Goal: Task Accomplishment & Management: Manage account settings

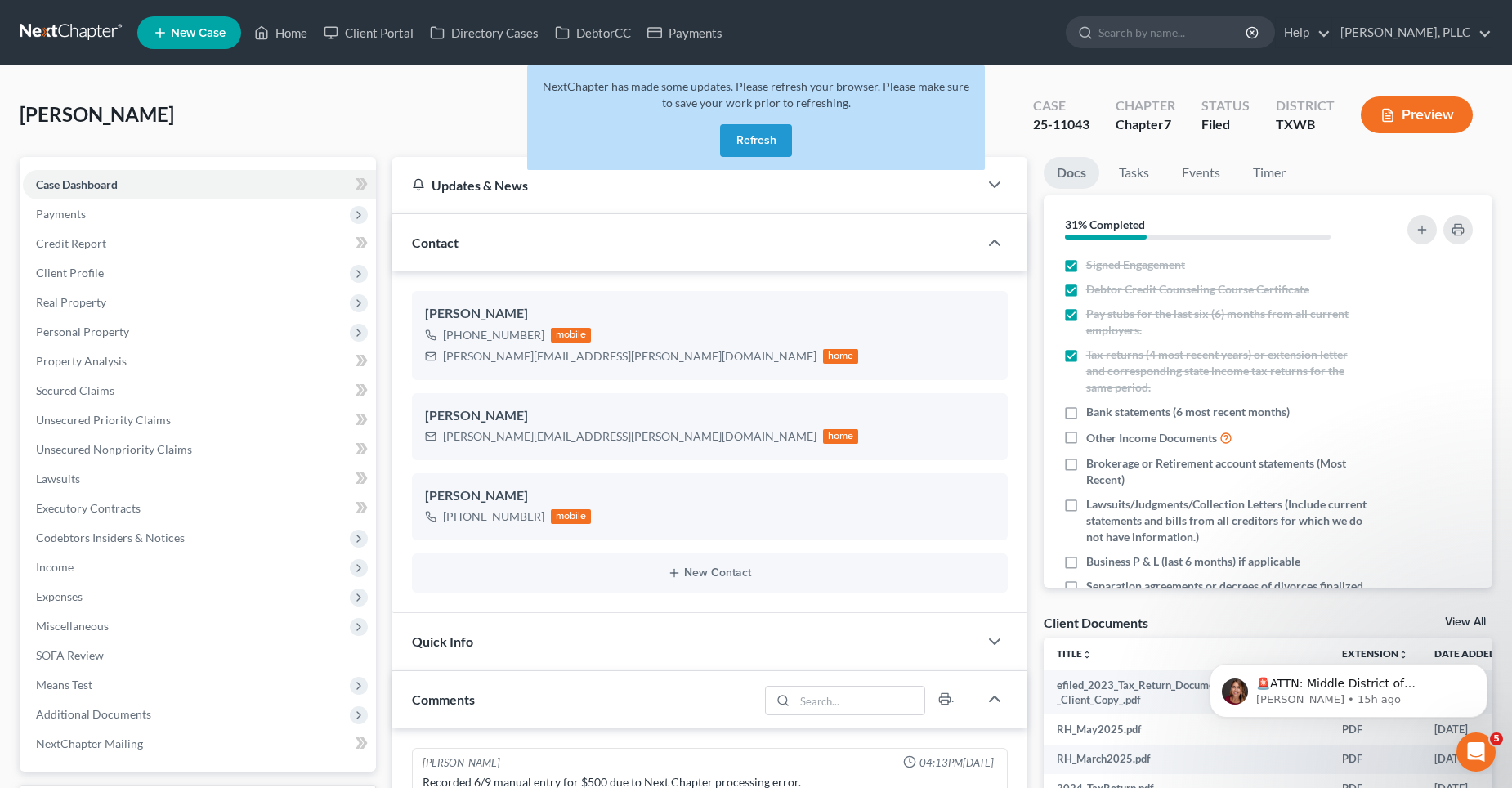
scroll to position [1775, 0]
click at [788, 133] on button "Refresh" at bounding box center [756, 140] width 72 height 32
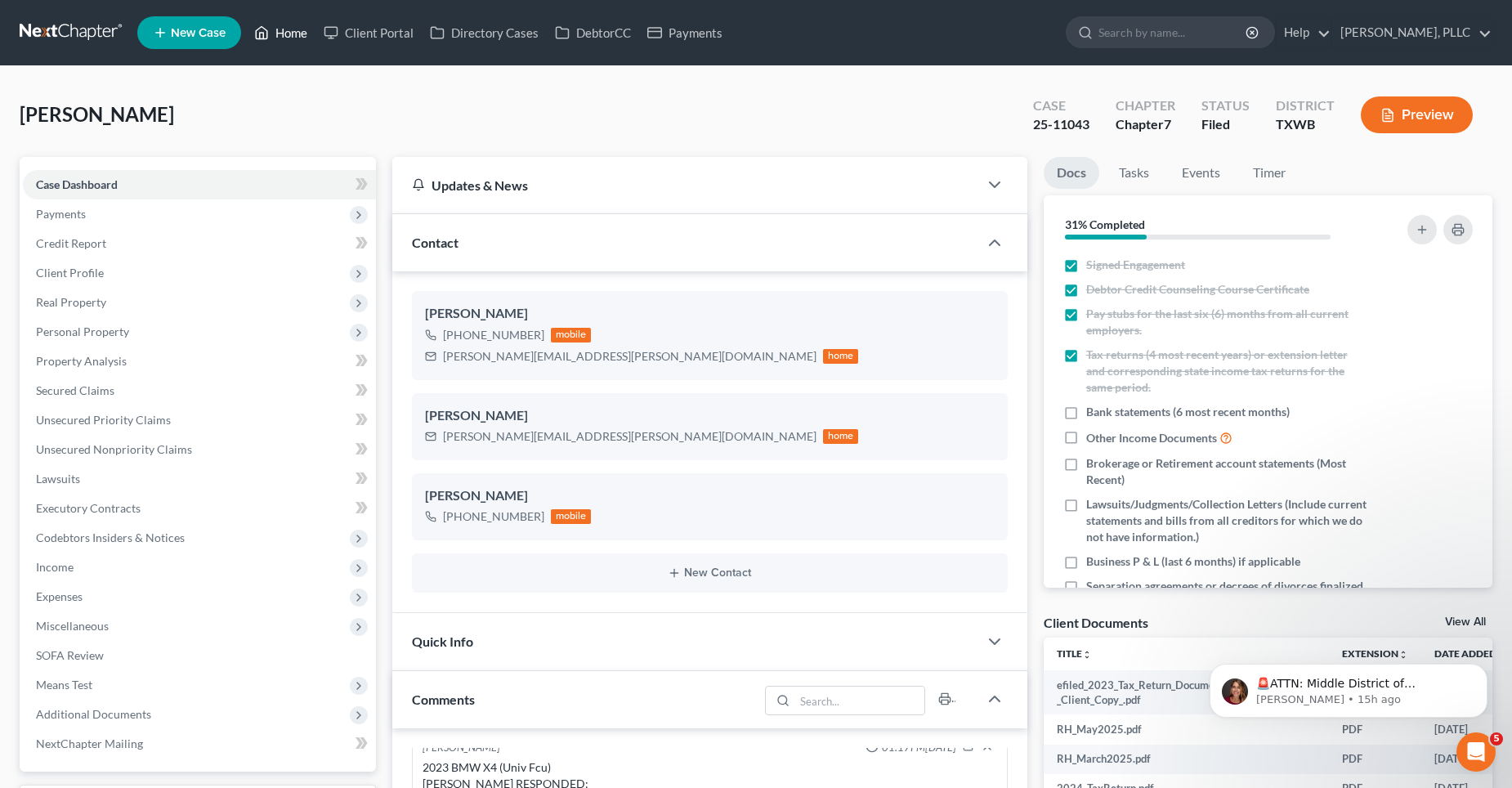
click at [285, 32] on link "Home" at bounding box center [280, 33] width 69 height 30
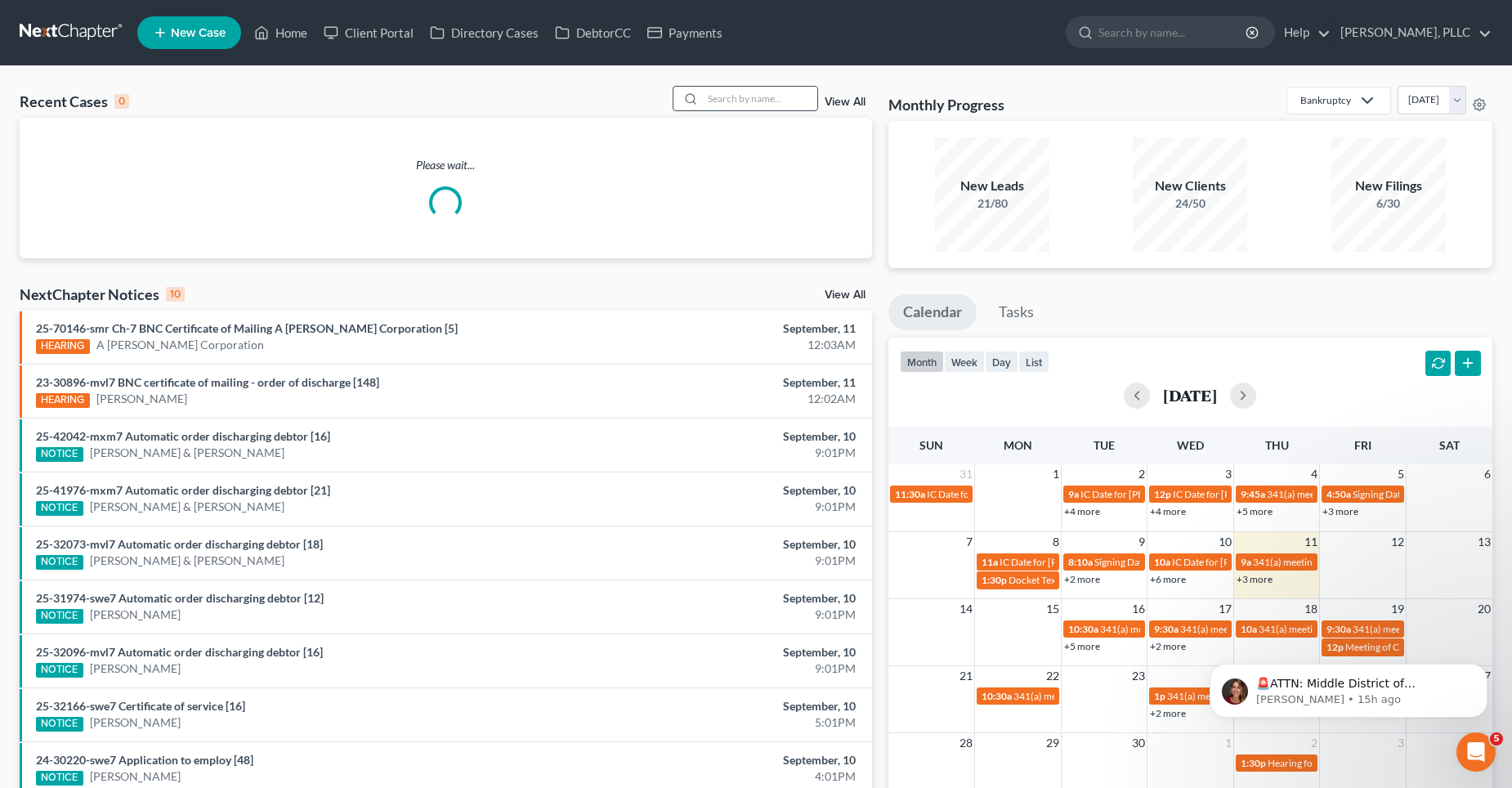
click at [749, 101] on input "search" at bounding box center [760, 98] width 115 height 24
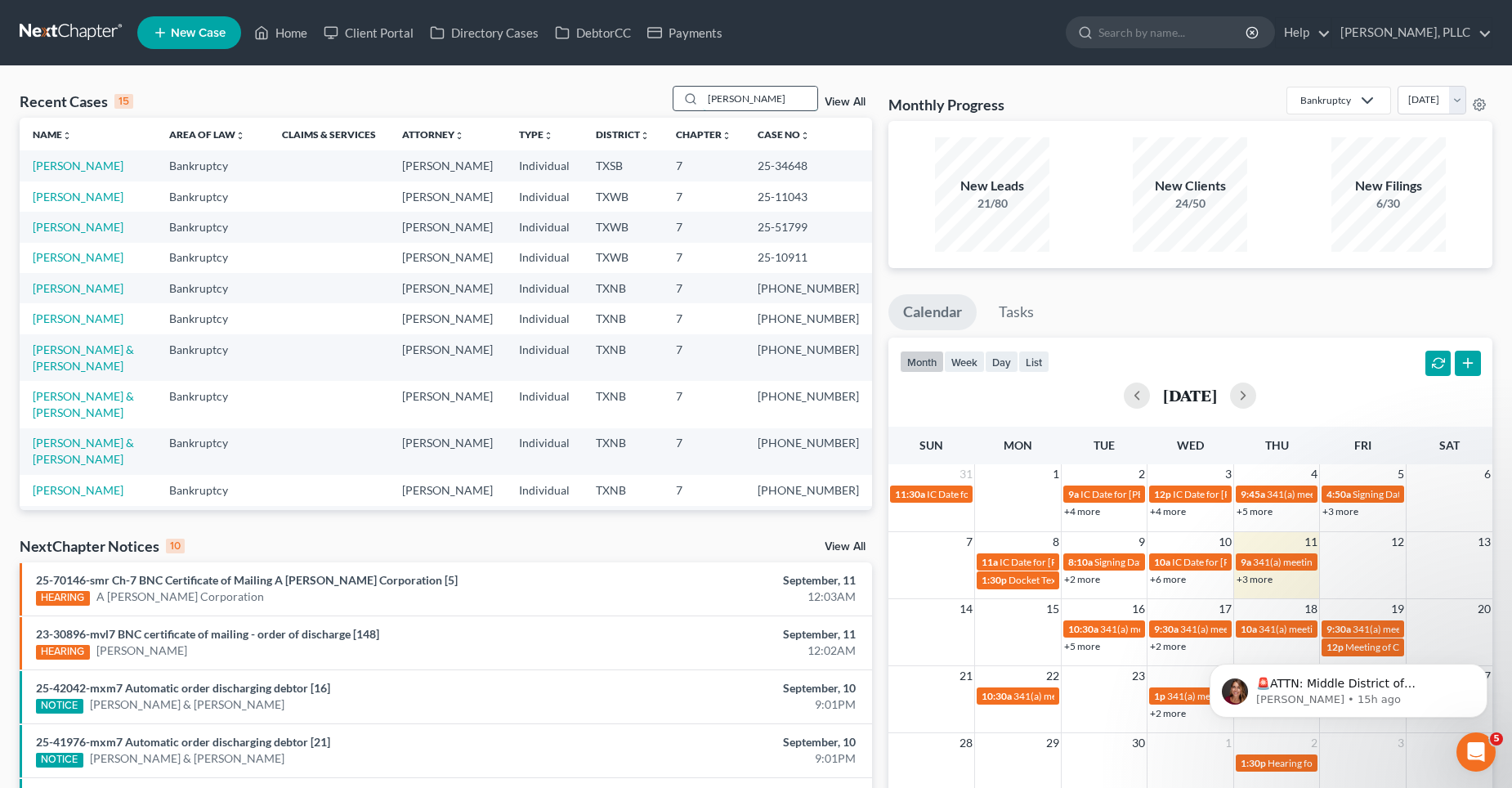
type input "[PERSON_NAME]"
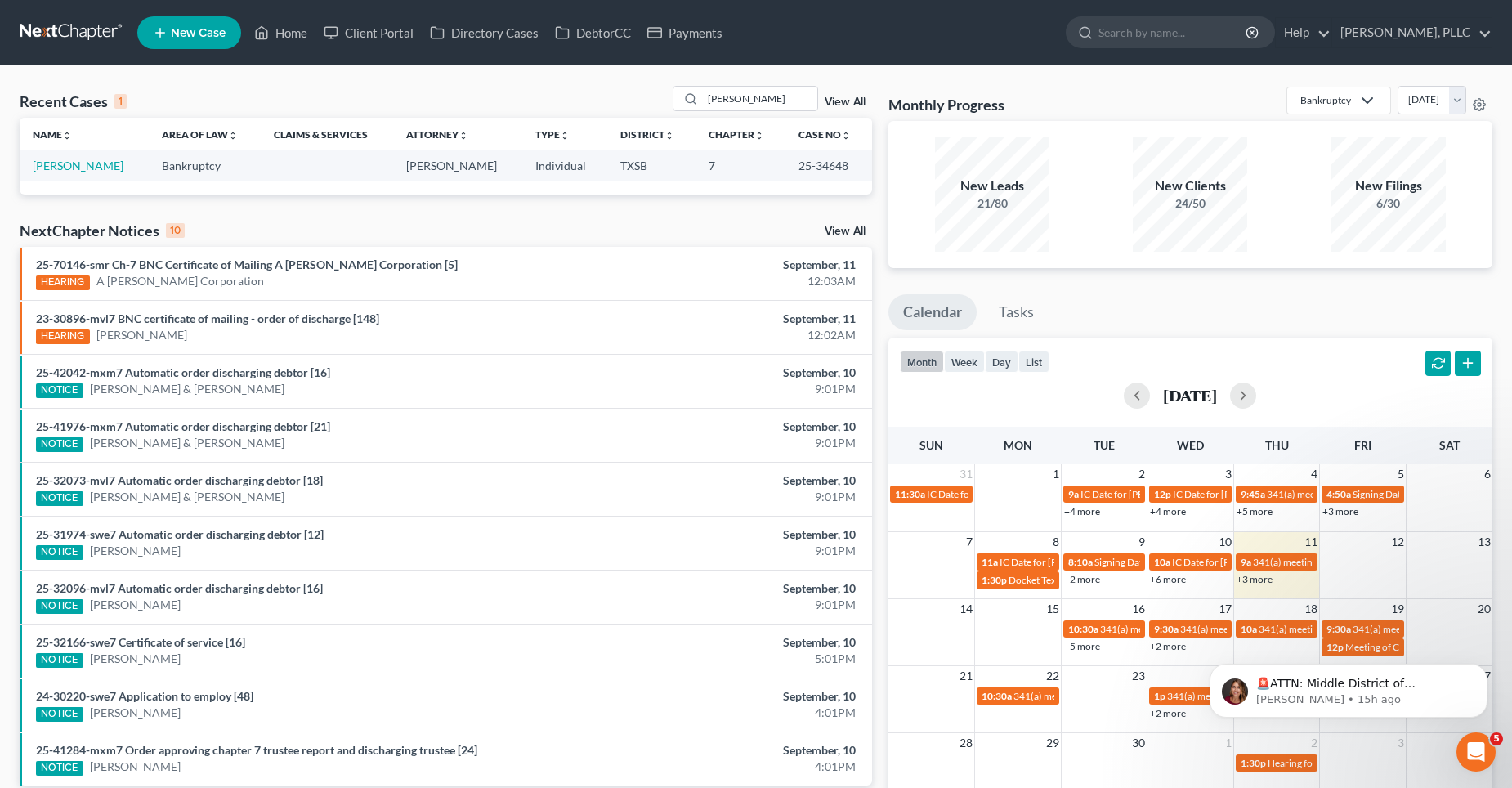
click at [86, 173] on td "[PERSON_NAME]" at bounding box center [84, 165] width 130 height 31
click at [82, 169] on link "[PERSON_NAME]" at bounding box center [78, 165] width 91 height 14
select select "4"
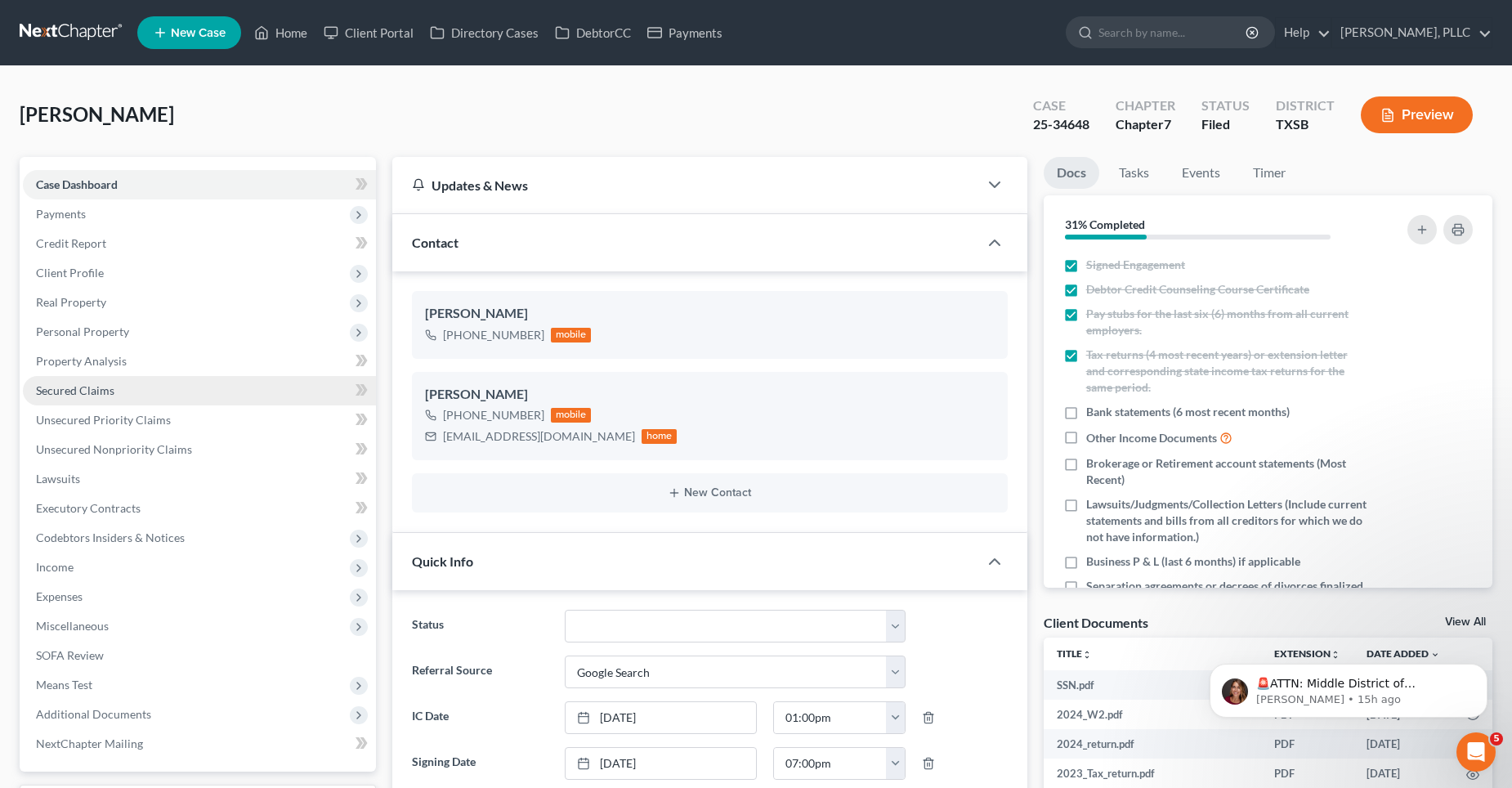
scroll to position [1502, 0]
click at [95, 389] on span "Secured Claims" at bounding box center [75, 390] width 79 height 14
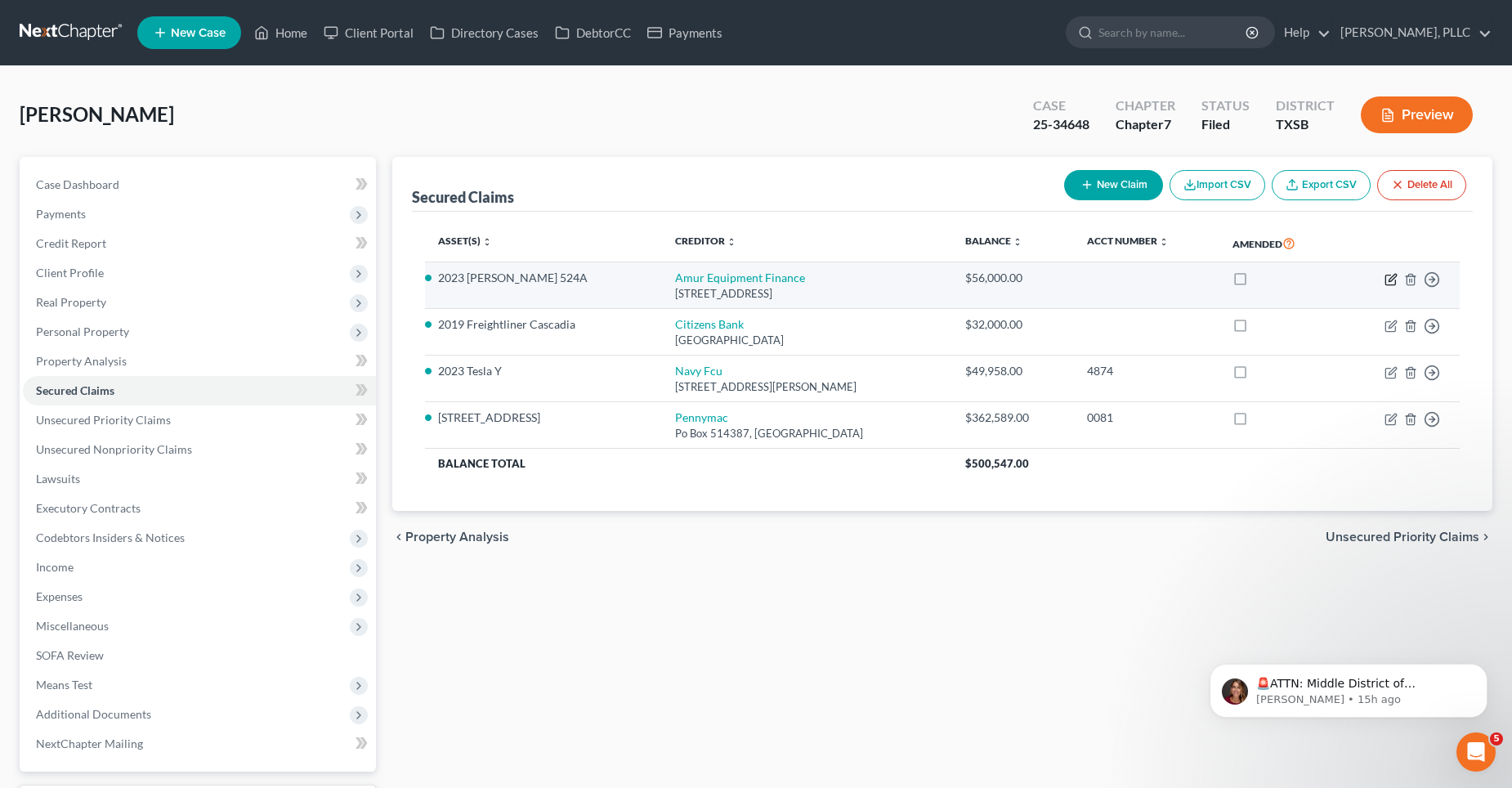
click at [1389, 278] on icon "button" at bounding box center [1390, 279] width 13 height 13
select select "30"
select select "2"
select select "0"
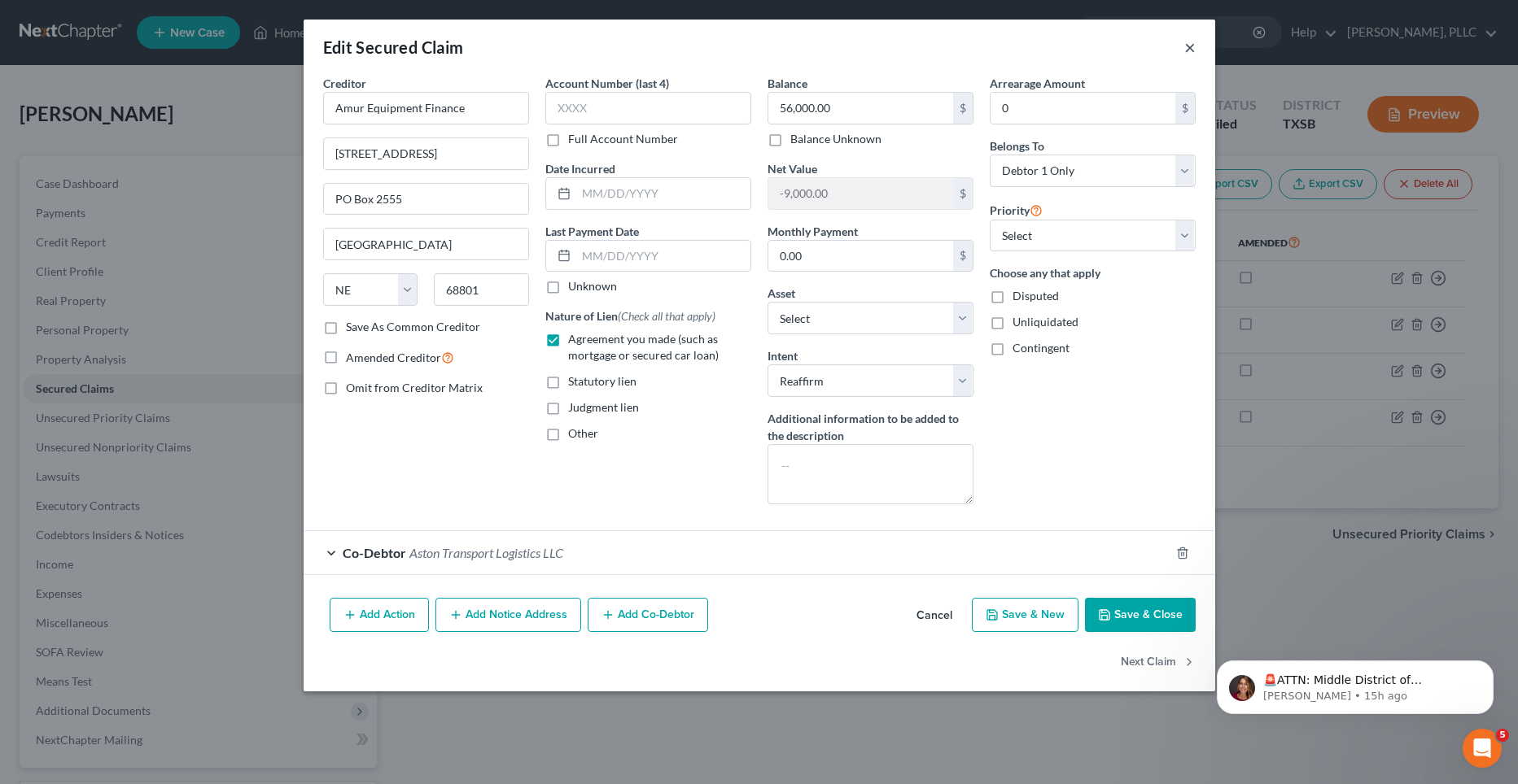
click at [1191, 49] on button "×" at bounding box center [1189, 47] width 11 height 19
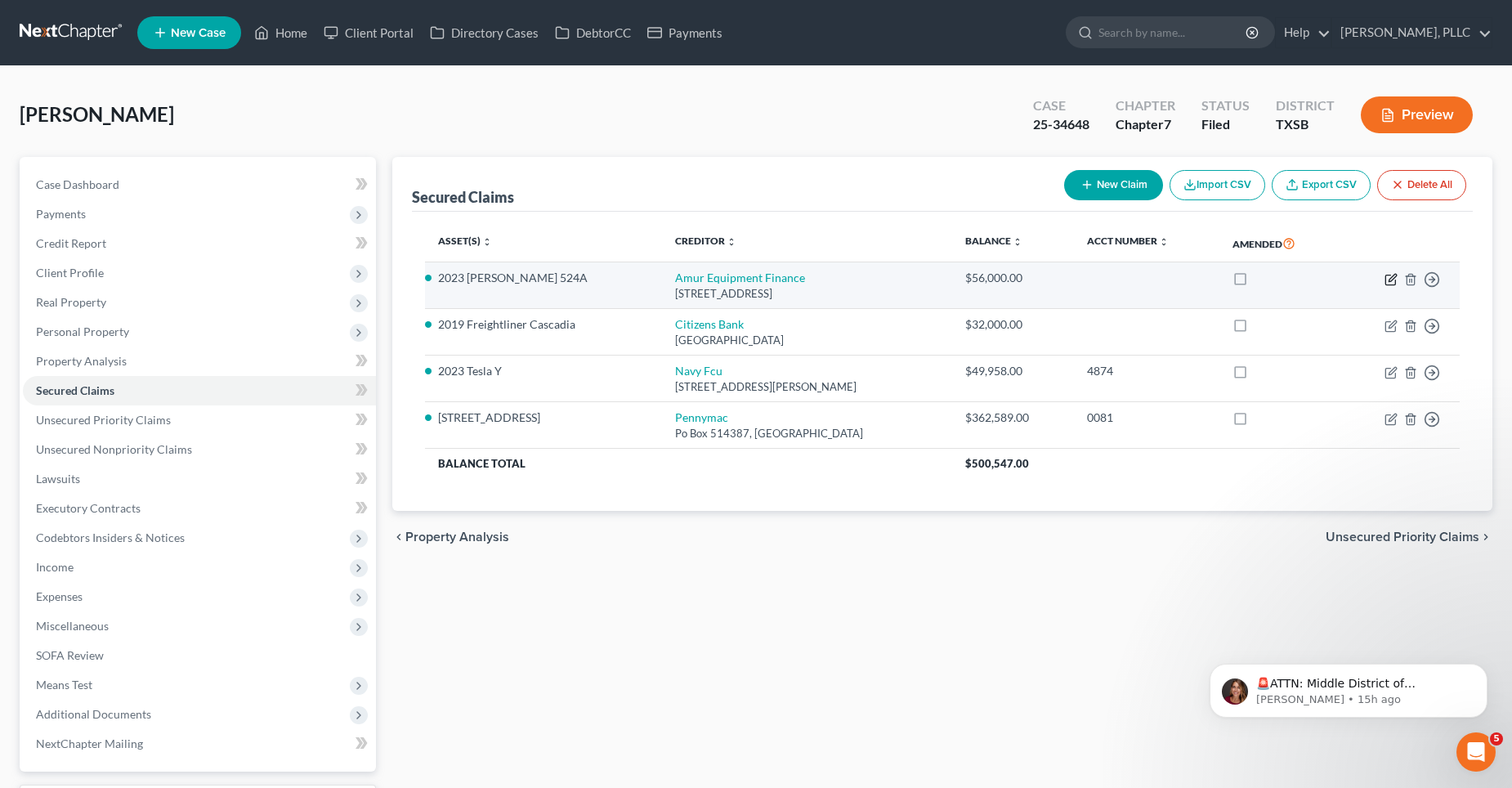
click at [1389, 279] on icon "button" at bounding box center [1390, 279] width 13 height 13
select select "30"
select select "11"
select select "2"
select select "0"
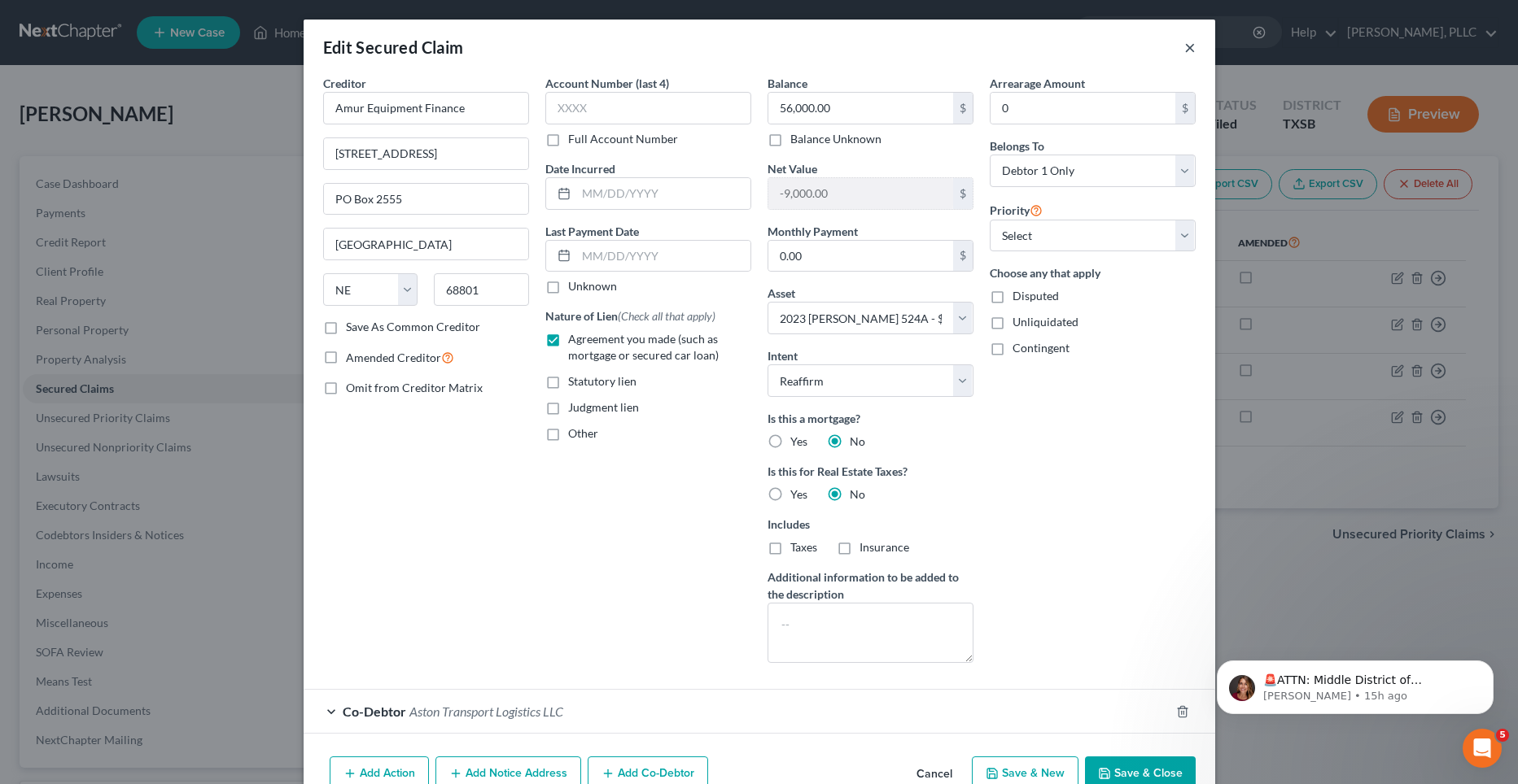
click at [1184, 45] on button "×" at bounding box center [1189, 47] width 11 height 19
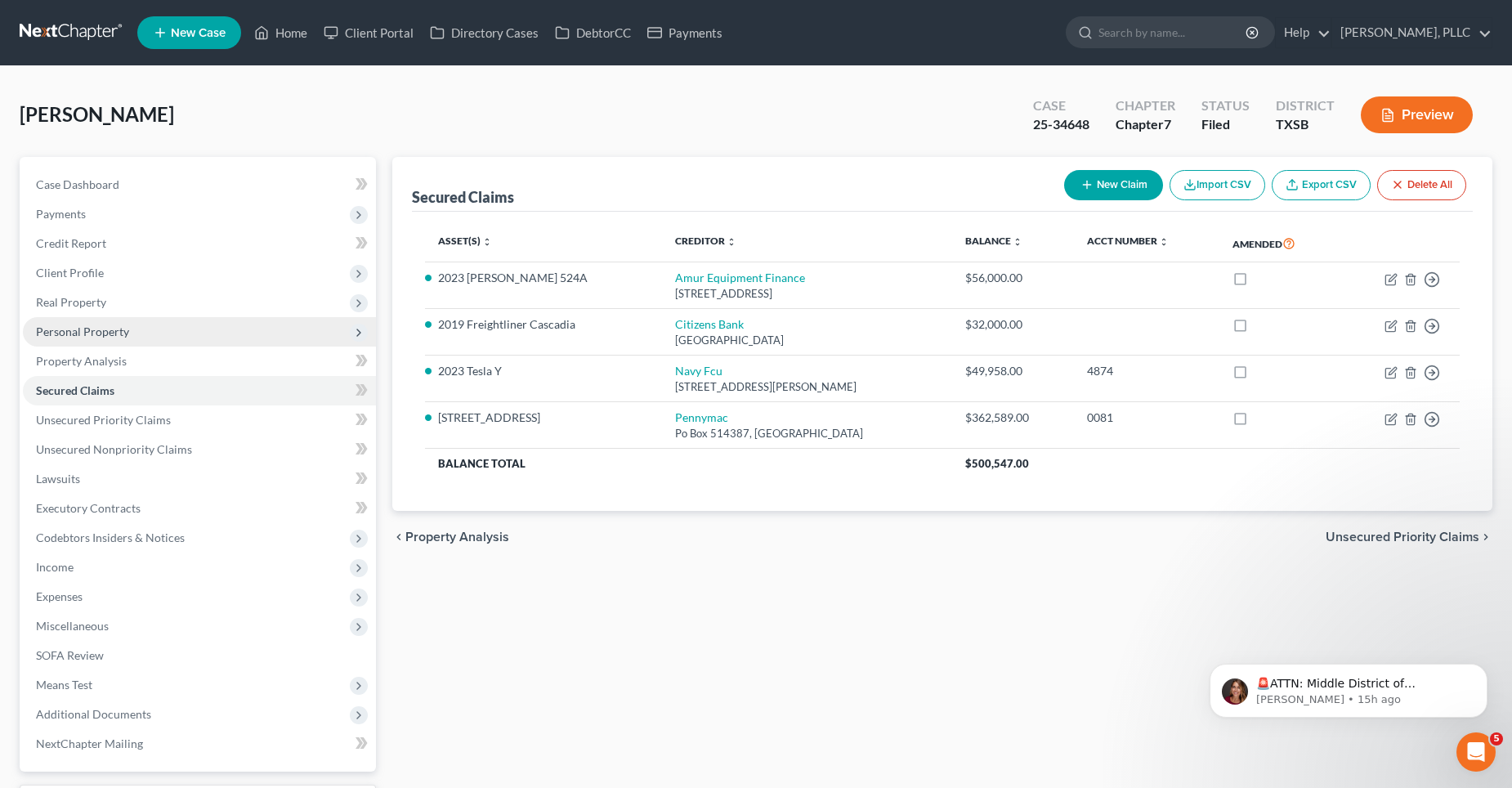
click at [130, 327] on span "Personal Property" at bounding box center [199, 332] width 353 height 30
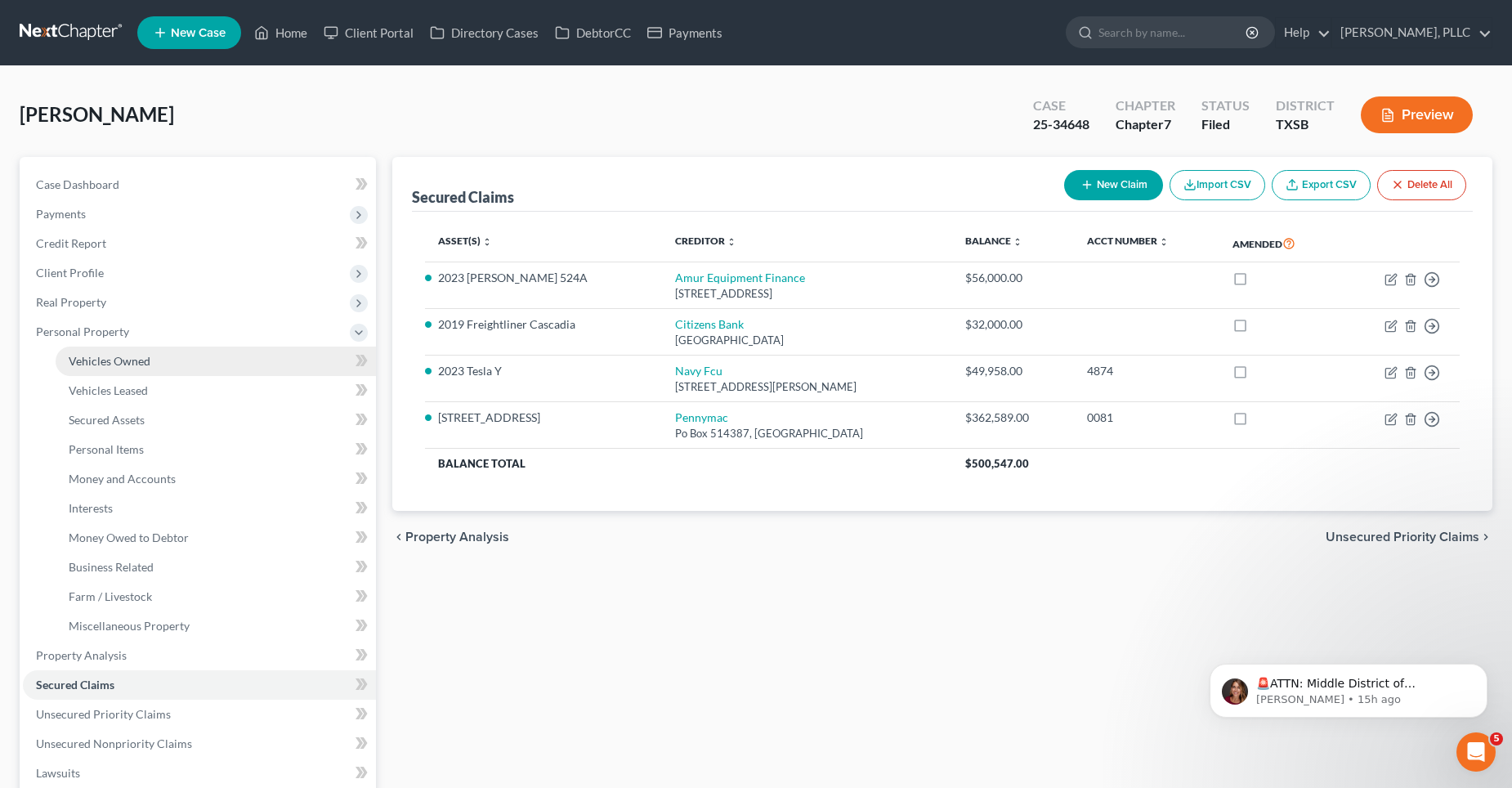
click at [129, 368] on link "Vehicles Owned" at bounding box center [216, 362] width 320 height 30
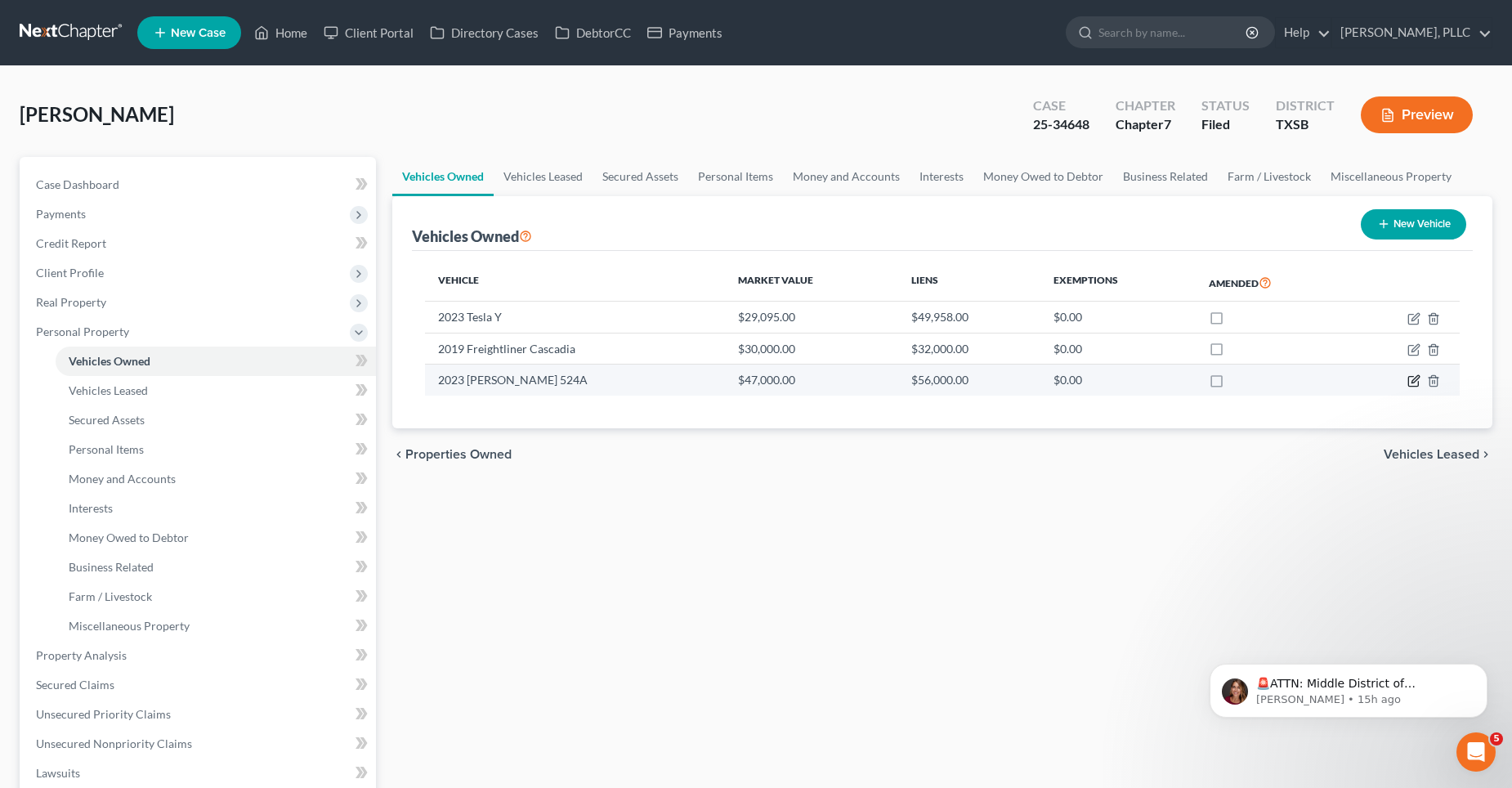
click at [1415, 381] on icon "button" at bounding box center [1415, 380] width 7 height 7
select select "2"
select select "3"
select select "0"
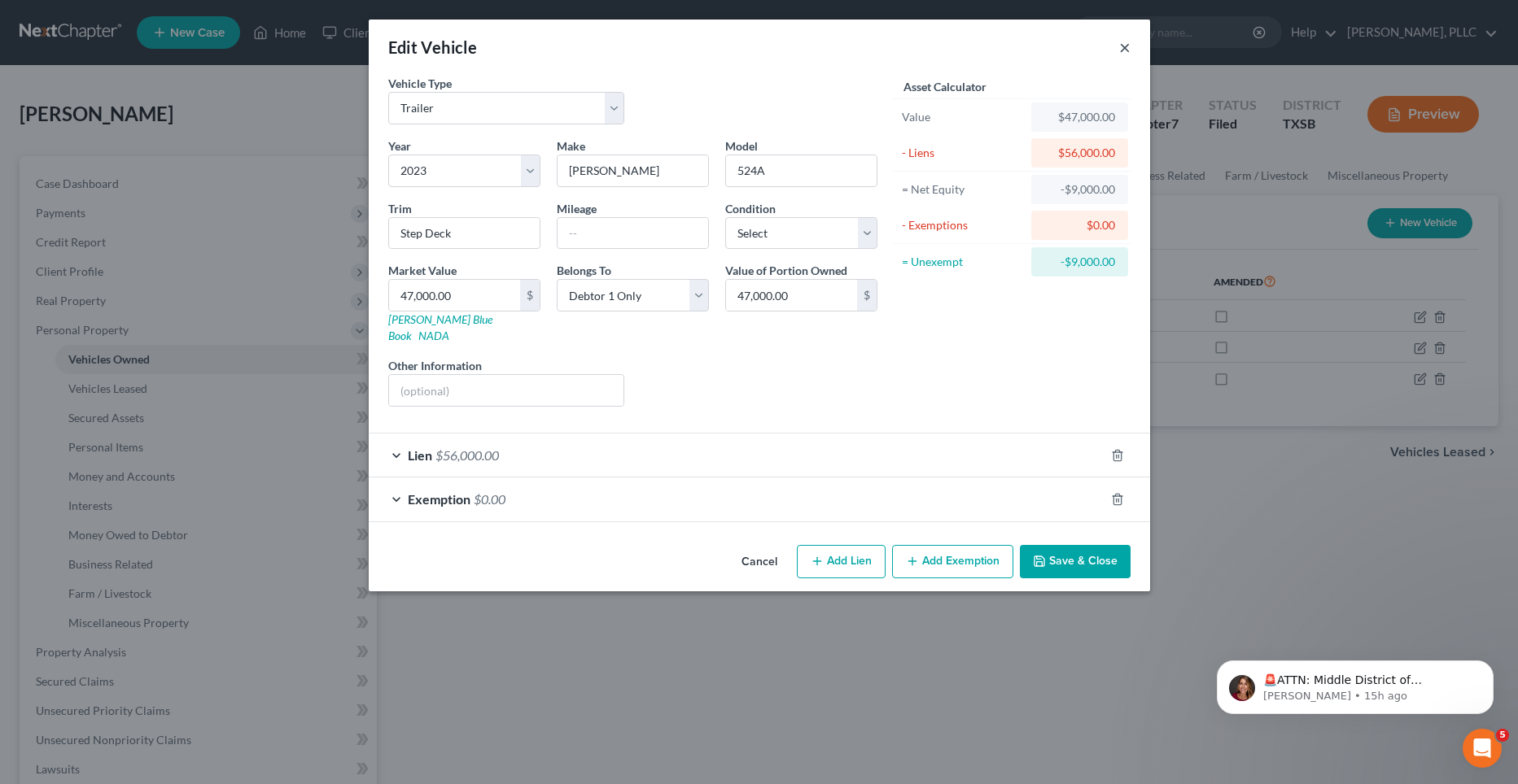
click at [1122, 47] on button "×" at bounding box center [1124, 47] width 11 height 19
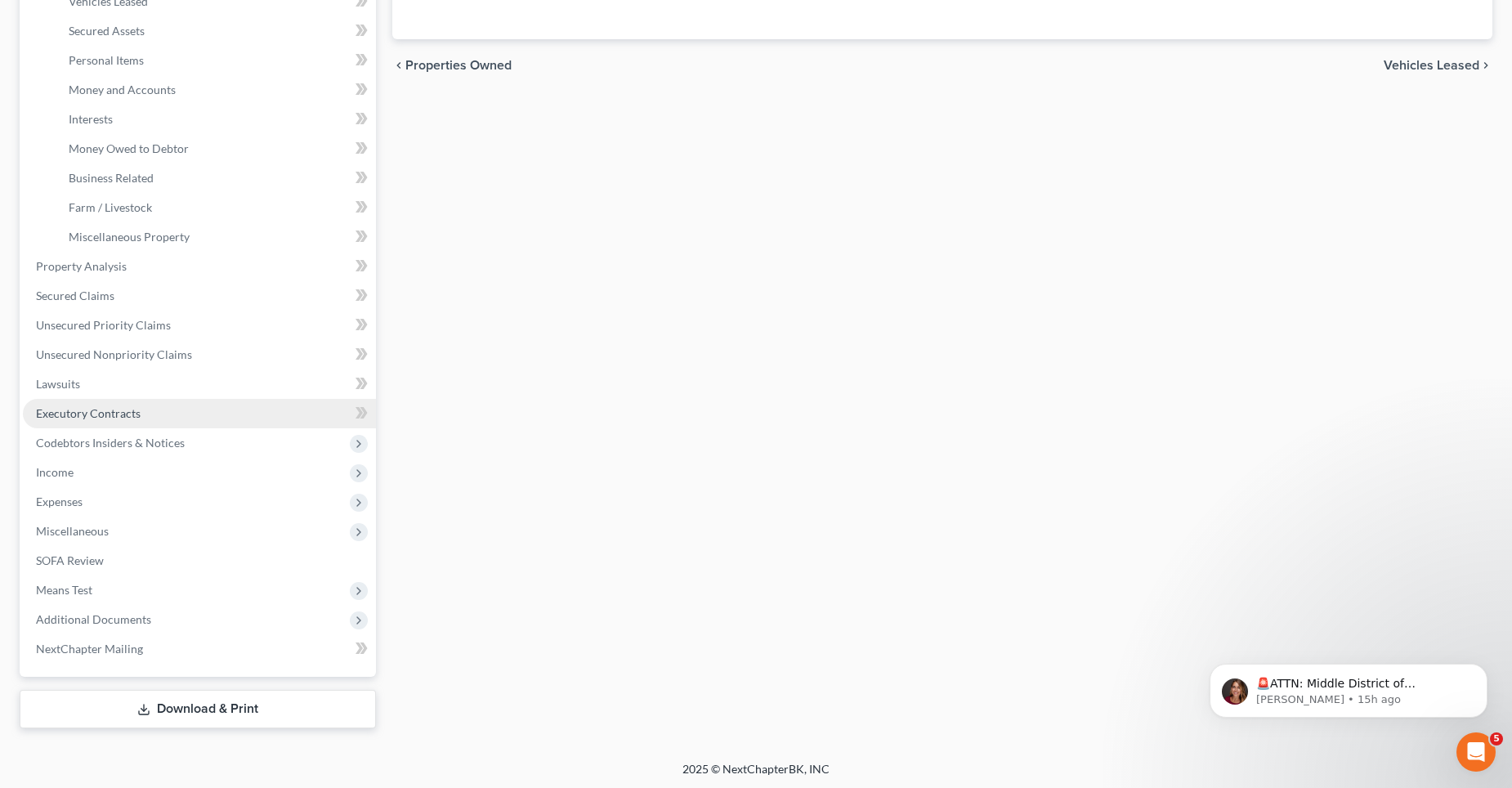
scroll to position [391, 0]
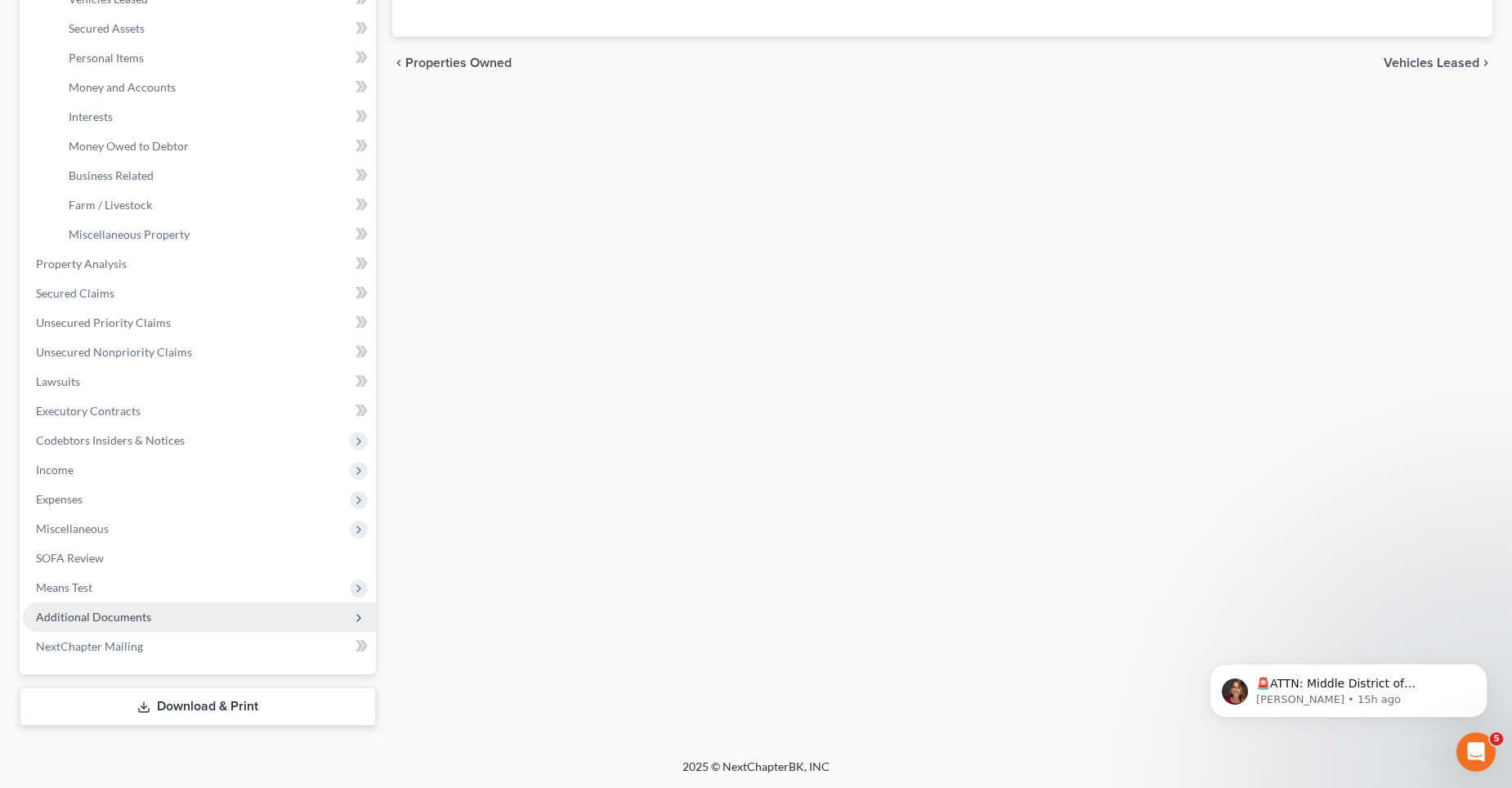
click at [100, 610] on span "Additional Documents" at bounding box center [94, 617] width 116 height 14
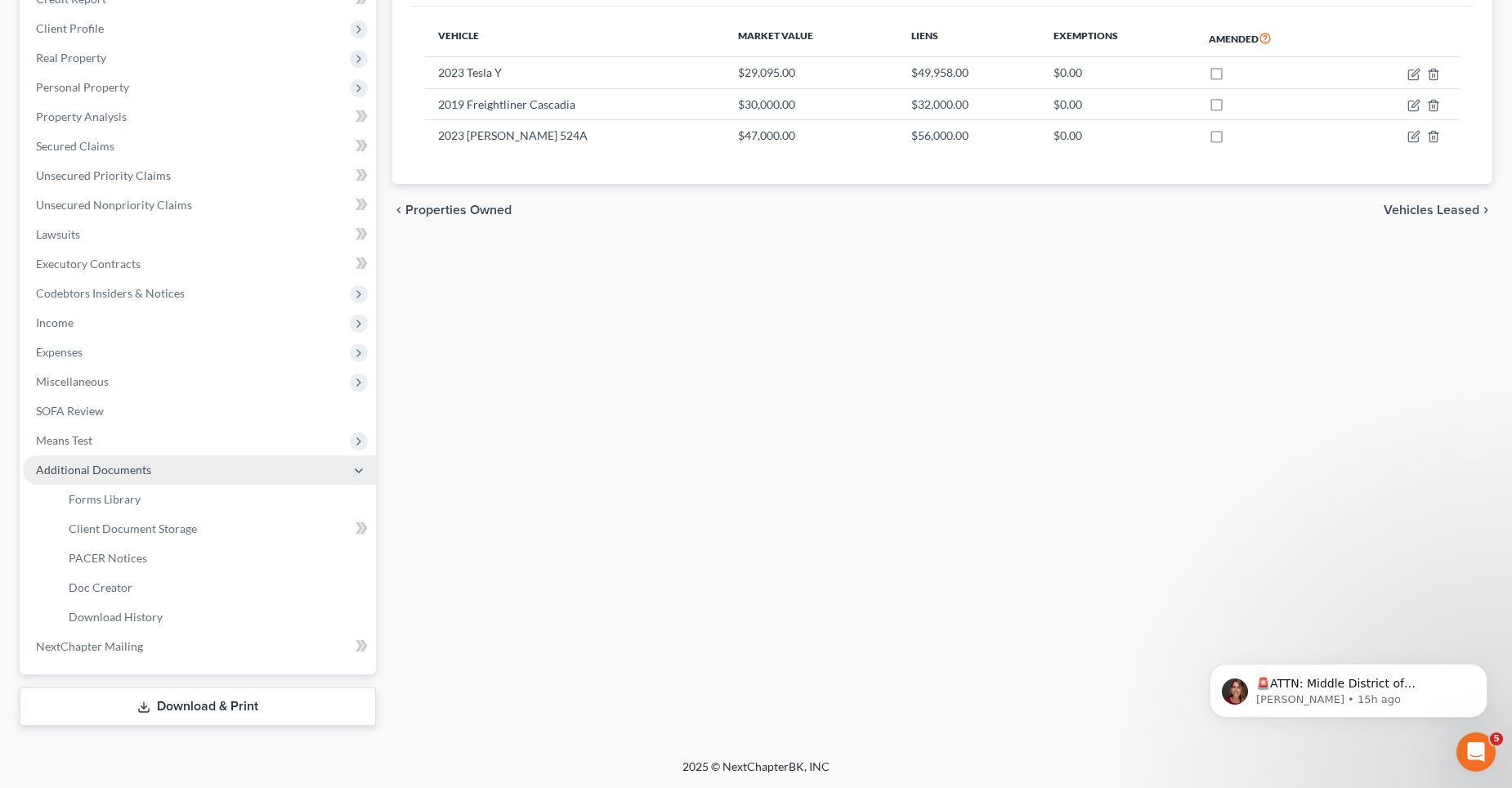
scroll to position [244, 0]
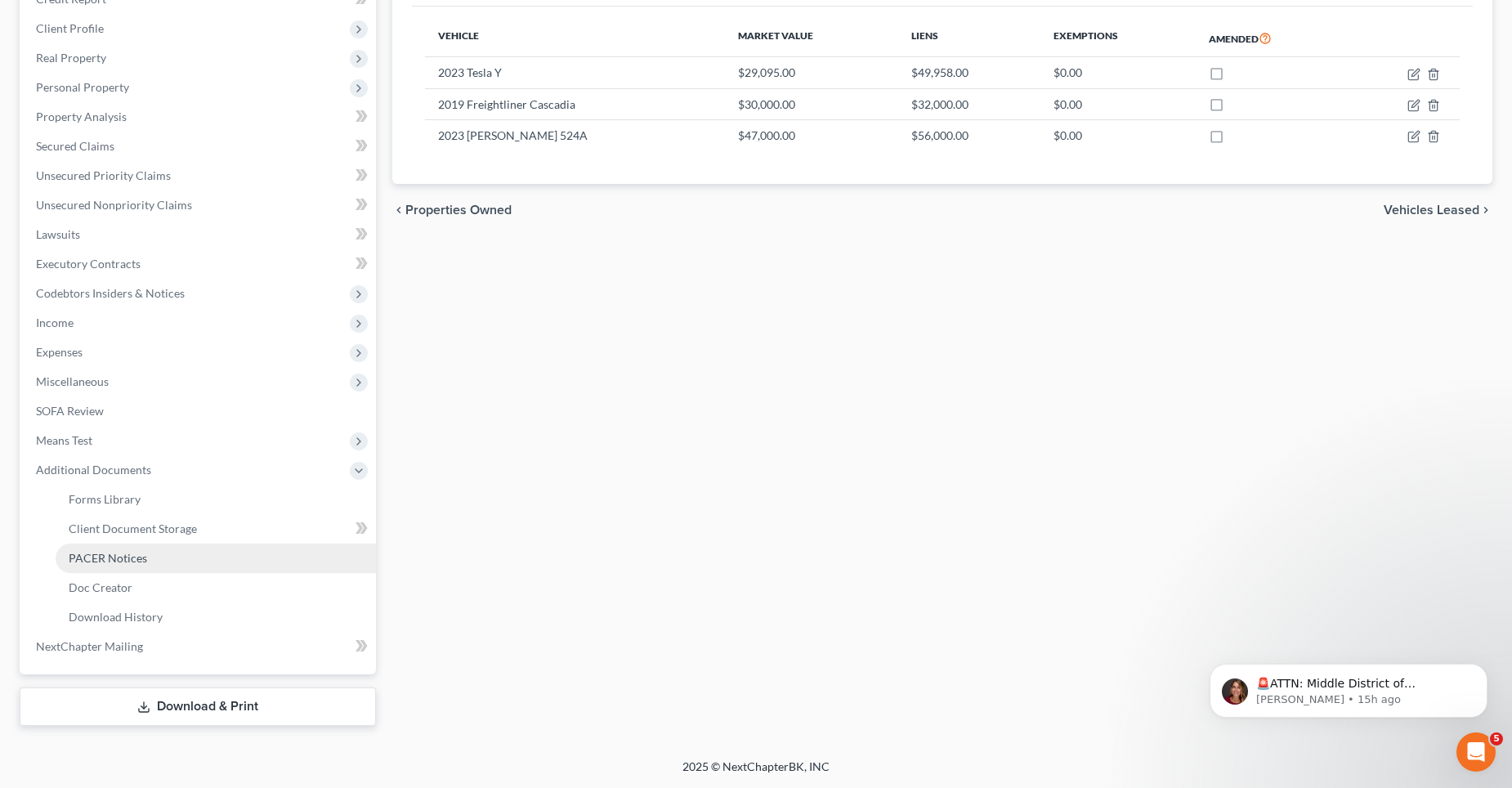
click at [132, 563] on span "PACER Notices" at bounding box center [108, 558] width 79 height 14
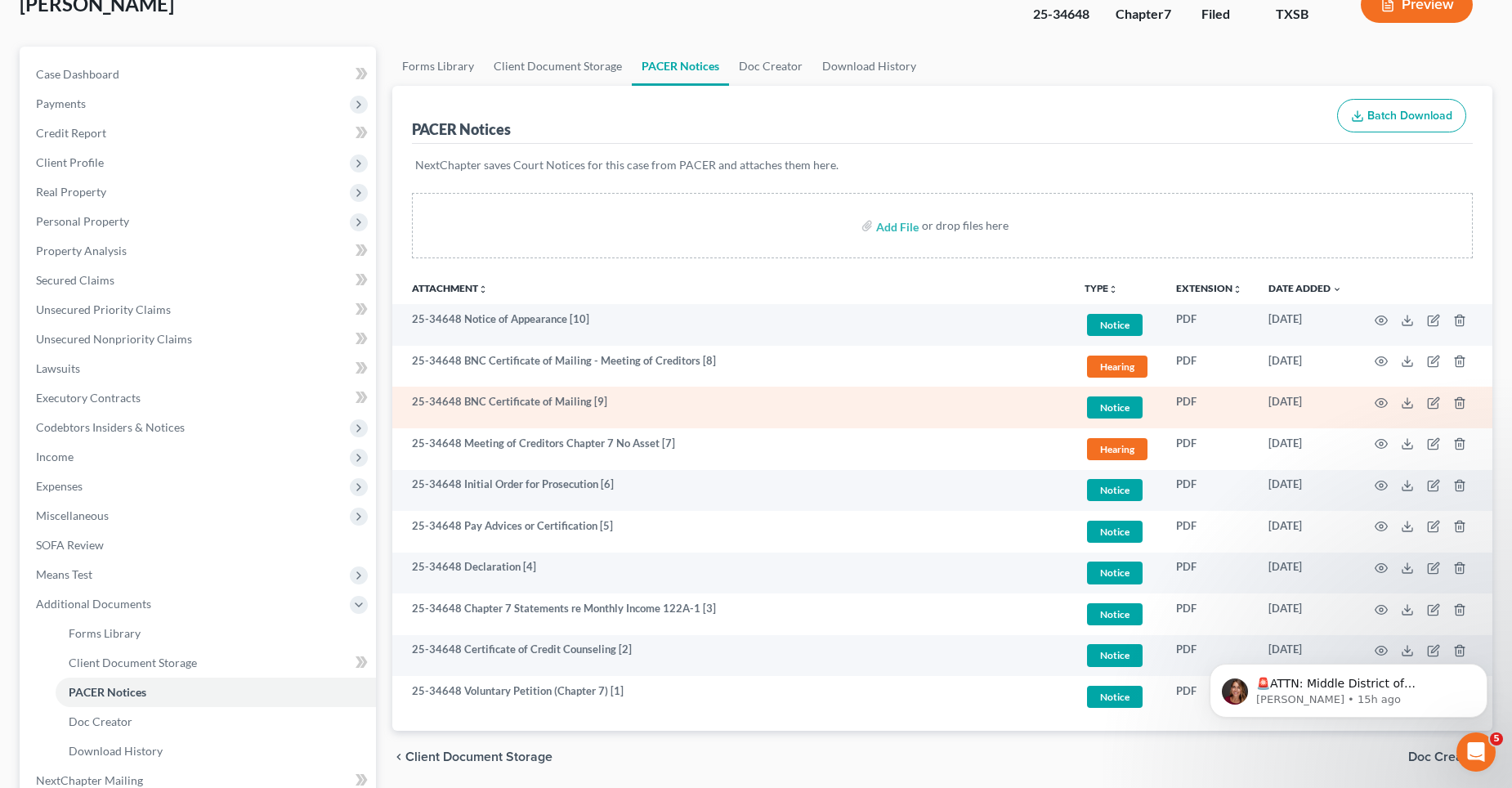
scroll to position [244, 0]
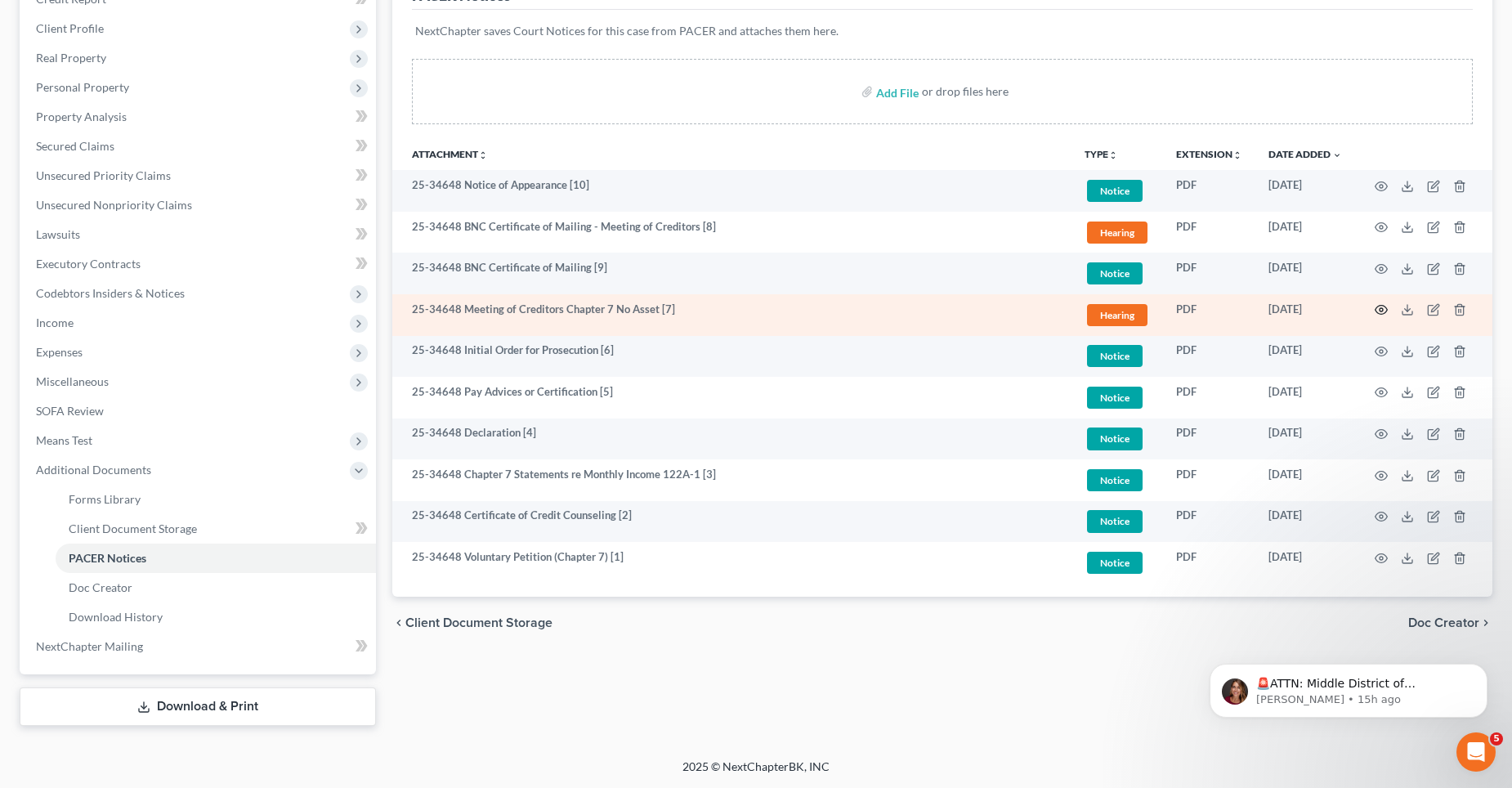
click at [1379, 308] on icon "button" at bounding box center [1381, 309] width 13 height 13
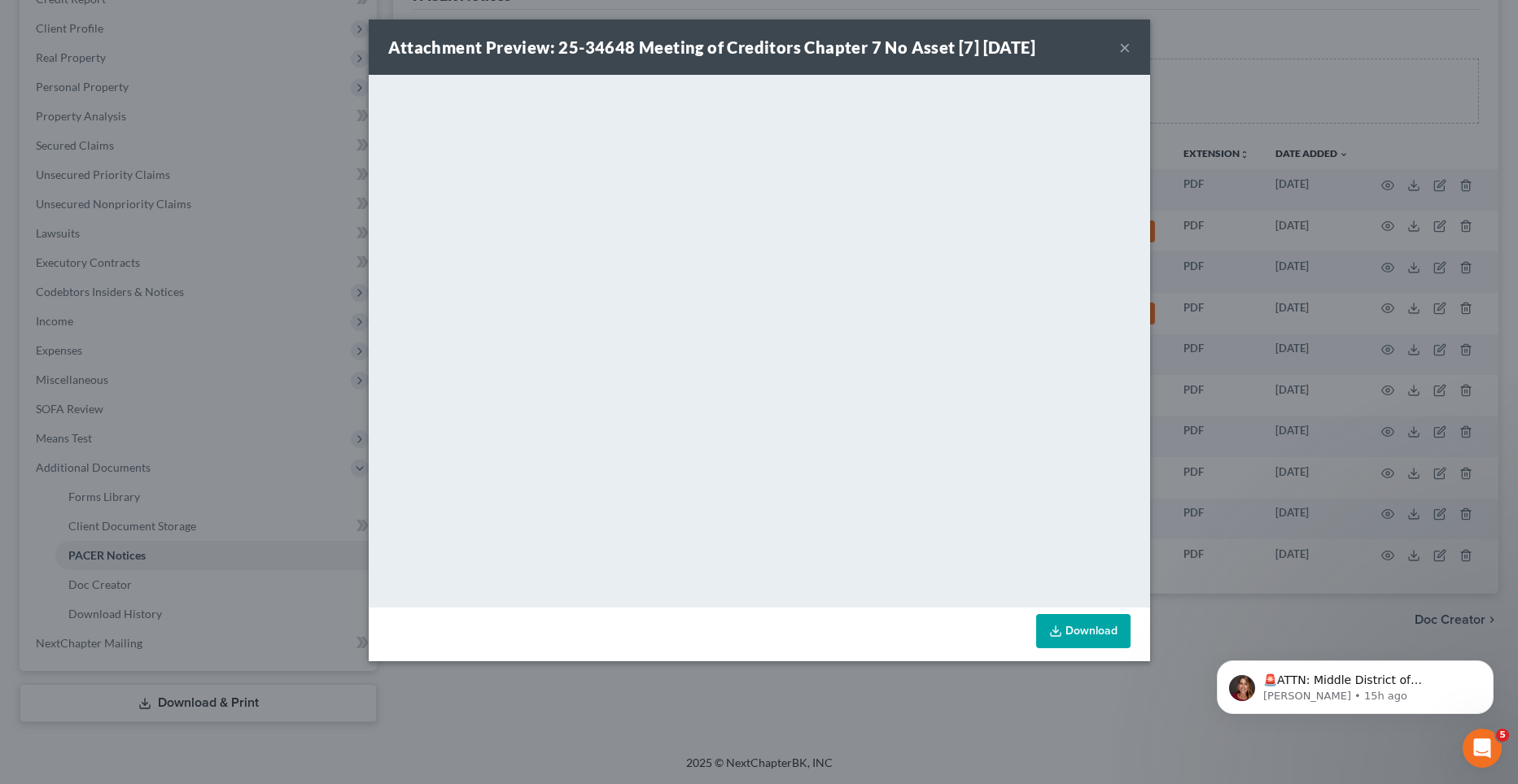
click at [1127, 46] on button "×" at bounding box center [1124, 47] width 11 height 19
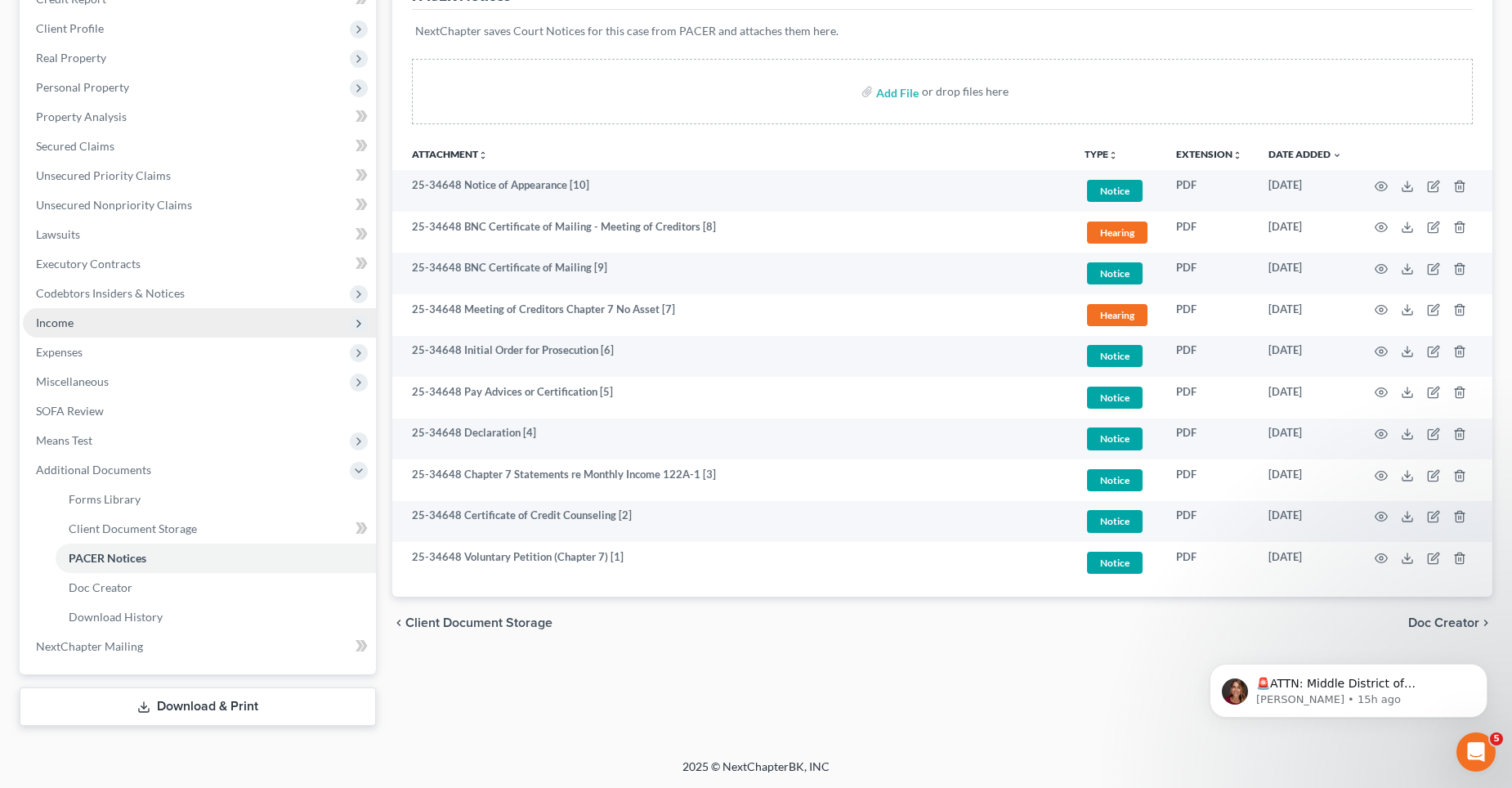
scroll to position [0, 0]
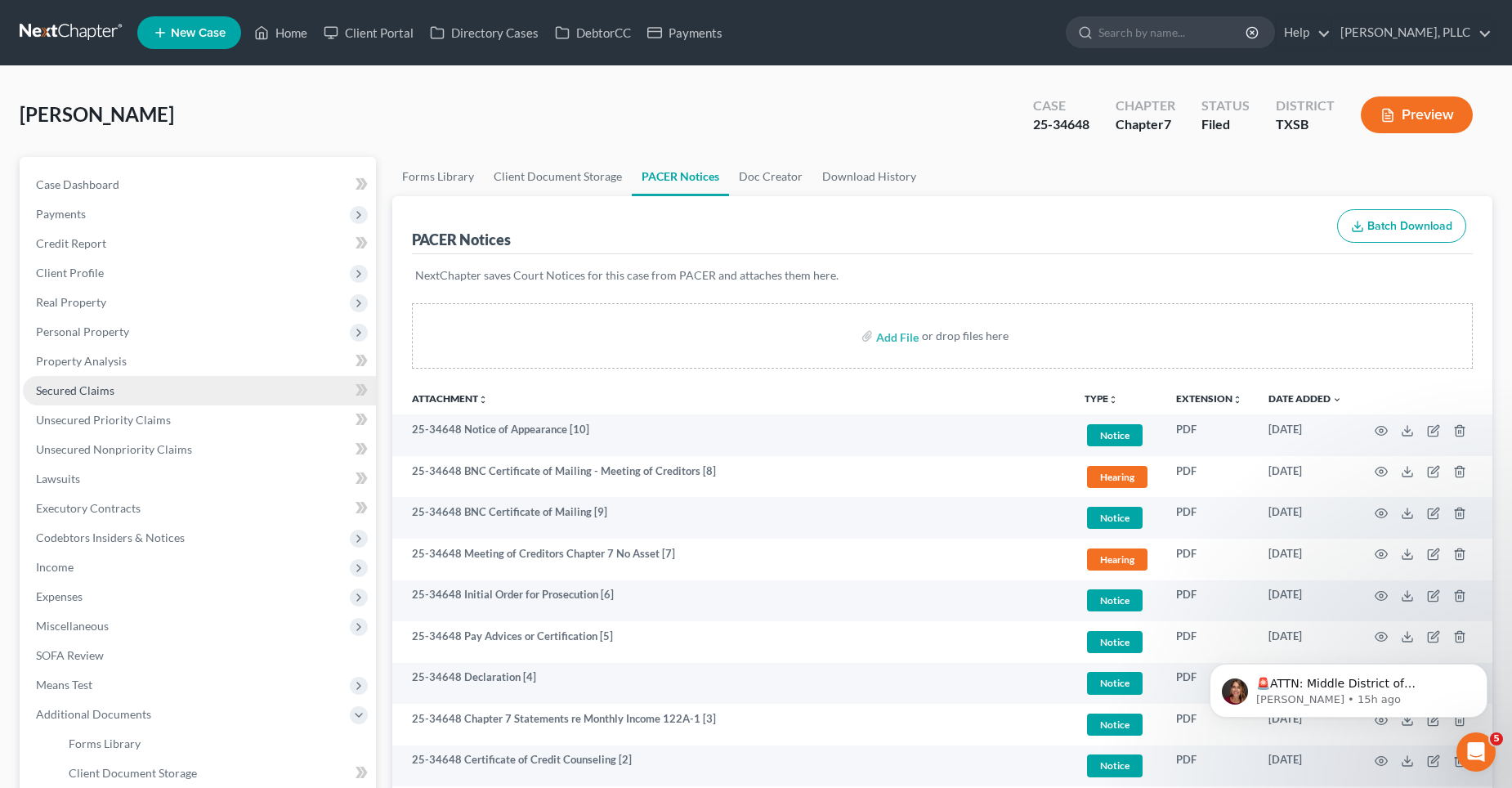
click at [142, 384] on link "Secured Claims" at bounding box center [199, 391] width 353 height 30
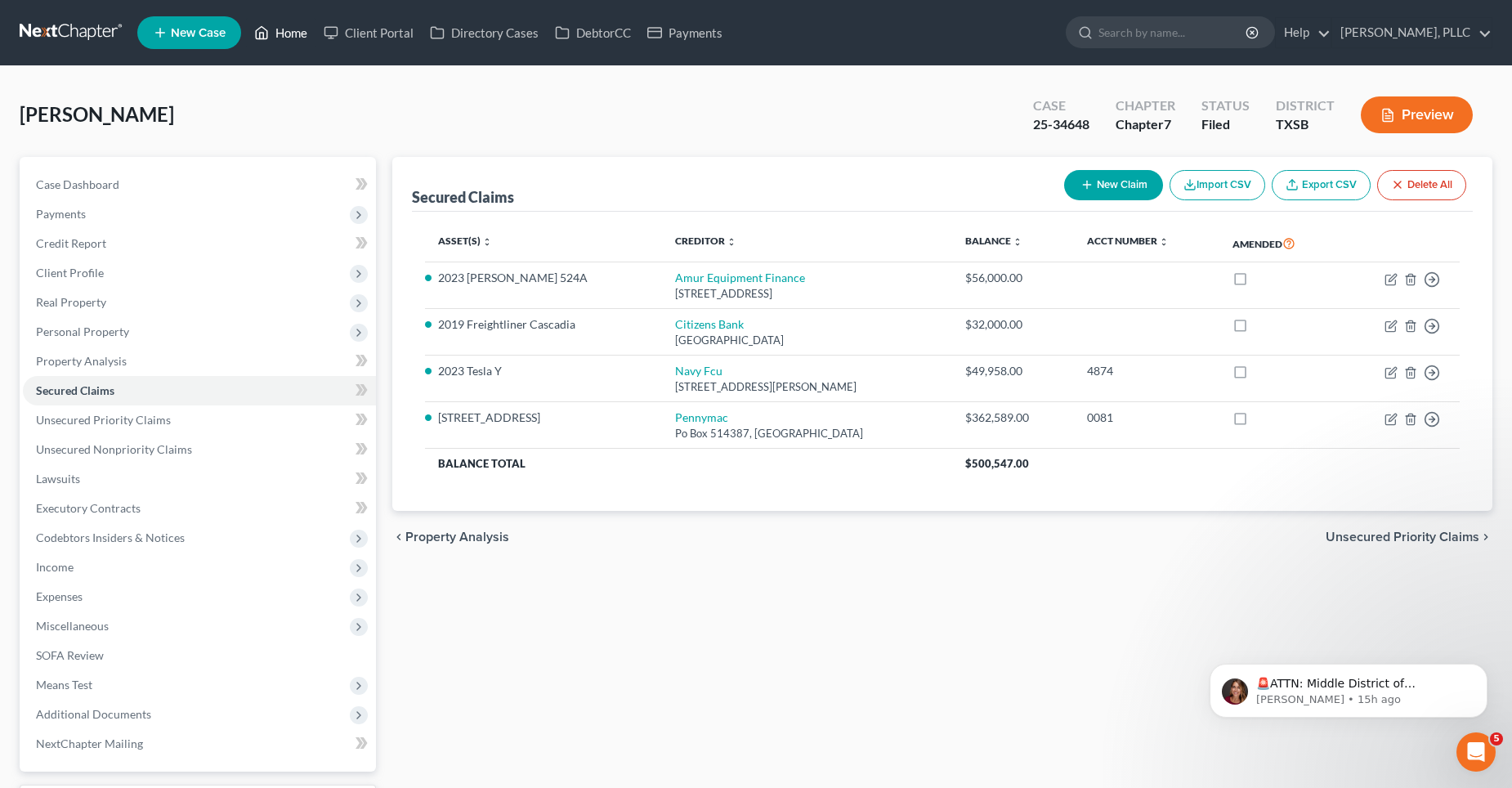
click at [295, 30] on link "Home" at bounding box center [280, 33] width 69 height 30
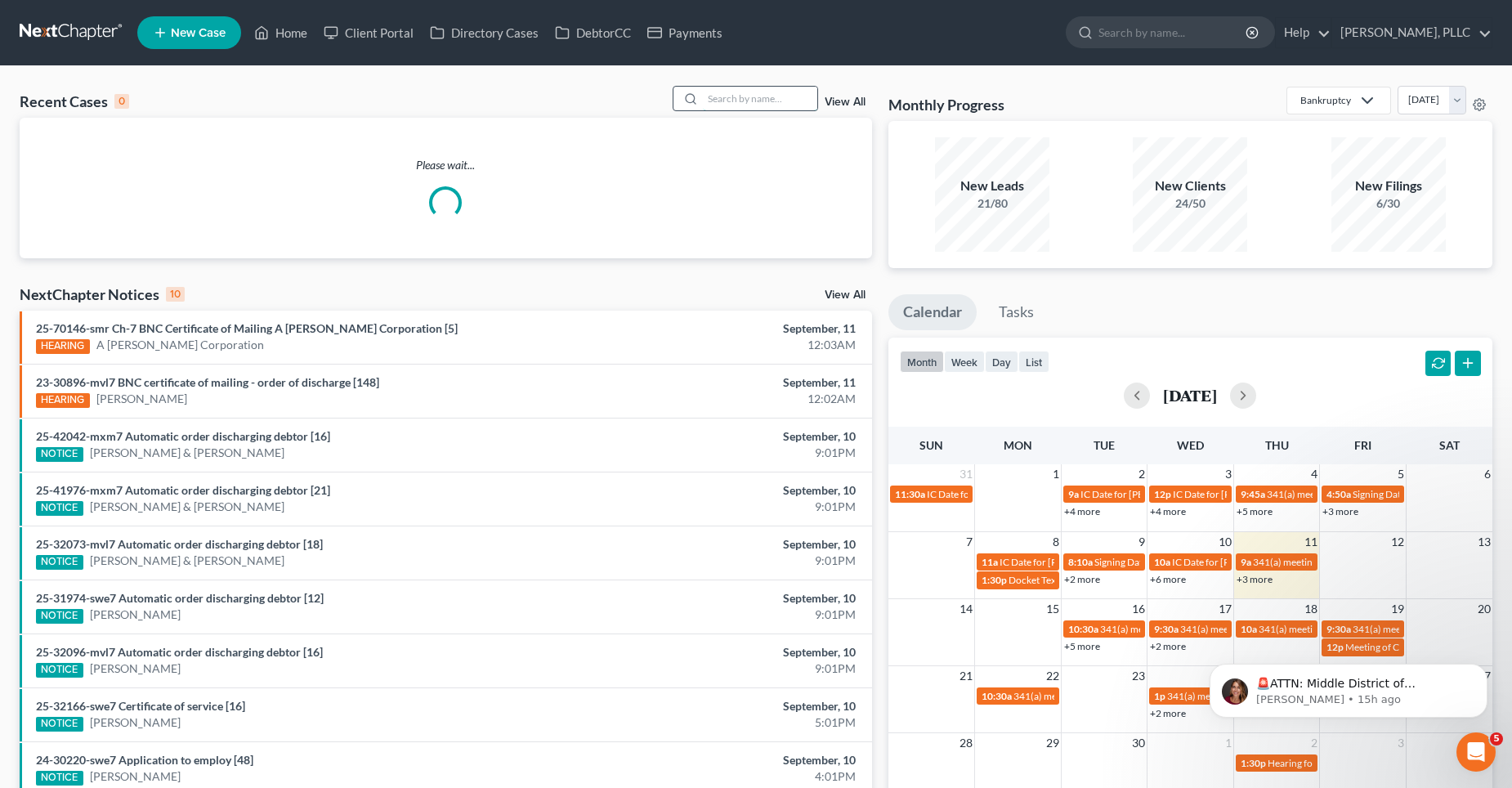
click at [731, 101] on input "search" at bounding box center [760, 98] width 115 height 24
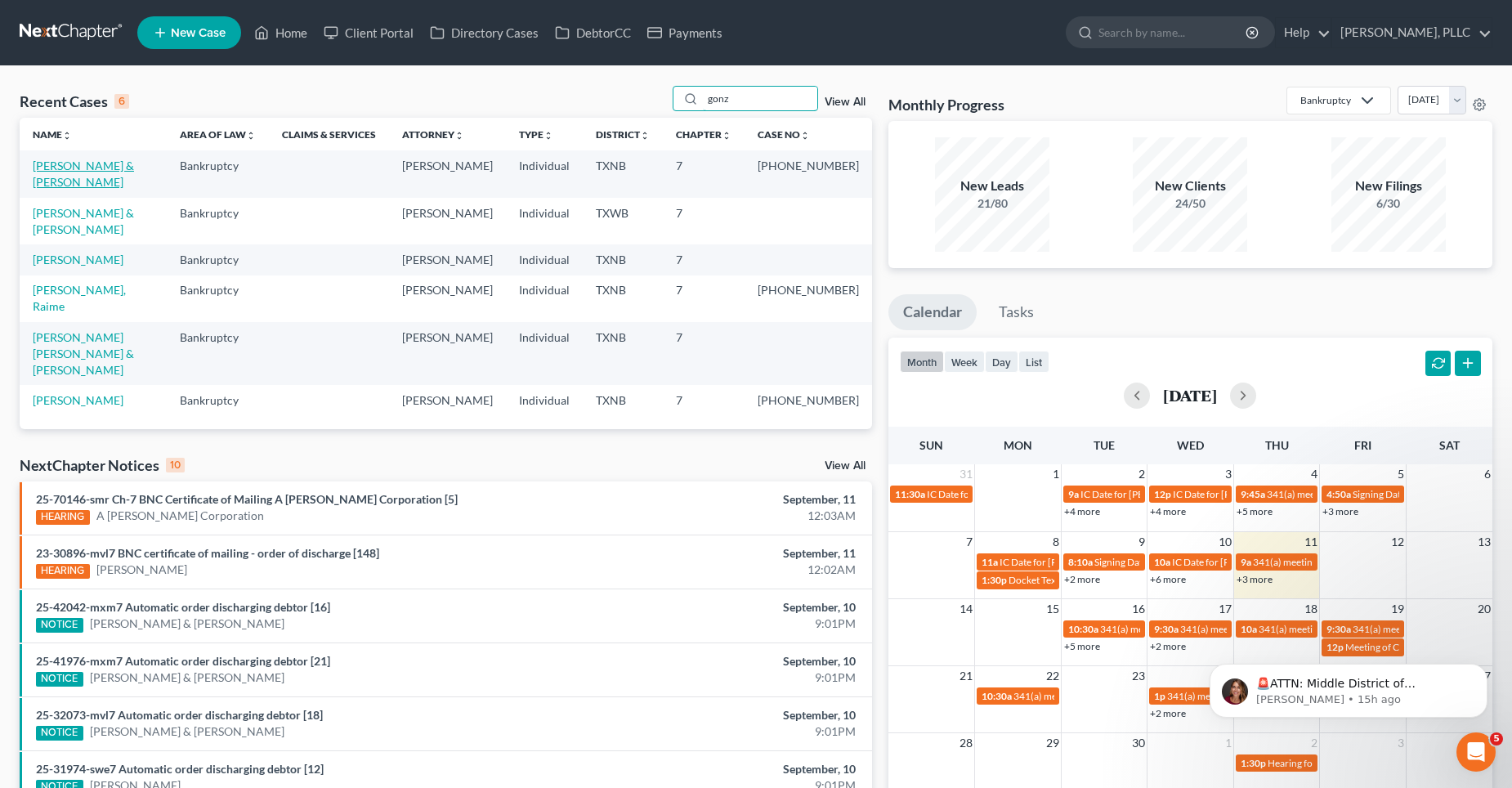
type input "gonz"
click at [93, 165] on link "[PERSON_NAME] & [PERSON_NAME]" at bounding box center [83, 173] width 102 height 31
select select "4"
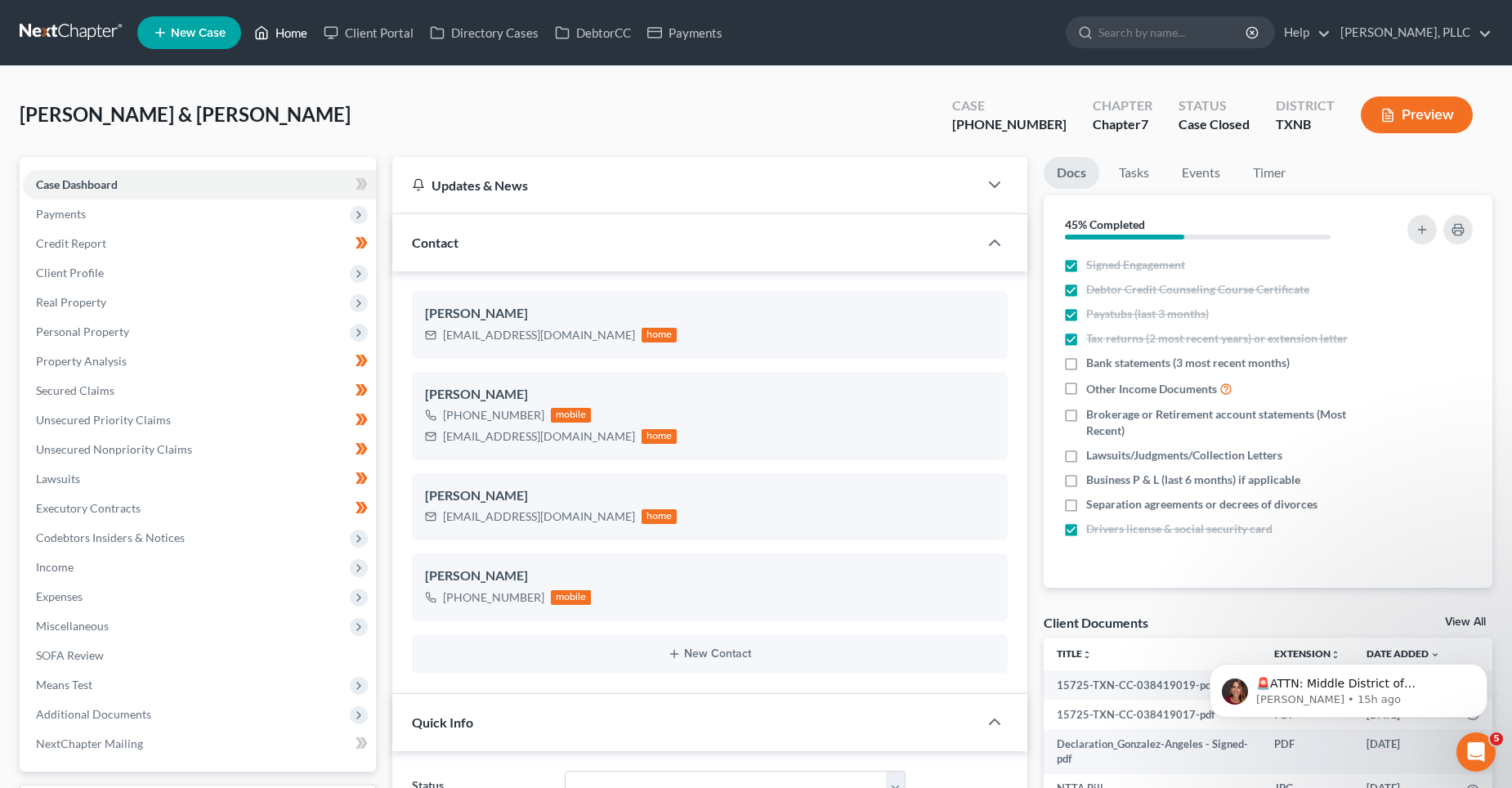
click at [292, 32] on link "Home" at bounding box center [280, 33] width 69 height 30
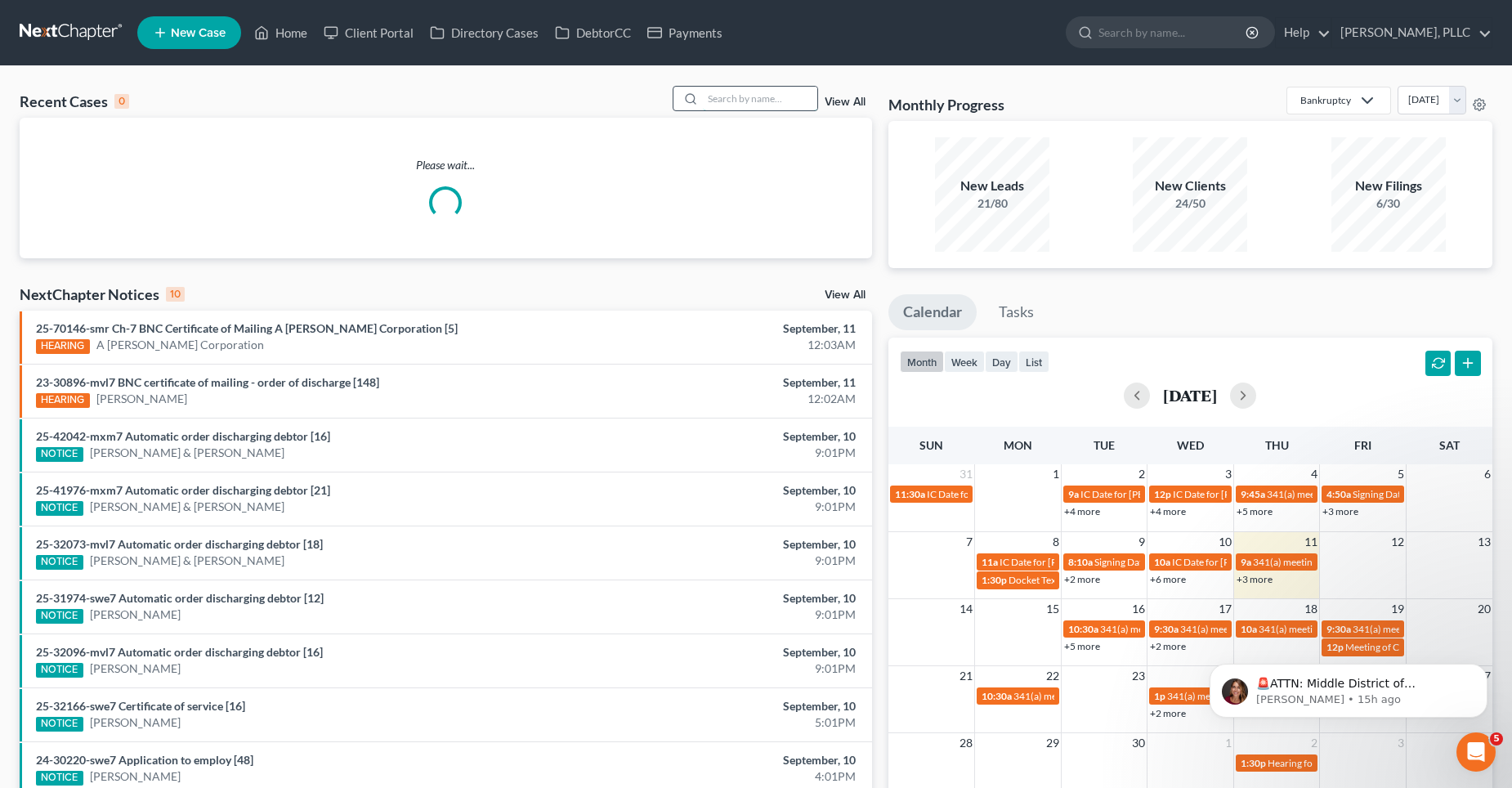
click at [726, 95] on input "search" at bounding box center [760, 98] width 115 height 24
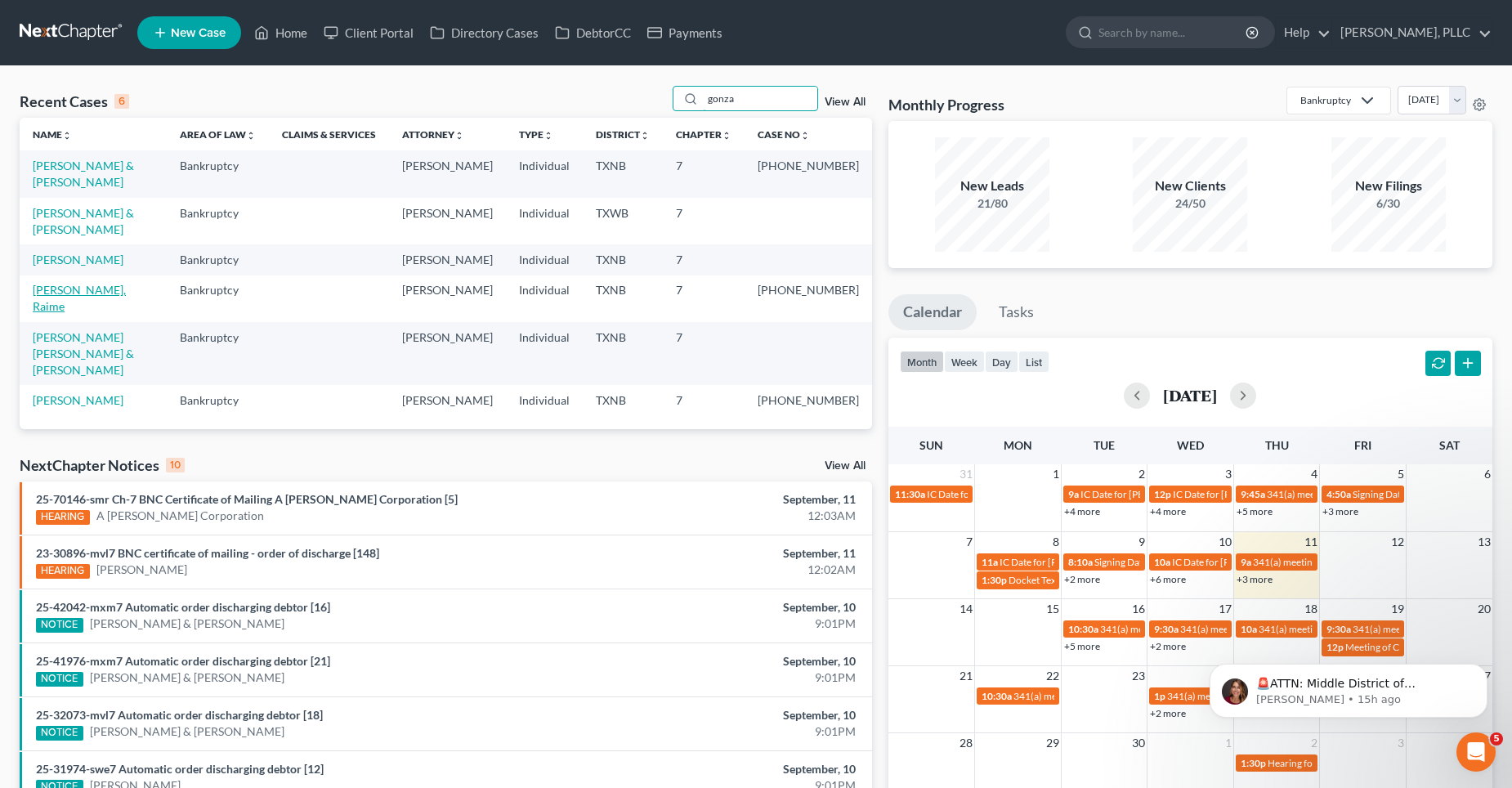
type input "gonza"
click at [58, 283] on link "[PERSON_NAME], Raime" at bounding box center [79, 298] width 93 height 31
select select "0"
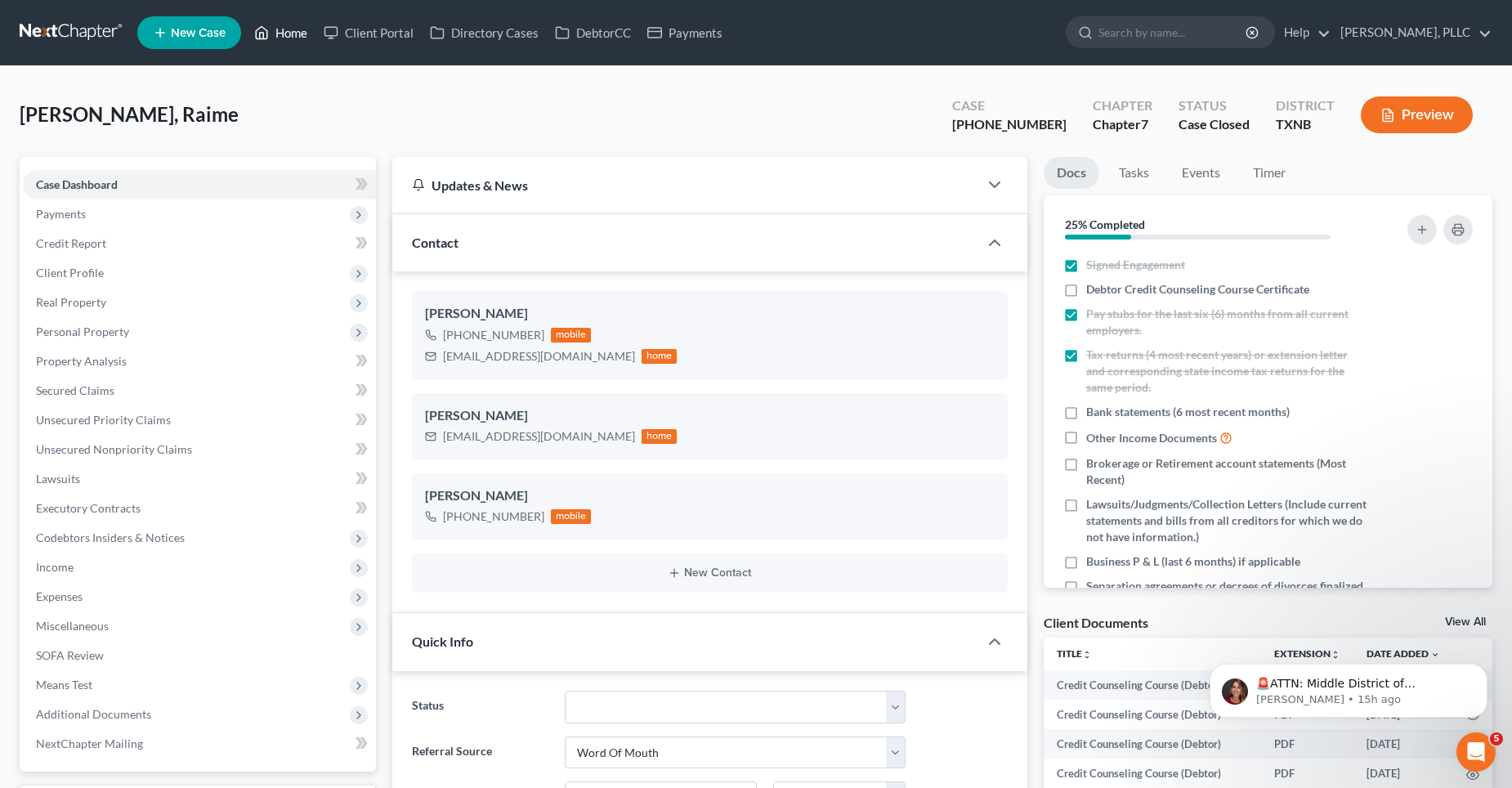
click at [286, 29] on link "Home" at bounding box center [280, 33] width 69 height 30
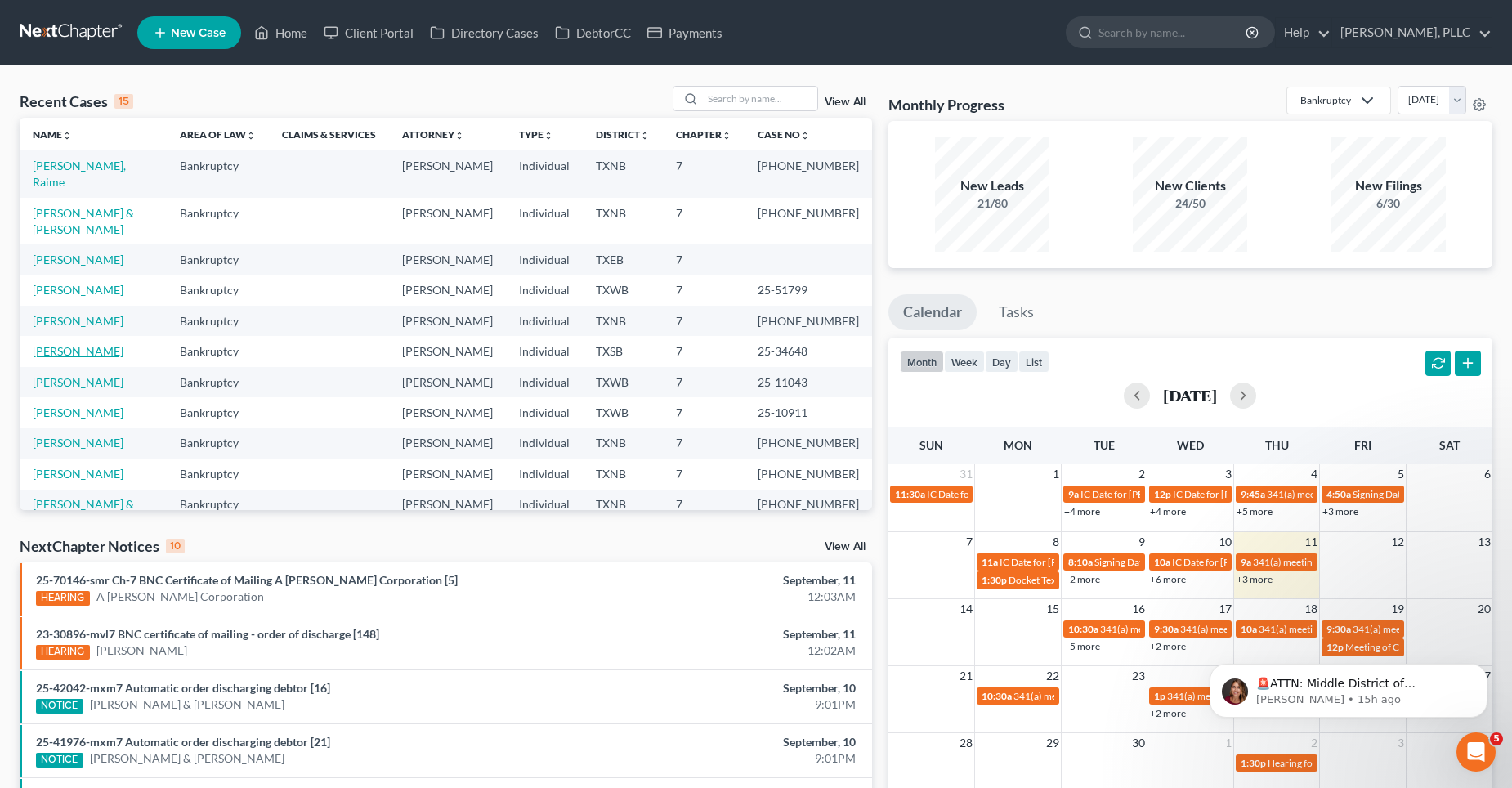
click at [66, 344] on link "[PERSON_NAME]" at bounding box center [78, 351] width 91 height 14
select select "4"
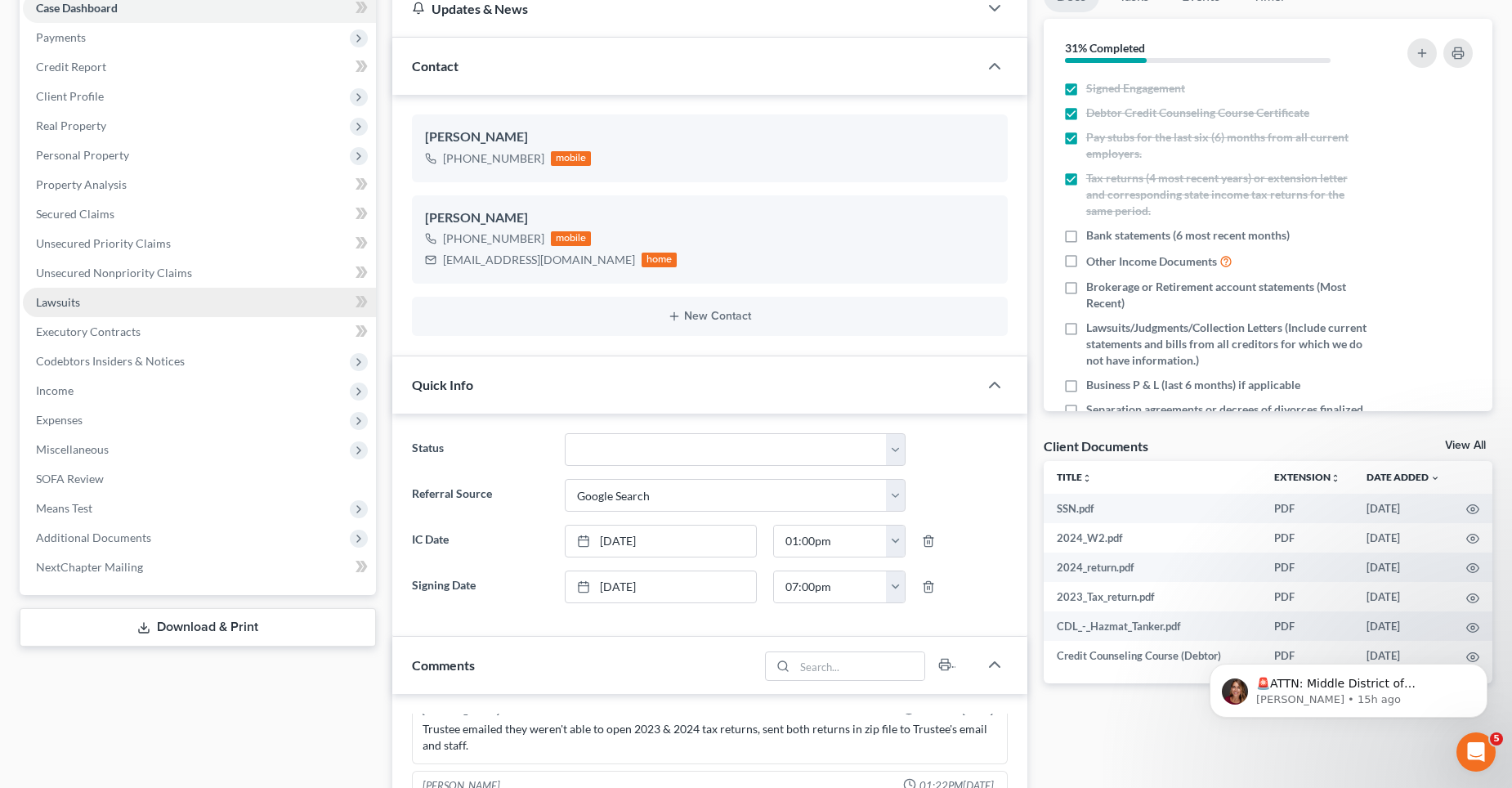
scroll to position [164, 0]
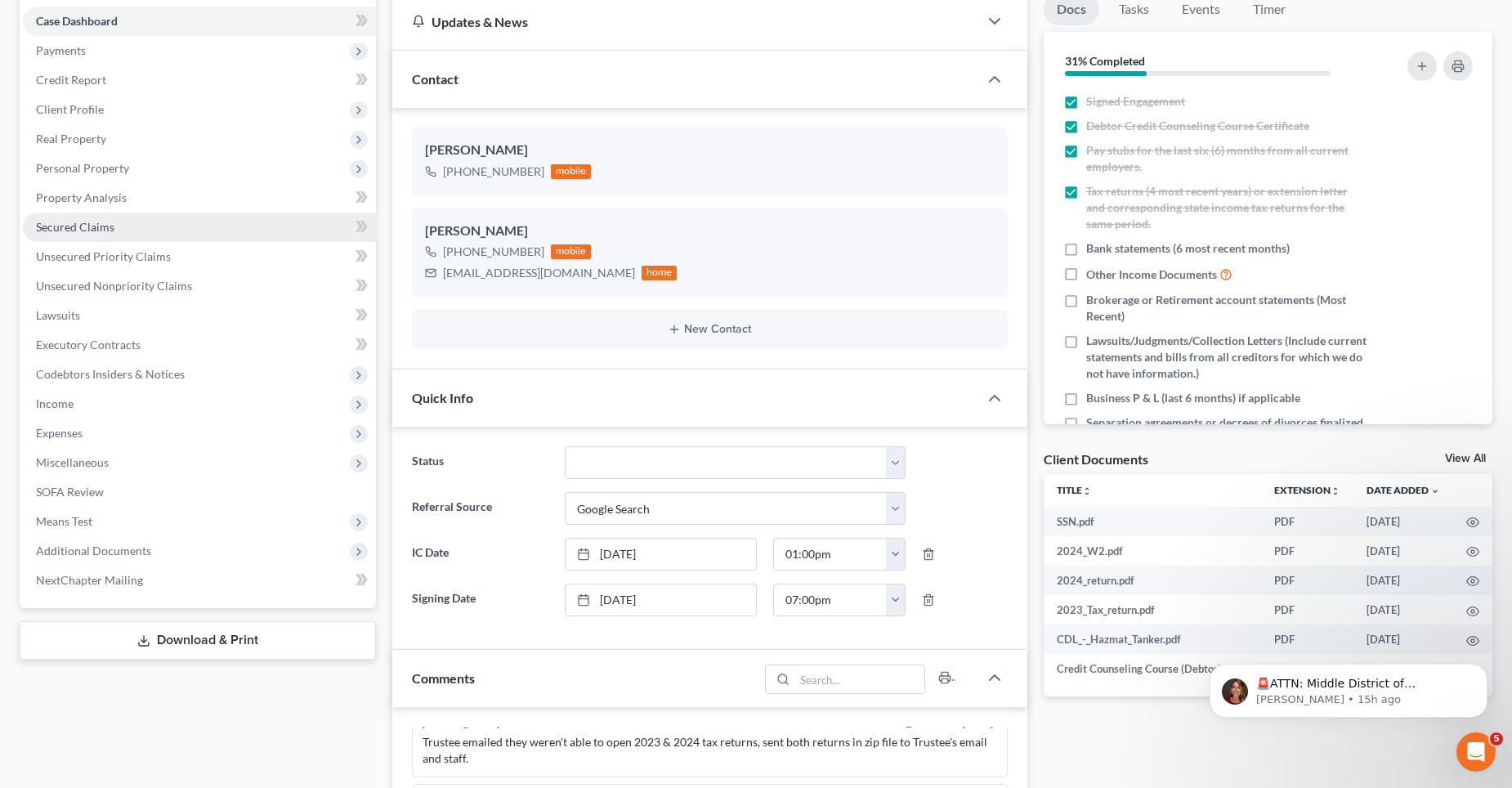
click at [70, 232] on span "Secured Claims" at bounding box center [75, 227] width 79 height 14
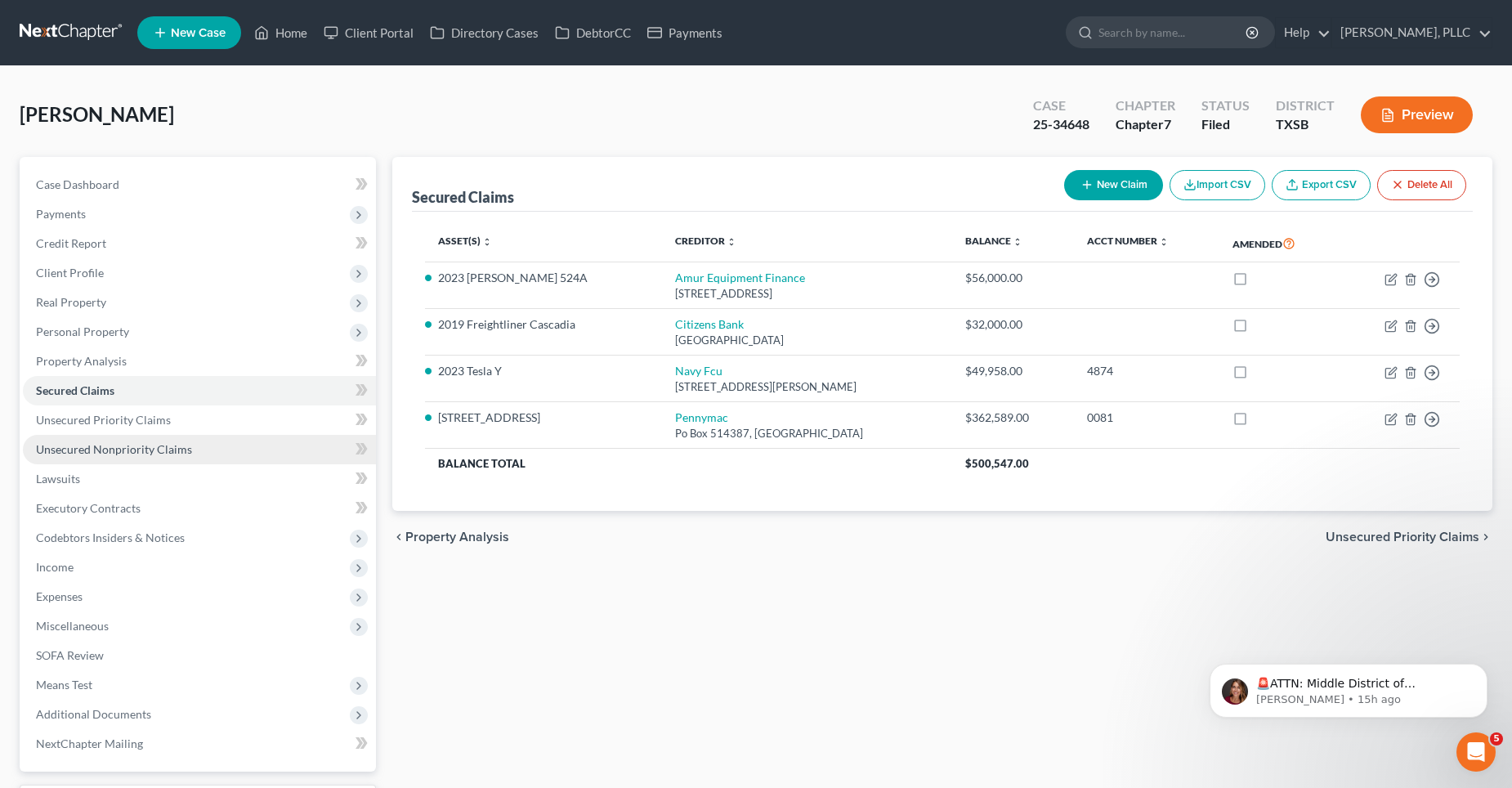
click at [93, 448] on span "Unsecured Nonpriority Claims" at bounding box center [114, 449] width 156 height 14
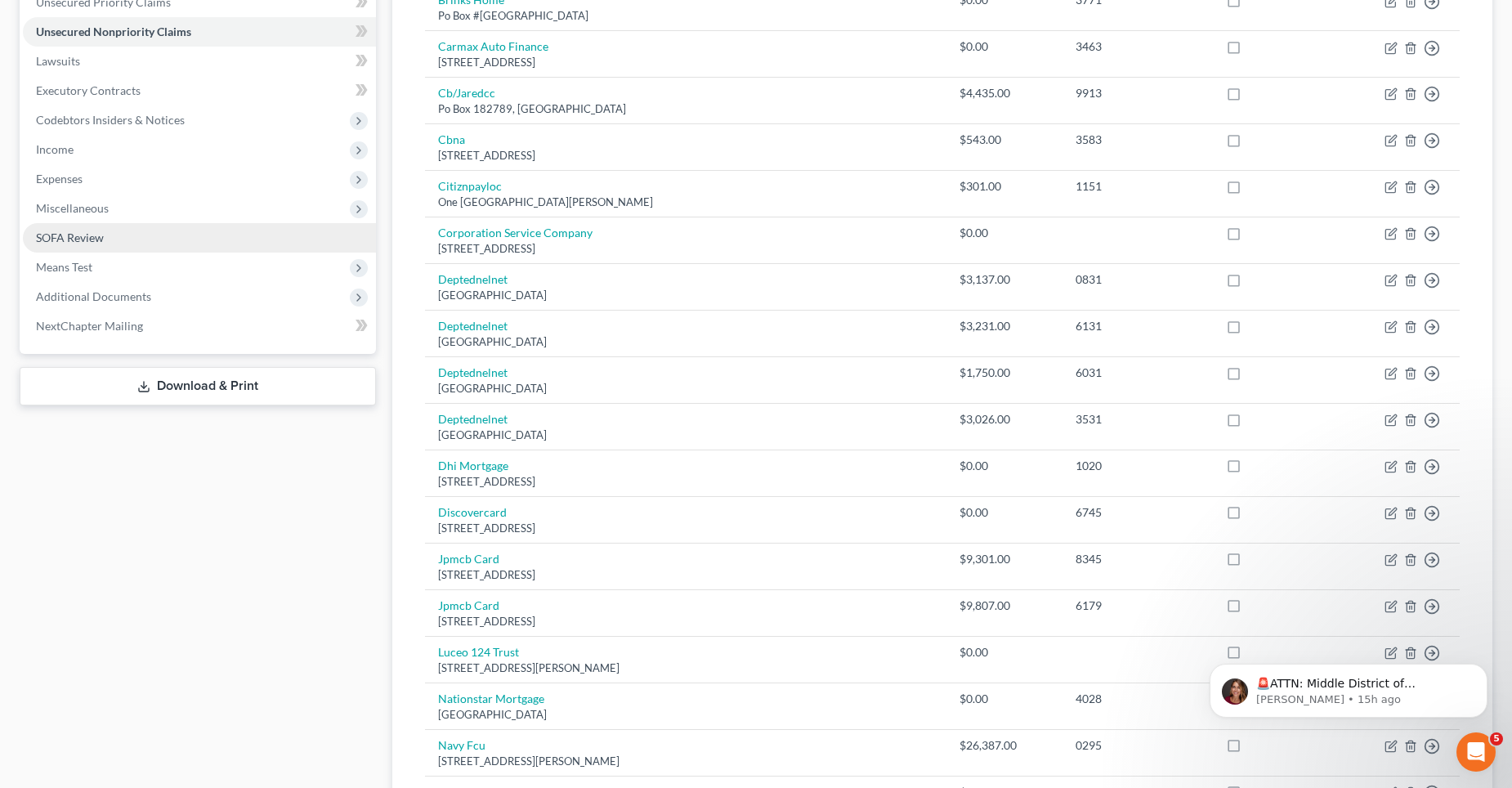
scroll to position [205, 0]
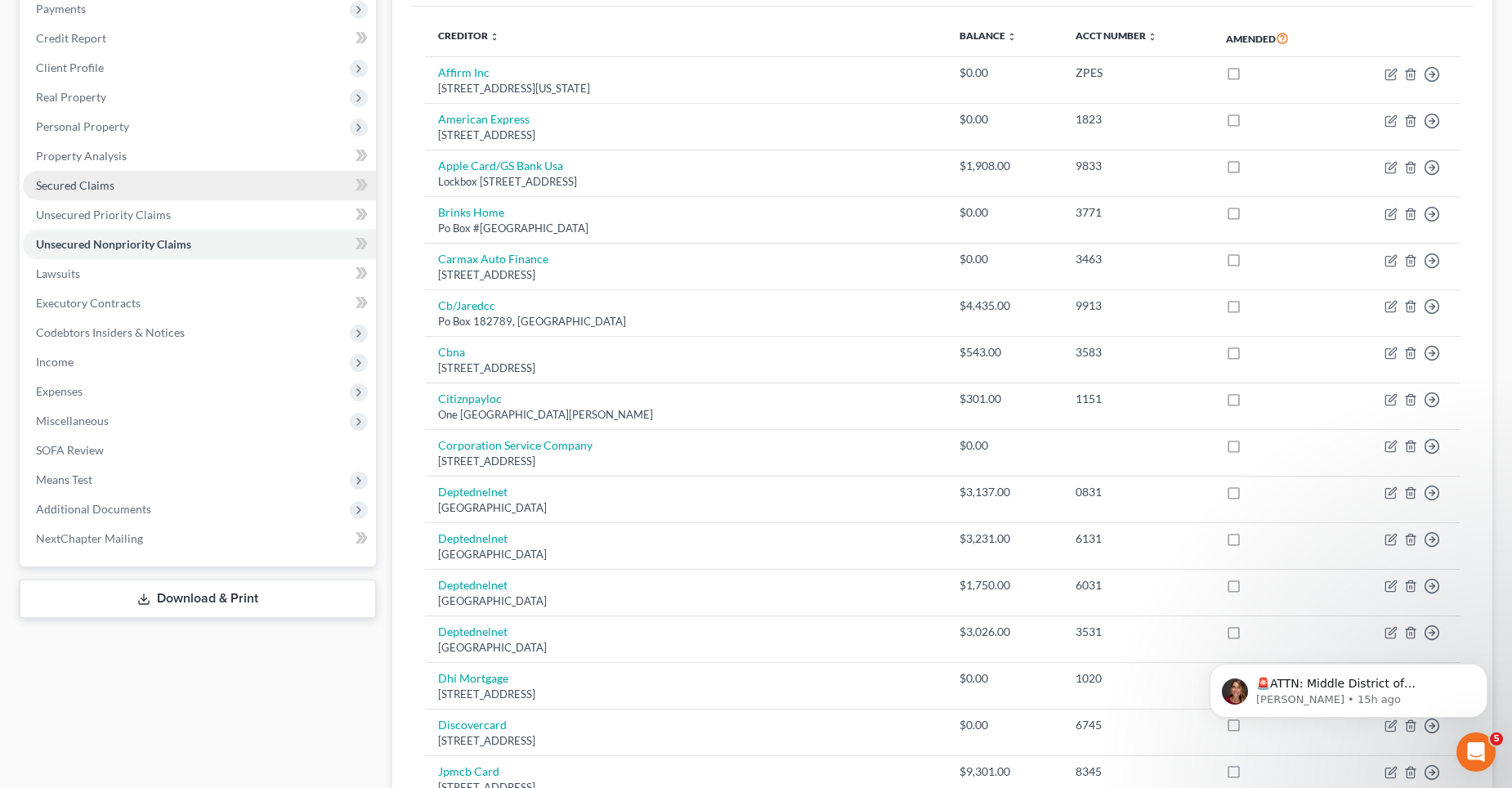
click at [77, 193] on link "Secured Claims" at bounding box center [199, 186] width 353 height 30
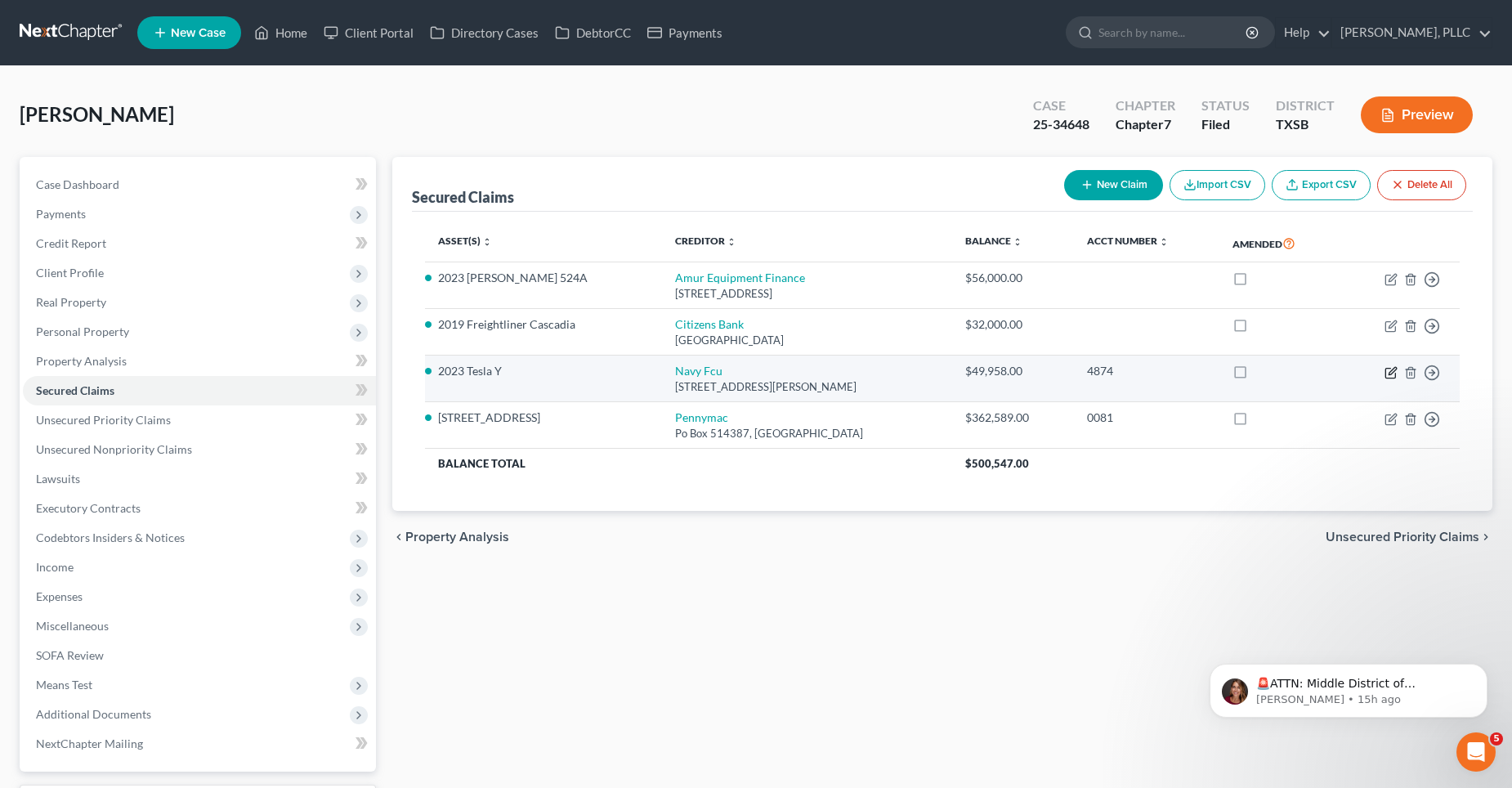
click at [1392, 369] on icon "button" at bounding box center [1392, 370] width 7 height 7
select select "48"
select select "2"
select select "0"
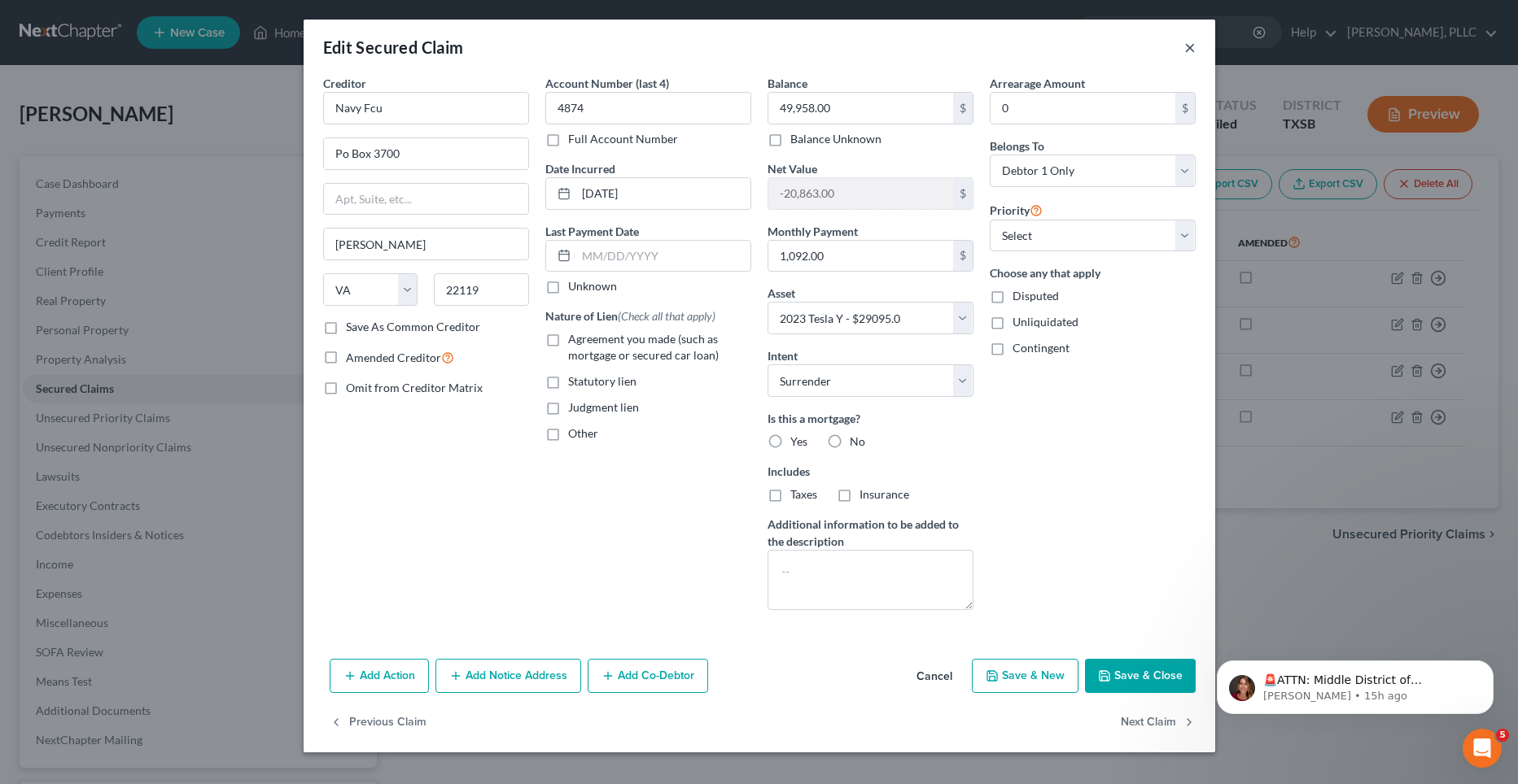
click at [1191, 47] on button "×" at bounding box center [1189, 47] width 11 height 19
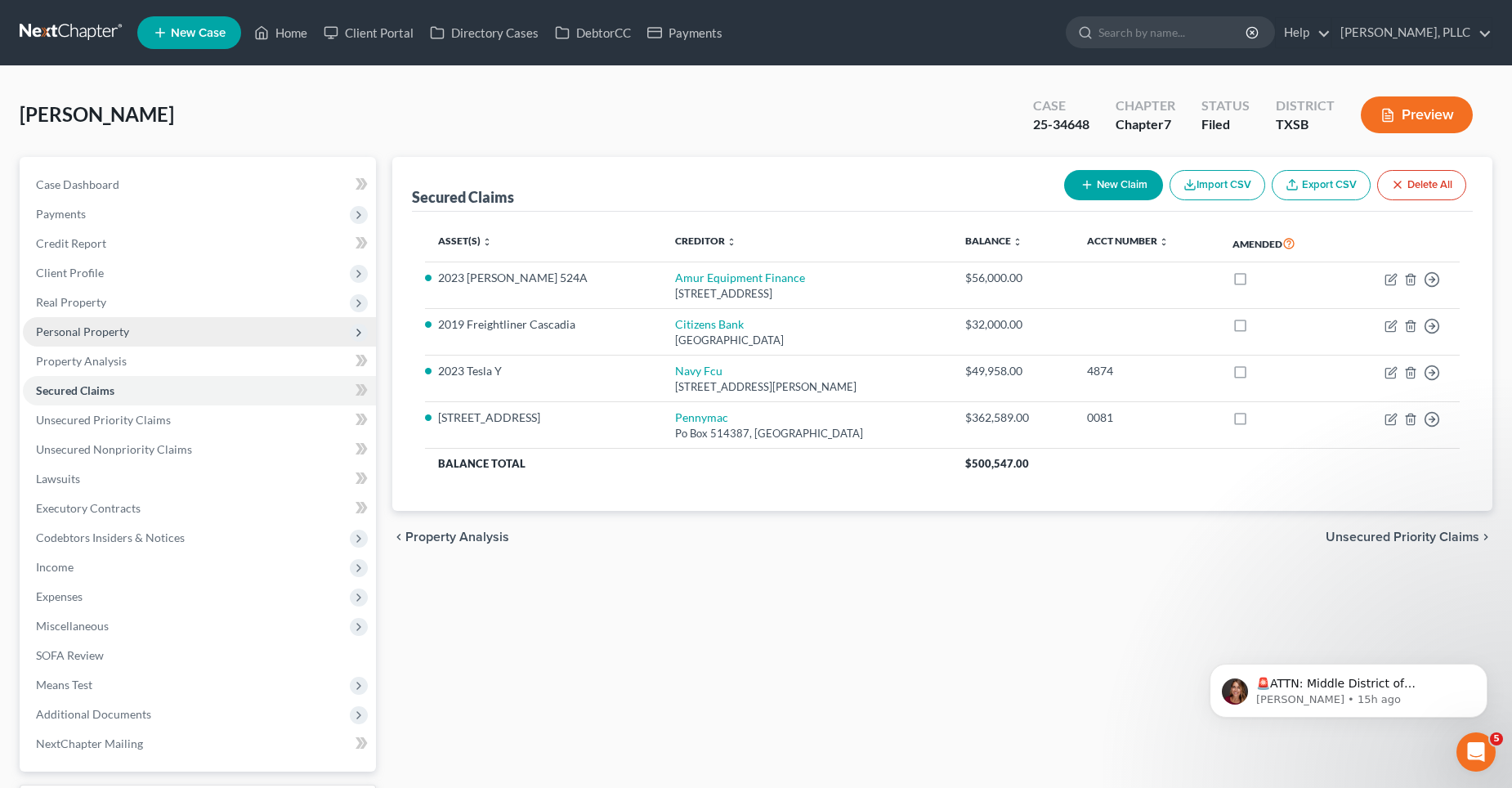
click at [102, 323] on span "Personal Property" at bounding box center [199, 332] width 353 height 30
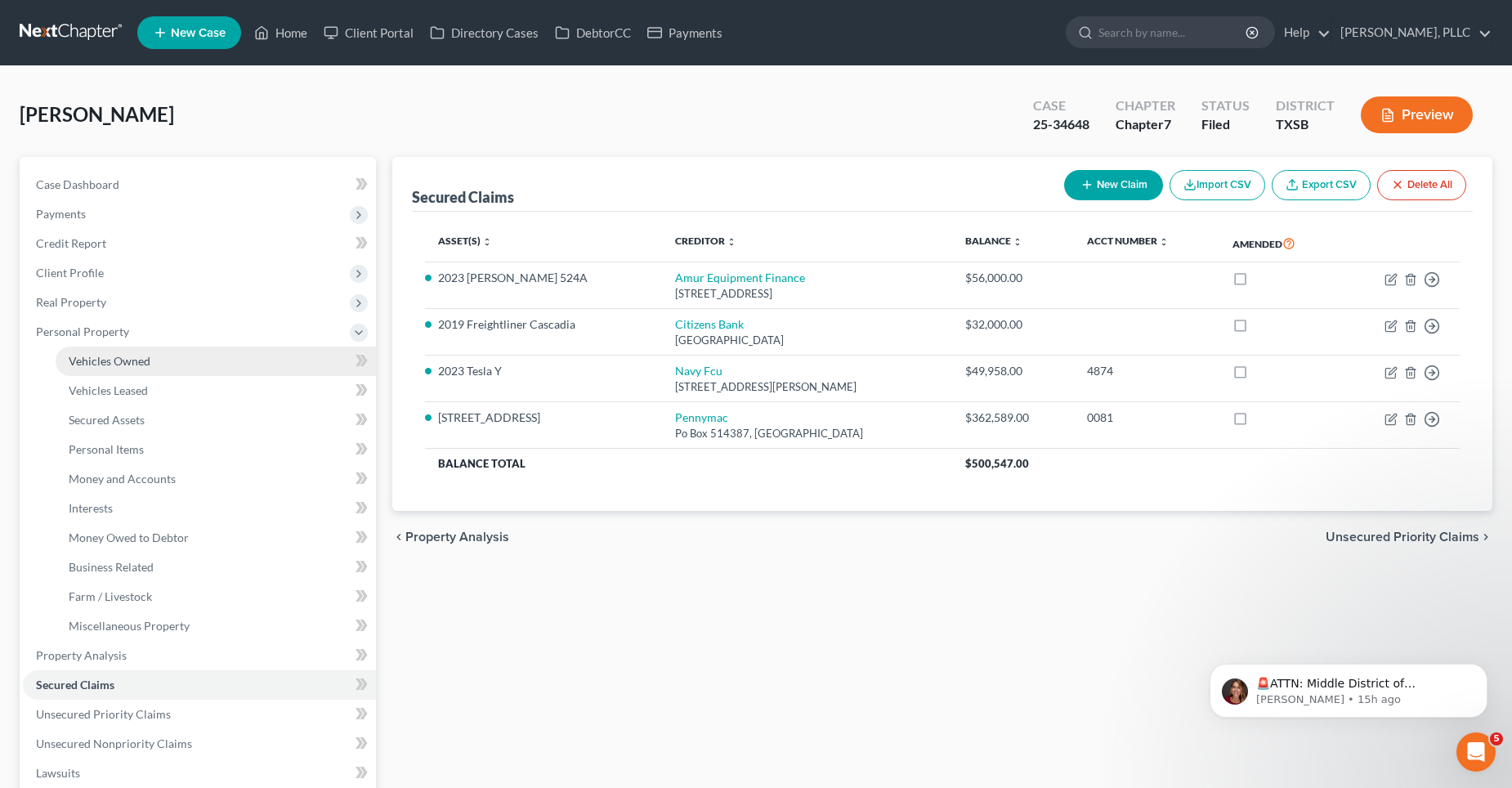
click at [105, 352] on link "Vehicles Owned" at bounding box center [216, 362] width 320 height 30
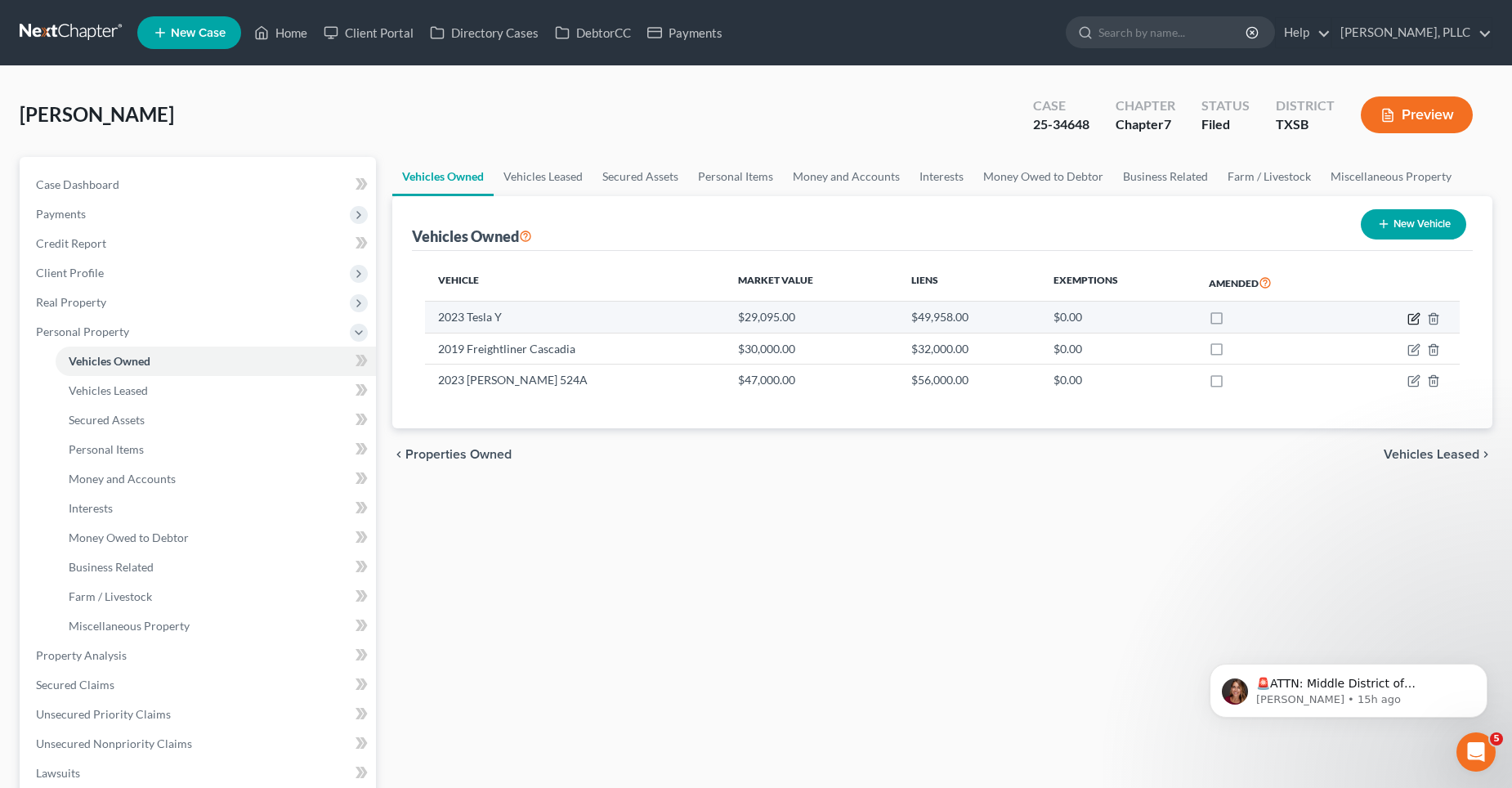
click at [1416, 316] on icon "button" at bounding box center [1413, 319] width 13 height 13
select select "0"
select select "3"
select select "0"
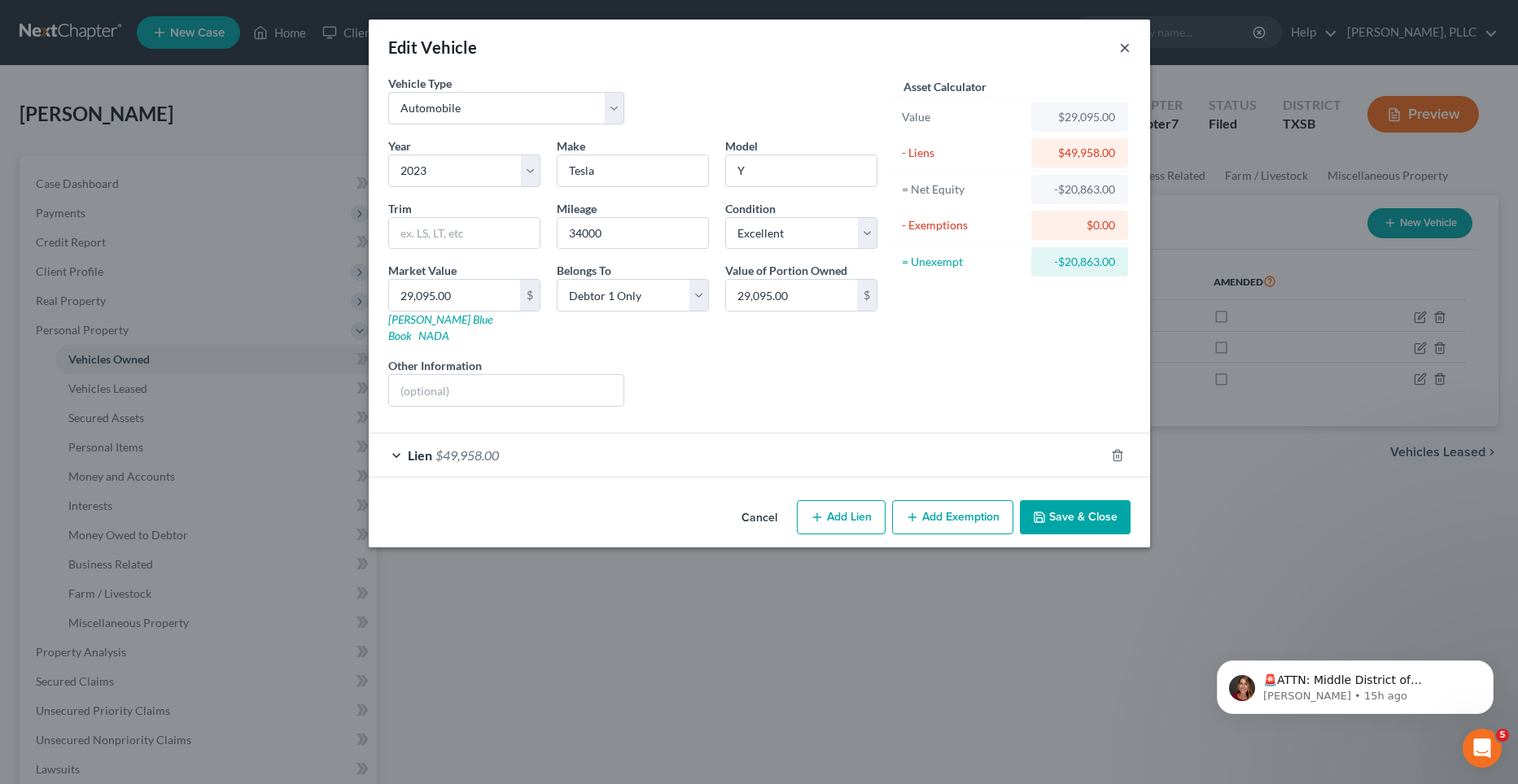
click at [1121, 48] on button "×" at bounding box center [1124, 47] width 11 height 19
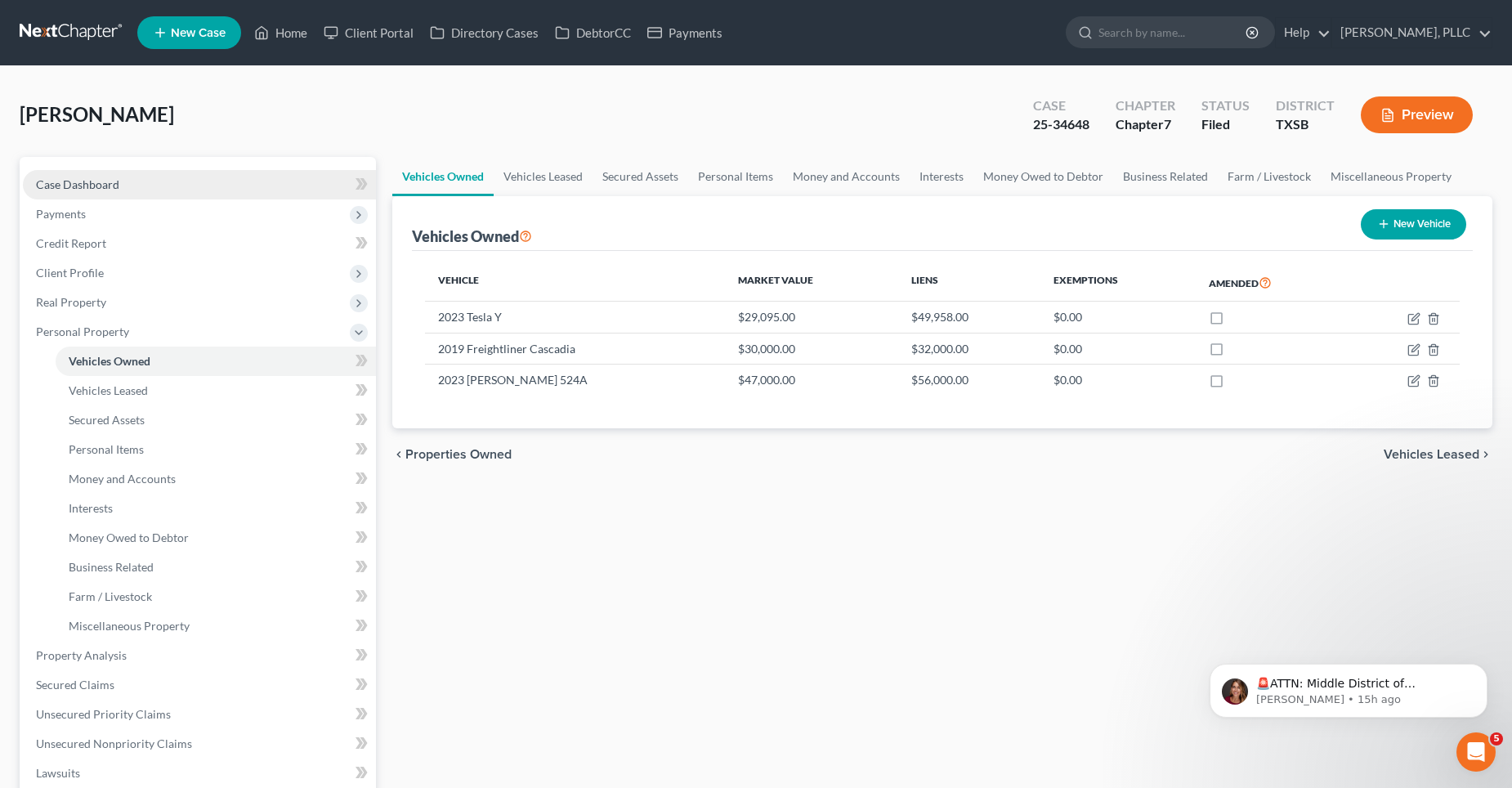
click at [131, 192] on link "Case Dashboard" at bounding box center [199, 185] width 353 height 30
select select "4"
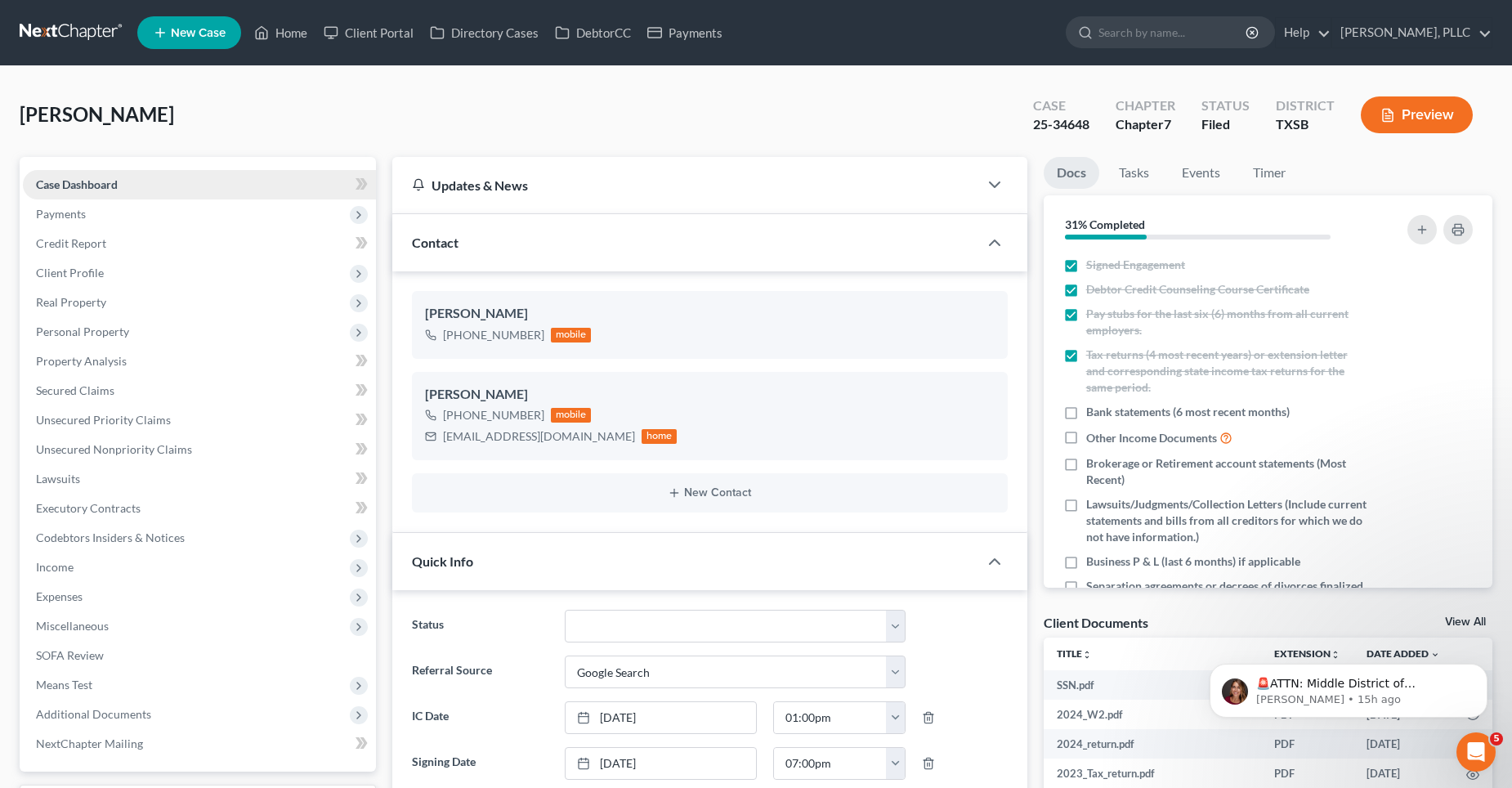
click at [108, 188] on span "Case Dashboard" at bounding box center [76, 185] width 81 height 14
drag, startPoint x: 567, startPoint y: 436, endPoint x: 441, endPoint y: 440, distance: 126.1
click at [441, 440] on div "[EMAIL_ADDRESS][DOMAIN_NAME] home" at bounding box center [551, 437] width 253 height 21
copy div "[EMAIL_ADDRESS][DOMAIN_NAME]"
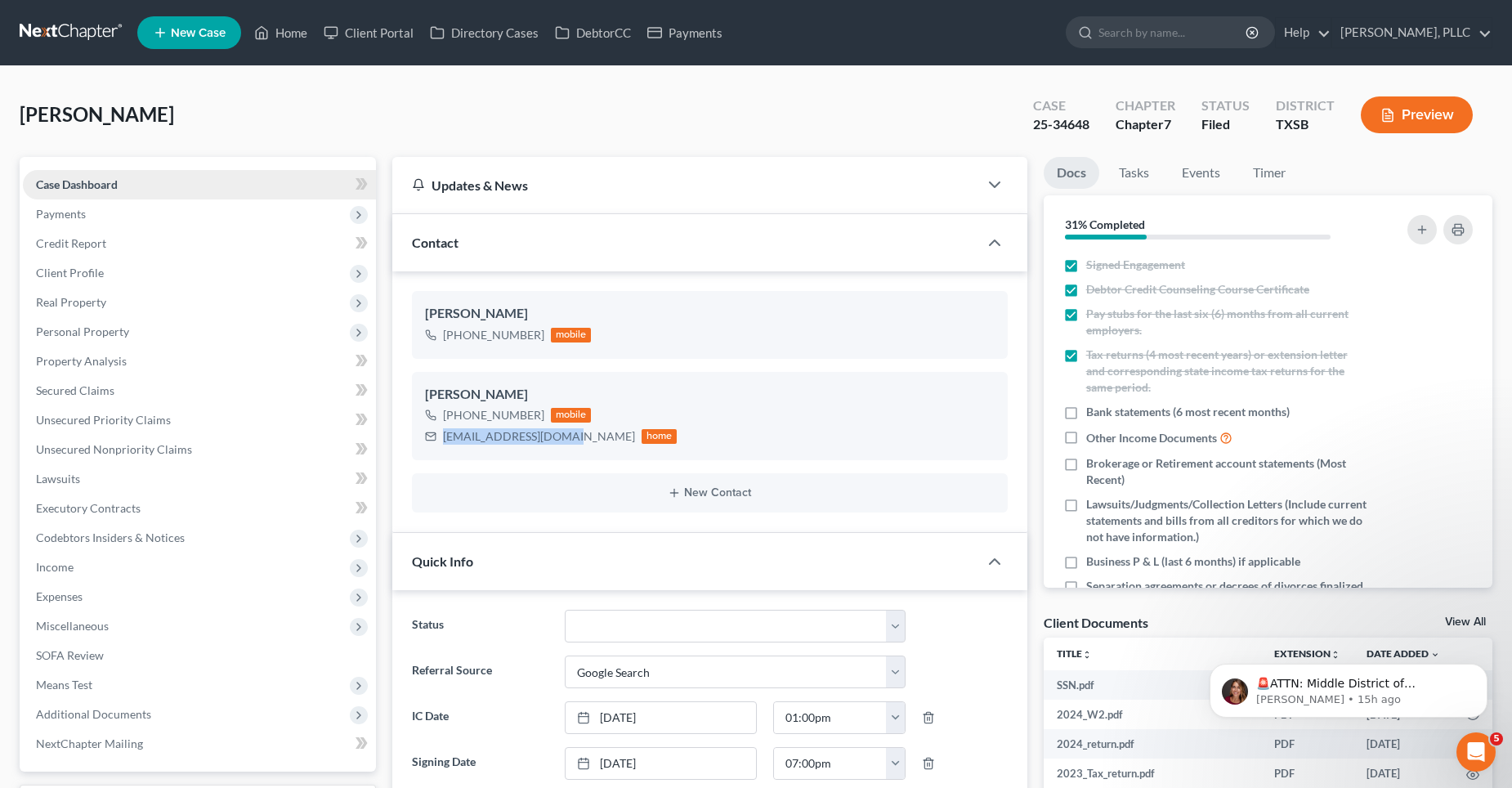
click at [131, 182] on link "Case Dashboard" at bounding box center [199, 185] width 353 height 30
click at [102, 385] on span "Secured Claims" at bounding box center [75, 390] width 79 height 14
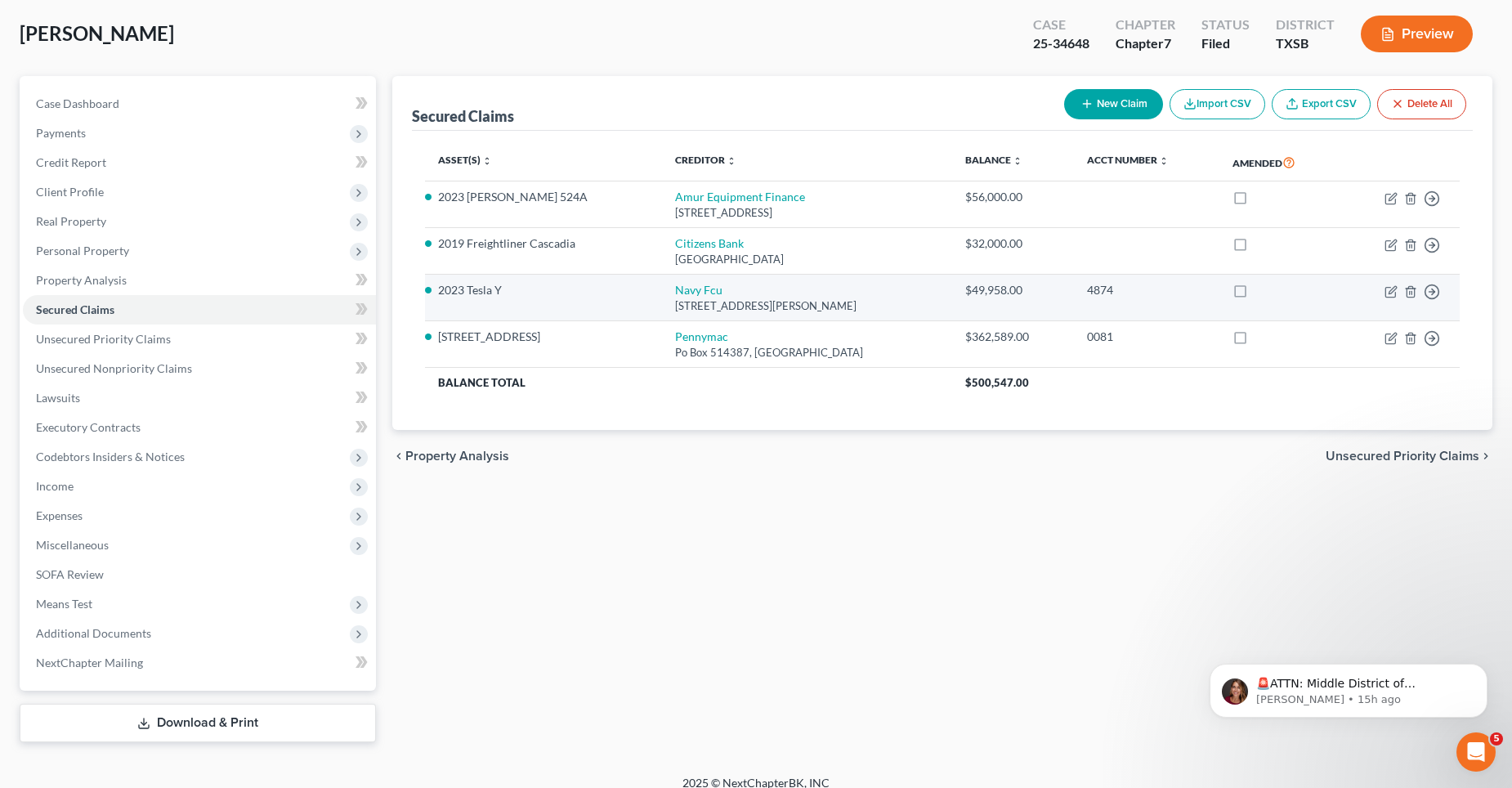
scroll to position [81, 0]
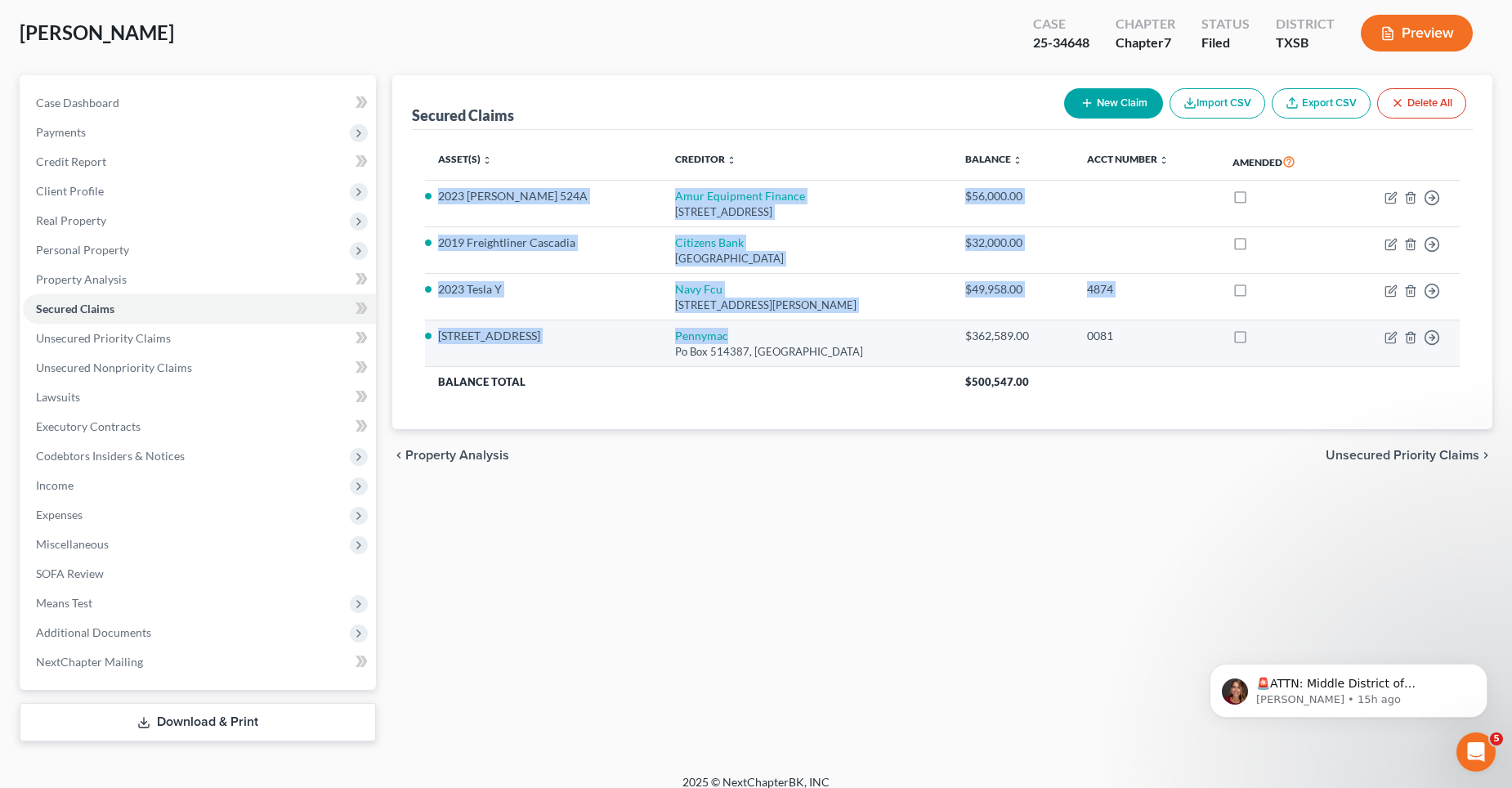
drag, startPoint x: 438, startPoint y: 193, endPoint x: 694, endPoint y: 331, distance: 290.8
click at [694, 331] on tbody "2023 [PERSON_NAME] 524A Amur Equipment Finance [STREET_ADDRESS] $56,000.00 Move…" at bounding box center [942, 288] width 1035 height 216
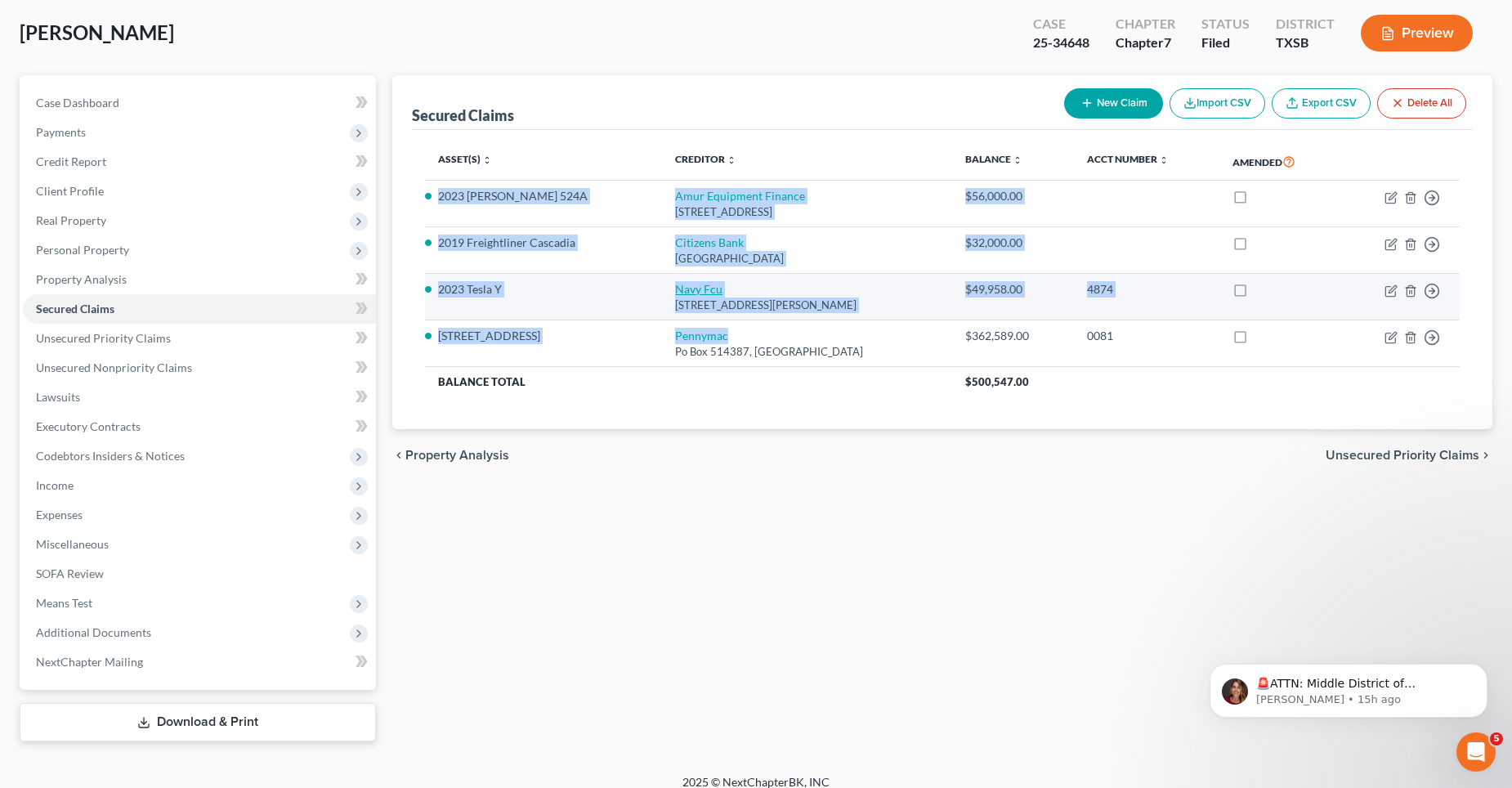
drag, startPoint x: 680, startPoint y: 325, endPoint x: 662, endPoint y: 282, distance: 46.6
copy tbody "2023 [PERSON_NAME] 524A Amur Equipment Finance [STREET_ADDRESS] $56,000.00 Move…"
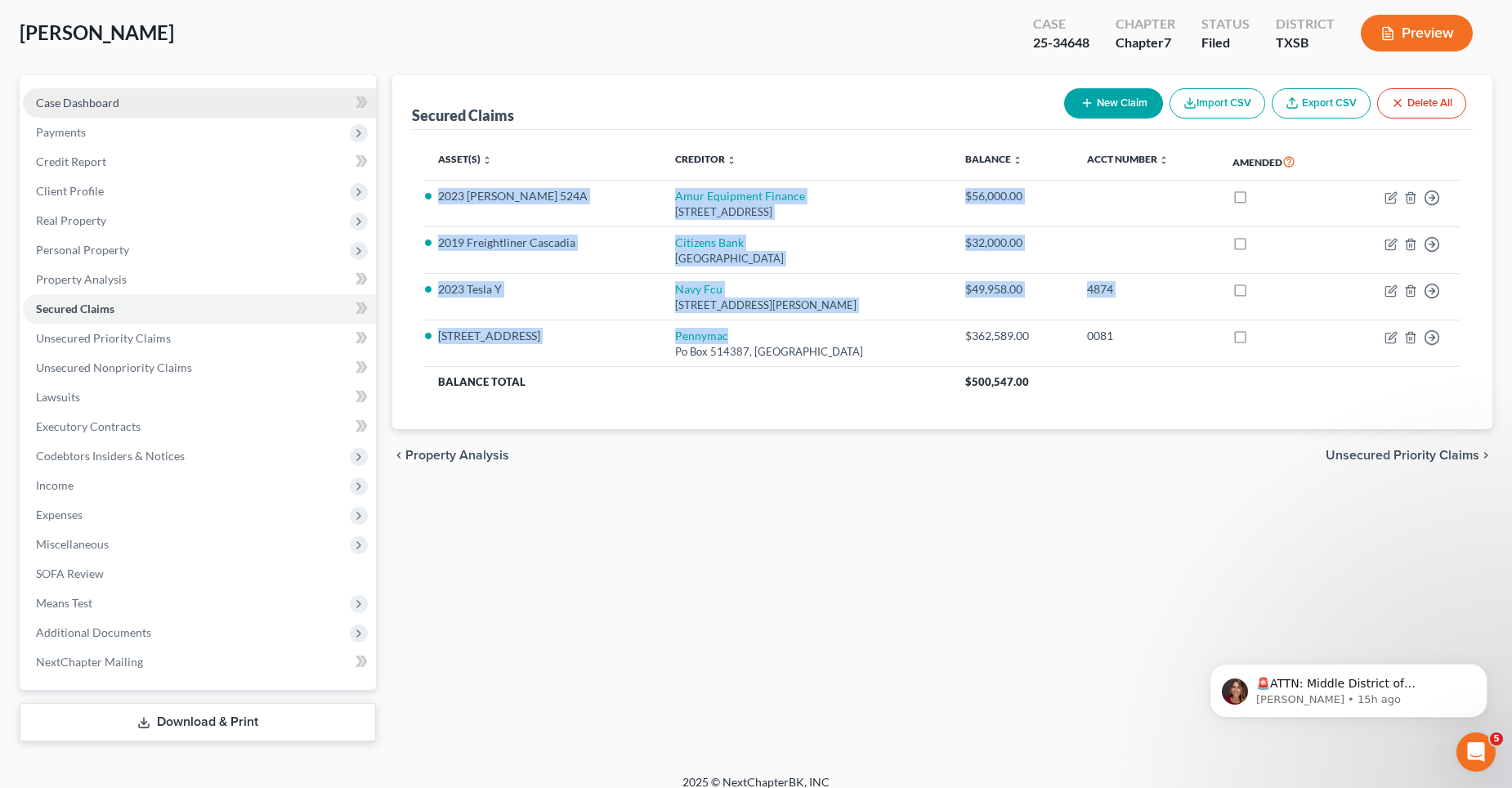
click at [80, 99] on span "Case Dashboard" at bounding box center [77, 102] width 83 height 14
select select "4"
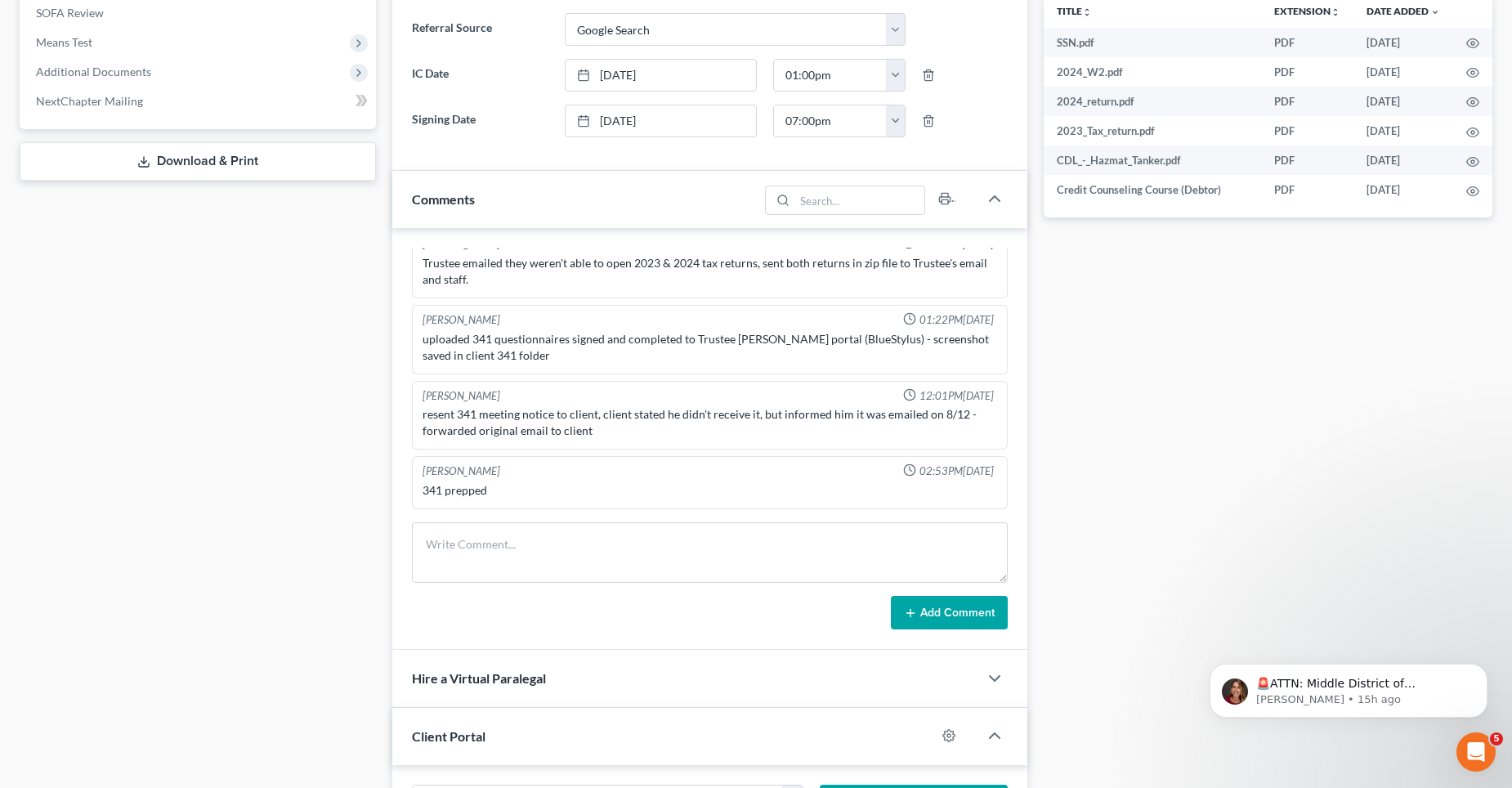
scroll to position [735, 0]
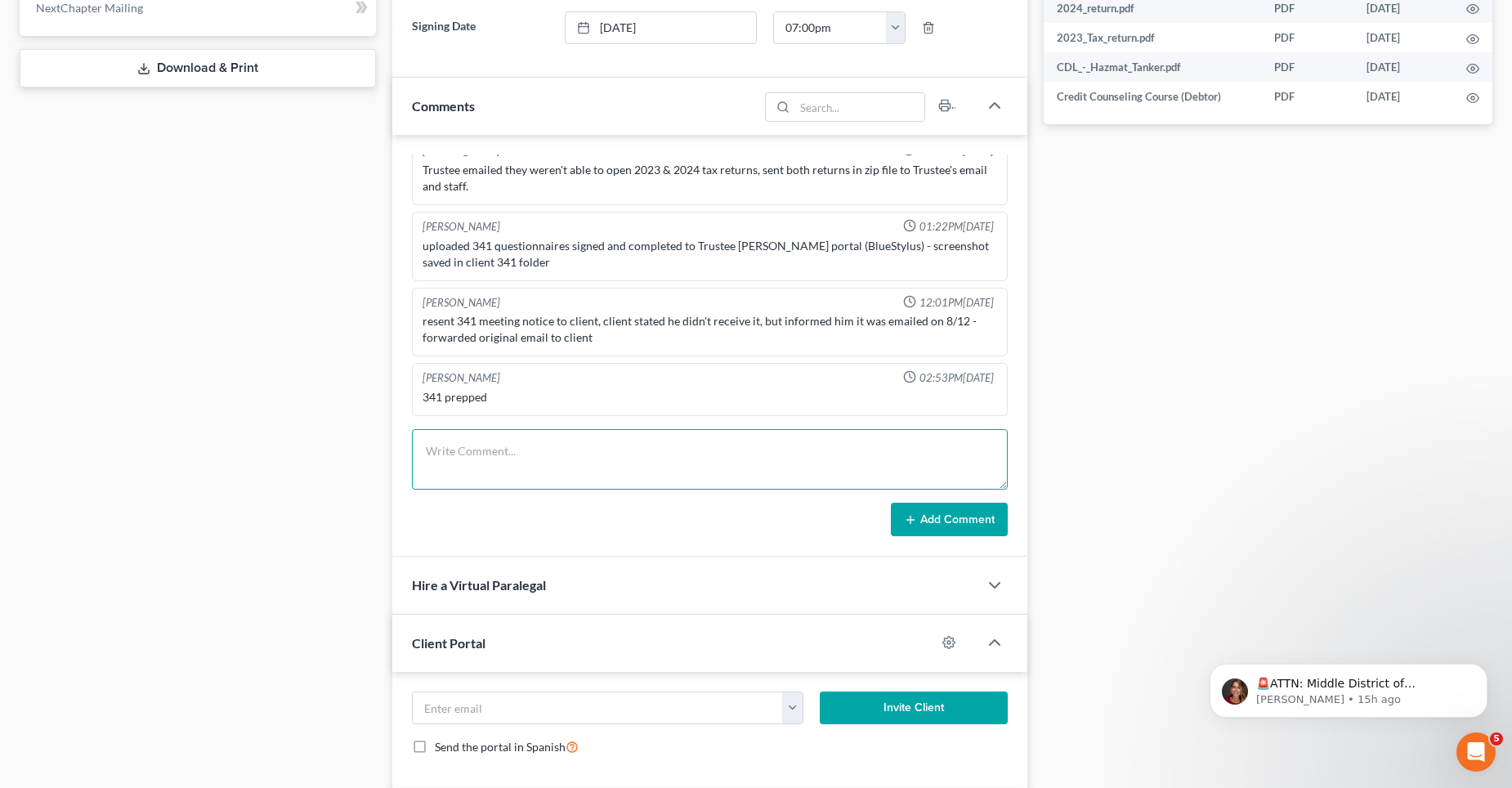
click at [438, 464] on textarea at bounding box center [710, 459] width 596 height 60
paste textarea "2023 [PERSON_NAME] 524A Amur Equipment Finance [STREET_ADDRESS] $56,000.00 2019…"
drag, startPoint x: 647, startPoint y: 452, endPoint x: 755, endPoint y: 459, distance: 108.2
click at [755, 459] on textarea "2023 [PERSON_NAME] 524A (Amur Equip. Fin.); 2019 Freightliner Cascadia (Citizen…" at bounding box center [710, 459] width 596 height 60
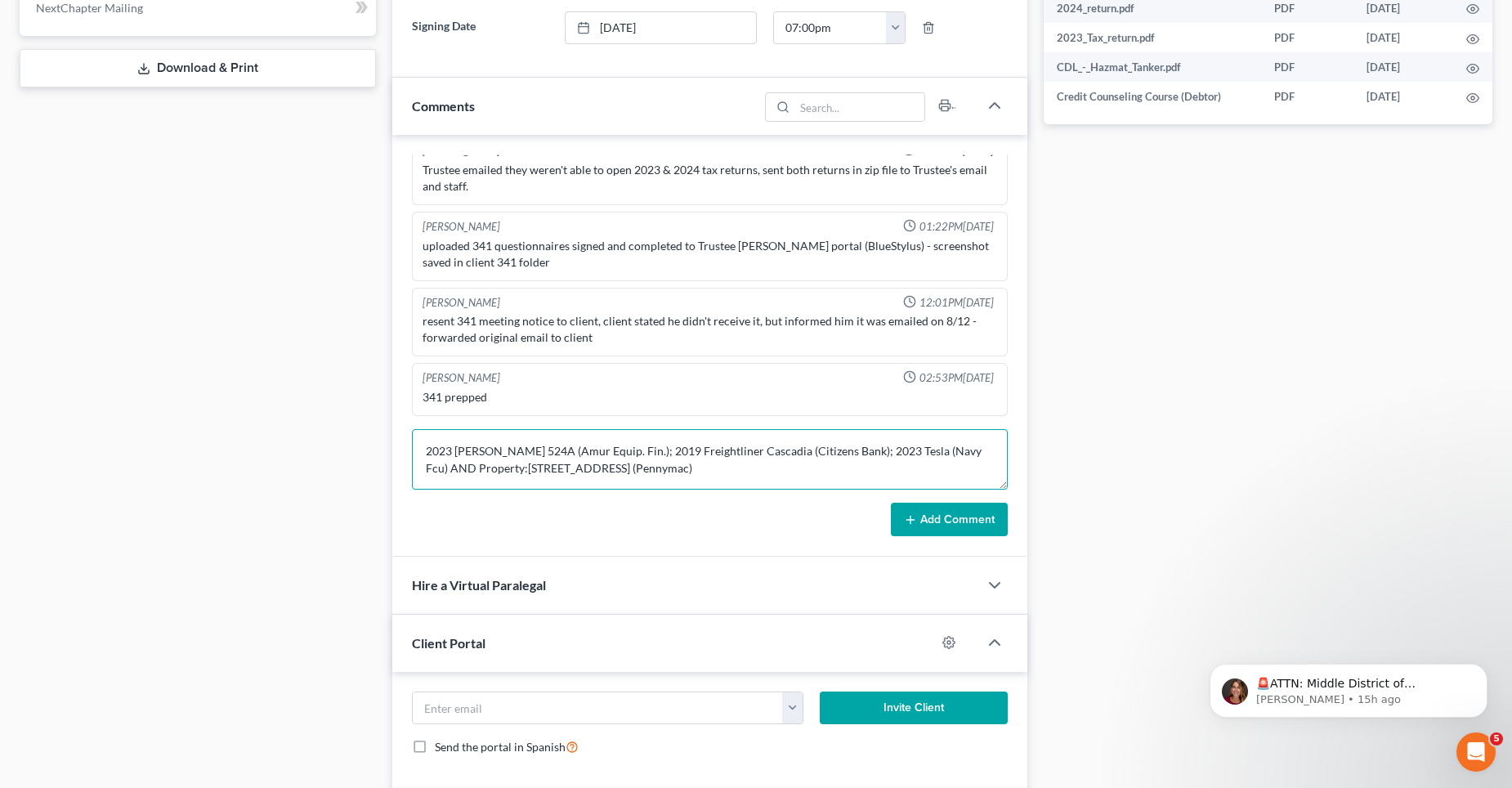
drag, startPoint x: 617, startPoint y: 450, endPoint x: 752, endPoint y: 451, distance: 135.0
click at [752, 451] on textarea "2023 [PERSON_NAME] 524A (Amur Equip. Fin.); 2019 Freightliner Cascadia (Citizen…" at bounding box center [710, 459] width 596 height 60
click at [696, 470] on textarea "2023 [PERSON_NAME] 524A (Amur Equip. Fin.); 2019 Freightliner Cascadia (Citizen…" at bounding box center [710, 459] width 596 height 60
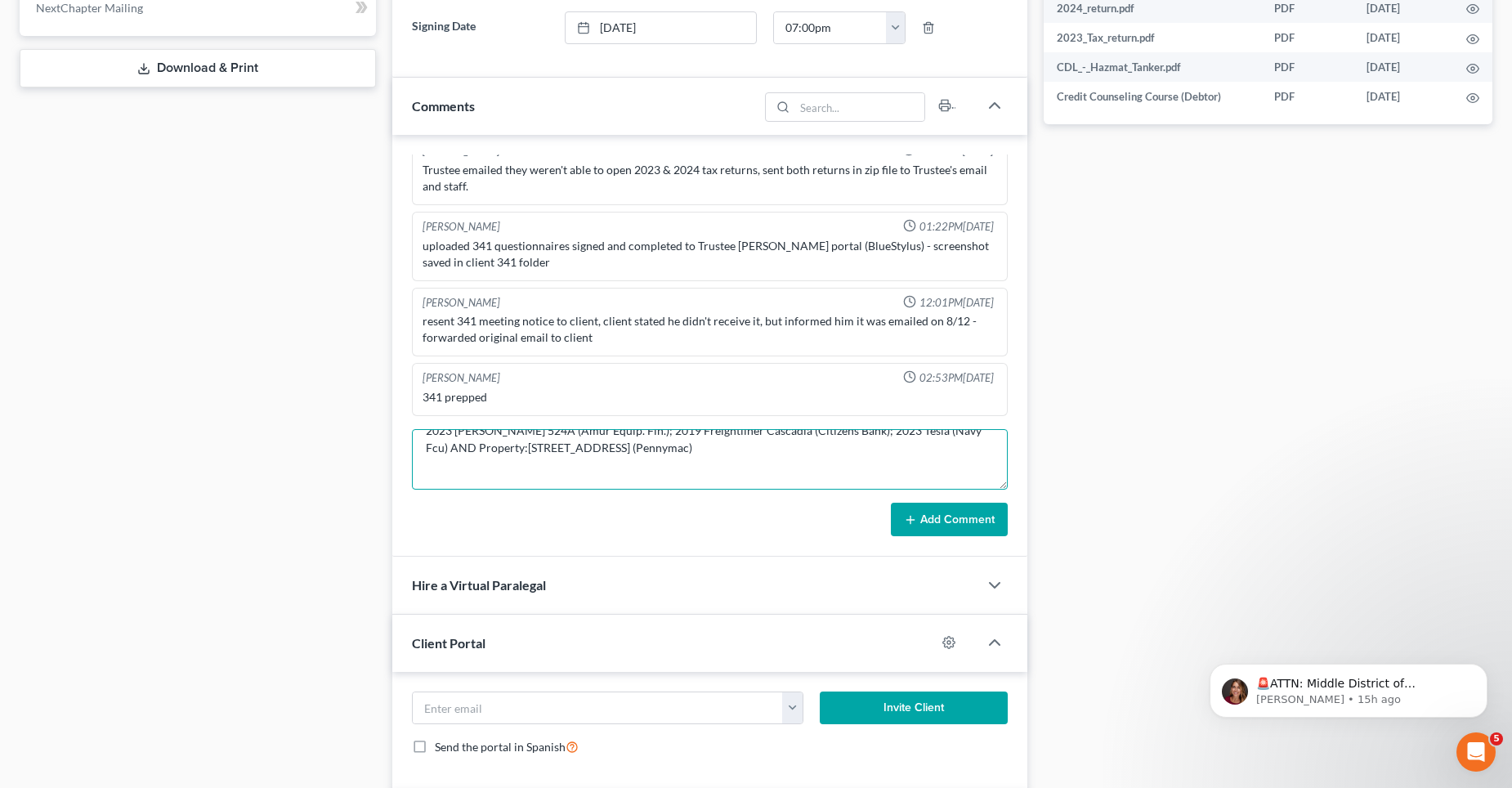
paste textarea "2019 Freightliner Cascadia"
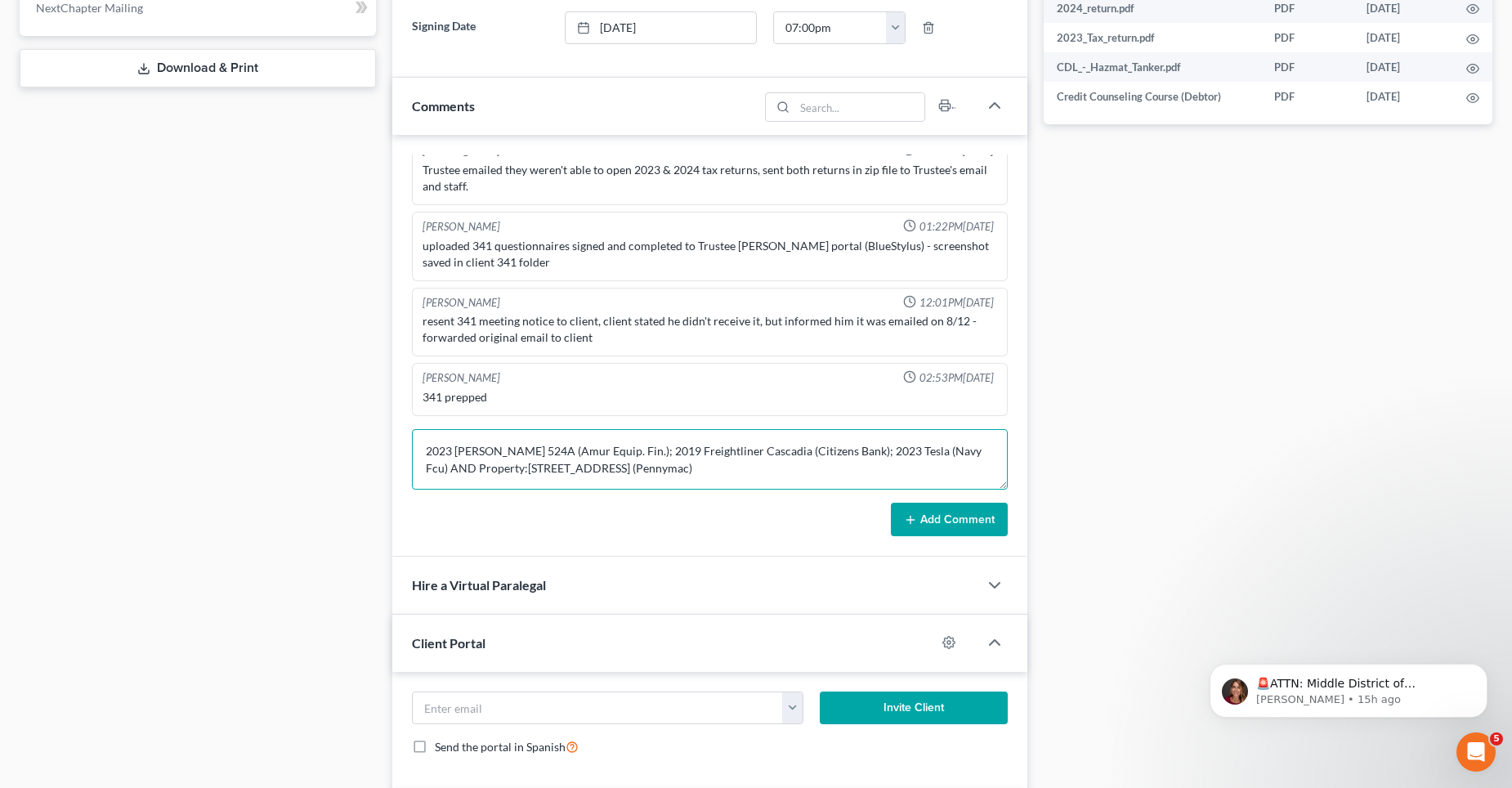
drag, startPoint x: 558, startPoint y: 436, endPoint x: 552, endPoint y: 461, distance: 25.7
click at [461, 452] on textarea "2023 [PERSON_NAME] 524A (Amur Equip. Fin.); 2019 Freightliner Cascadia (Citizen…" at bounding box center [710, 459] width 596 height 60
click at [693, 462] on textarea "2023 [PERSON_NAME] 524A (Amur Equip. Fin.); 2019 Freightliner Cascadia (Citizen…" at bounding box center [710, 459] width 596 height 60
drag, startPoint x: 421, startPoint y: 439, endPoint x: 547, endPoint y: 450, distance: 126.5
click at [547, 450] on textarea "2023 [PERSON_NAME] 524A (Amur Equip. Fin.); 2019 Freightliner Cascadia (Citizen…" at bounding box center [710, 459] width 596 height 60
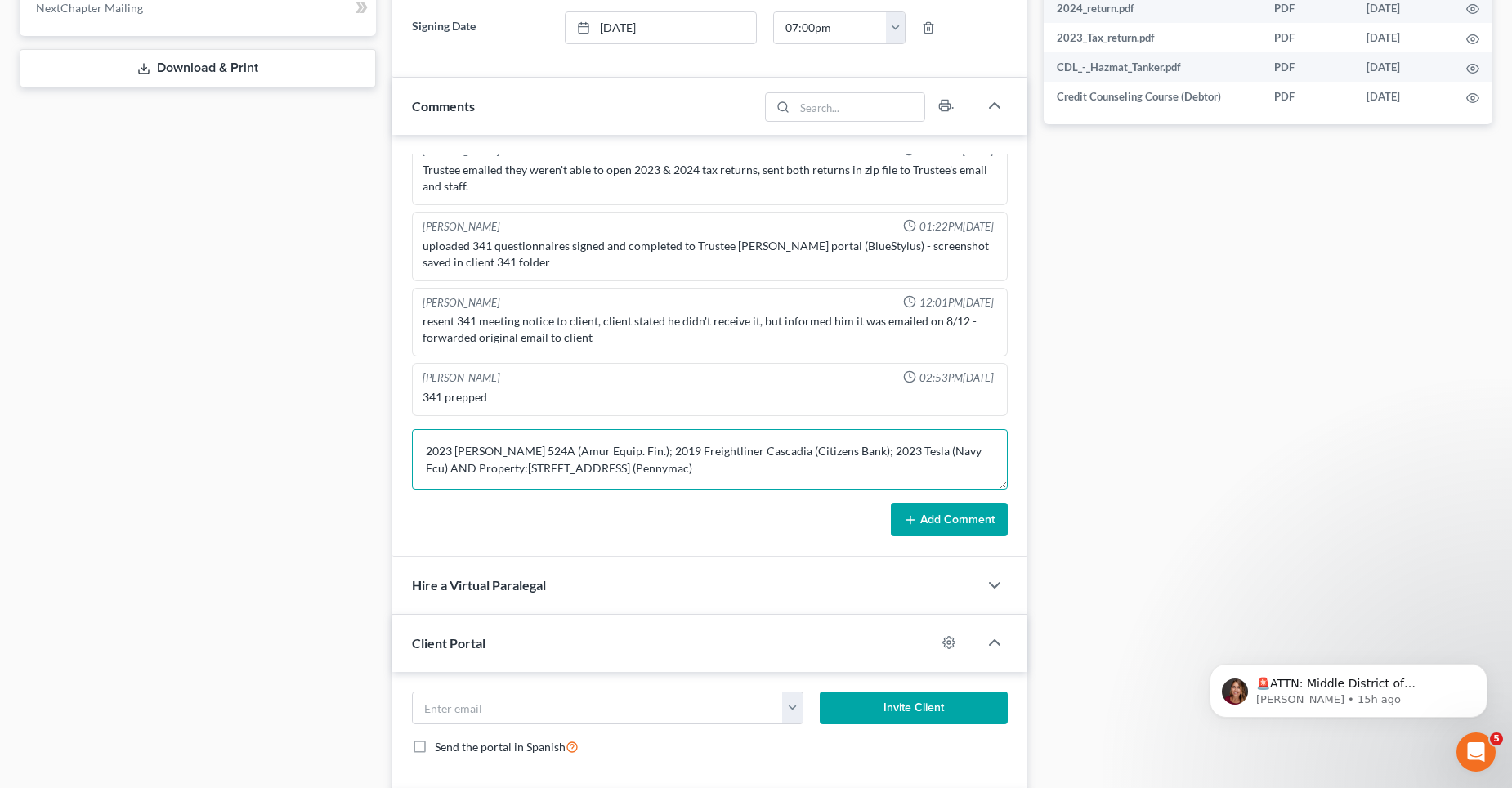
click at [690, 454] on textarea "2023 [PERSON_NAME] 524A (Amur Equip. Fin.); 2019 Freightliner Cascadia (Citizen…" at bounding box center [710, 459] width 596 height 60
drag, startPoint x: 576, startPoint y: 441, endPoint x: 560, endPoint y: 442, distance: 16.0
click at [560, 442] on textarea "2023 [PERSON_NAME] 524A (Amur Equip. Fin.); 2019 Freightliner Cascadia (Citizen…" at bounding box center [710, 459] width 596 height 60
click at [541, 475] on textarea "2023 [PERSON_NAME] 524A (Amur Equip. Fin.); 2019 Freightliner Cascadia (Citizen…" at bounding box center [710, 459] width 596 height 60
click at [648, 457] on textarea "2023 [PERSON_NAME] 524A (Amur Equip. Fin.); 2019 Freightliner Cascadia (Citizen…" at bounding box center [710, 459] width 596 height 60
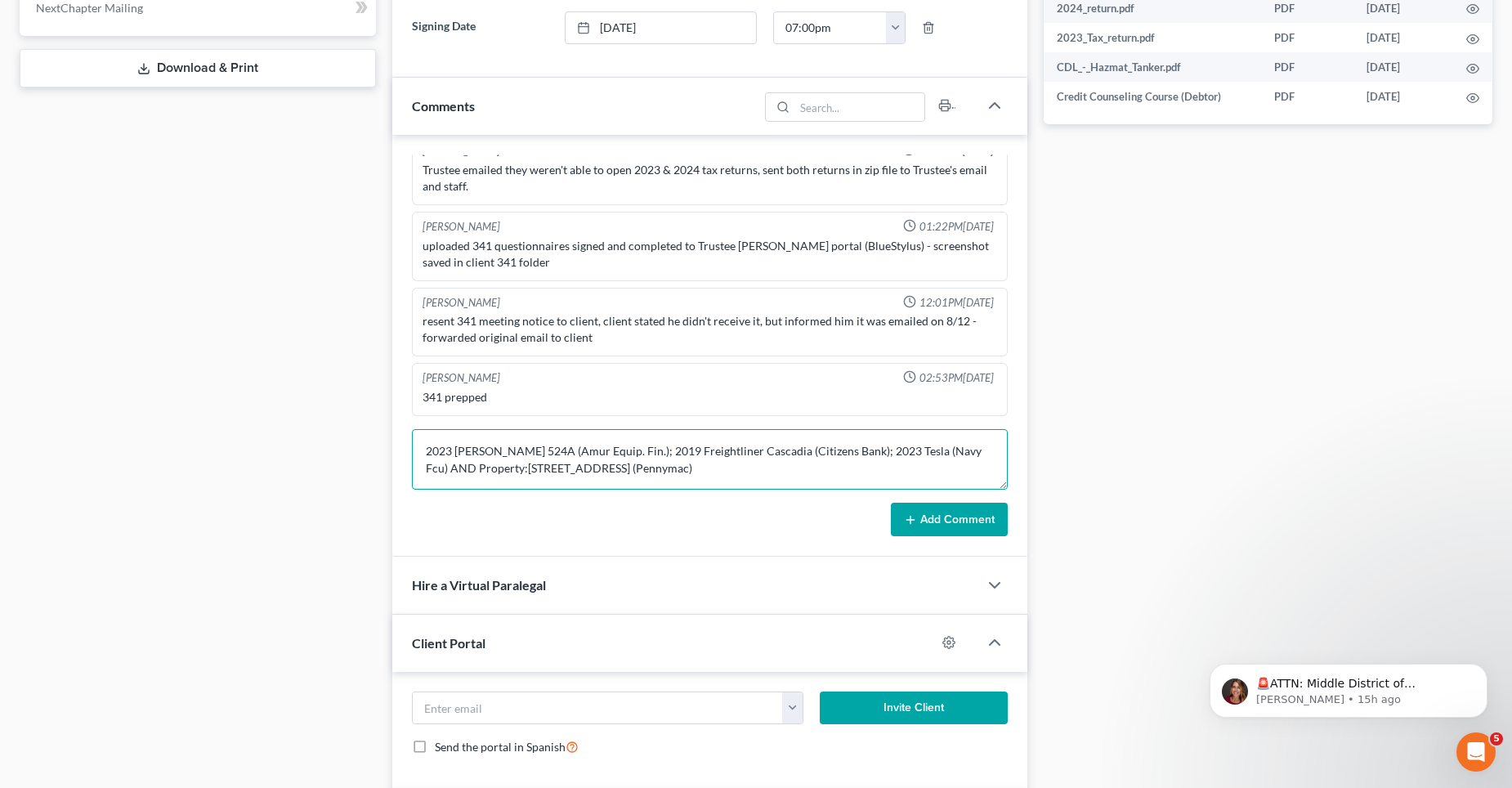
drag, startPoint x: 422, startPoint y: 443, endPoint x: 640, endPoint y: 466, distance: 219.2
click at [640, 466] on textarea "2023 [PERSON_NAME] 524A (Amur Equip. Fin.); 2019 Freightliner Cascadia (Citizen…" at bounding box center [710, 459] width 596 height 60
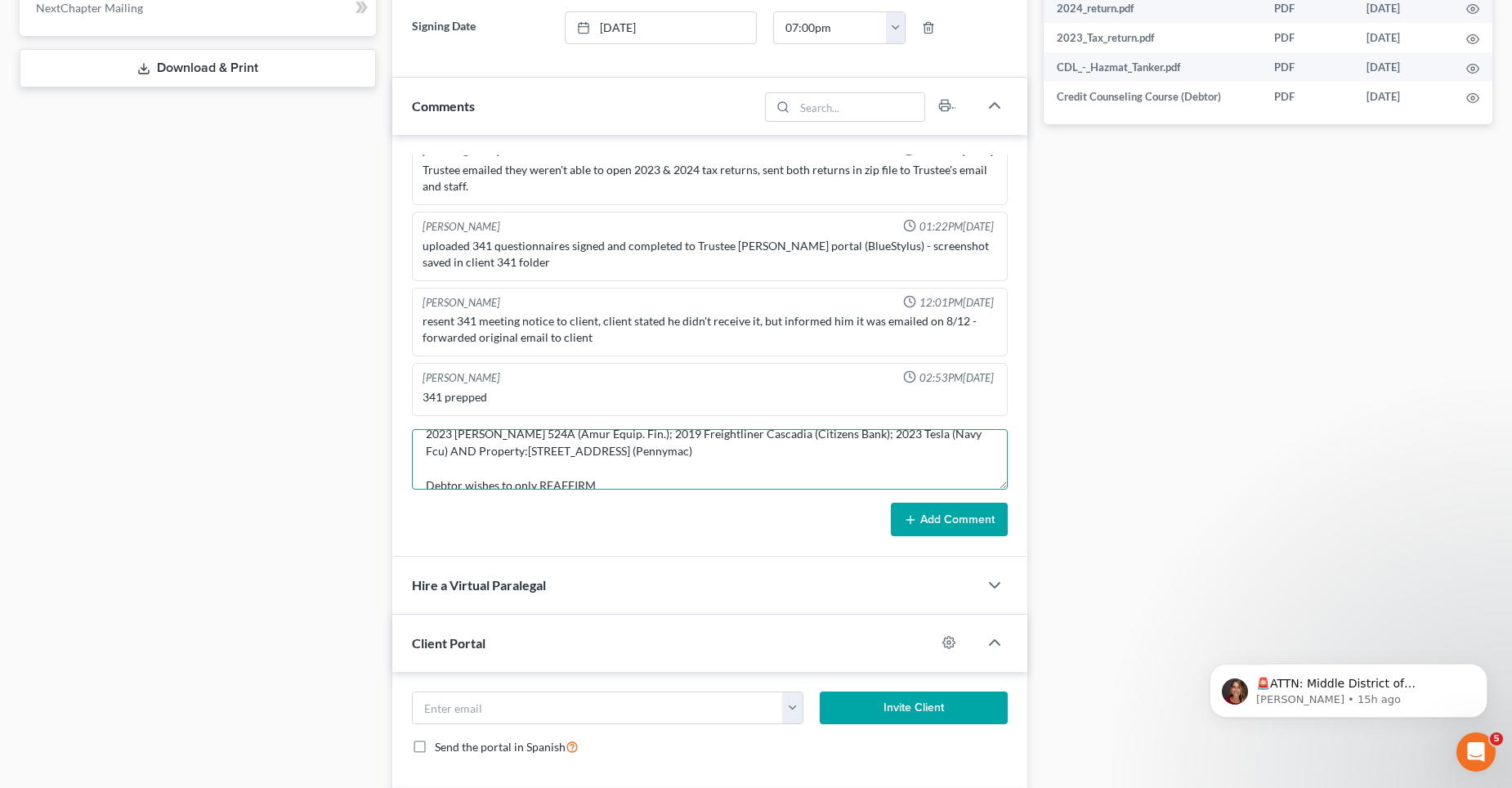
scroll to position [34, 0]
click at [639, 468] on textarea "2023 [PERSON_NAME] 524A (Amur Equip. Fin.); 2019 Freightliner Cascadia (Citizen…" at bounding box center [710, 459] width 596 height 60
paste textarea "2019 Freightliner Cascadia"
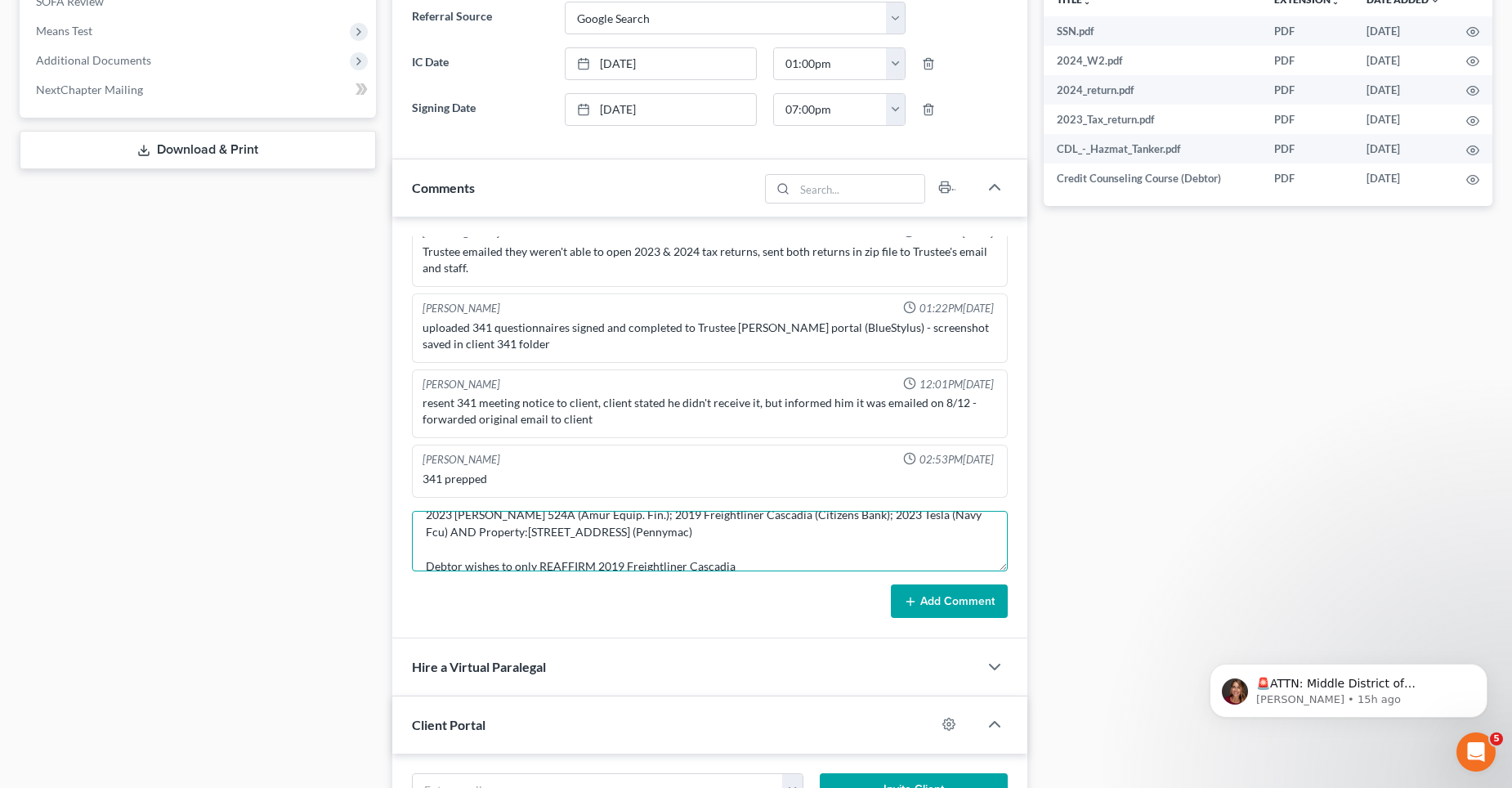
scroll to position [0, 0]
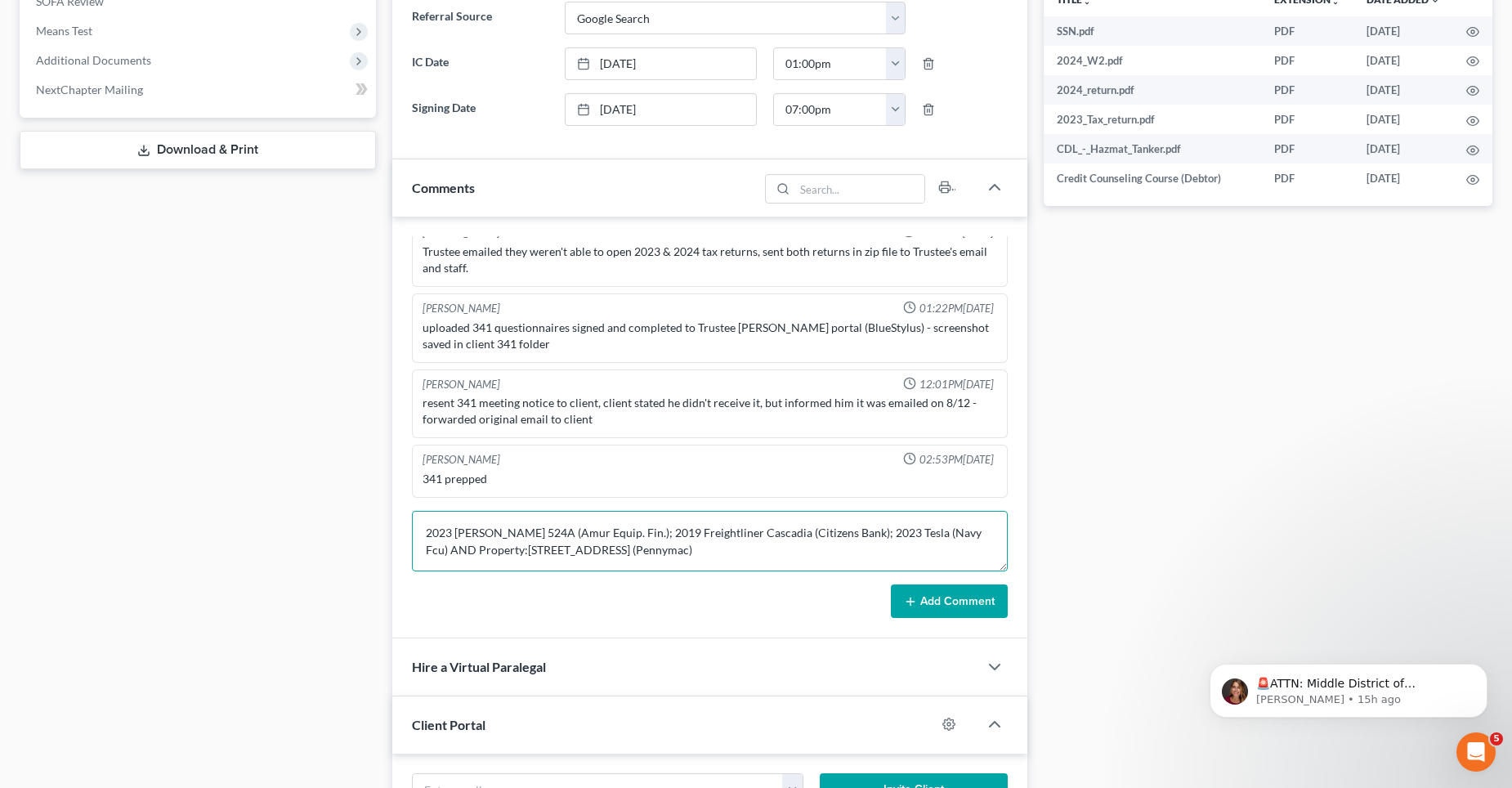
drag, startPoint x: 425, startPoint y: 551, endPoint x: 634, endPoint y: 551, distance: 209.0
click at [634, 551] on textarea "2023 [PERSON_NAME] 524A (Amur Equip. Fin.); 2019 Freightliner Cascadia (Citizen…" at bounding box center [710, 541] width 596 height 60
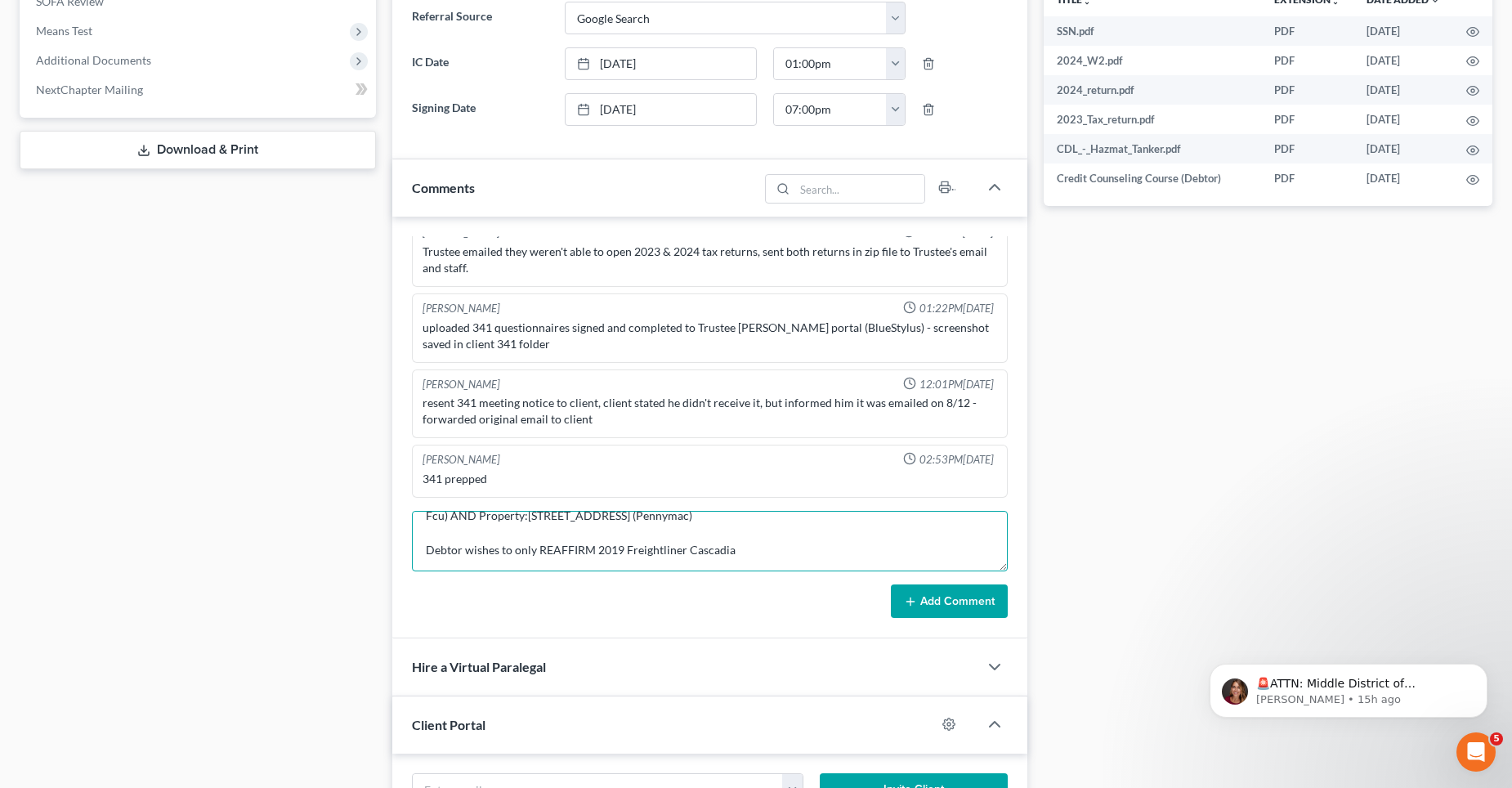
click at [759, 538] on textarea "2023 [PERSON_NAME] 524A (Amur Equip. Fin.); 2019 Freightliner Cascadia (Citizen…" at bounding box center [710, 541] width 596 height 60
paste textarea "Property:[STREET_ADDRESS] (Pennymac)"
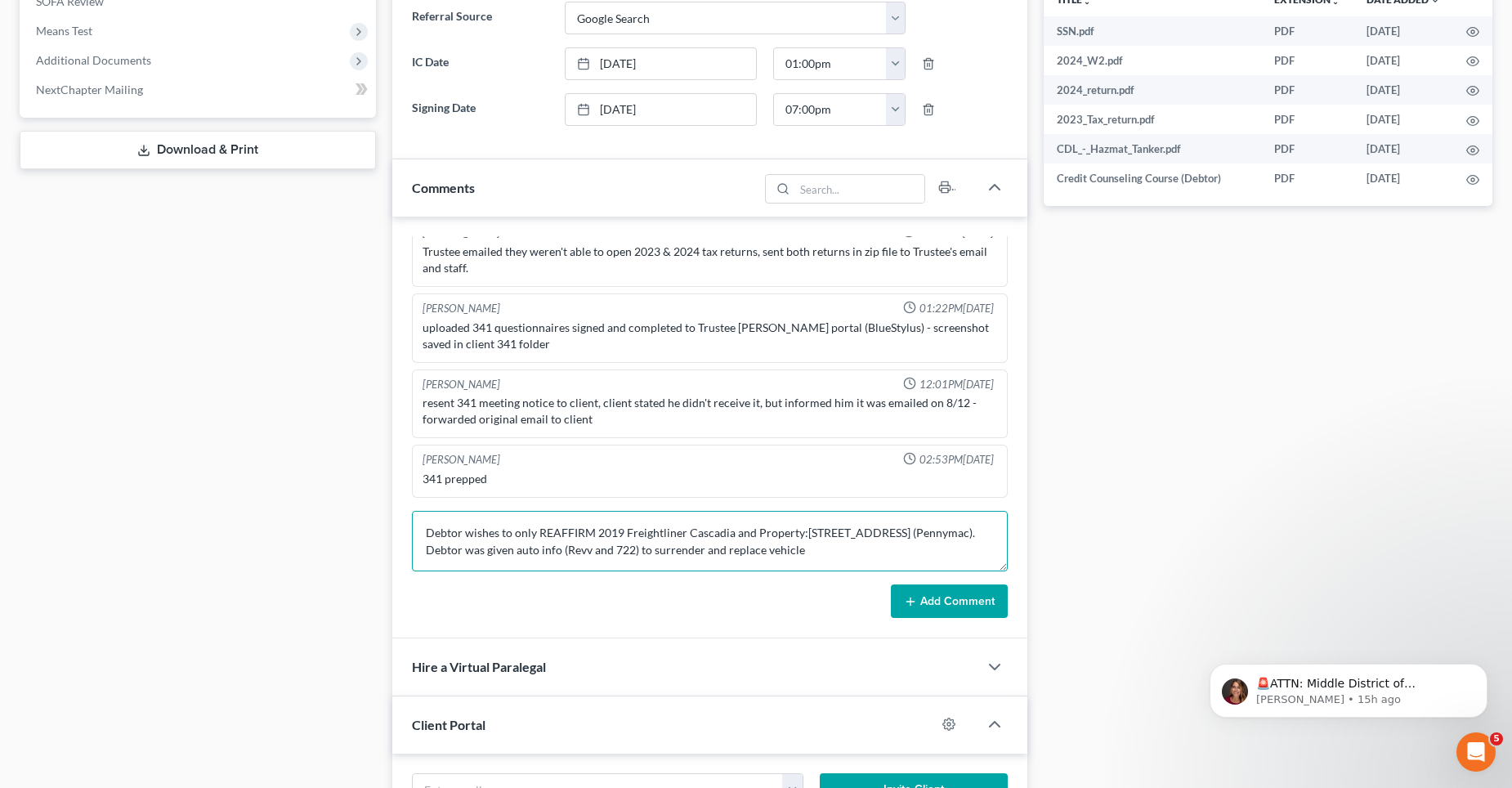
scroll to position [68, 0]
type textarea "2023 [PERSON_NAME] 524A (Amur Equip. Fin.); 2019 Freightliner Cascadia (Citizen…"
click at [959, 596] on button "Add Comment" at bounding box center [949, 602] width 117 height 34
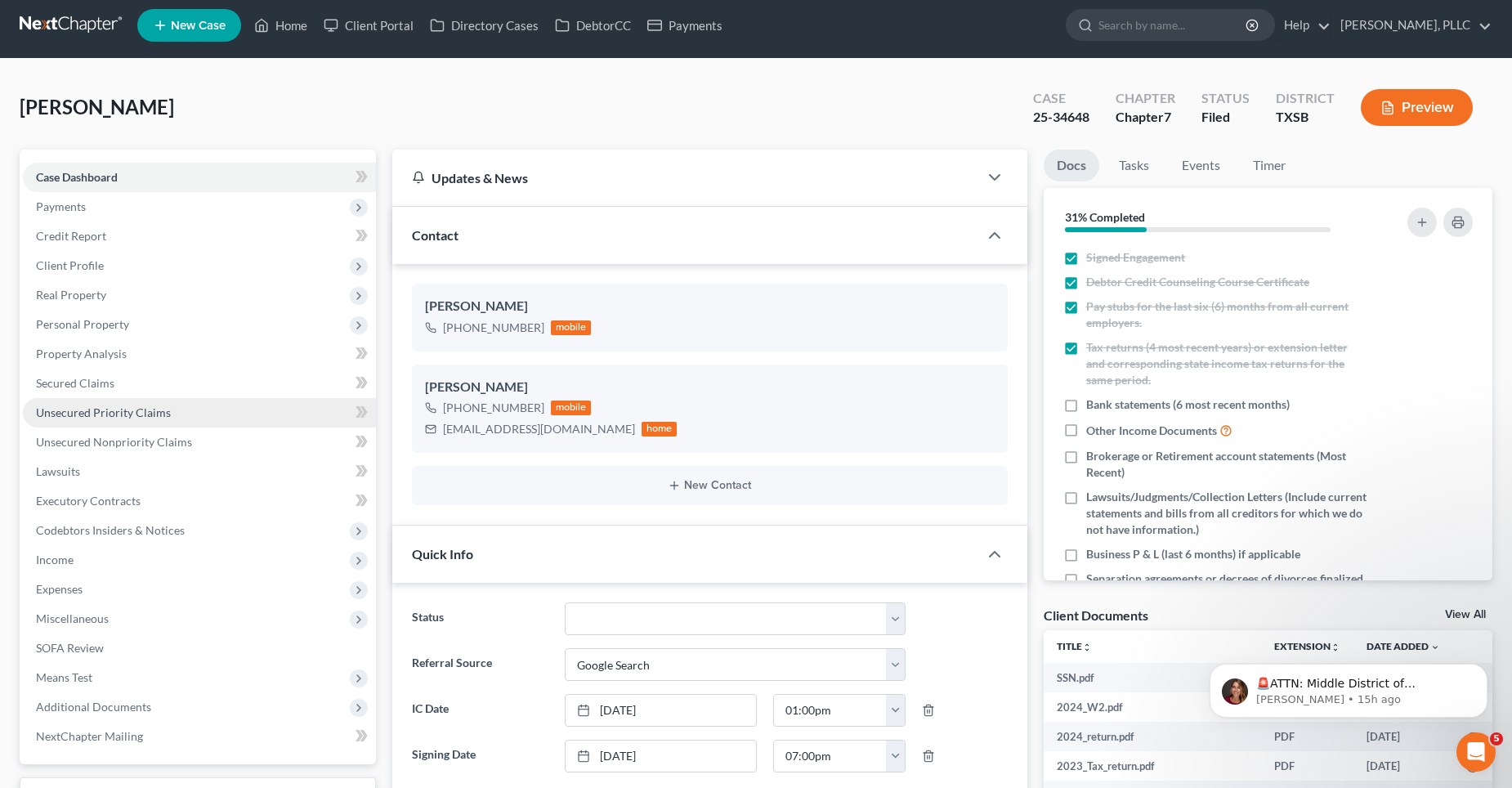
scroll to position [0, 0]
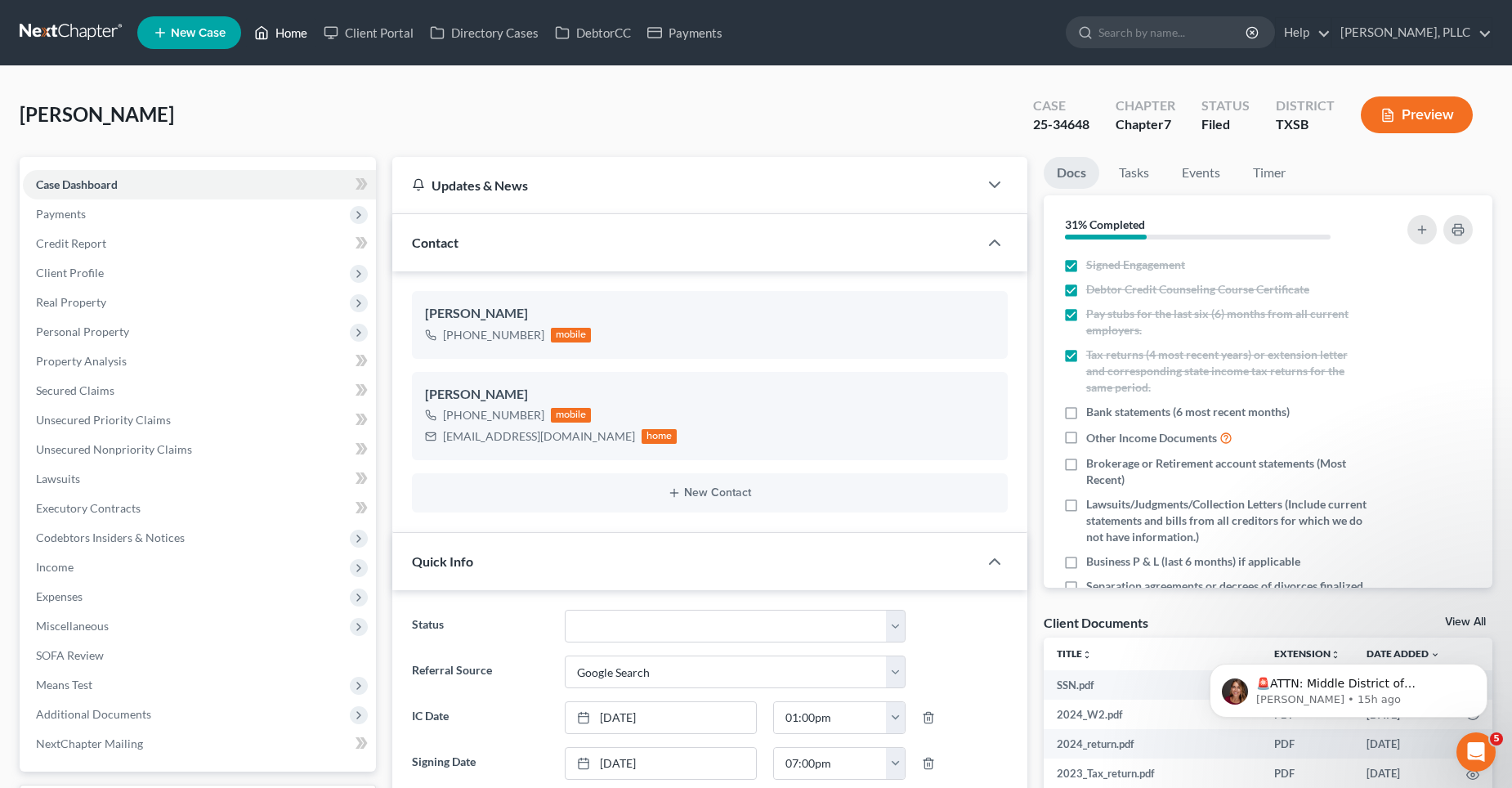
drag, startPoint x: 288, startPoint y: 33, endPoint x: 578, endPoint y: 56, distance: 290.9
click at [289, 32] on link "Home" at bounding box center [280, 33] width 69 height 30
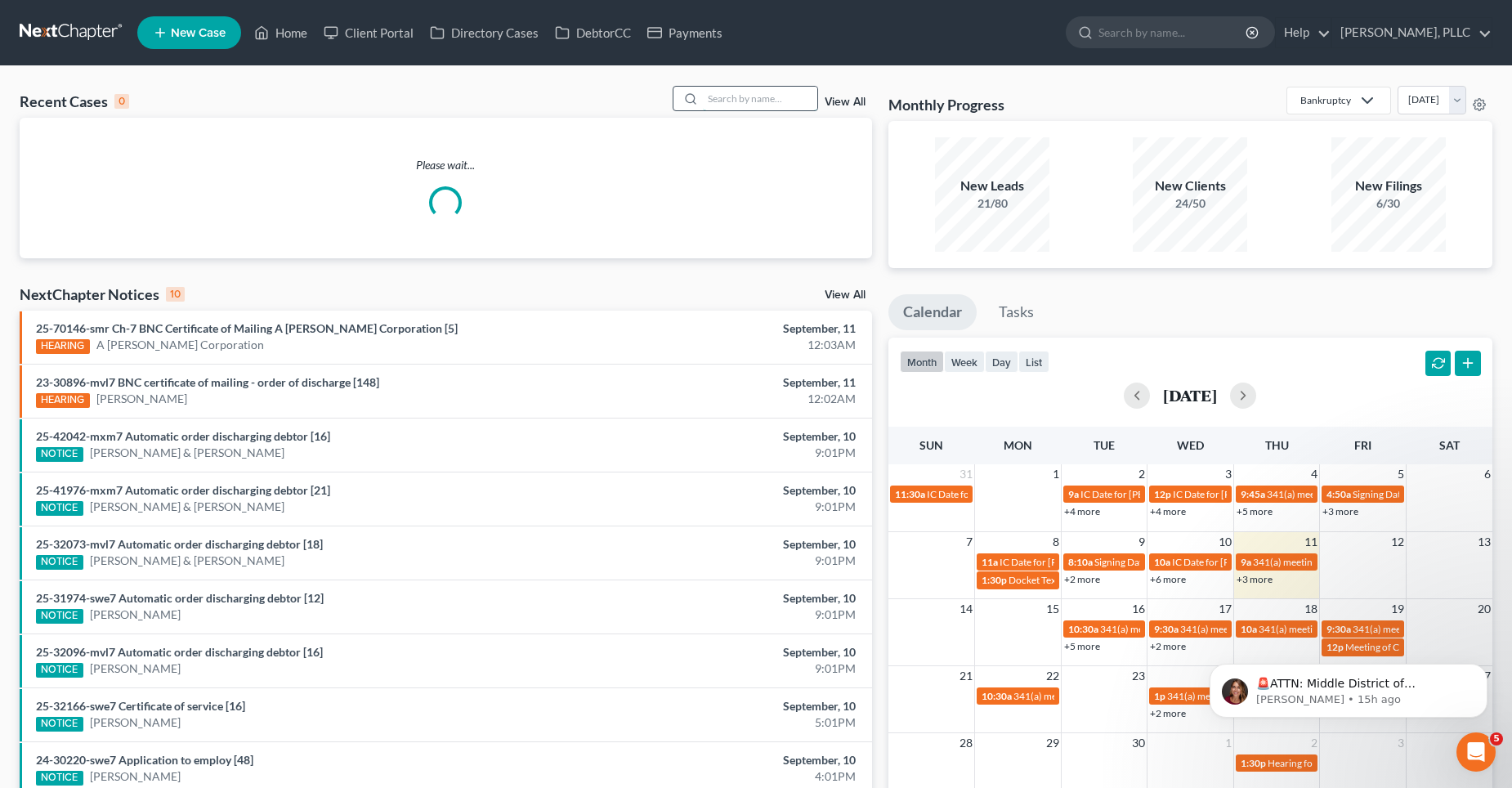
drag, startPoint x: 740, startPoint y: 102, endPoint x: 749, endPoint y: 99, distance: 9.5
click at [741, 102] on input "search" at bounding box center [760, 98] width 115 height 24
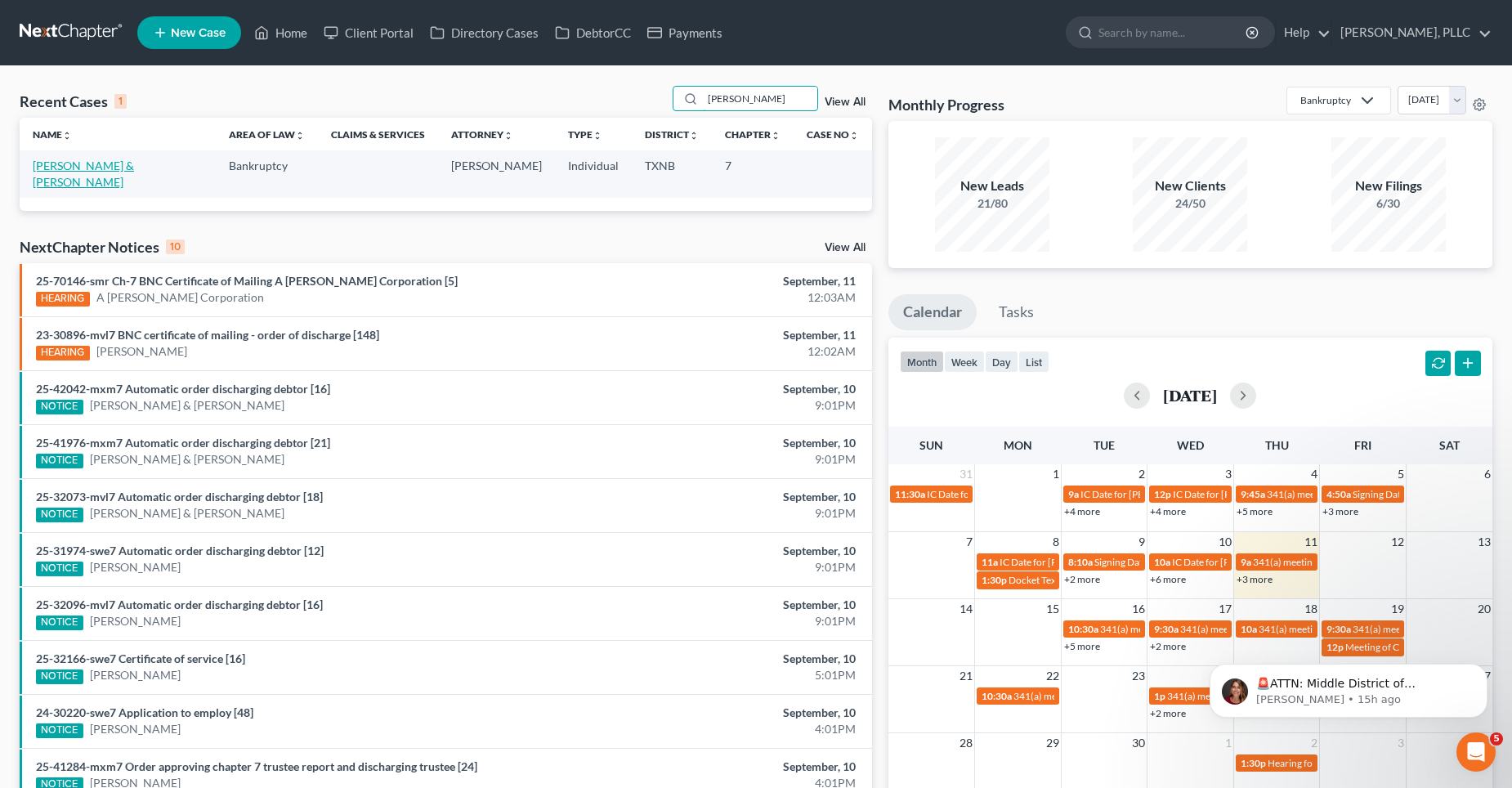
type input "[PERSON_NAME]"
click at [80, 166] on link "[PERSON_NAME] & [PERSON_NAME]" at bounding box center [83, 173] width 102 height 31
select select "6"
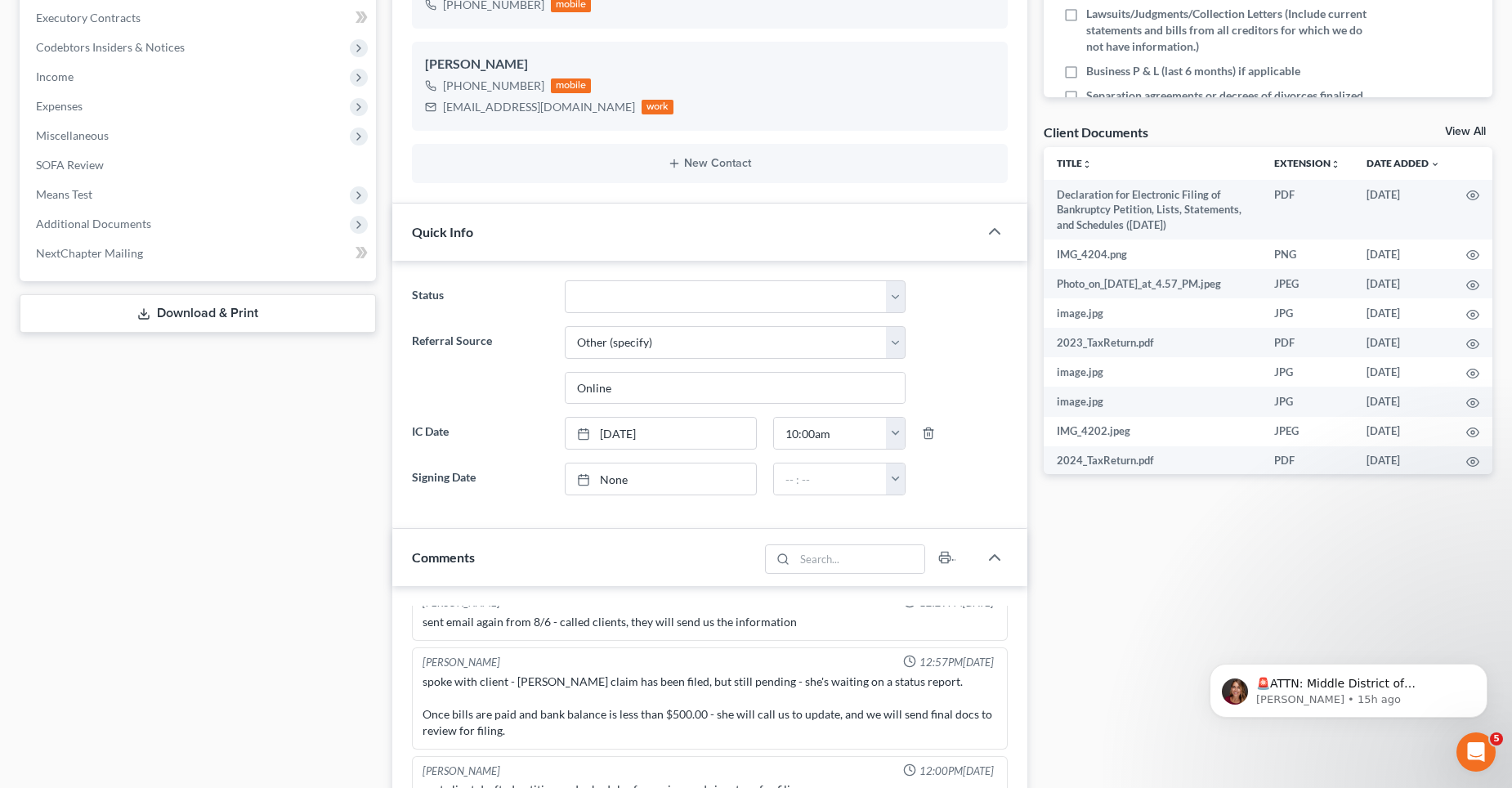
scroll to position [818, 0]
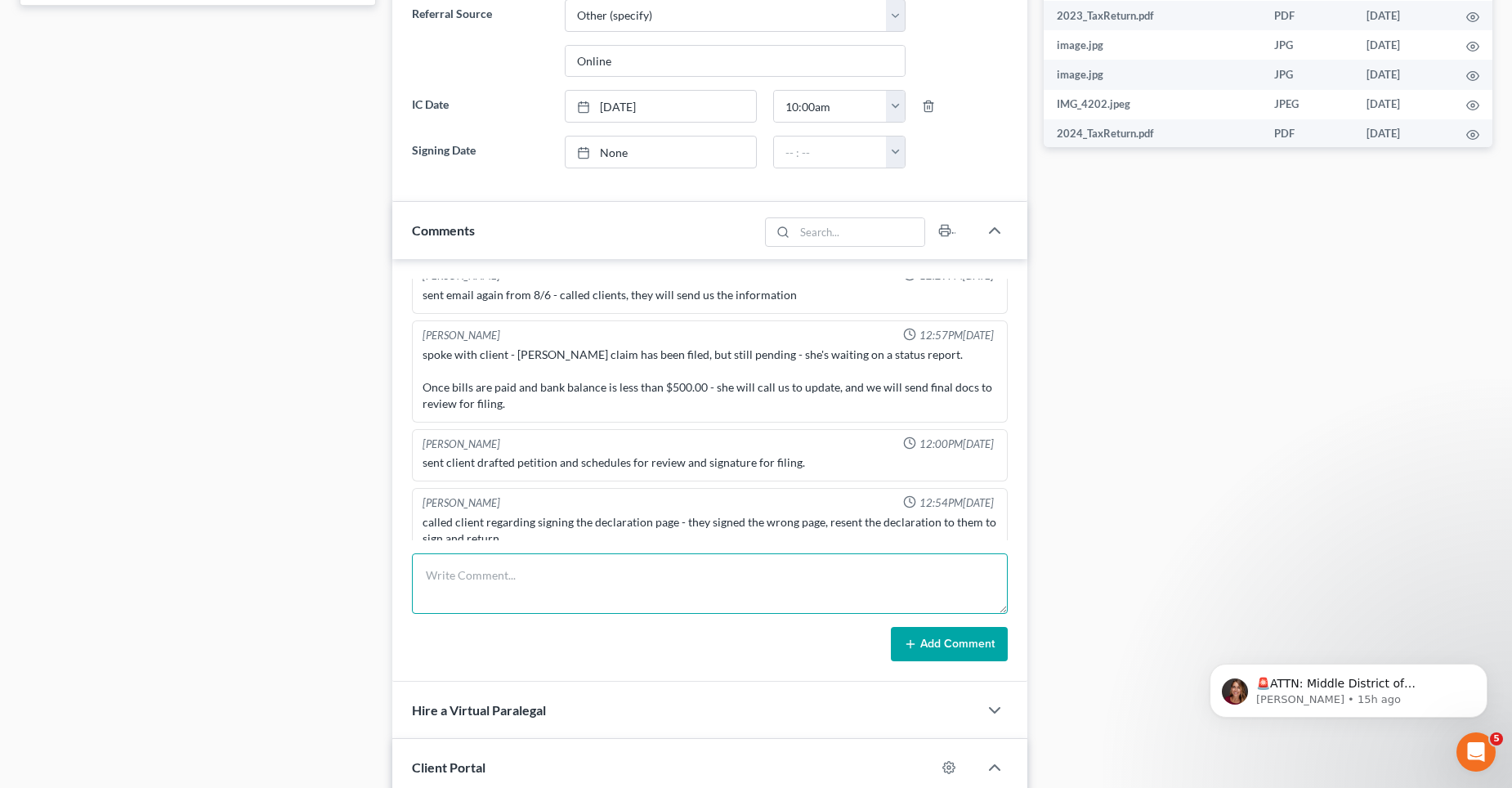
click at [460, 587] on textarea at bounding box center [710, 583] width 596 height 60
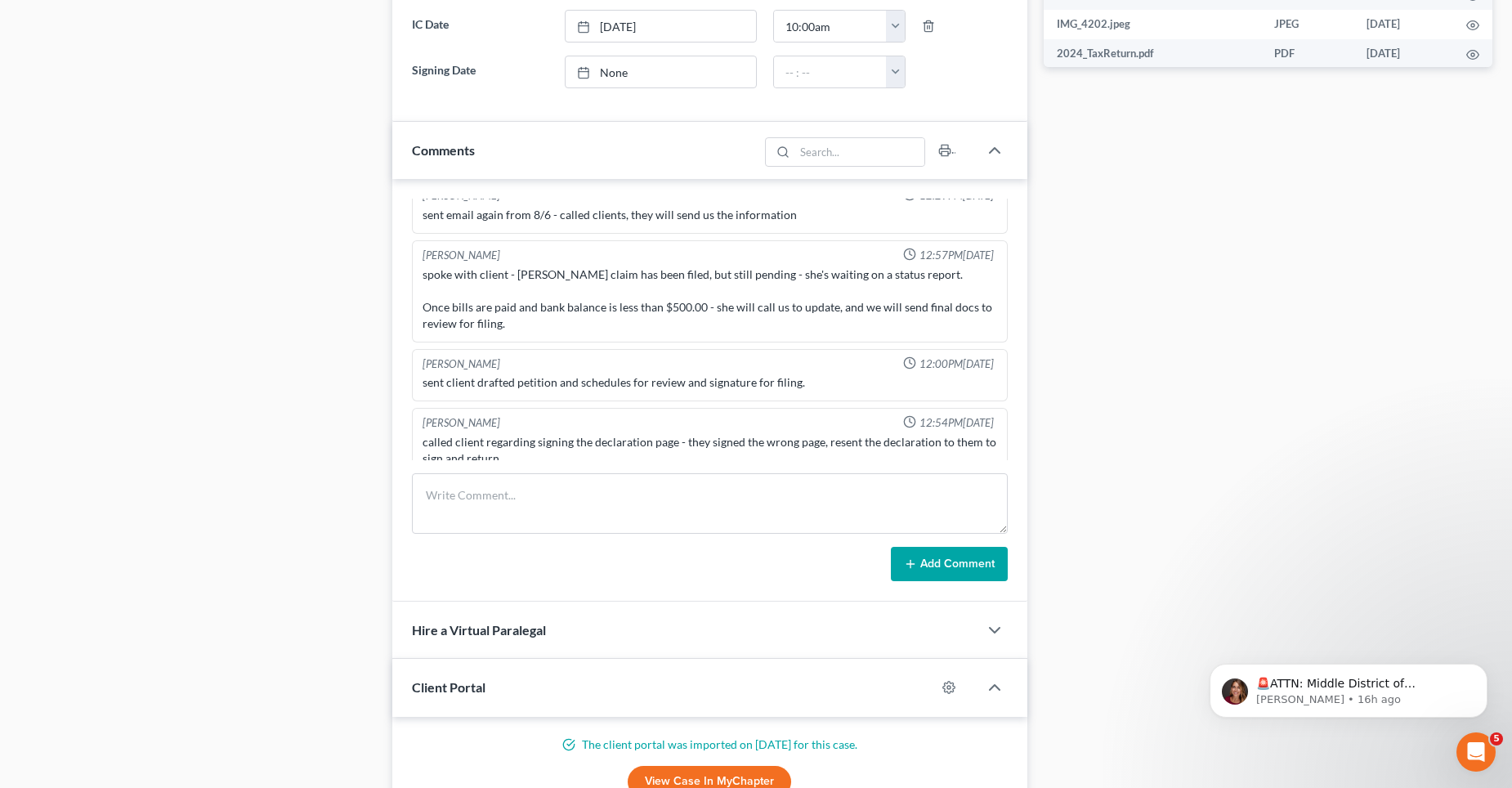
scroll to position [1144, 0]
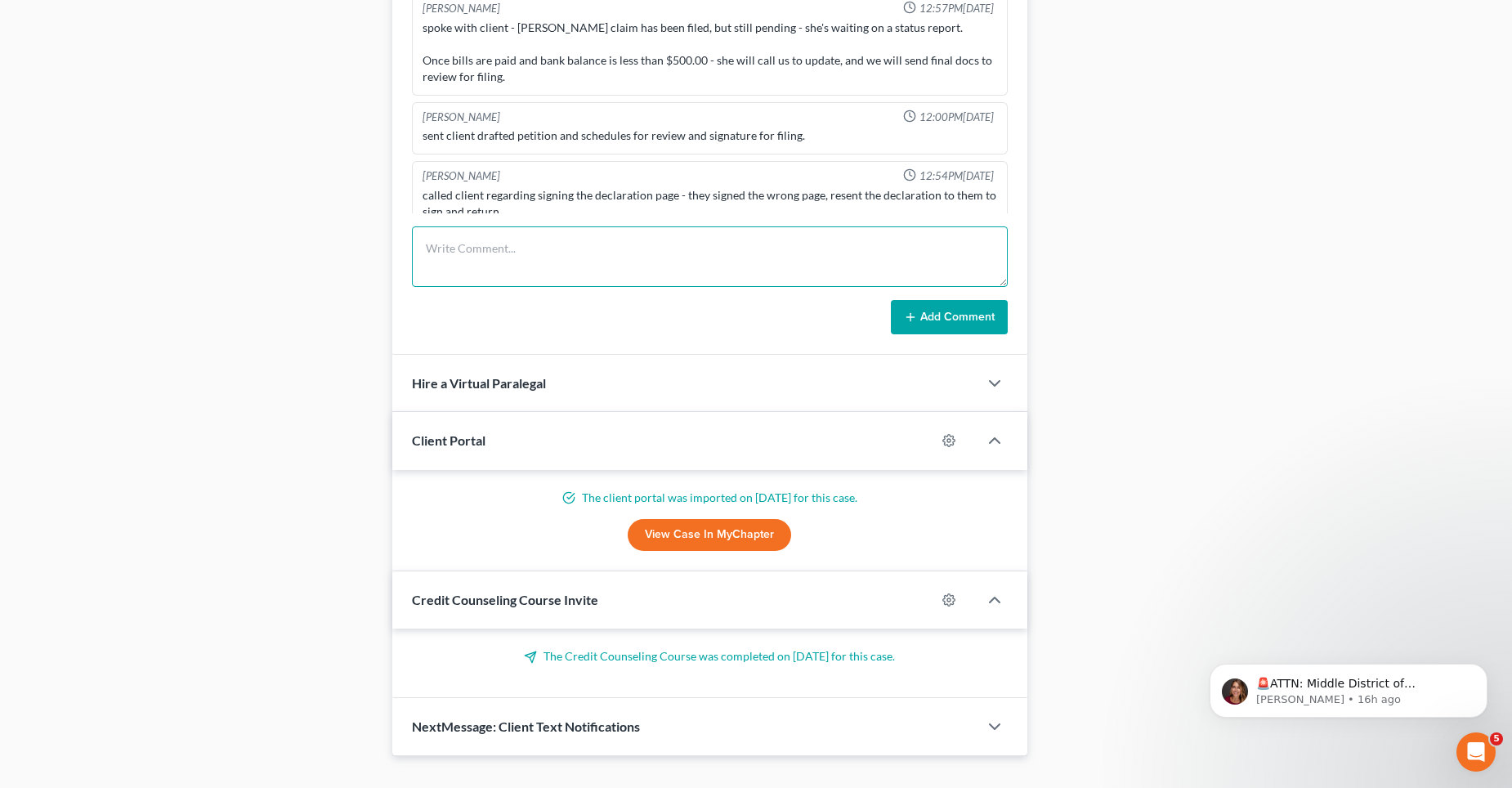
click at [516, 262] on textarea at bounding box center [710, 257] width 596 height 60
type textarea "Case Status: To Review Debtor wishes to place the bankruptcy on hold for at lea…"
click at [915, 324] on icon at bounding box center [910, 317] width 13 height 13
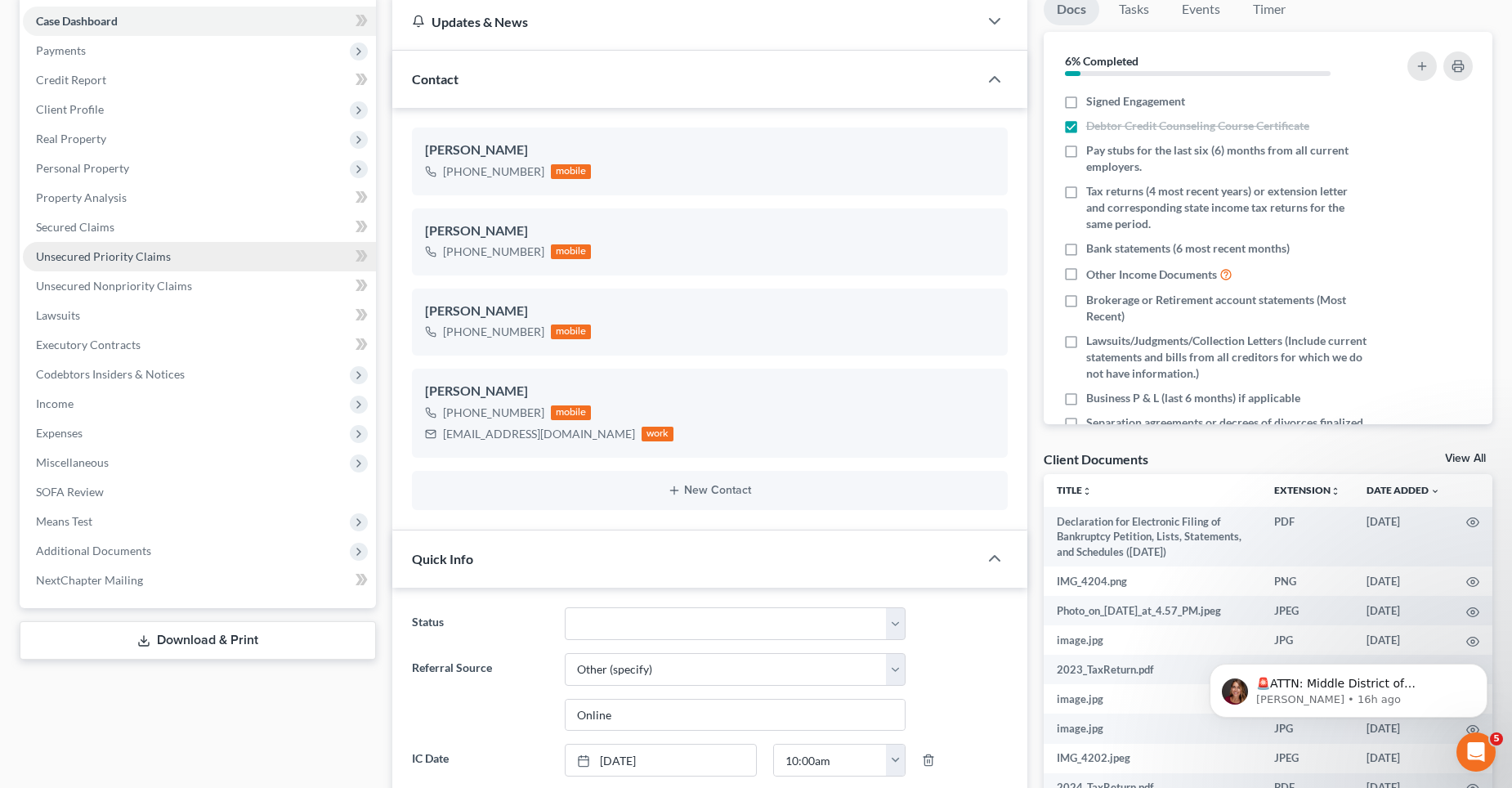
scroll to position [0, 0]
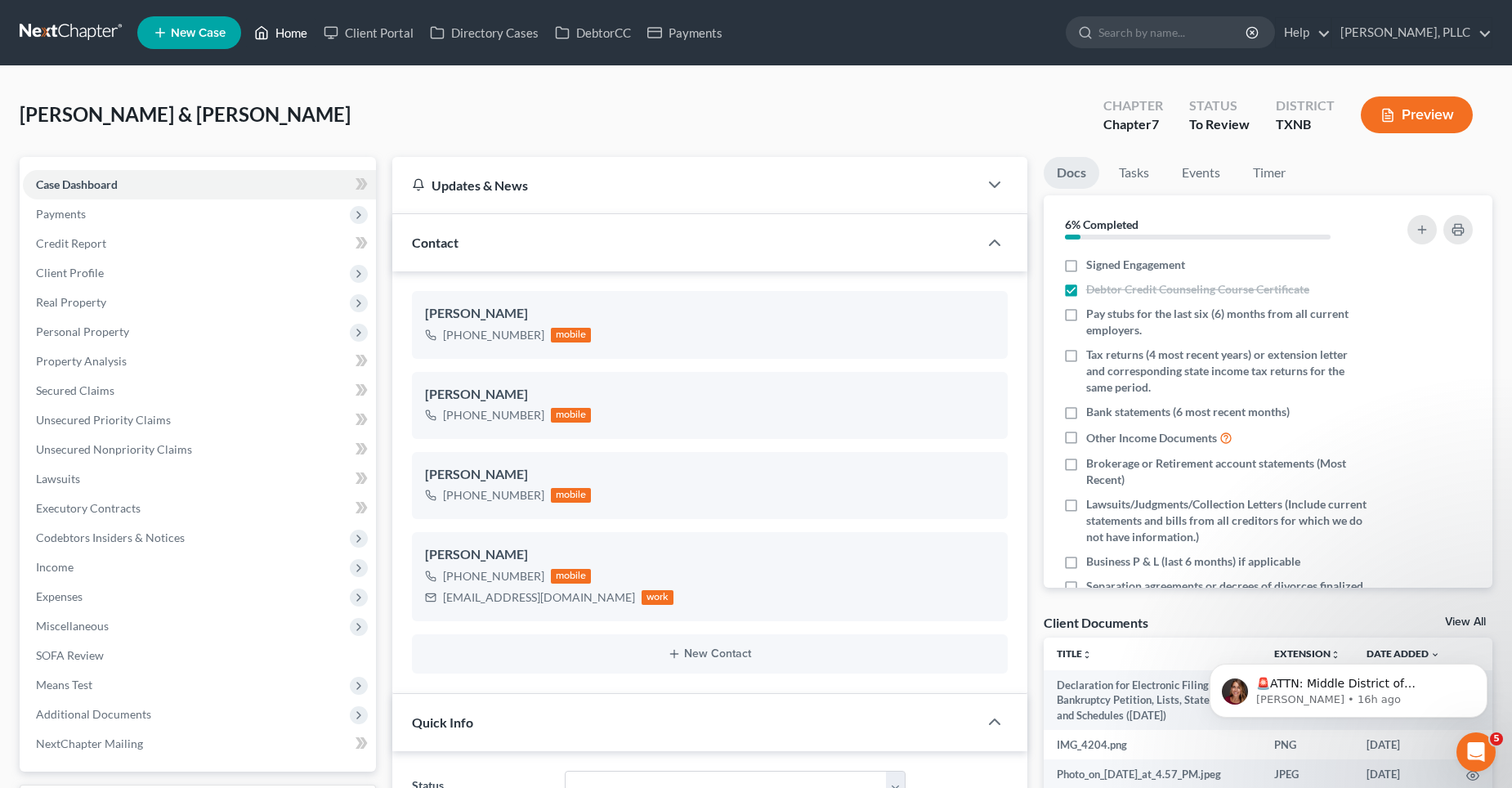
click at [299, 37] on link "Home" at bounding box center [280, 33] width 69 height 30
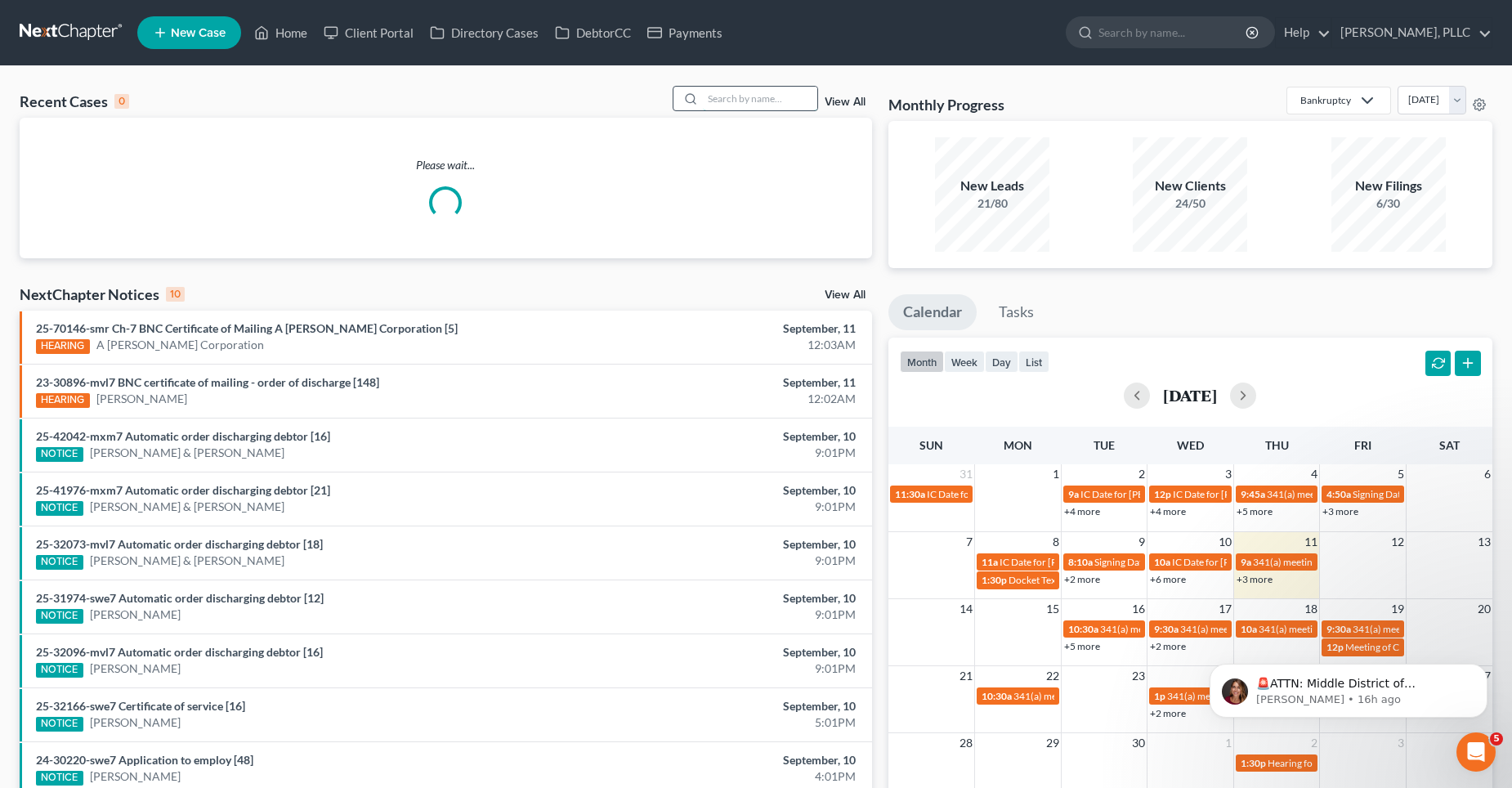
click at [712, 104] on input "search" at bounding box center [760, 98] width 115 height 24
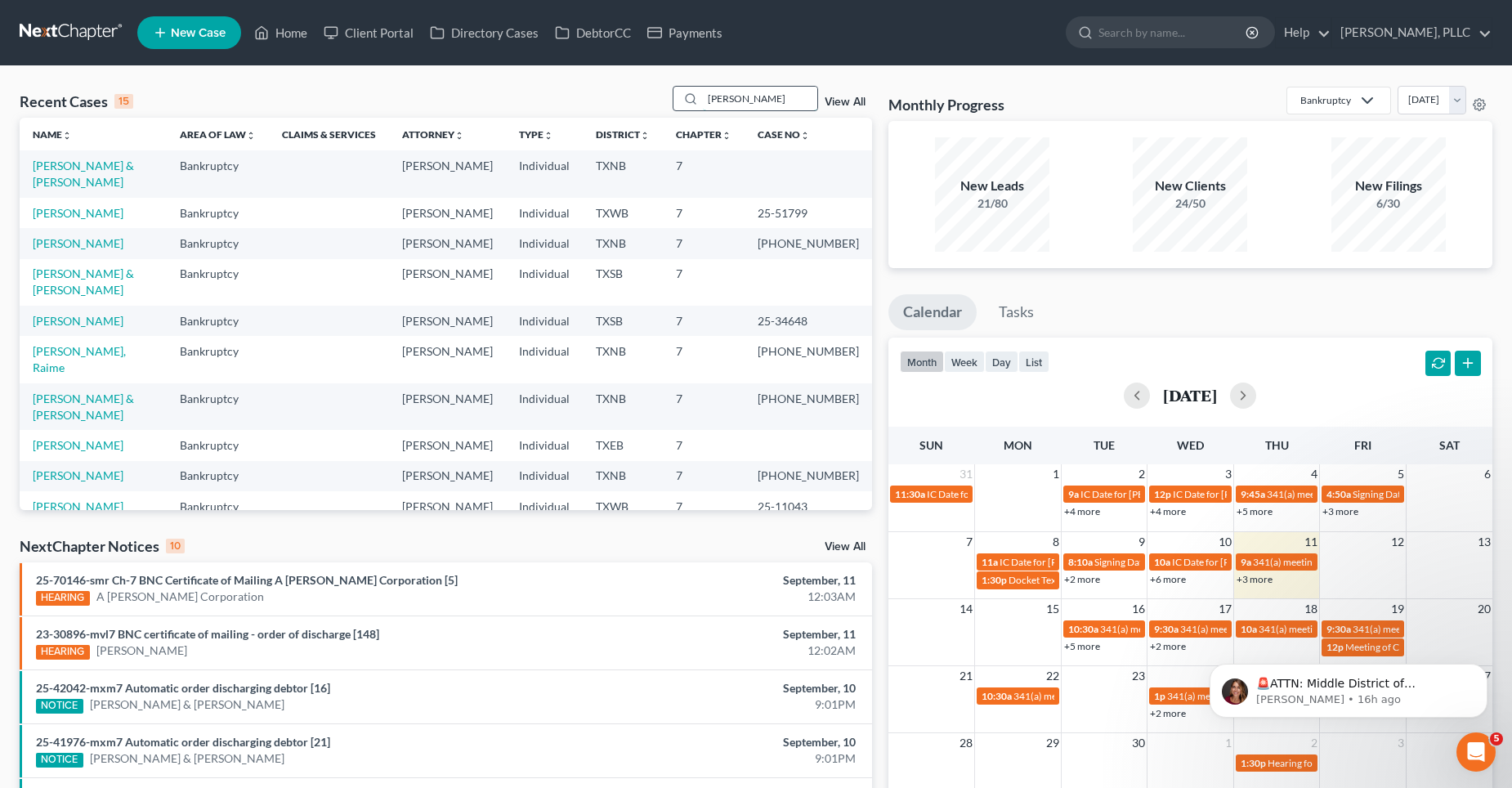
type input "[PERSON_NAME]"
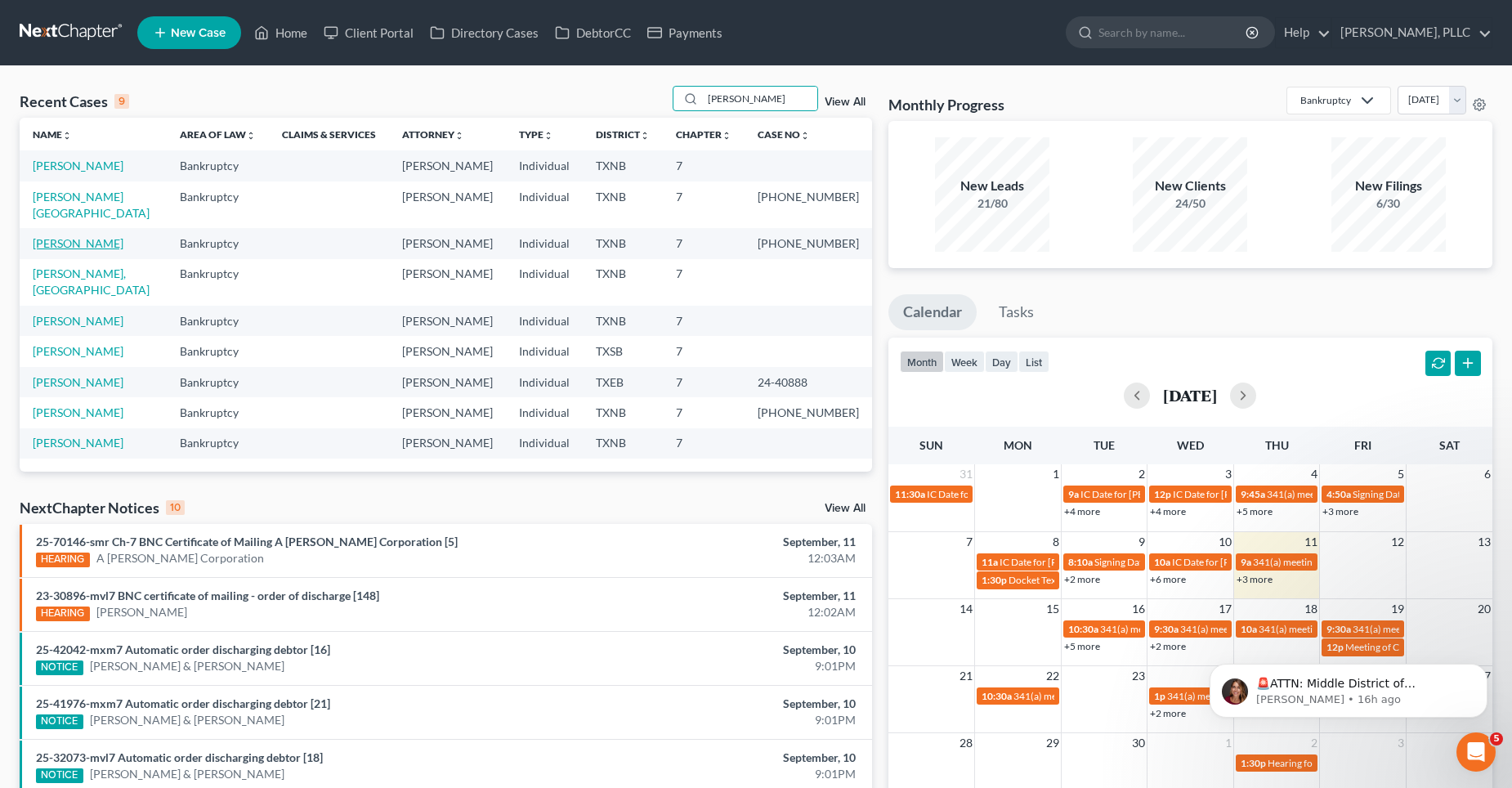
click at [78, 236] on link "[PERSON_NAME]" at bounding box center [78, 243] width 91 height 14
select select "4"
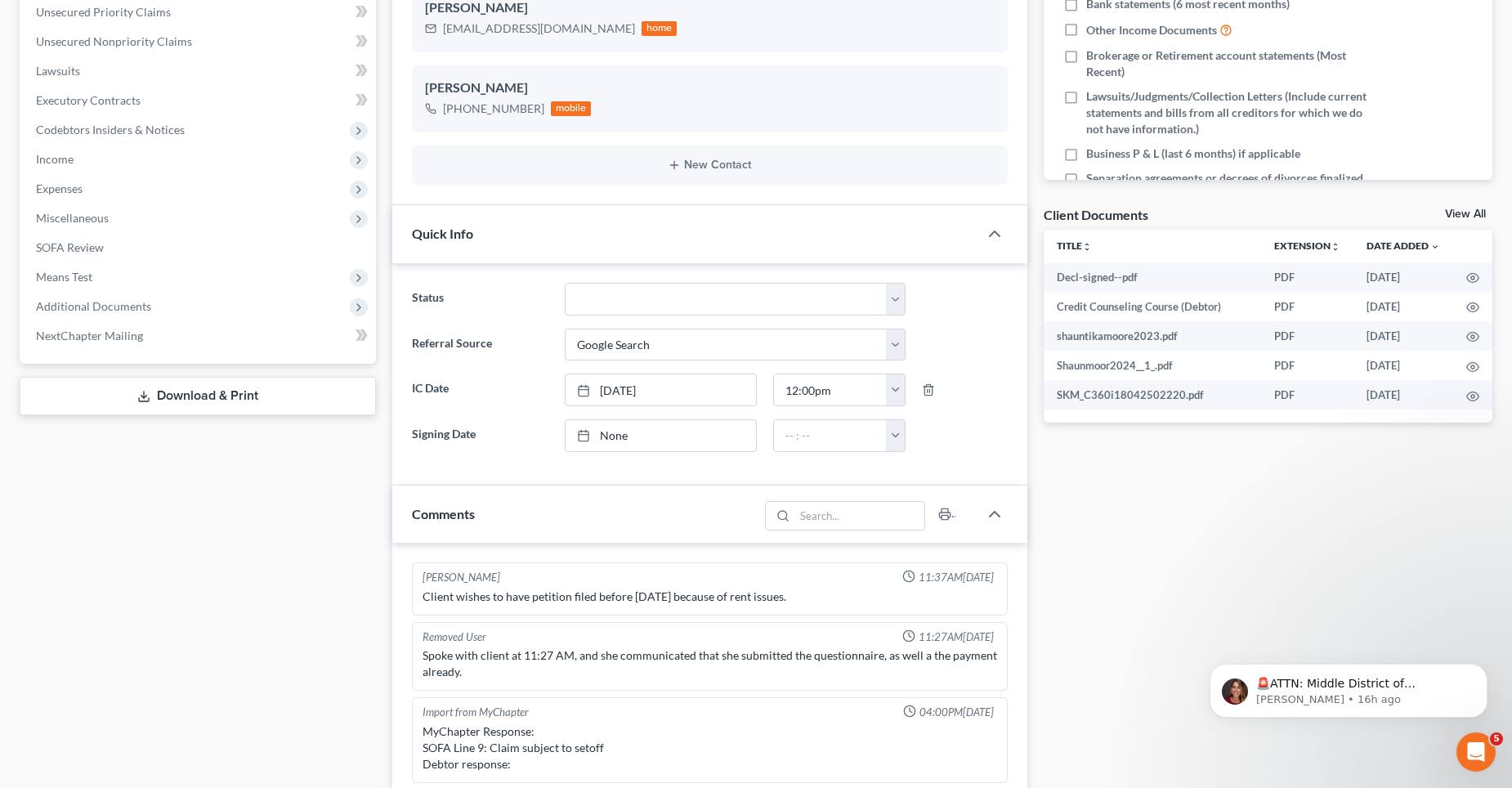
scroll to position [1799, 0]
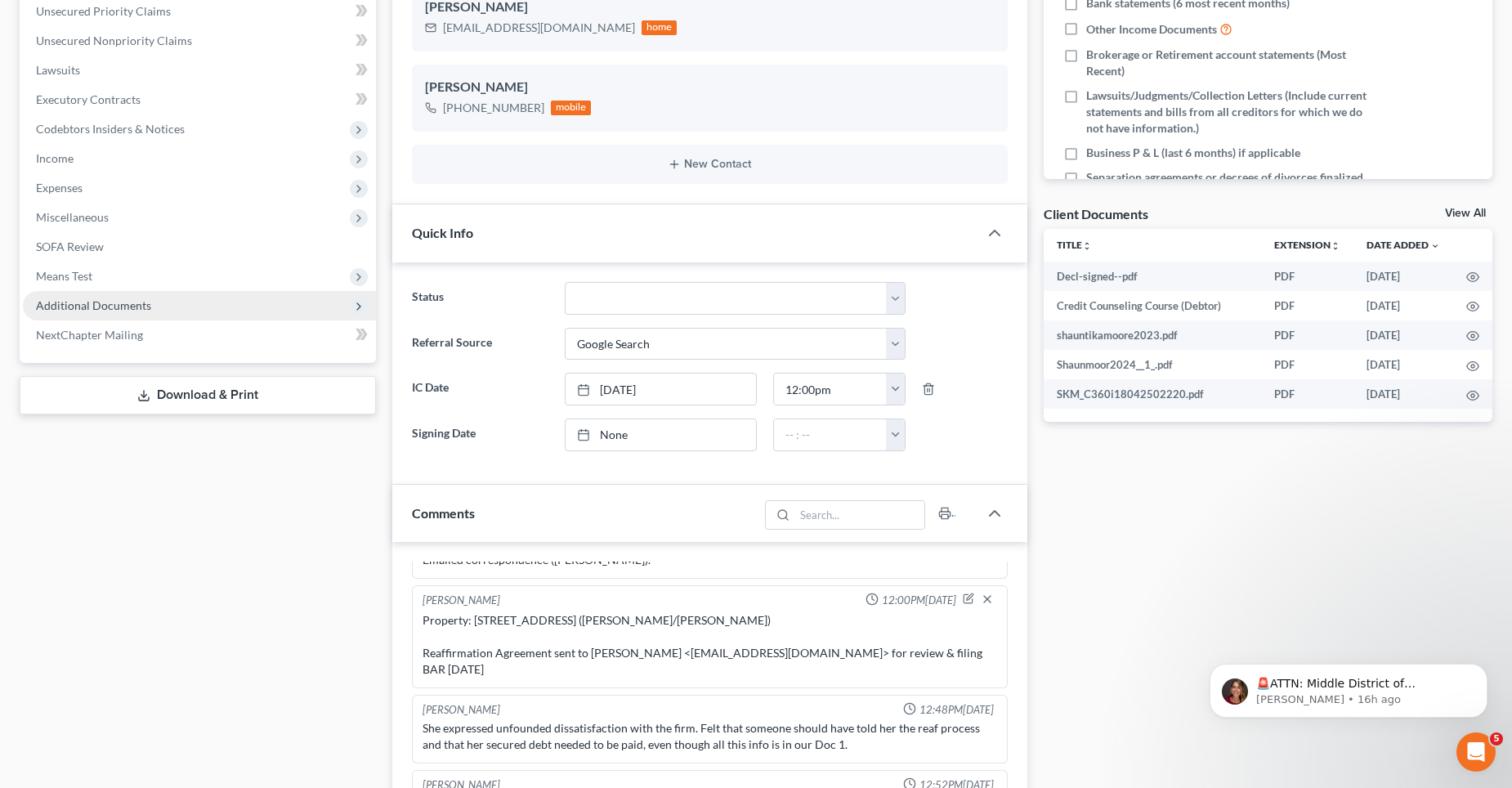
click at [93, 310] on span "Additional Documents" at bounding box center [94, 306] width 116 height 14
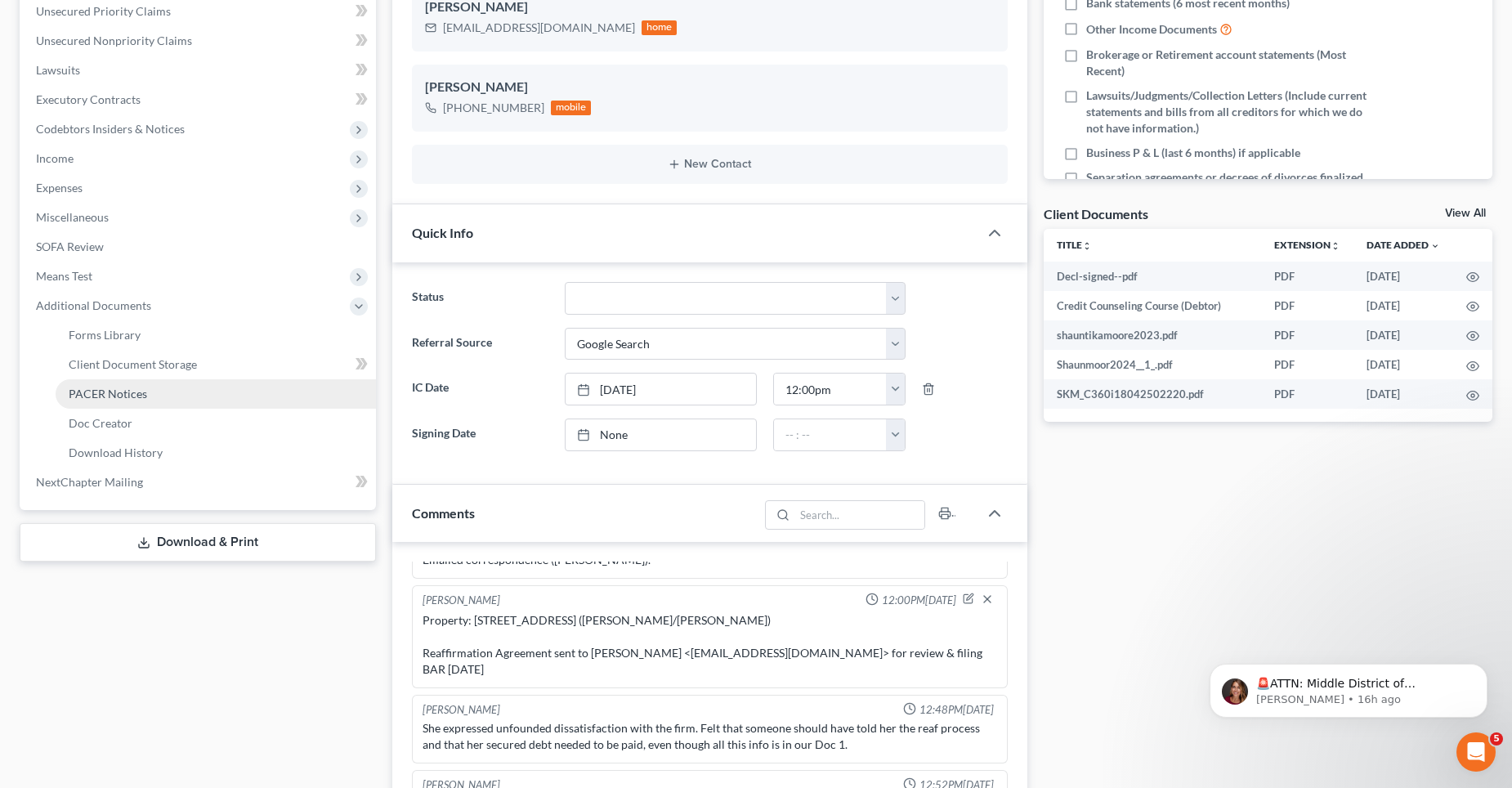
click at [97, 390] on span "PACER Notices" at bounding box center [108, 394] width 79 height 14
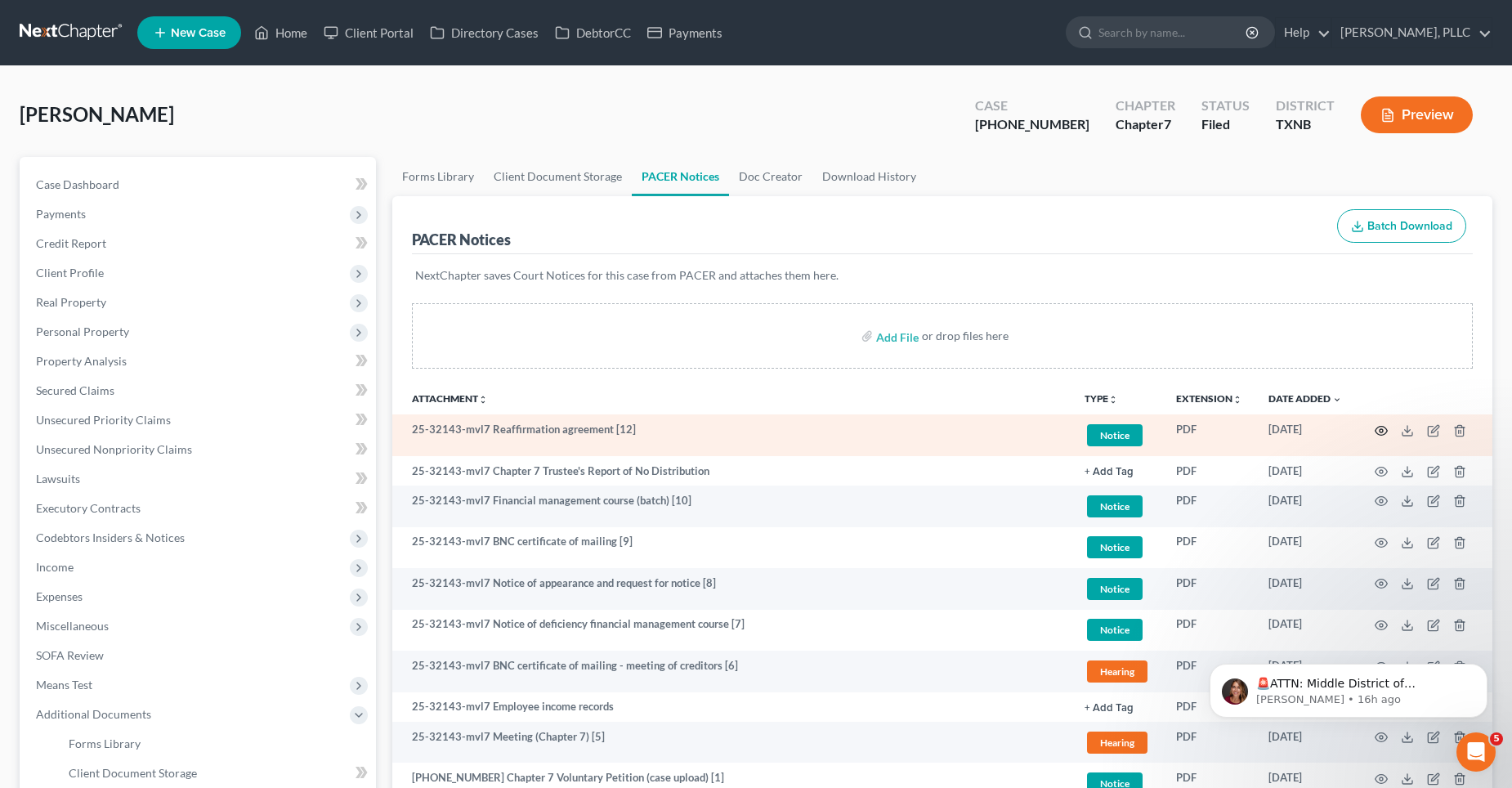
click at [1382, 431] on icon "button" at bounding box center [1381, 431] width 13 height 13
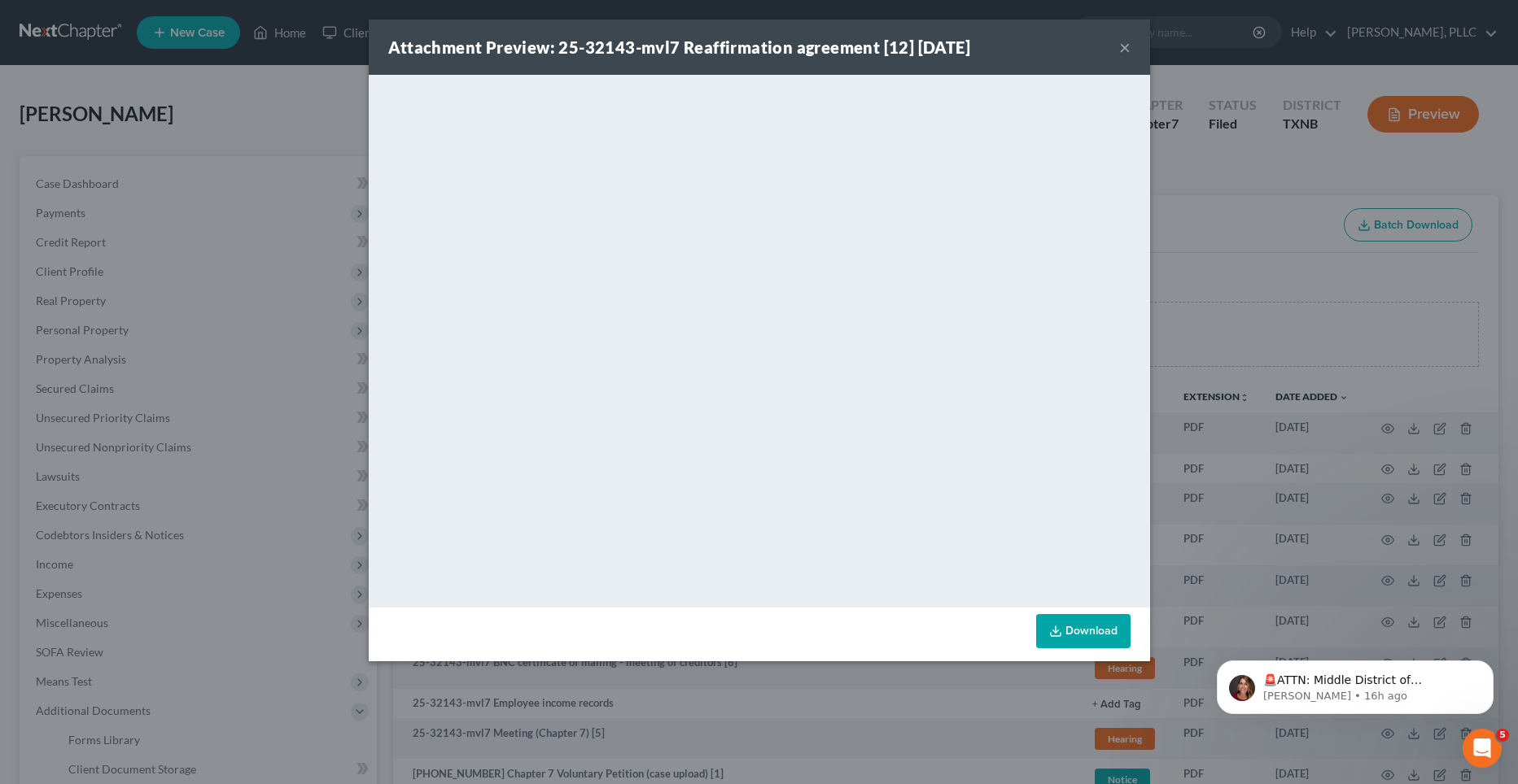
click at [1124, 46] on button "×" at bounding box center [1124, 47] width 11 height 19
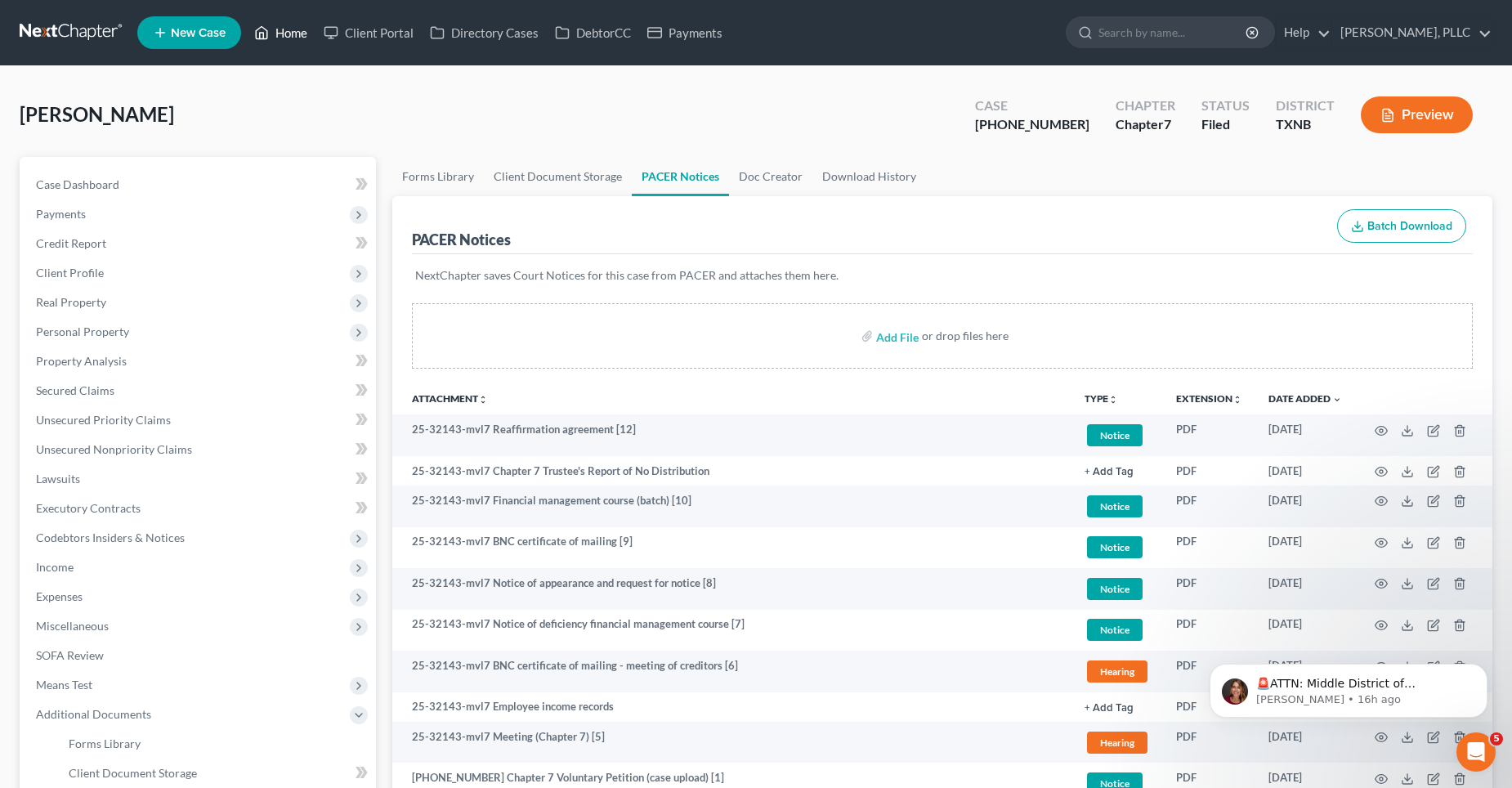
click at [284, 27] on link "Home" at bounding box center [280, 33] width 69 height 30
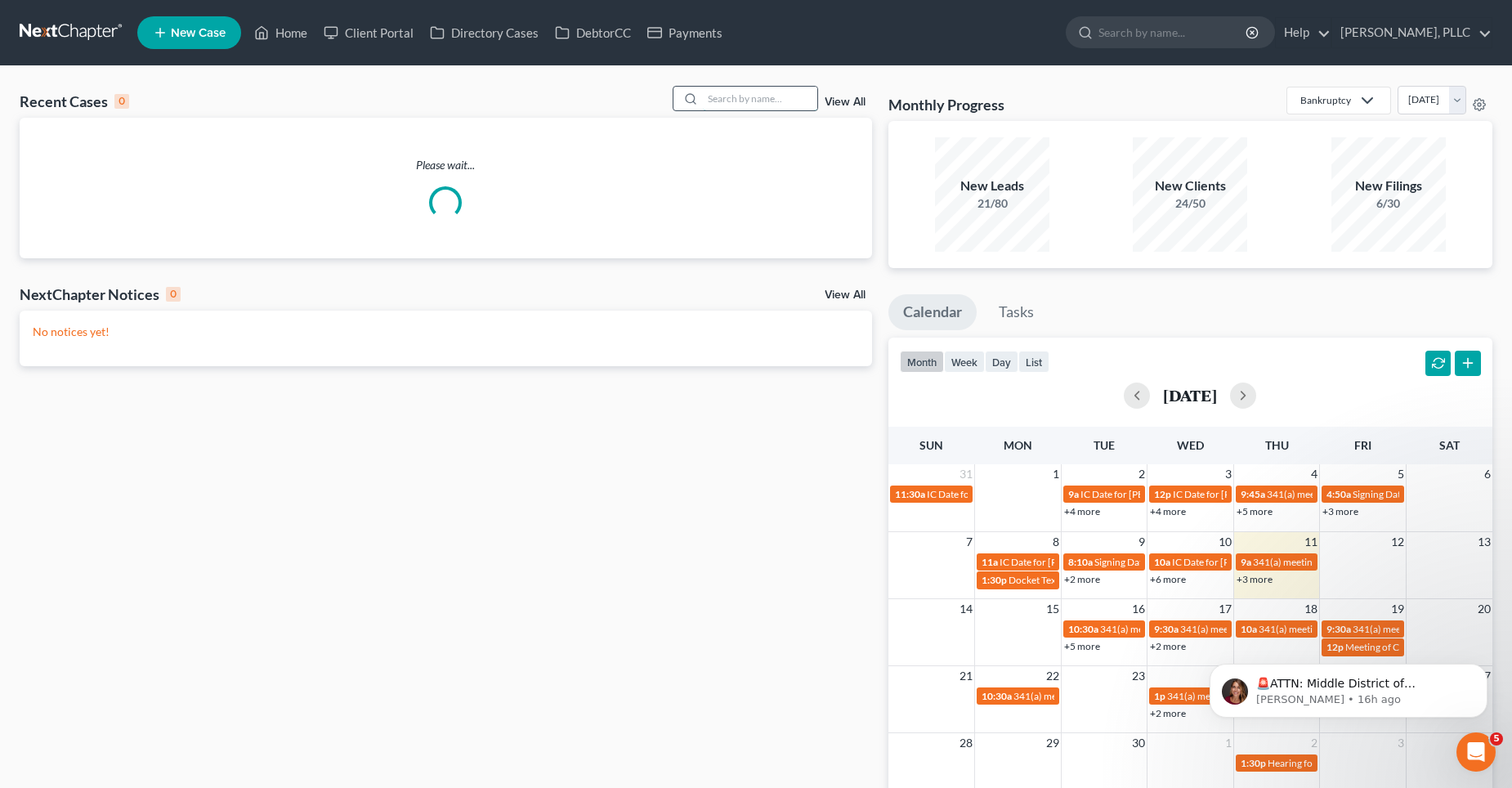
click at [751, 91] on input "search" at bounding box center [760, 98] width 115 height 24
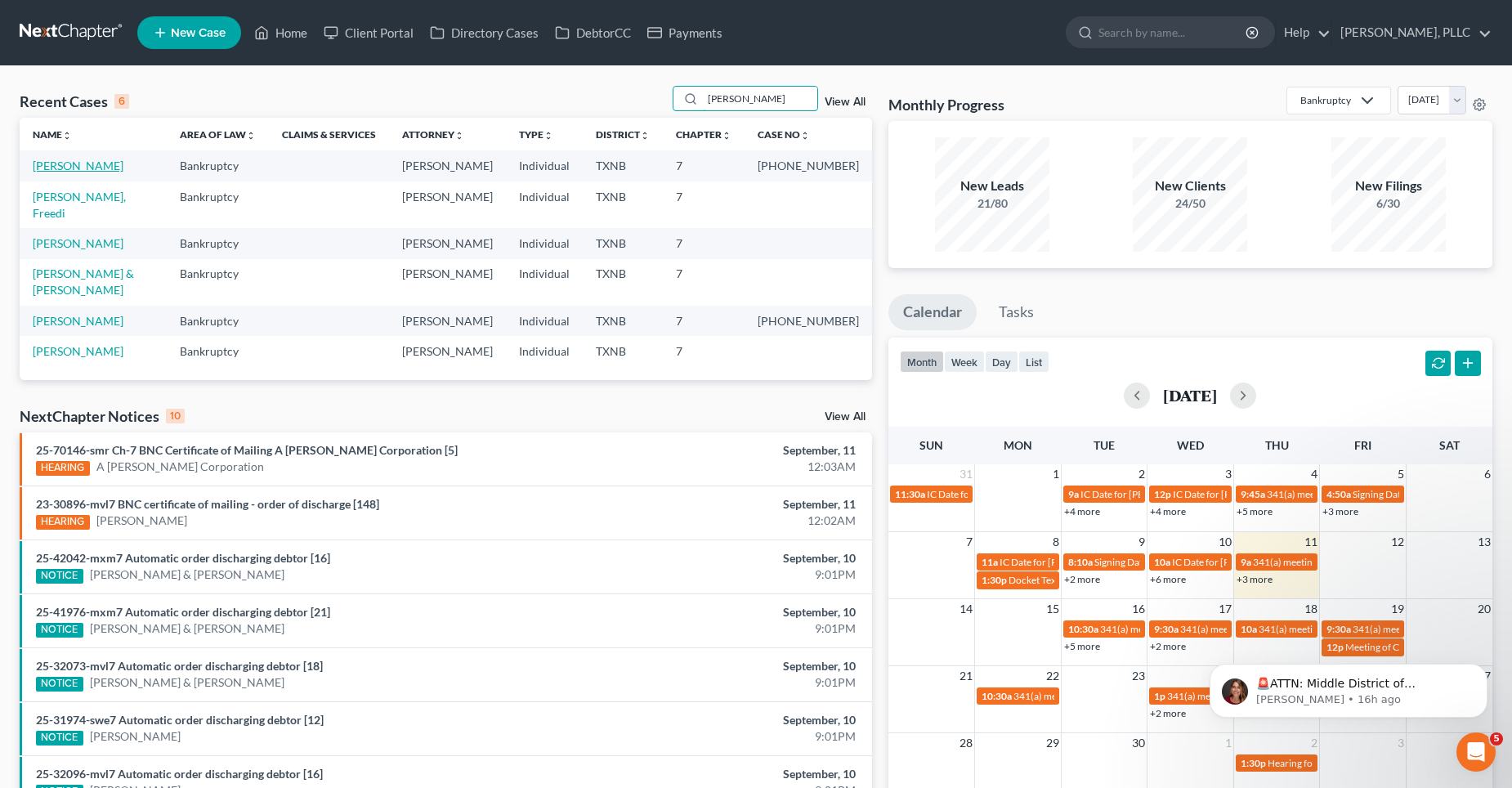
type input "[PERSON_NAME]"
click at [81, 167] on link "[PERSON_NAME]" at bounding box center [78, 165] width 91 height 14
select select "4"
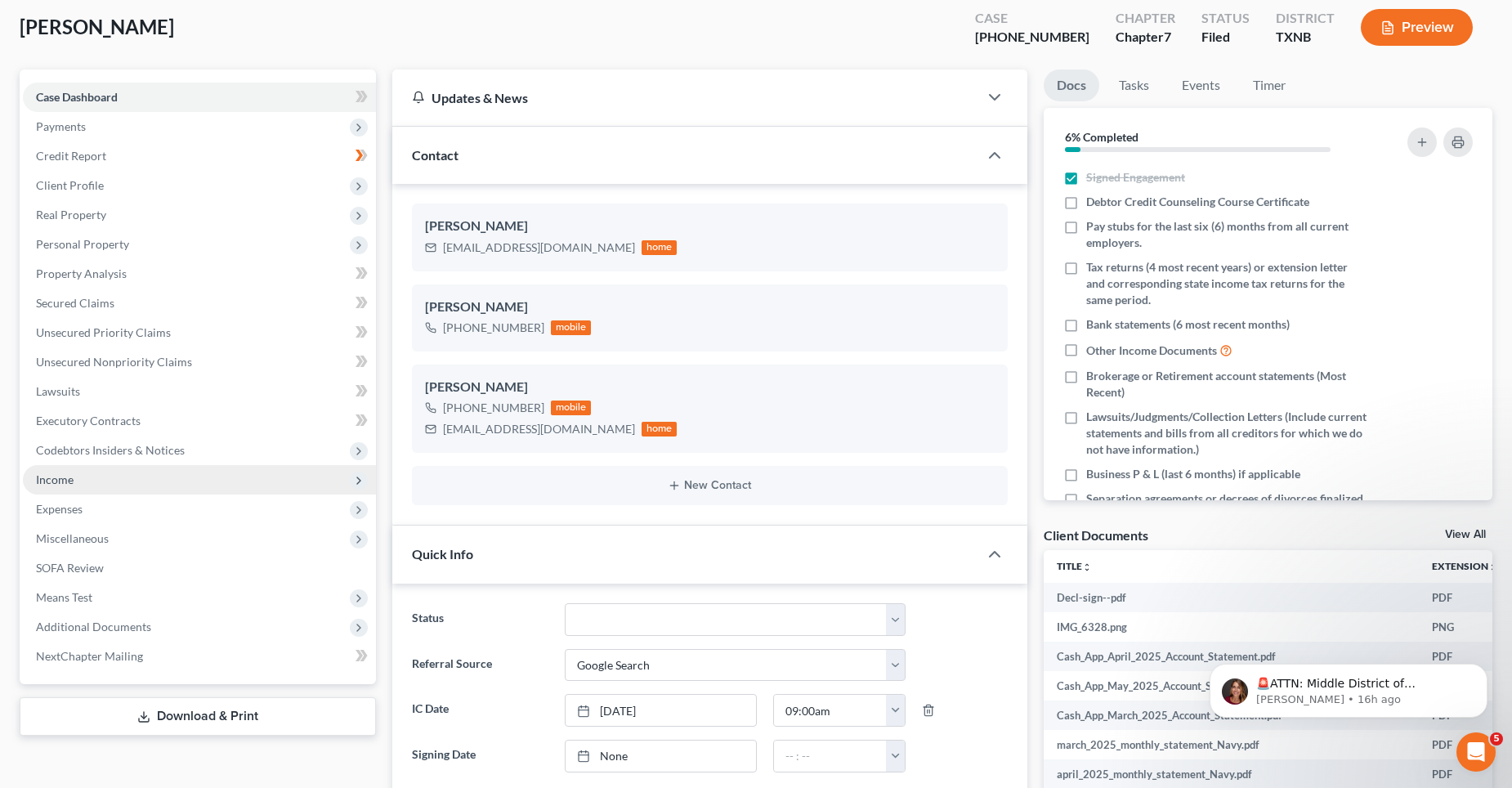
scroll to position [164, 0]
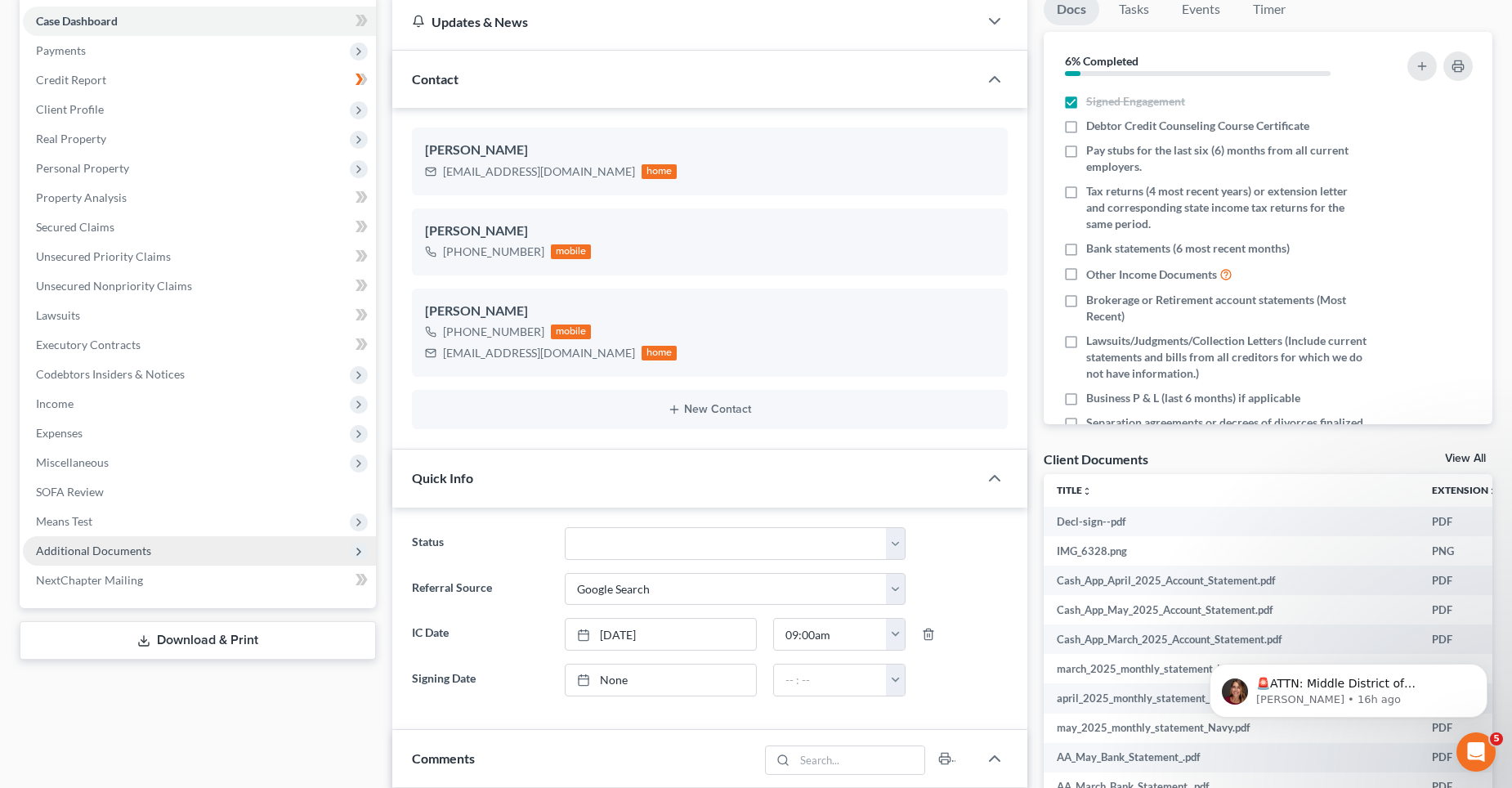
click at [92, 540] on span "Additional Documents" at bounding box center [199, 552] width 353 height 30
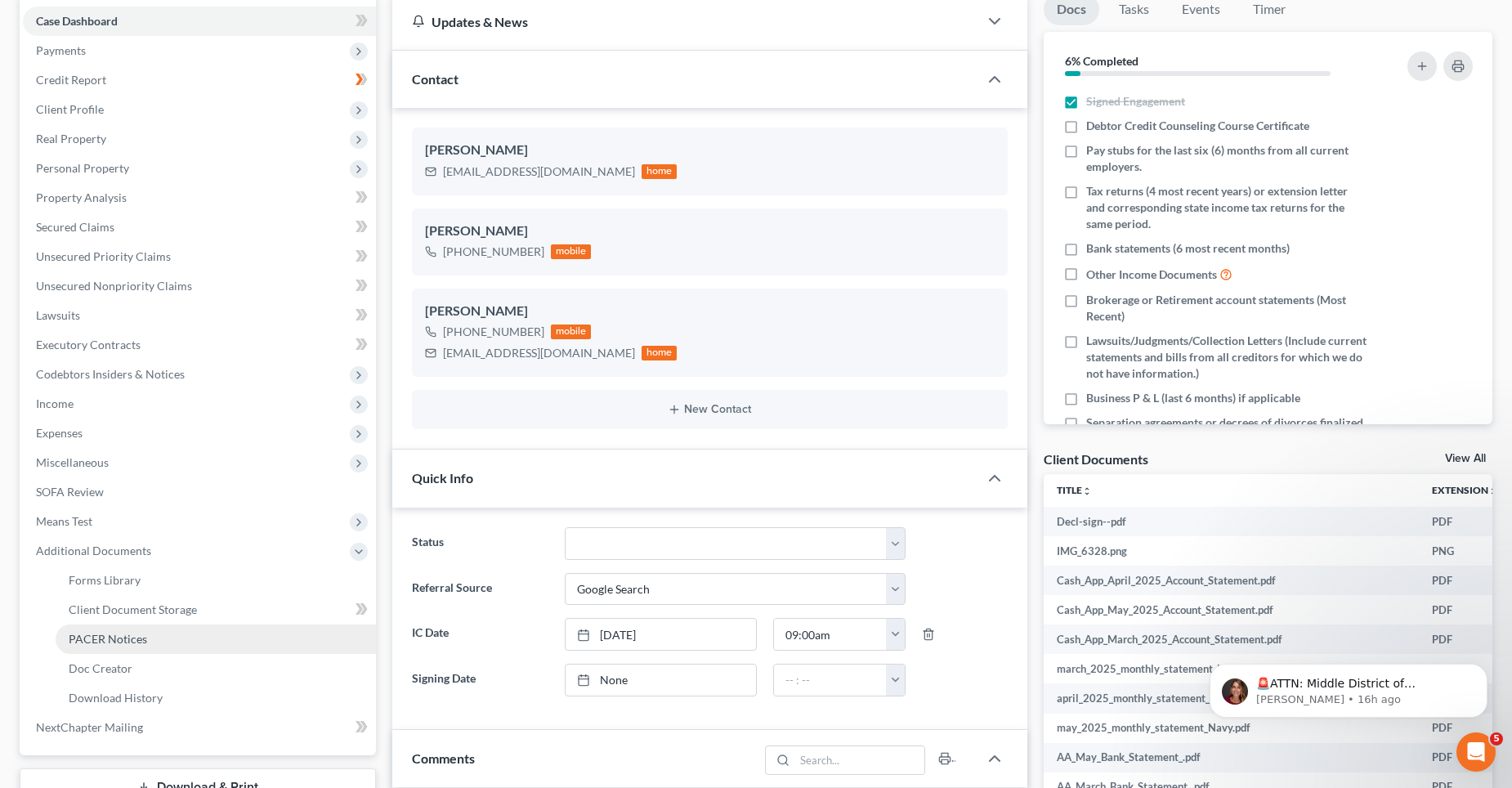
click at [114, 642] on span "PACER Notices" at bounding box center [108, 639] width 79 height 14
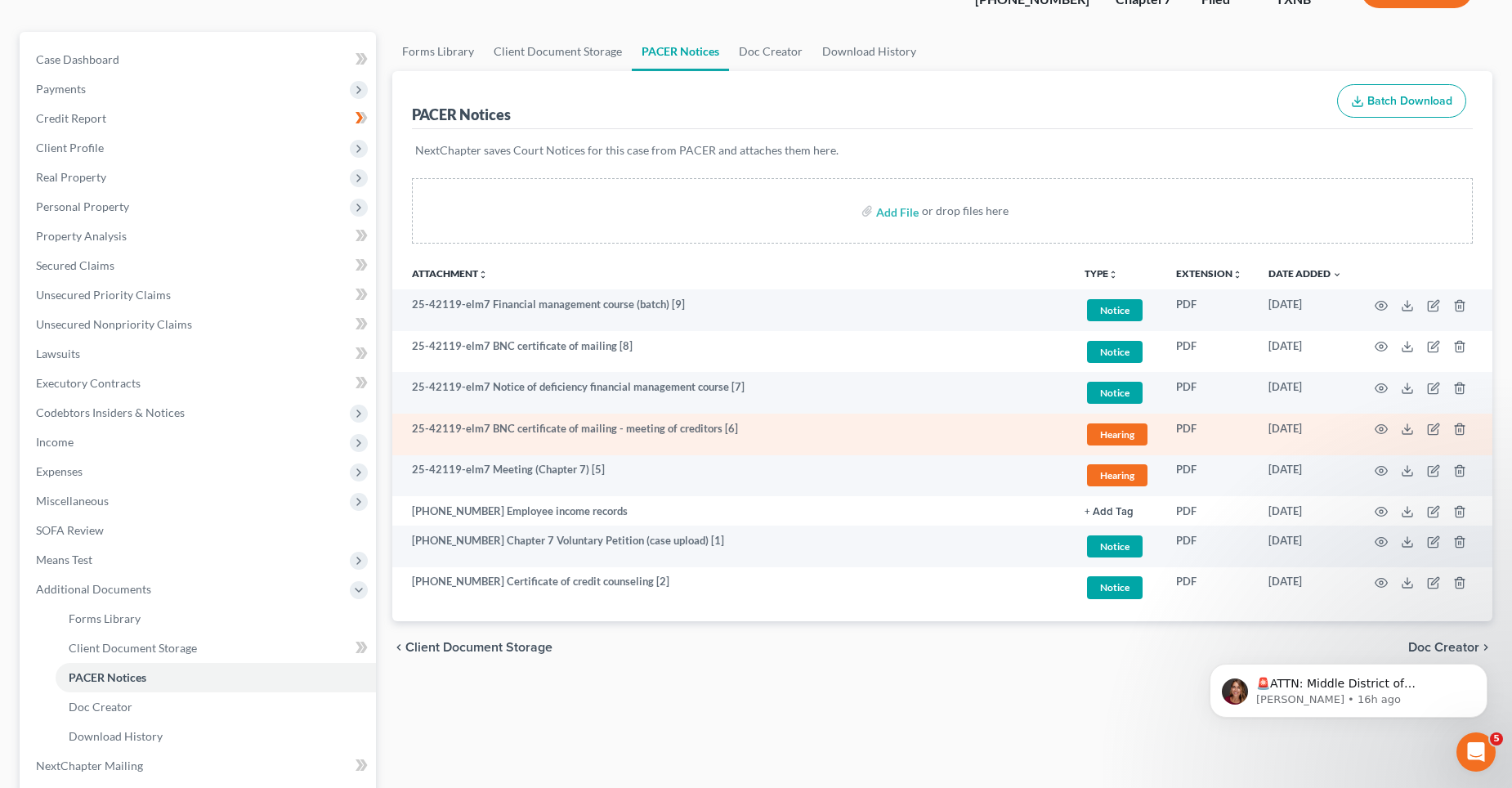
scroll to position [164, 0]
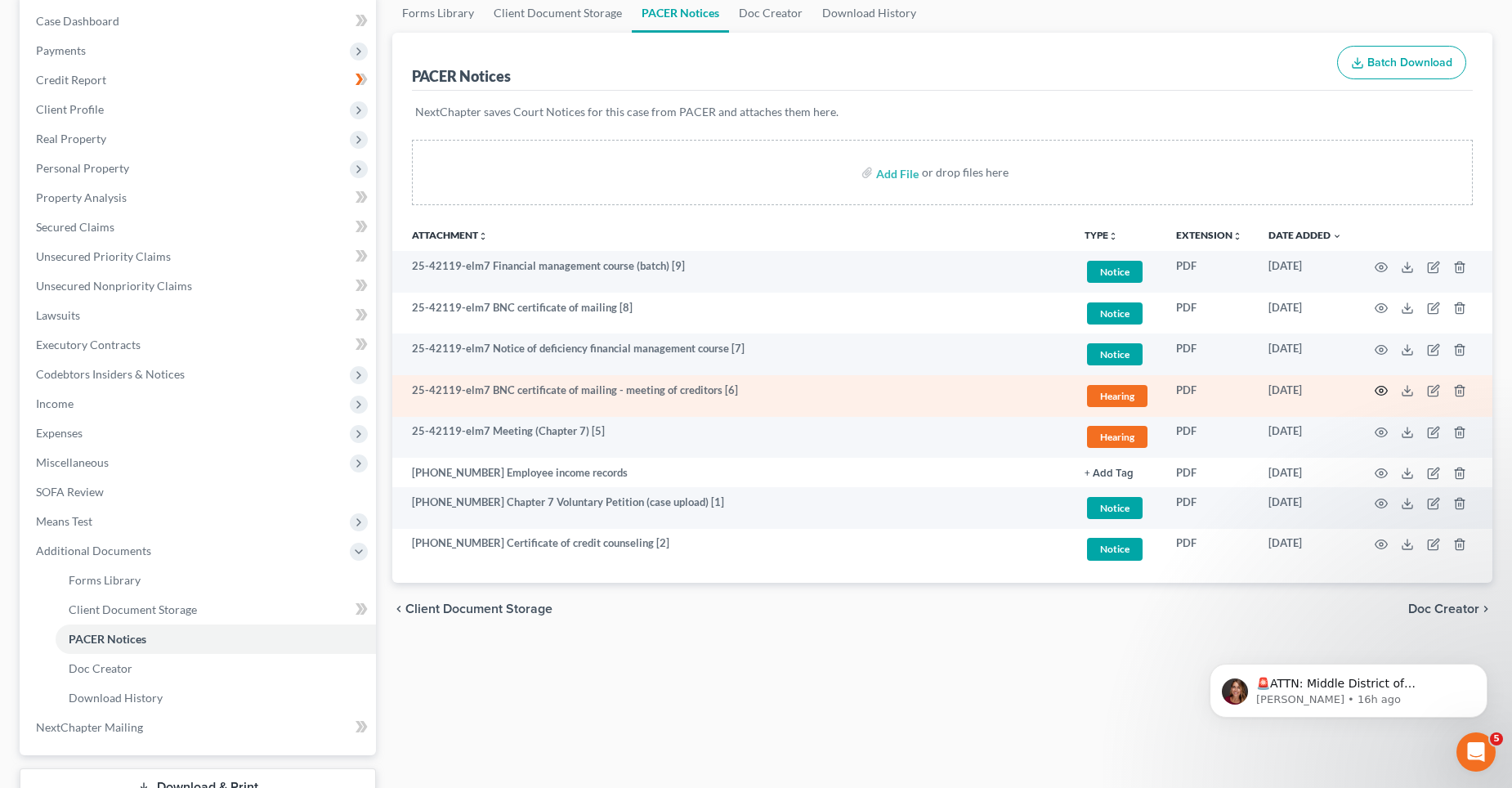
click at [1378, 391] on icon "button" at bounding box center [1381, 390] width 13 height 13
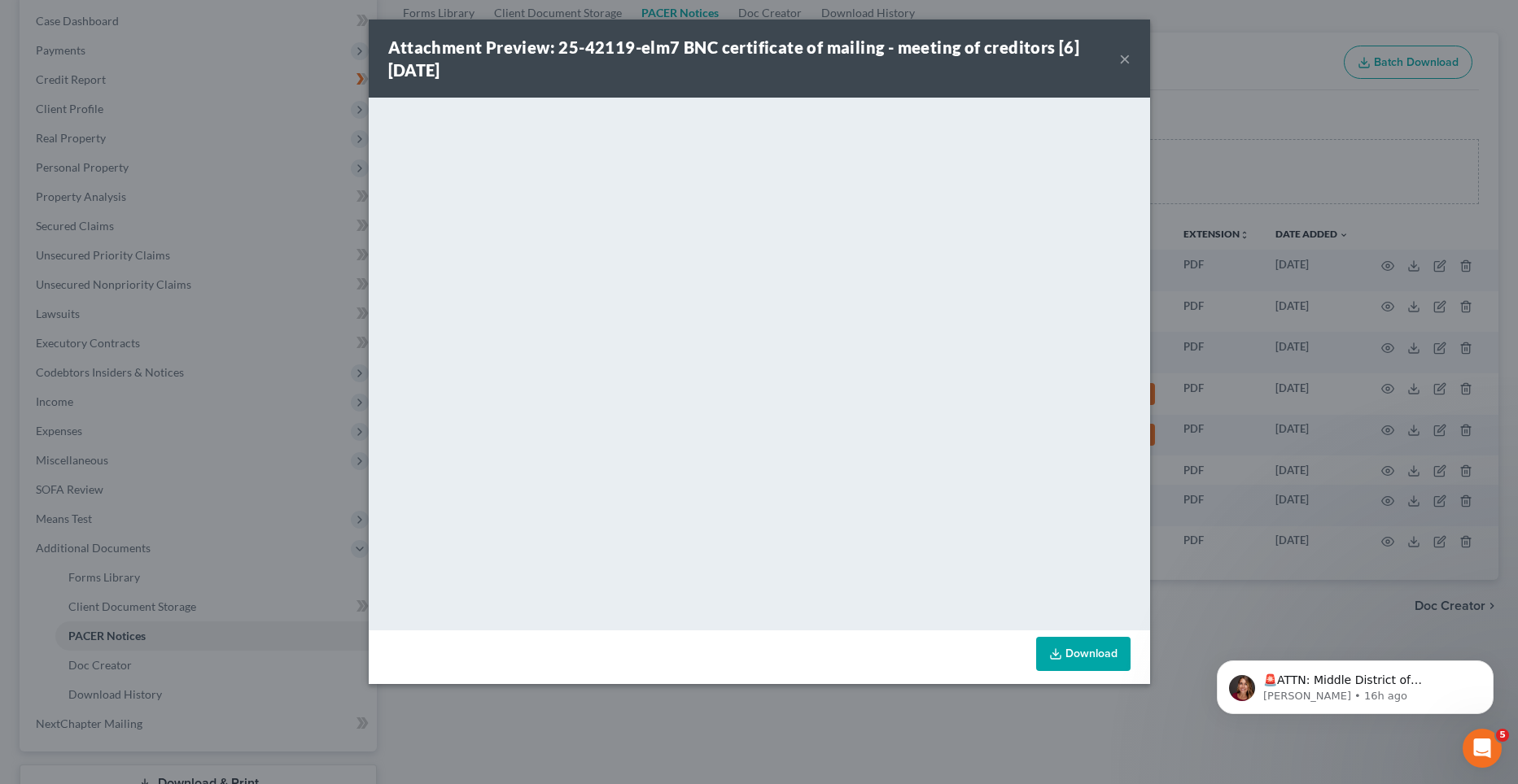
click at [1123, 57] on button "×" at bounding box center [1124, 58] width 11 height 19
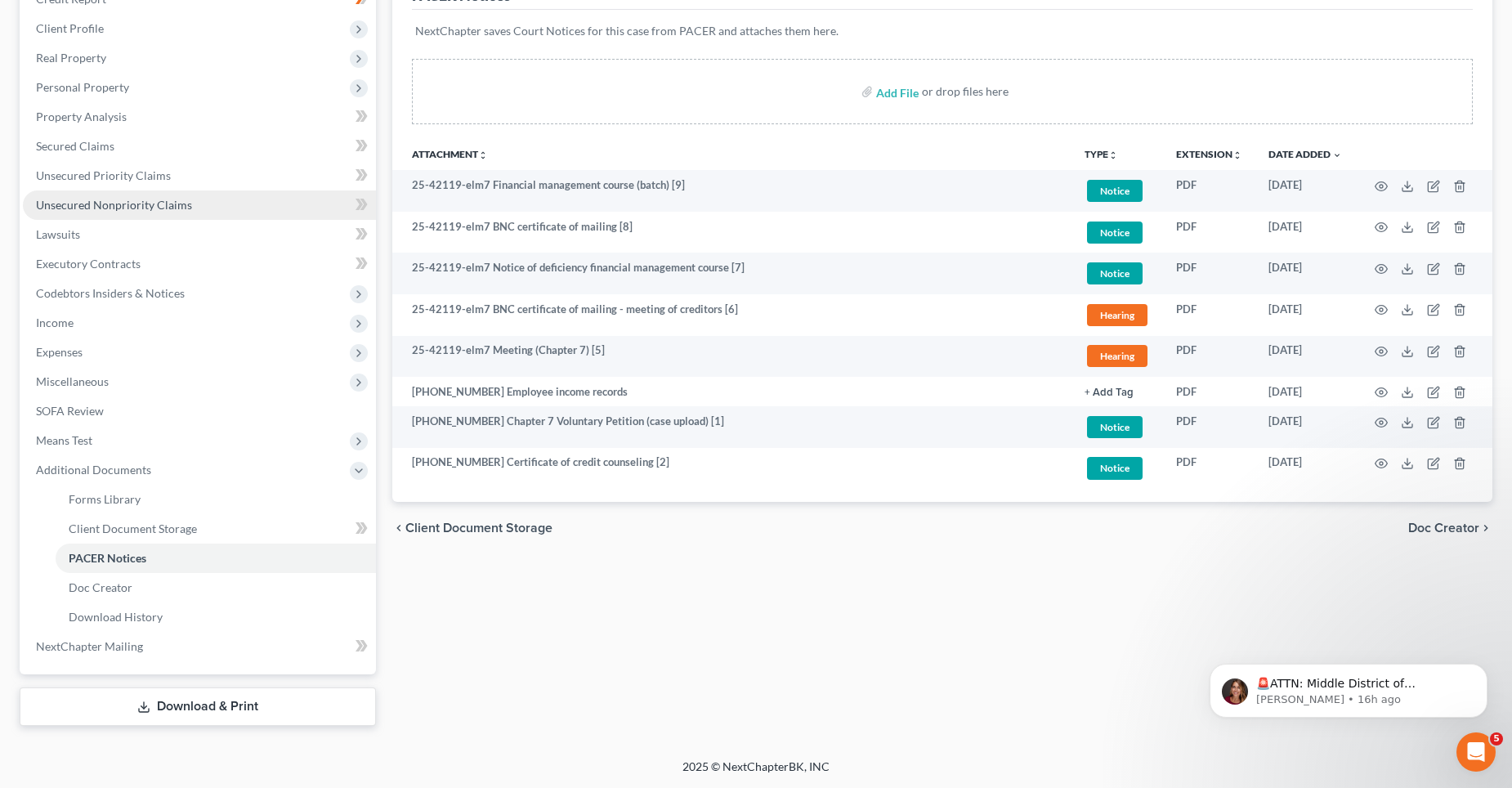
scroll to position [0, 0]
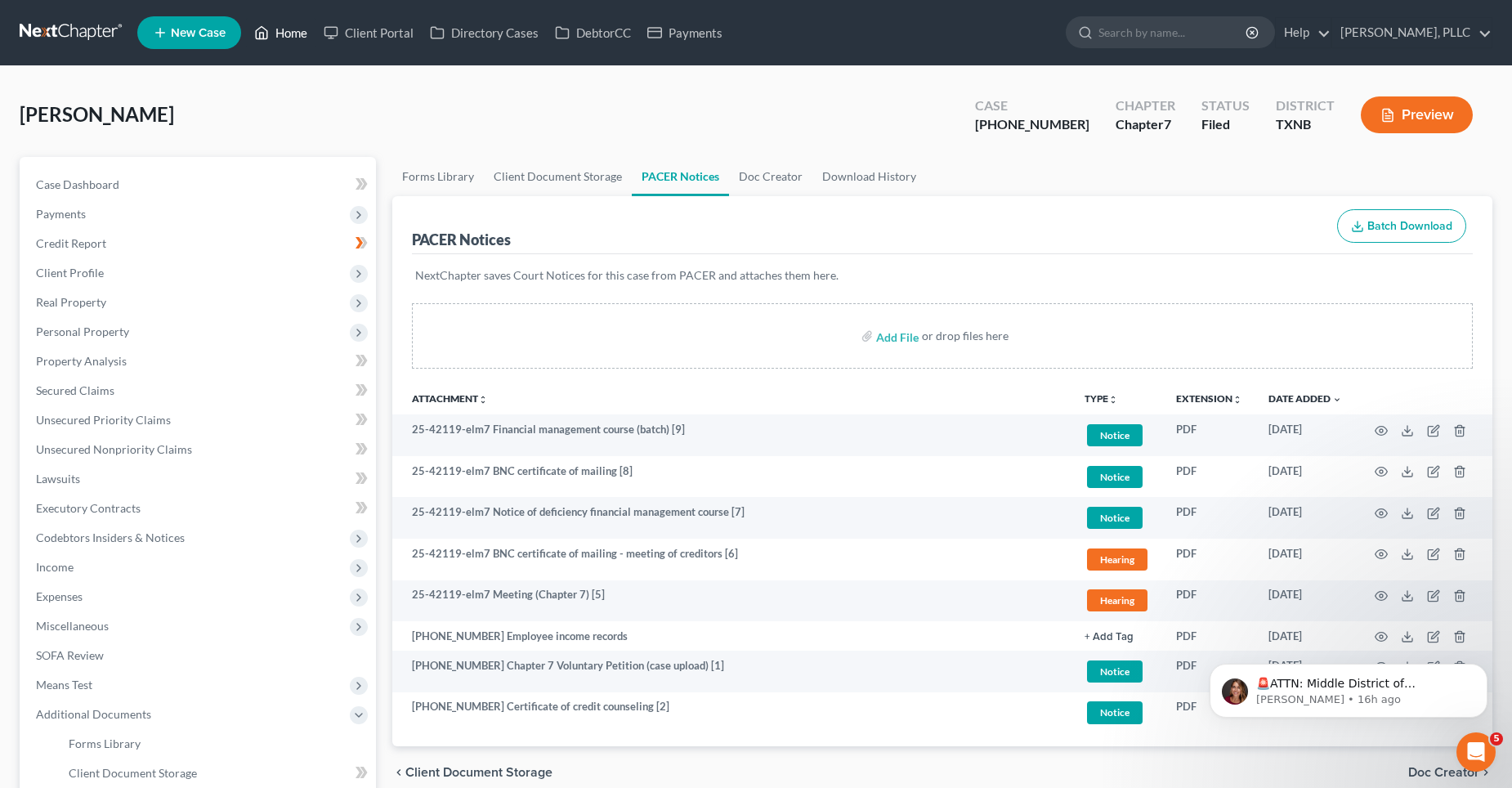
click at [296, 30] on link "Home" at bounding box center [280, 33] width 69 height 30
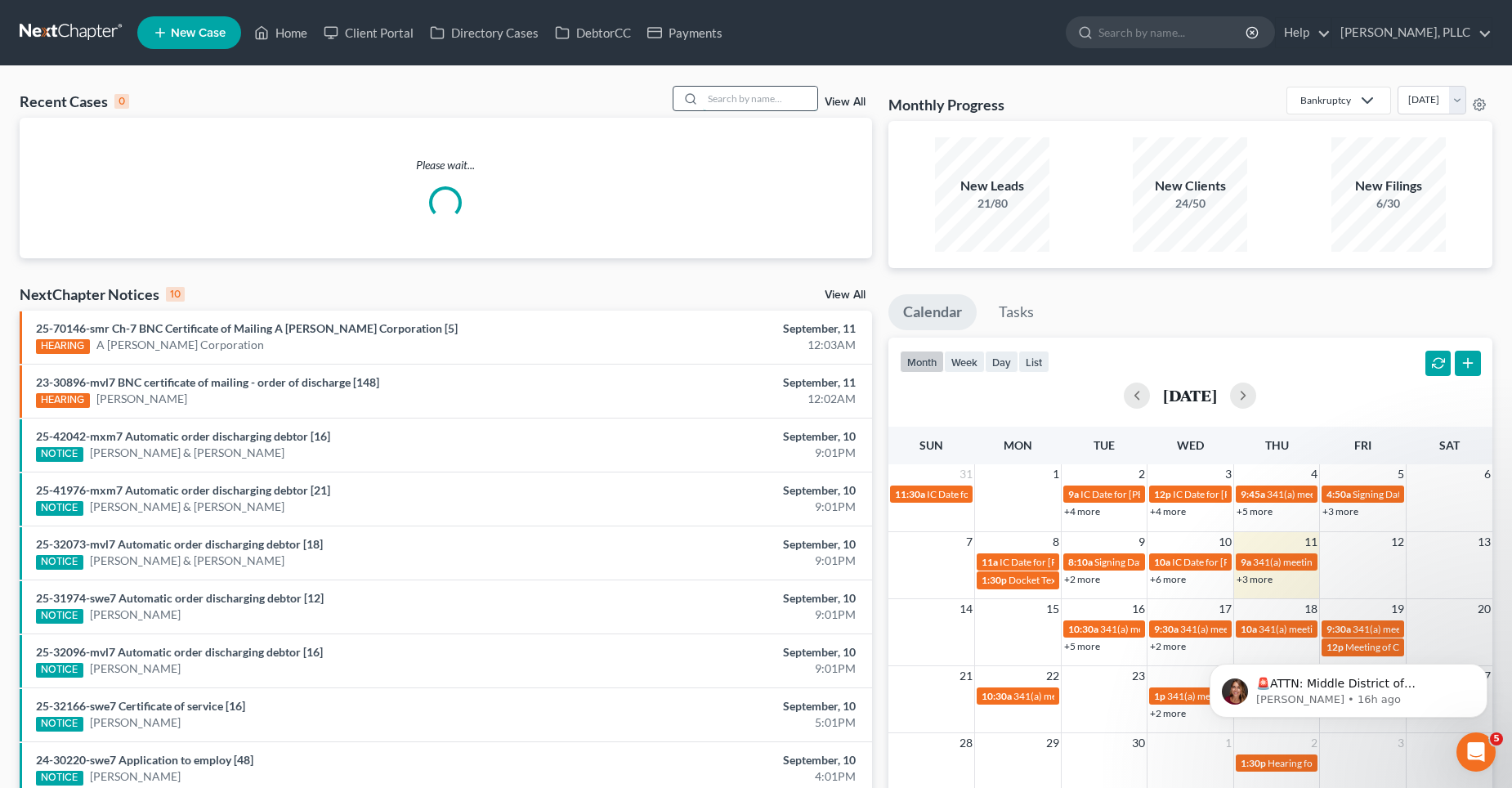
click at [721, 105] on input "search" at bounding box center [760, 98] width 115 height 24
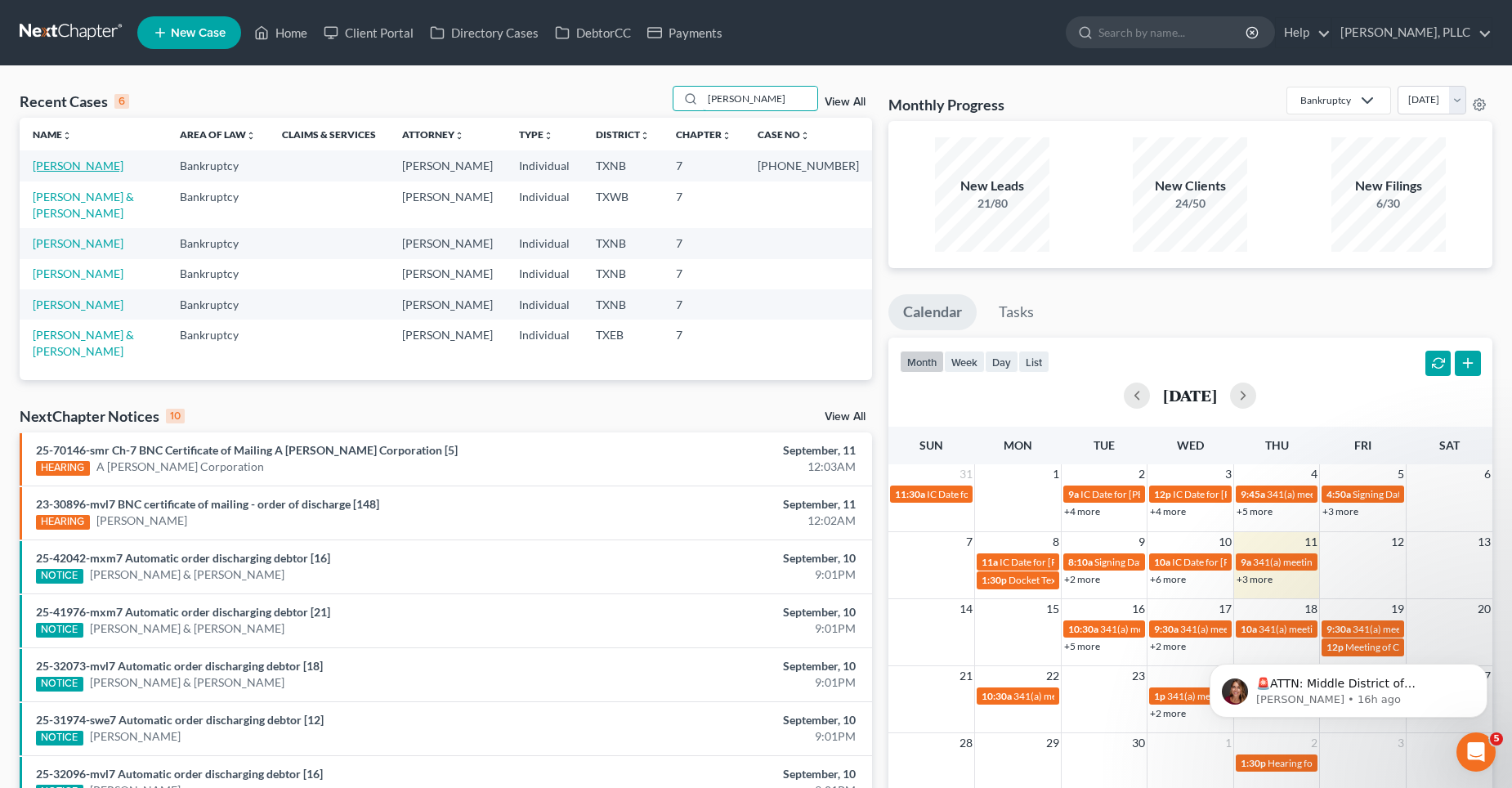
type input "[PERSON_NAME]"
click at [86, 165] on link "[PERSON_NAME]" at bounding box center [78, 165] width 91 height 14
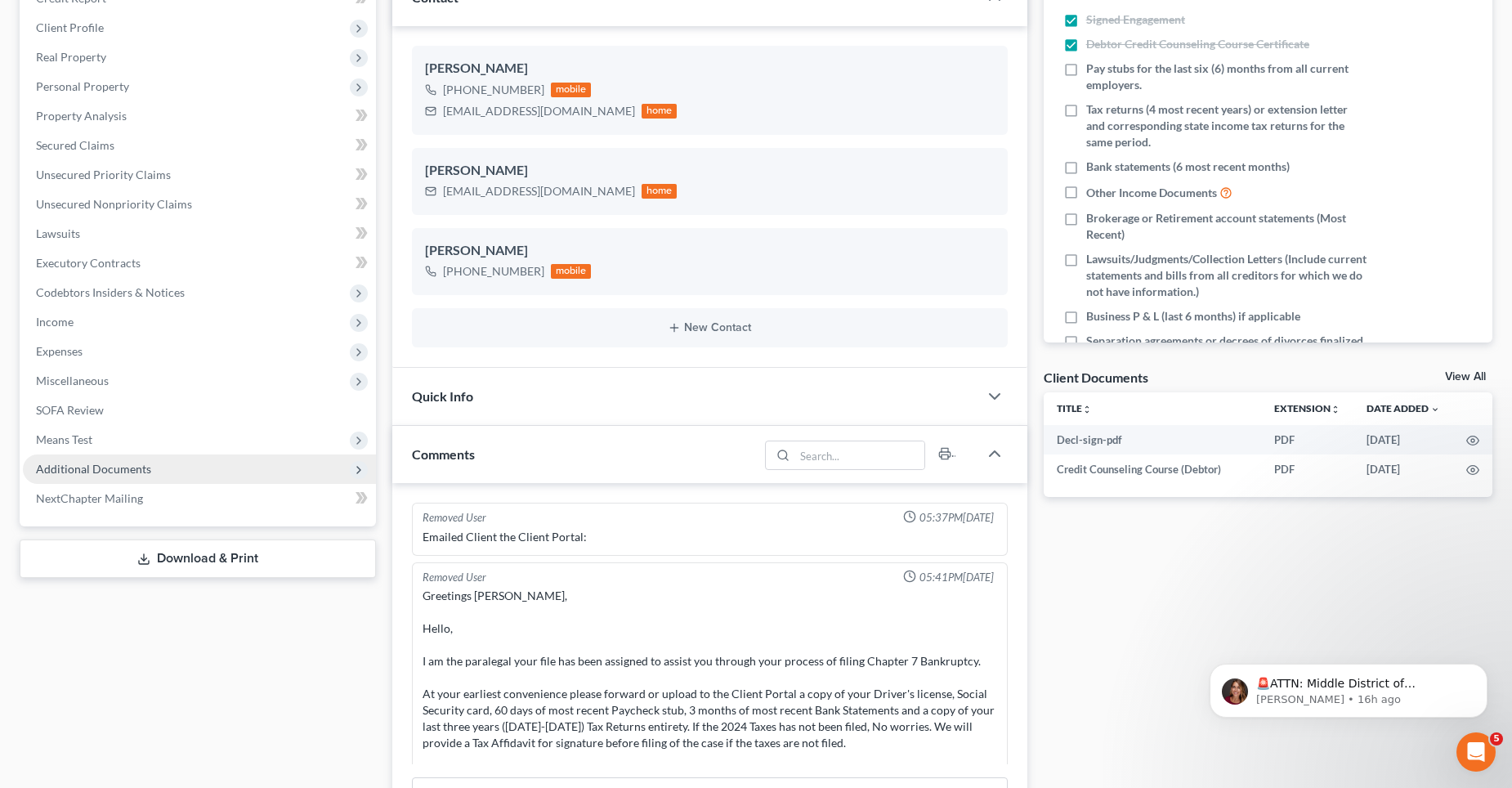
scroll to position [6743, 0]
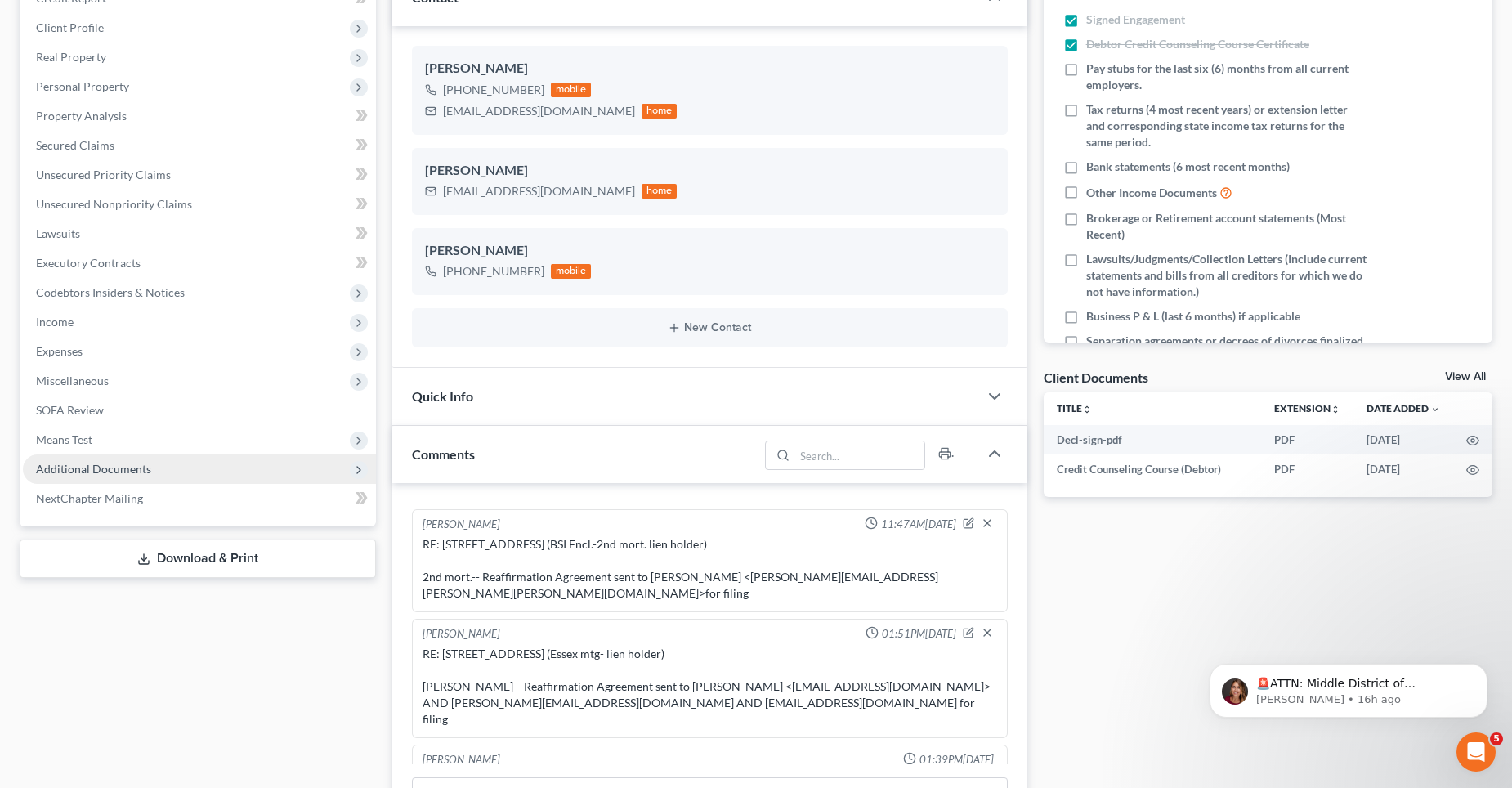
click at [94, 470] on span "Additional Documents" at bounding box center [94, 469] width 116 height 14
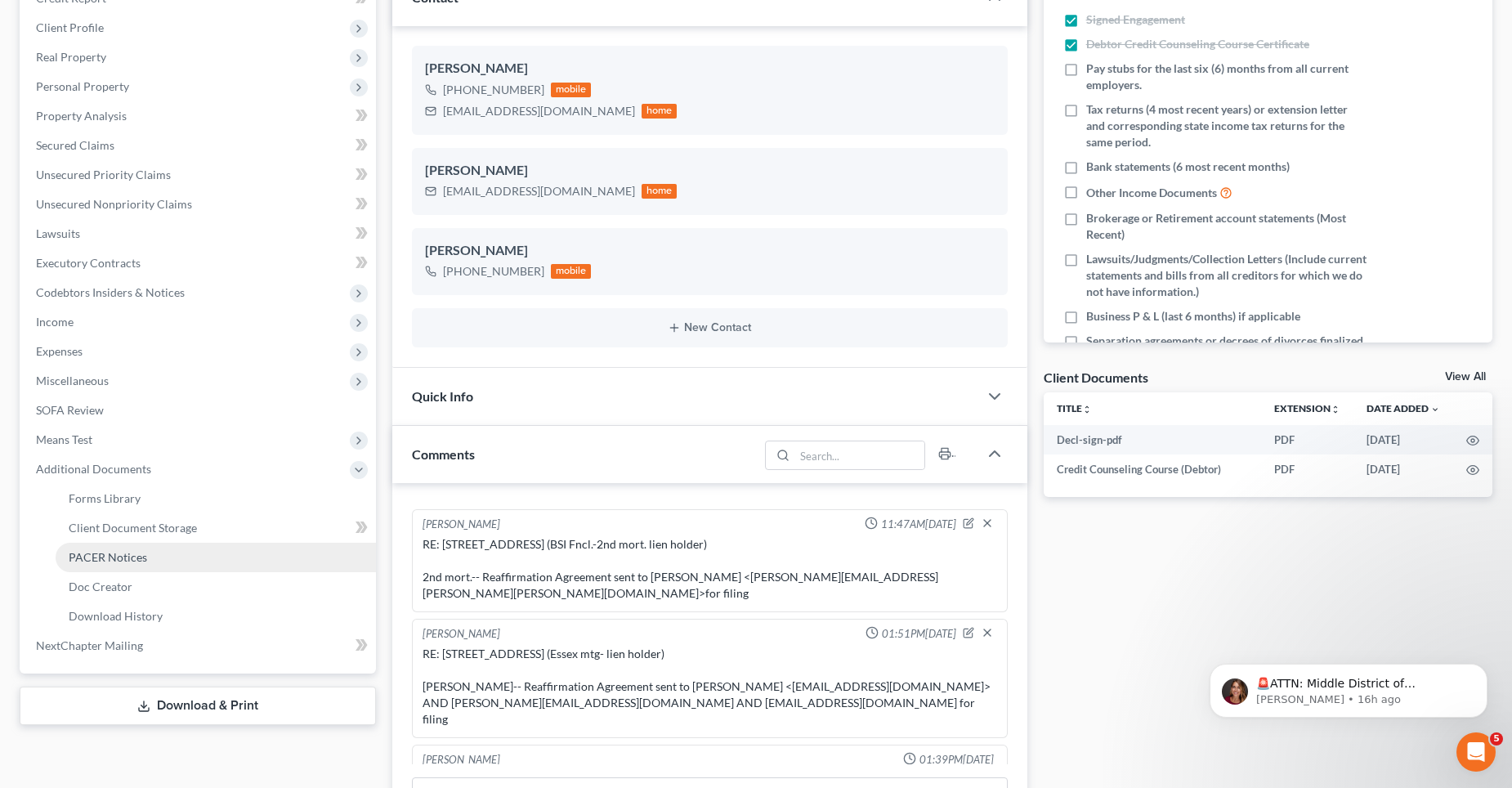
click at [104, 551] on span "PACER Notices" at bounding box center [108, 558] width 79 height 14
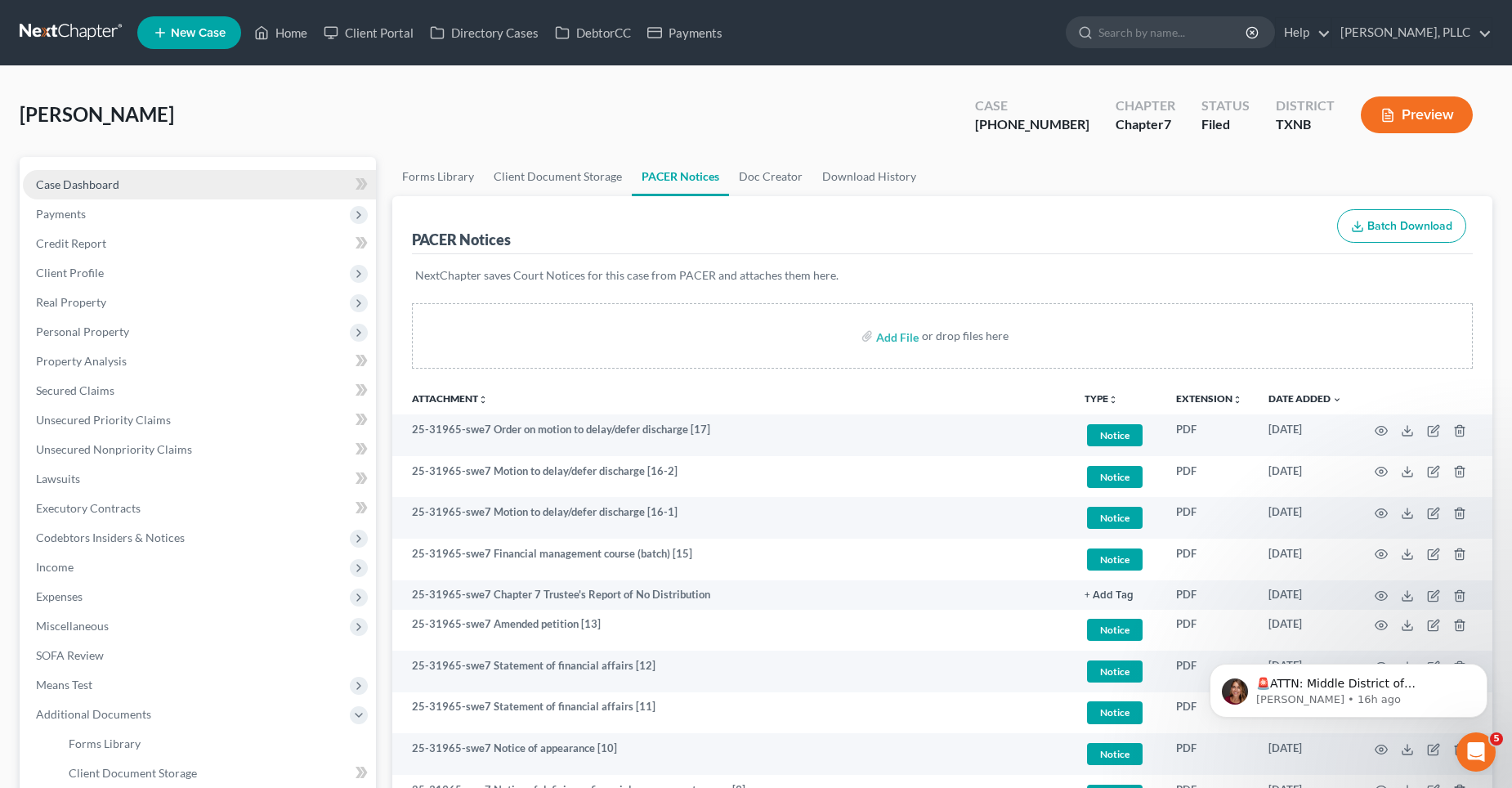
click at [102, 188] on span "Case Dashboard" at bounding box center [77, 185] width 83 height 14
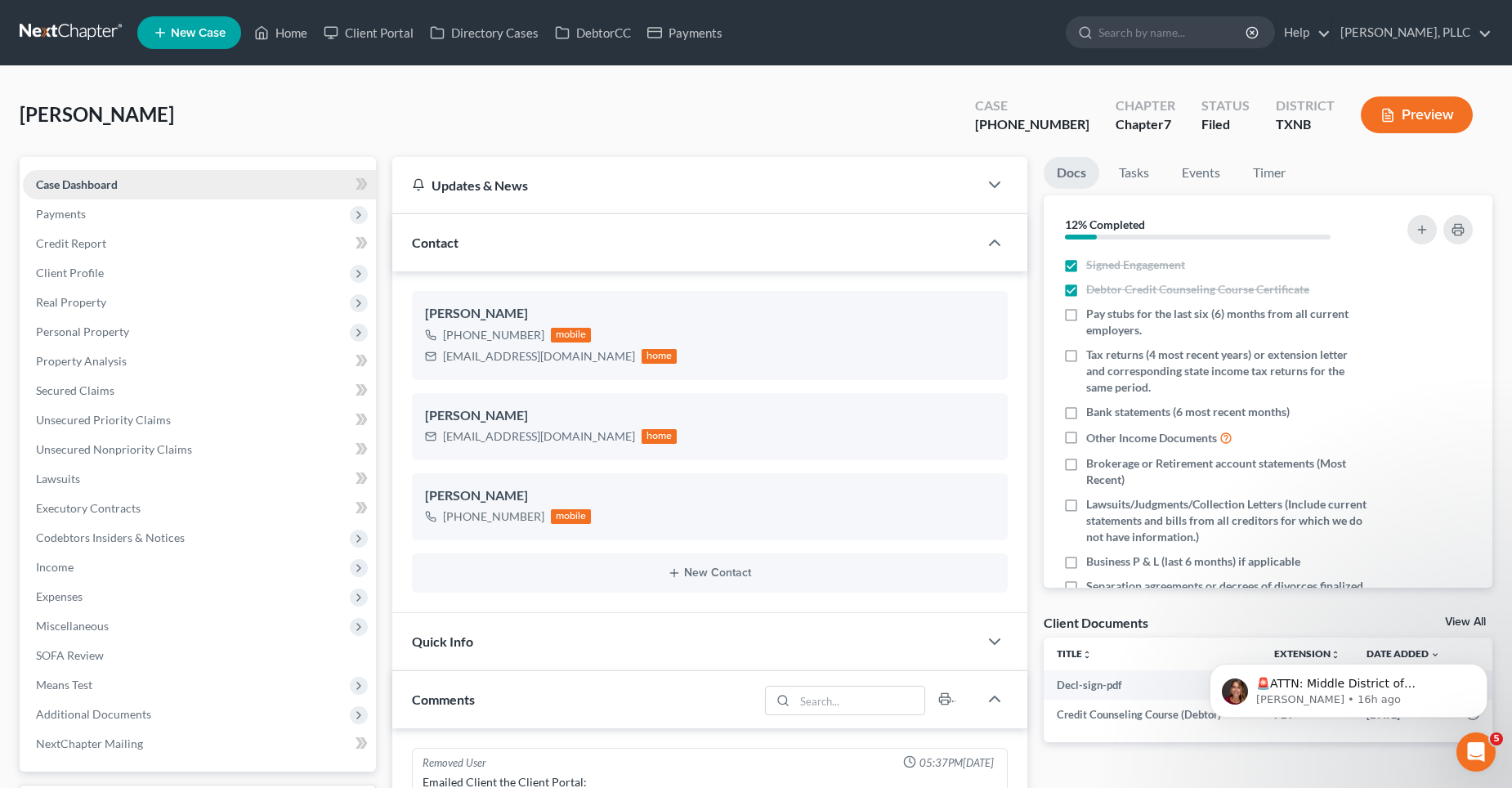
scroll to position [6743, 0]
click at [295, 32] on link "Home" at bounding box center [280, 33] width 69 height 30
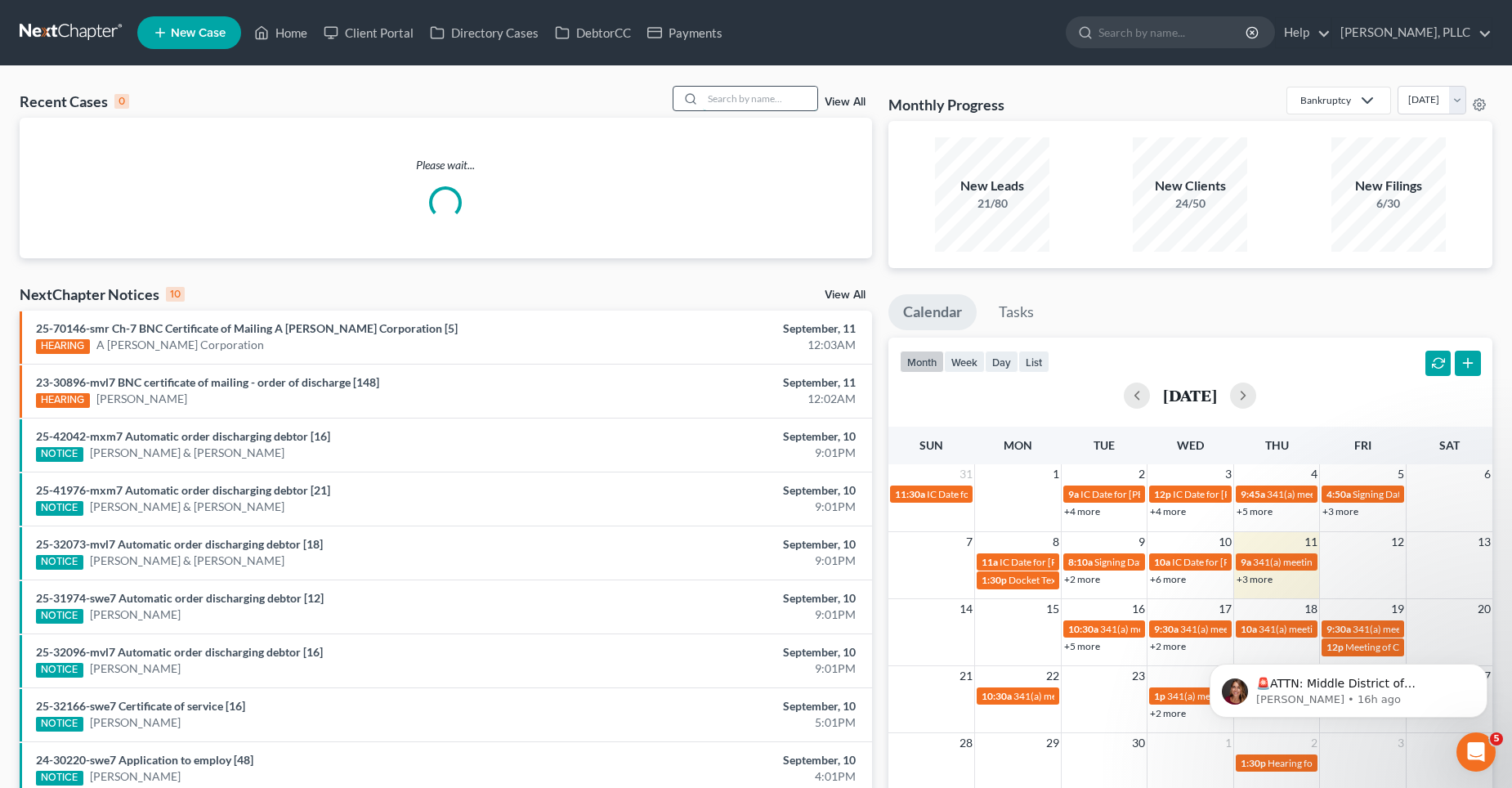
click at [727, 100] on input "search" at bounding box center [760, 98] width 115 height 24
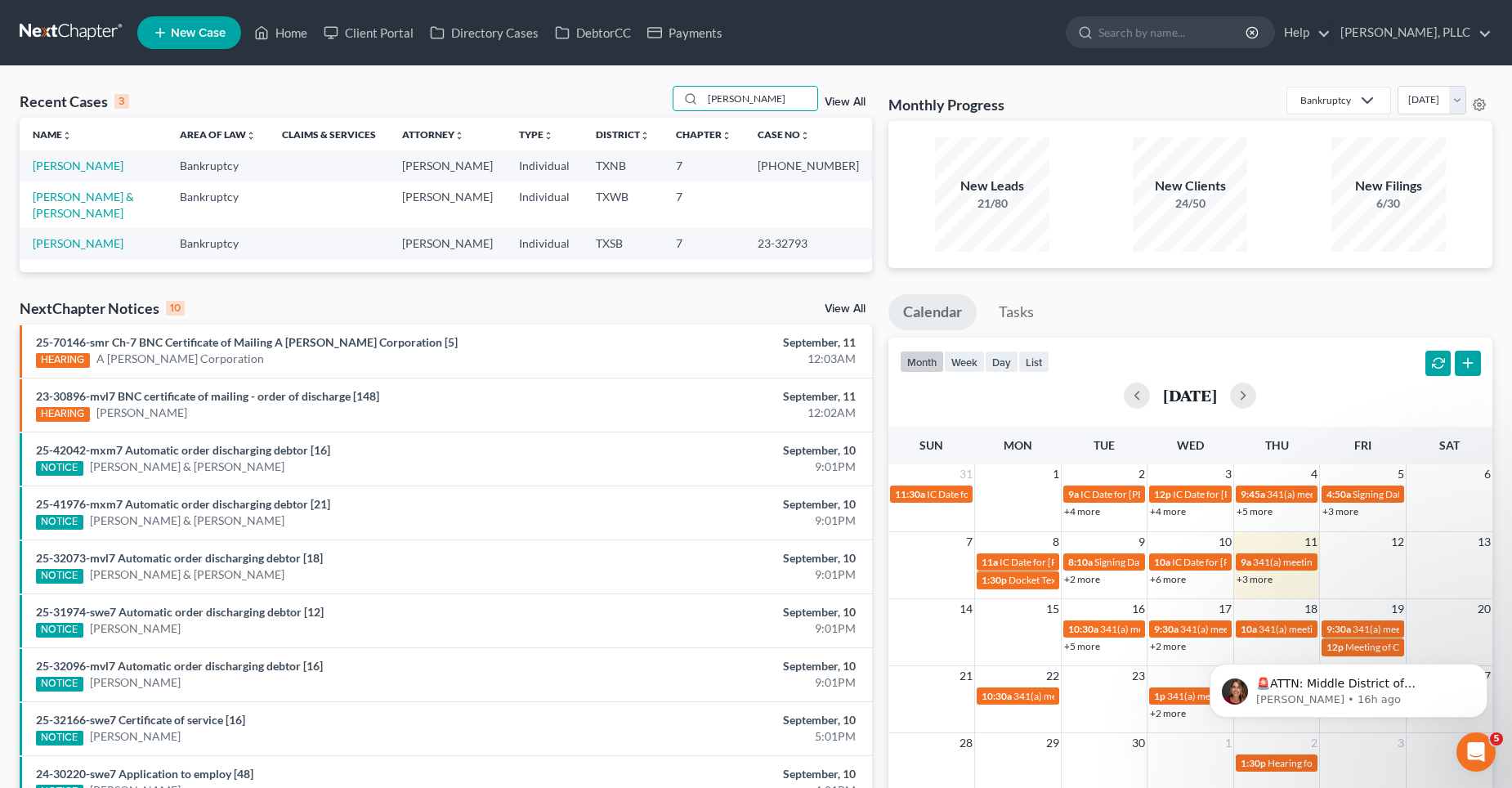
type input "[PERSON_NAME]"
click at [89, 158] on td "[PERSON_NAME]" at bounding box center [93, 165] width 147 height 31
click at [98, 161] on link "[PERSON_NAME]" at bounding box center [78, 165] width 91 height 14
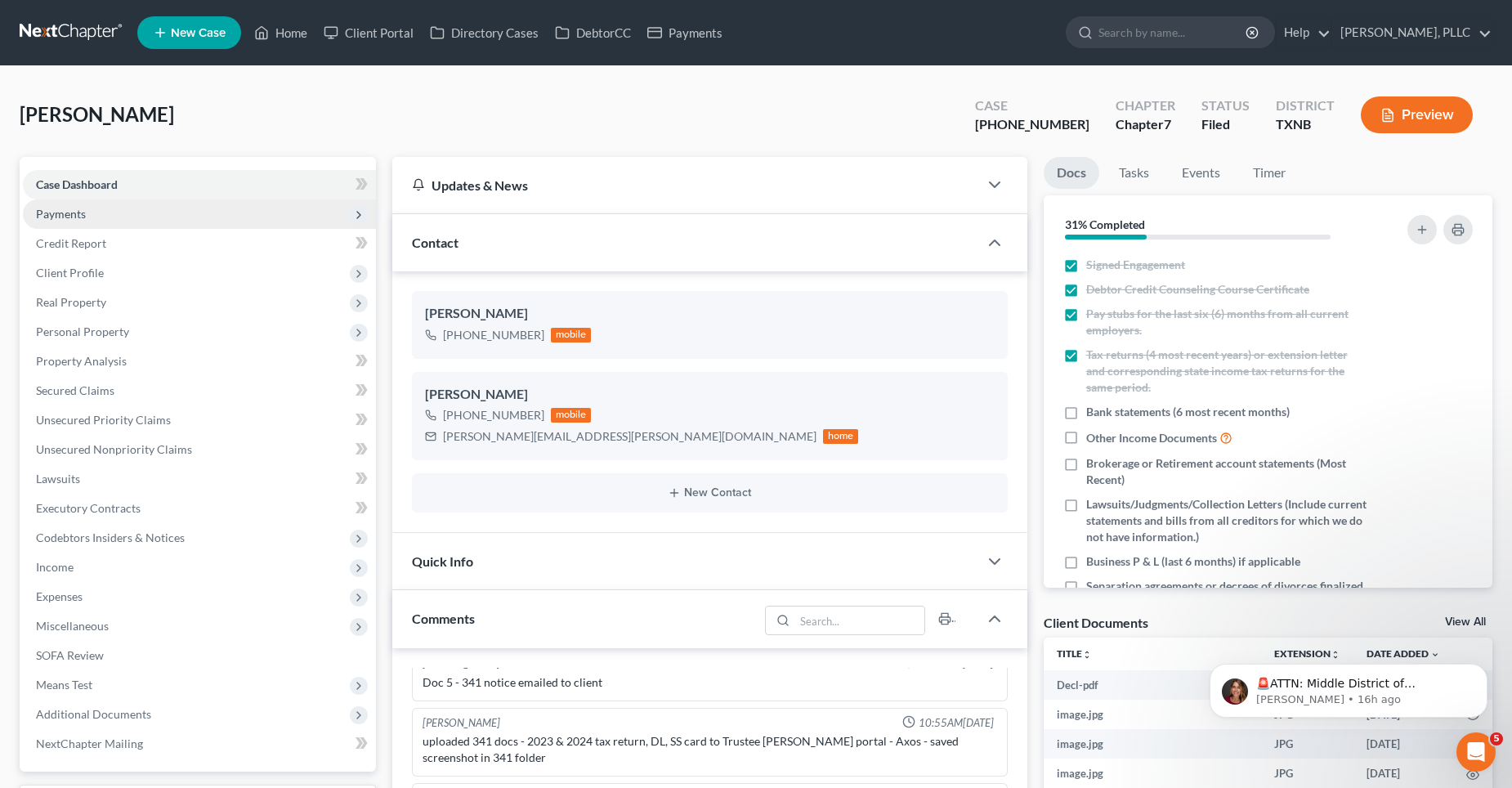
click at [108, 216] on span "Payments" at bounding box center [199, 215] width 353 height 30
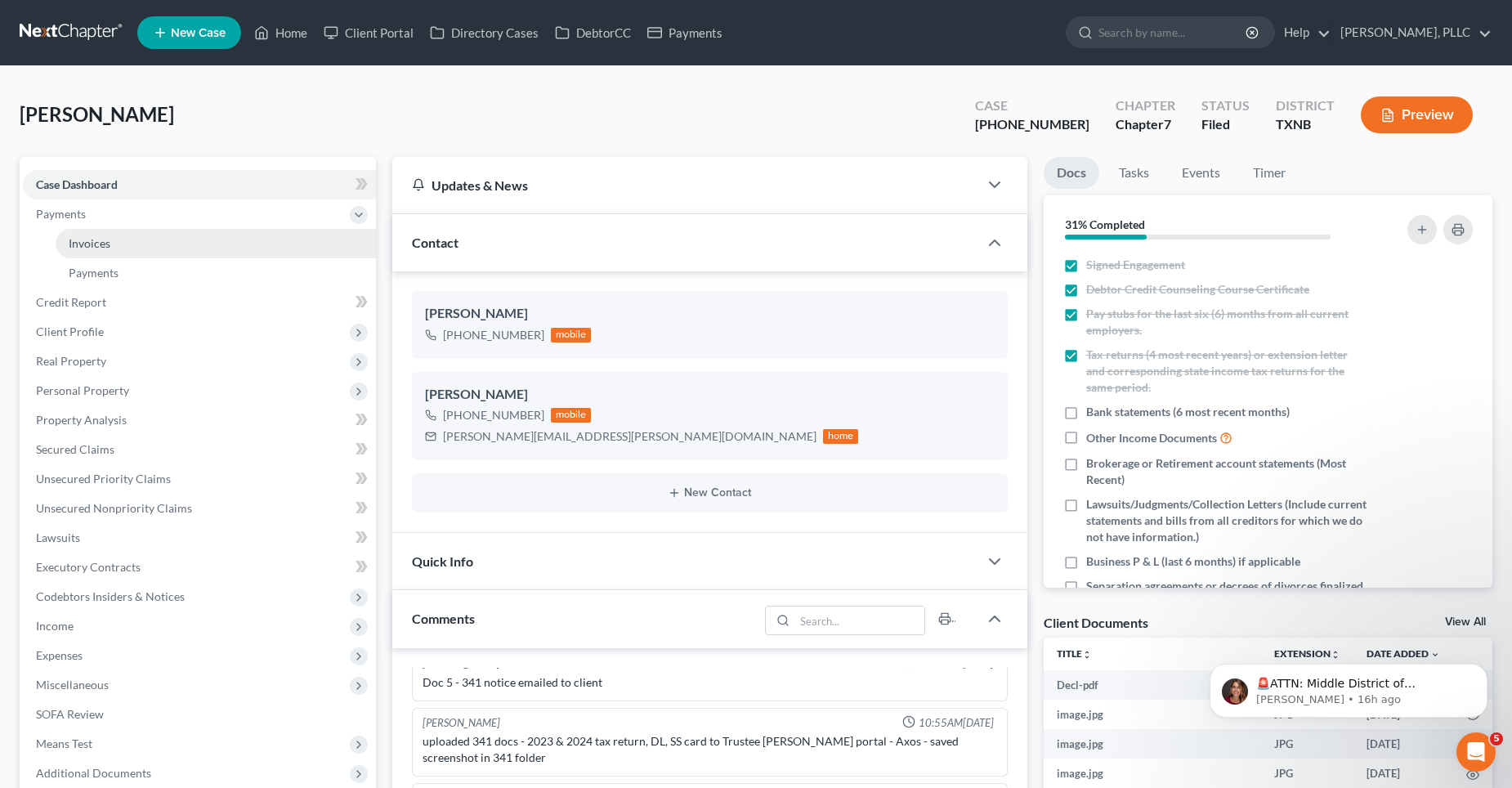
click at [113, 240] on link "Invoices" at bounding box center [216, 243] width 320 height 30
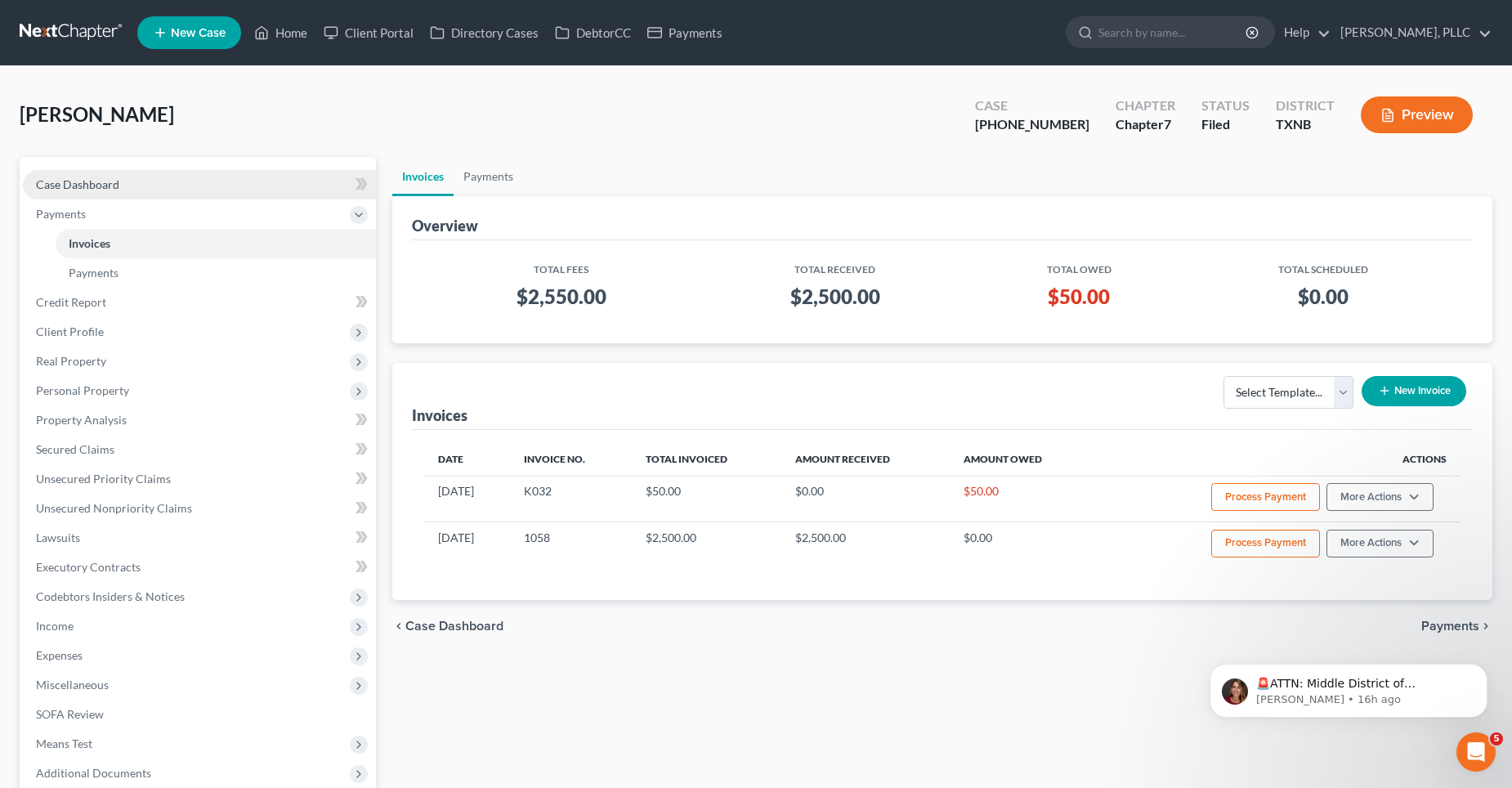
click at [93, 182] on span "Case Dashboard" at bounding box center [77, 185] width 83 height 14
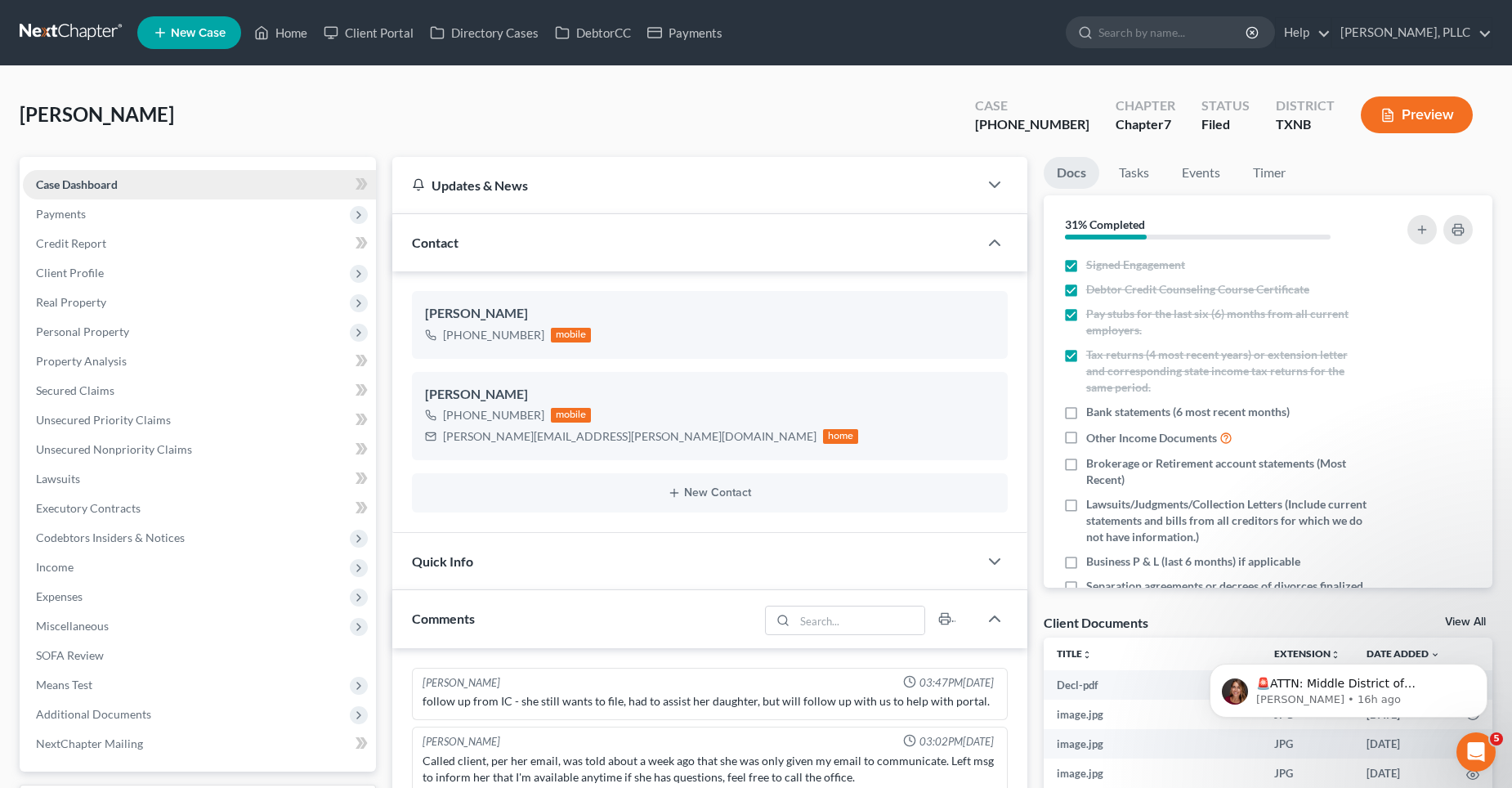
scroll to position [1220, 0]
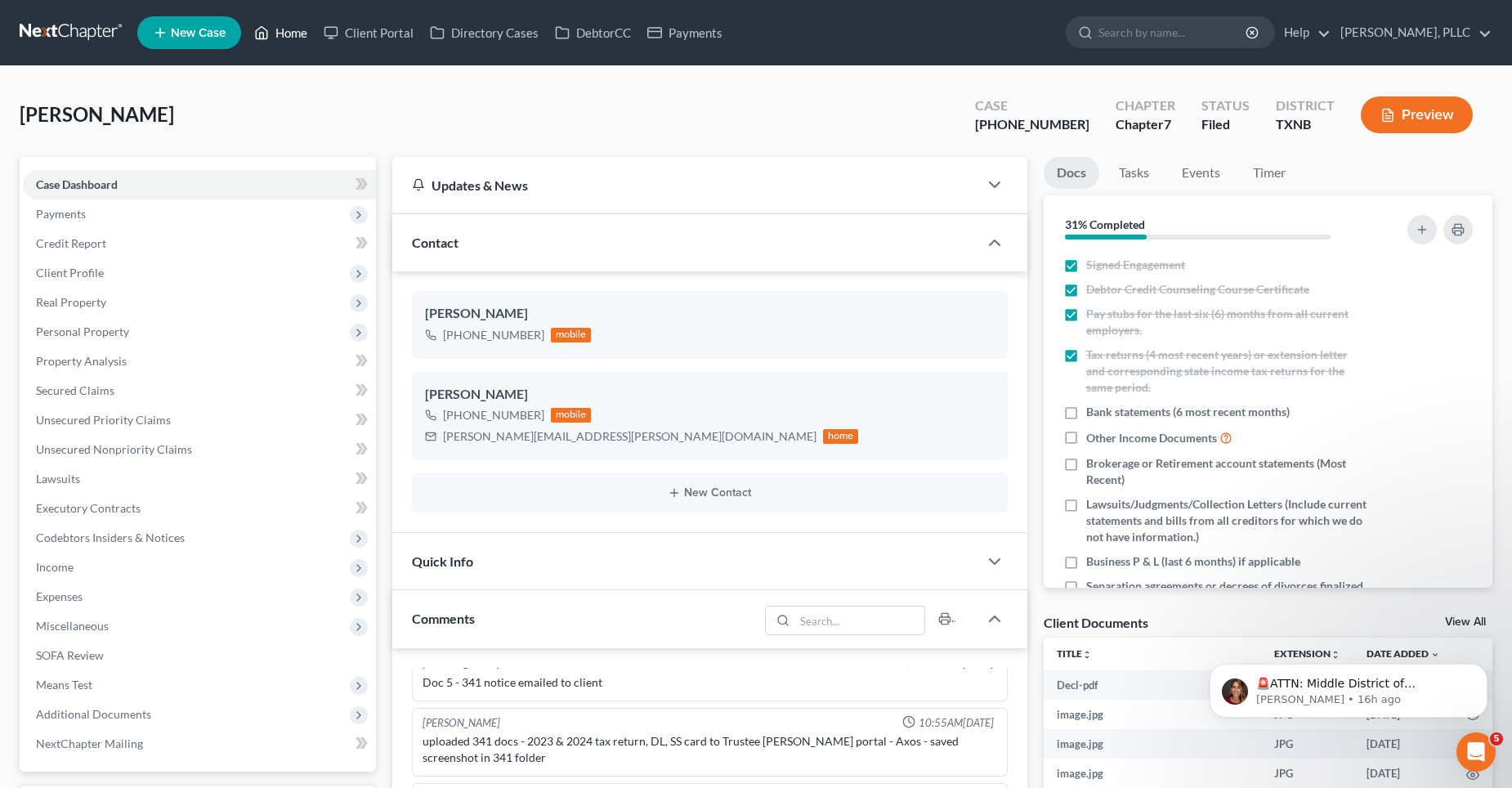
click at [294, 34] on link "Home" at bounding box center [280, 33] width 69 height 30
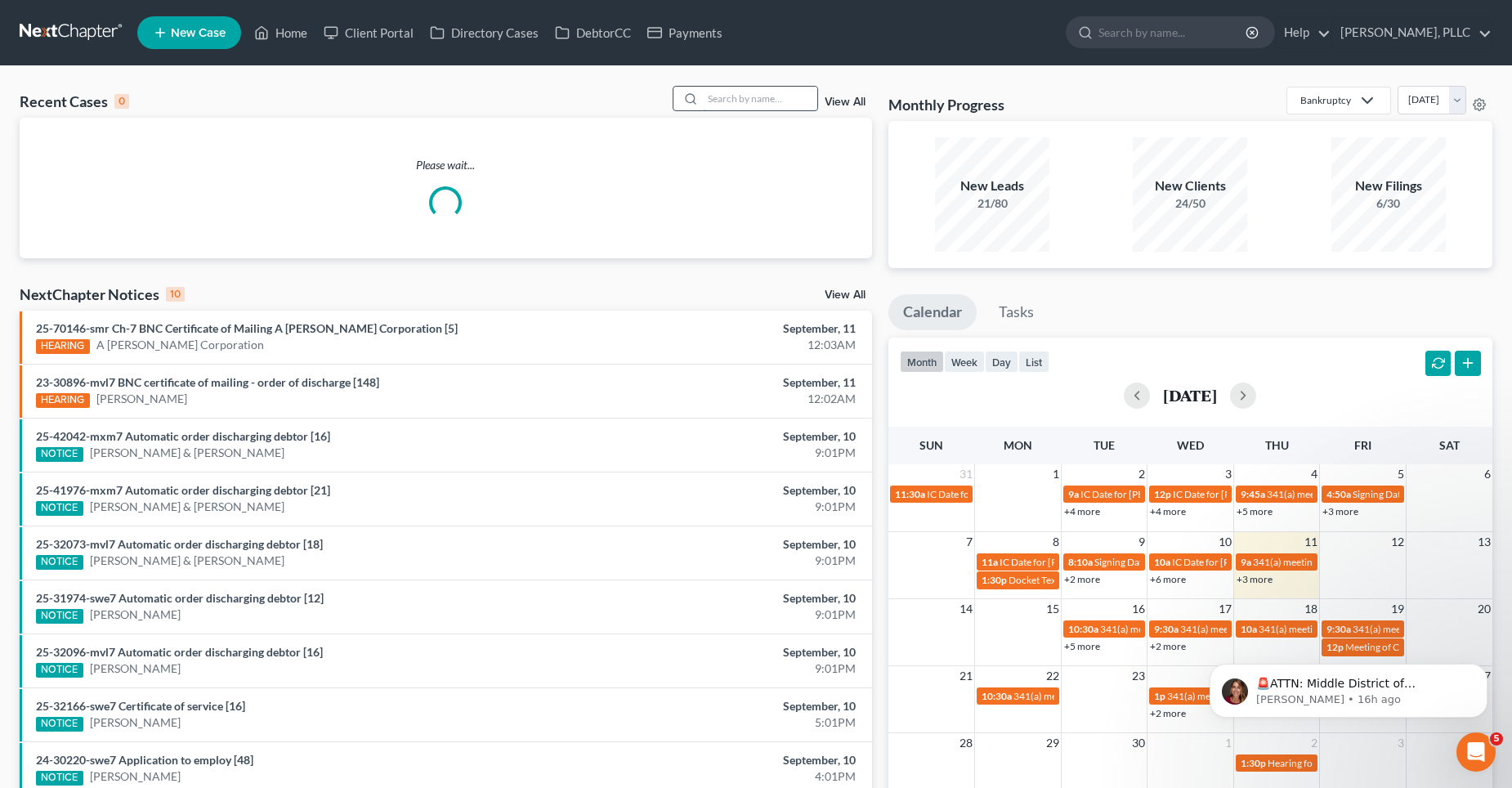
click at [738, 94] on input "search" at bounding box center [760, 98] width 115 height 24
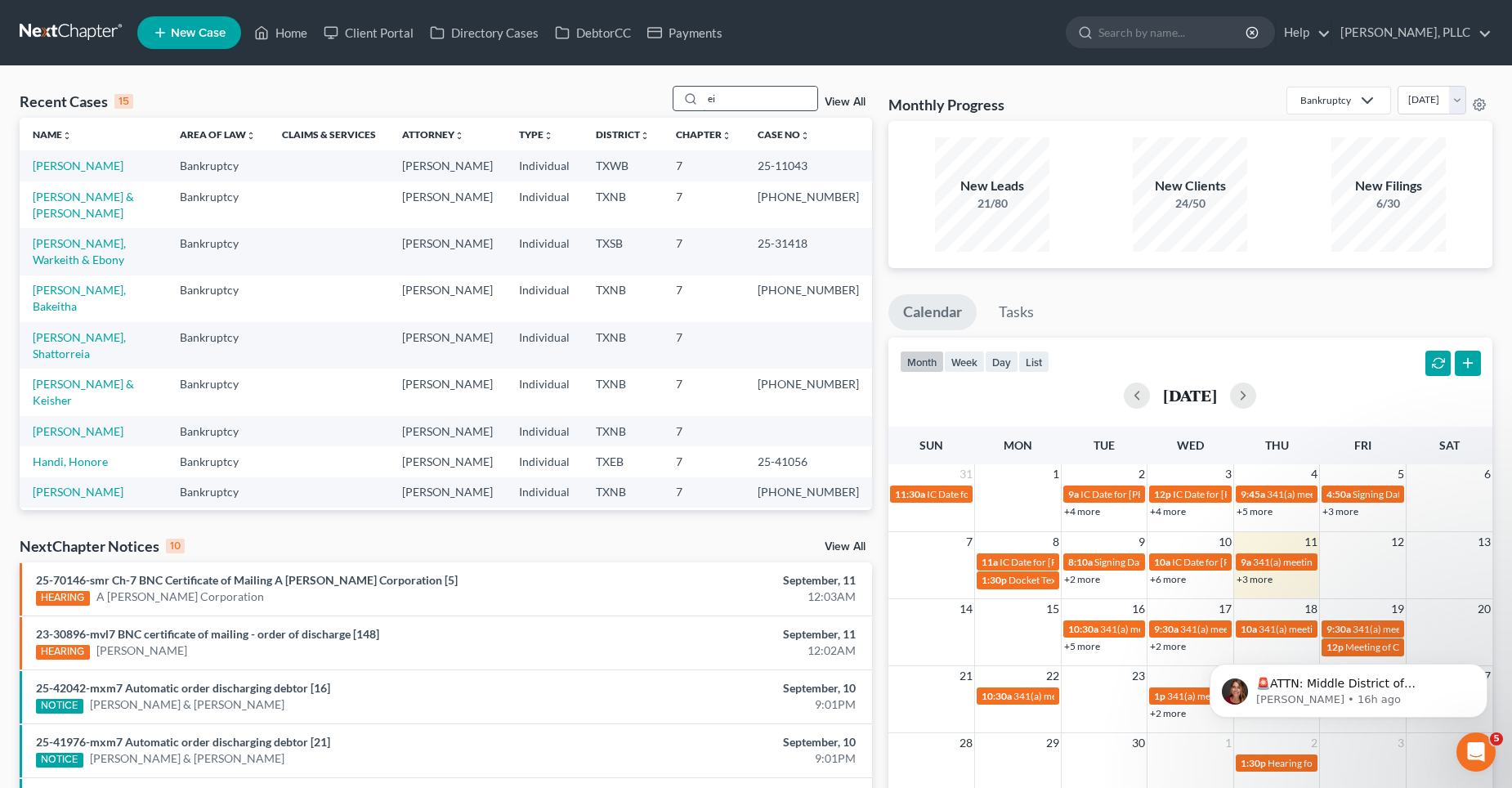
click at [751, 98] on input "ei" at bounding box center [760, 98] width 115 height 24
type input "e"
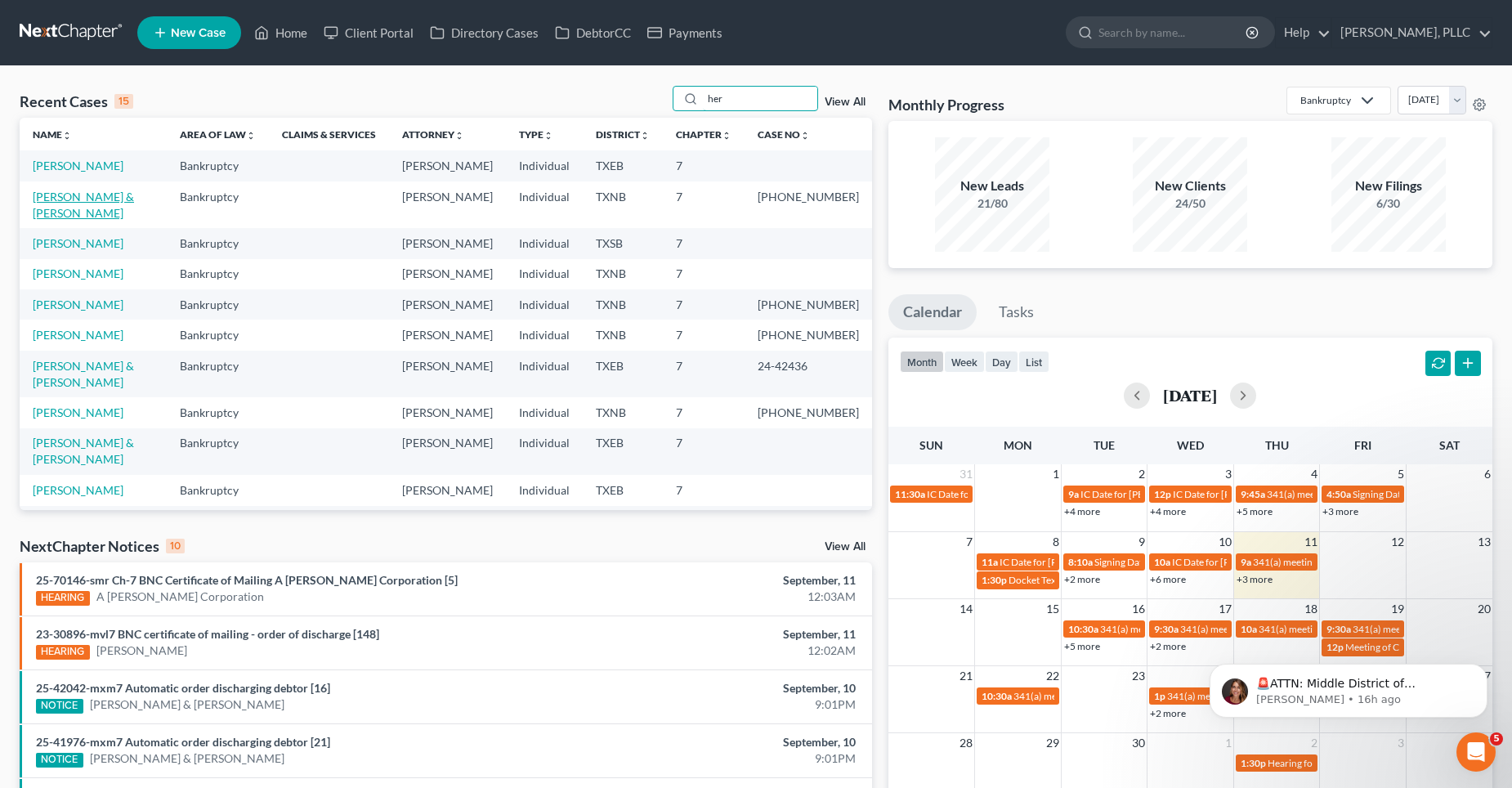
type input "her"
click at [70, 197] on link "[PERSON_NAME] & [PERSON_NAME]" at bounding box center [83, 205] width 102 height 31
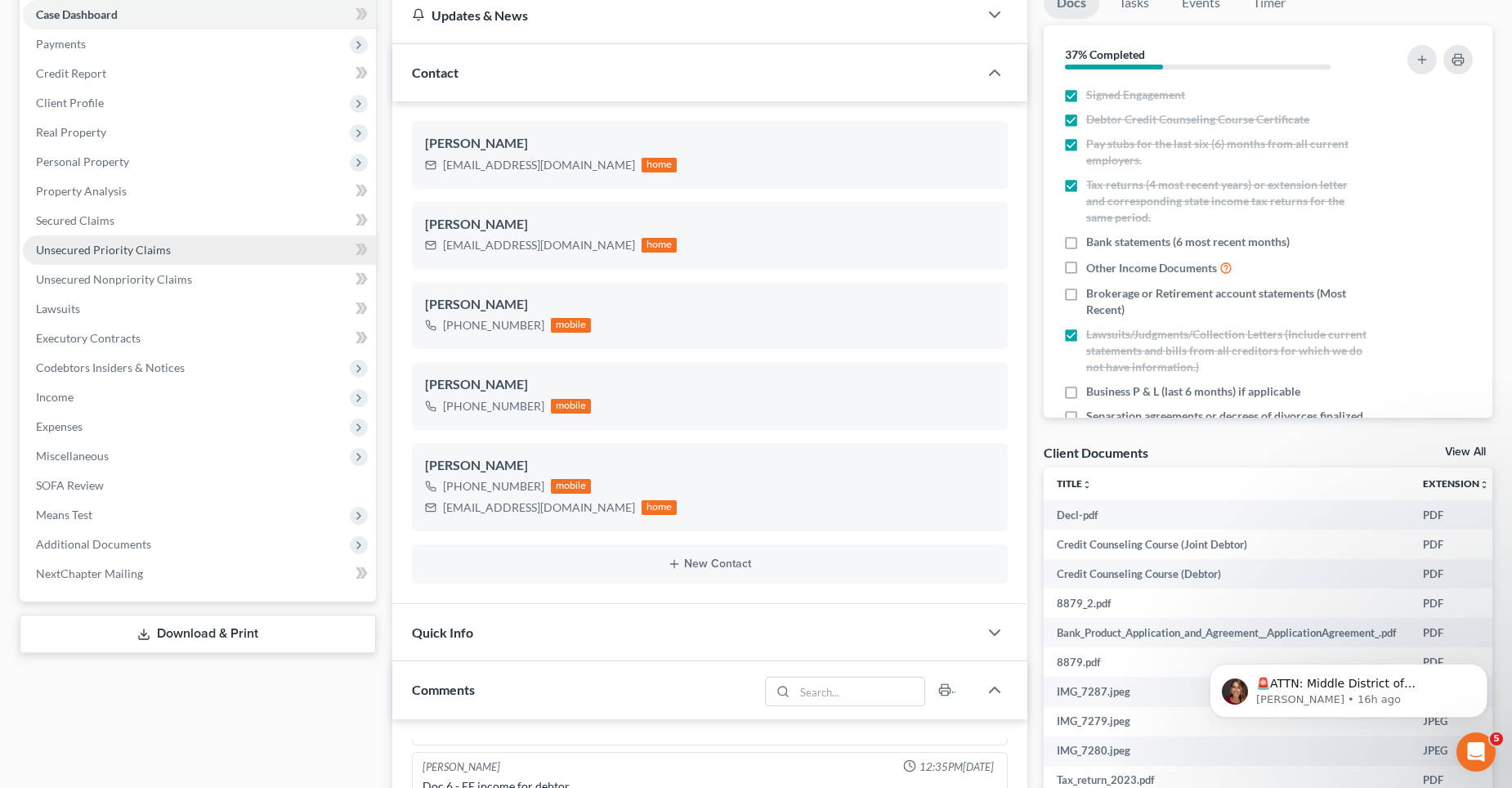
scroll to position [164, 0]
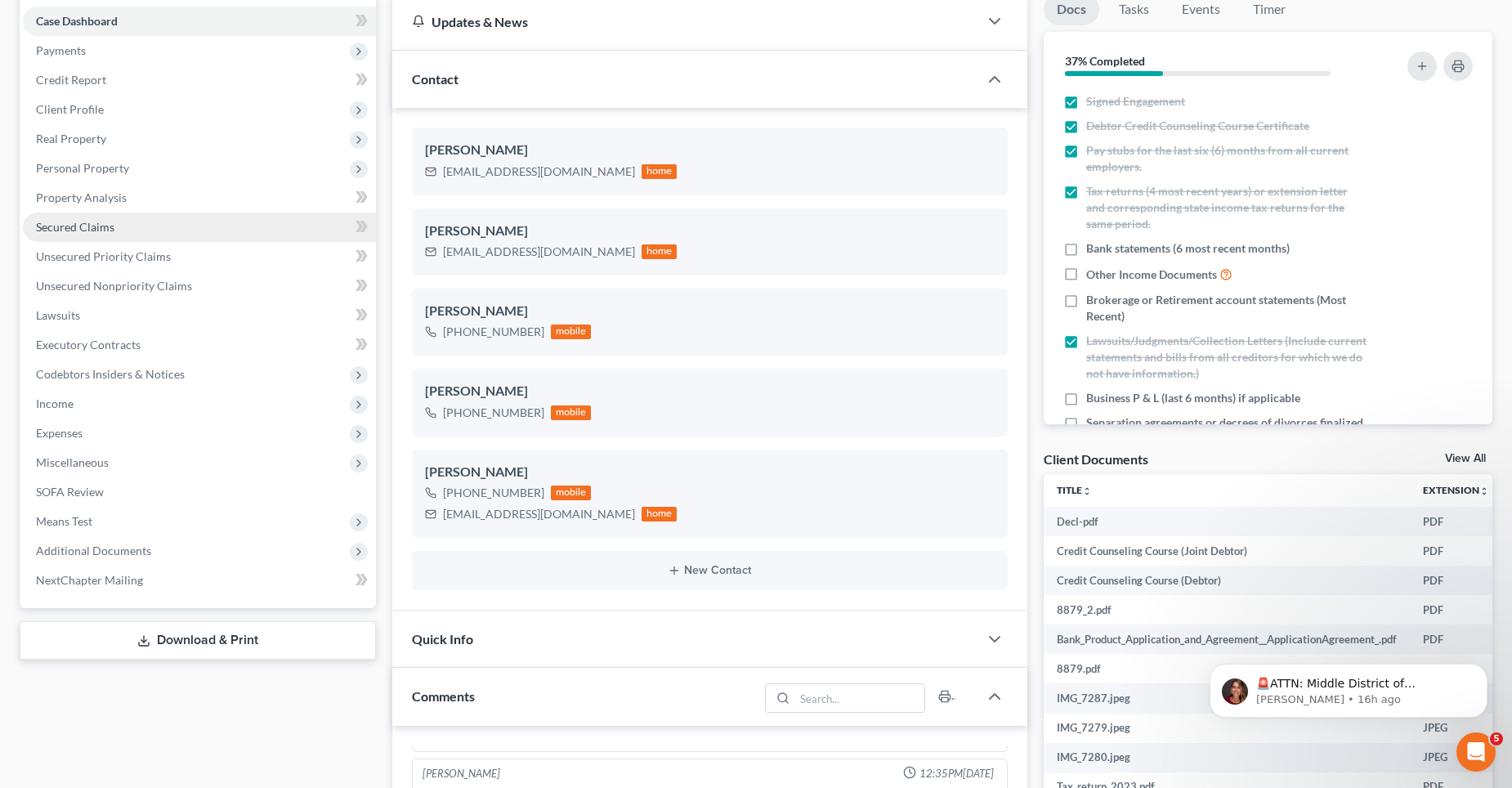
click at [120, 233] on link "Secured Claims" at bounding box center [199, 228] width 353 height 30
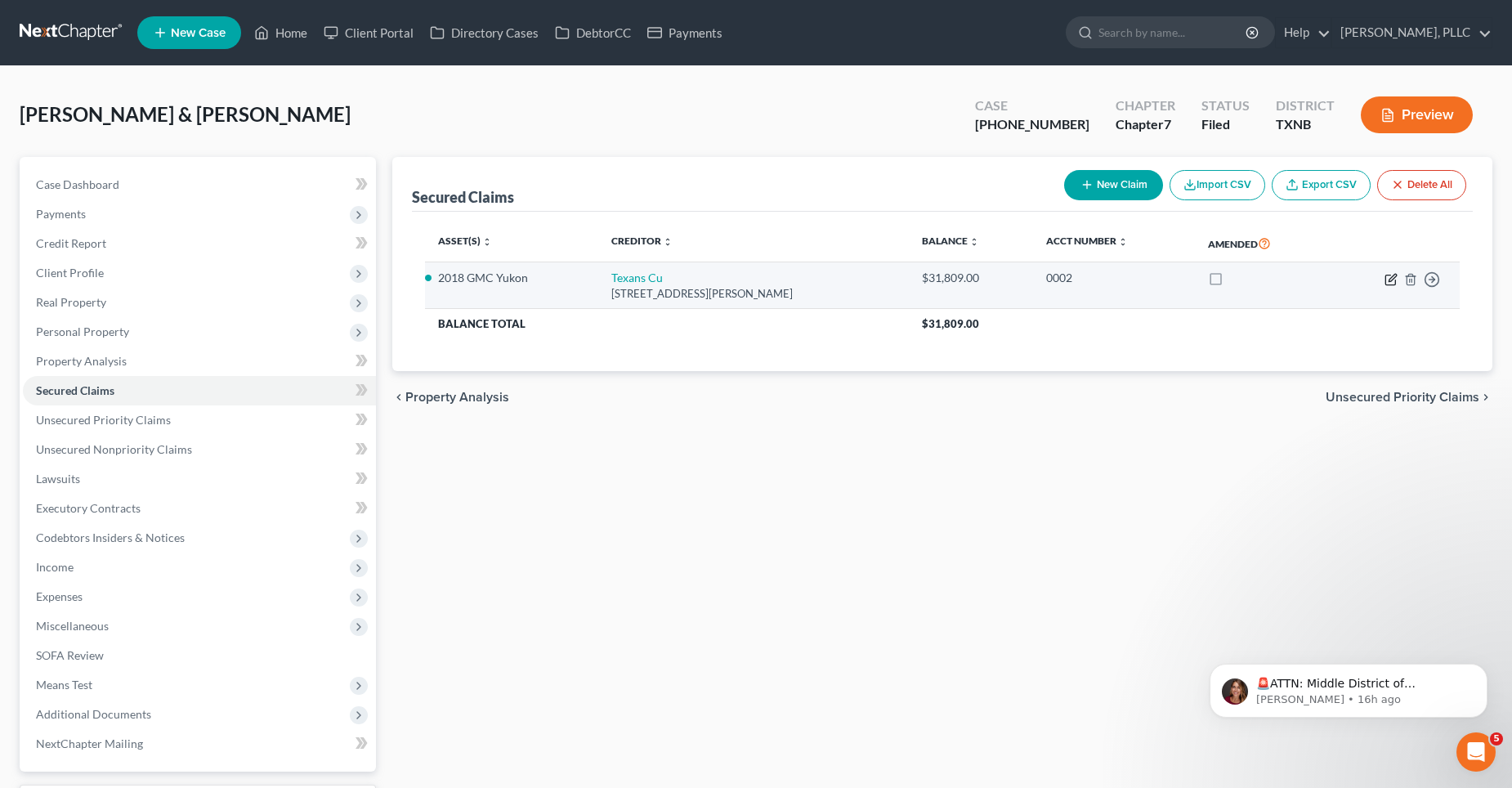
click at [1389, 280] on icon "button" at bounding box center [1392, 278] width 7 height 7
select select "45"
select select "2"
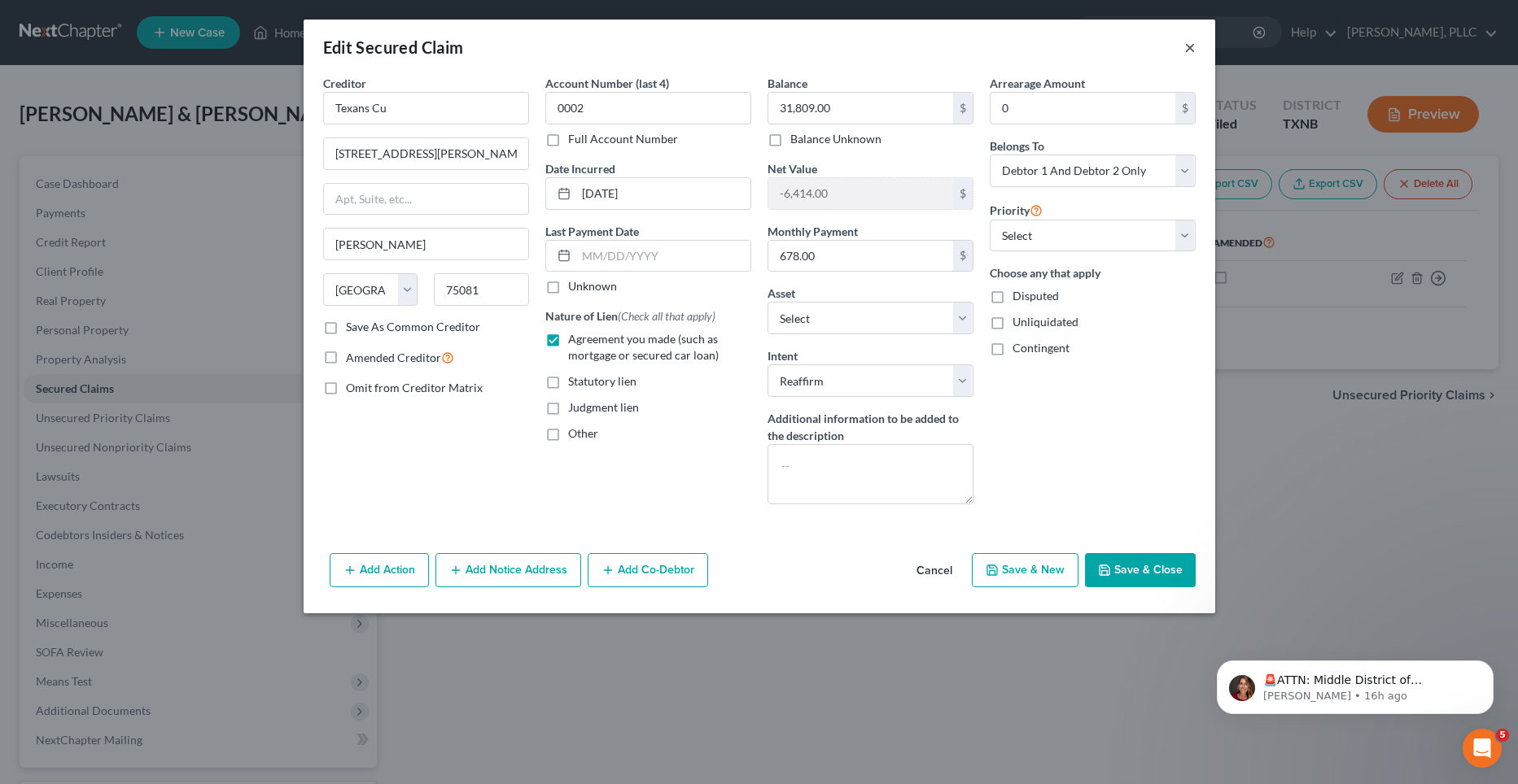
click at [1189, 46] on button "×" at bounding box center [1189, 47] width 11 height 19
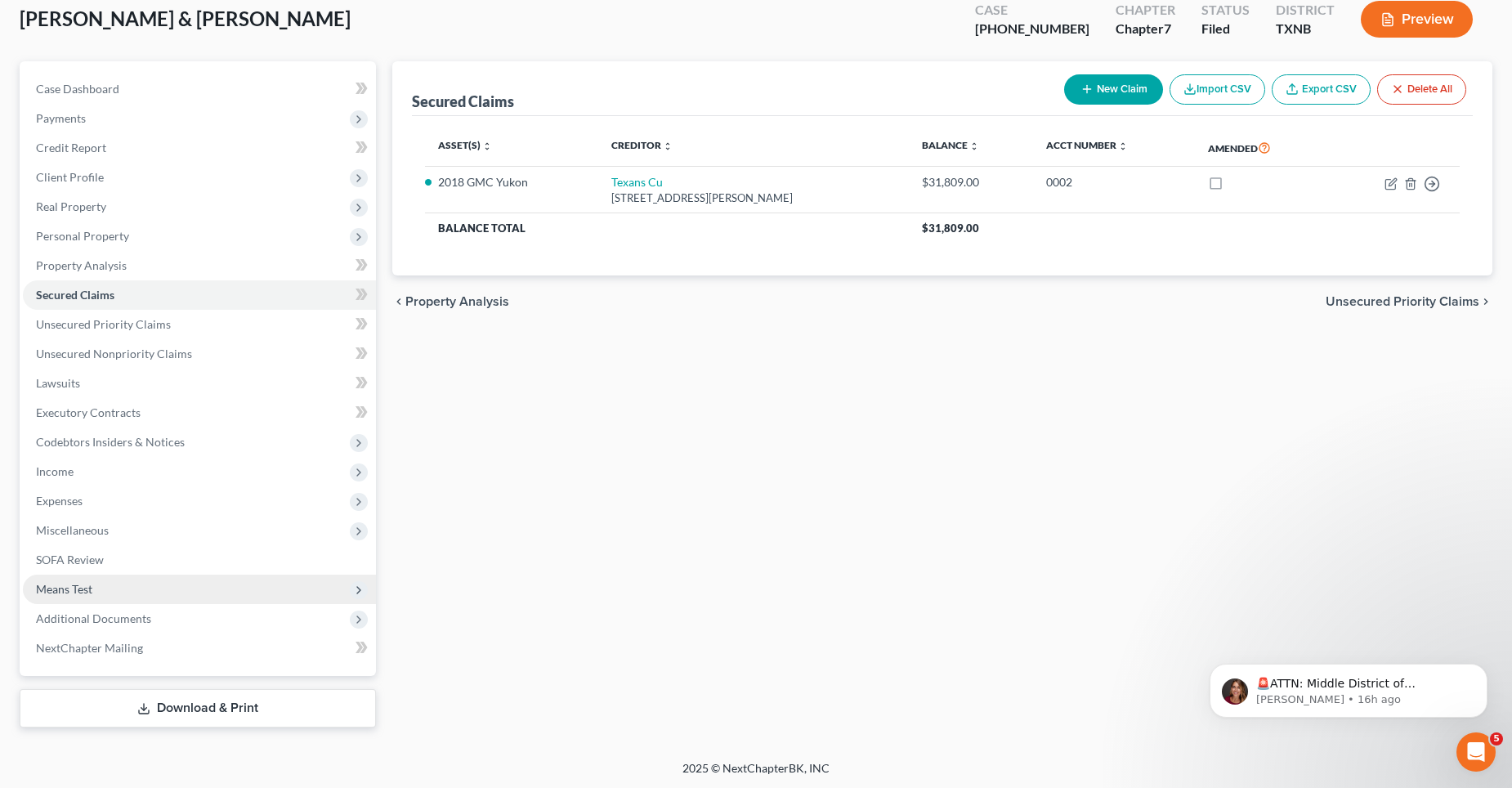
scroll to position [97, 0]
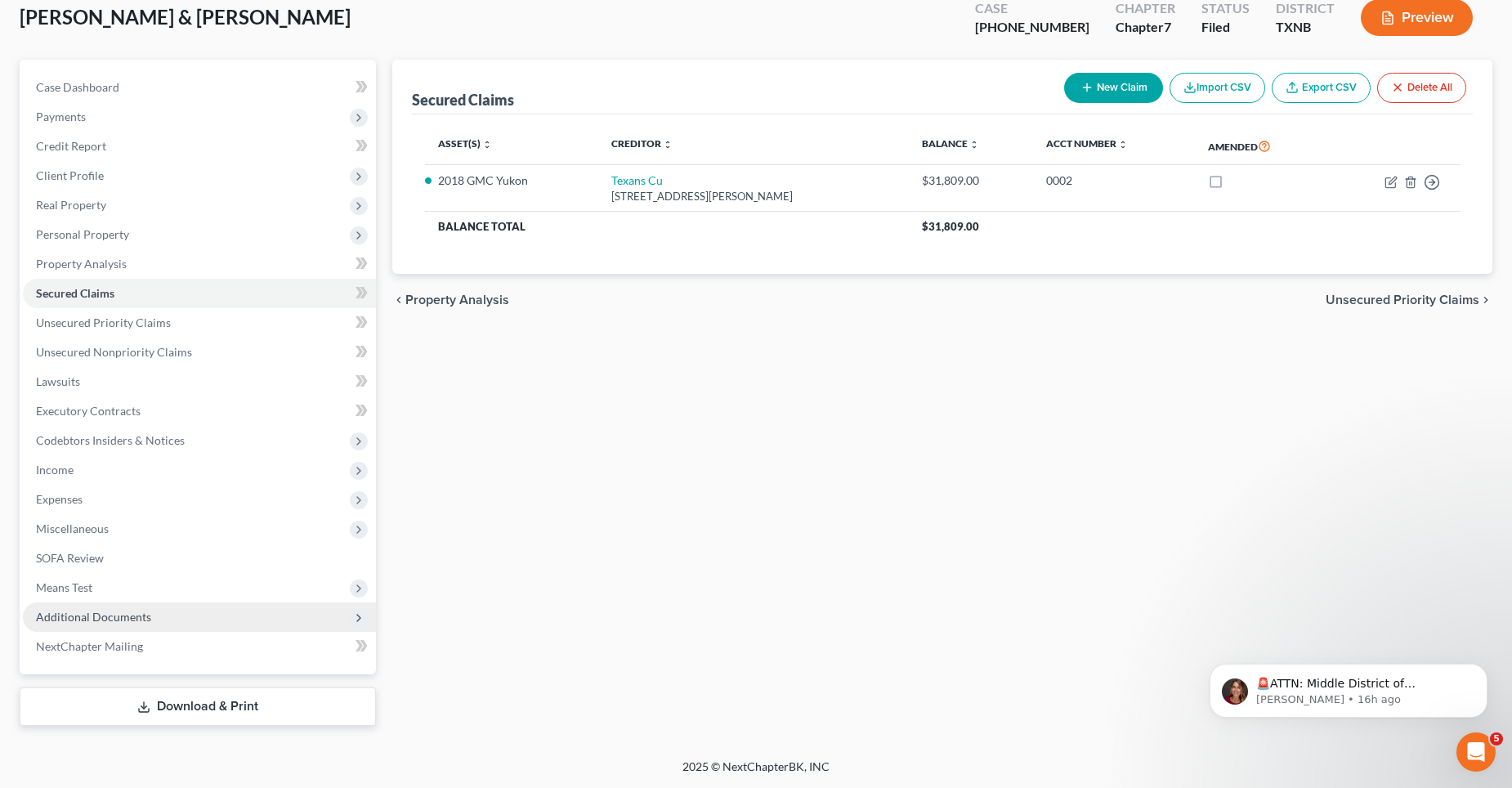
click at [114, 613] on span "Additional Documents" at bounding box center [94, 617] width 116 height 14
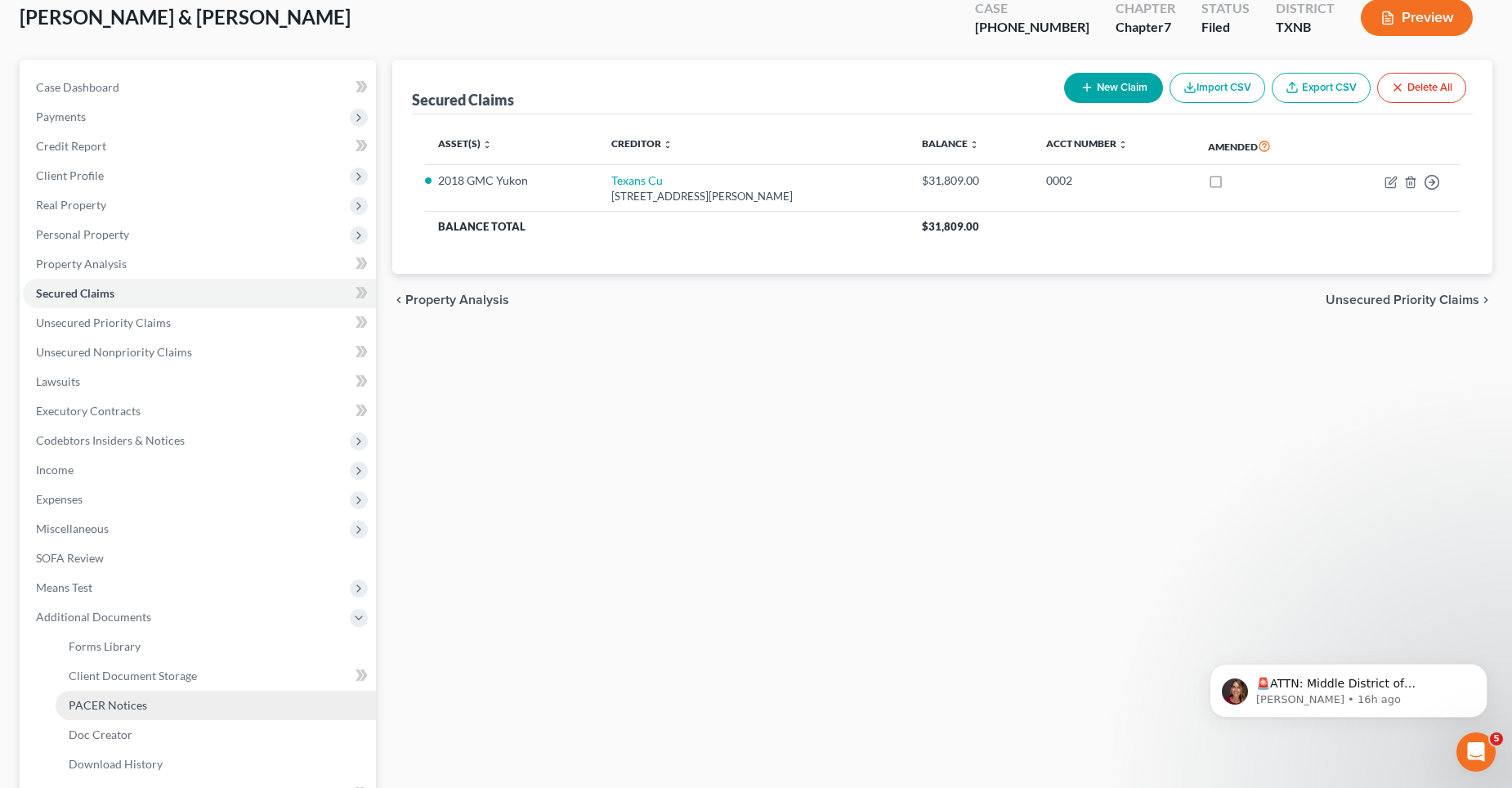
click at [141, 699] on span "PACER Notices" at bounding box center [108, 706] width 79 height 14
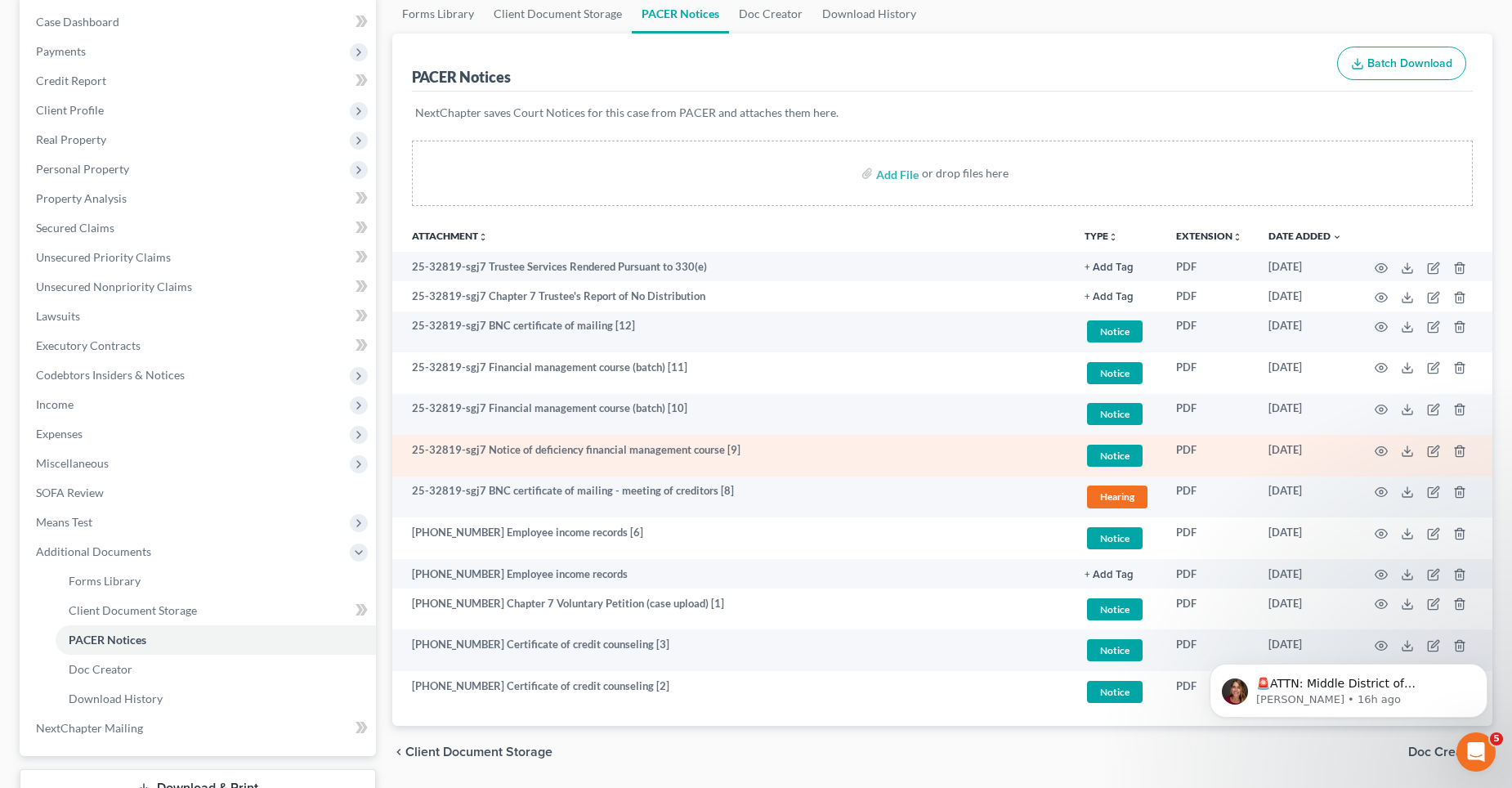
scroll to position [164, 0]
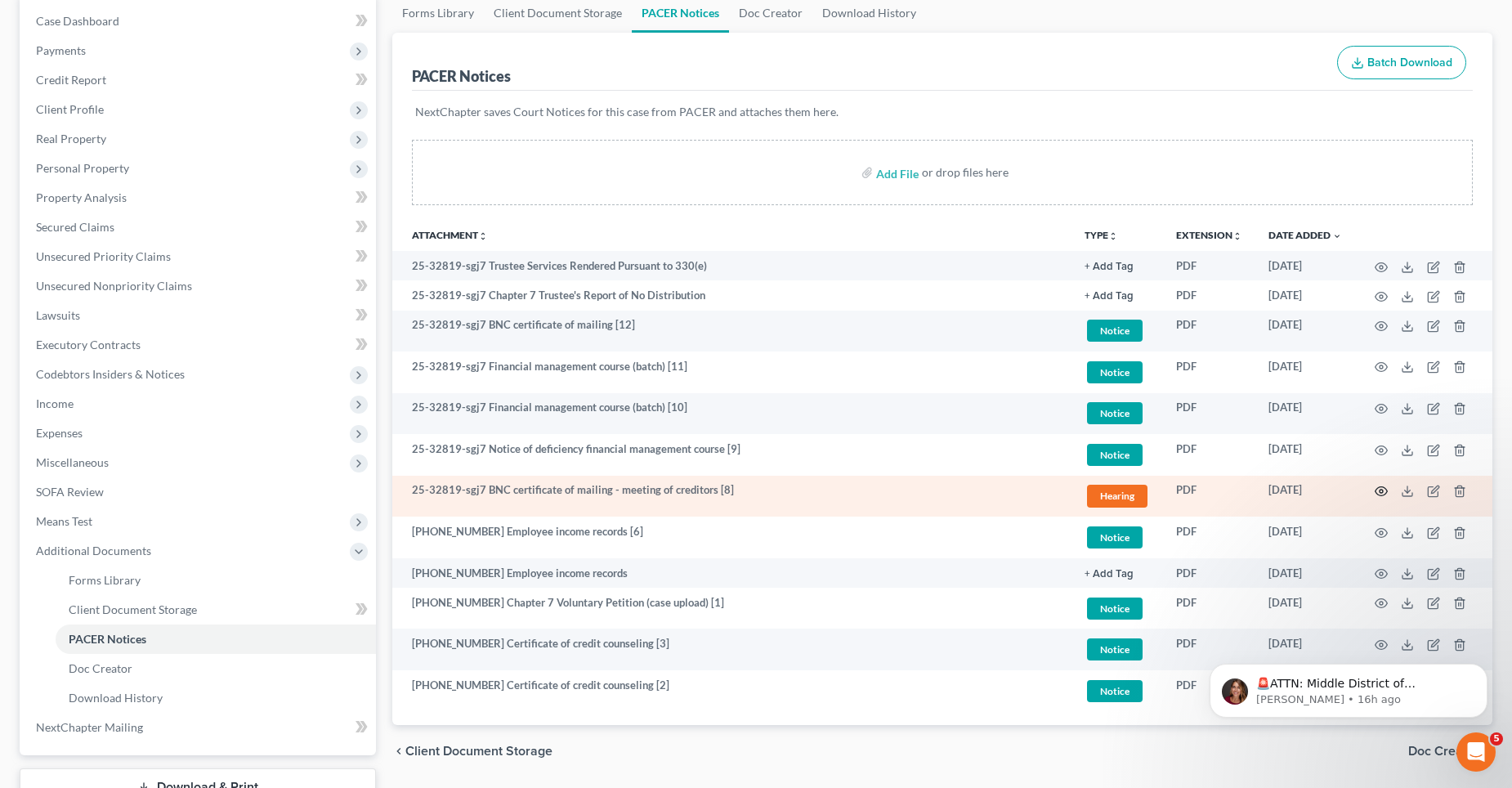
click at [1382, 489] on icon "button" at bounding box center [1381, 491] width 13 height 13
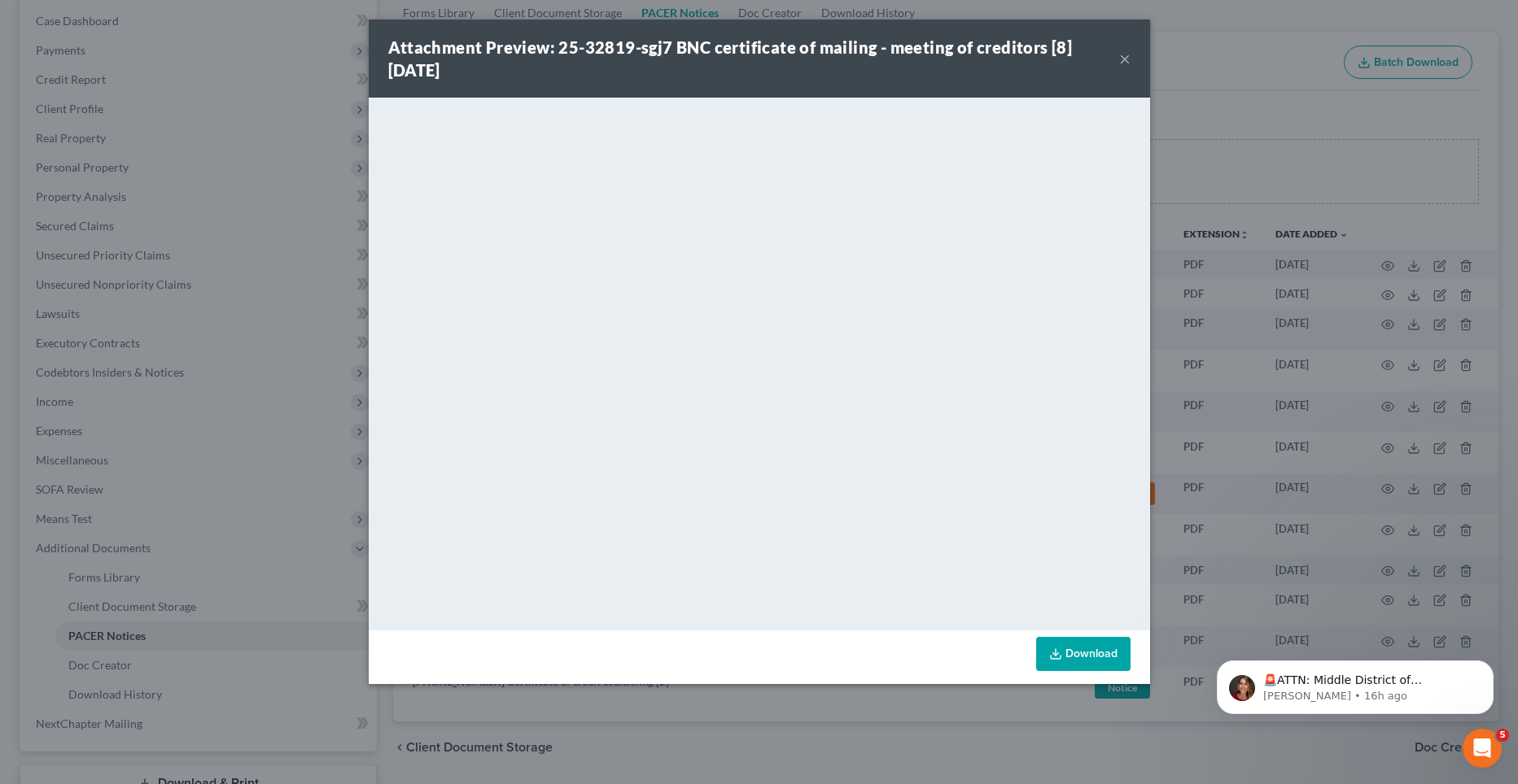
click at [1125, 56] on button "×" at bounding box center [1124, 58] width 11 height 19
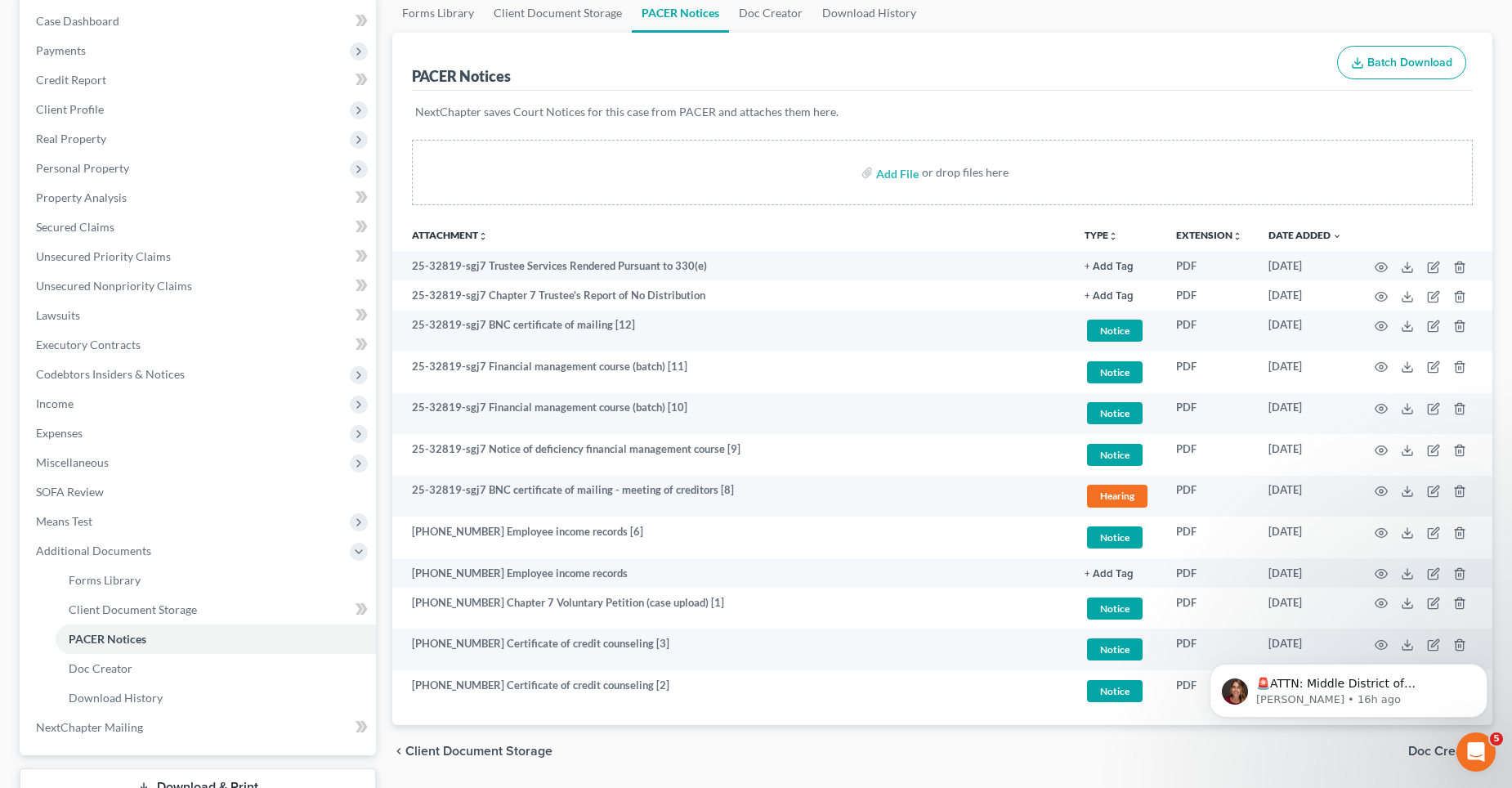
scroll to position [0, 0]
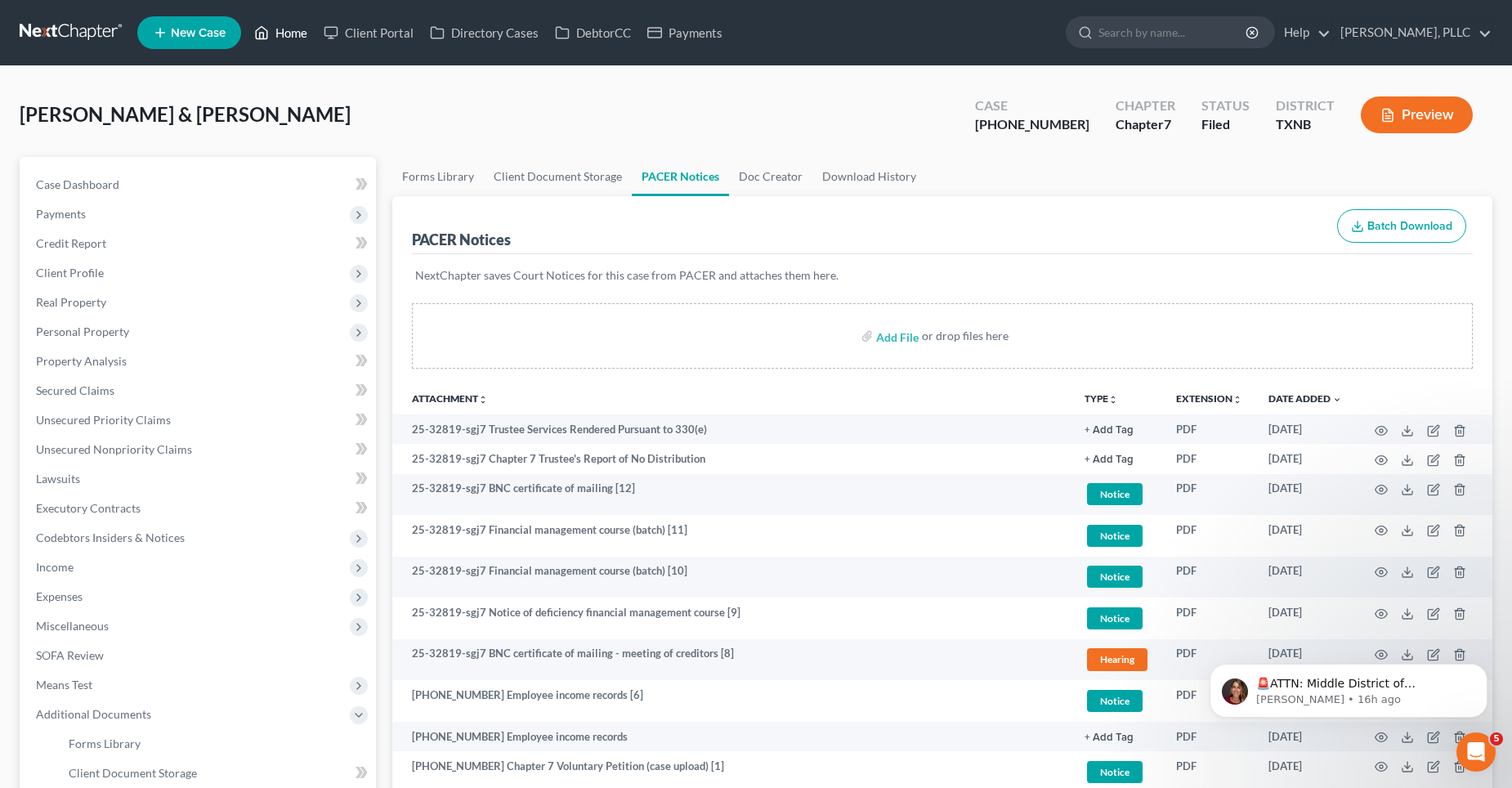
click at [297, 30] on link "Home" at bounding box center [280, 33] width 69 height 30
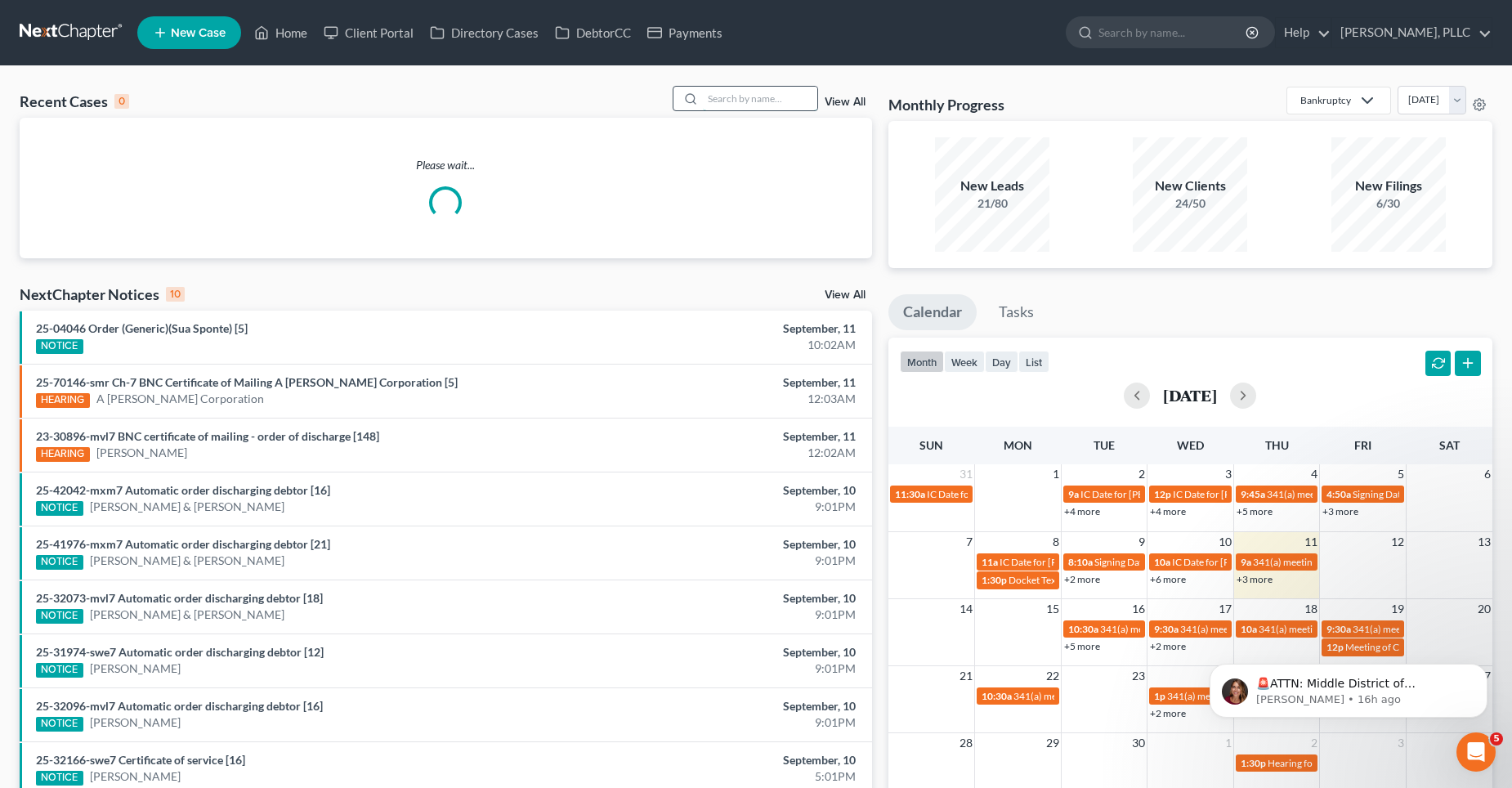
click at [773, 95] on input "search" at bounding box center [760, 98] width 115 height 24
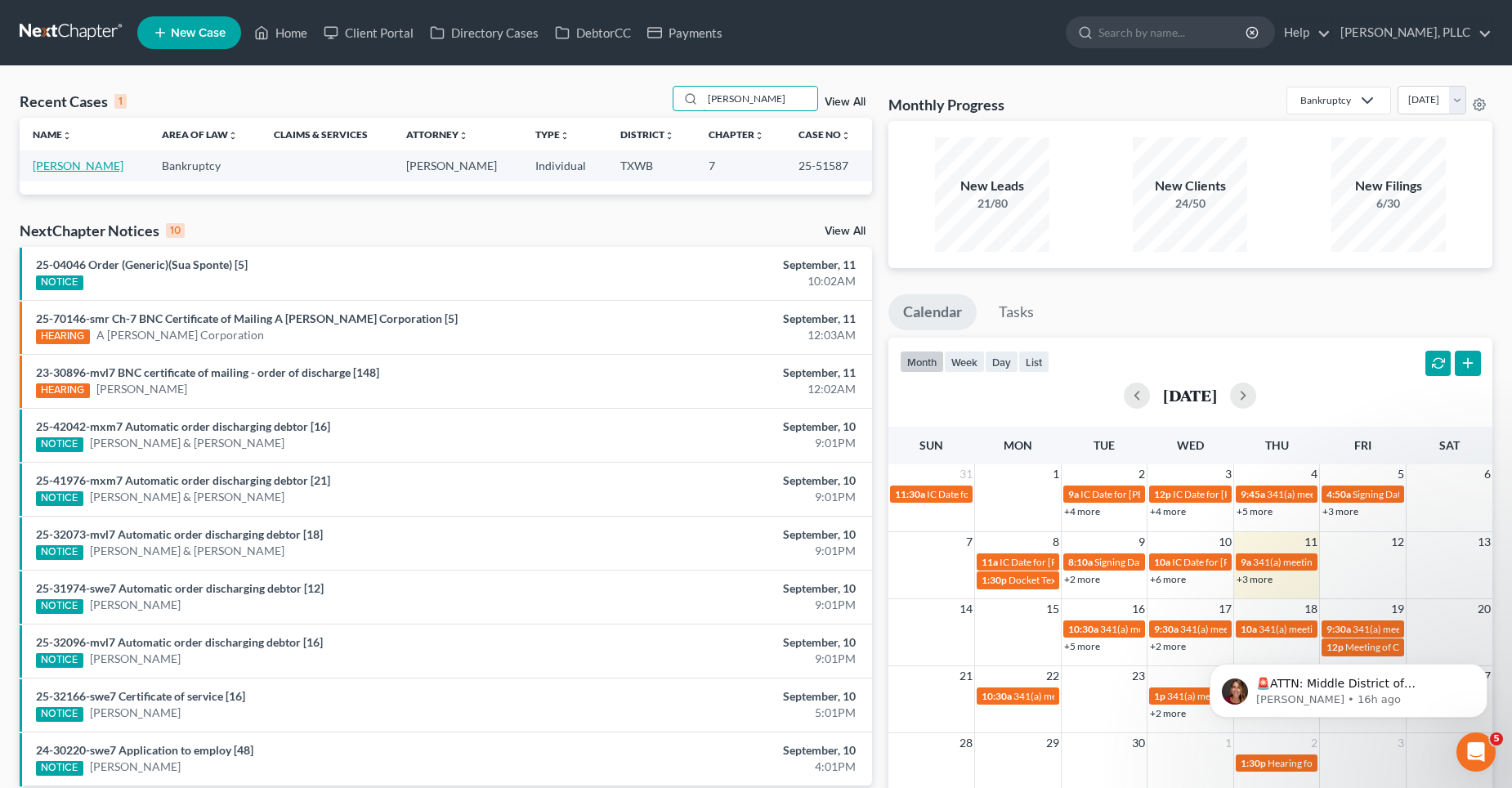
type input "[PERSON_NAME]"
click at [80, 167] on link "[PERSON_NAME]" at bounding box center [78, 165] width 91 height 14
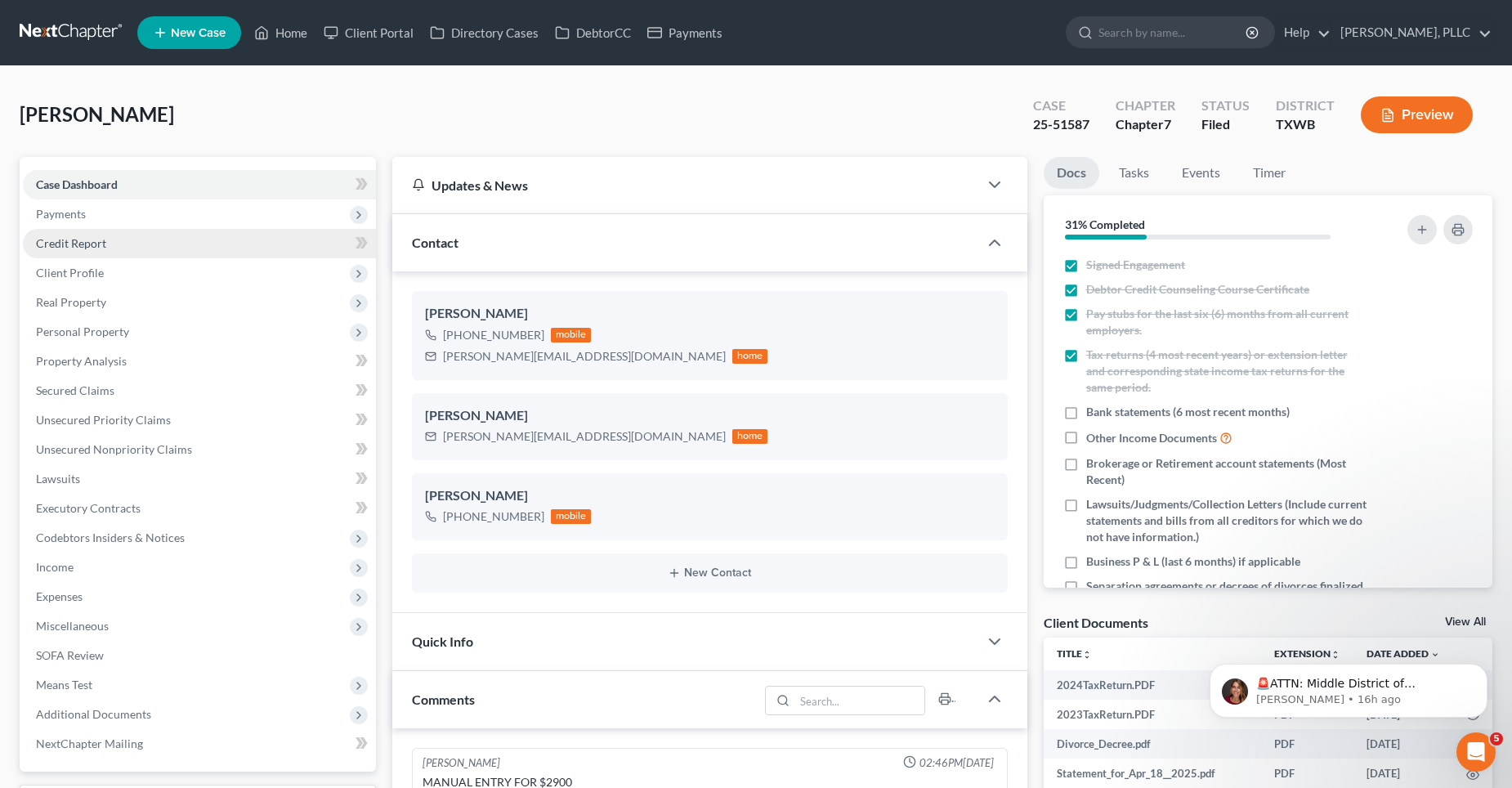
scroll to position [1597, 0]
click at [278, 37] on link "Home" at bounding box center [280, 33] width 69 height 30
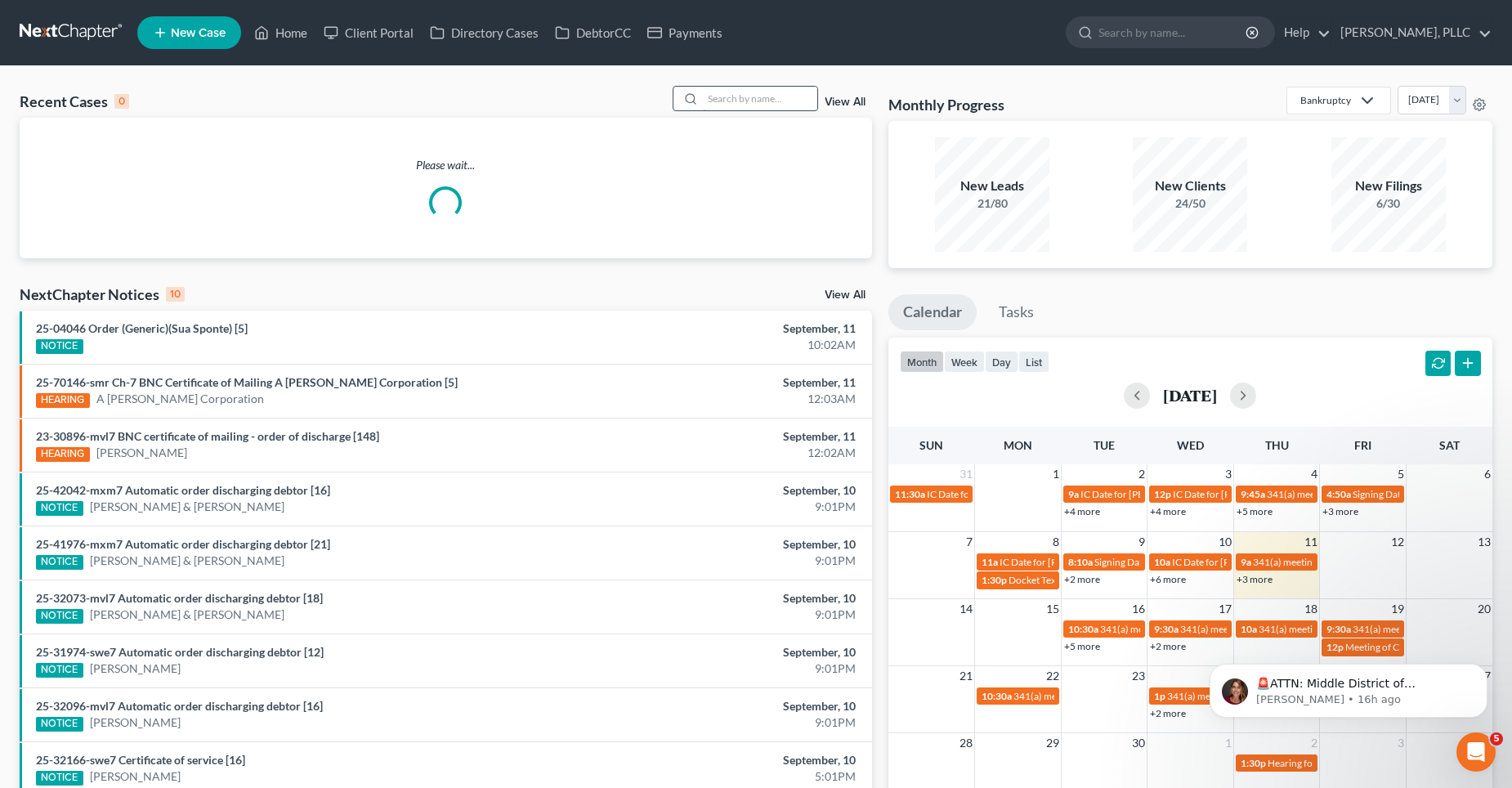
click at [748, 97] on input "search" at bounding box center [760, 98] width 115 height 24
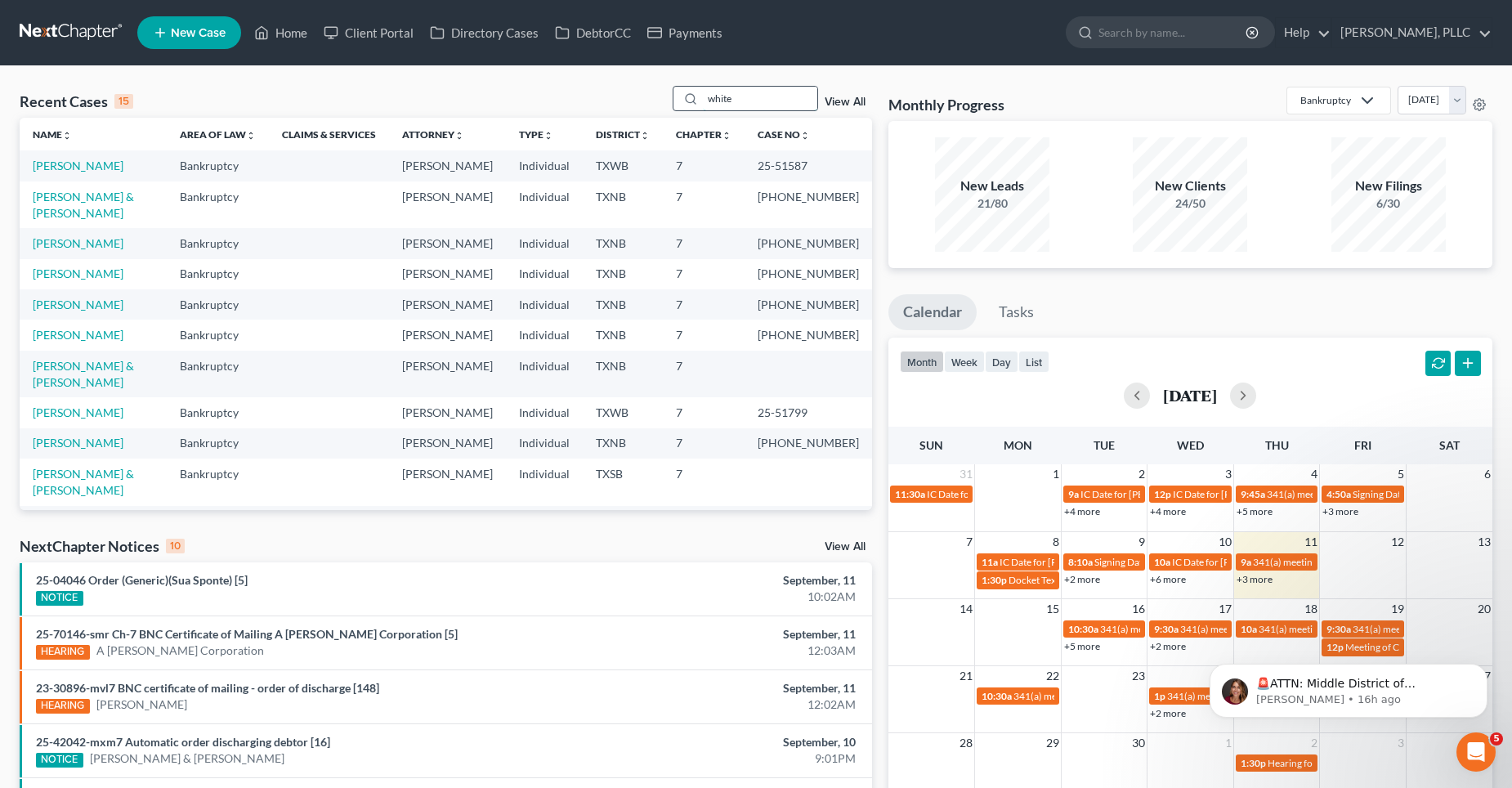
type input "white"
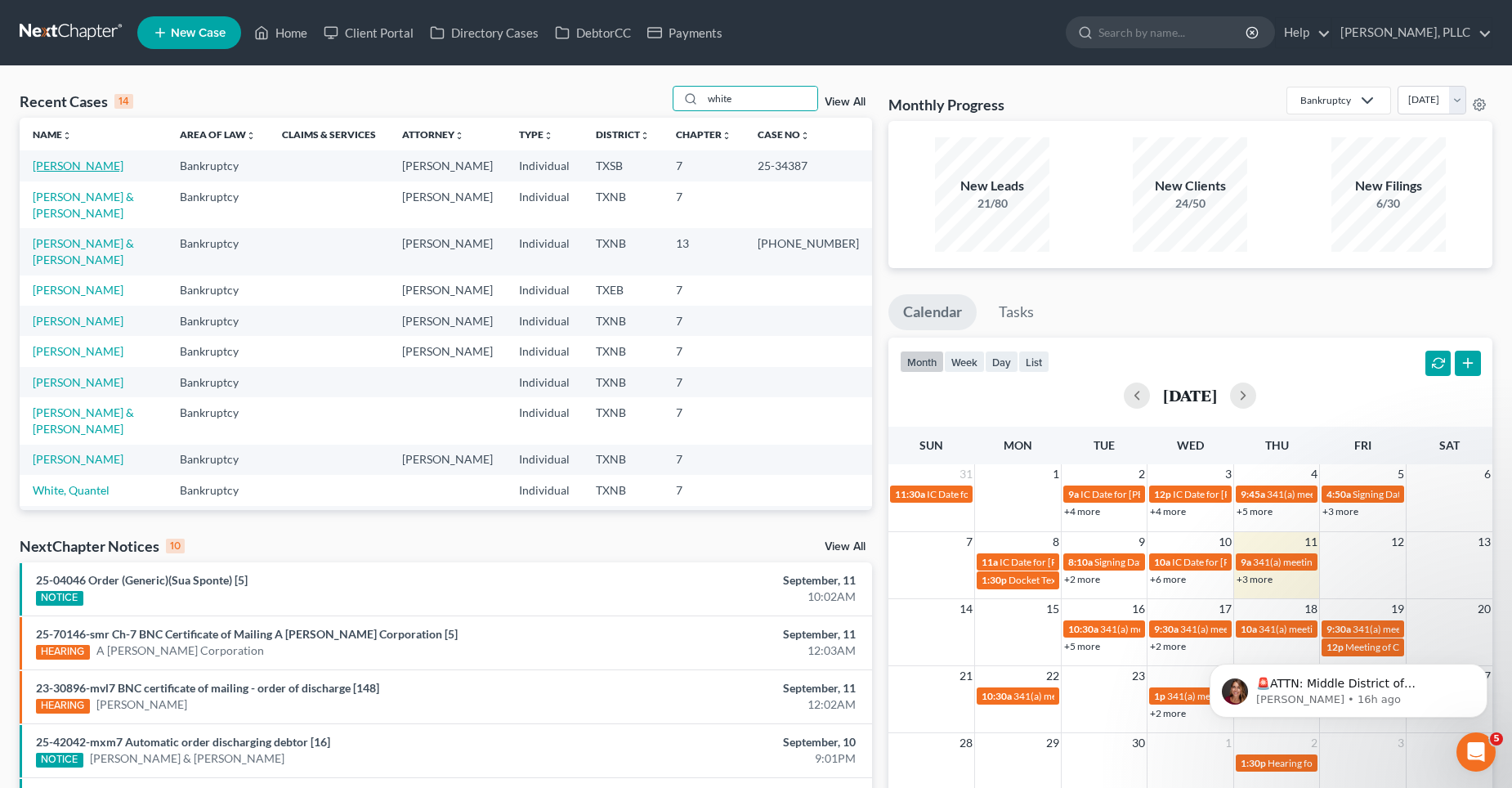
click at [80, 163] on link "[PERSON_NAME]" at bounding box center [78, 165] width 91 height 14
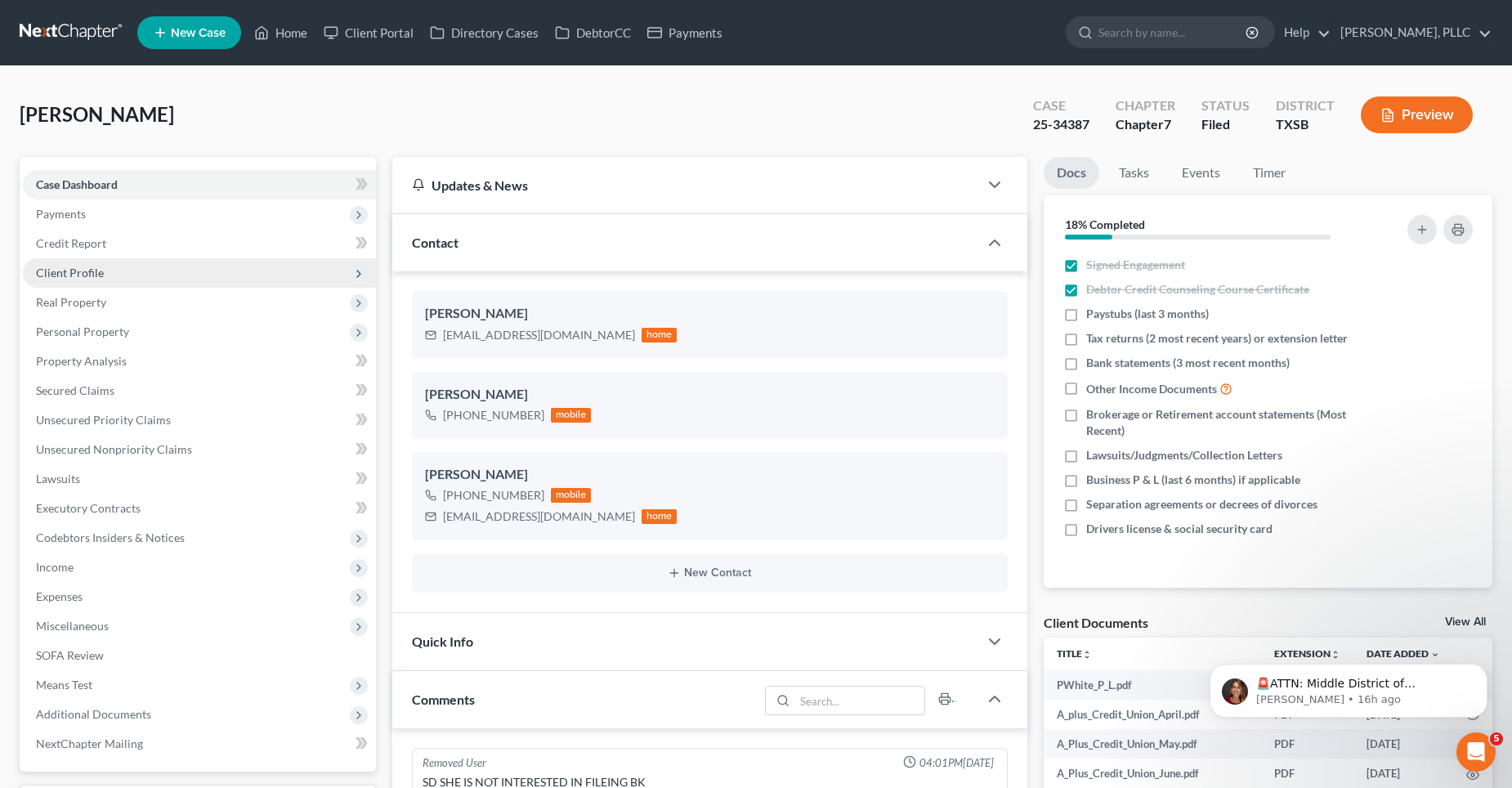
scroll to position [2797, 0]
click at [290, 32] on link "Home" at bounding box center [280, 33] width 69 height 30
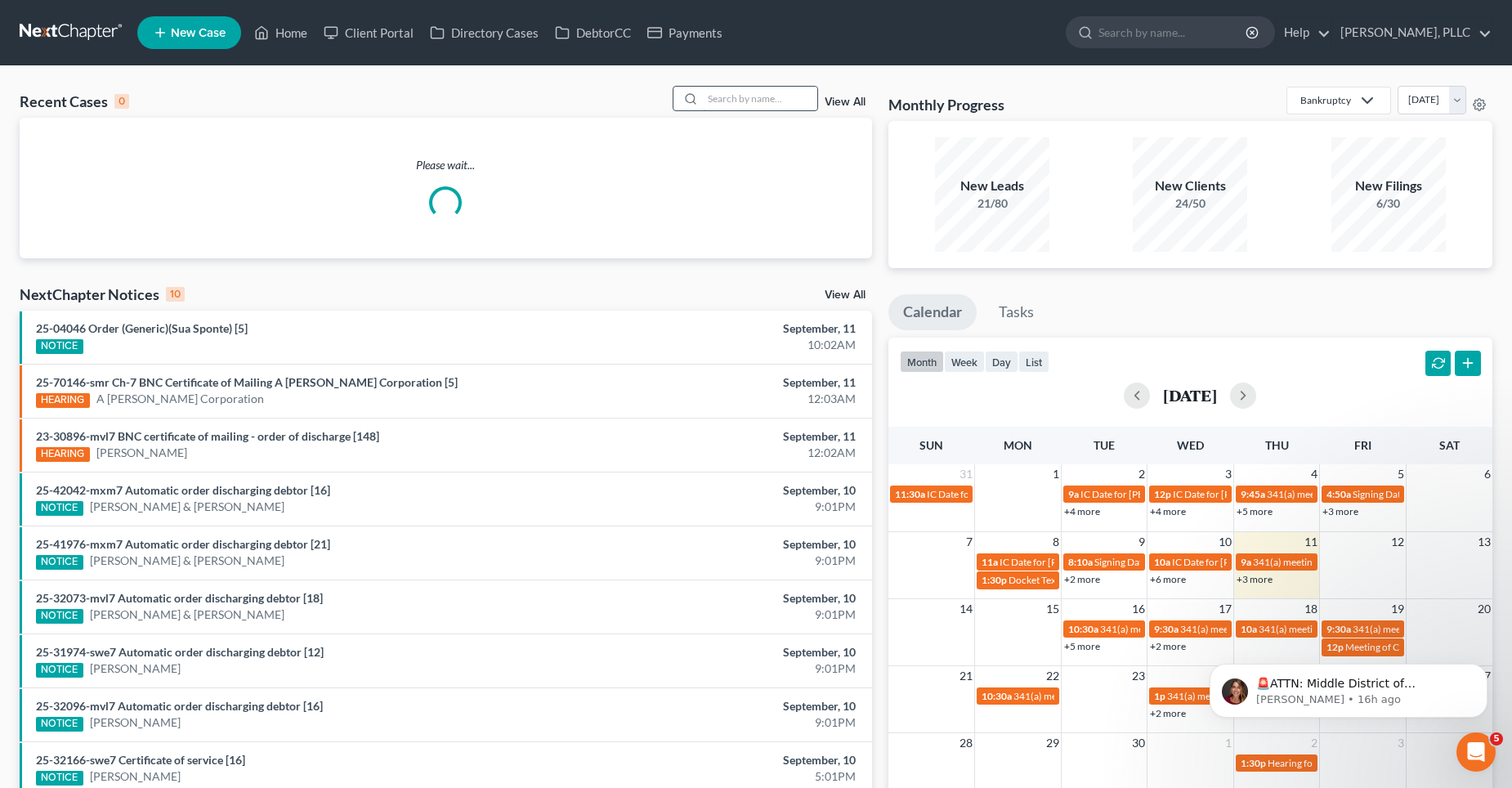
click at [763, 91] on input "search" at bounding box center [760, 98] width 115 height 24
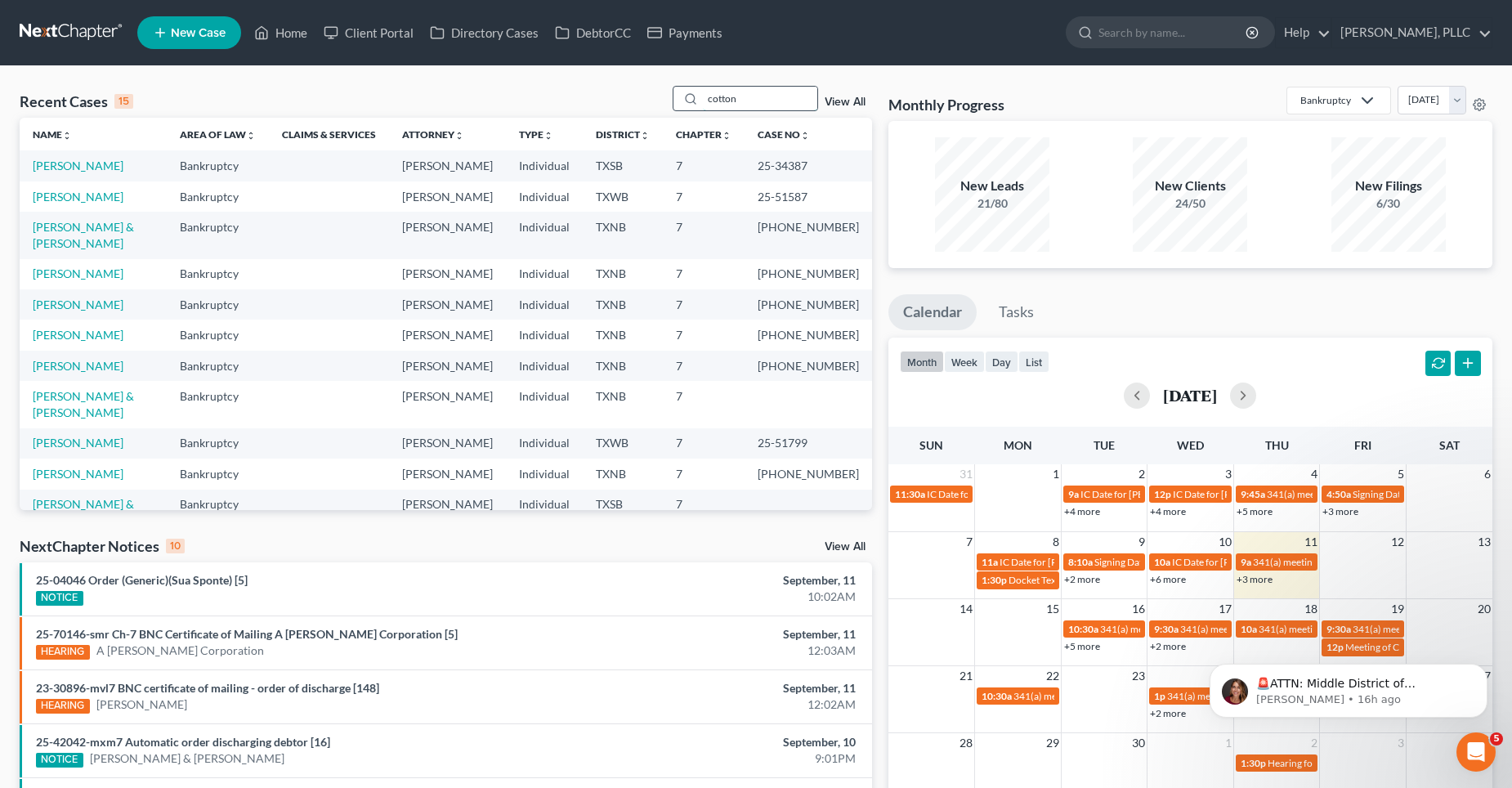
type input "cotton"
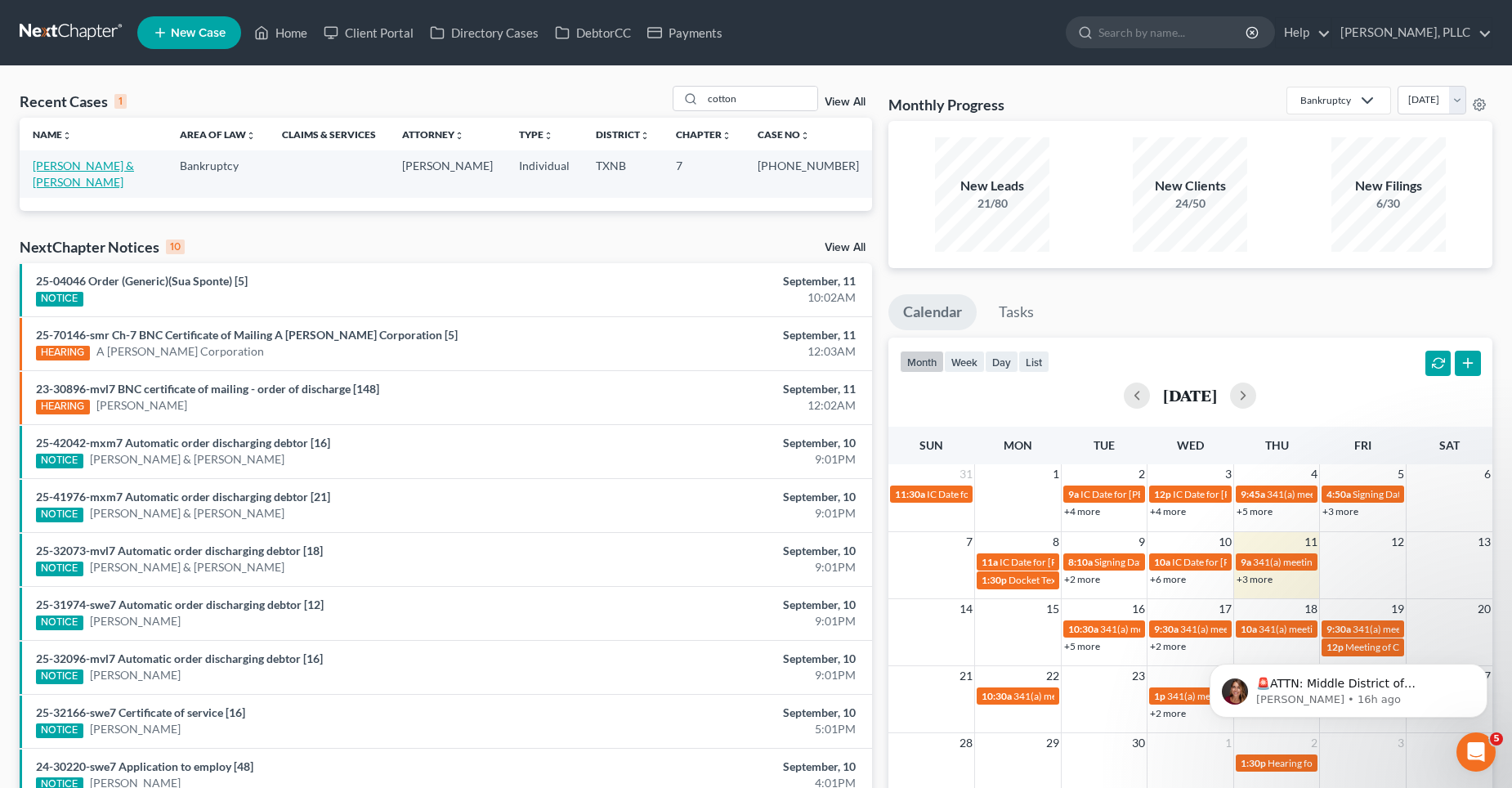
click at [128, 165] on link "[PERSON_NAME] & [PERSON_NAME]" at bounding box center [83, 173] width 102 height 31
select select "4"
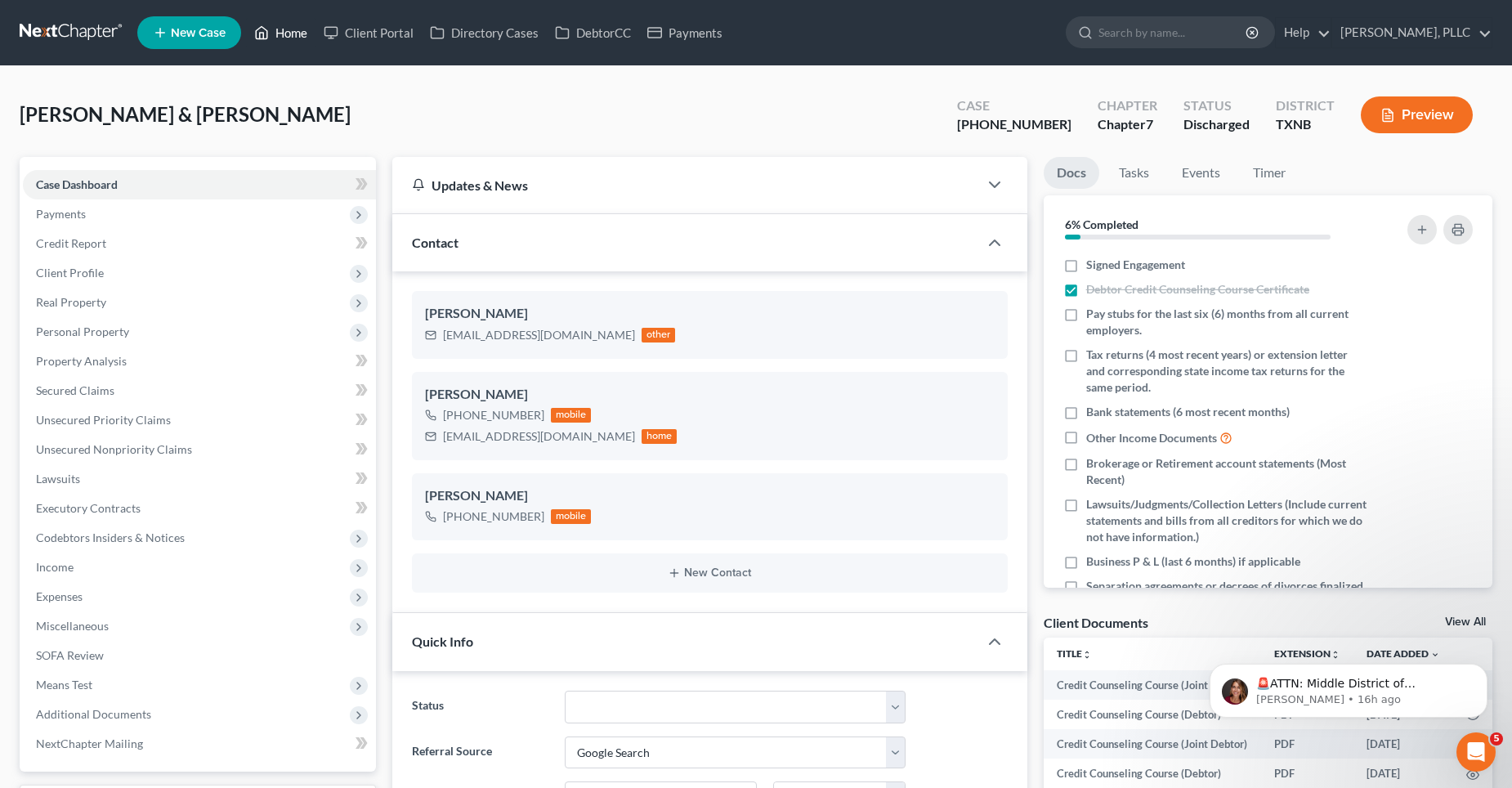
click at [299, 34] on link "Home" at bounding box center [280, 33] width 69 height 30
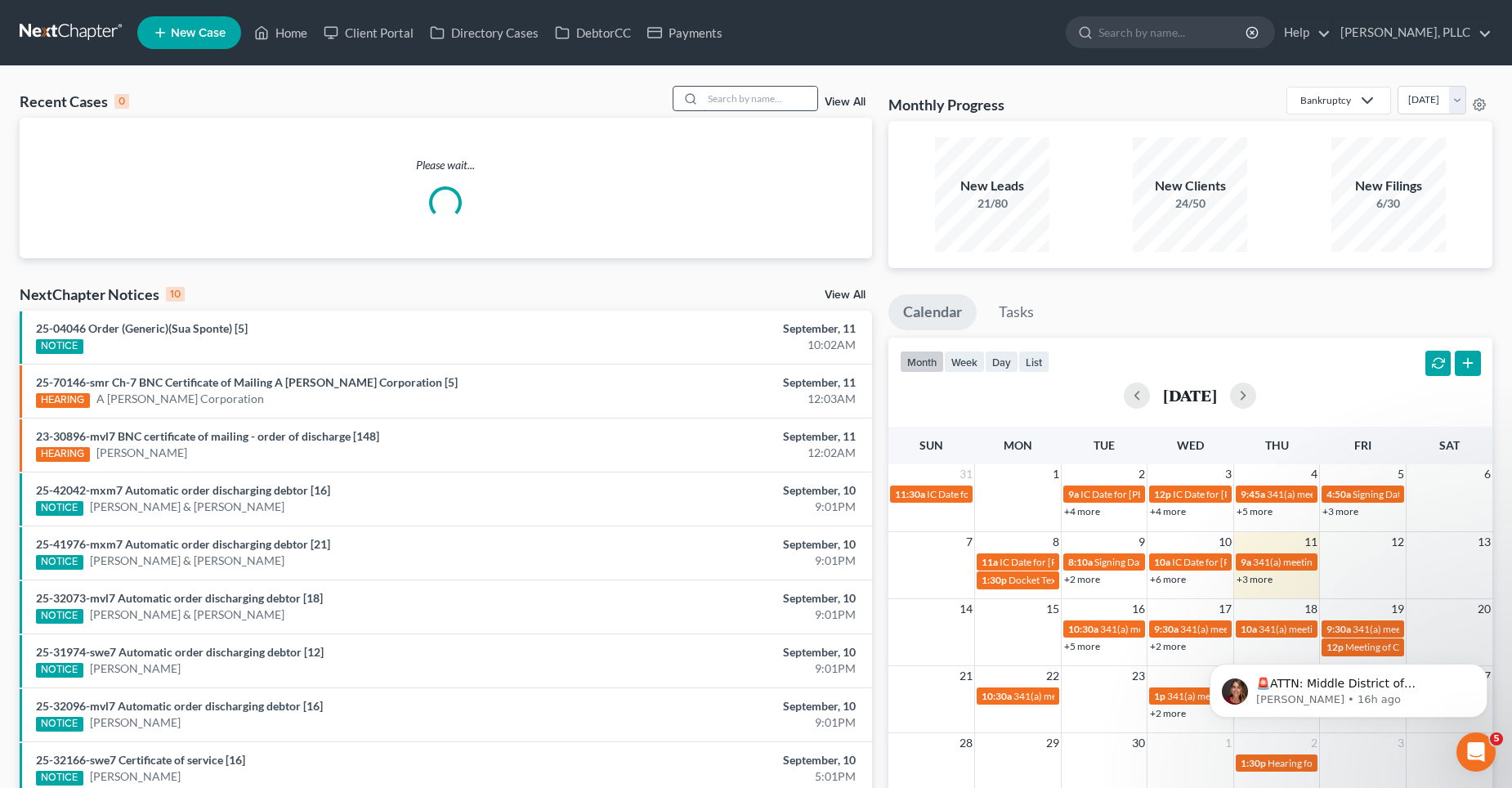
click at [753, 97] on input "search" at bounding box center [760, 98] width 115 height 24
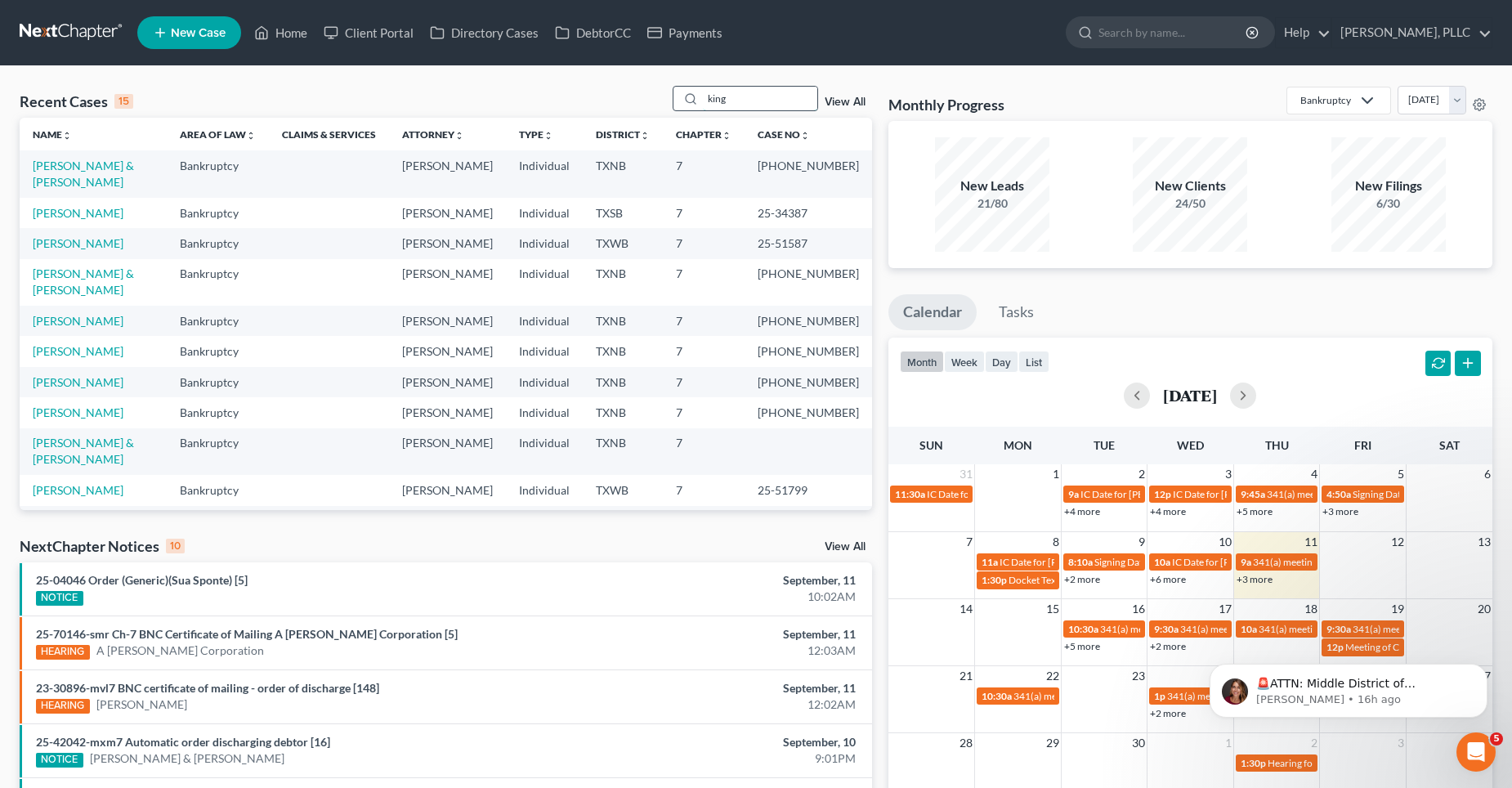
type input "king"
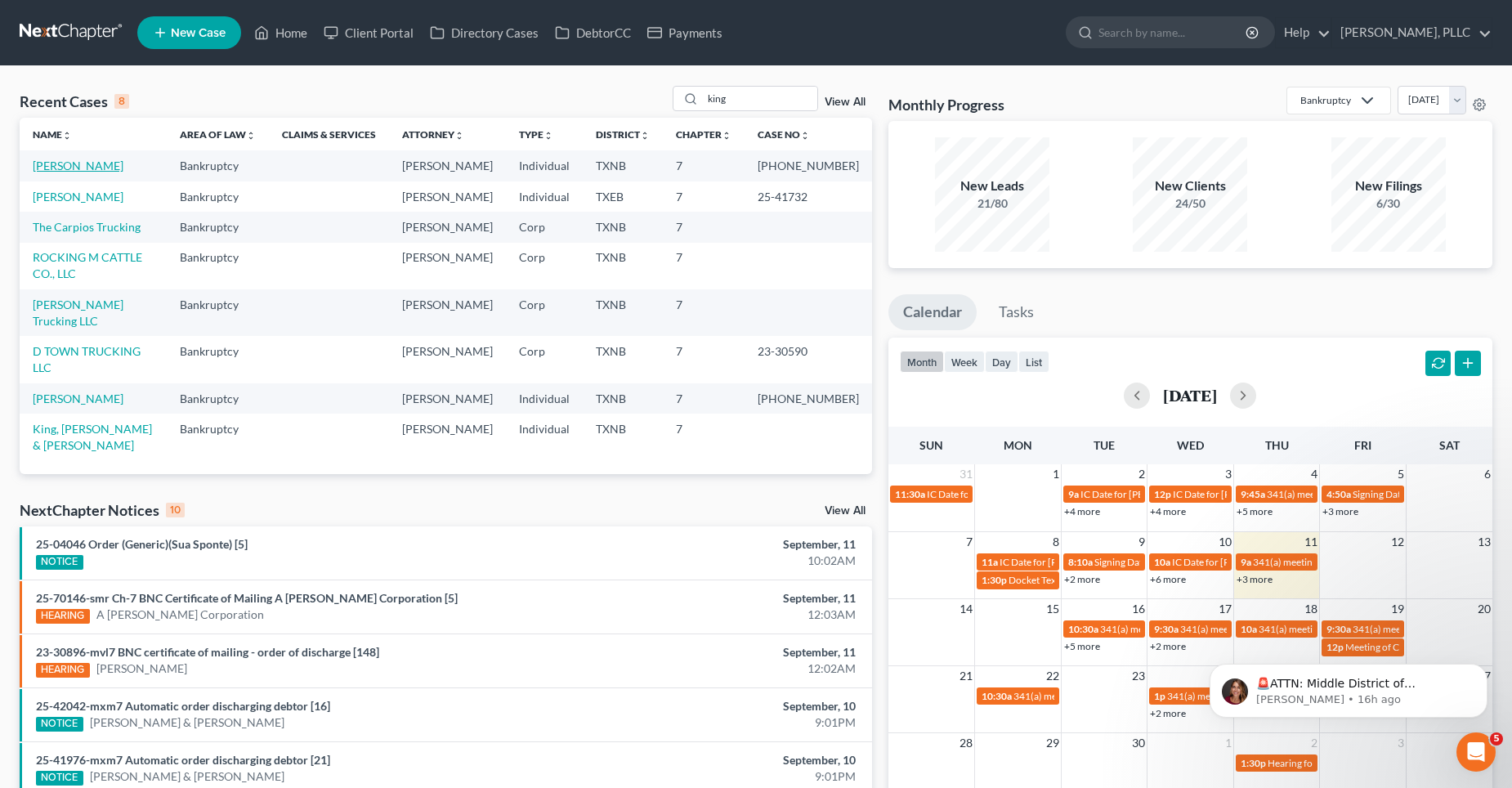
click at [90, 167] on link "[PERSON_NAME]" at bounding box center [78, 165] width 91 height 14
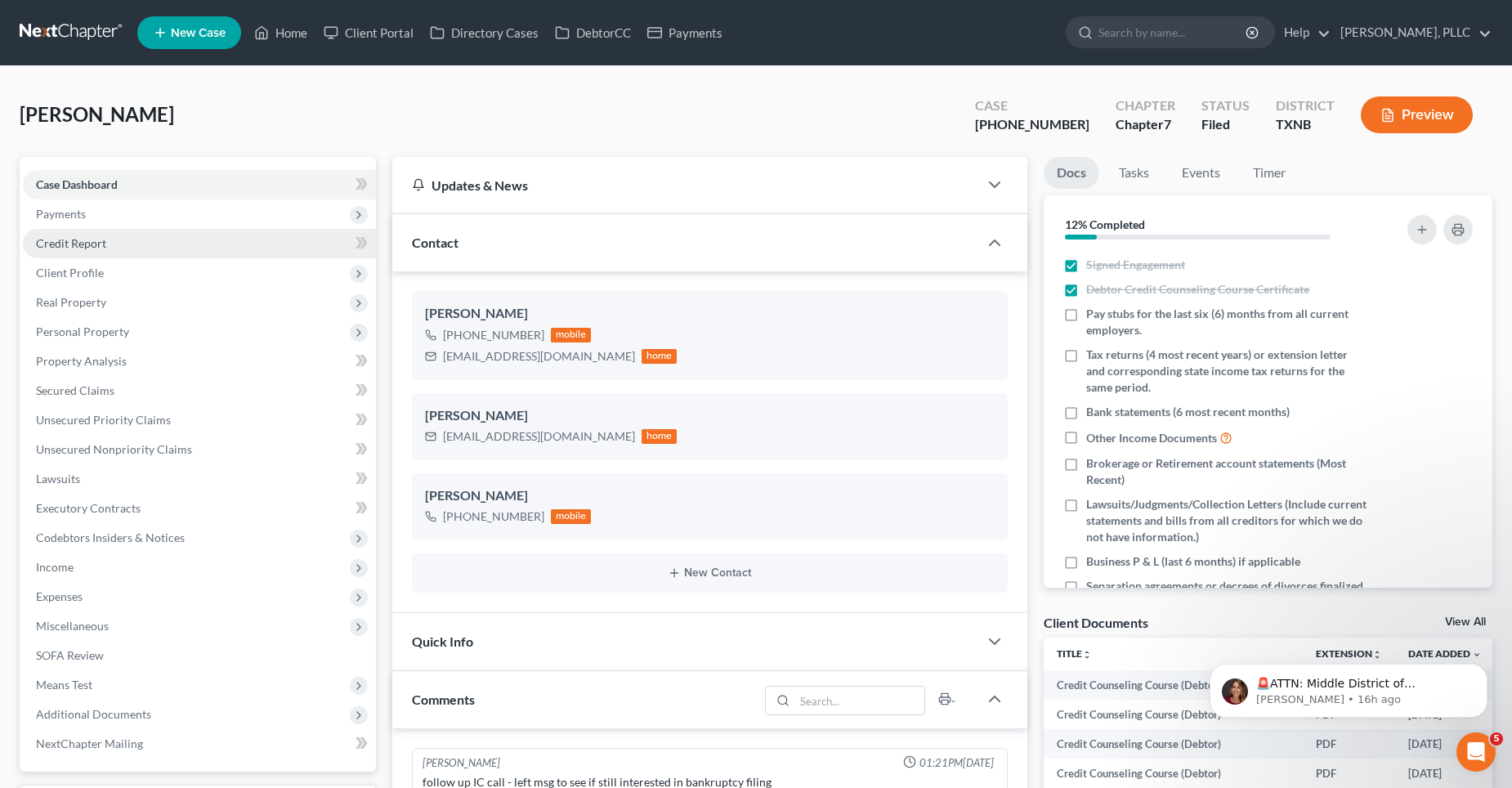
scroll to position [3110, 0]
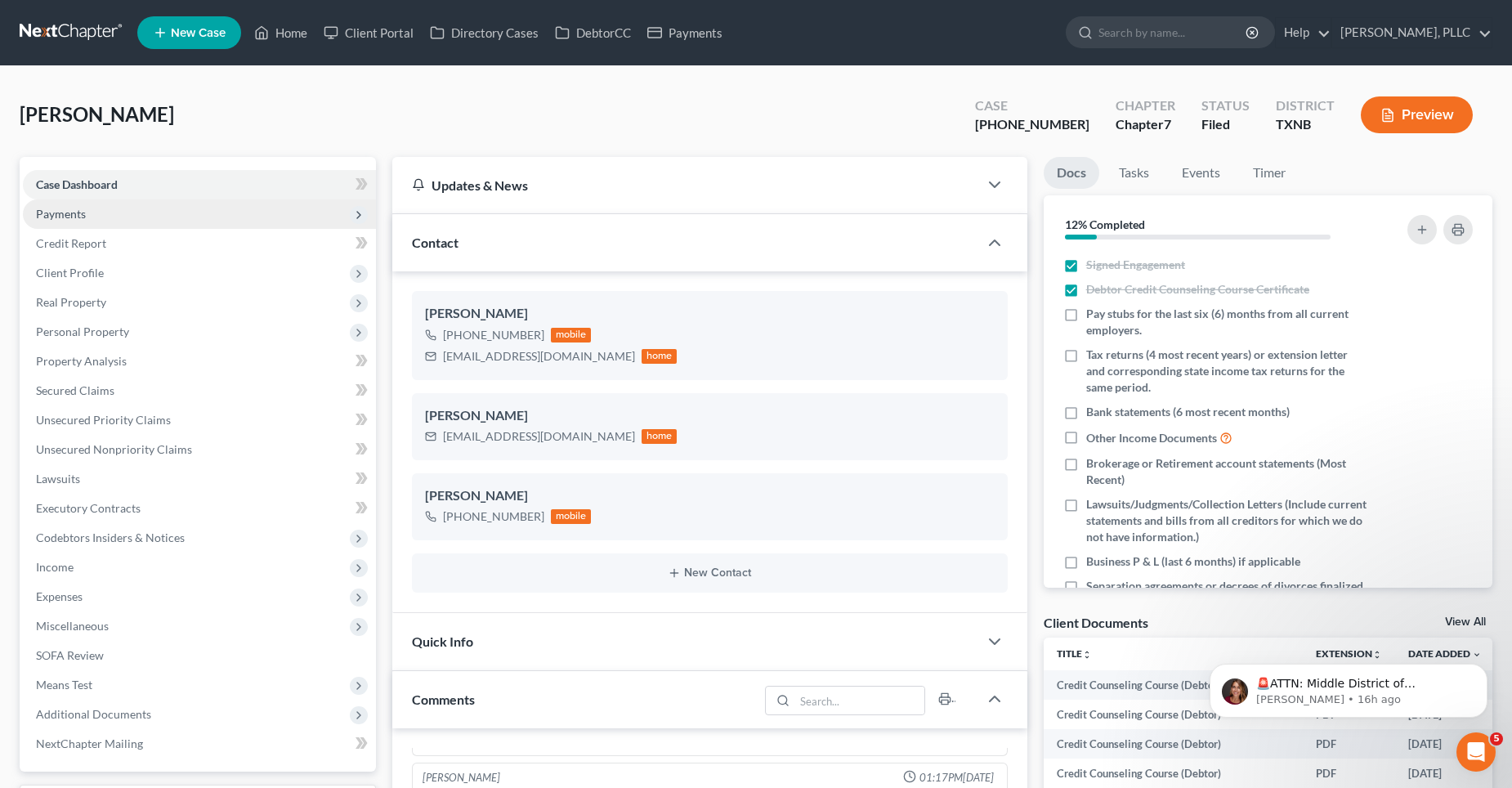
click at [102, 219] on span "Payments" at bounding box center [199, 215] width 353 height 30
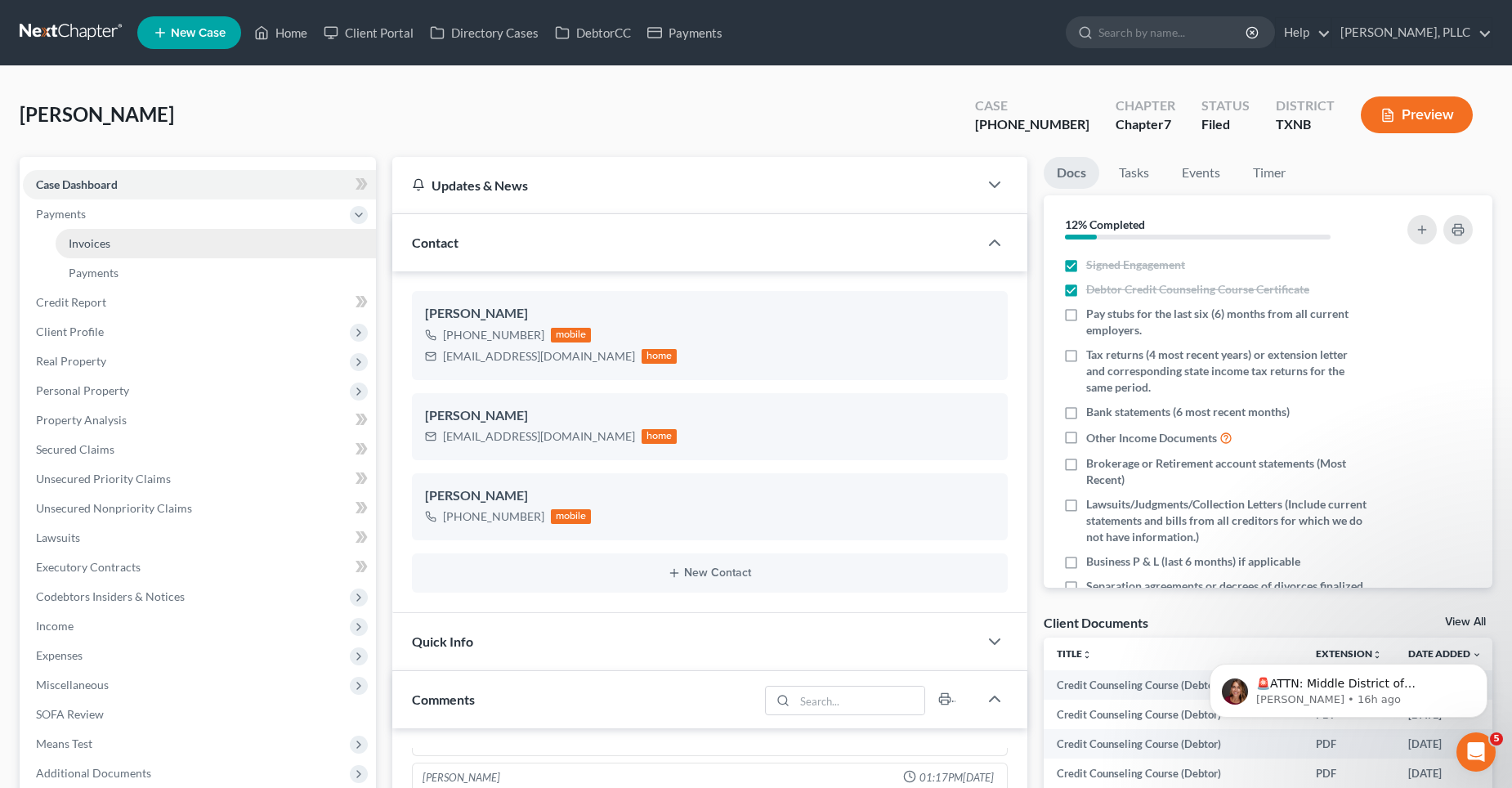
click at [108, 241] on span "Invoices" at bounding box center [89, 243] width 42 height 14
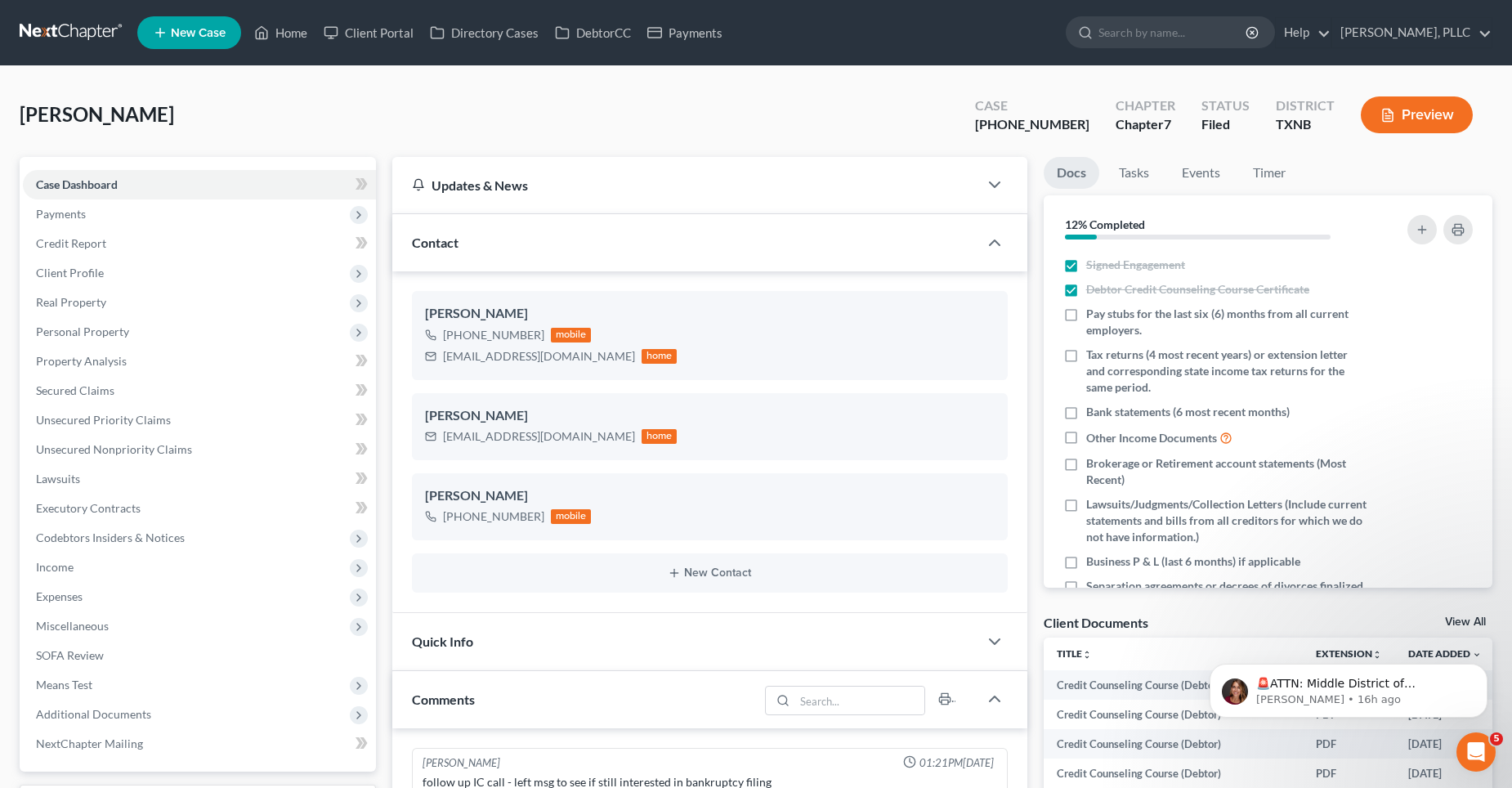
scroll to position [3110, 0]
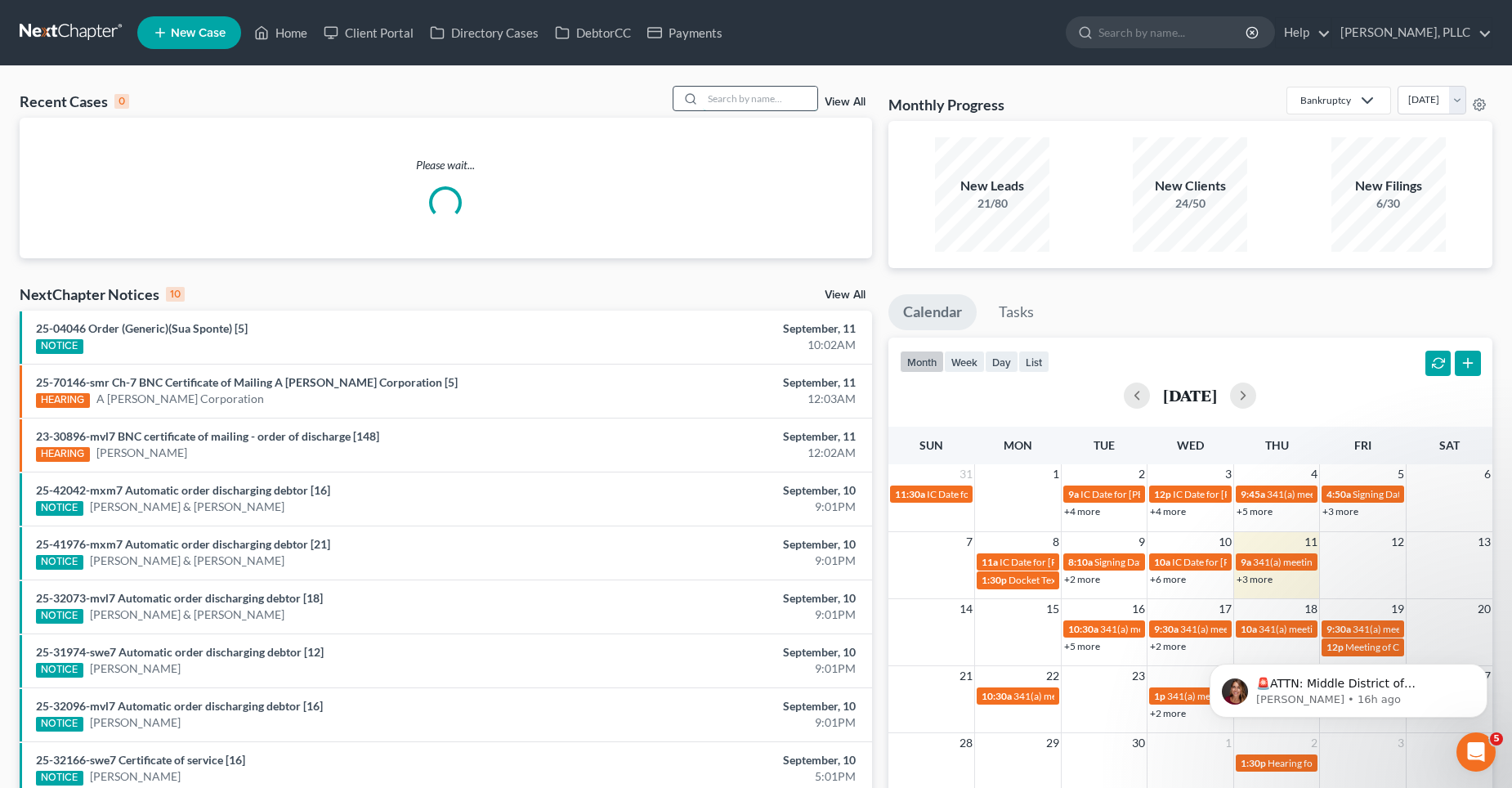
click at [748, 105] on input "search" at bounding box center [760, 98] width 115 height 24
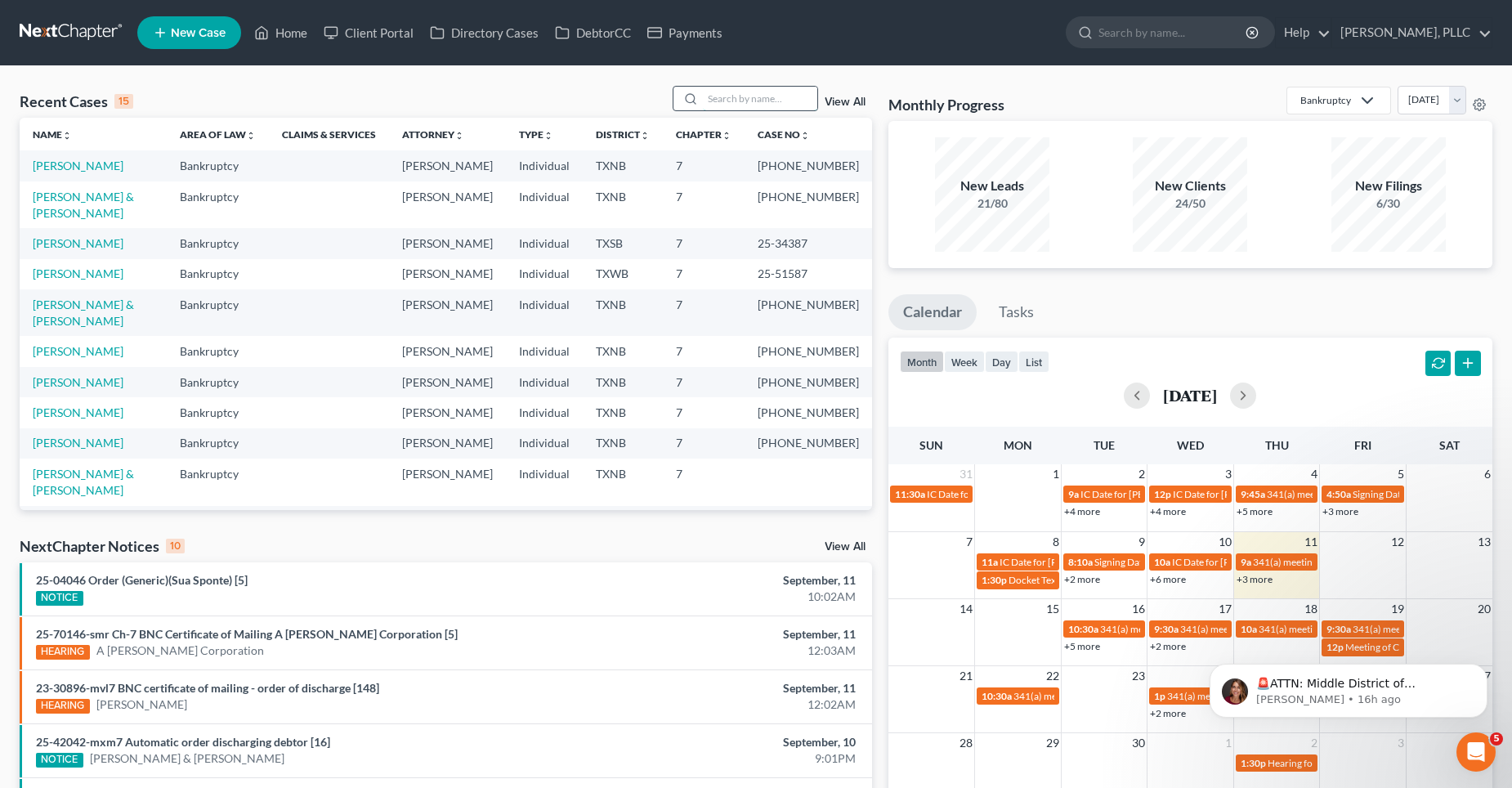
type input "i"
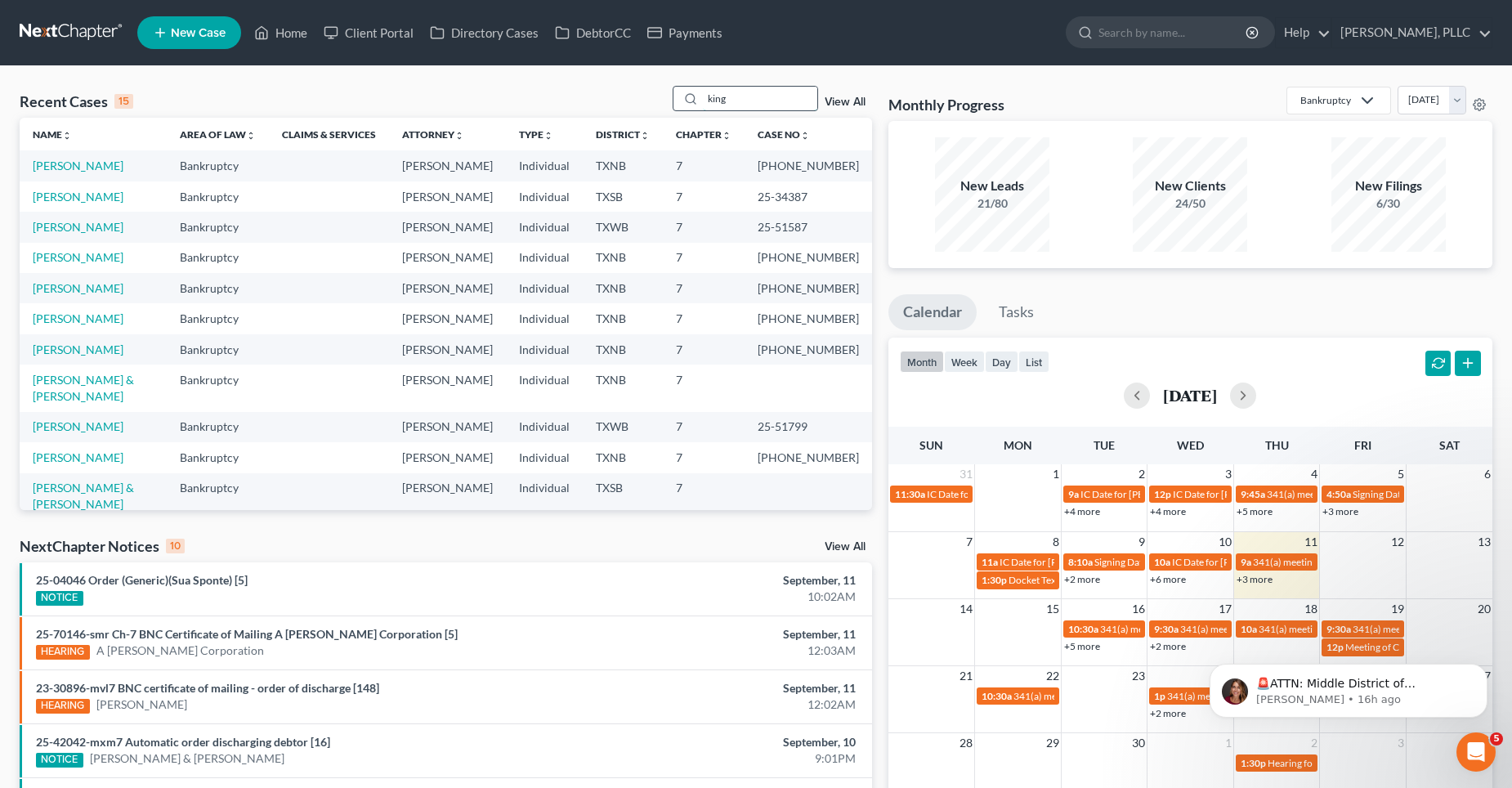
type input "king"
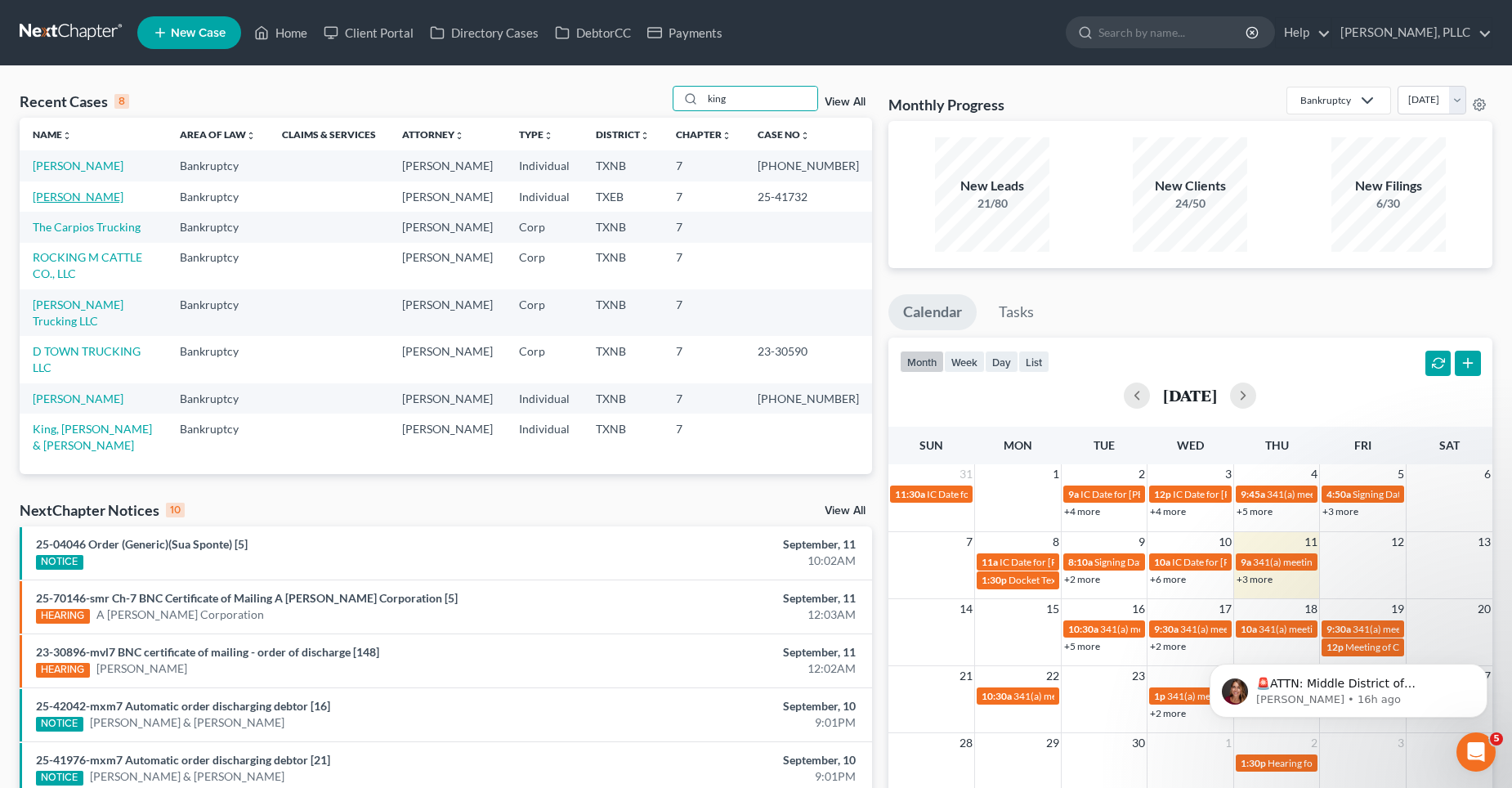
click at [82, 191] on link "[PERSON_NAME]" at bounding box center [78, 197] width 91 height 14
select select "4"
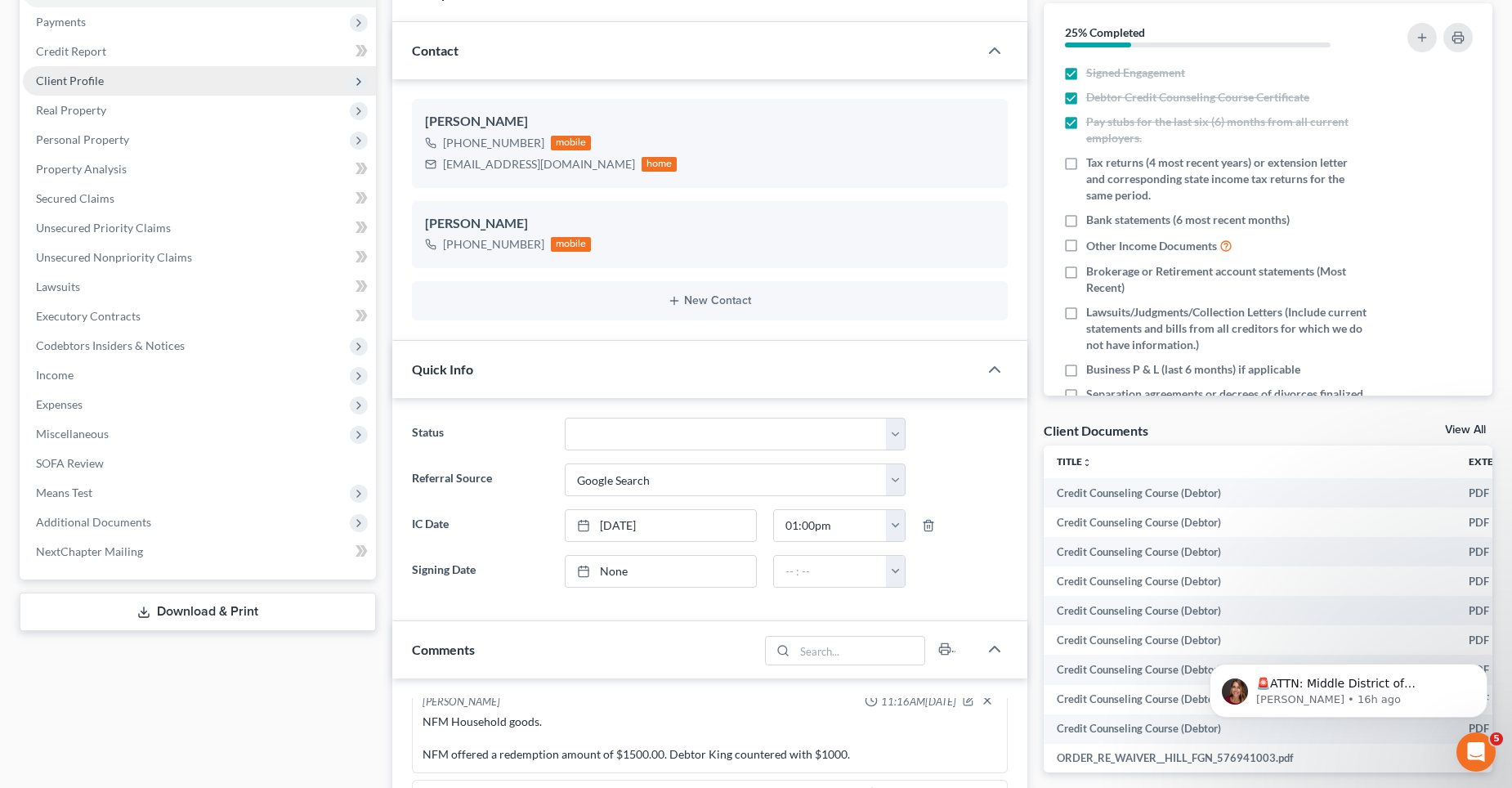
scroll to position [164, 0]
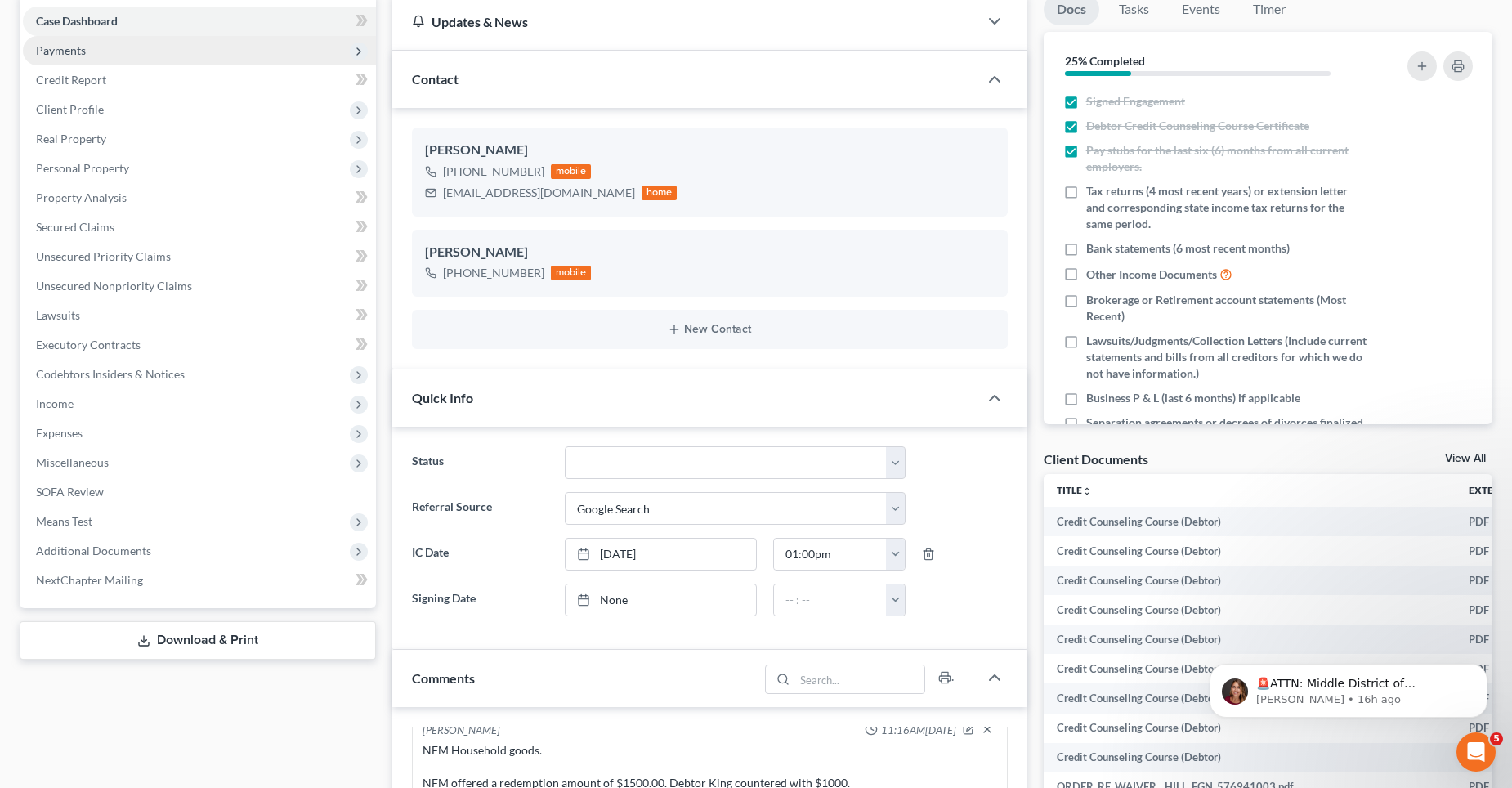
click at [81, 54] on span "Payments" at bounding box center [60, 50] width 50 height 14
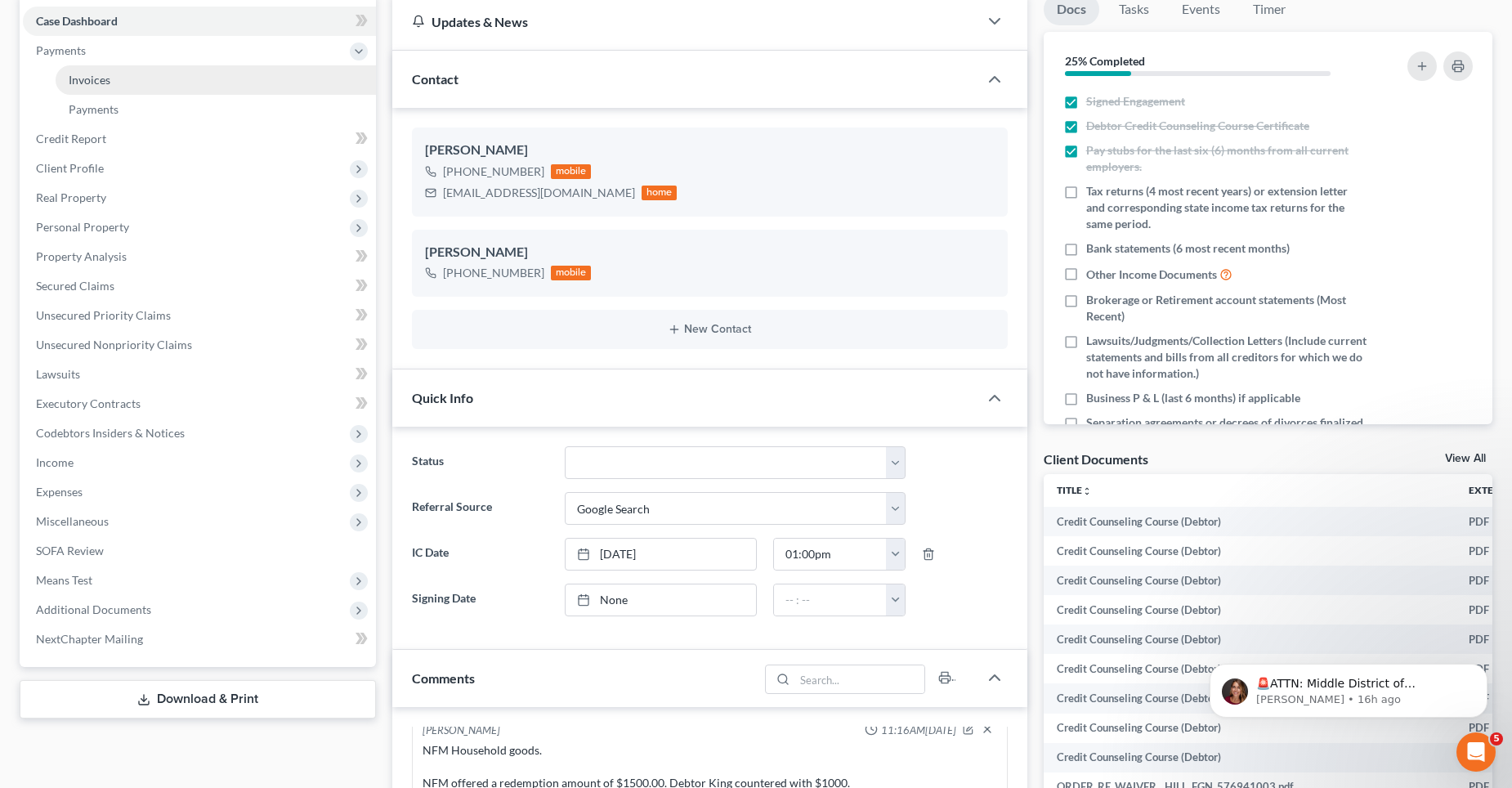
click at [105, 81] on span "Invoices" at bounding box center [89, 80] width 42 height 14
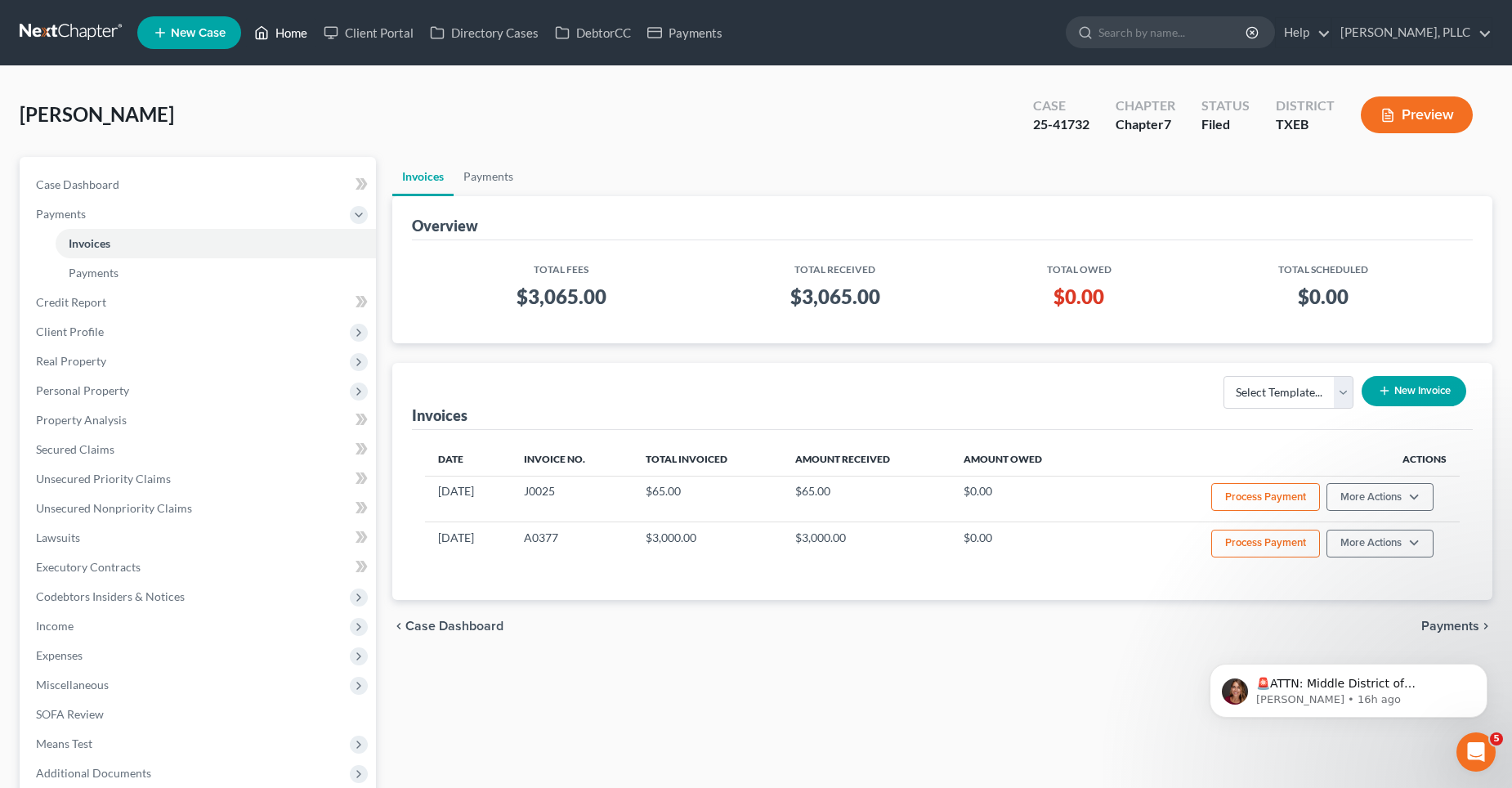
click at [290, 33] on link "Home" at bounding box center [280, 33] width 69 height 30
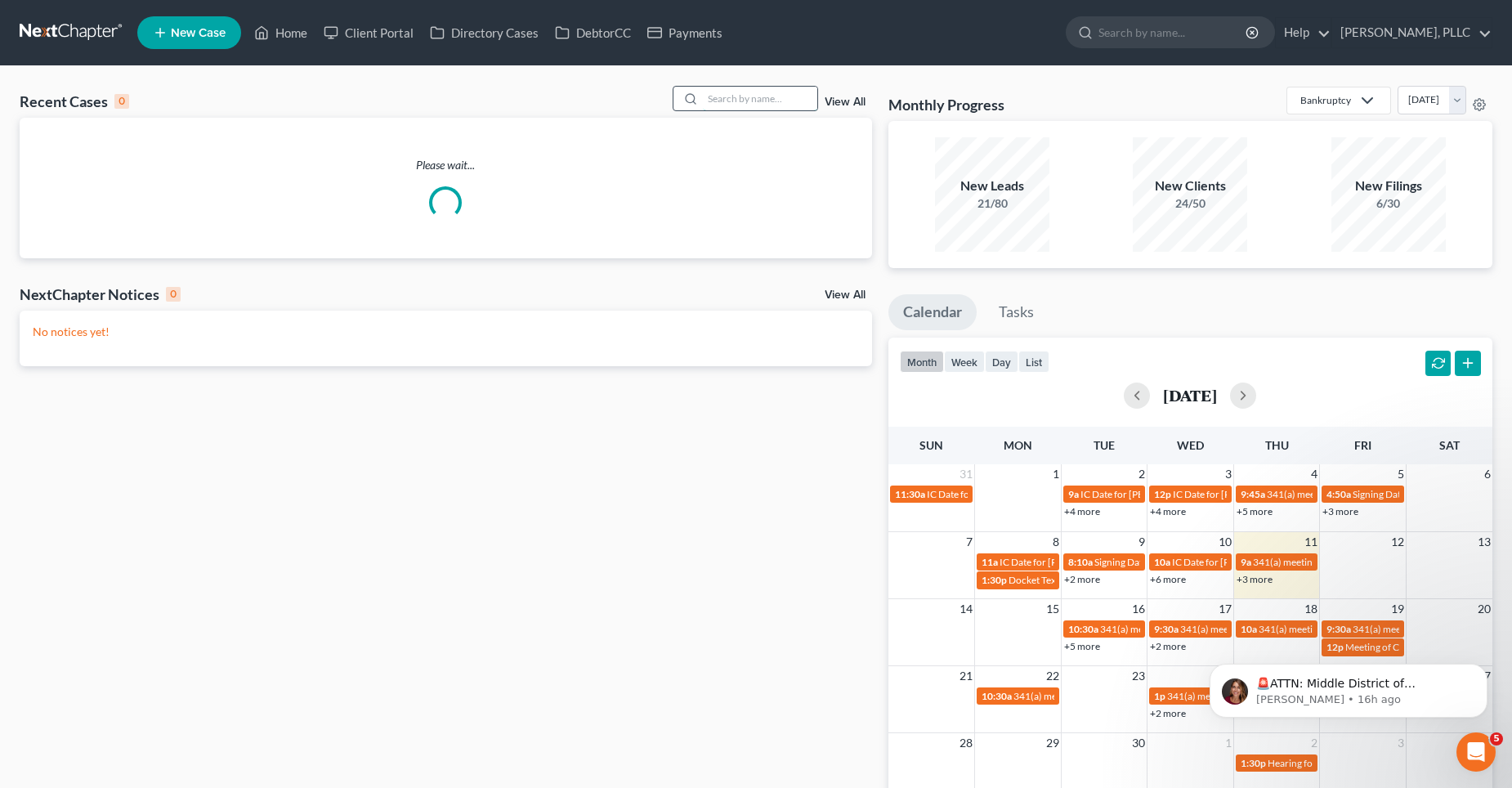
click at [752, 100] on input "search" at bounding box center [760, 98] width 115 height 24
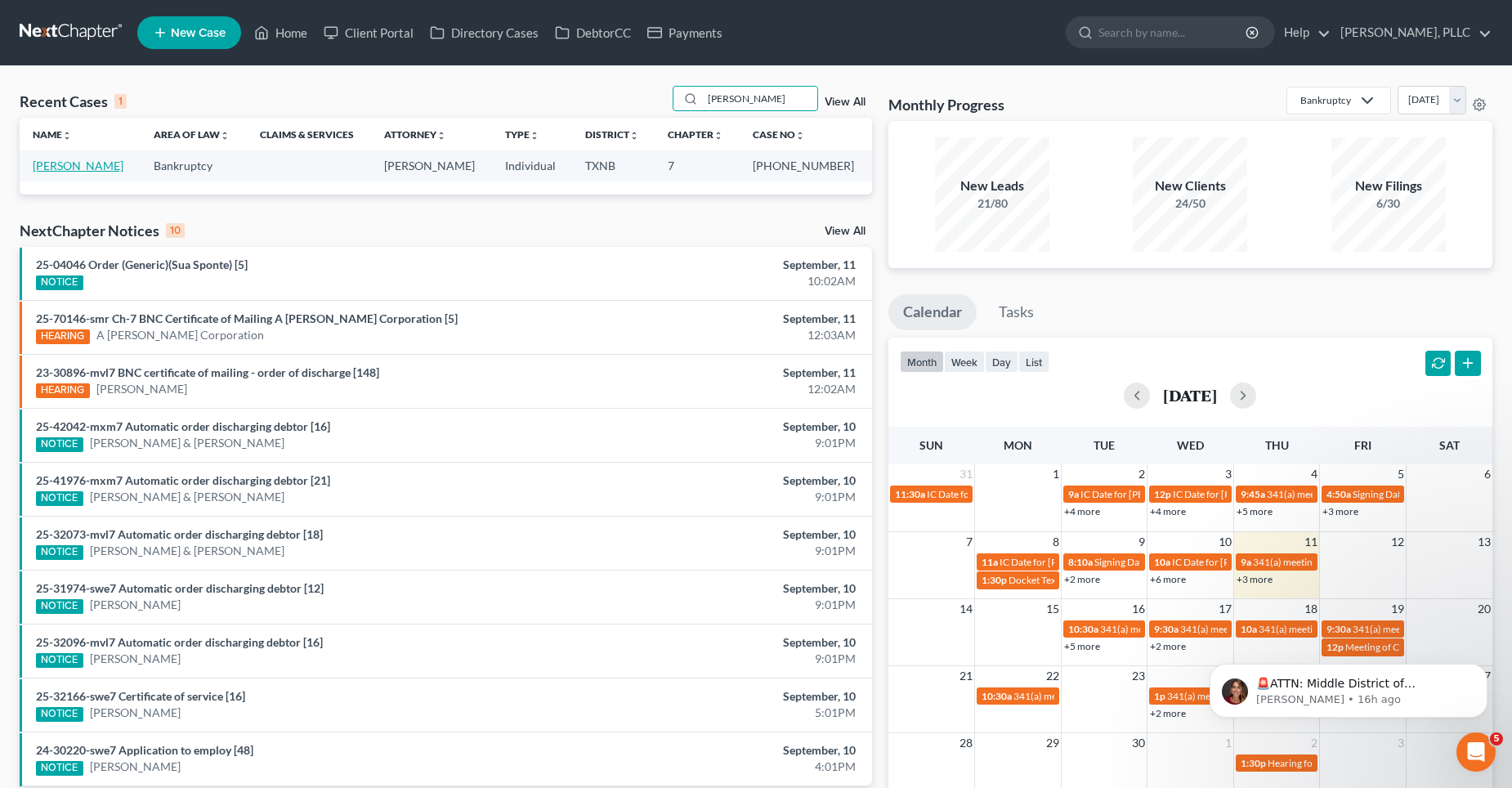
type input "[PERSON_NAME]"
click at [74, 165] on link "[PERSON_NAME]" at bounding box center [78, 165] width 91 height 14
select select "1"
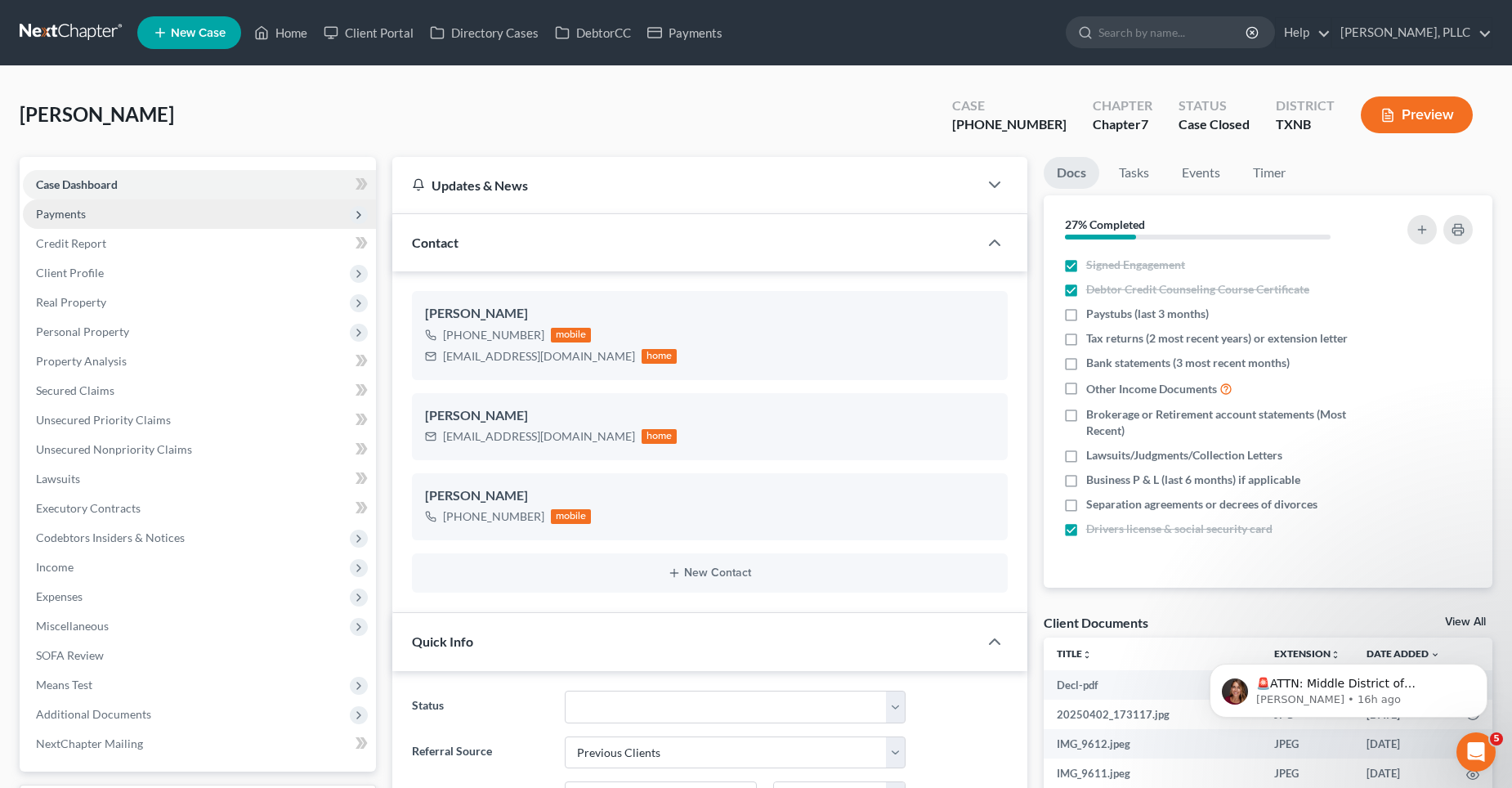
scroll to position [2530, 0]
drag, startPoint x: 135, startPoint y: 215, endPoint x: 135, endPoint y: 241, distance: 26.0
click at [134, 215] on span "Payments" at bounding box center [199, 215] width 353 height 30
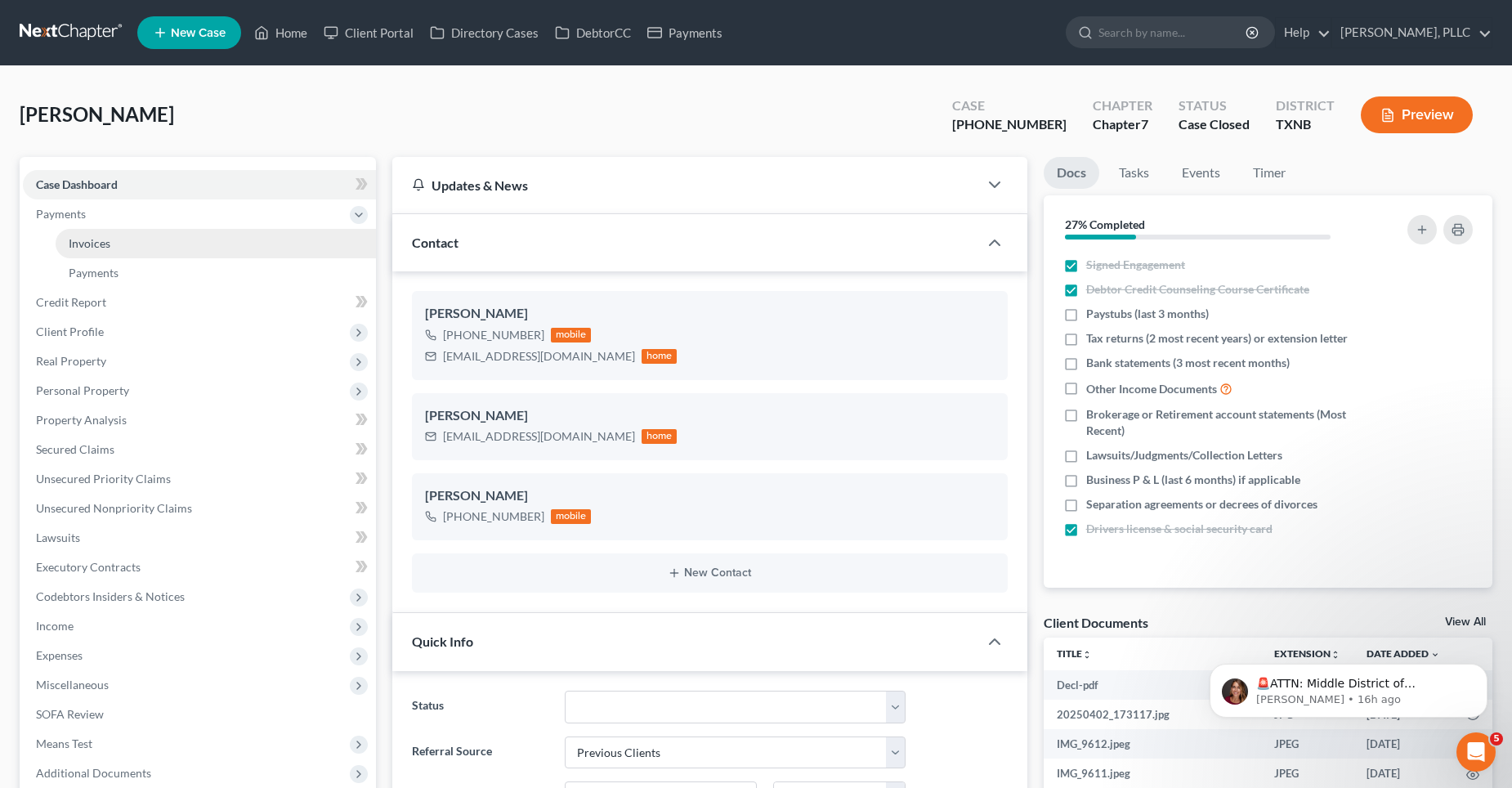
click at [135, 244] on link "Invoices" at bounding box center [216, 243] width 320 height 30
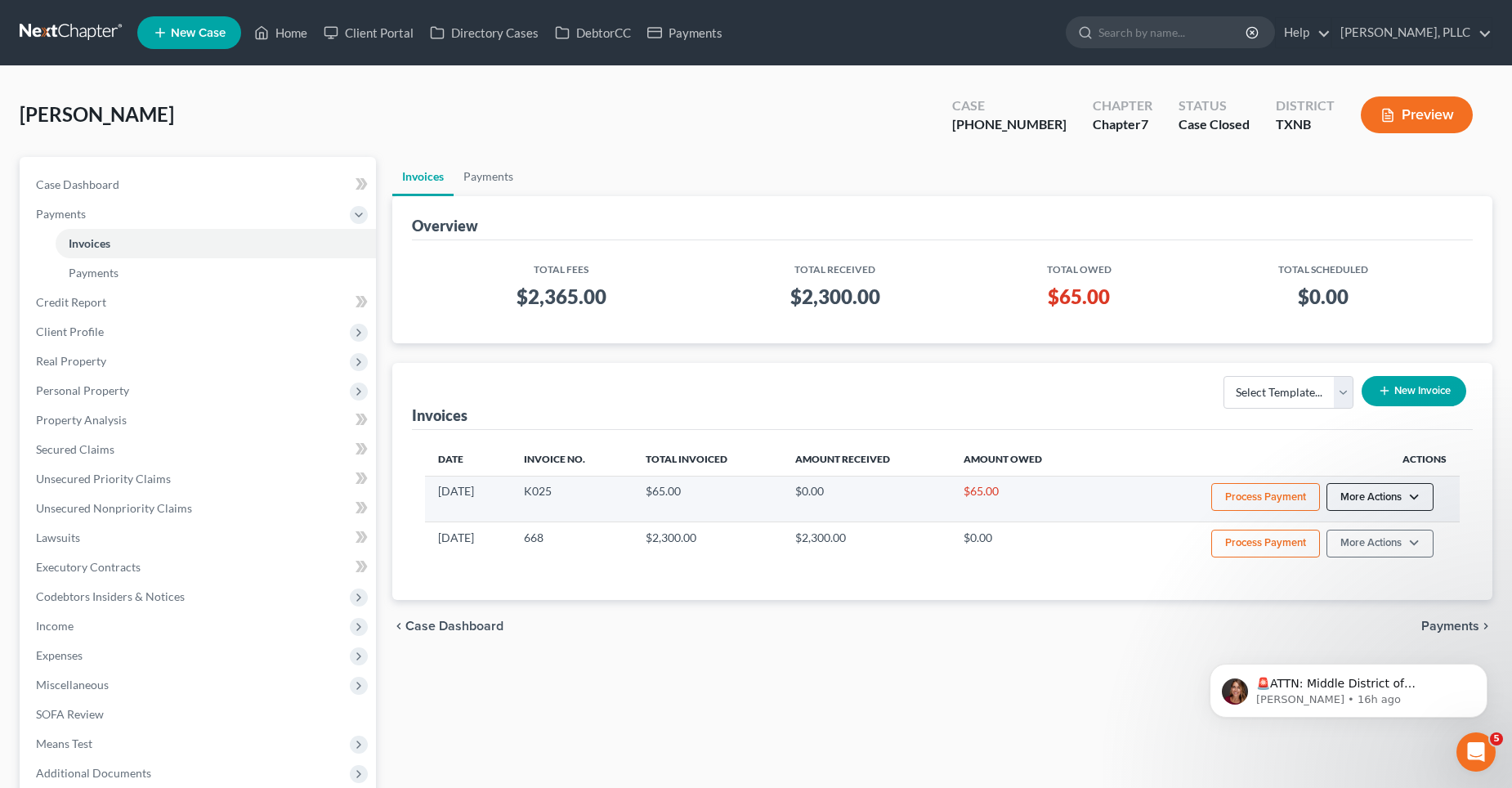
click at [1423, 501] on button "More Actions" at bounding box center [1380, 497] width 107 height 28
click at [1405, 531] on link "View/Edit" at bounding box center [1403, 531] width 192 height 28
select select "1"
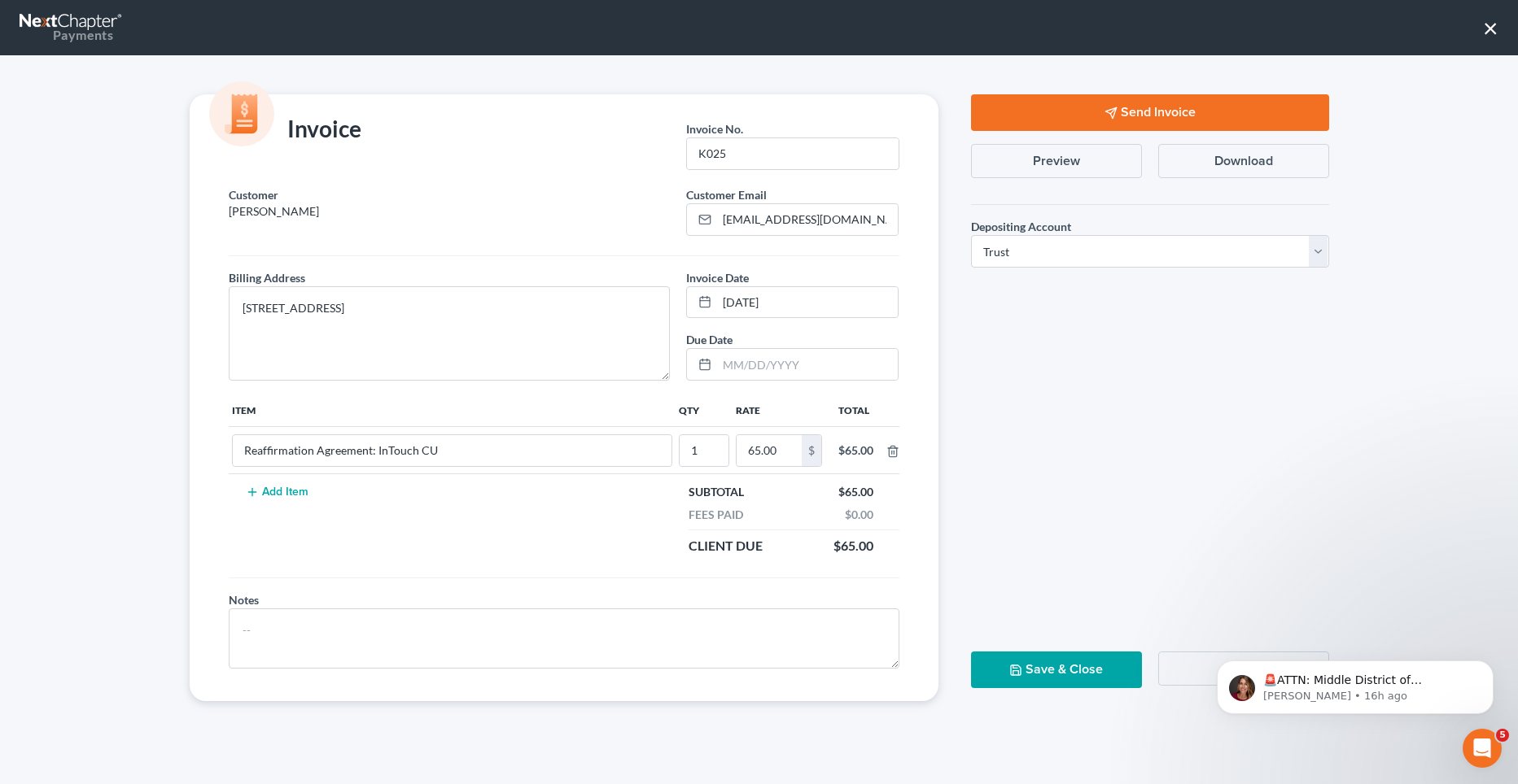
click at [1158, 109] on button "Send Invoice" at bounding box center [1149, 112] width 358 height 37
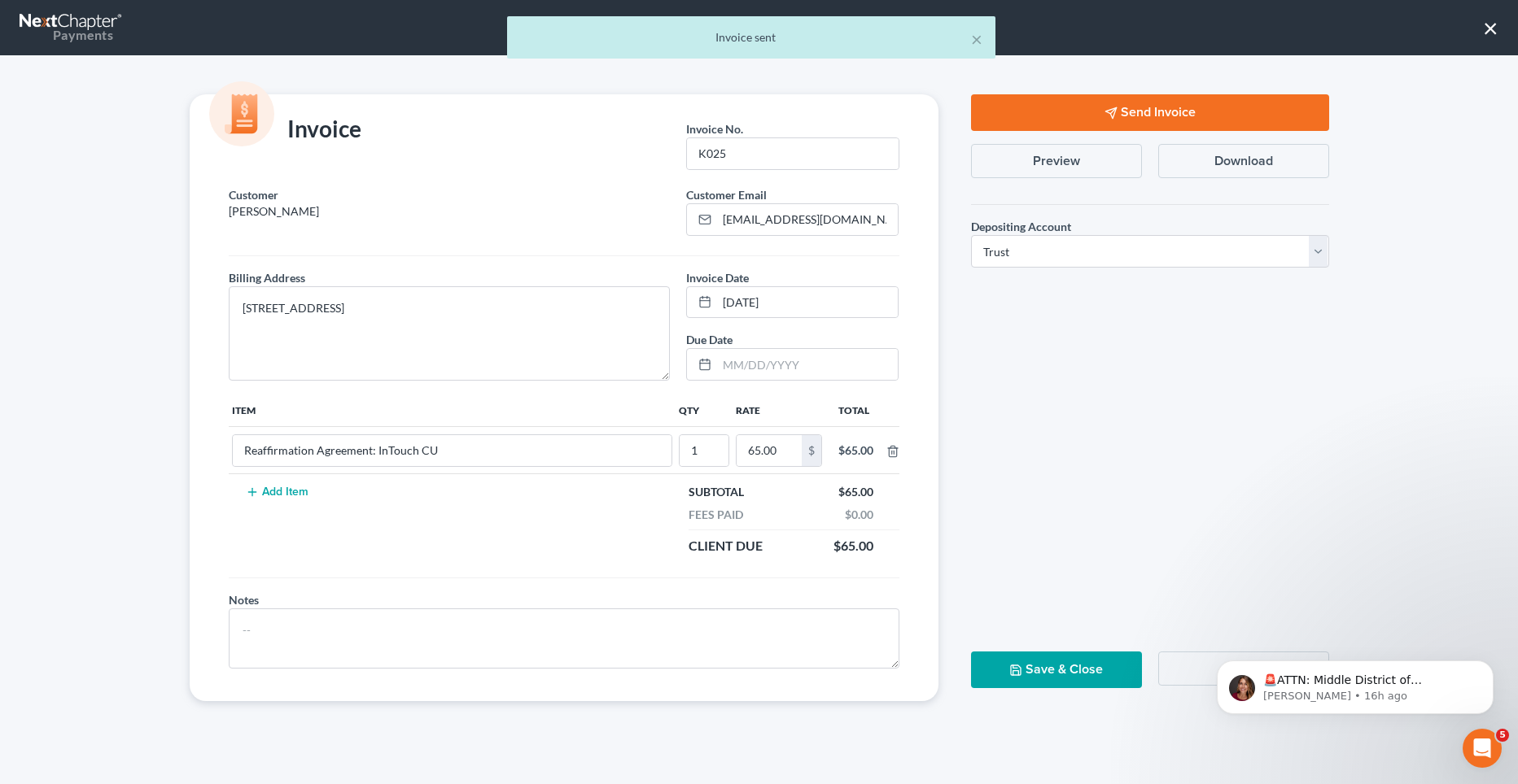
click at [1067, 665] on button "Save & Close" at bounding box center [1056, 670] width 171 height 37
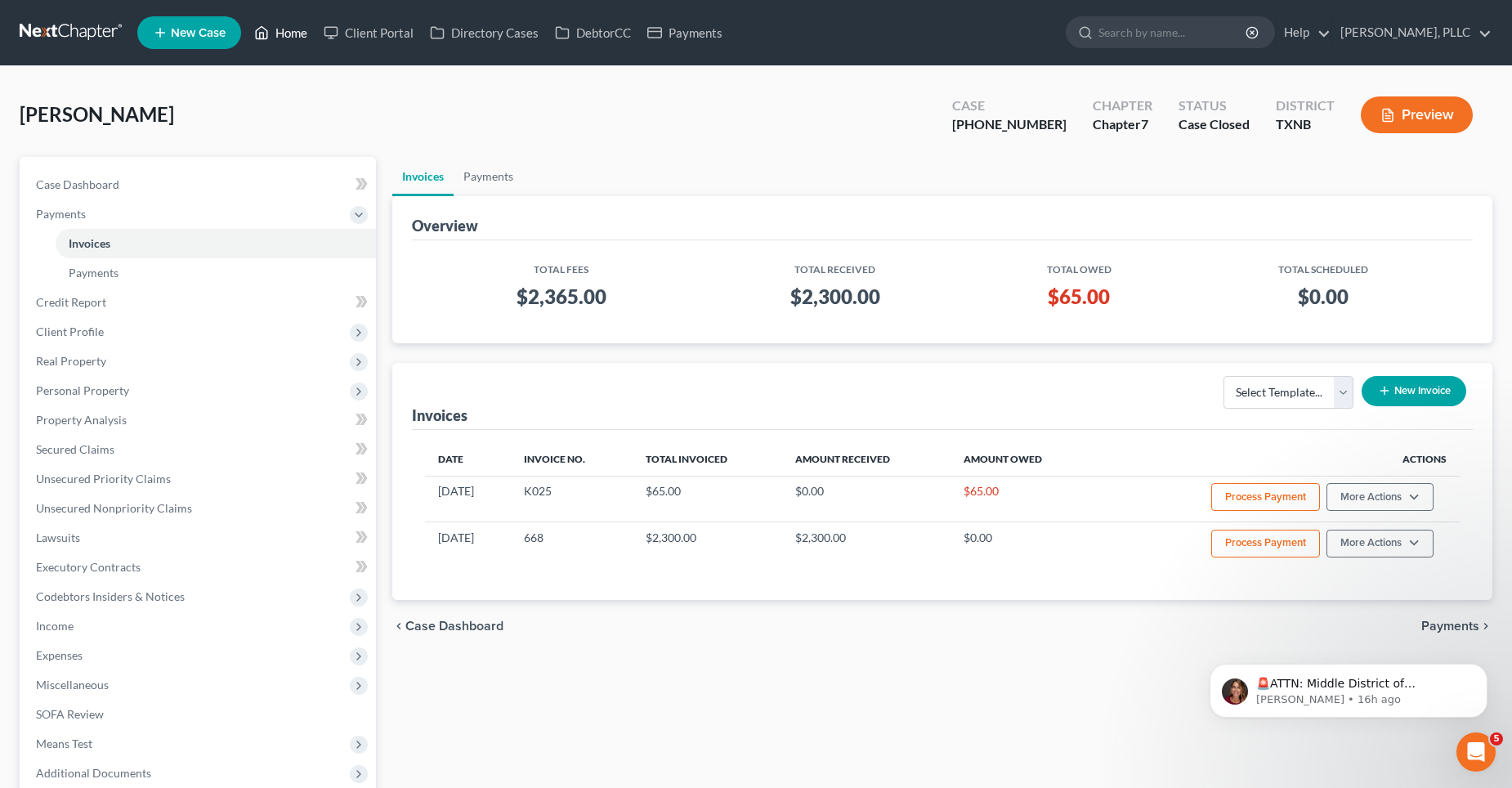
click at [285, 36] on link "Home" at bounding box center [280, 33] width 69 height 30
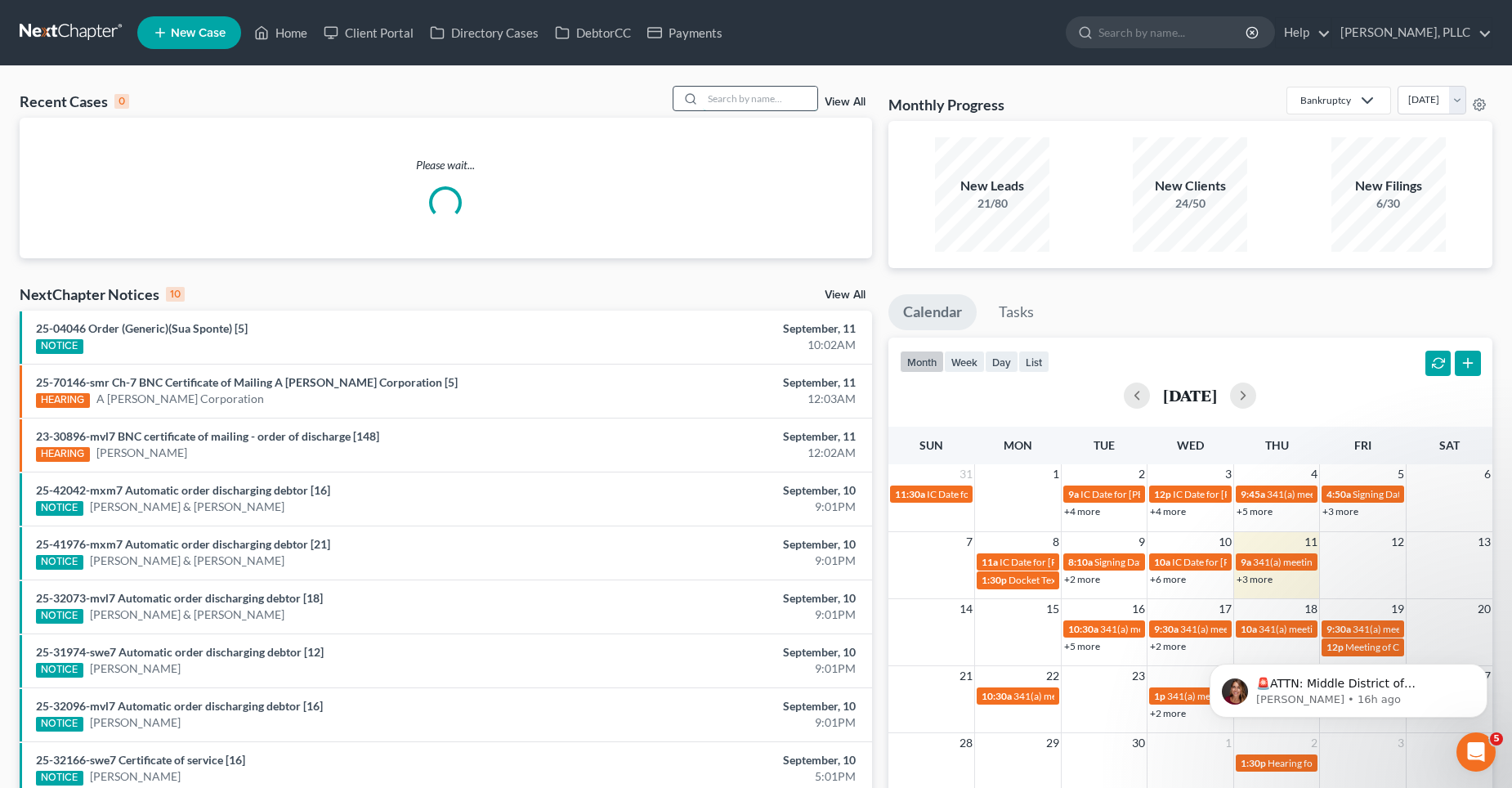
click at [770, 105] on input "search" at bounding box center [760, 98] width 115 height 24
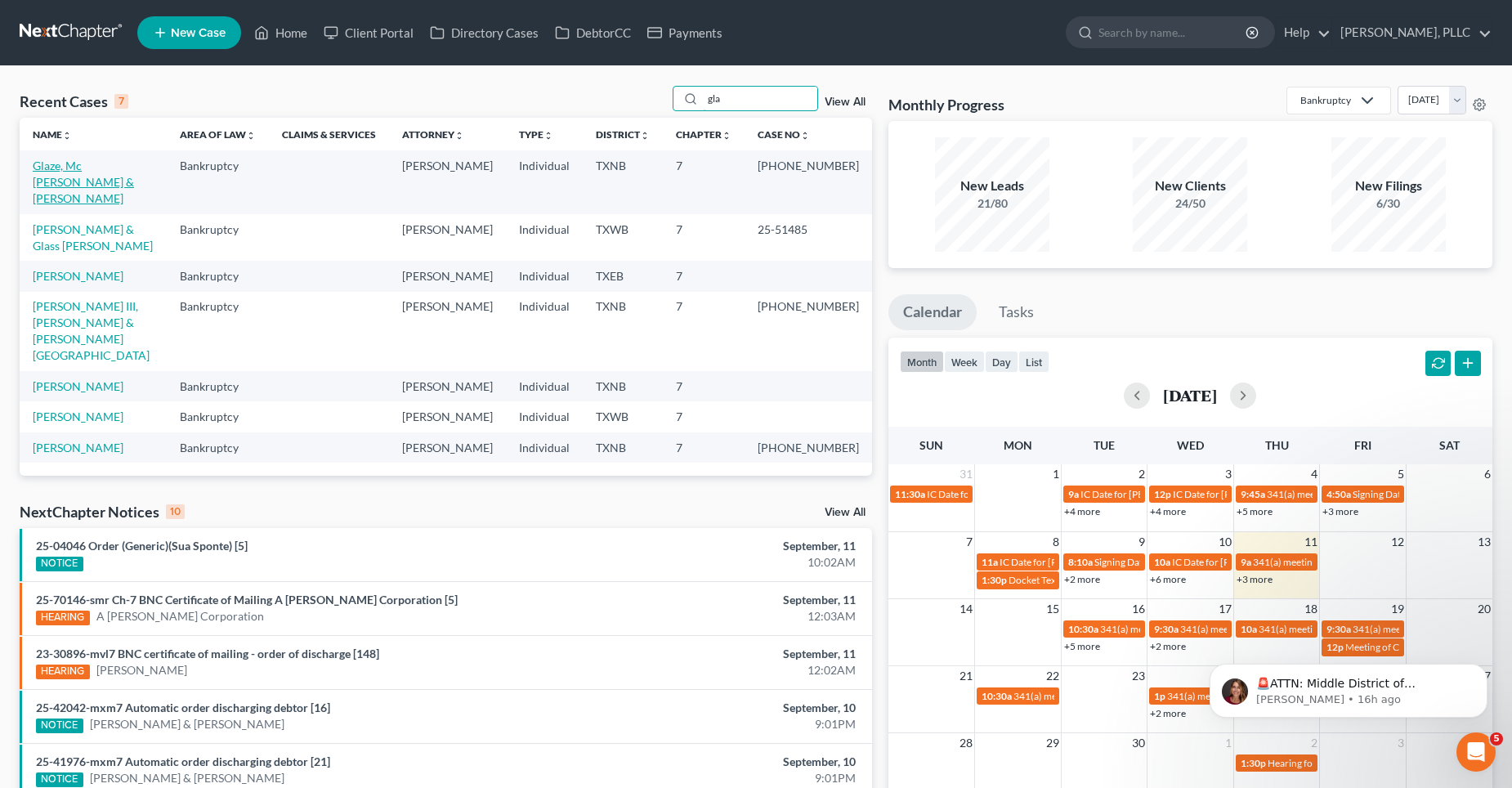
type input "gla"
click at [120, 167] on link "Glaze, Mc [PERSON_NAME] & [PERSON_NAME]" at bounding box center [83, 181] width 102 height 46
select select "4"
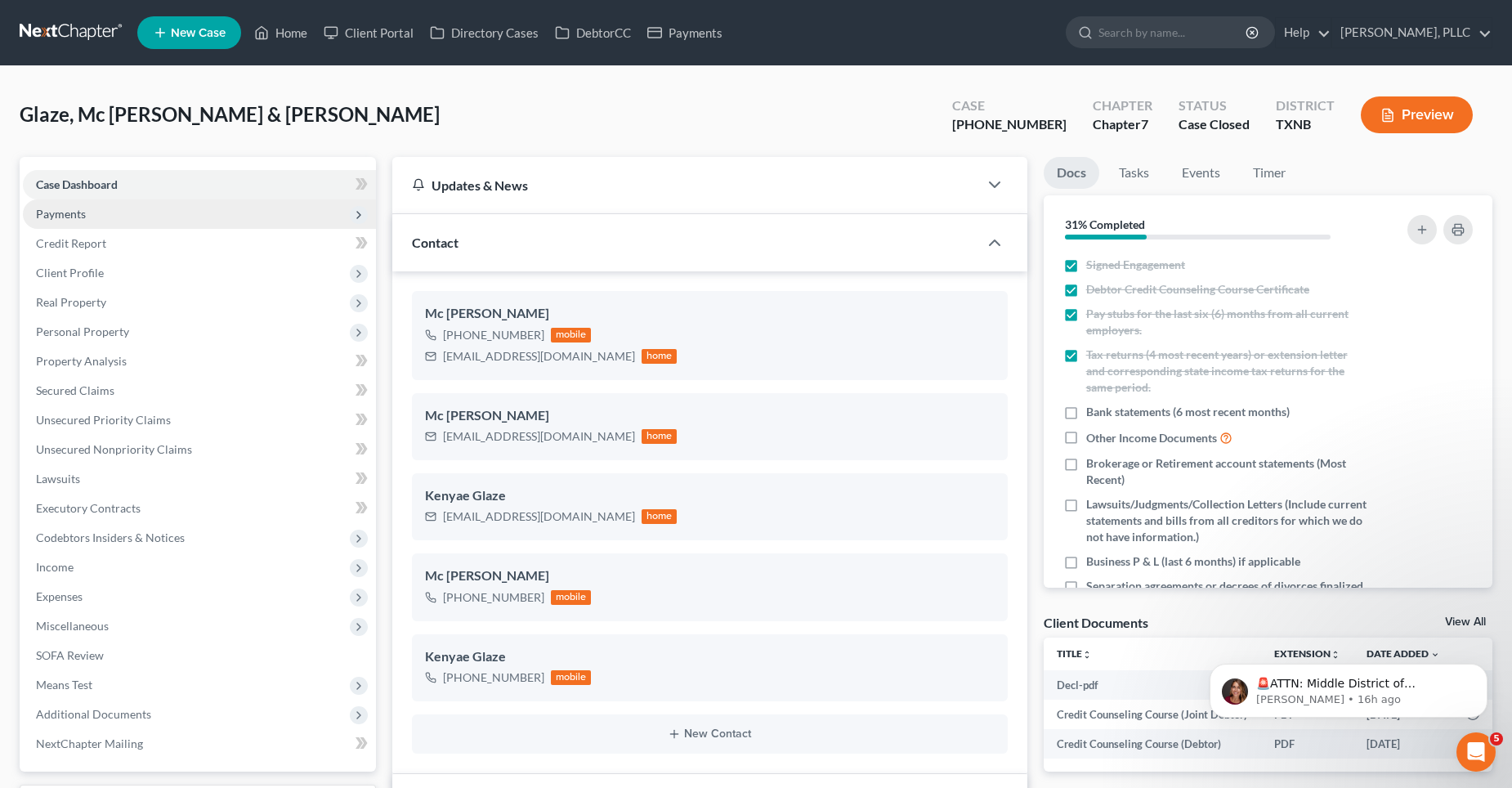
click at [92, 208] on span "Payments" at bounding box center [199, 215] width 353 height 30
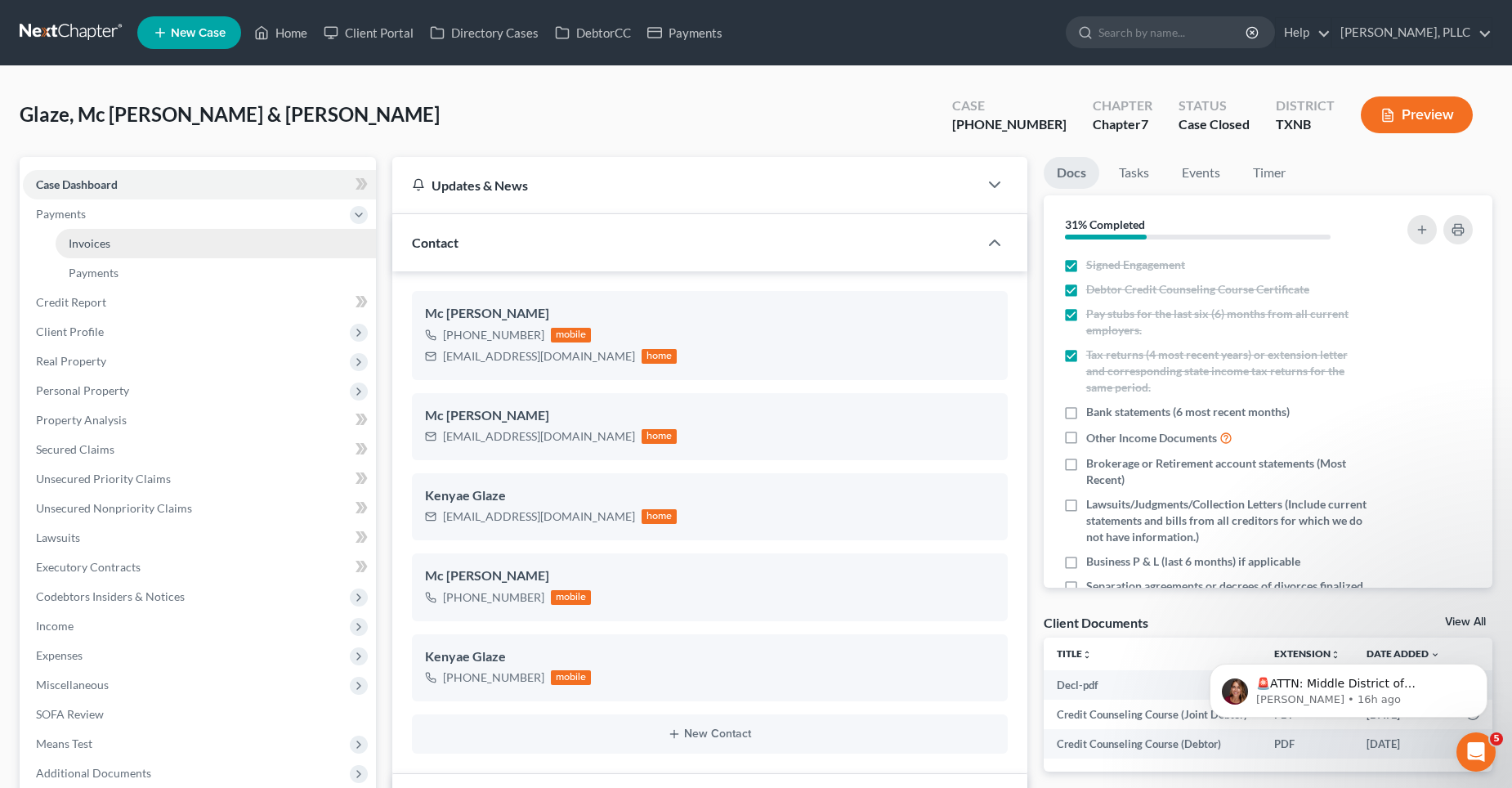
scroll to position [4447, 0]
click at [108, 240] on span "Invoices" at bounding box center [89, 243] width 42 height 14
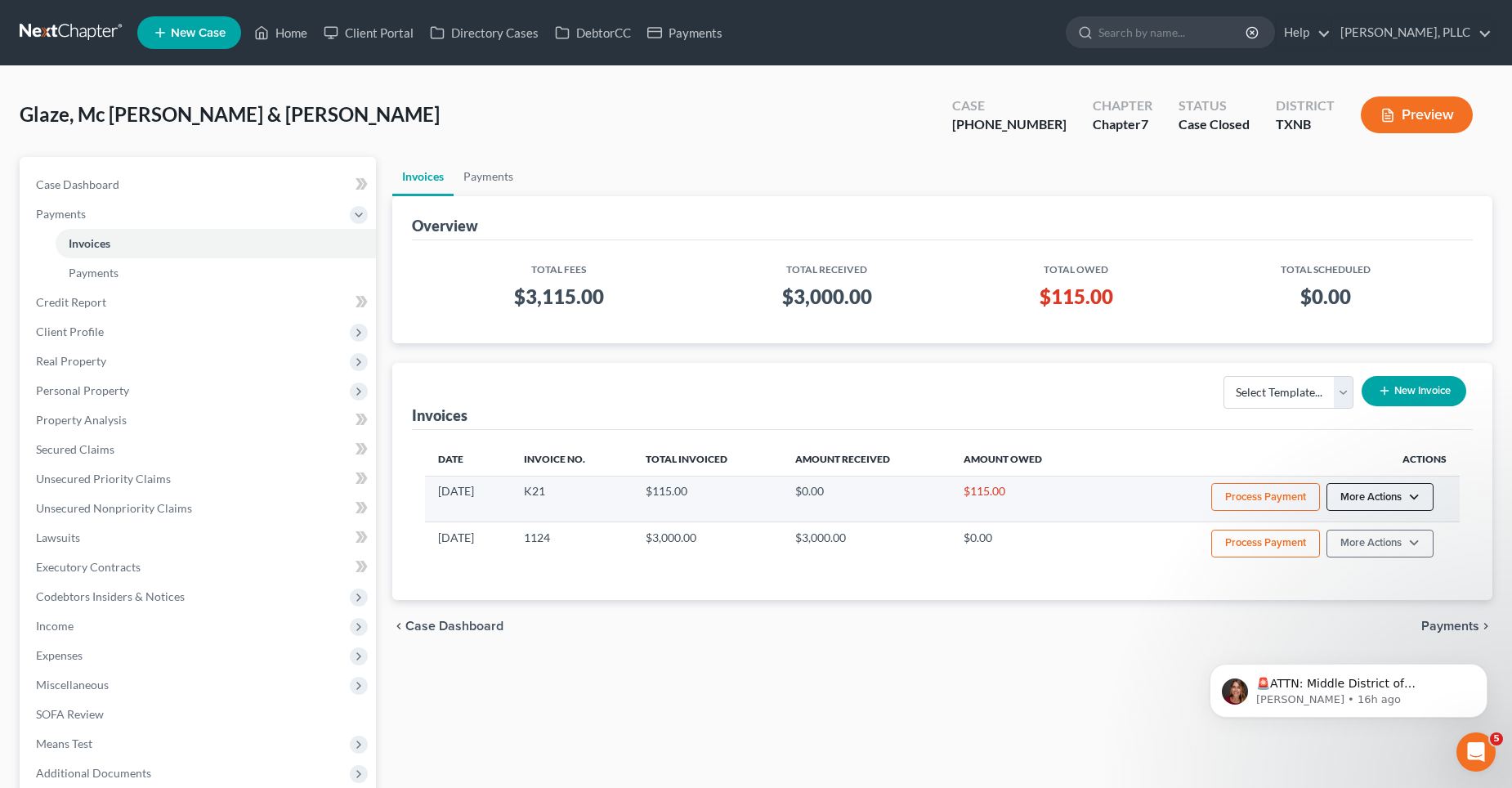
click at [1409, 497] on button "More Actions" at bounding box center [1380, 497] width 107 height 28
click at [1390, 522] on link "View/Edit" at bounding box center [1403, 531] width 192 height 28
select select "1"
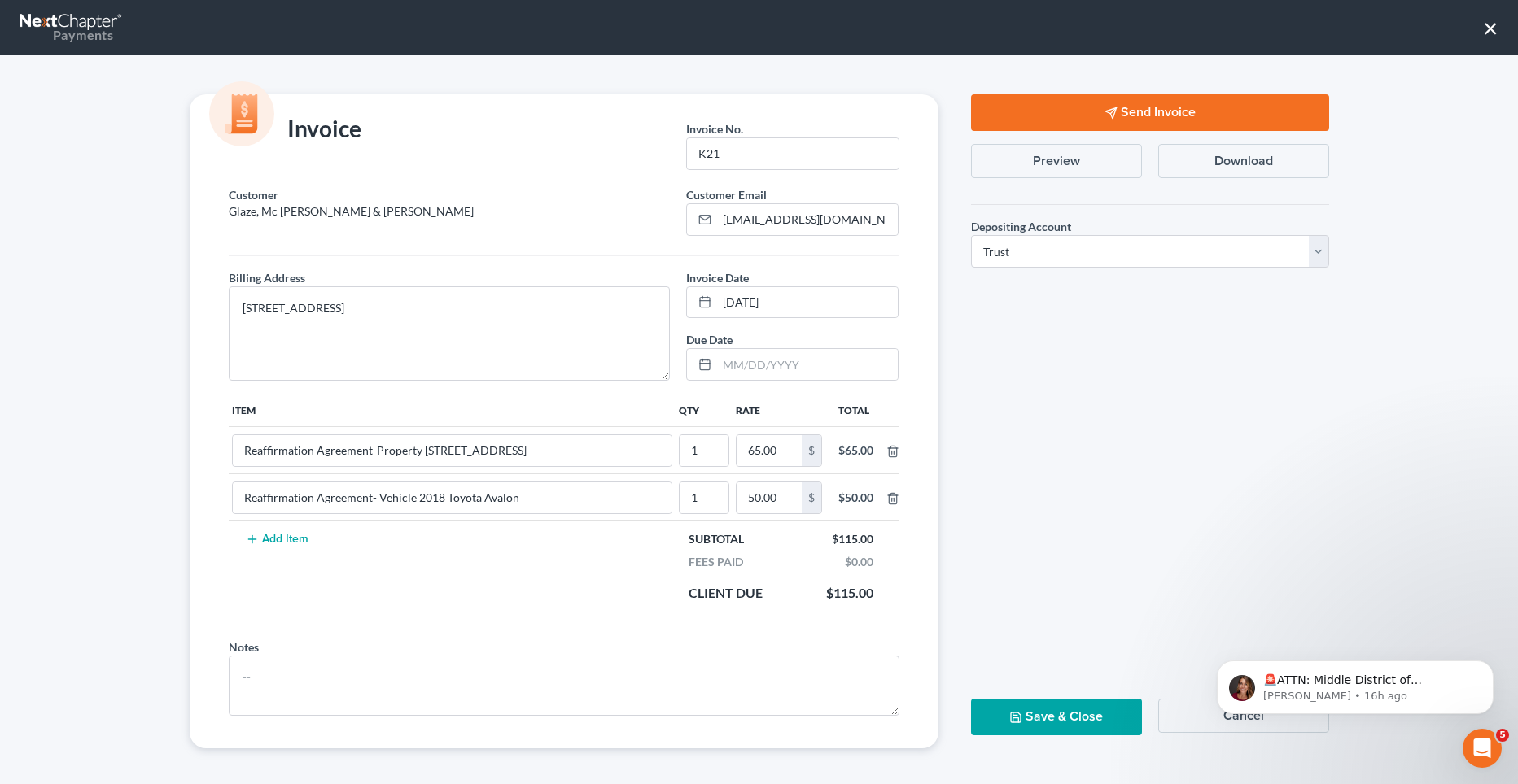
click at [1065, 118] on button "Send Invoice" at bounding box center [1149, 112] width 358 height 37
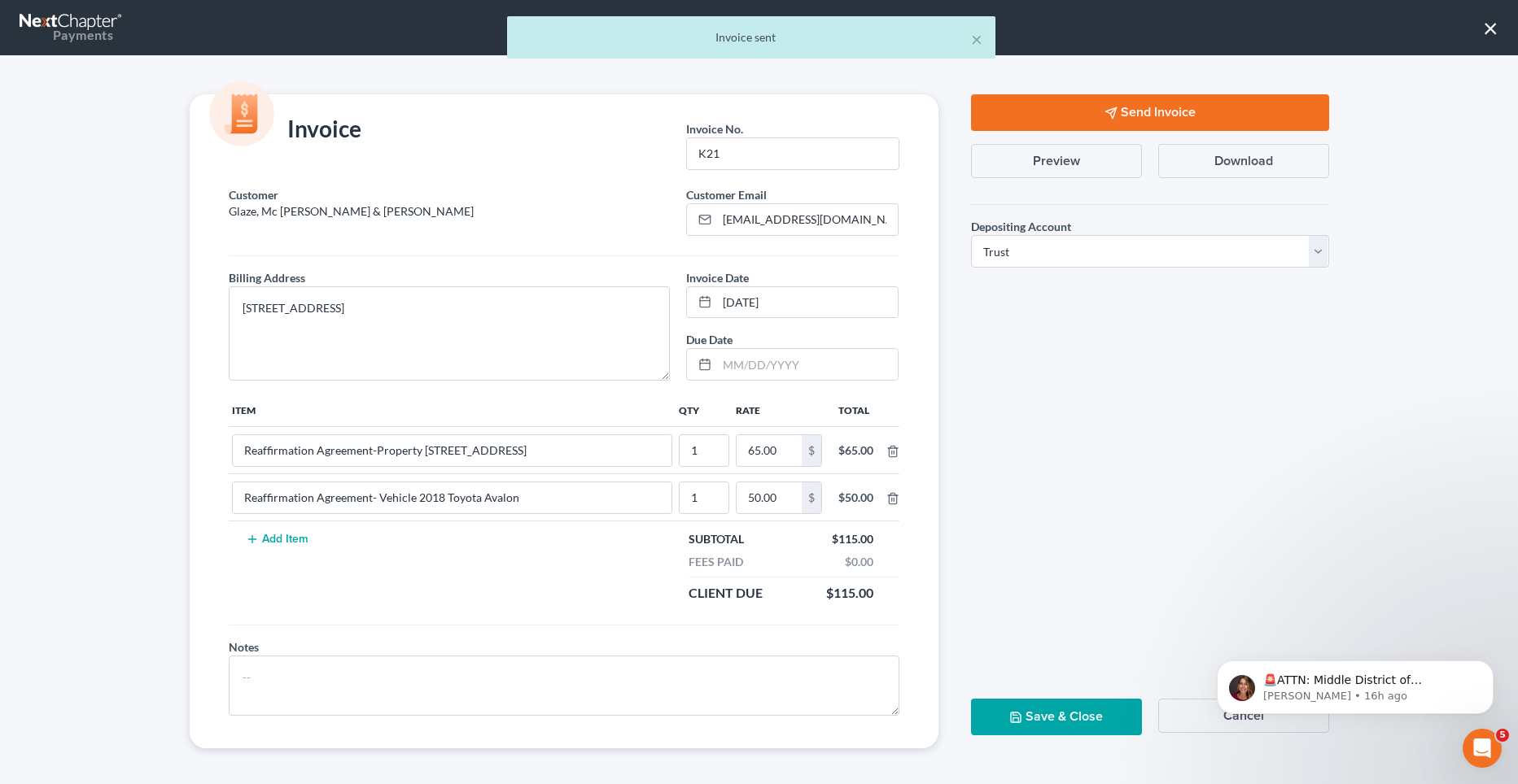
click at [1032, 726] on button "Save & Close" at bounding box center [1056, 717] width 171 height 37
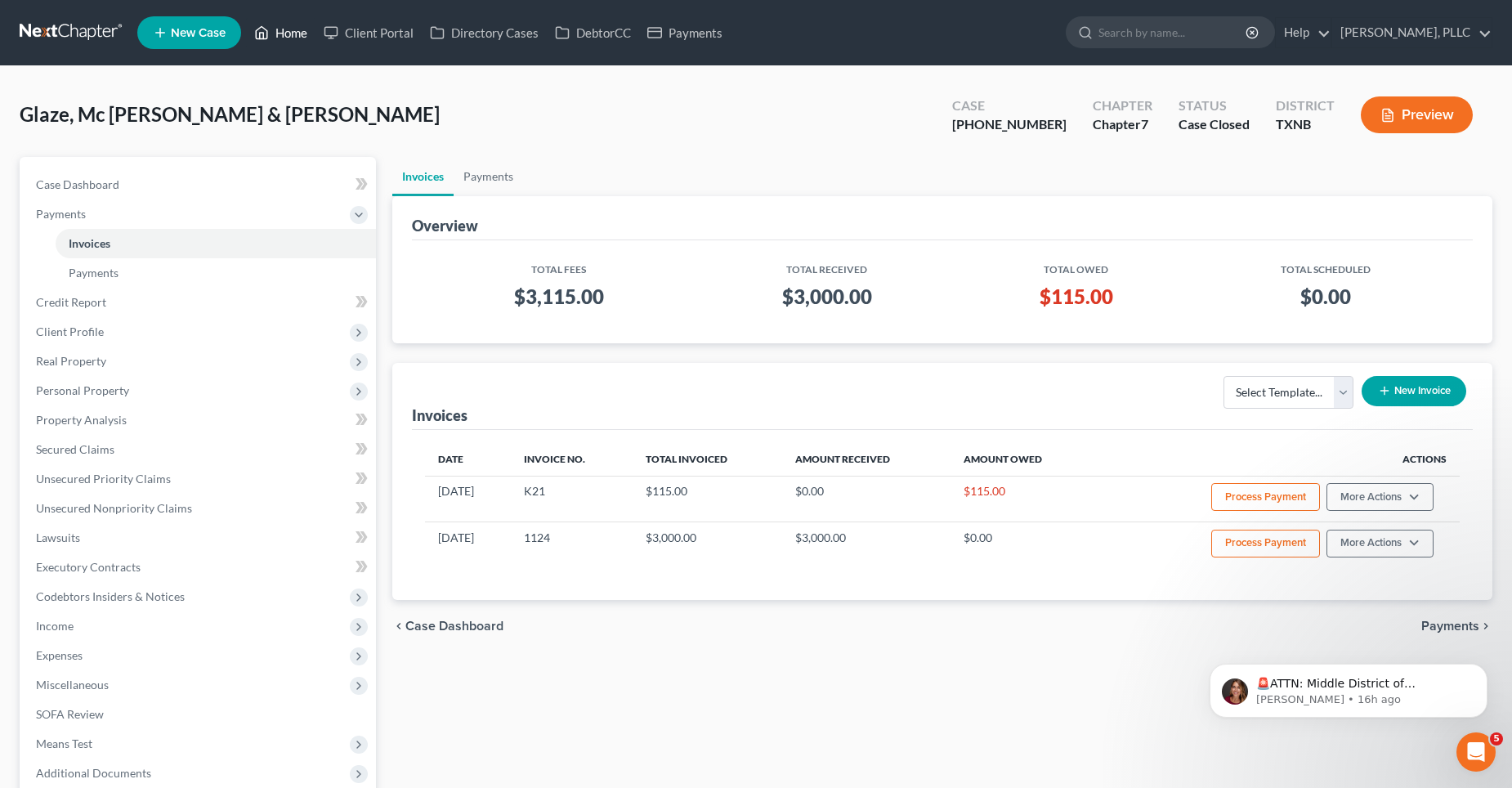
click at [288, 34] on link "Home" at bounding box center [280, 33] width 69 height 30
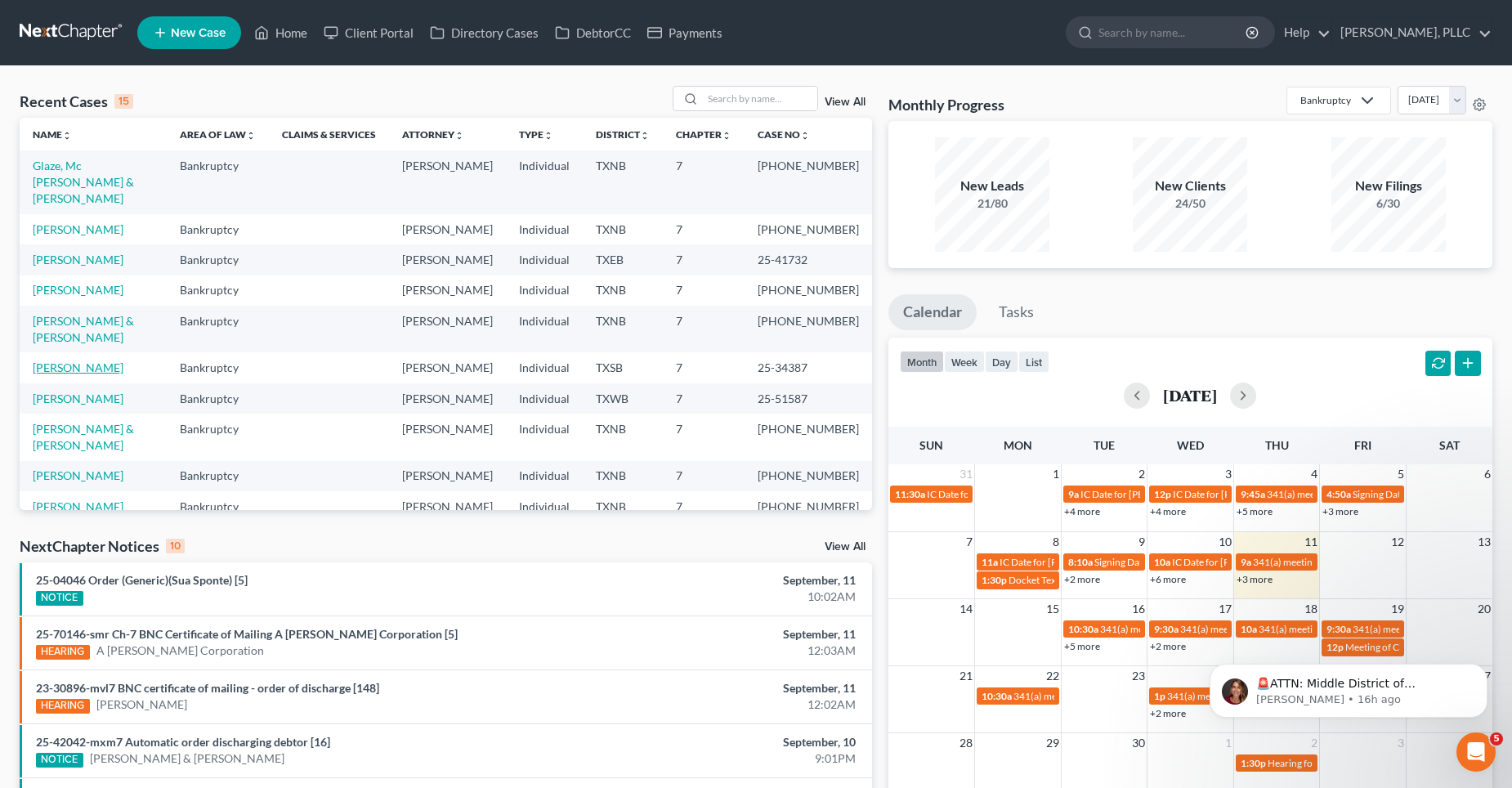
click at [88, 375] on link "[PERSON_NAME]" at bounding box center [78, 368] width 91 height 14
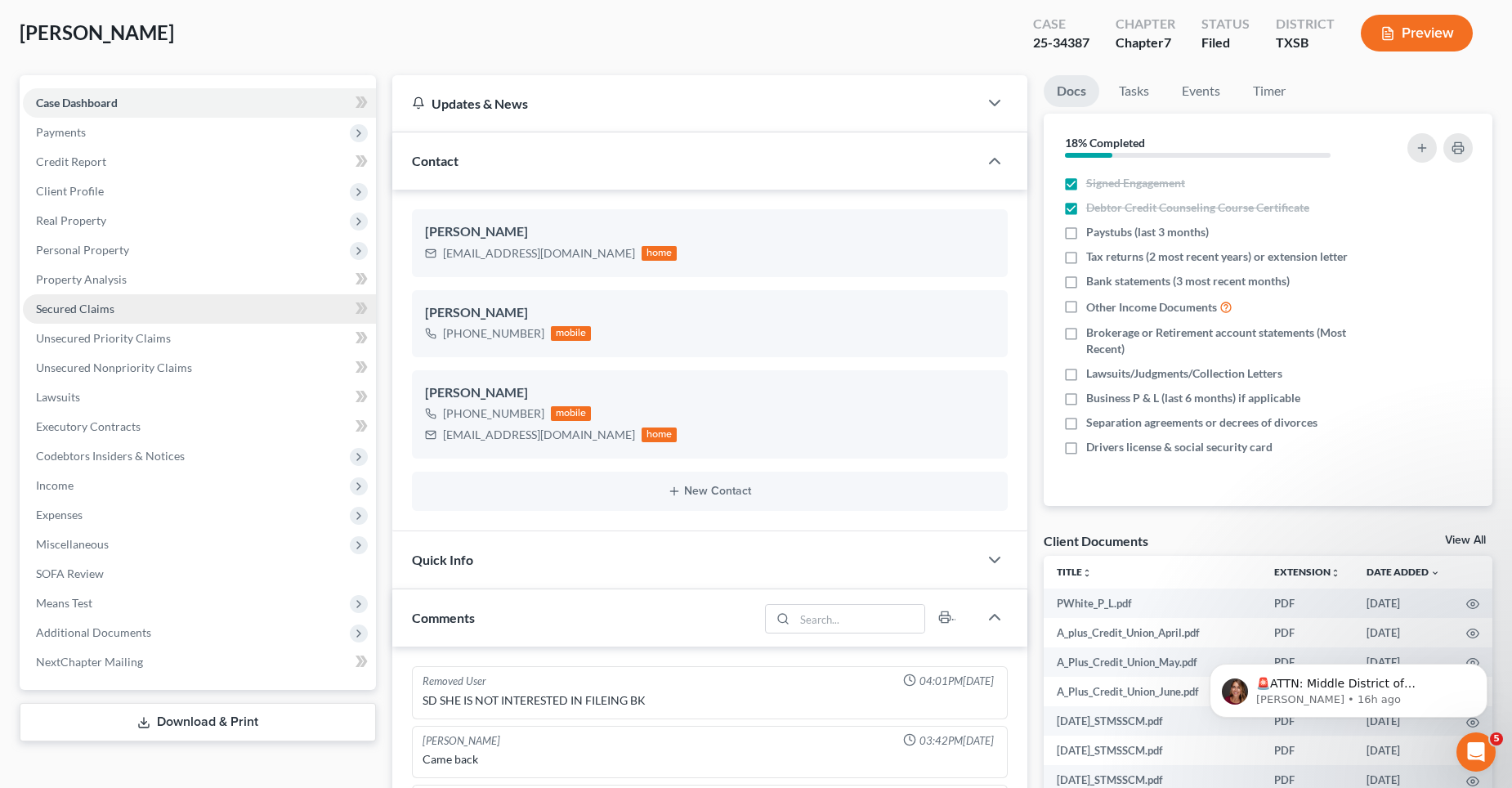
scroll to position [2797, 0]
click at [99, 307] on span "Secured Claims" at bounding box center [75, 309] width 79 height 14
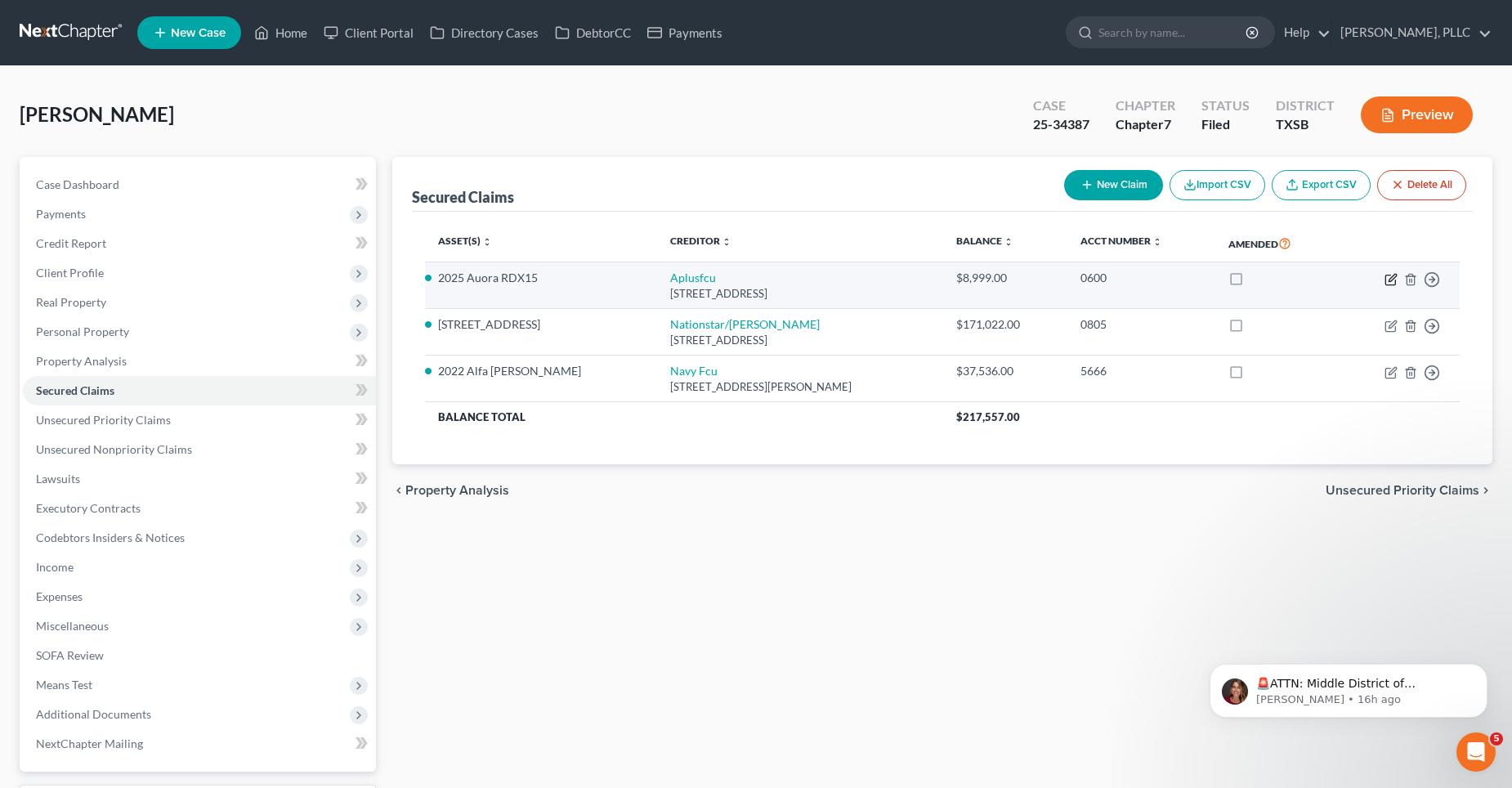
click at [1388, 278] on icon "button" at bounding box center [1390, 279] width 13 height 13
select select "45"
select select "2"
select select "0"
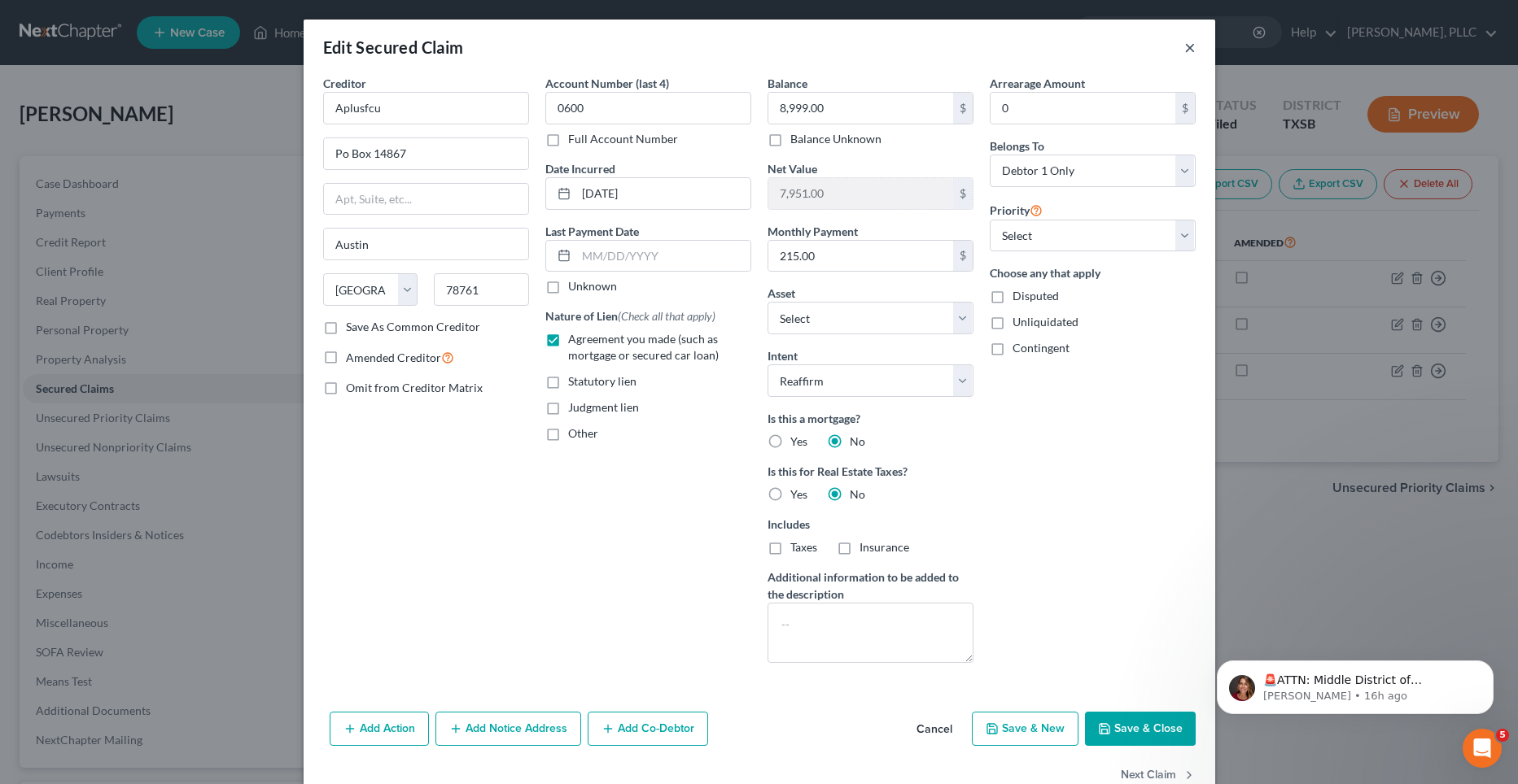
click at [1184, 45] on button "×" at bounding box center [1189, 47] width 11 height 19
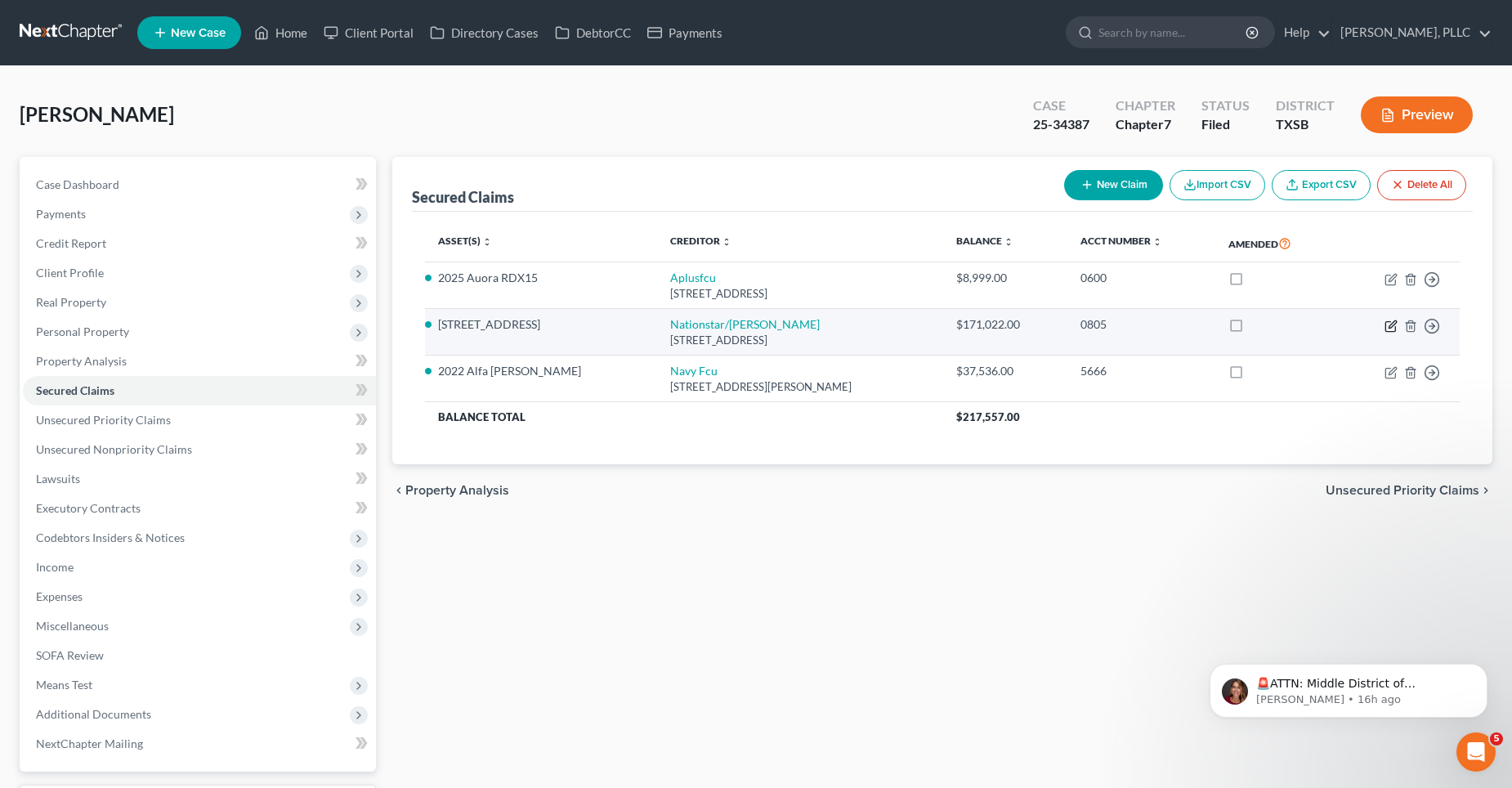
click at [1390, 325] on icon "button" at bounding box center [1392, 324] width 7 height 7
select select "45"
select select "11"
select select "2"
select select "0"
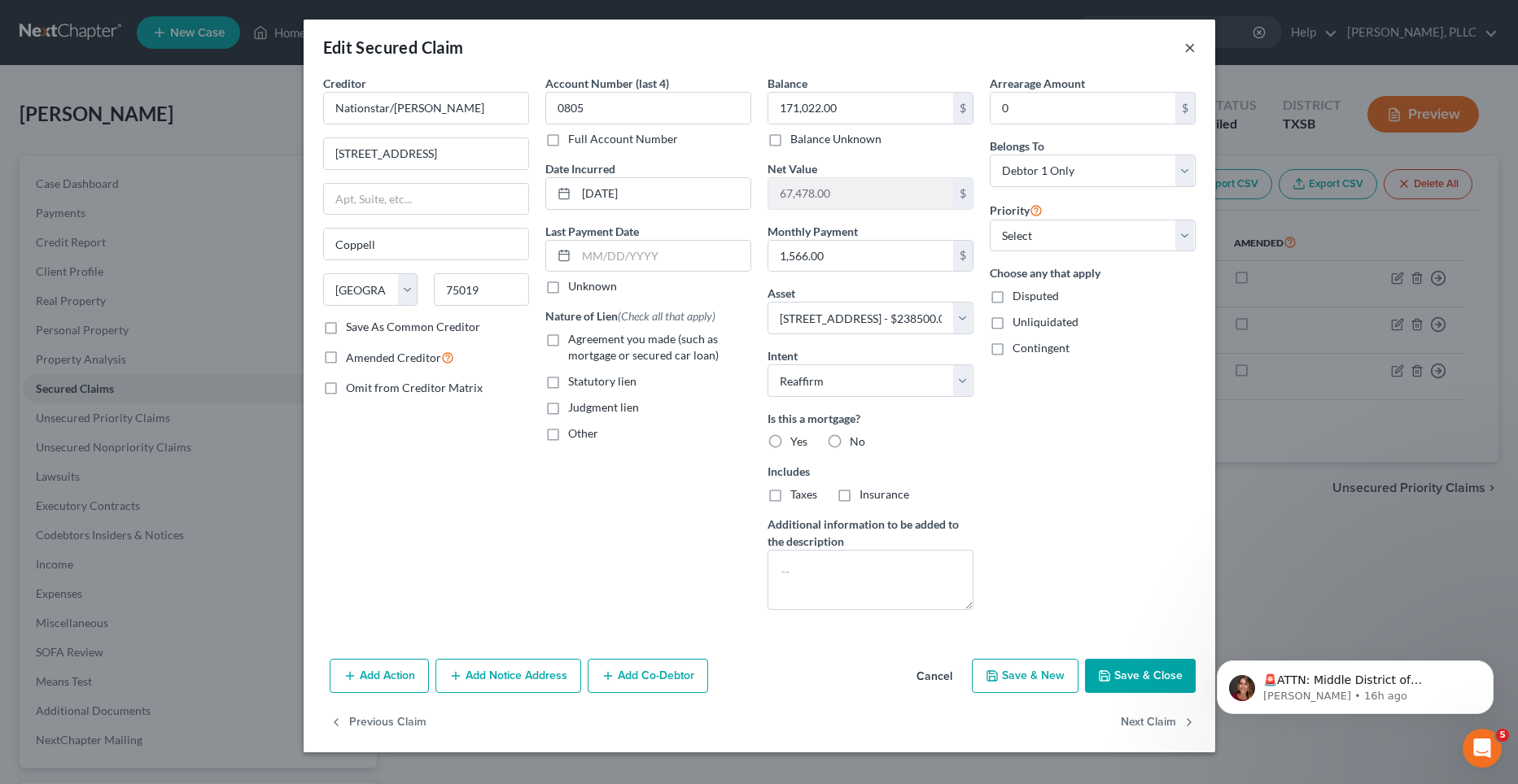
click at [1188, 50] on button "×" at bounding box center [1189, 47] width 11 height 19
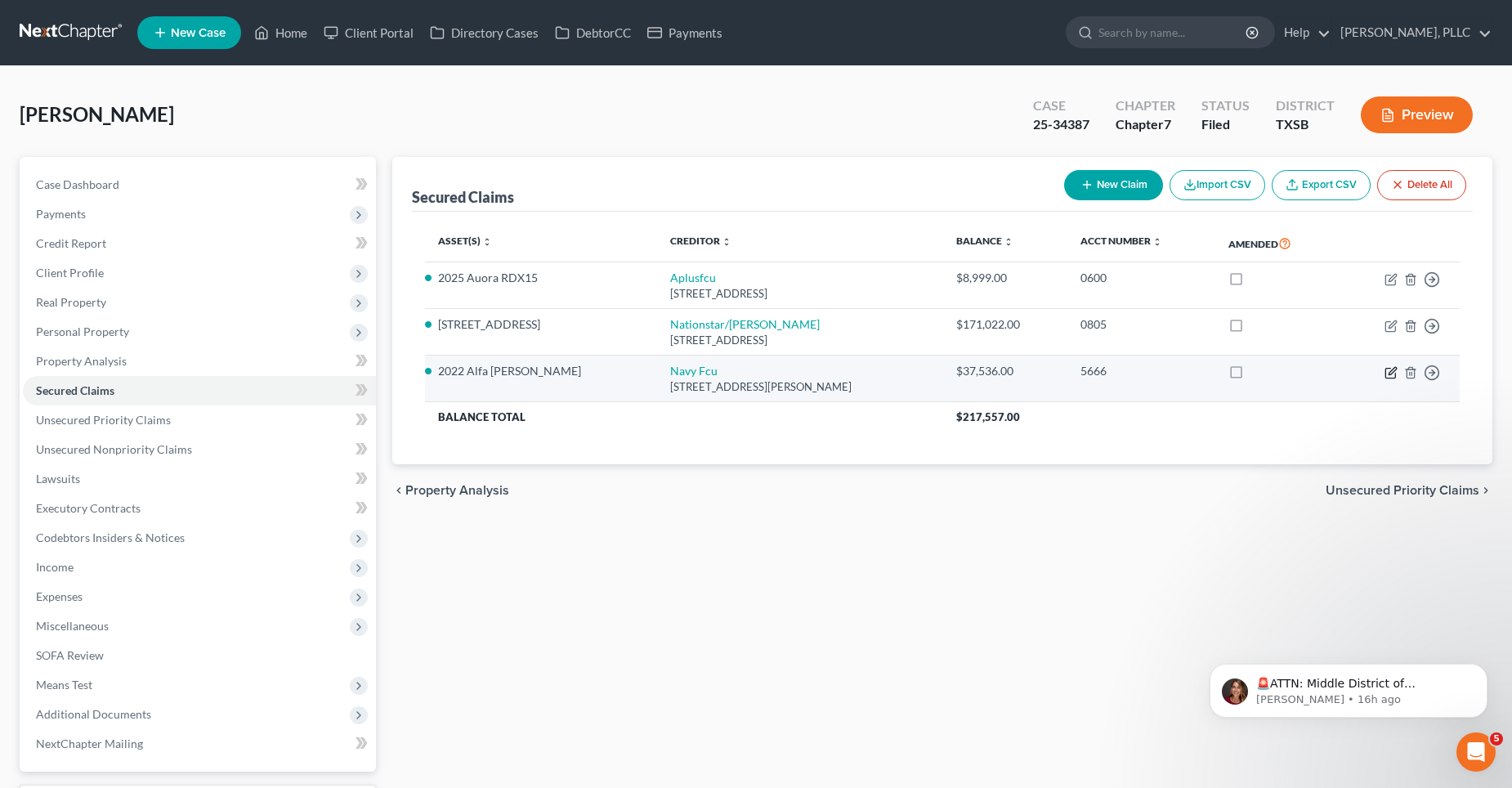
click at [1391, 369] on icon "button" at bounding box center [1392, 370] width 7 height 7
select select "48"
select select "2"
select select "0"
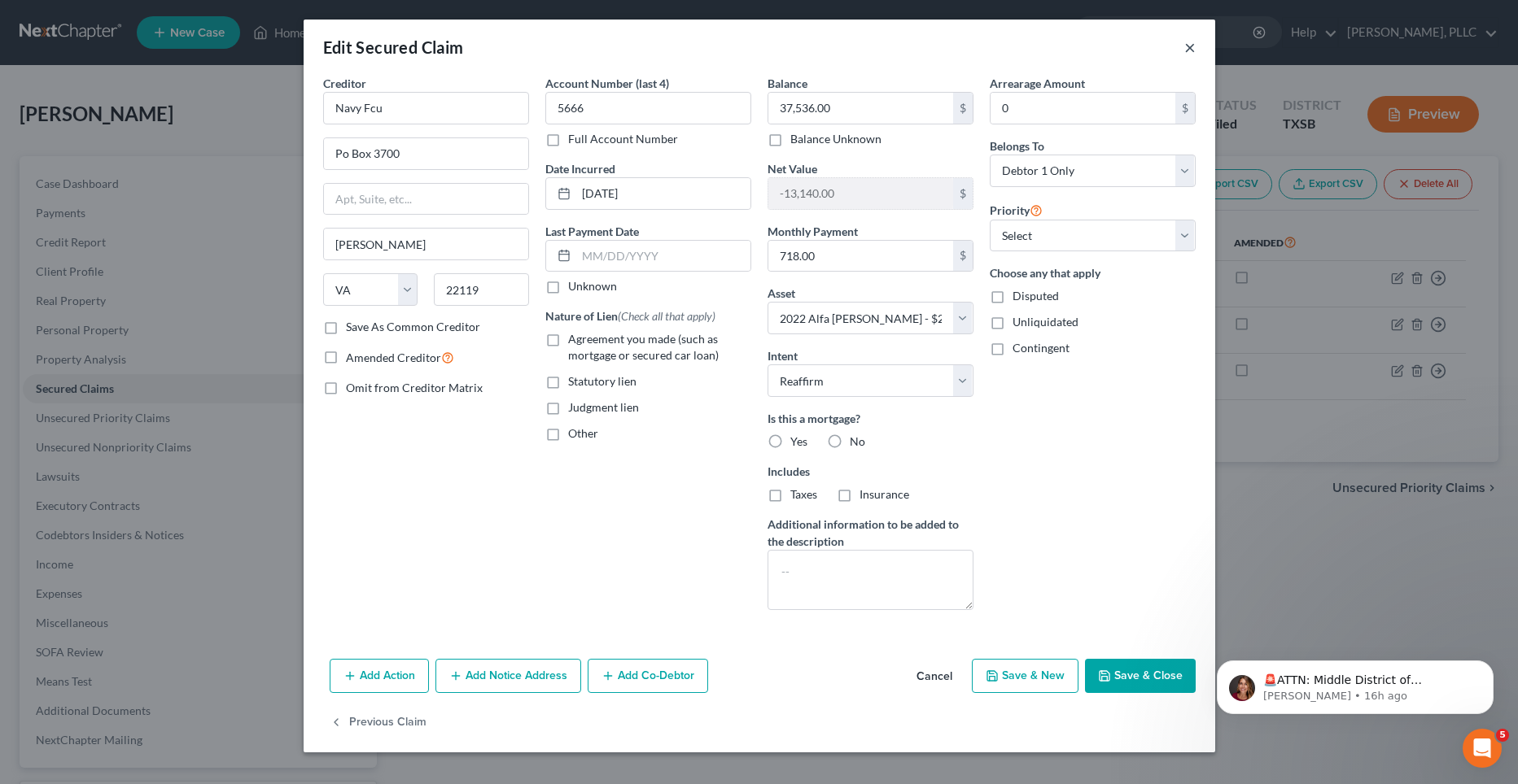
click at [1188, 50] on button "×" at bounding box center [1189, 47] width 11 height 19
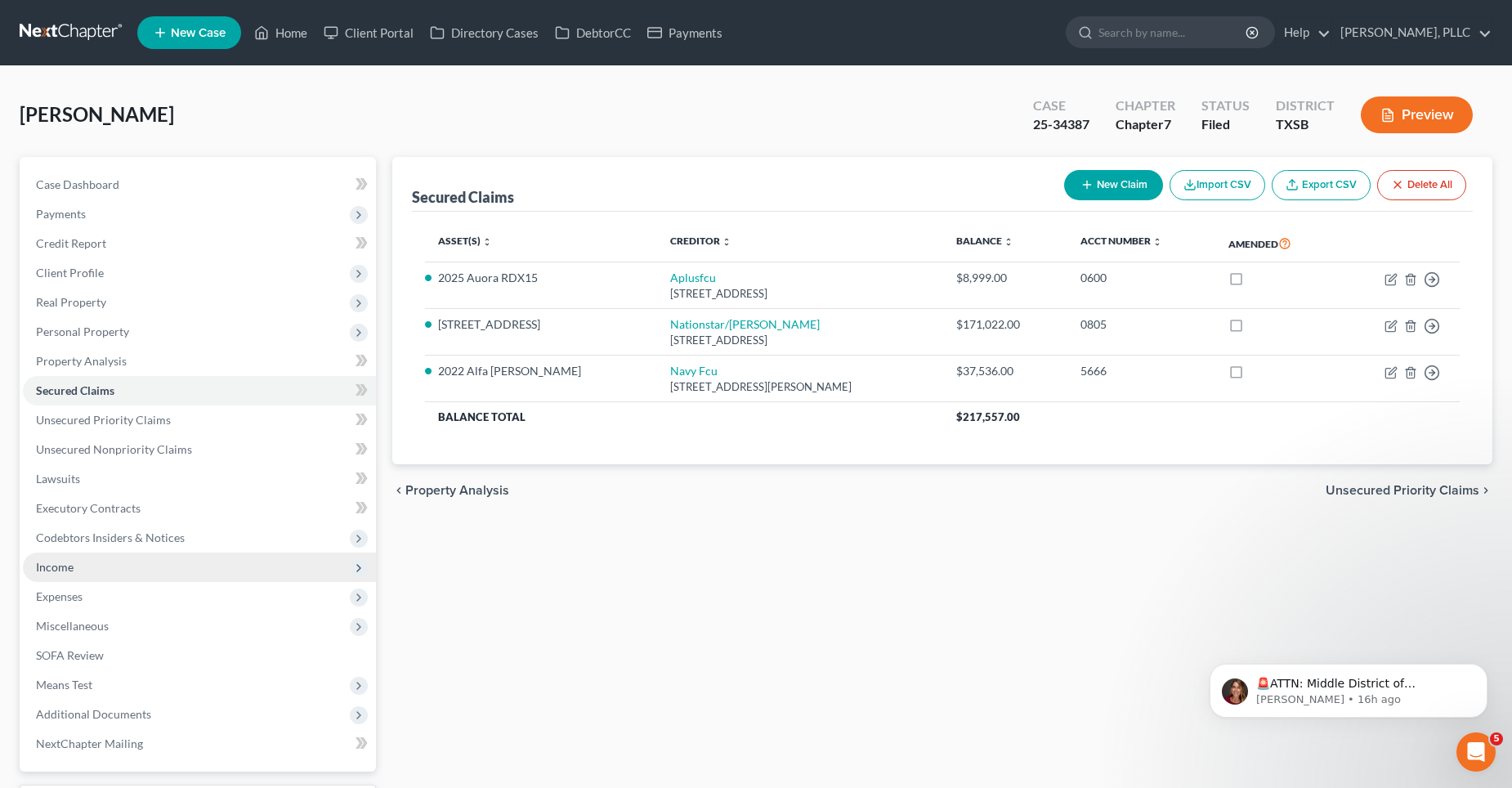
click at [88, 563] on span "Income" at bounding box center [199, 567] width 353 height 30
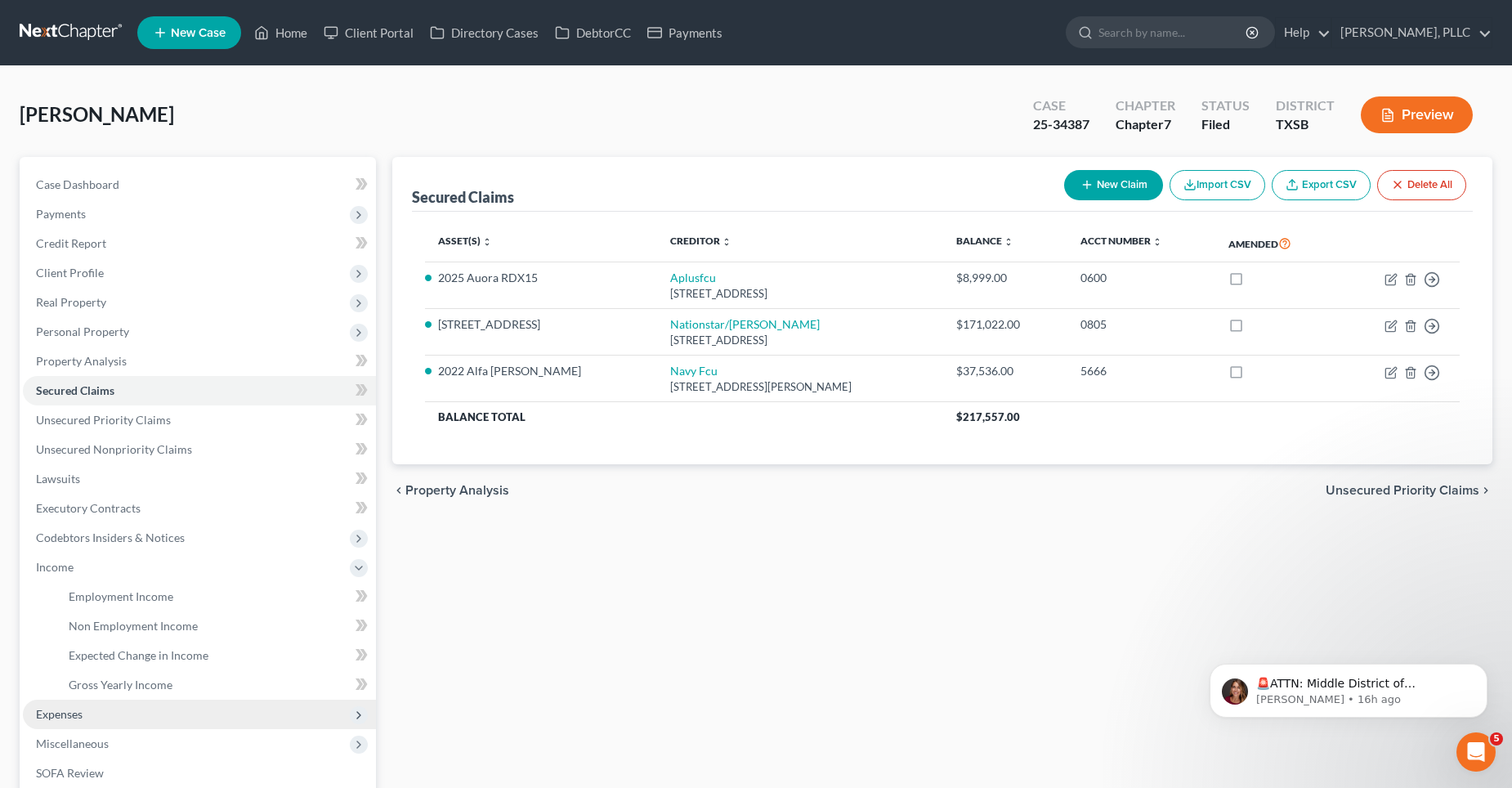
click at [44, 707] on span "Expenses" at bounding box center [59, 714] width 46 height 14
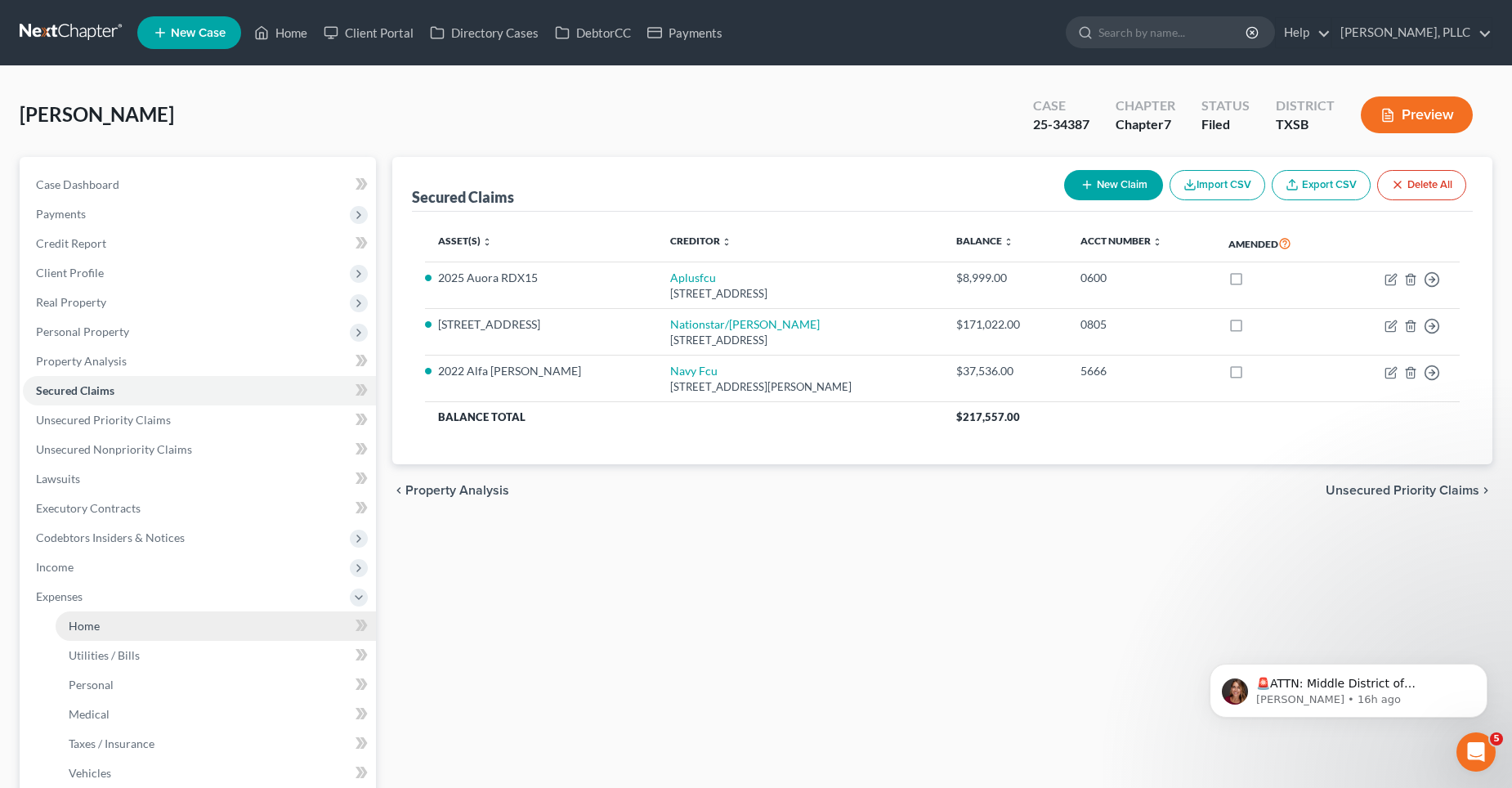
click at [105, 631] on link "Home" at bounding box center [216, 627] width 320 height 30
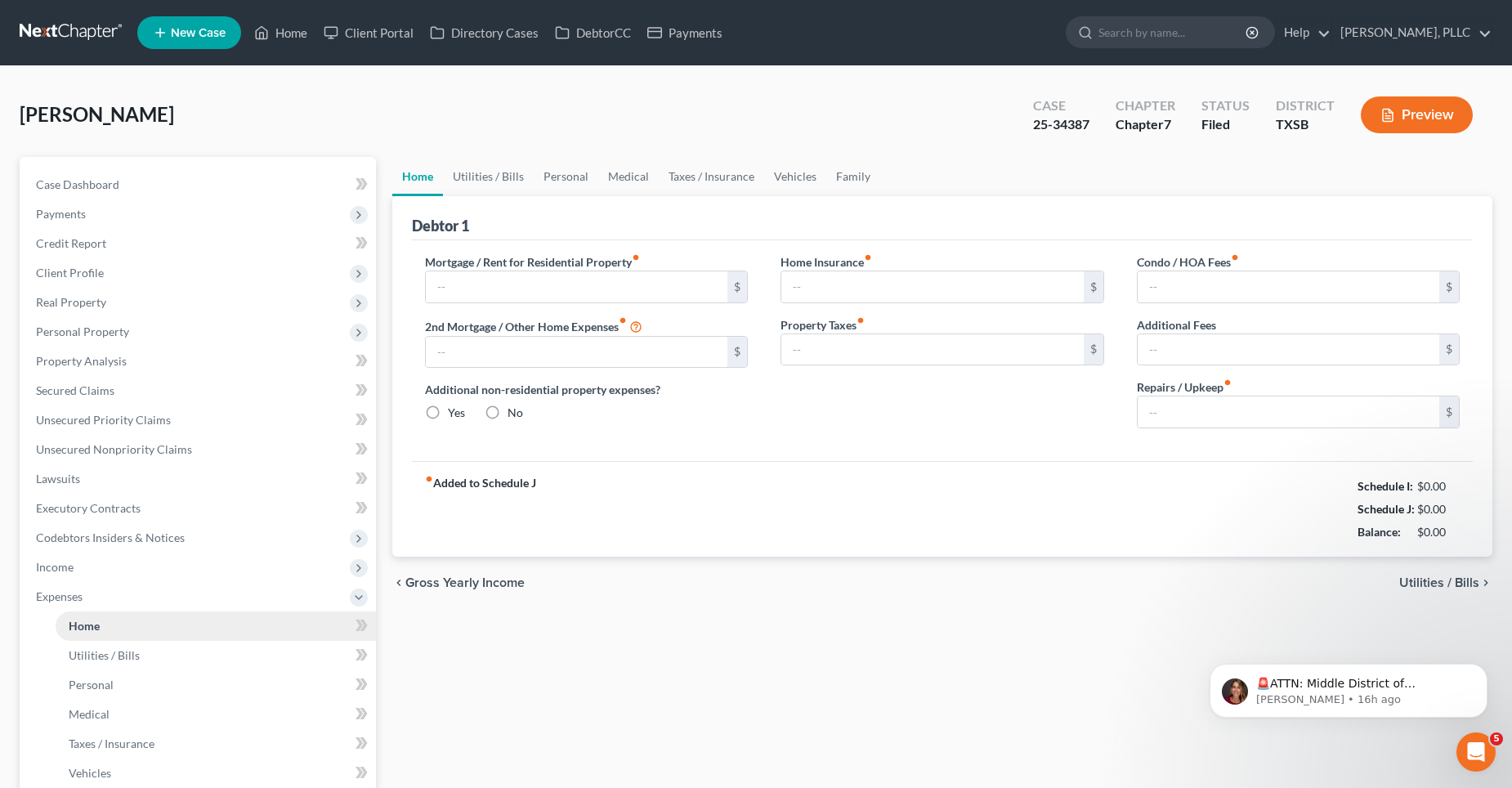
type input "1,566.00"
type input "0.00"
radio input "true"
type input "0.00"
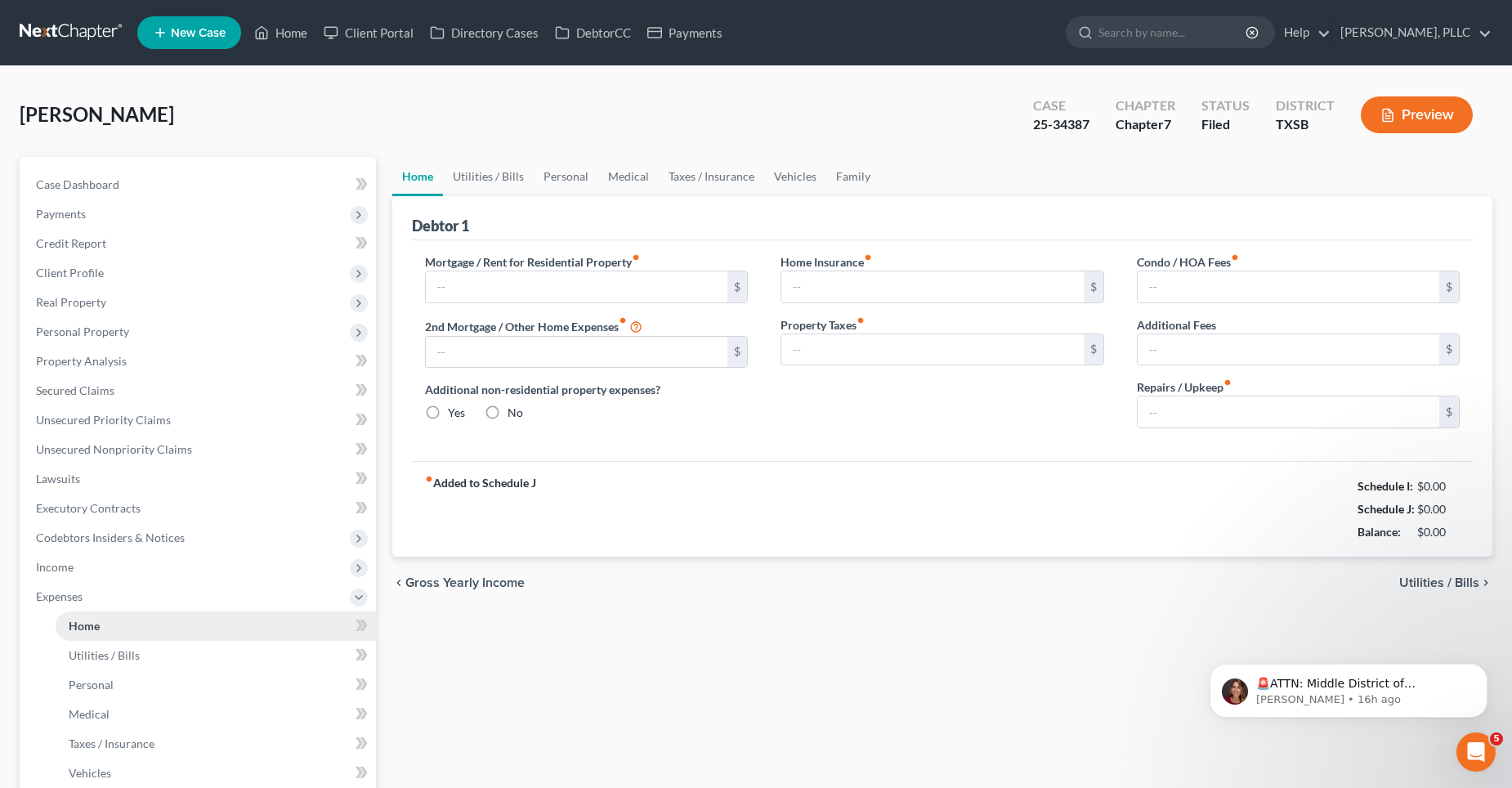
type input "0.00"
type input "300.00"
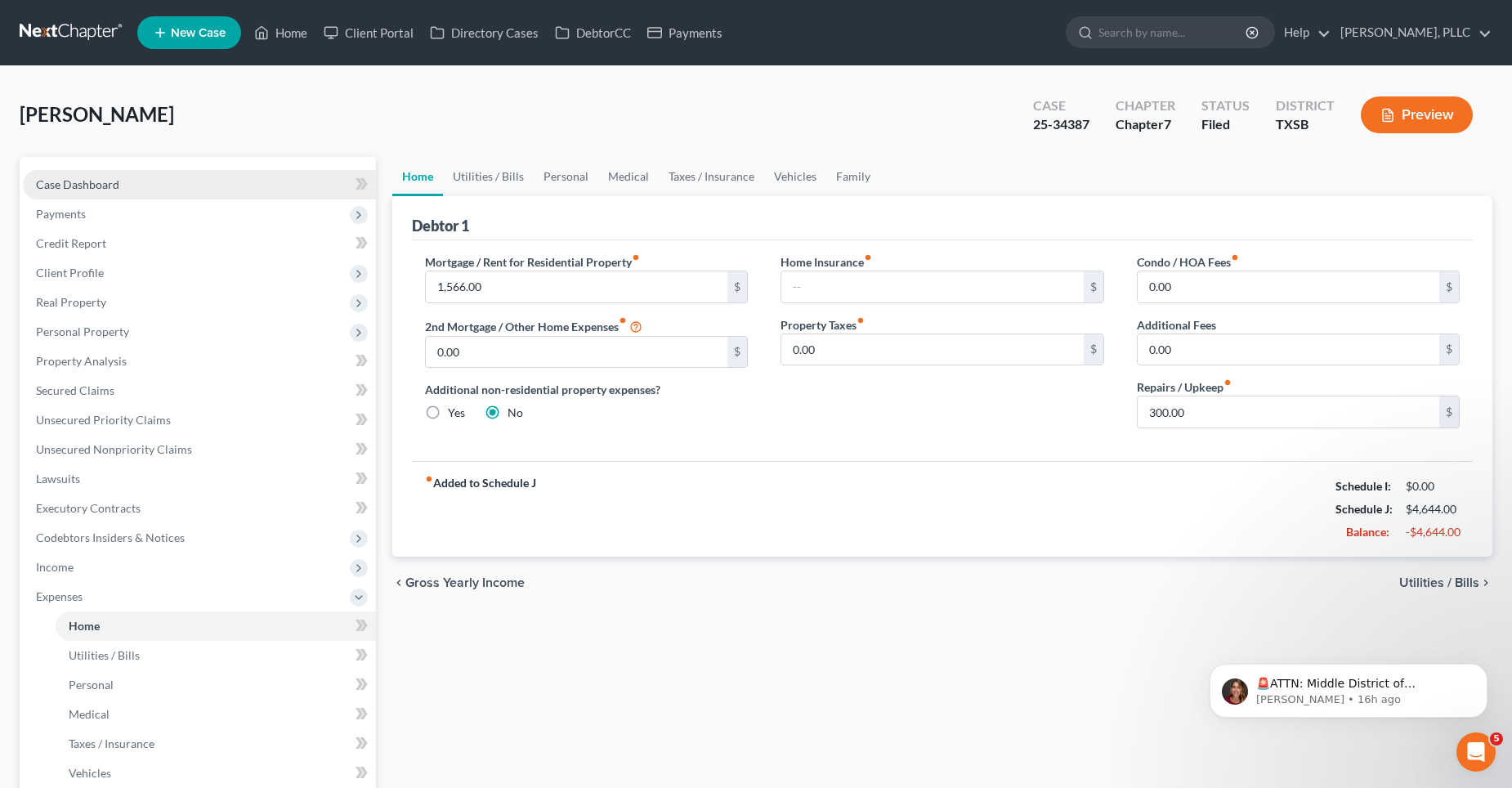
click at [105, 179] on span "Case Dashboard" at bounding box center [77, 185] width 83 height 14
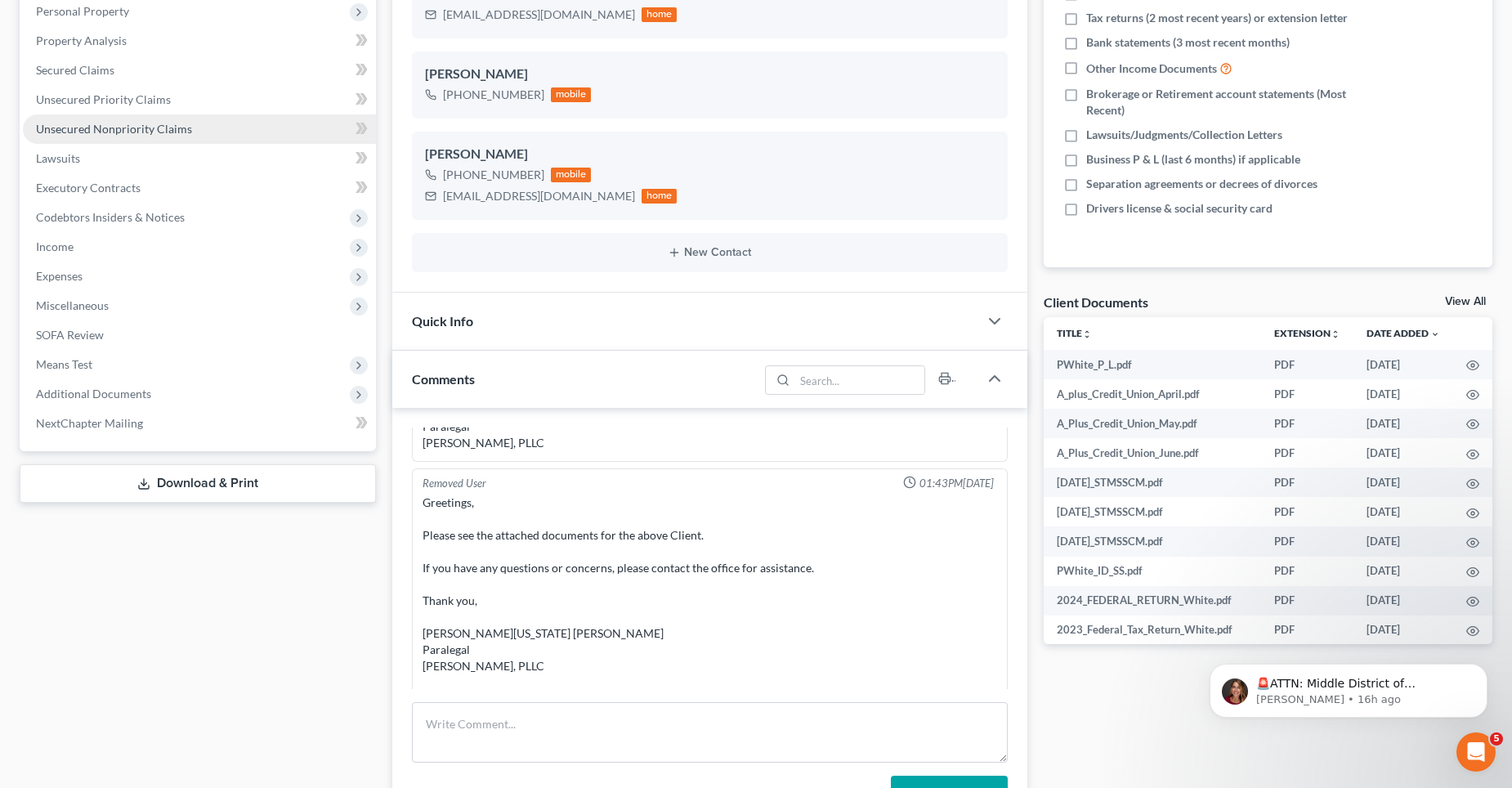
scroll to position [164, 0]
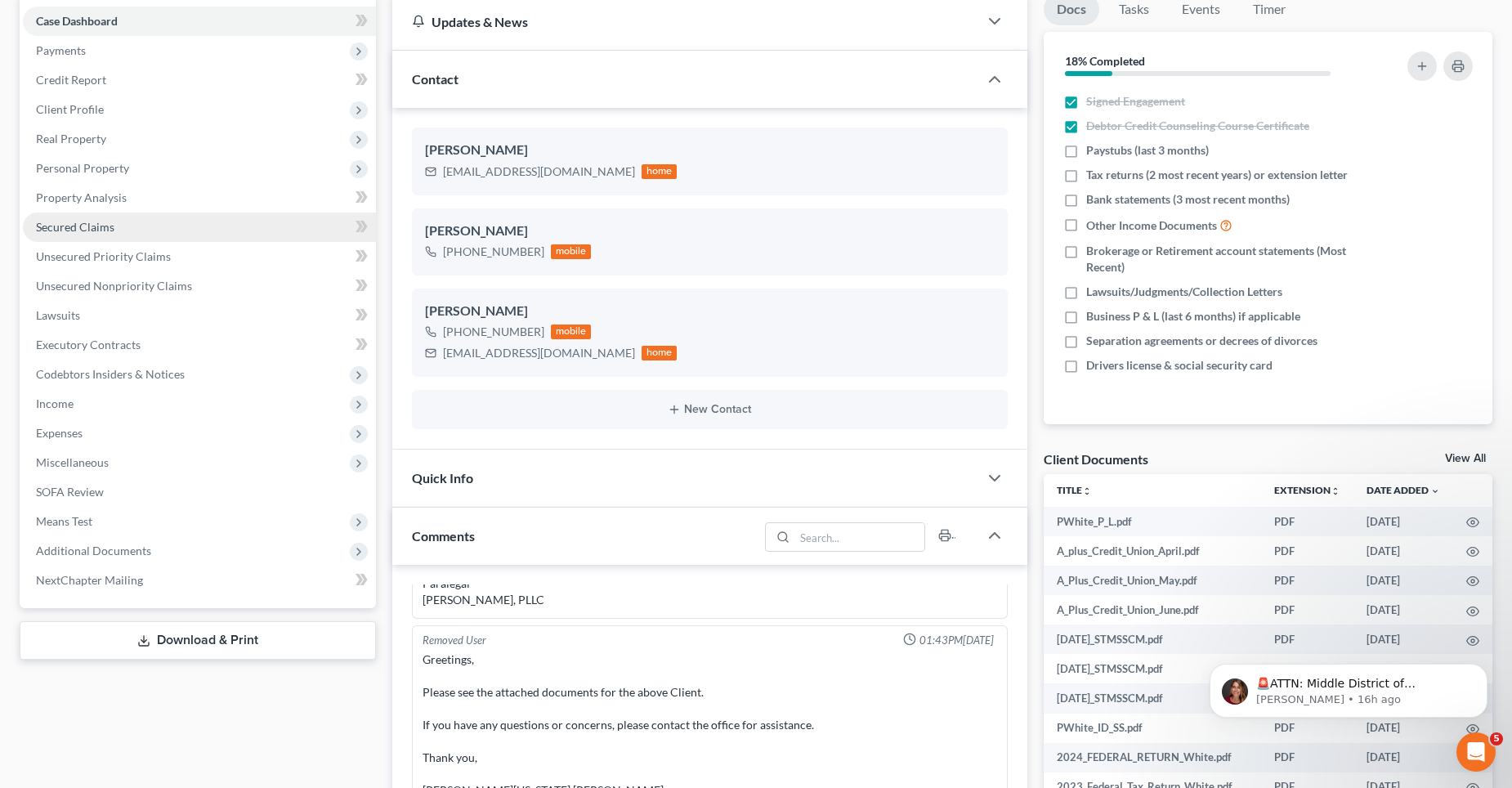
click at [89, 221] on span "Secured Claims" at bounding box center [75, 227] width 79 height 14
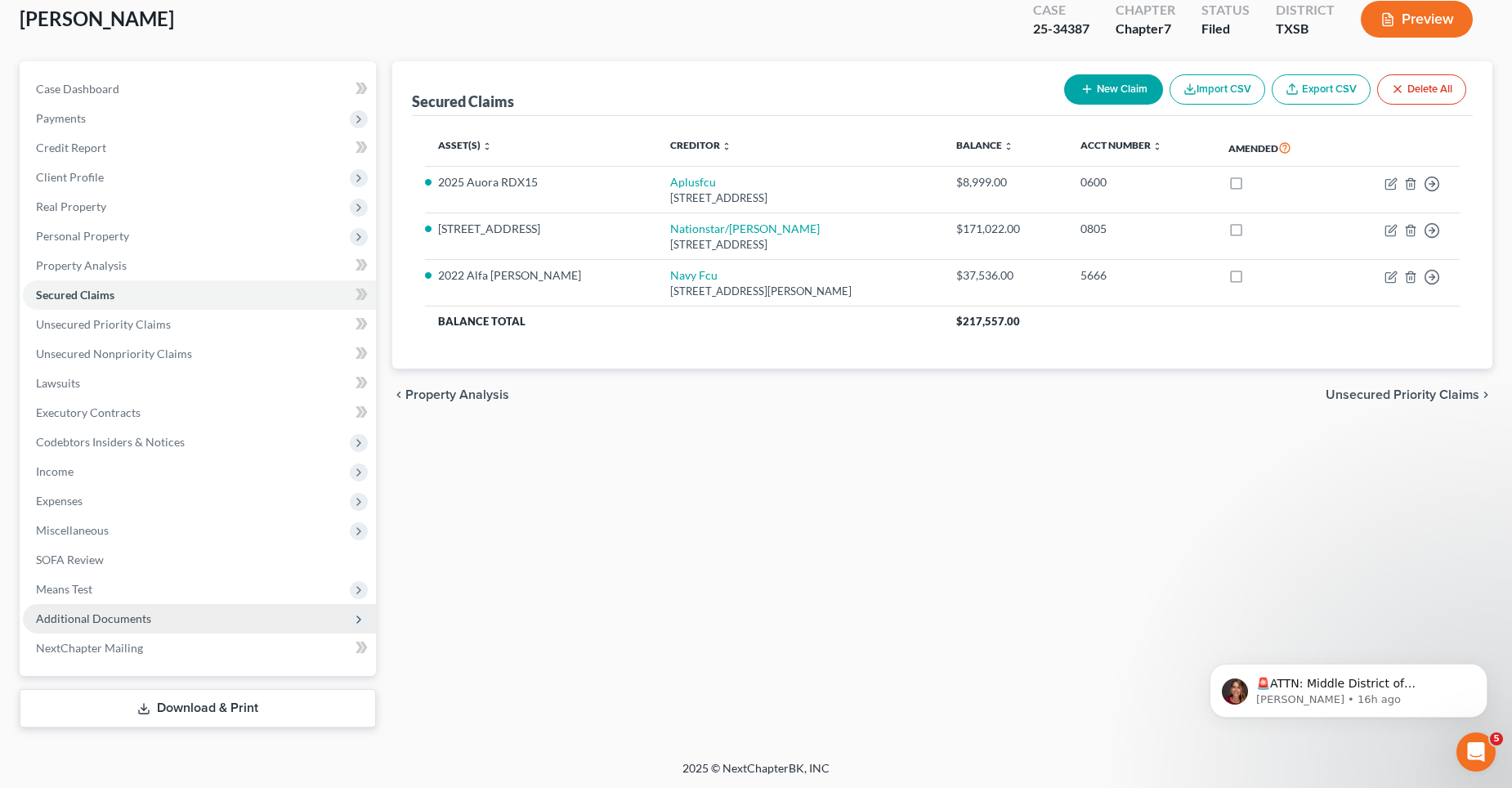
scroll to position [97, 0]
click at [95, 615] on span "Additional Documents" at bounding box center [94, 617] width 116 height 14
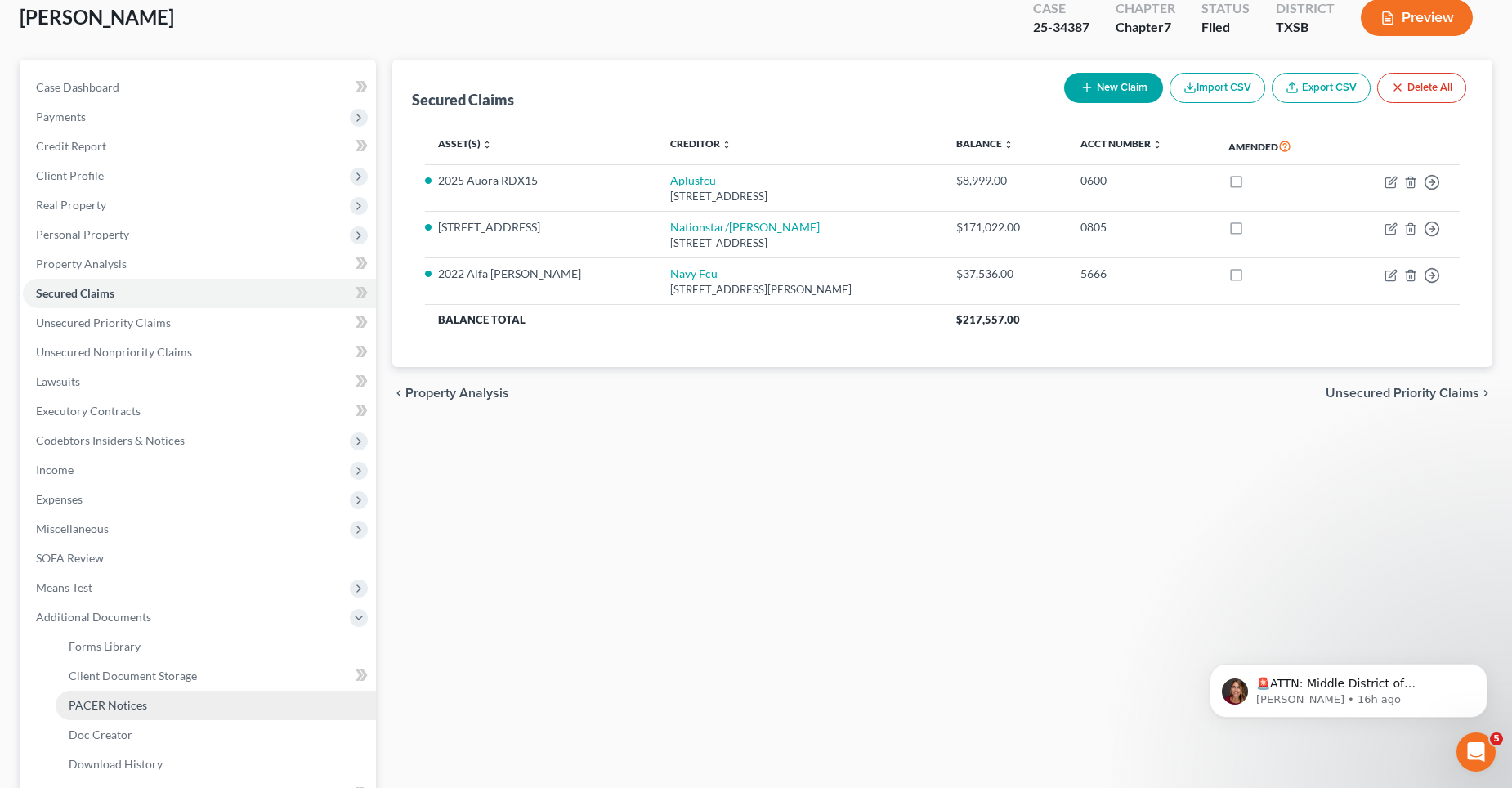
click at [119, 714] on link "PACER Notices" at bounding box center [216, 706] width 320 height 30
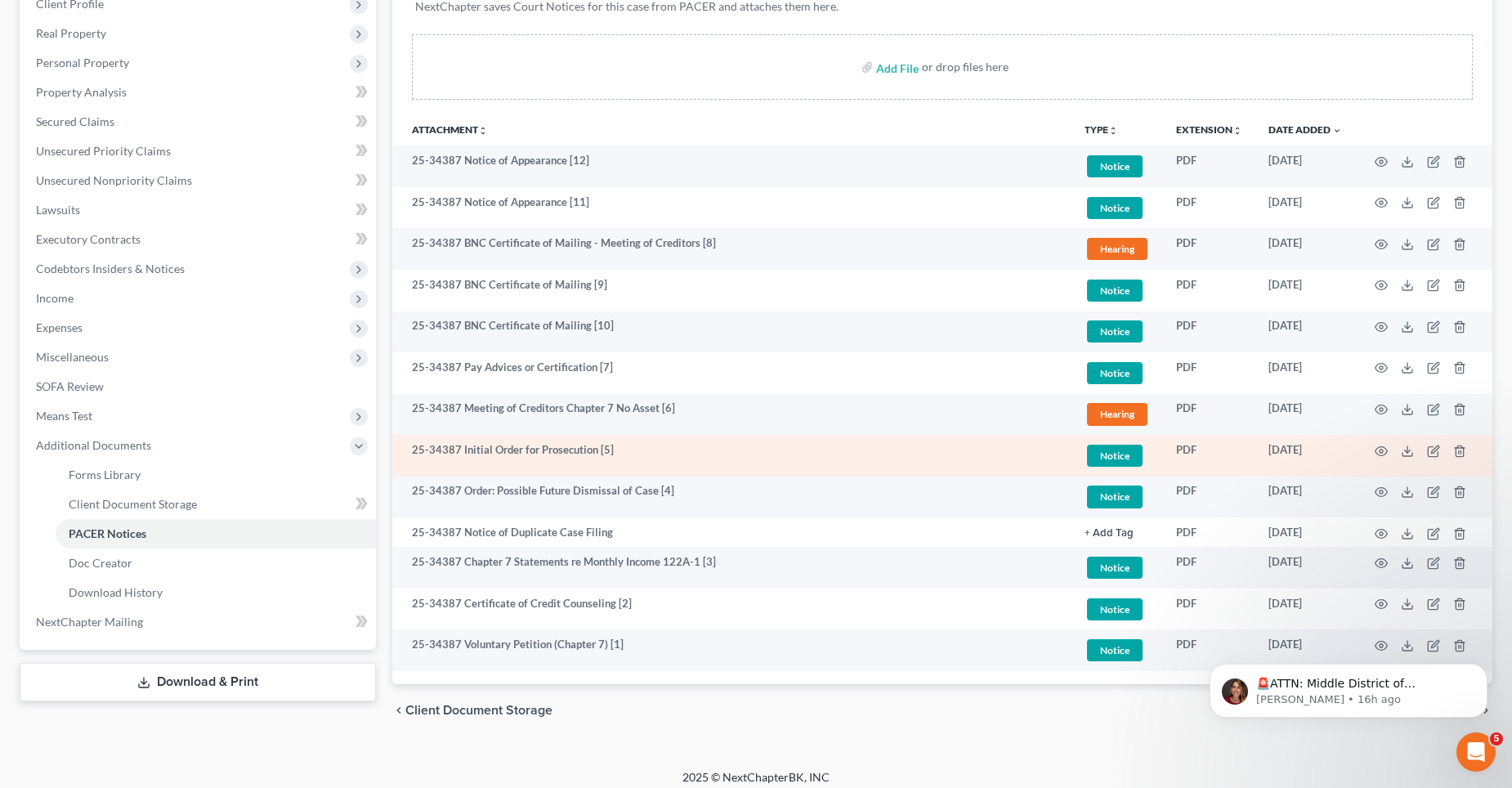
scroll to position [279, 0]
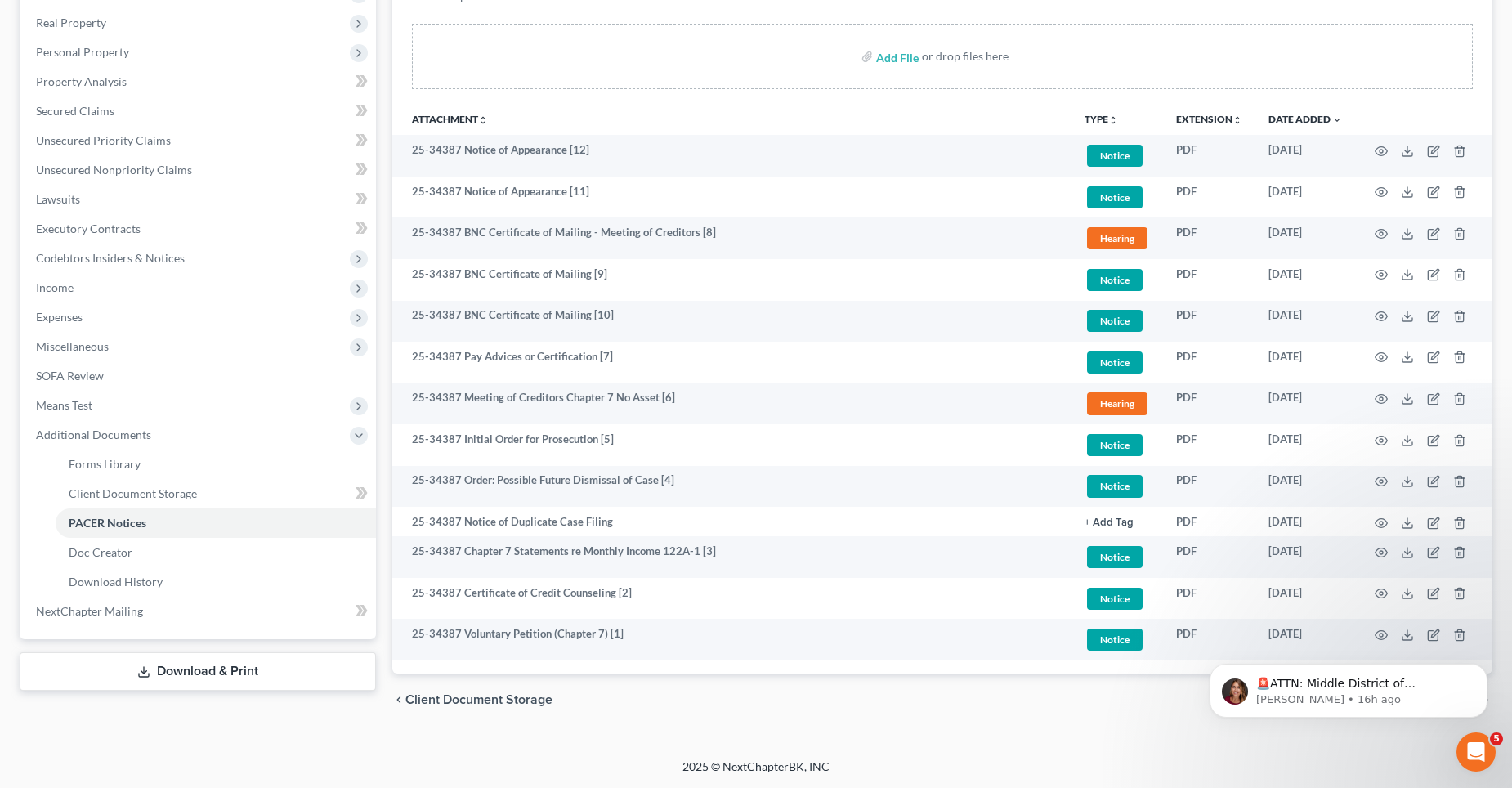
click at [1368, 636] on html "🚨ATTN: Middle District of [US_STATE] The court has added a new Credit Counselin…" at bounding box center [1348, 686] width 327 height 115
click at [1373, 637] on body "🚨ATTN: Middle District of [US_STATE] The court has added a new Credit Counselin…" at bounding box center [1348, 687] width 314 height 102
drag, startPoint x: 1133, startPoint y: 703, endPoint x: 80, endPoint y: 18, distance: 1256.2
click at [1133, 703] on div "chevron_left Client Document Storage Doc Creator chevron_right" at bounding box center [942, 700] width 1101 height 53
click at [1374, 633] on html "🚨ATTN: Middle District of [US_STATE] The court has added a new Credit Counselin…" at bounding box center [1348, 686] width 327 height 115
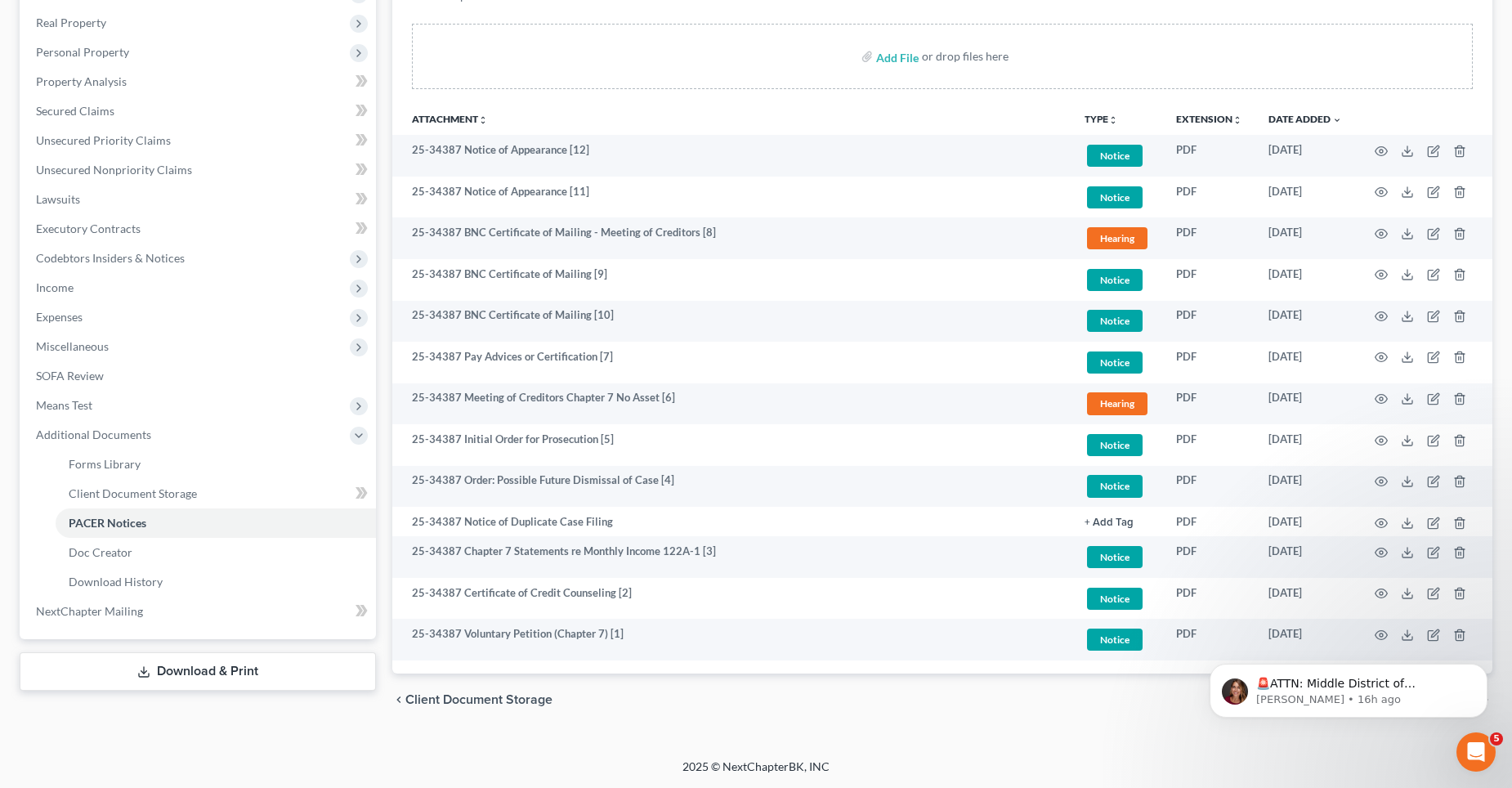
click at [1373, 633] on html "🚨ATTN: Middle District of [US_STATE] The court has added a new Credit Counselin…" at bounding box center [1348, 686] width 327 height 115
click at [1317, 633] on html "🚨ATTN: Middle District of [US_STATE] The court has added a new Credit Counselin…" at bounding box center [1348, 686] width 327 height 115
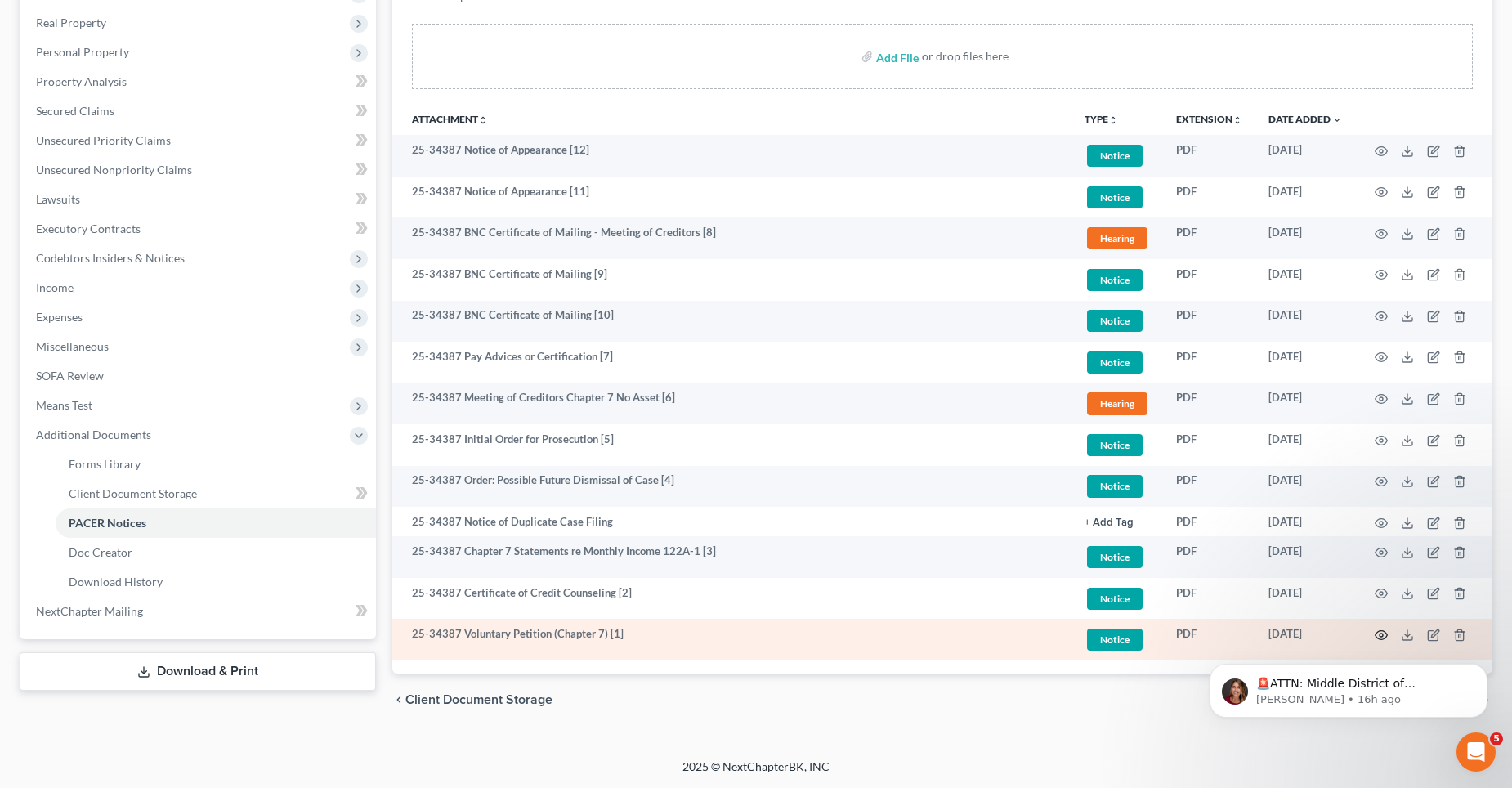
click at [1380, 629] on icon "button" at bounding box center [1381, 635] width 13 height 13
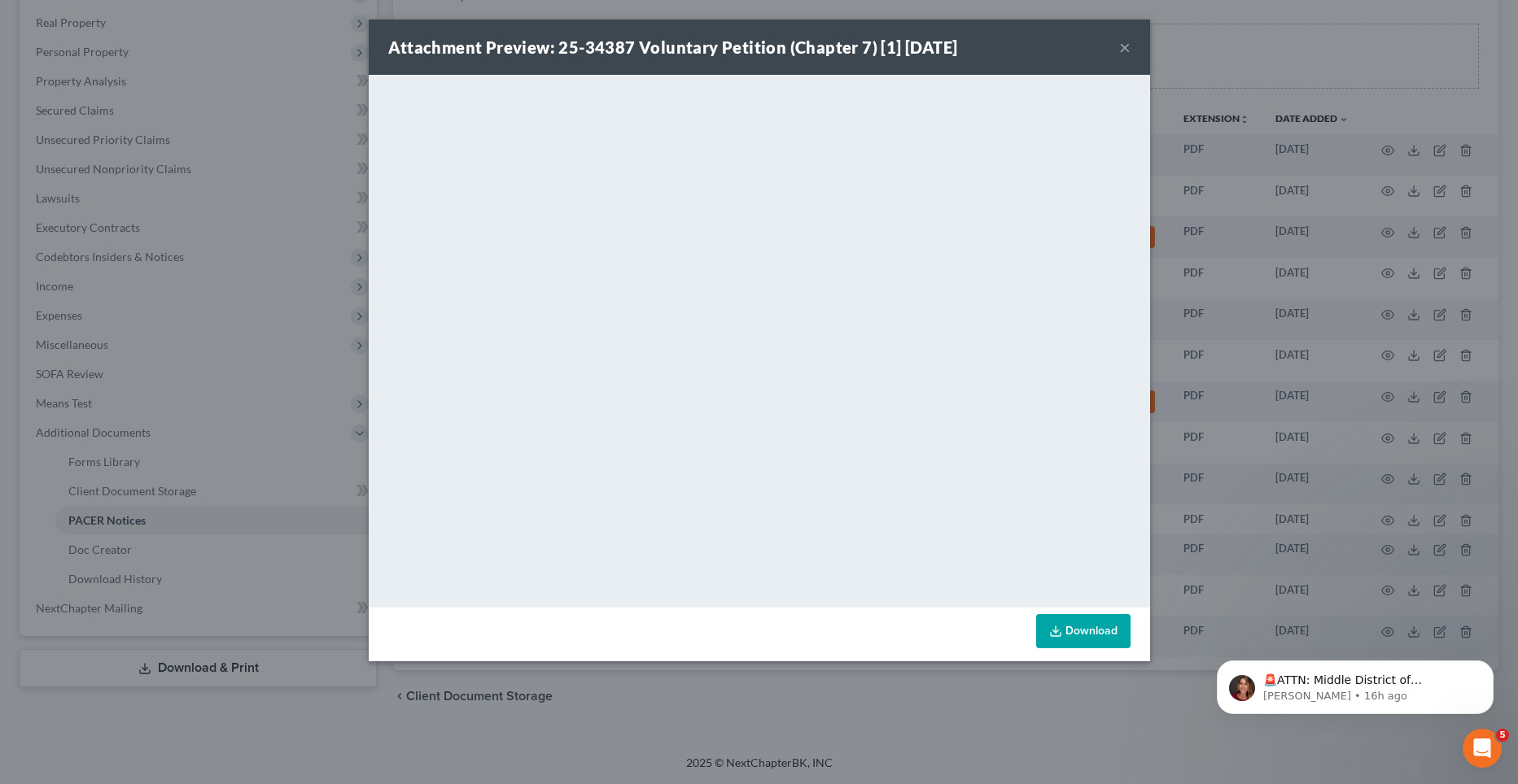
click at [1124, 43] on button "×" at bounding box center [1124, 47] width 11 height 19
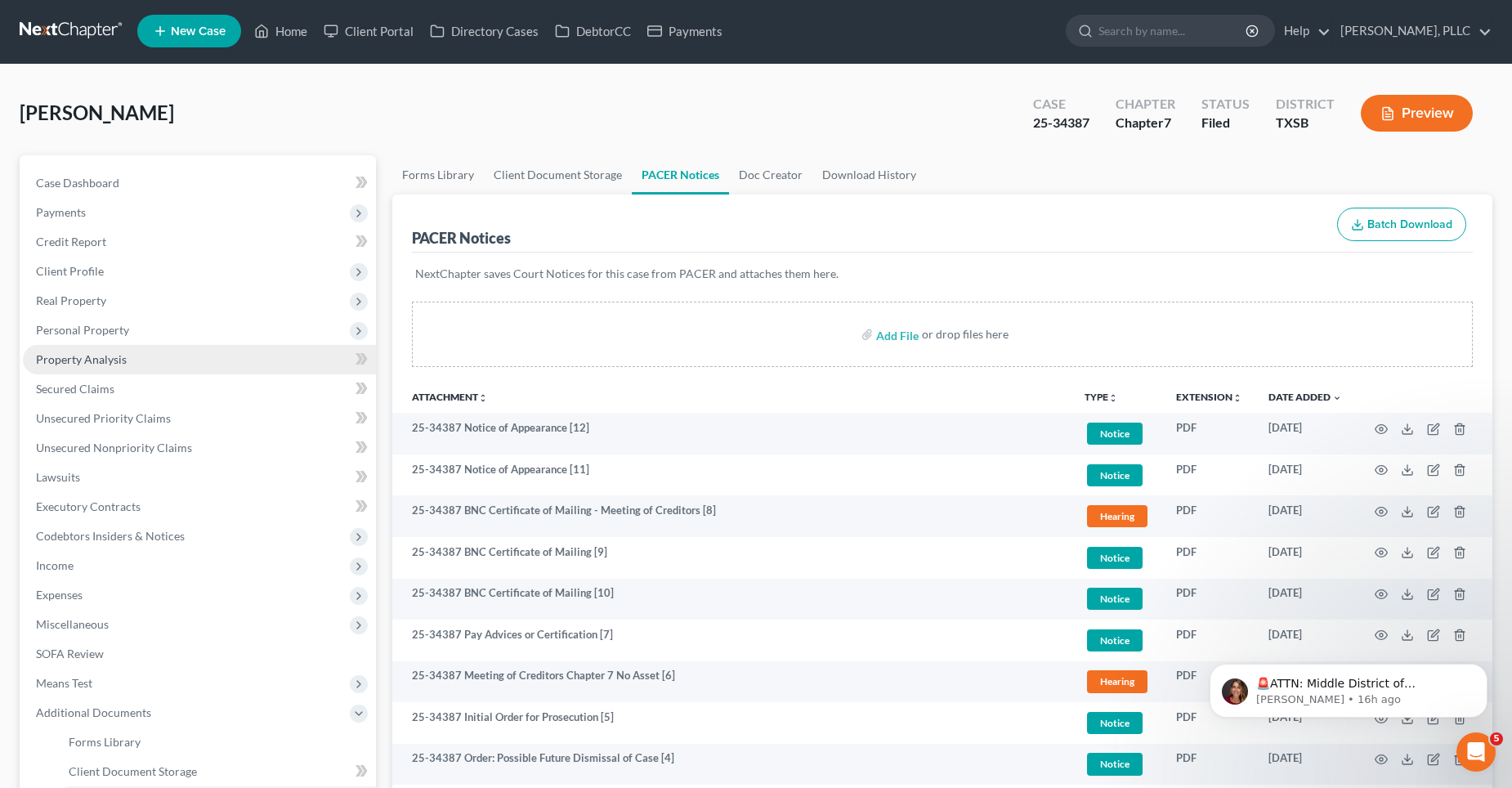
scroll to position [0, 0]
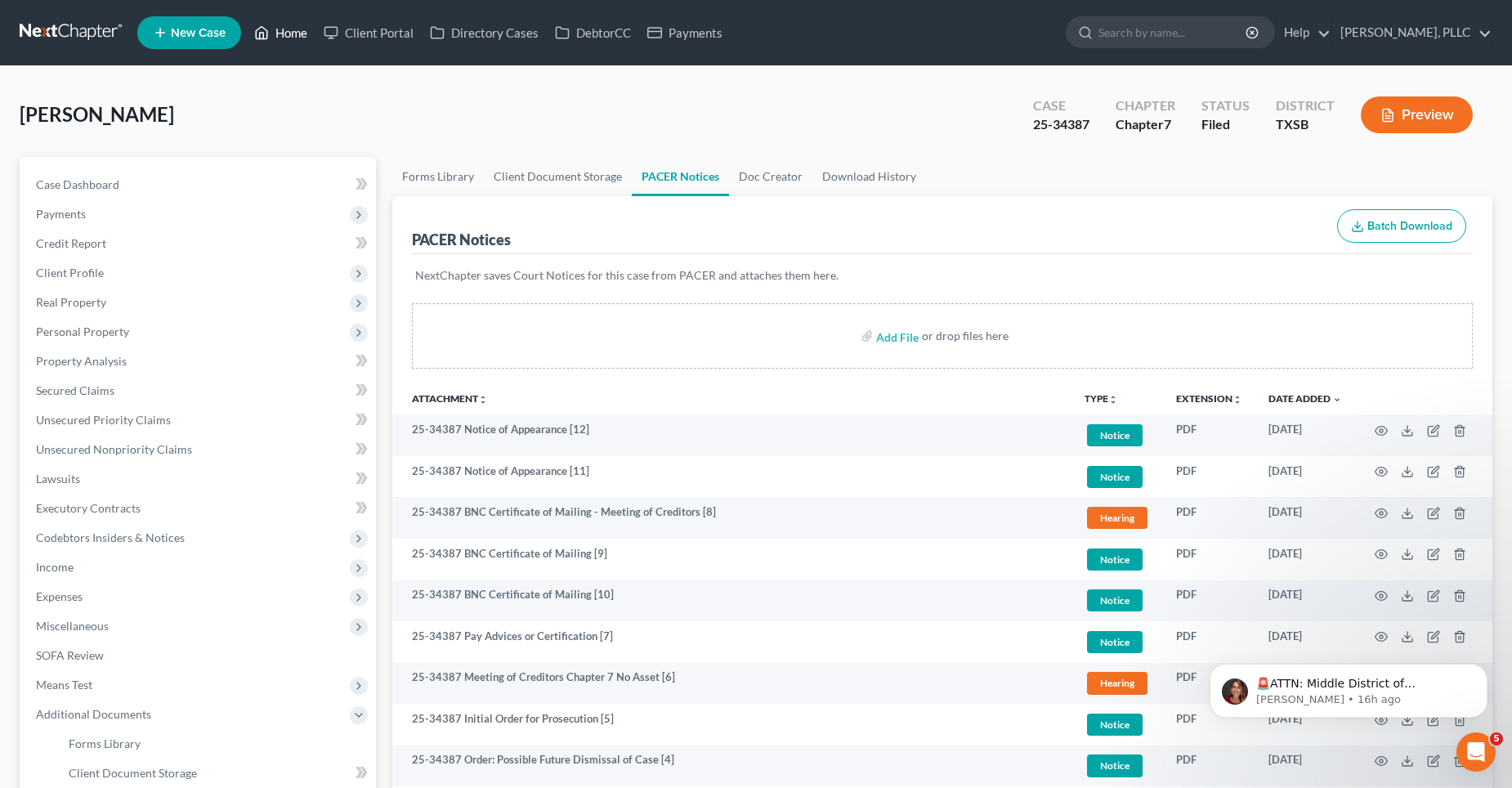
click at [289, 29] on link "Home" at bounding box center [280, 33] width 69 height 30
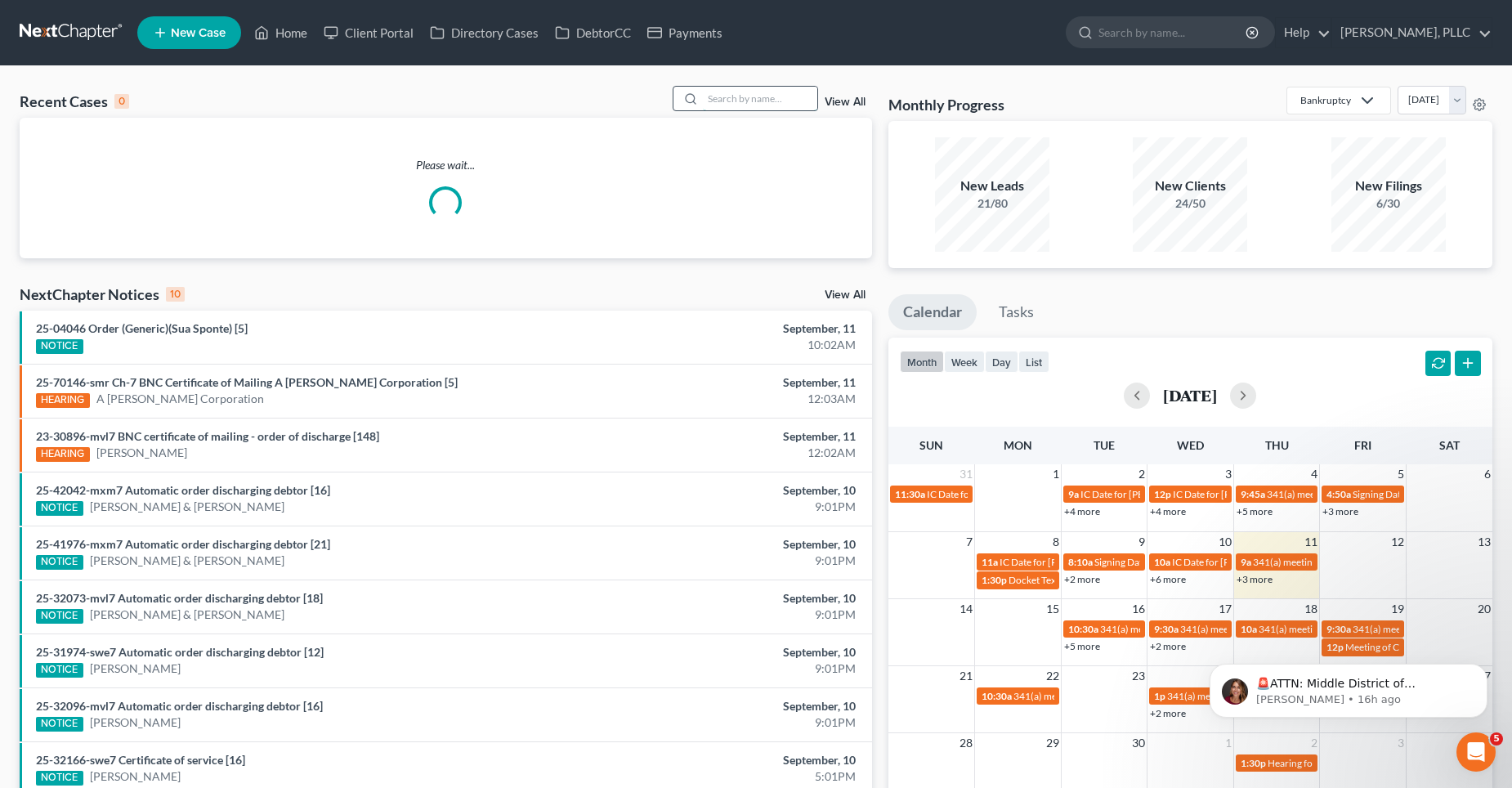
click at [749, 96] on input "search" at bounding box center [760, 98] width 115 height 24
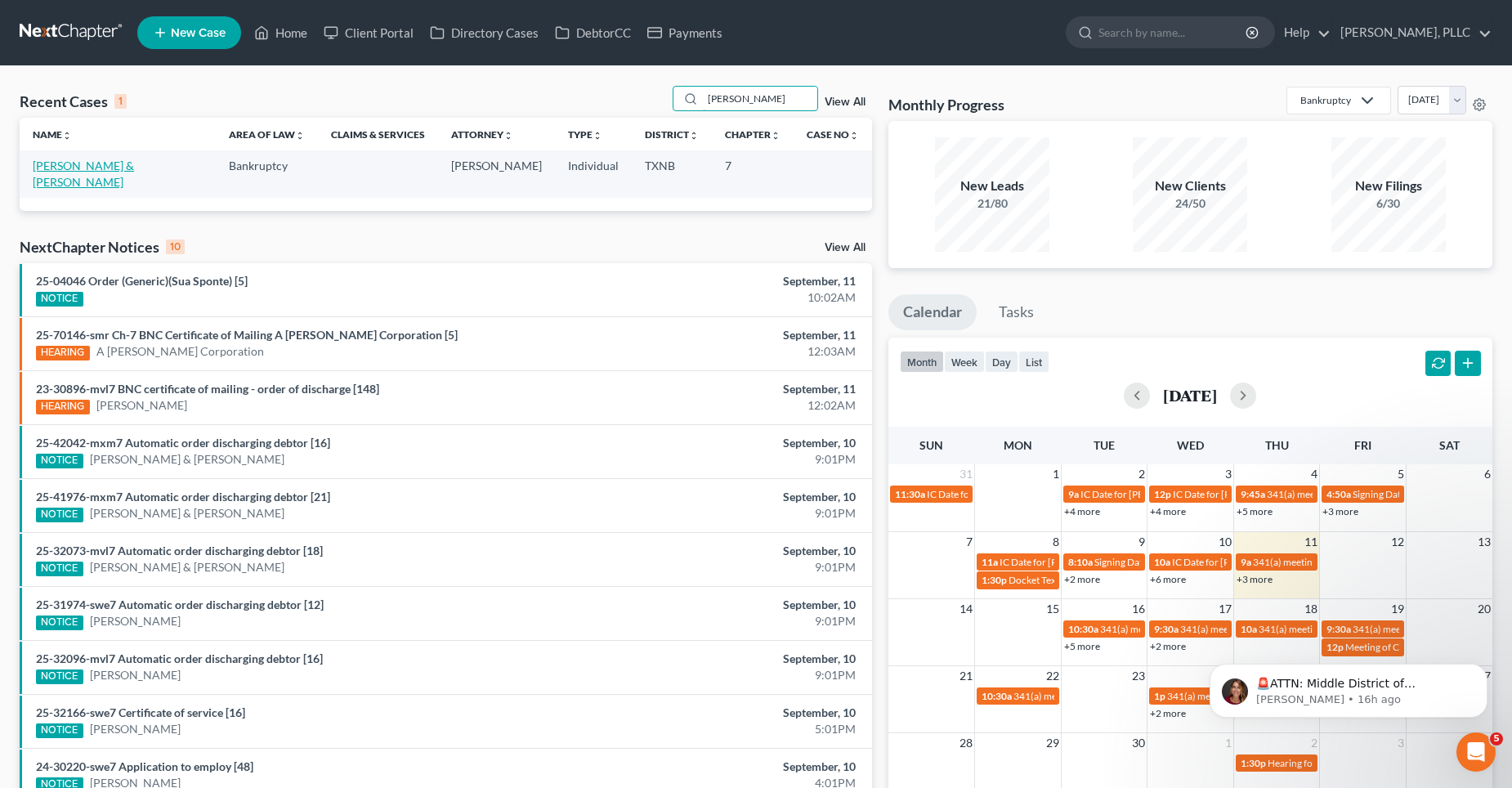
type input "[PERSON_NAME]"
click at [79, 165] on link "[PERSON_NAME] & [PERSON_NAME]" at bounding box center [83, 173] width 102 height 31
select select "4"
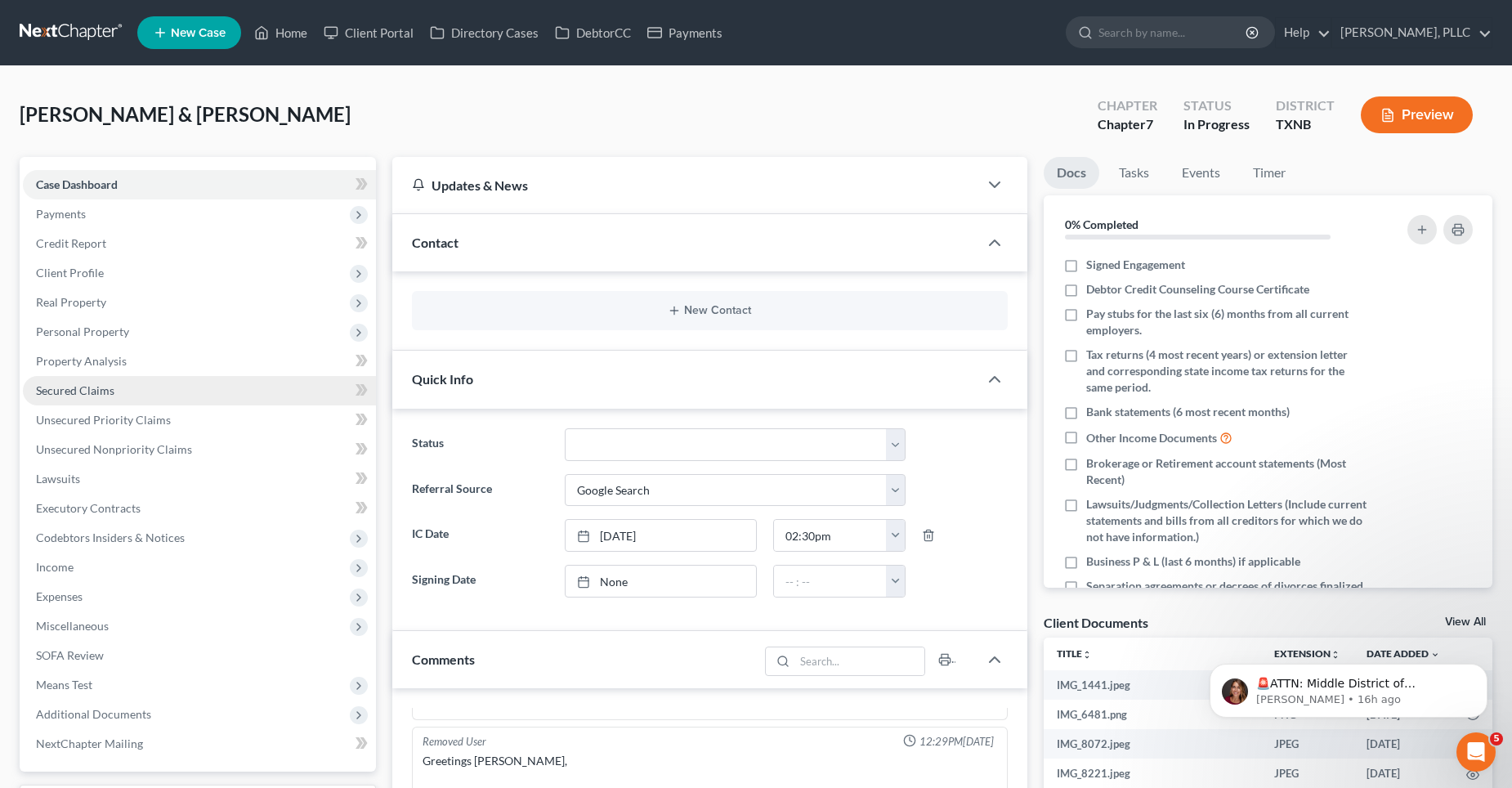
click at [161, 389] on link "Secured Claims" at bounding box center [199, 391] width 353 height 30
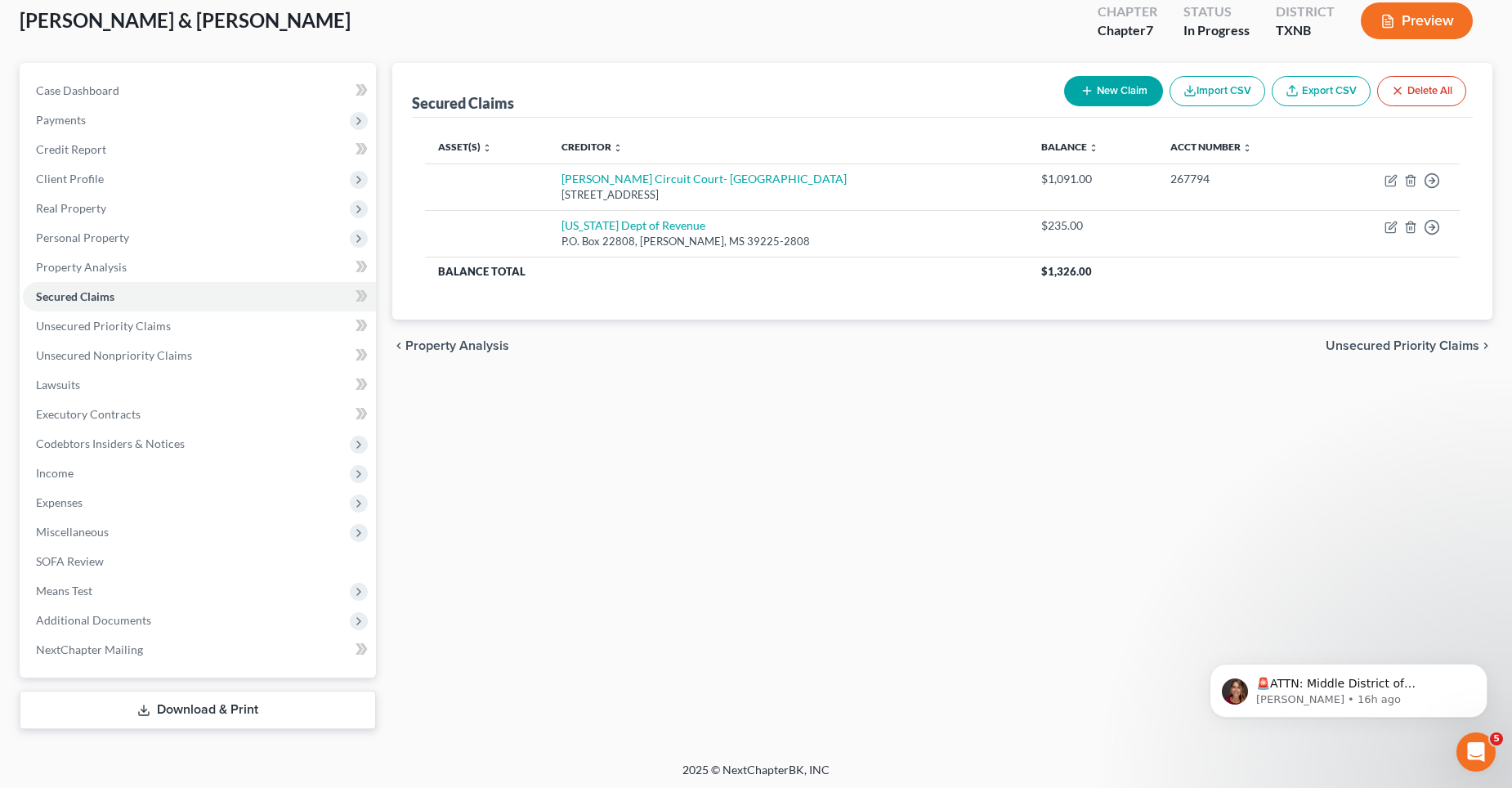
scroll to position [97, 0]
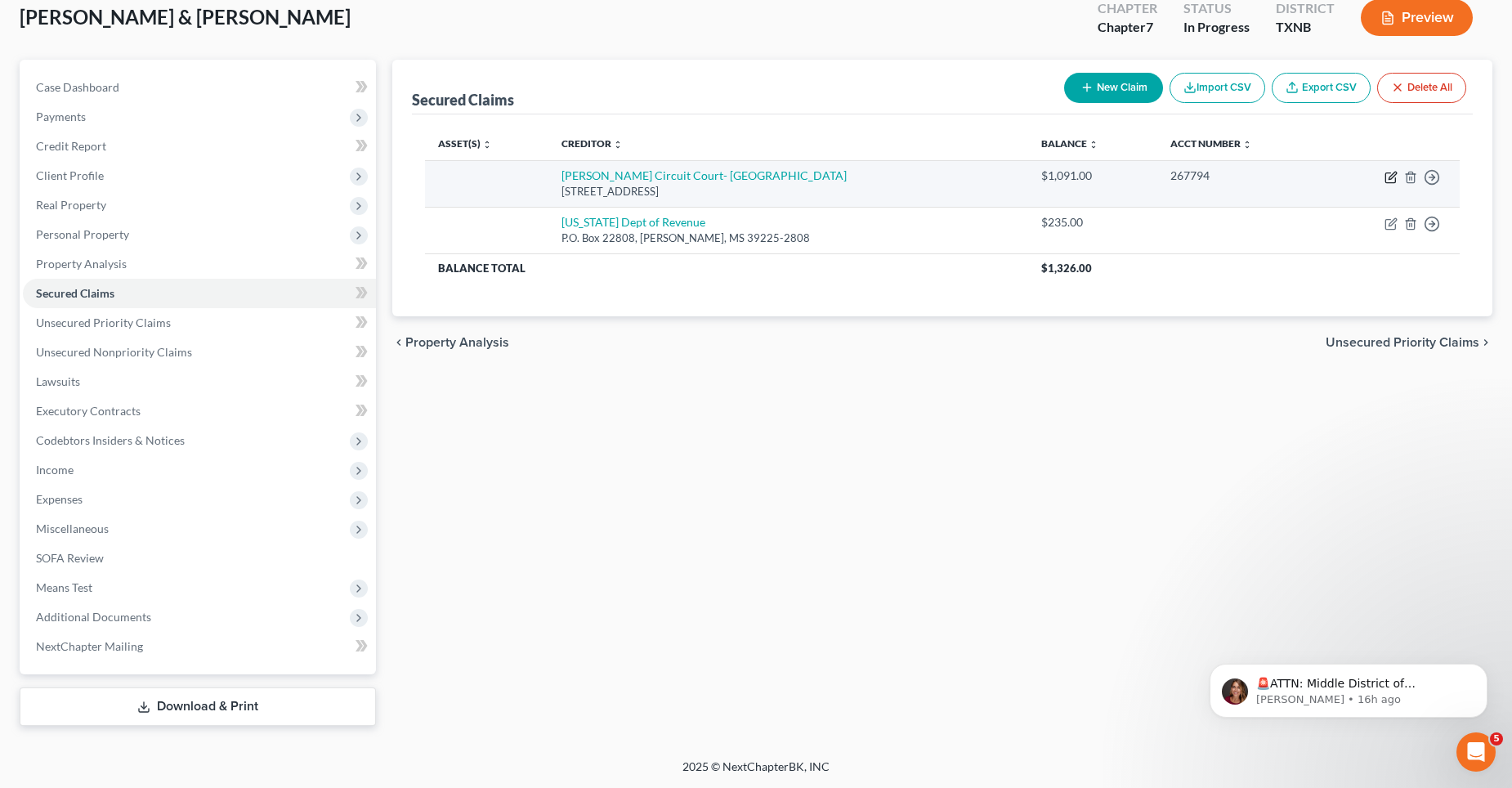
click at [1386, 178] on icon "button" at bounding box center [1390, 178] width 10 height 10
select select "25"
select select "1"
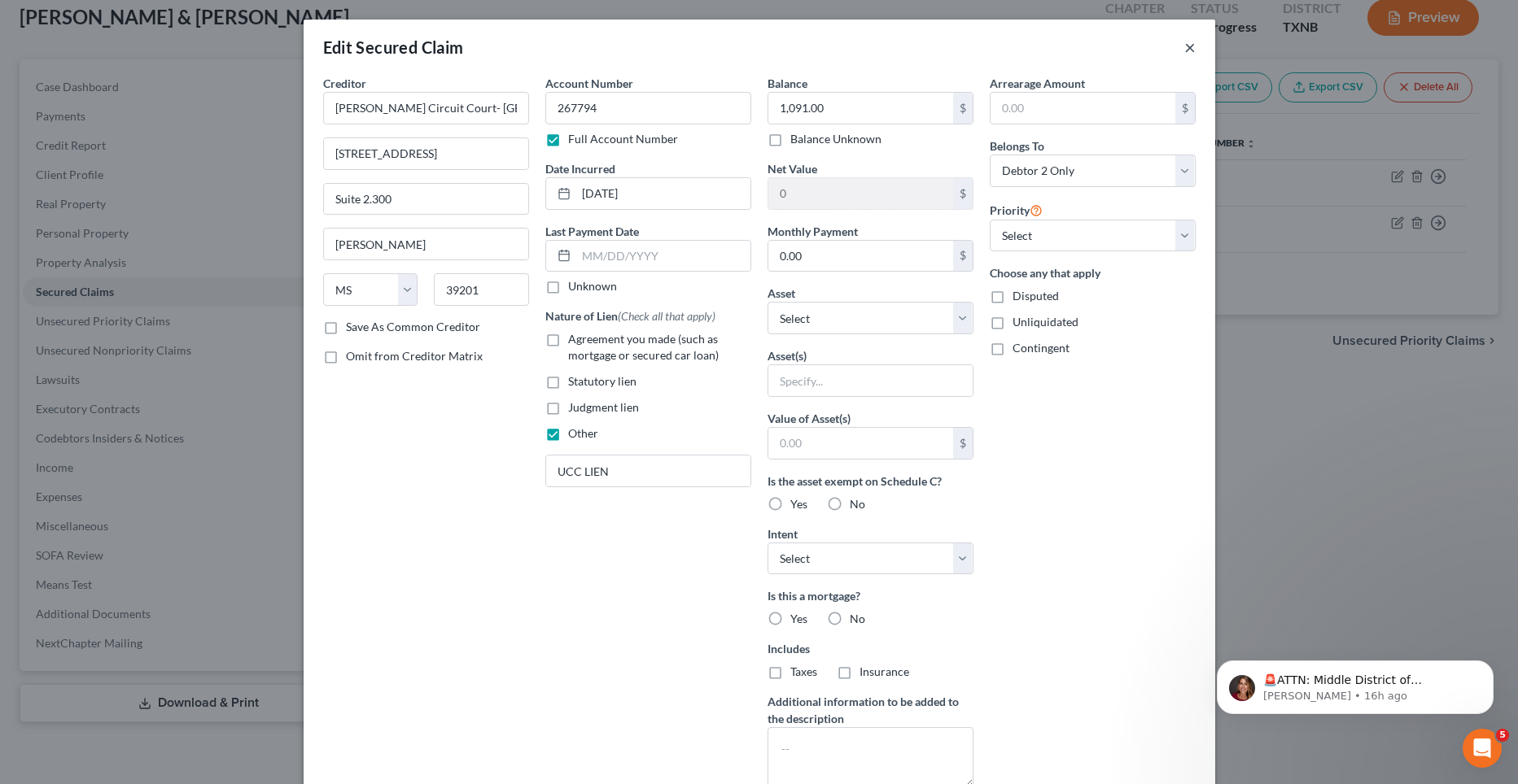
click at [1184, 43] on button "×" at bounding box center [1189, 47] width 11 height 19
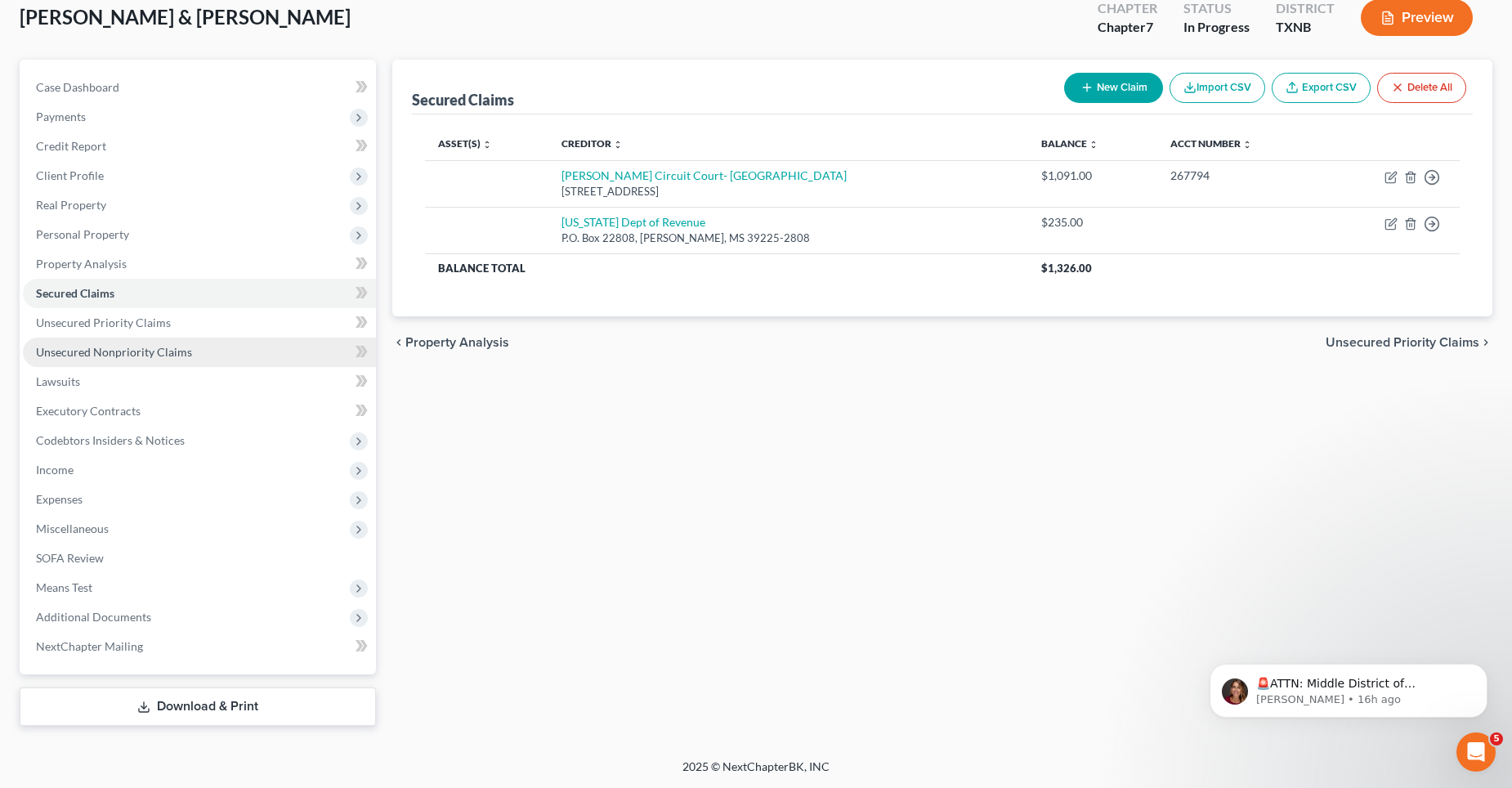
click at [174, 353] on span "Unsecured Nonpriority Claims" at bounding box center [114, 352] width 156 height 14
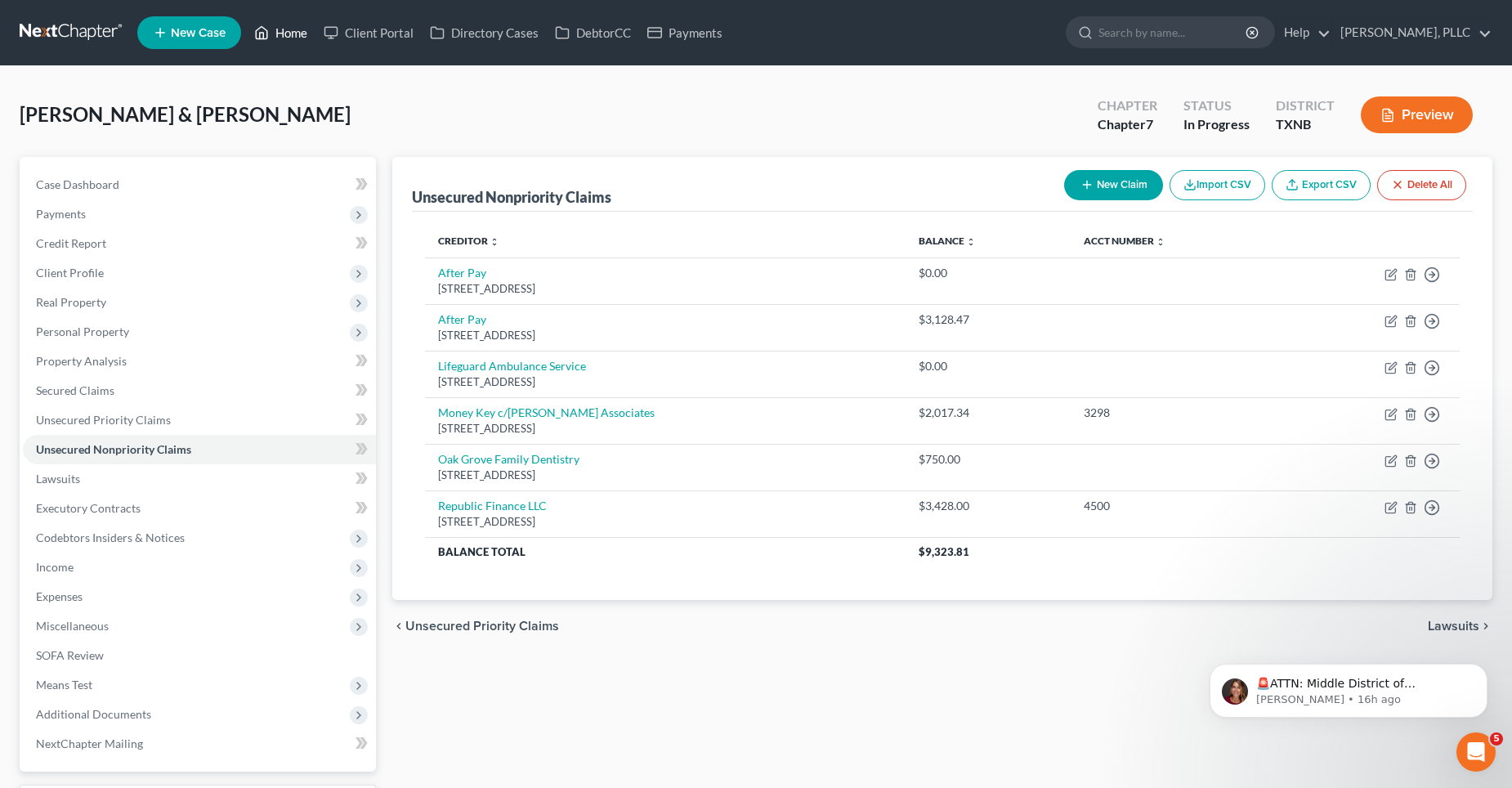
click at [289, 31] on link "Home" at bounding box center [280, 33] width 69 height 30
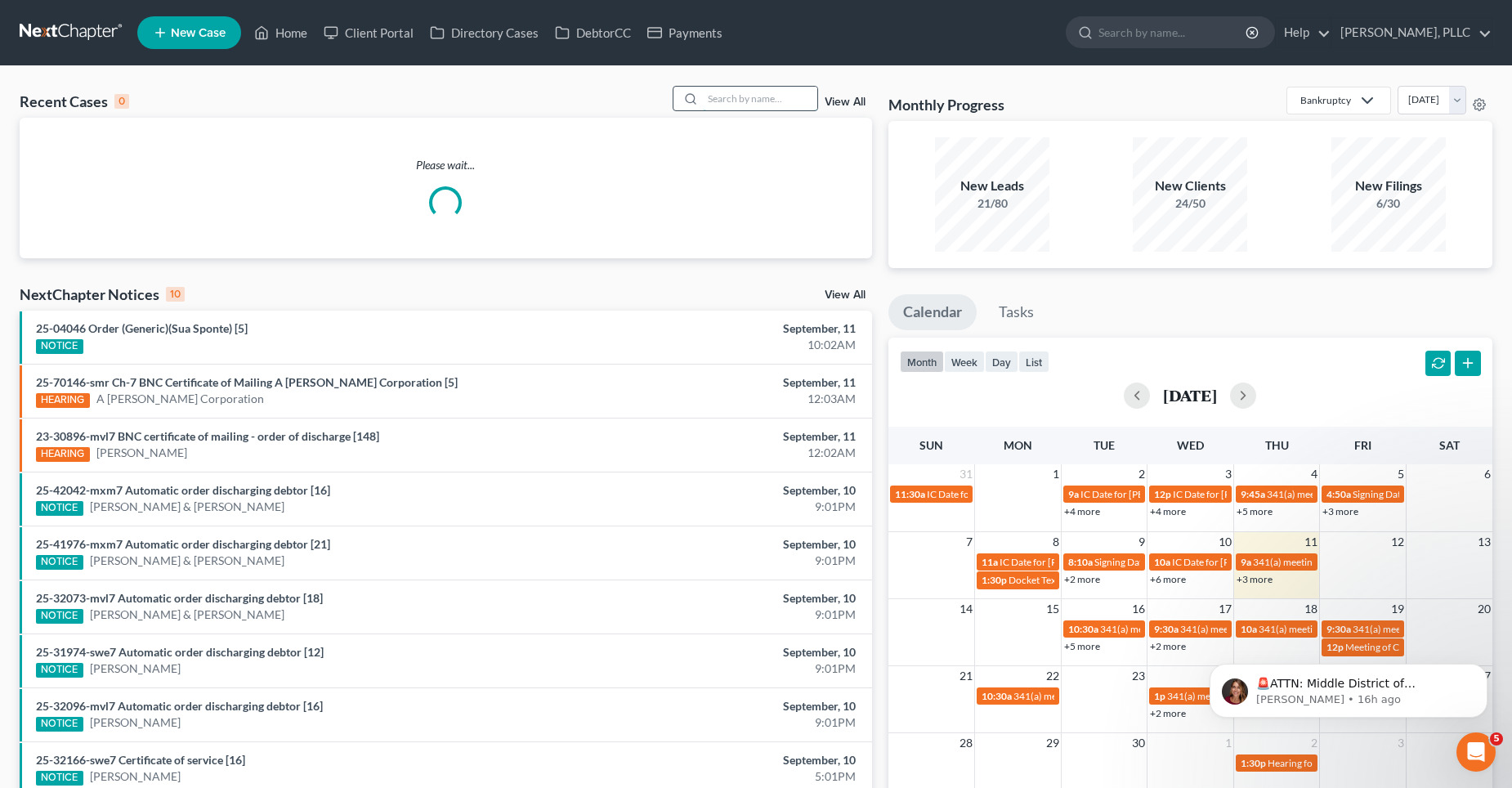
click at [748, 105] on input "search" at bounding box center [760, 98] width 115 height 24
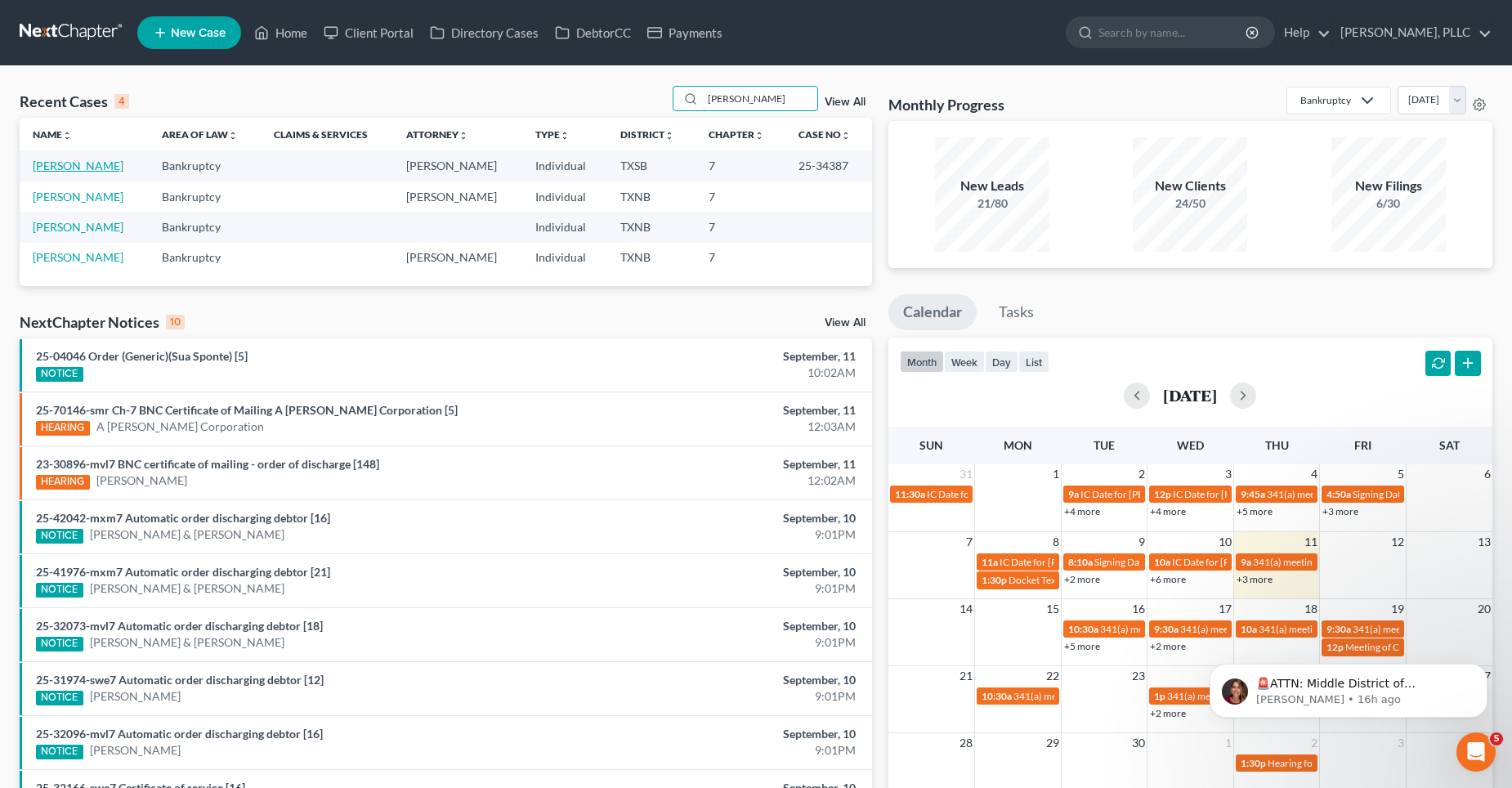
type input "[PERSON_NAME]"
click at [74, 163] on link "[PERSON_NAME]" at bounding box center [78, 165] width 91 height 14
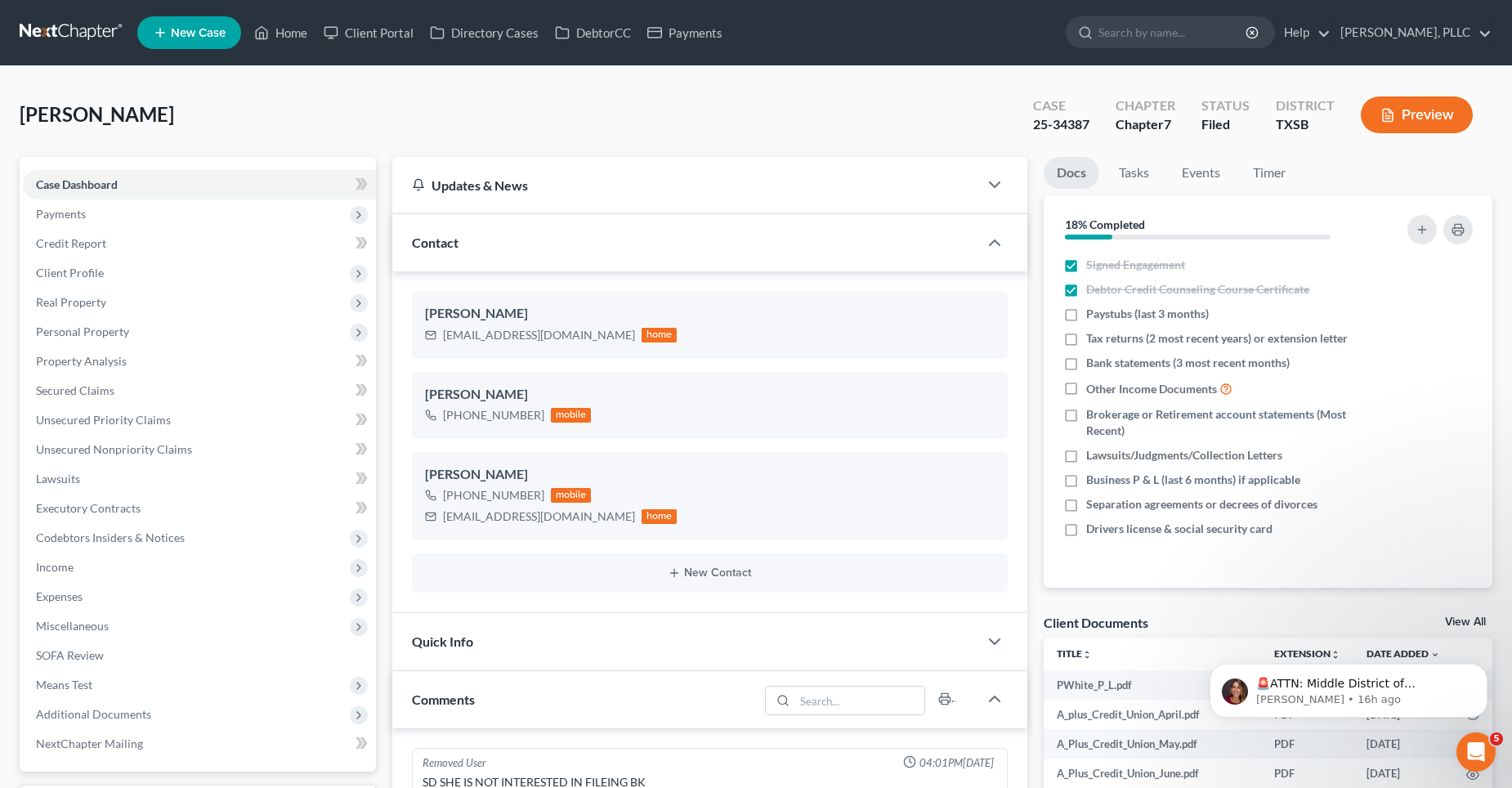
scroll to position [2797, 0]
drag, startPoint x: 96, startPoint y: 385, endPoint x: 410, endPoint y: 367, distance: 314.5
click at [96, 385] on span "Secured Claims" at bounding box center [75, 390] width 79 height 14
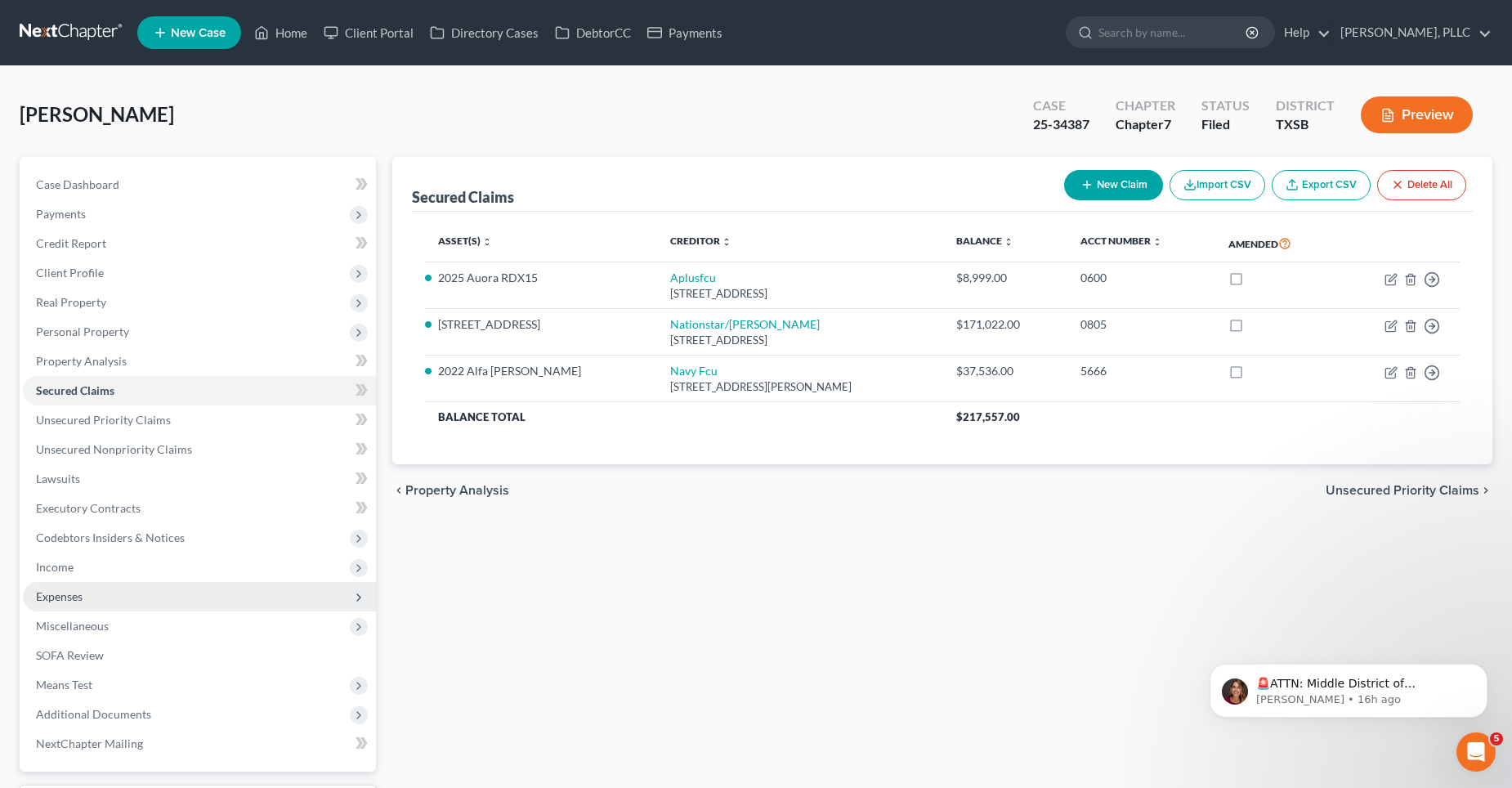
click at [106, 599] on span "Expenses" at bounding box center [199, 597] width 353 height 30
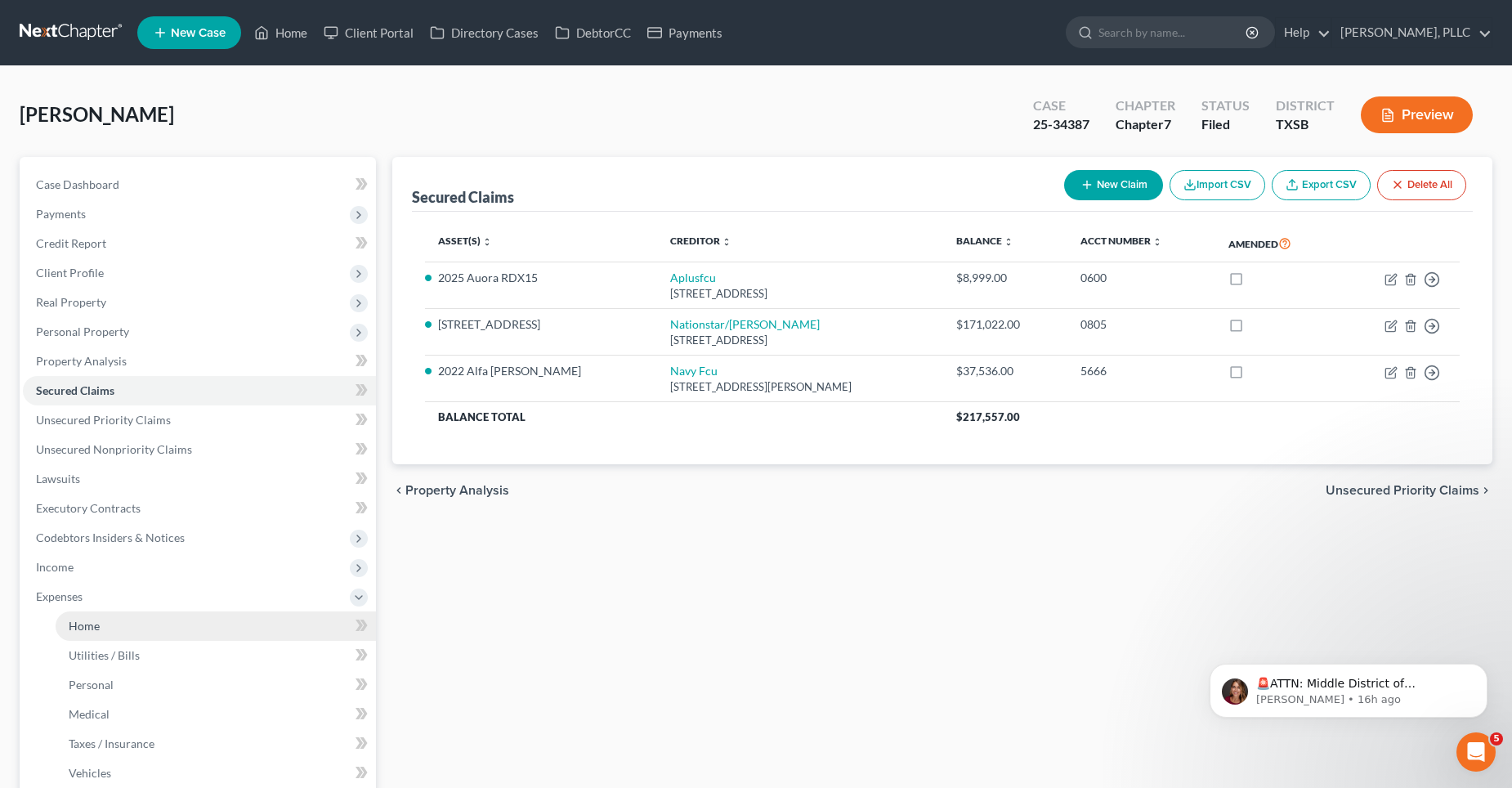
click at [122, 625] on link "Home" at bounding box center [216, 627] width 320 height 30
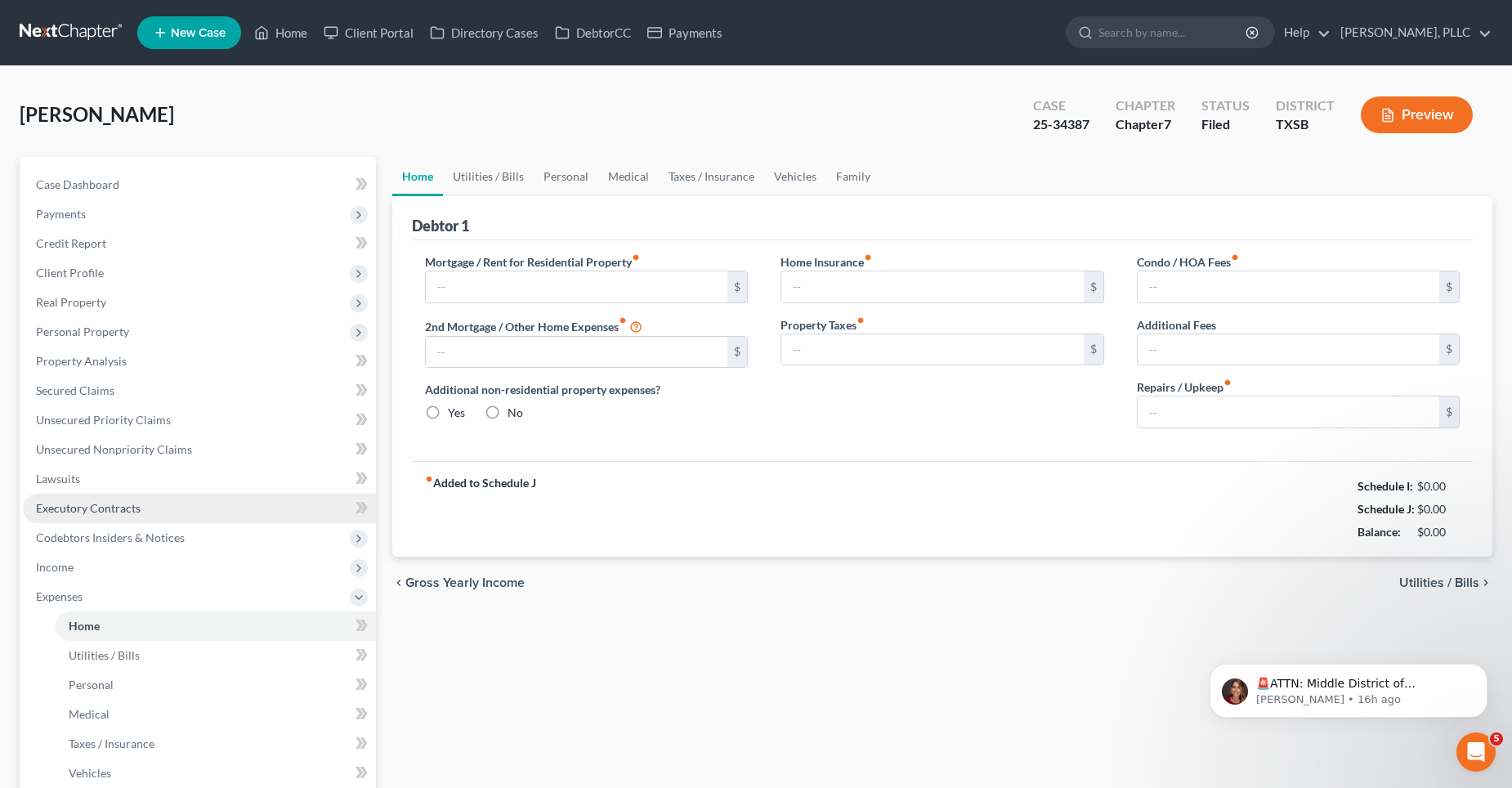
type input "1,566.00"
type input "0.00"
radio input "true"
type input "0.00"
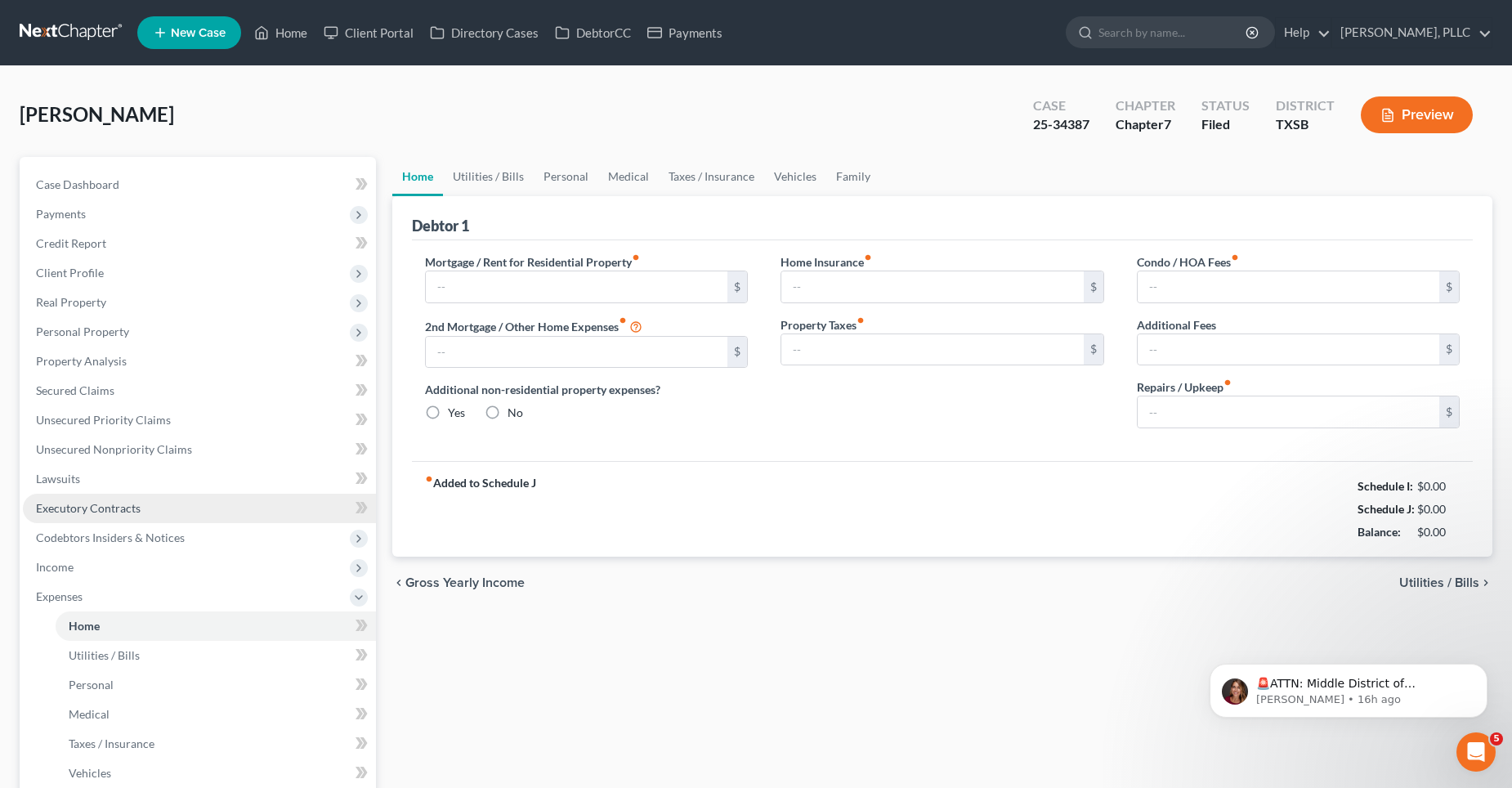
type input "0.00"
type input "300.00"
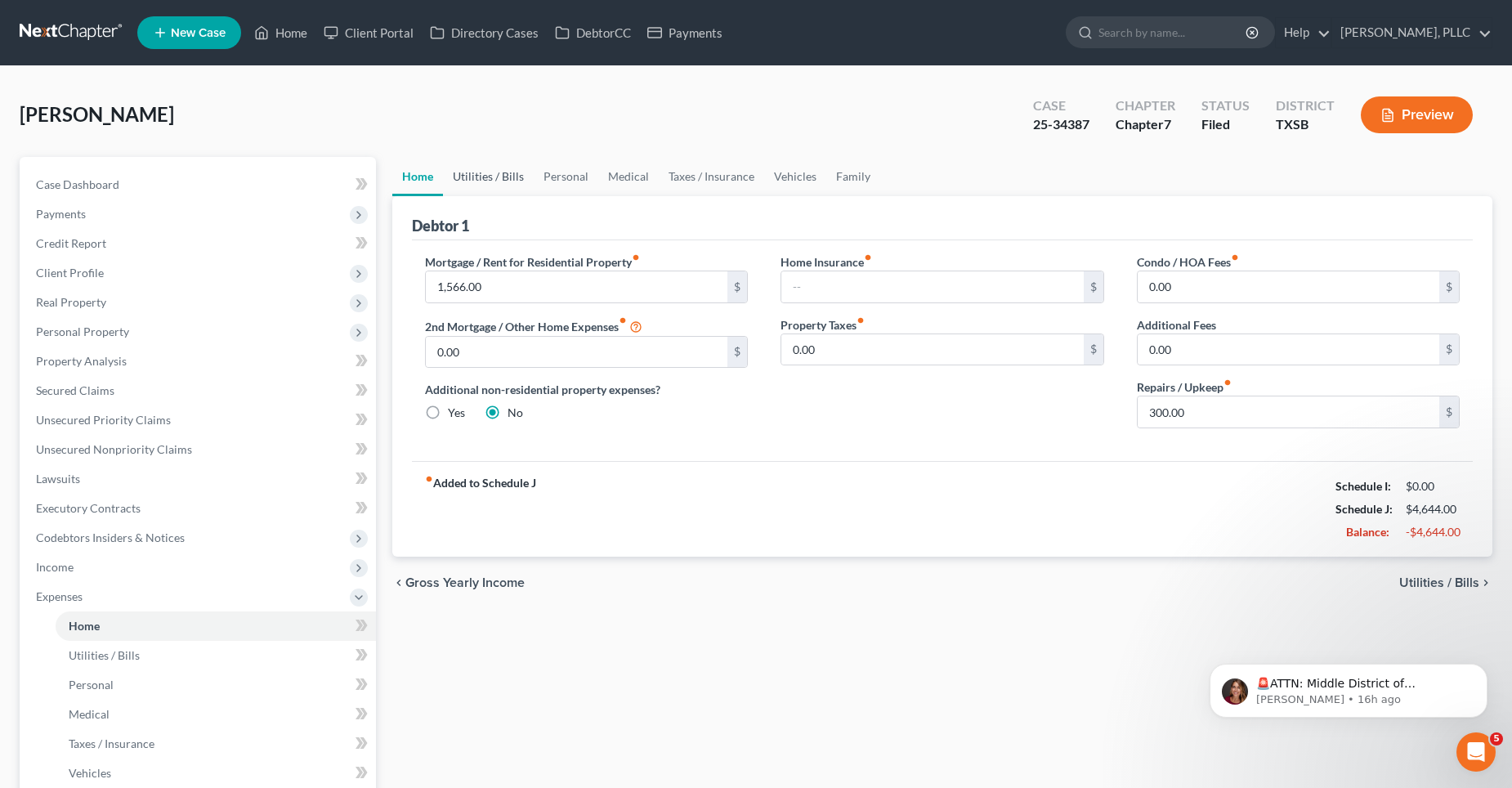
click at [493, 180] on link "Utilities / Bills" at bounding box center [488, 176] width 91 height 39
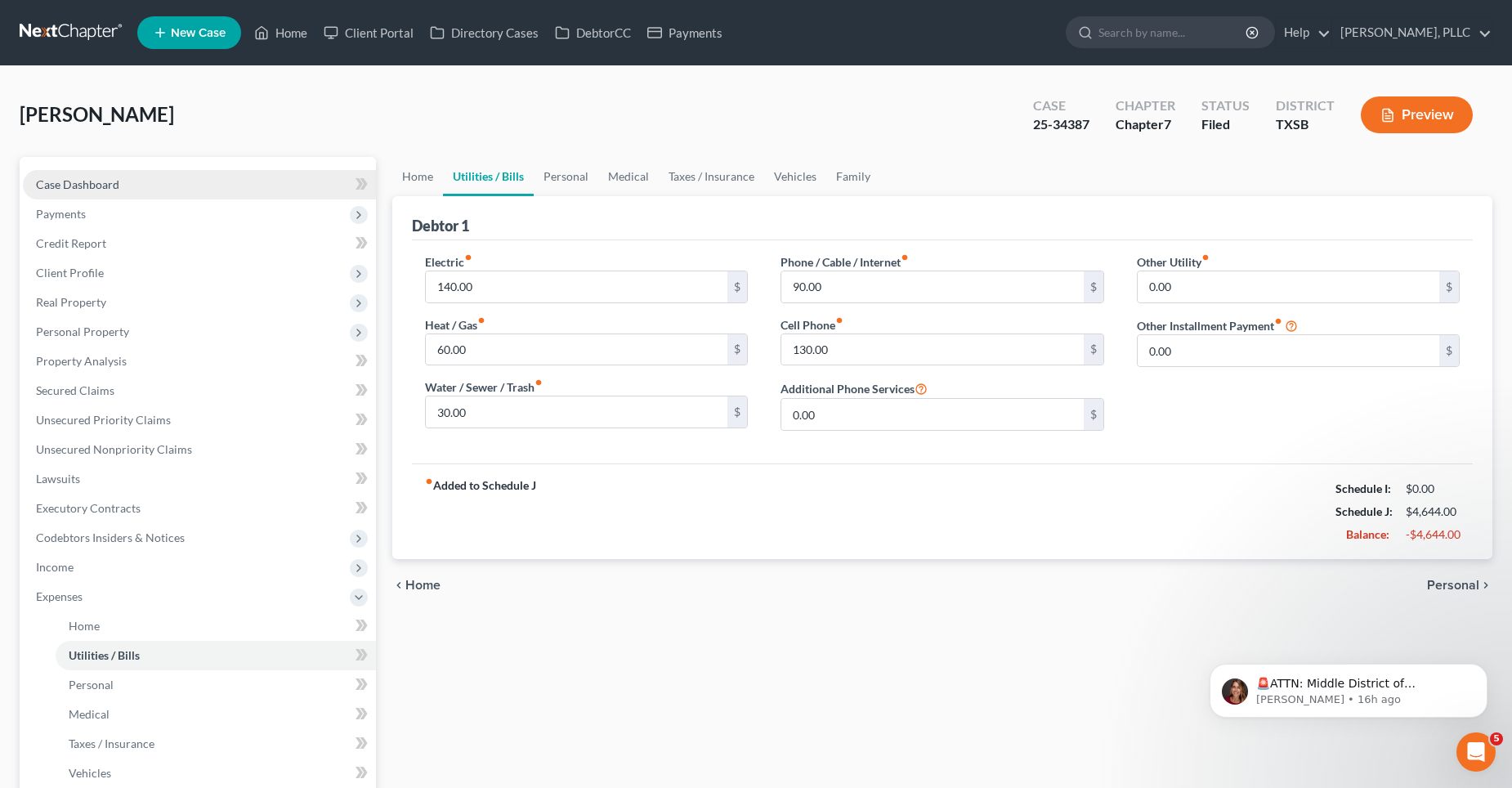
click at [87, 184] on span "Case Dashboard" at bounding box center [77, 185] width 83 height 14
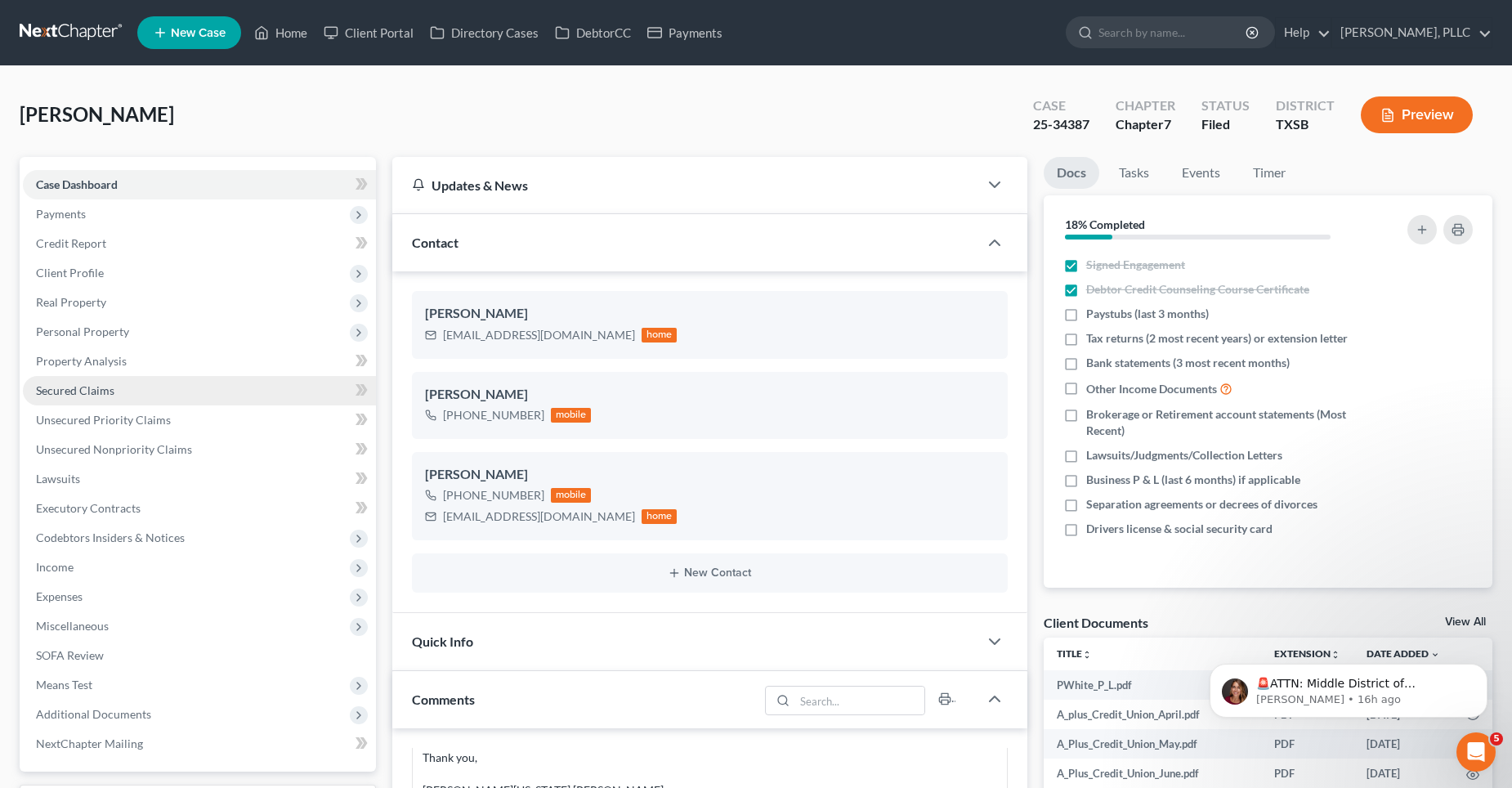
click at [73, 394] on span "Secured Claims" at bounding box center [75, 390] width 79 height 14
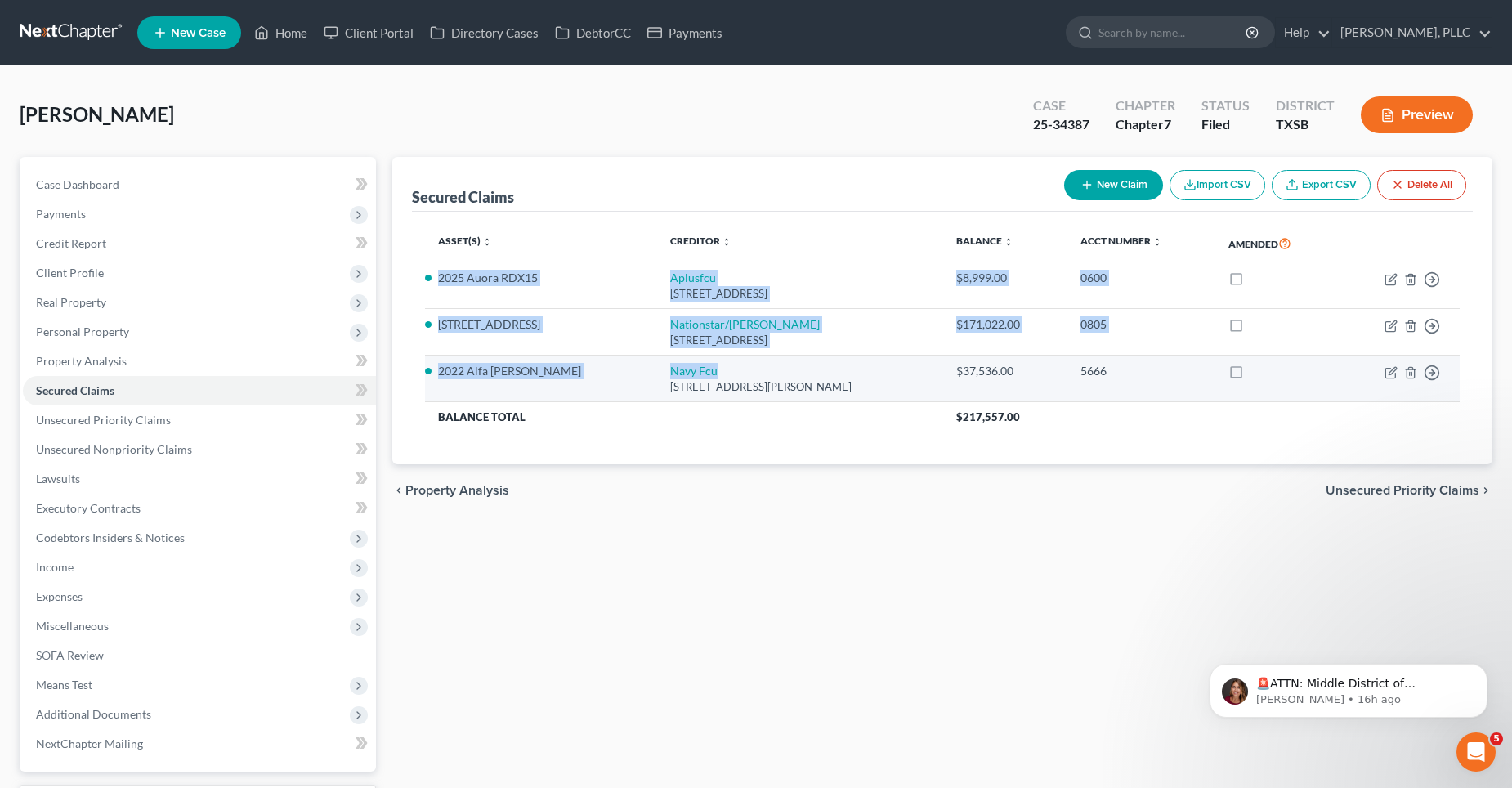
drag, startPoint x: 436, startPoint y: 280, endPoint x: 688, endPoint y: 374, distance: 269.0
click at [688, 374] on tbody "[STREET_ADDRESS] $8,999.00 0600 Move to E Move to F Move to G Move to Notice On…" at bounding box center [942, 347] width 1035 height 169
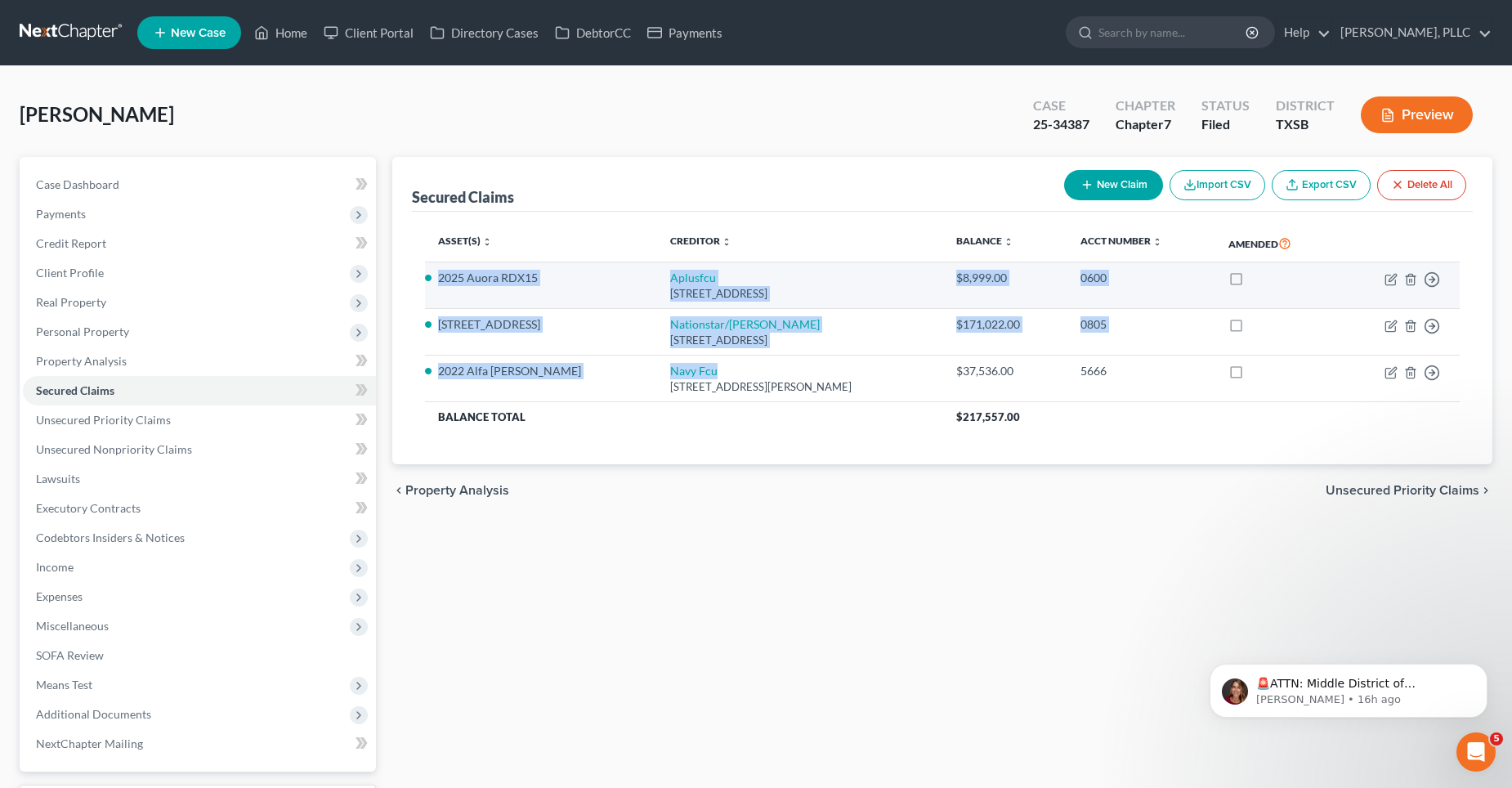
copy tbody "[STREET_ADDRESS] $8,999.00 0600 Move to E Move to F Move to G Move to Notice On…"
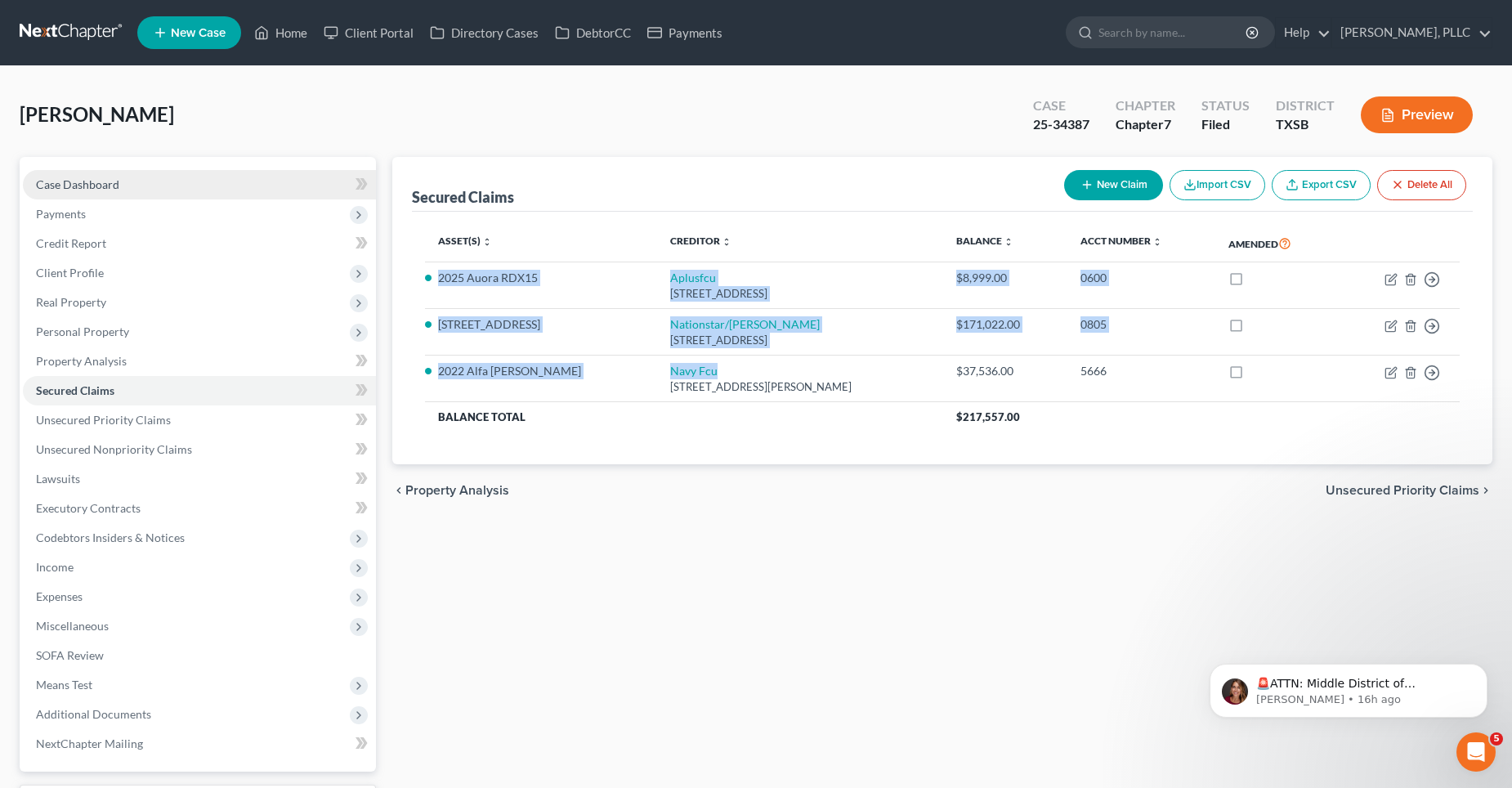
click at [98, 183] on span "Case Dashboard" at bounding box center [77, 185] width 83 height 14
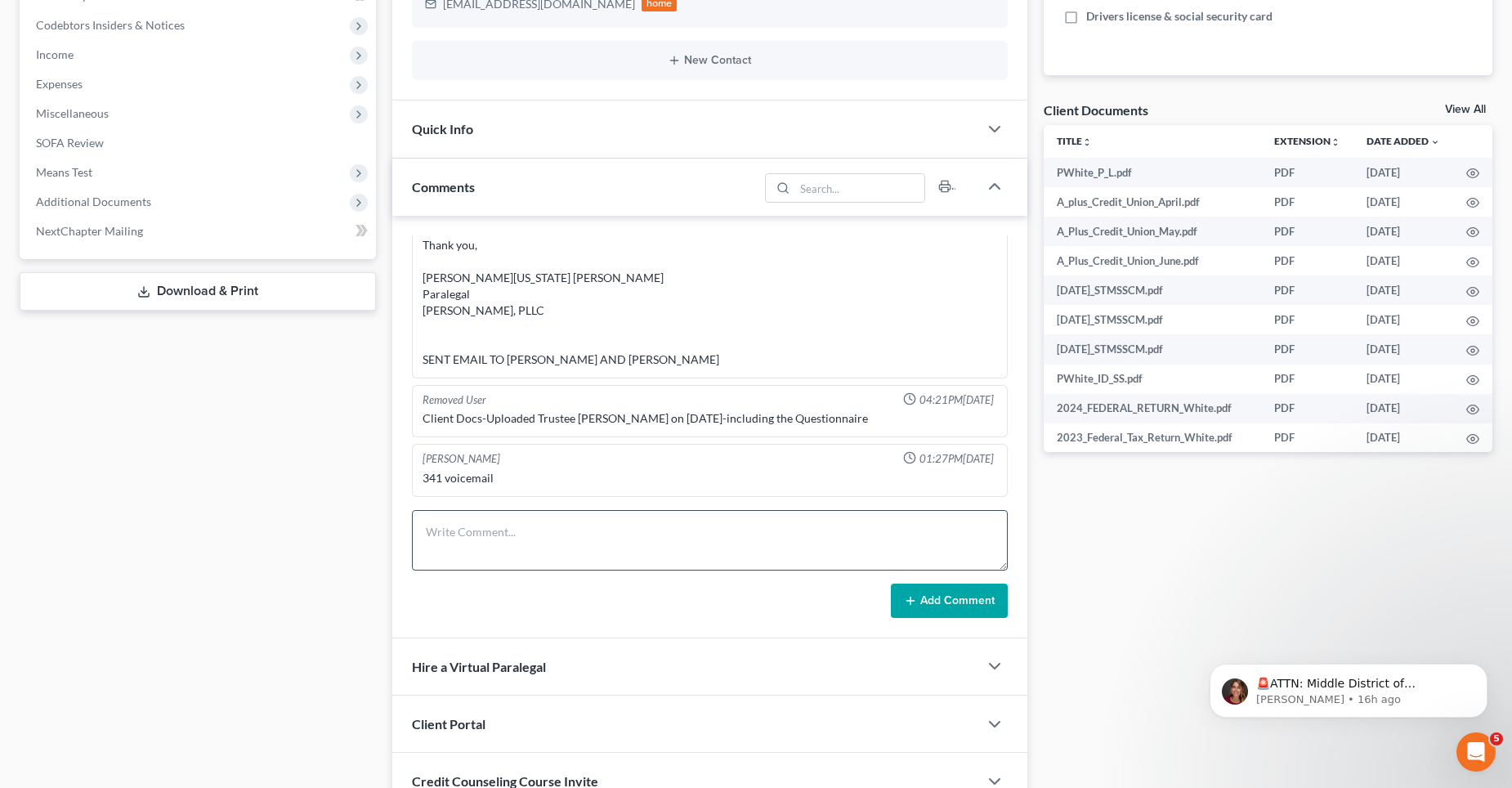
scroll to position [654, 0]
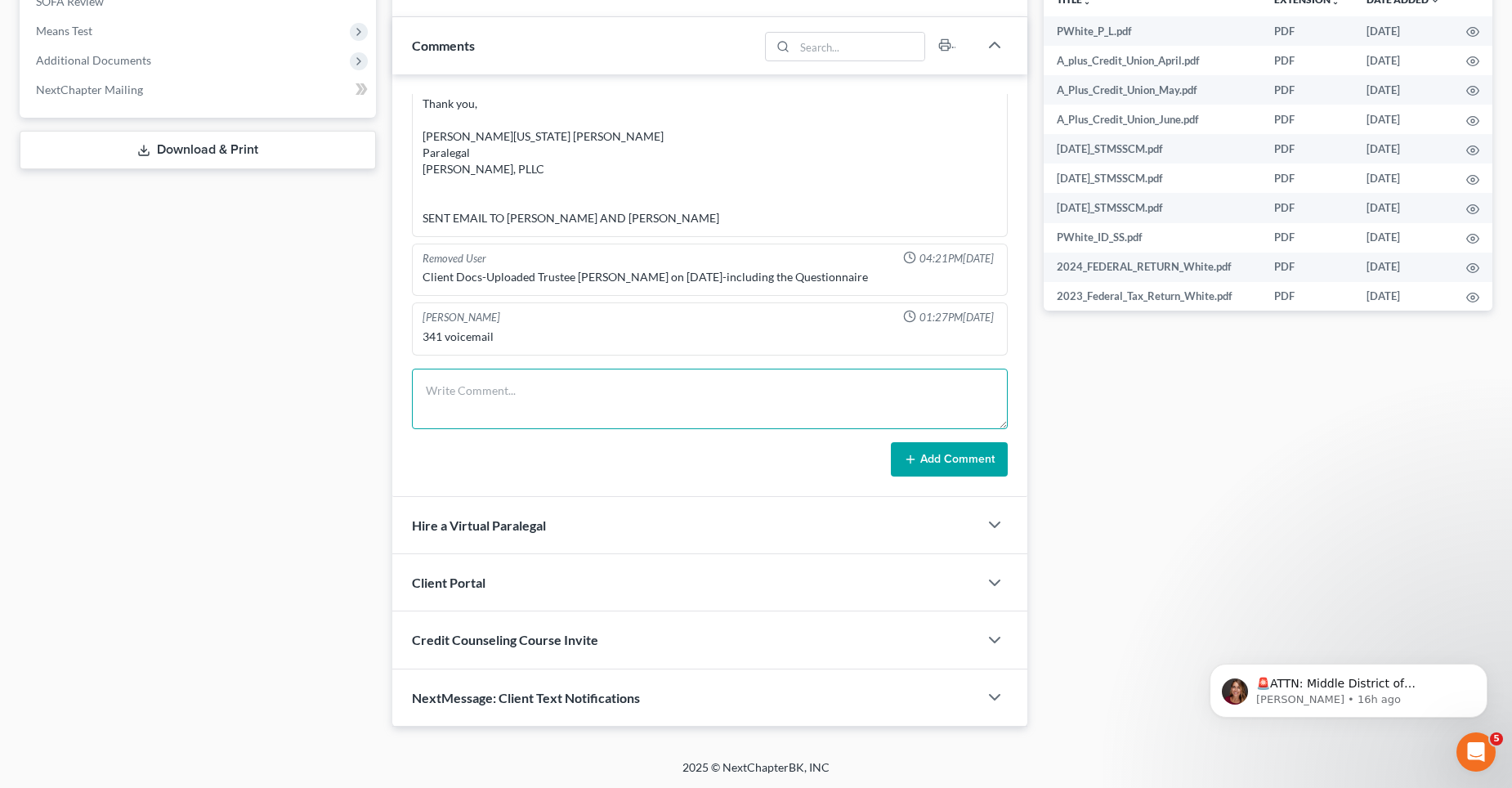
click at [494, 383] on textarea at bounding box center [710, 398] width 596 height 60
paste textarea "[STREET_ADDRESS] $8,999.00 0600 [STREET_ADDRESS][GEOGRAPHIC_DATA]/[PERSON_NAME]…"
click at [428, 419] on textarea "[STREET_ADDRESS] $8,999.00 0600 [STREET_ADDRESS][GEOGRAPHIC_DATA]/[PERSON_NAME]…" at bounding box center [710, 398] width 596 height 60
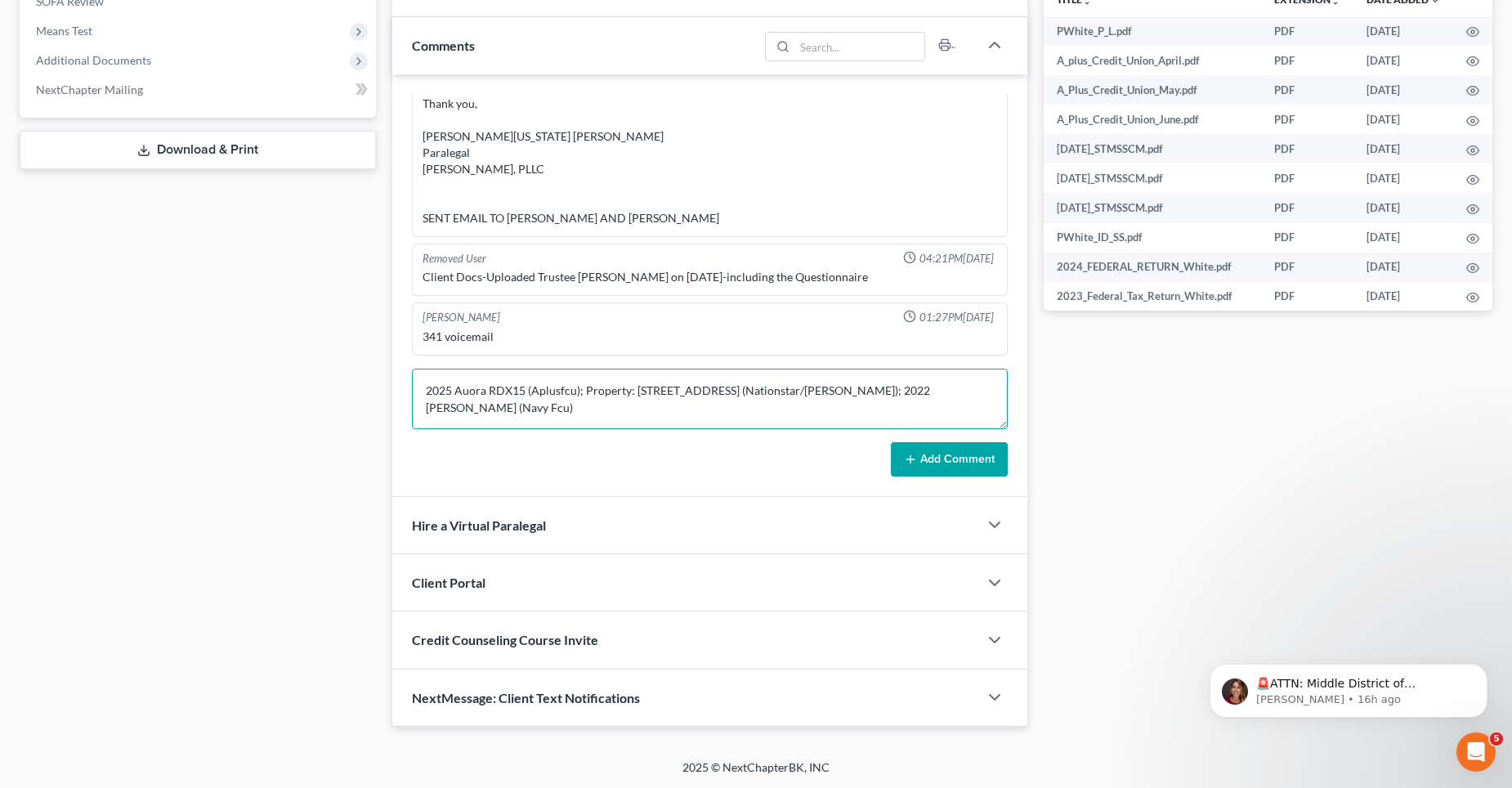
click at [525, 412] on textarea "2025 Auora RDX15 (Aplusfcu); Property: [STREET_ADDRESS] (Nationstar/[PERSON_NAM…" at bounding box center [710, 398] width 596 height 60
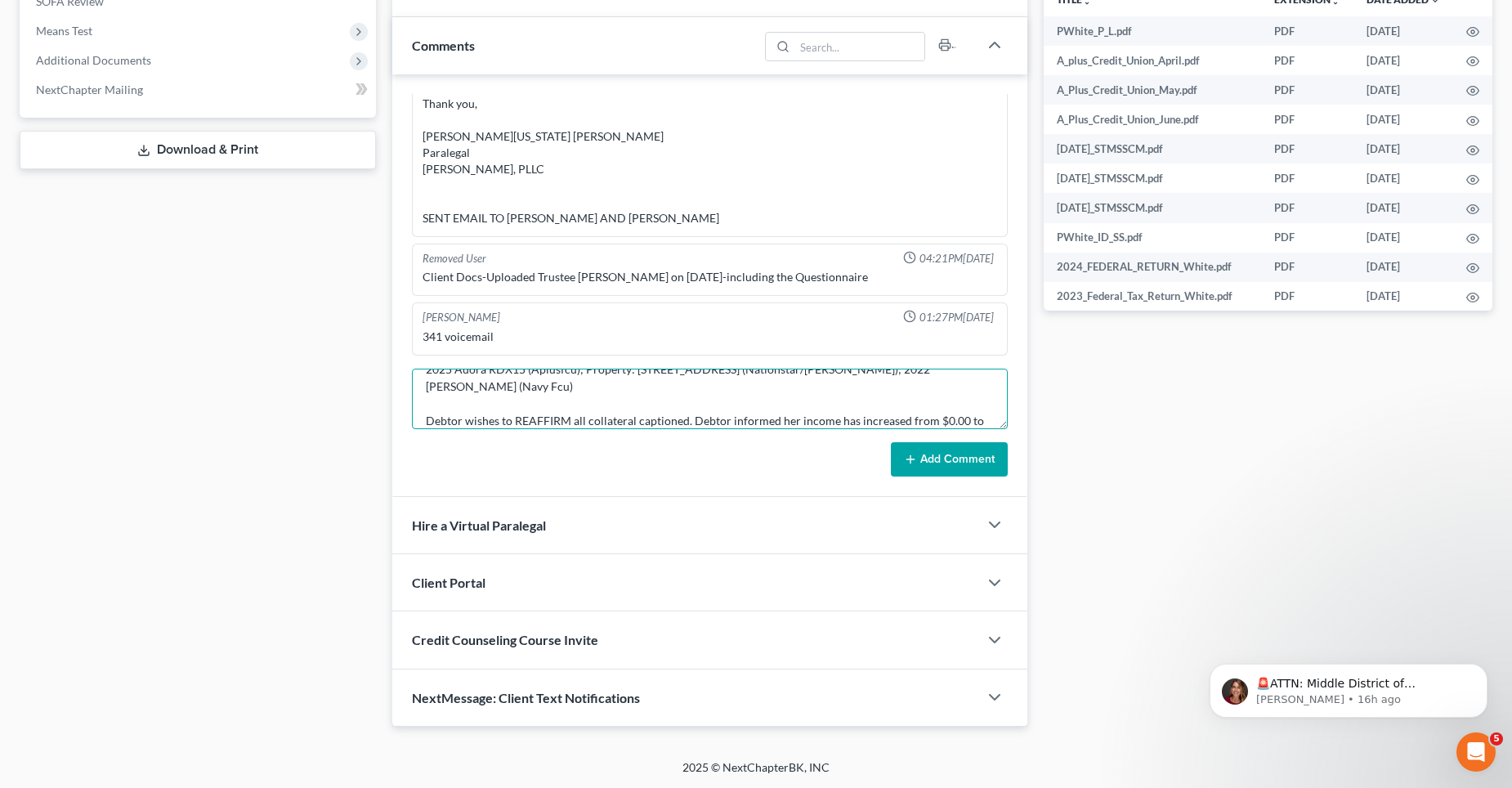
scroll to position [39, 0]
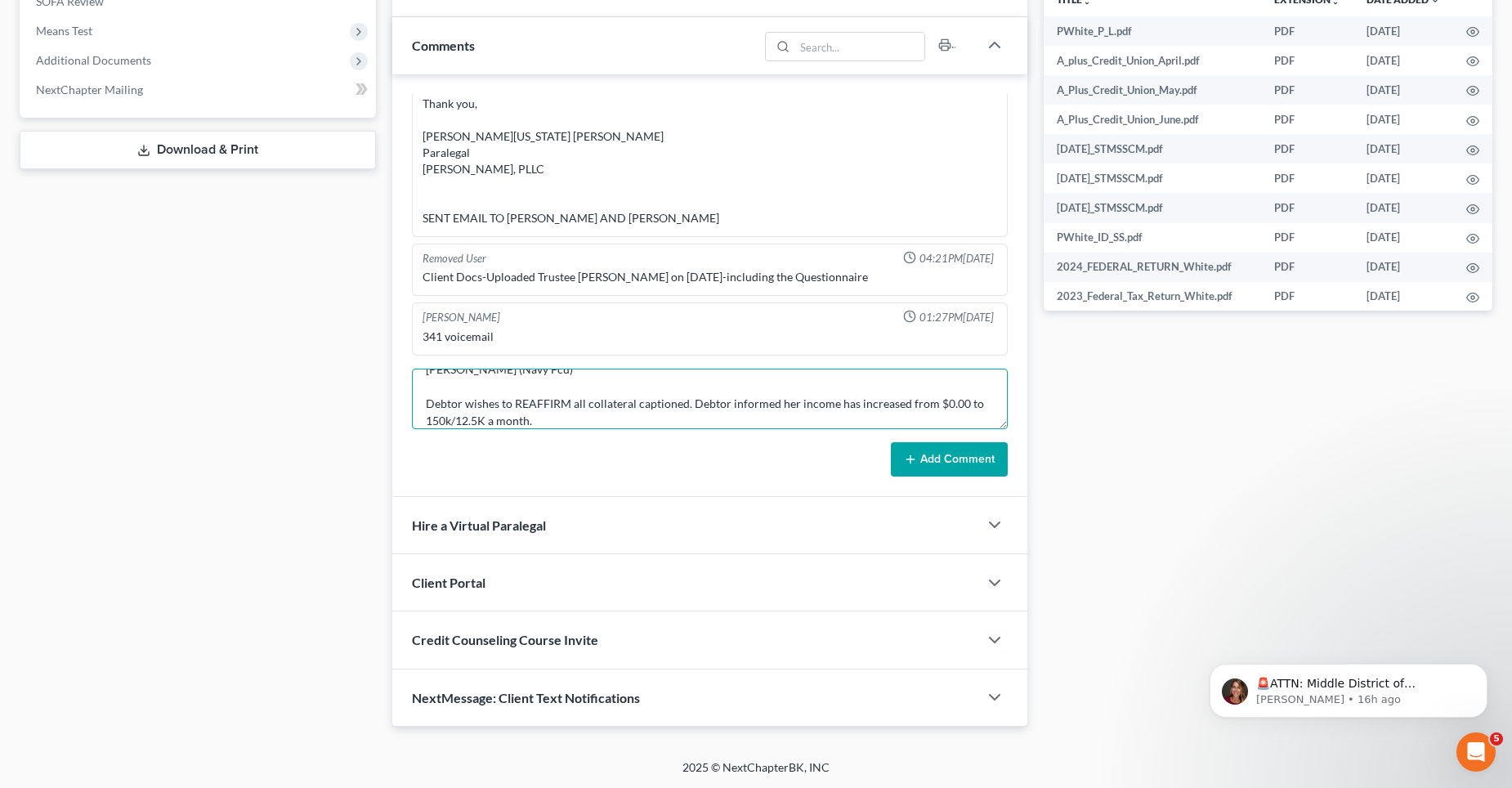
type textarea "2025 Auora RDX15 (Aplusfcu); Property: [STREET_ADDRESS] (Nationstar/[PERSON_NAM…"
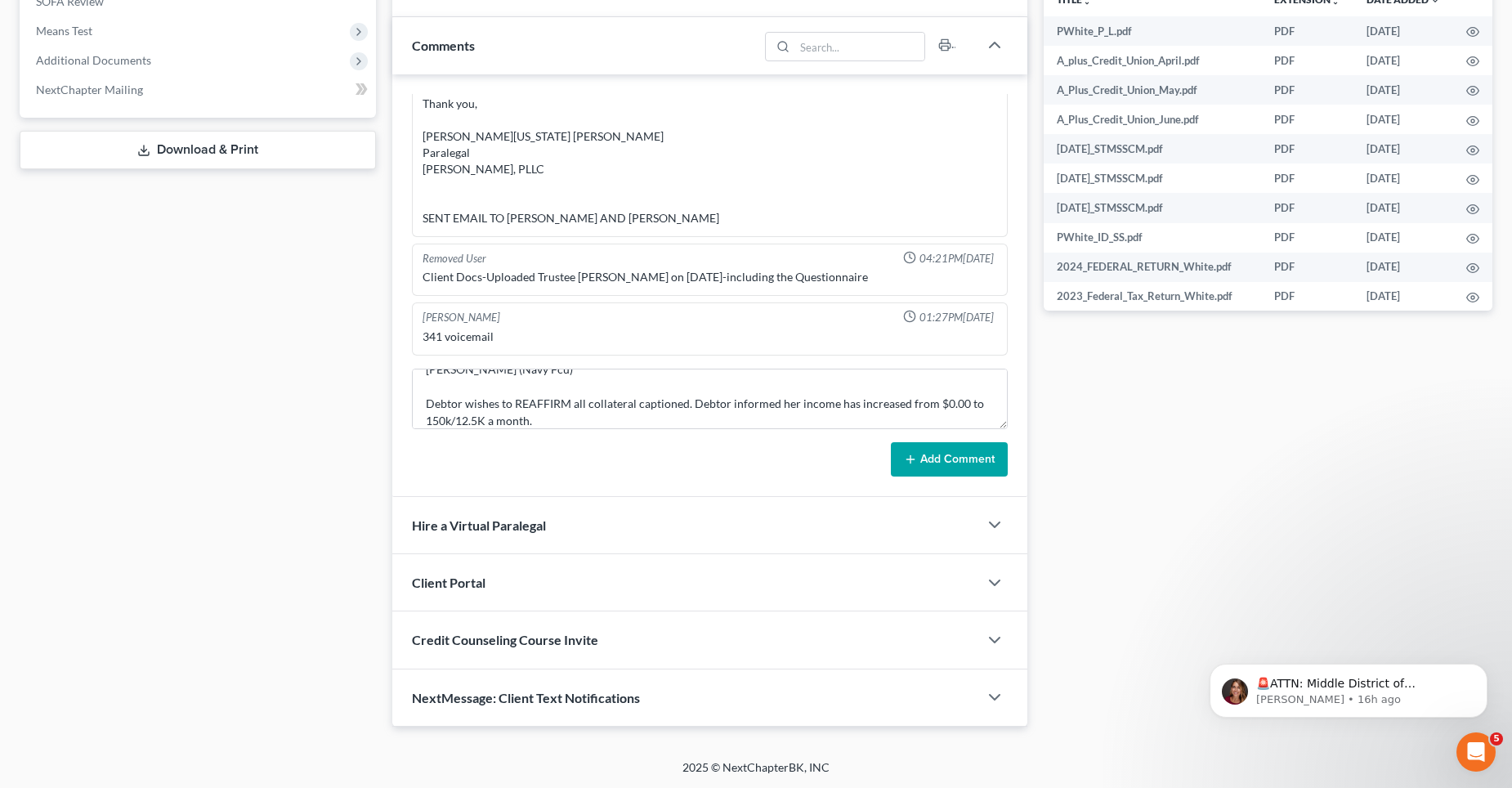
click at [948, 452] on button "Add Comment" at bounding box center [949, 459] width 117 height 34
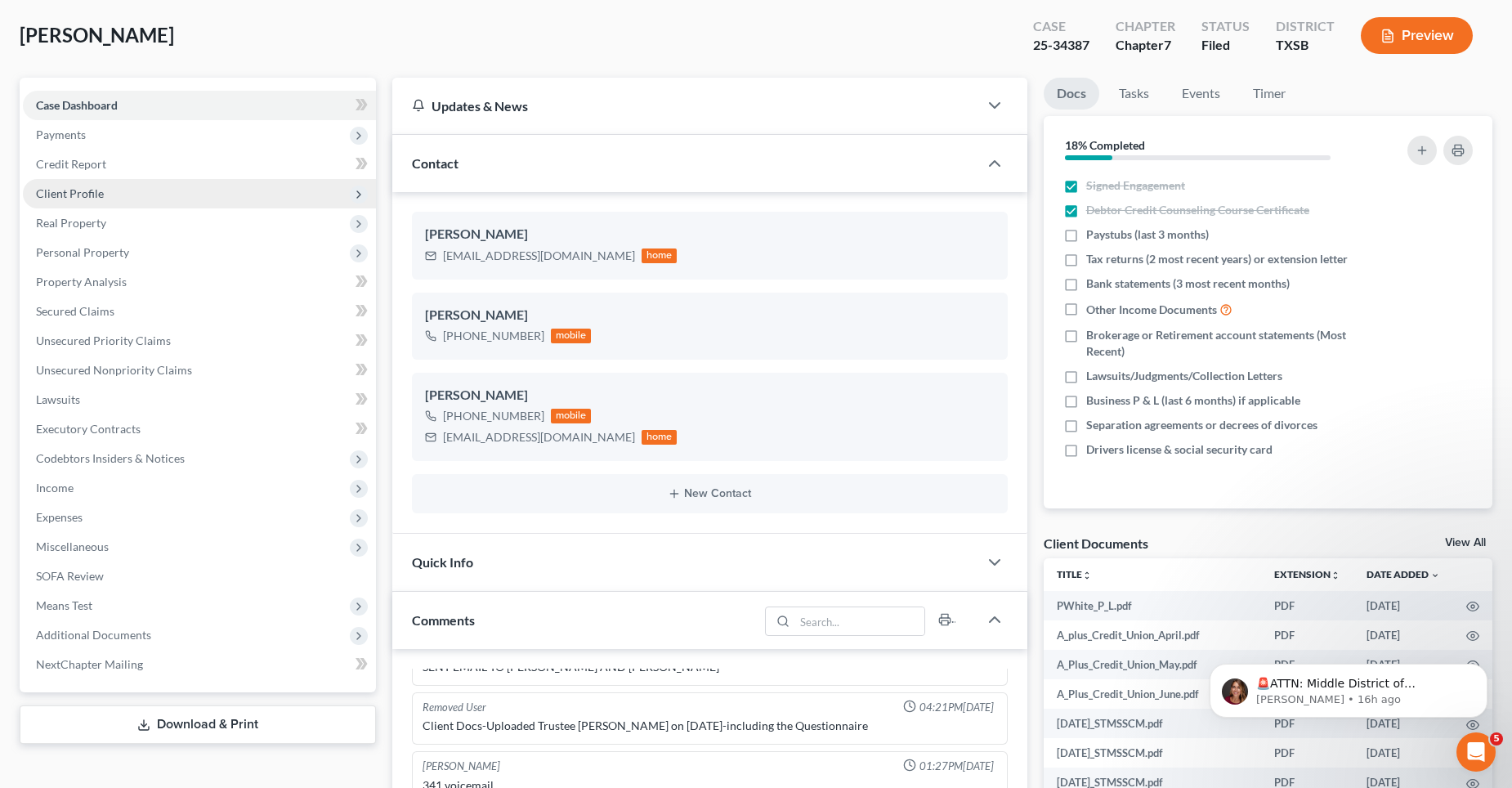
scroll to position [0, 0]
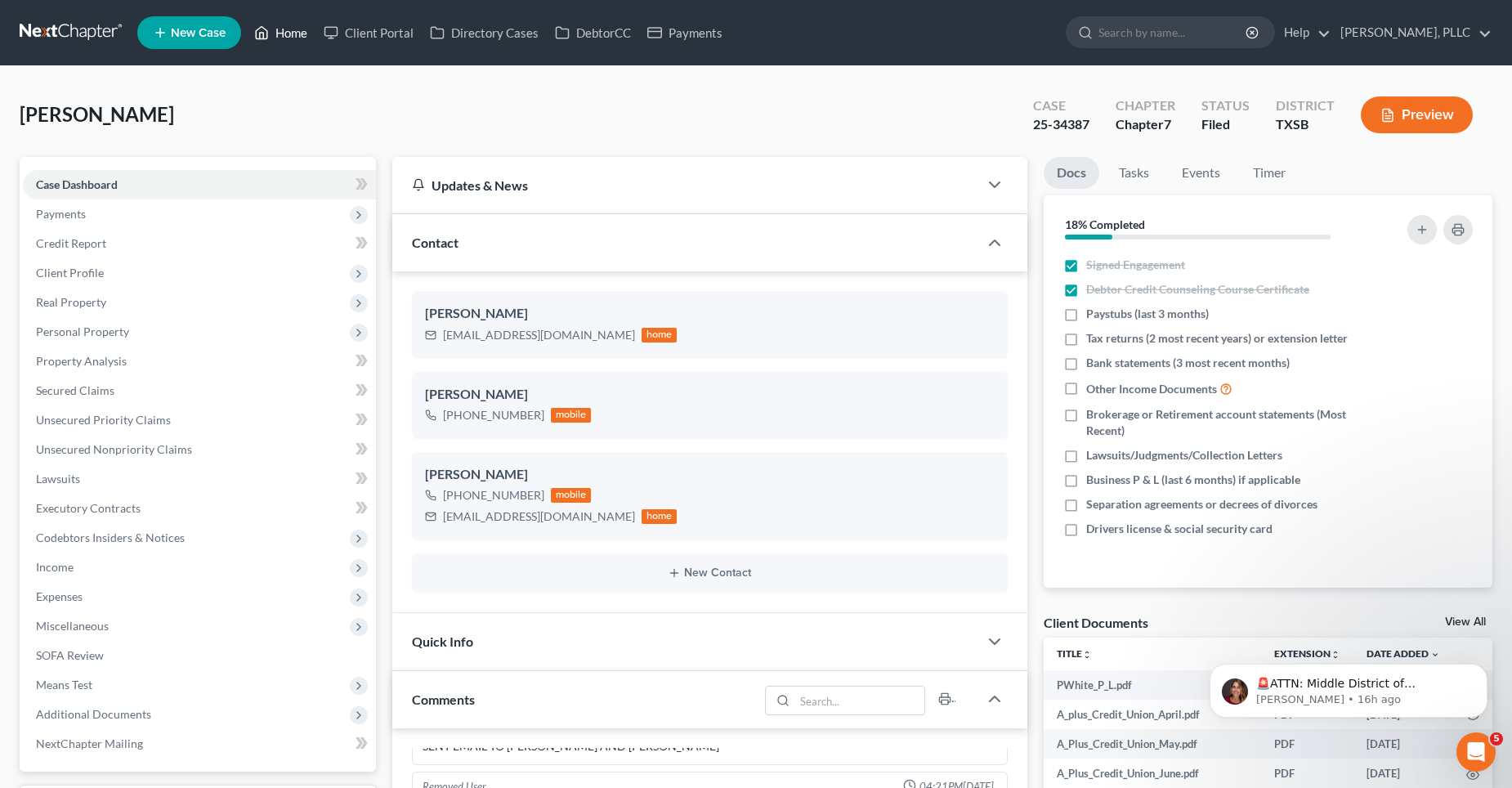
click at [295, 27] on link "Home" at bounding box center [280, 33] width 69 height 30
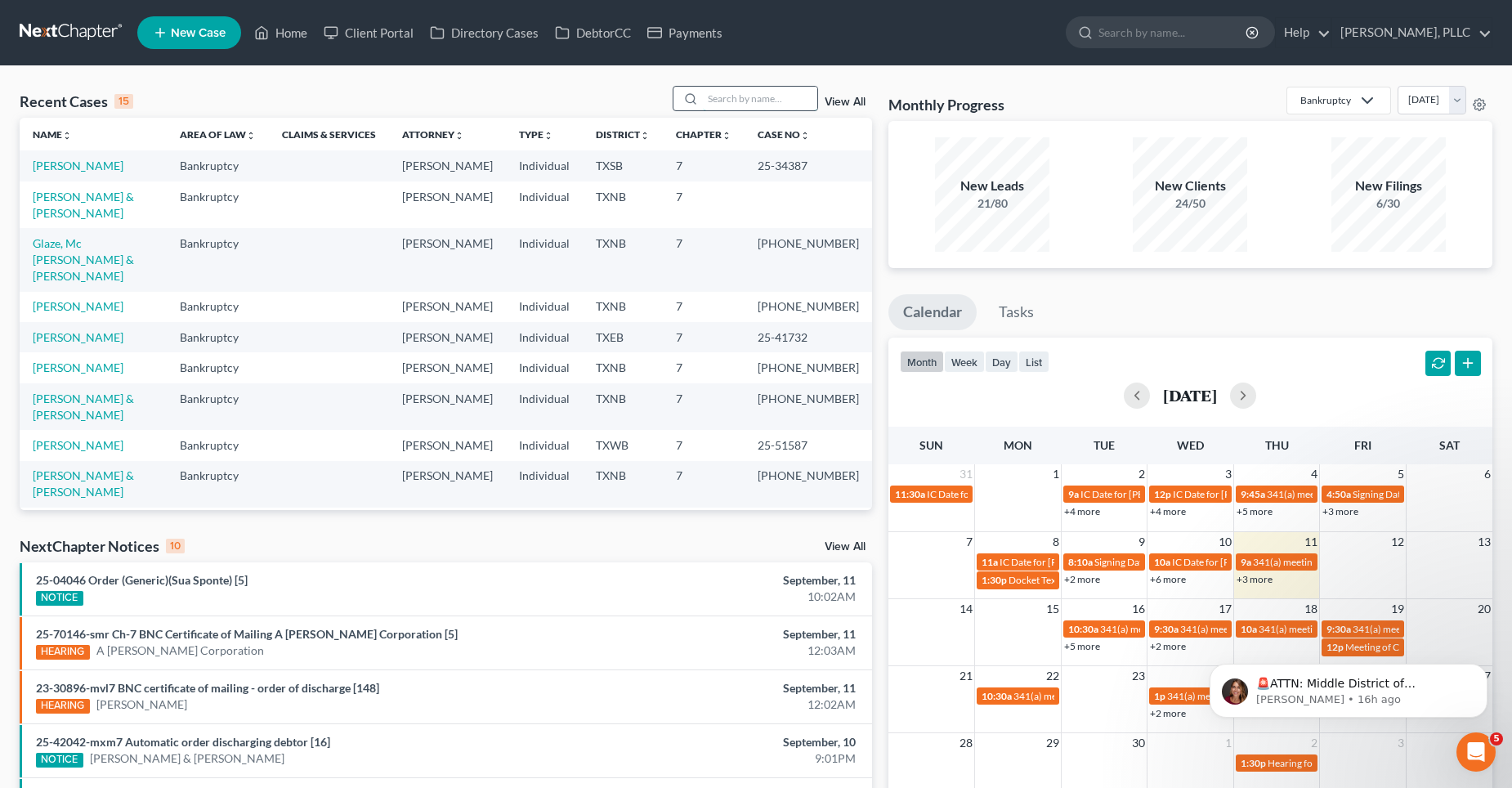
click at [761, 105] on input "search" at bounding box center [760, 98] width 115 height 24
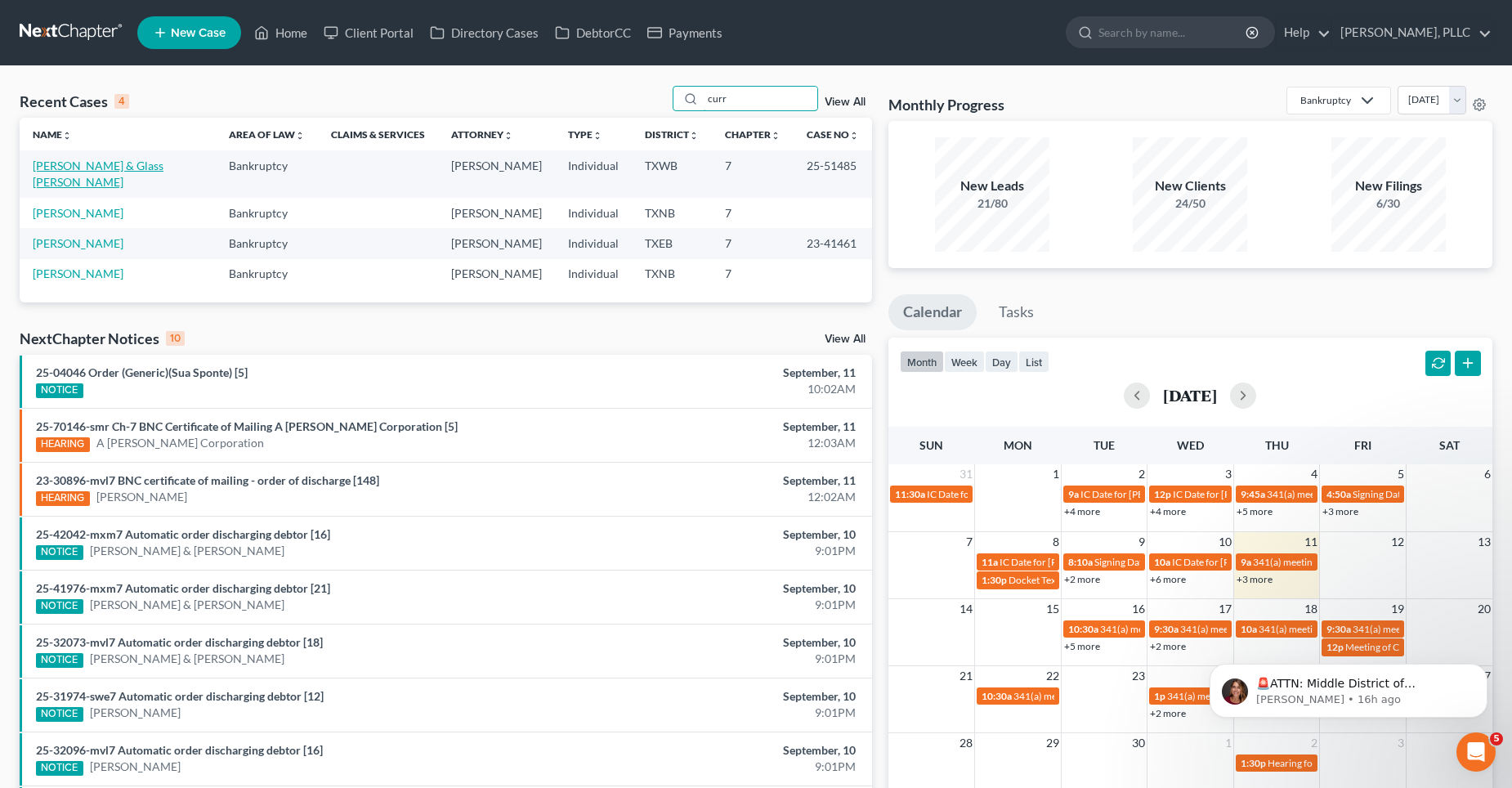
type input "curr"
drag, startPoint x: 102, startPoint y: 168, endPoint x: 124, endPoint y: 180, distance: 25.1
click at [102, 167] on link "[PERSON_NAME] & Glass [PERSON_NAME]" at bounding box center [97, 173] width 130 height 31
select select "4"
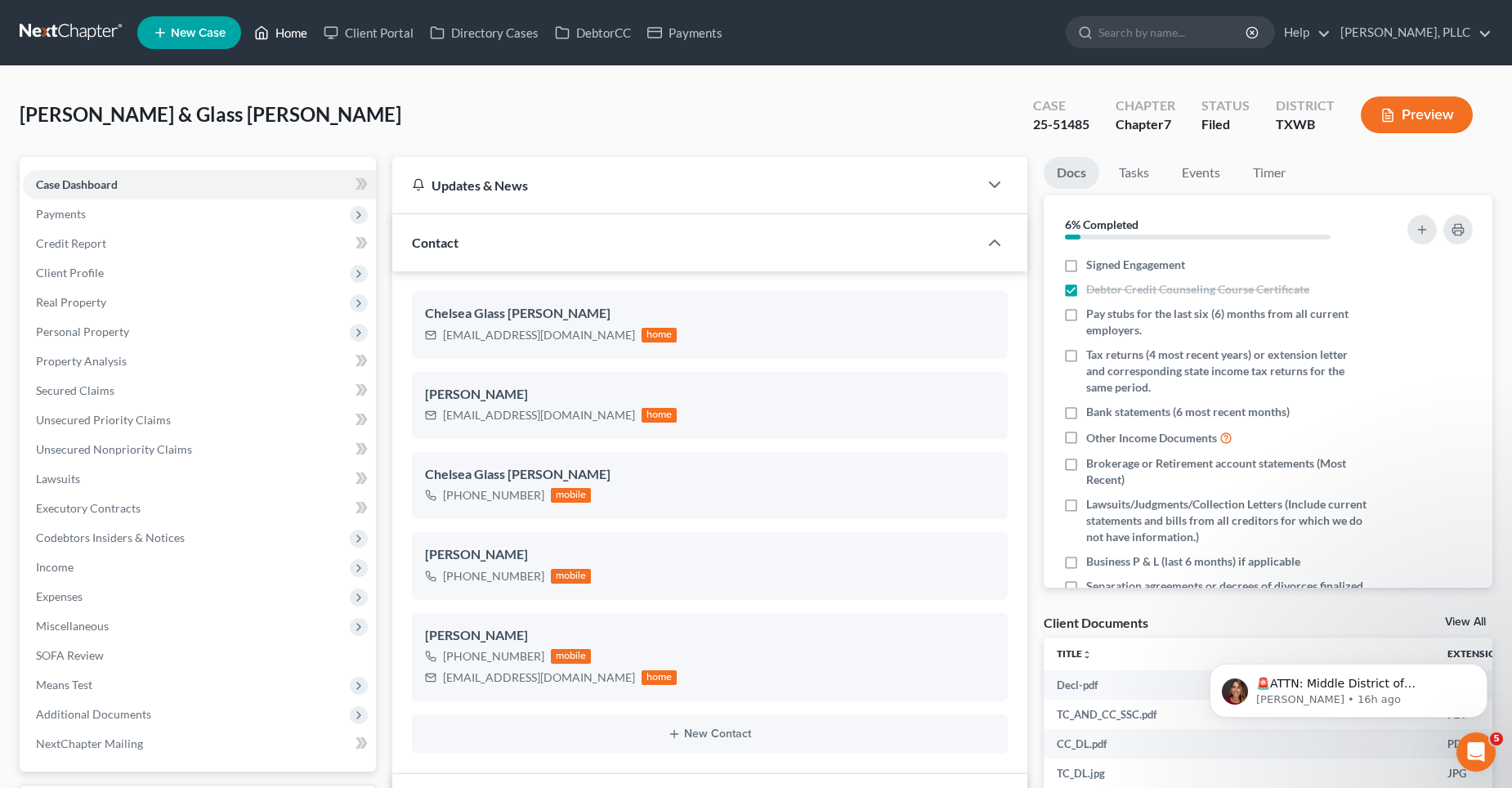
click at [290, 31] on link "Home" at bounding box center [280, 33] width 69 height 30
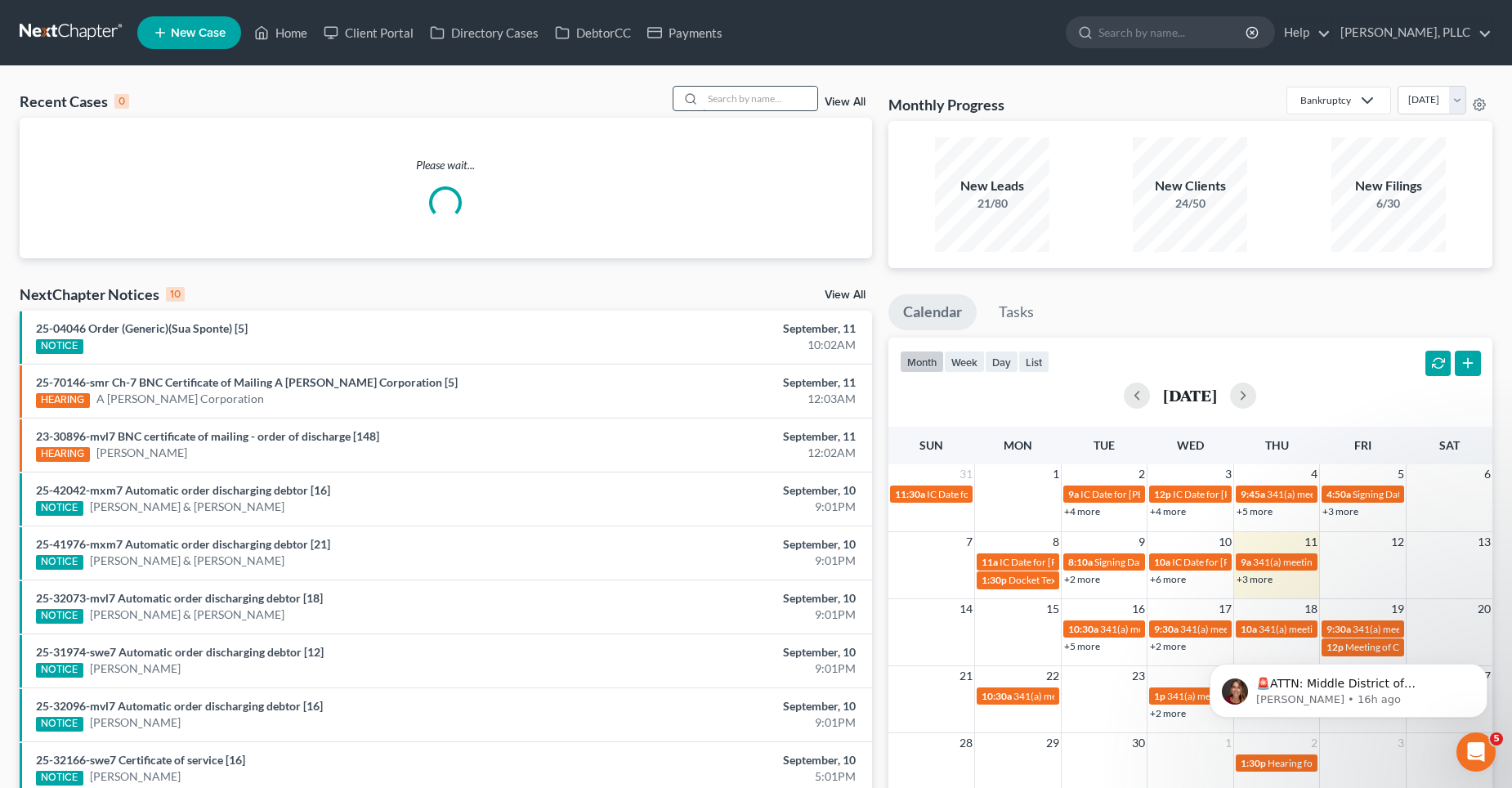
click at [735, 102] on input "search" at bounding box center [760, 98] width 115 height 24
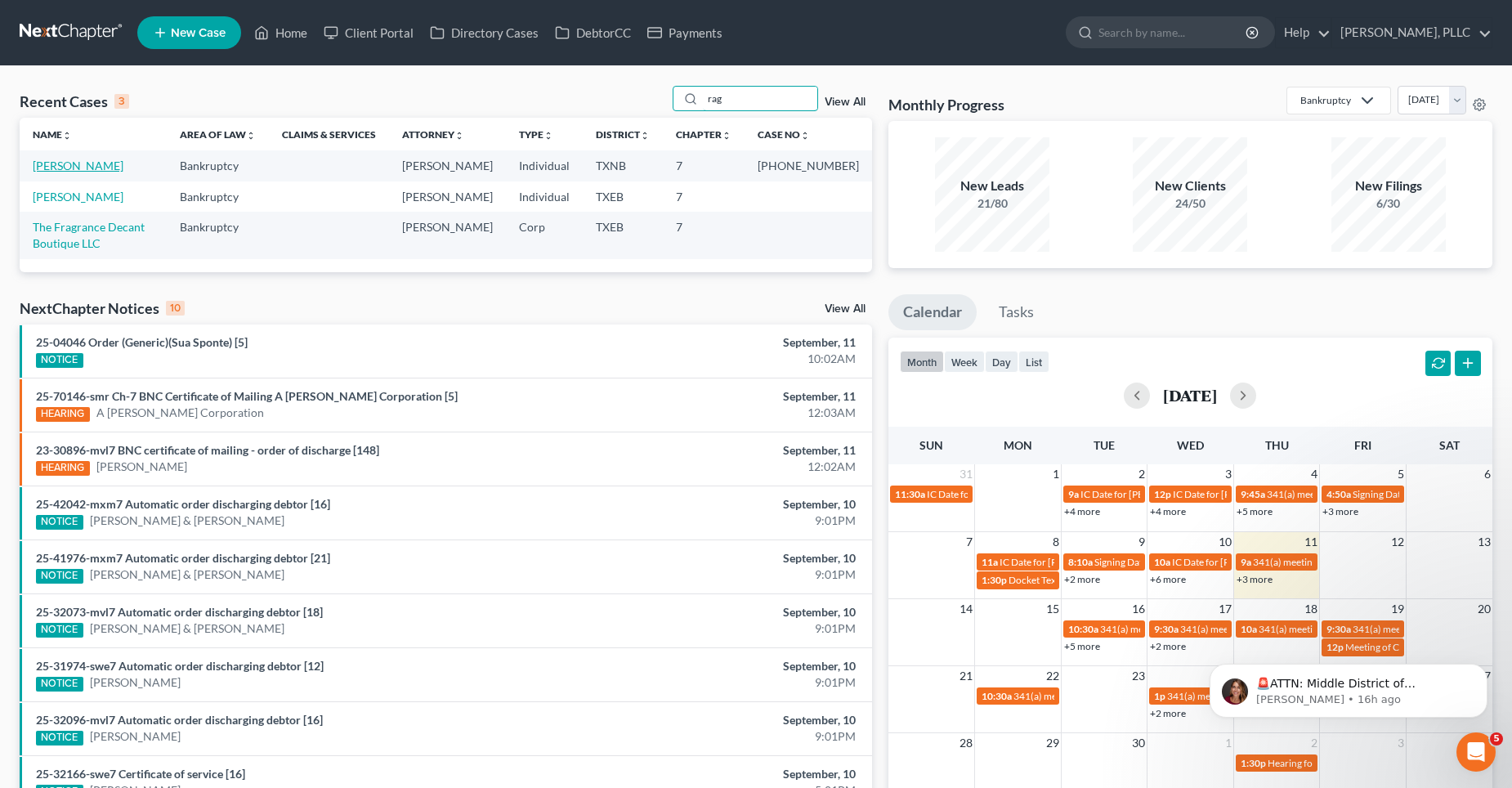
type input "rag"
click at [99, 162] on link "[PERSON_NAME]" at bounding box center [78, 165] width 91 height 14
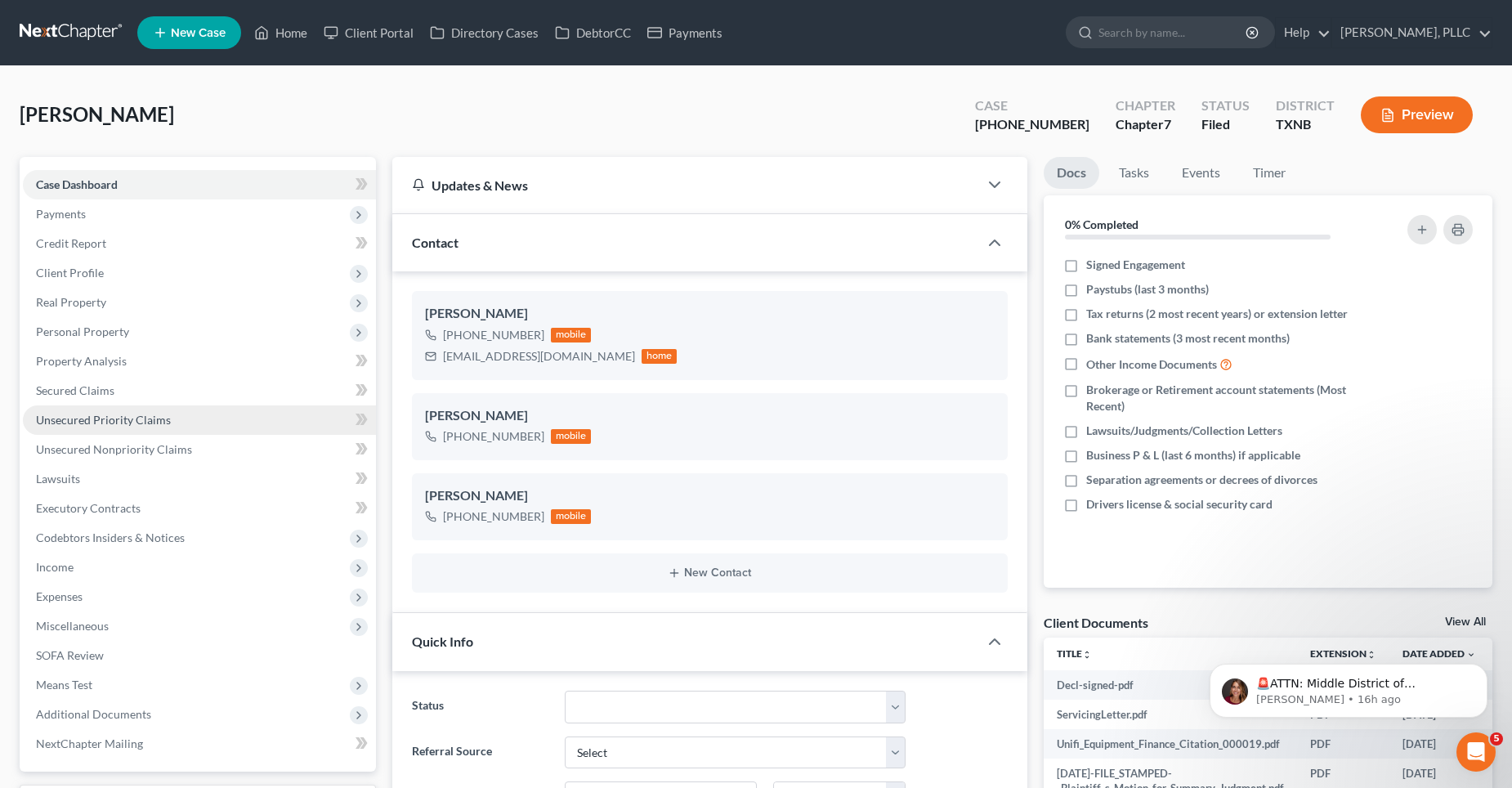
scroll to position [8087, 0]
click at [80, 389] on span "Secured Claims" at bounding box center [75, 390] width 79 height 14
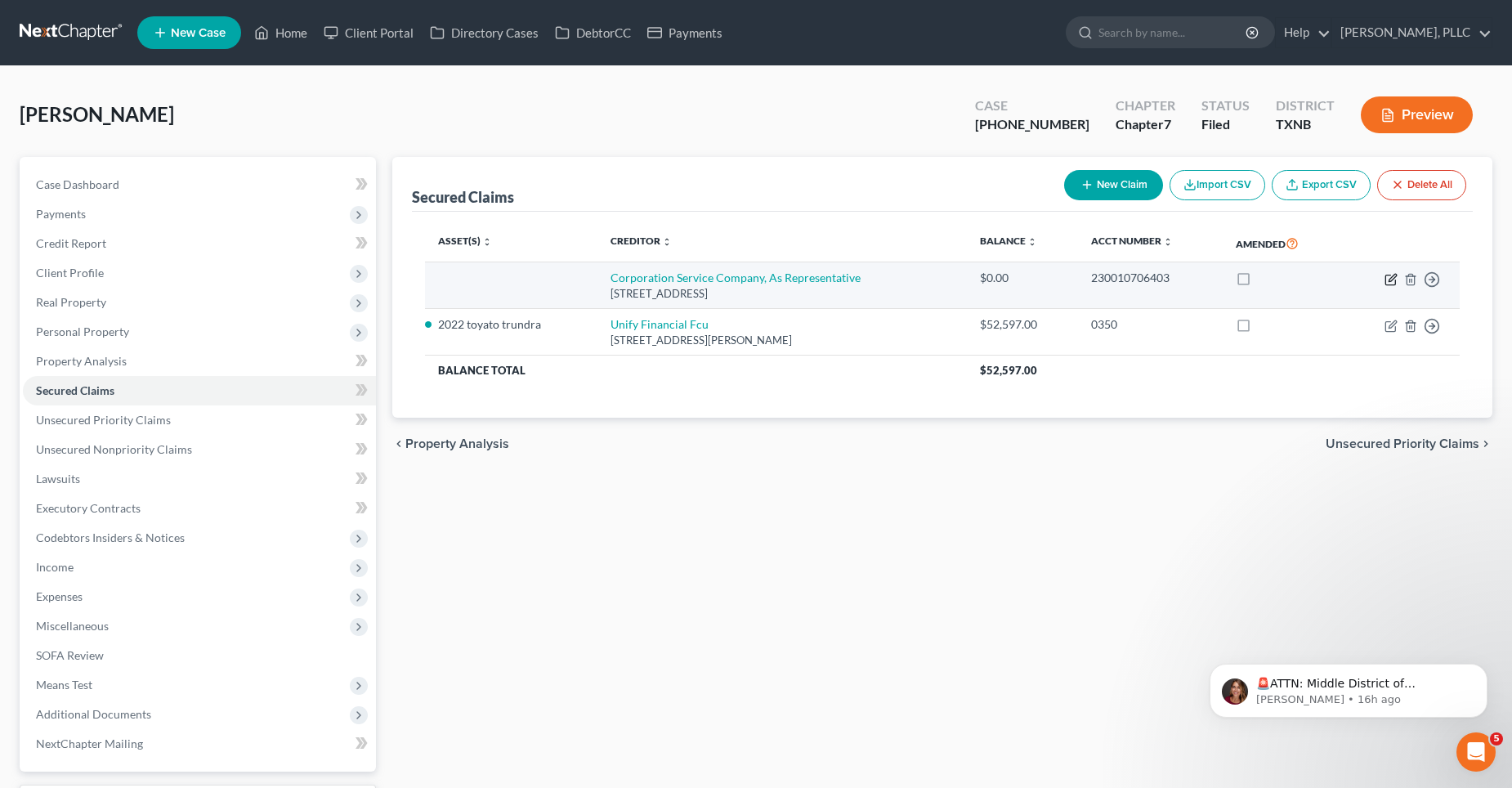
click at [1390, 278] on icon "button" at bounding box center [1392, 278] width 7 height 7
select select "14"
select select "4"
select select "0"
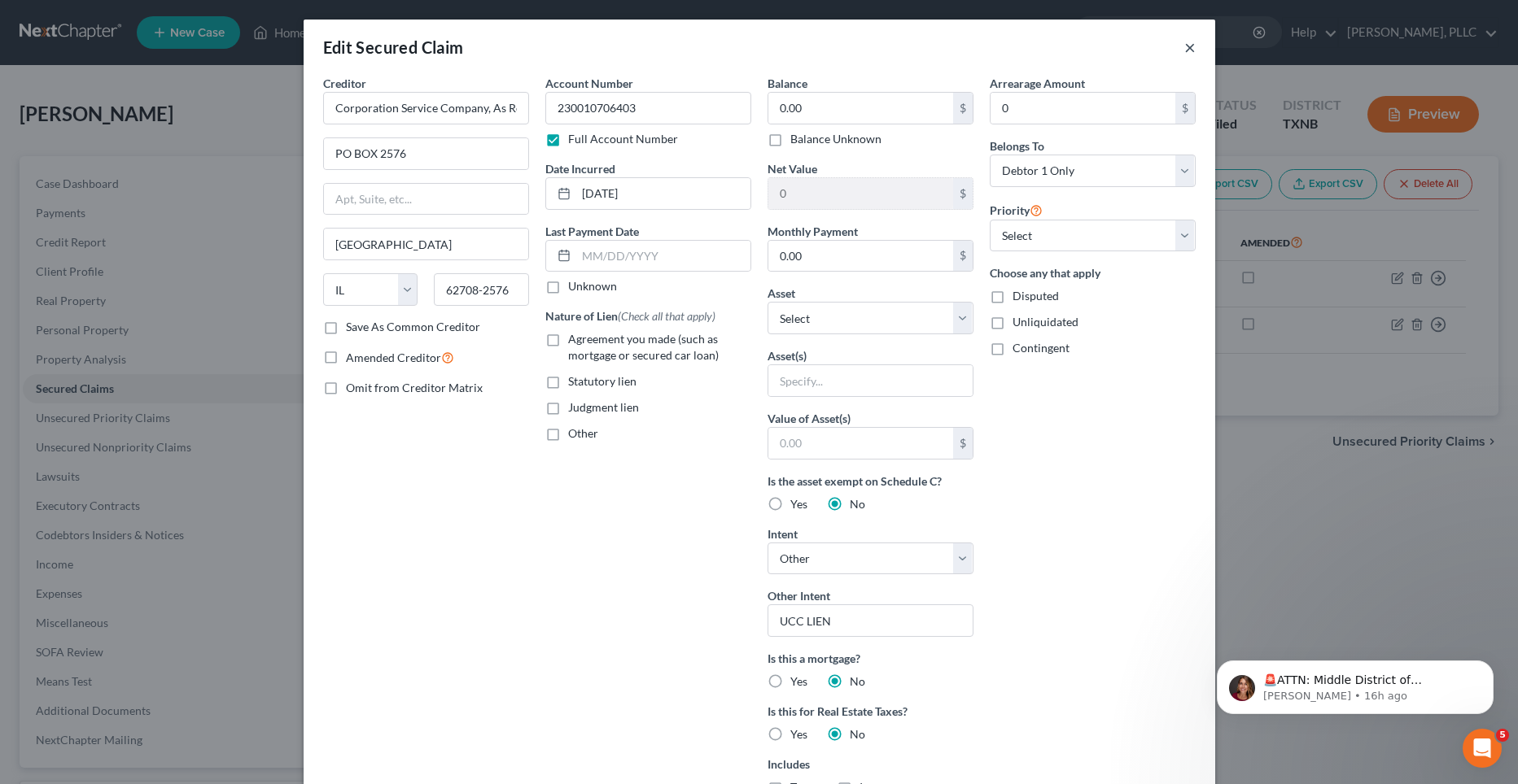
click at [1184, 48] on button "×" at bounding box center [1189, 47] width 11 height 19
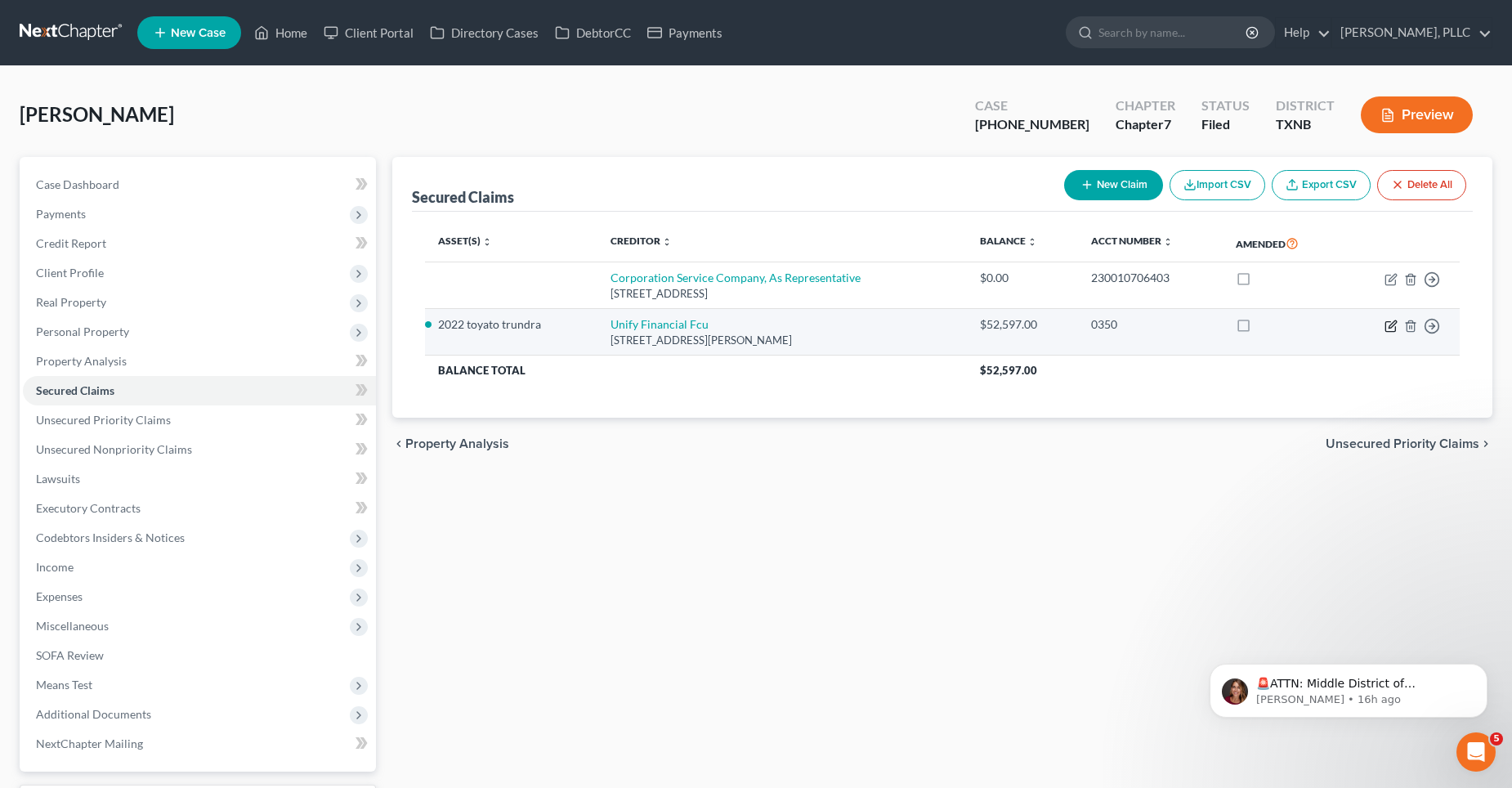
click at [1389, 327] on icon "button" at bounding box center [1390, 326] width 13 height 13
select select "4"
select select "2"
select select "0"
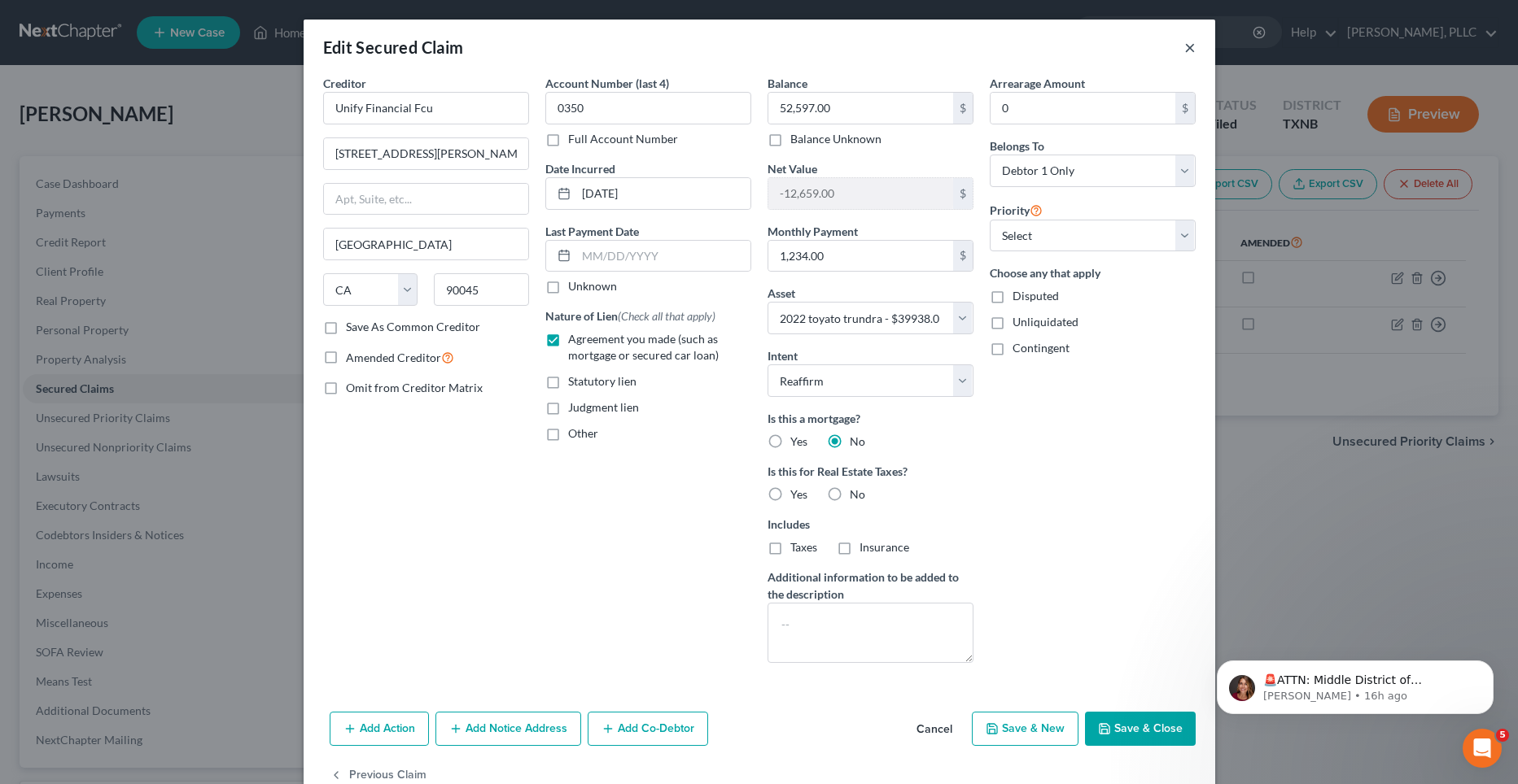
click at [1184, 44] on button "×" at bounding box center [1189, 47] width 11 height 19
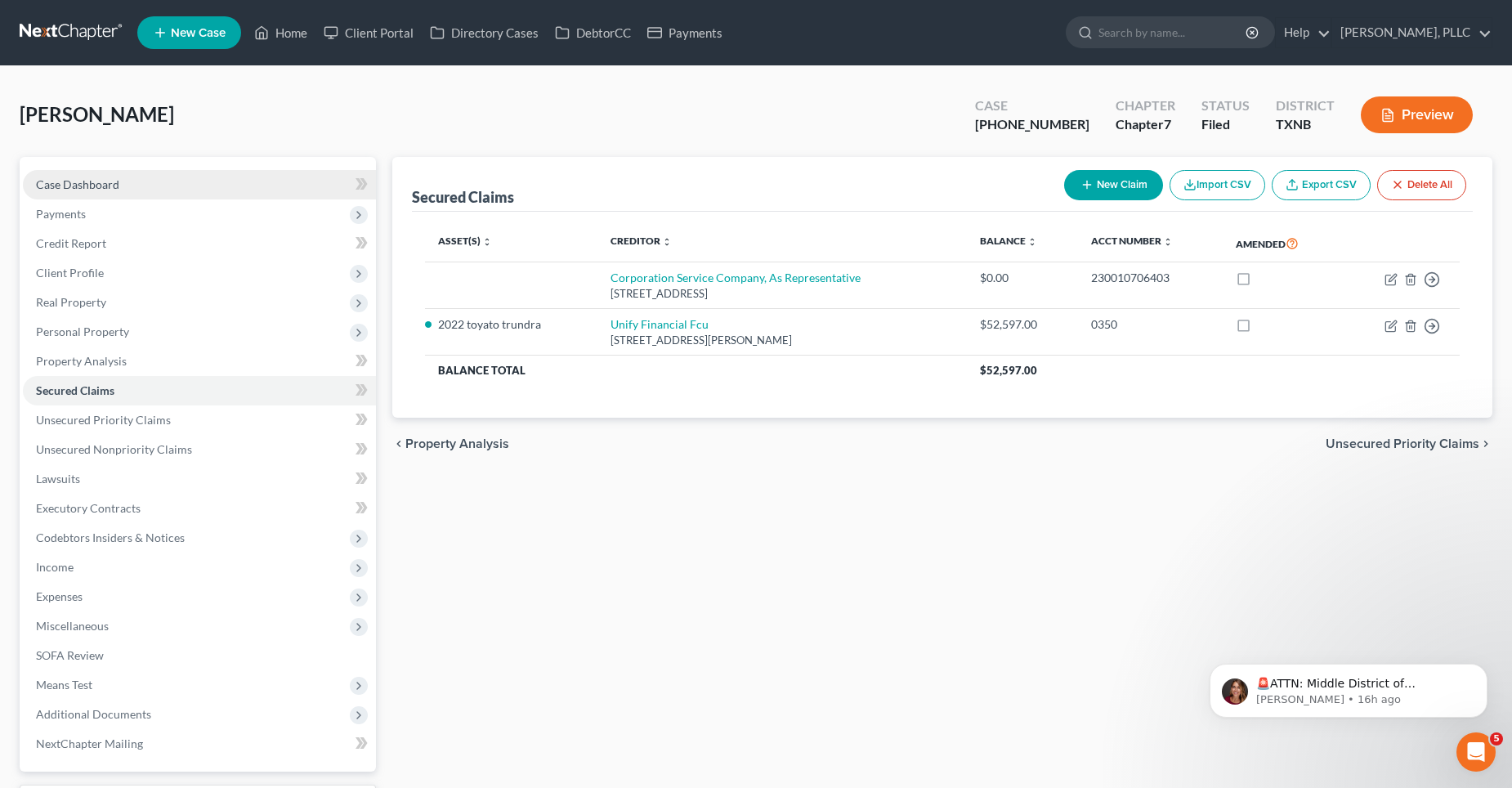
click at [142, 189] on link "Case Dashboard" at bounding box center [199, 185] width 353 height 30
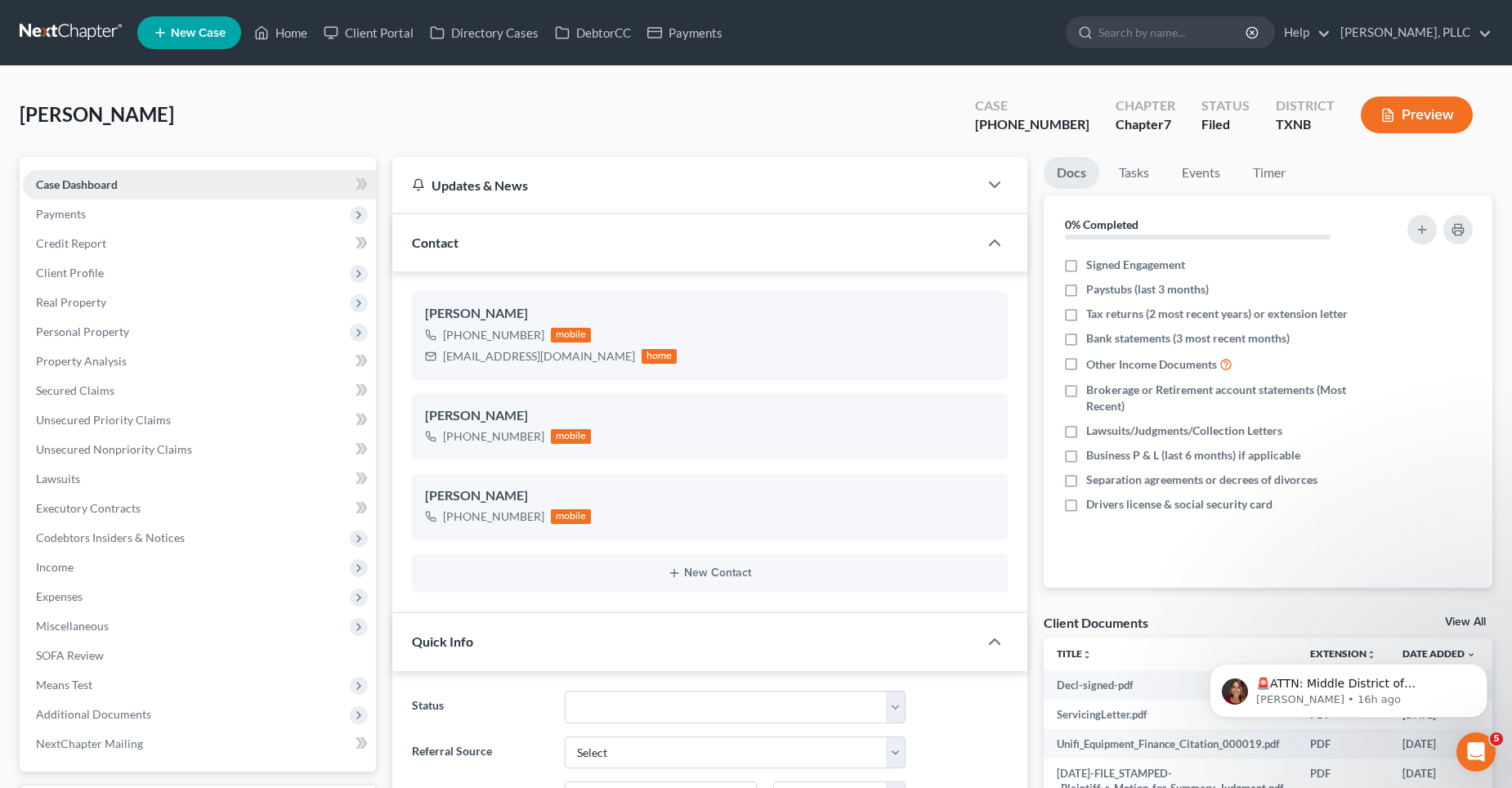
scroll to position [8087, 0]
click at [122, 721] on span "Additional Documents" at bounding box center [94, 714] width 116 height 14
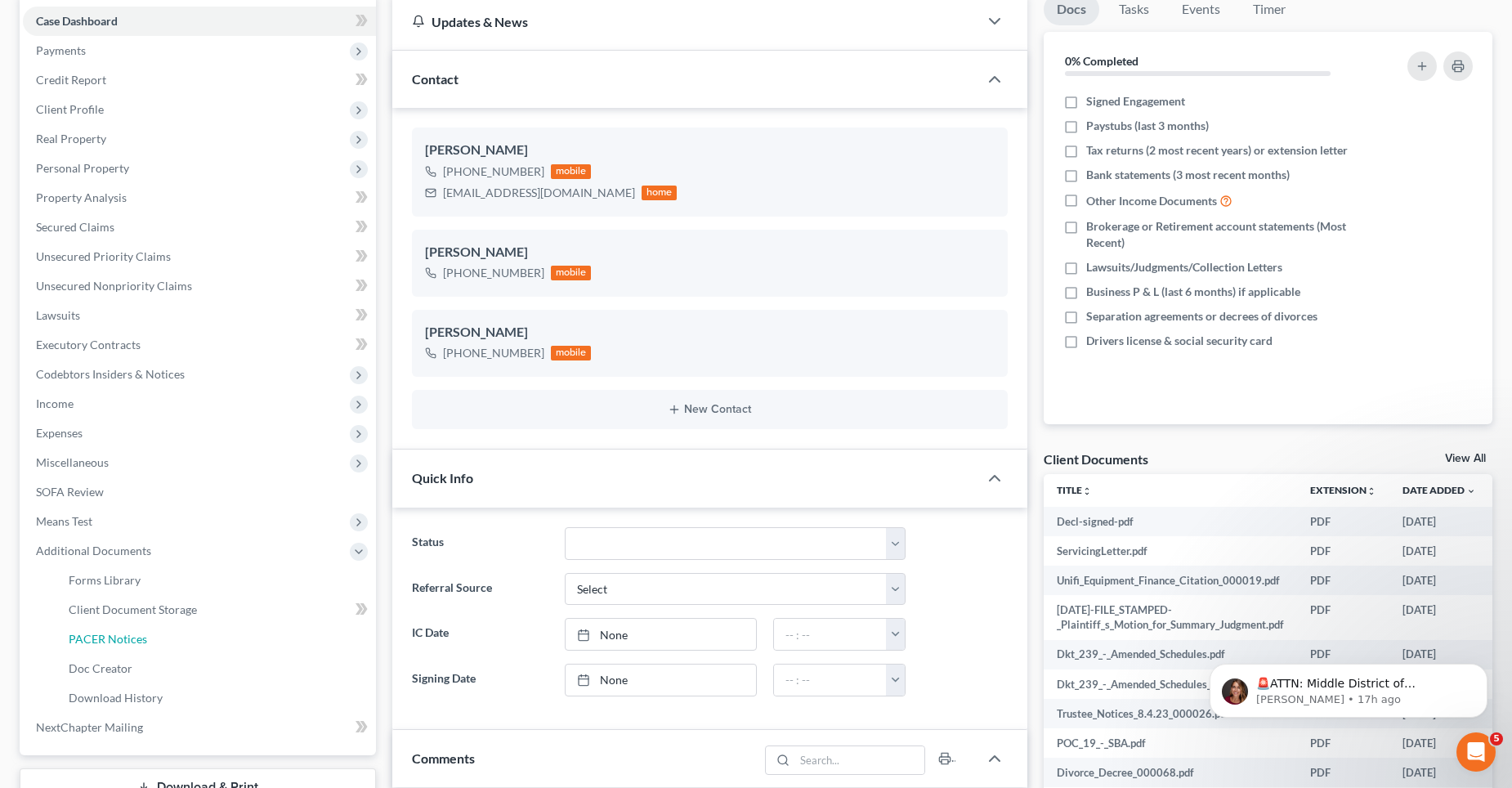
drag, startPoint x: 124, startPoint y: 644, endPoint x: 1000, endPoint y: 528, distance: 883.6
click at [124, 644] on span "PACER Notices" at bounding box center [108, 639] width 79 height 14
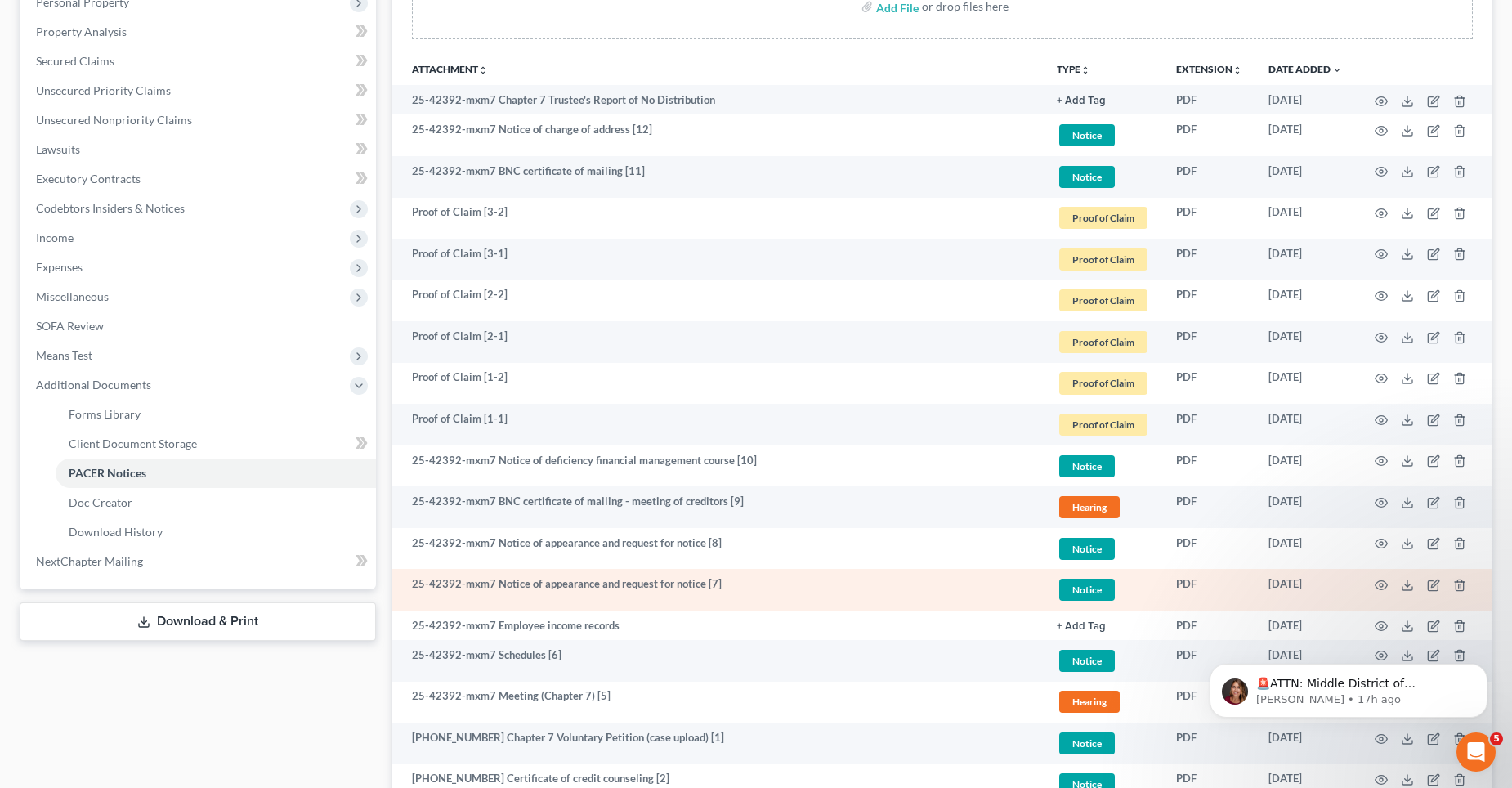
scroll to position [475, 0]
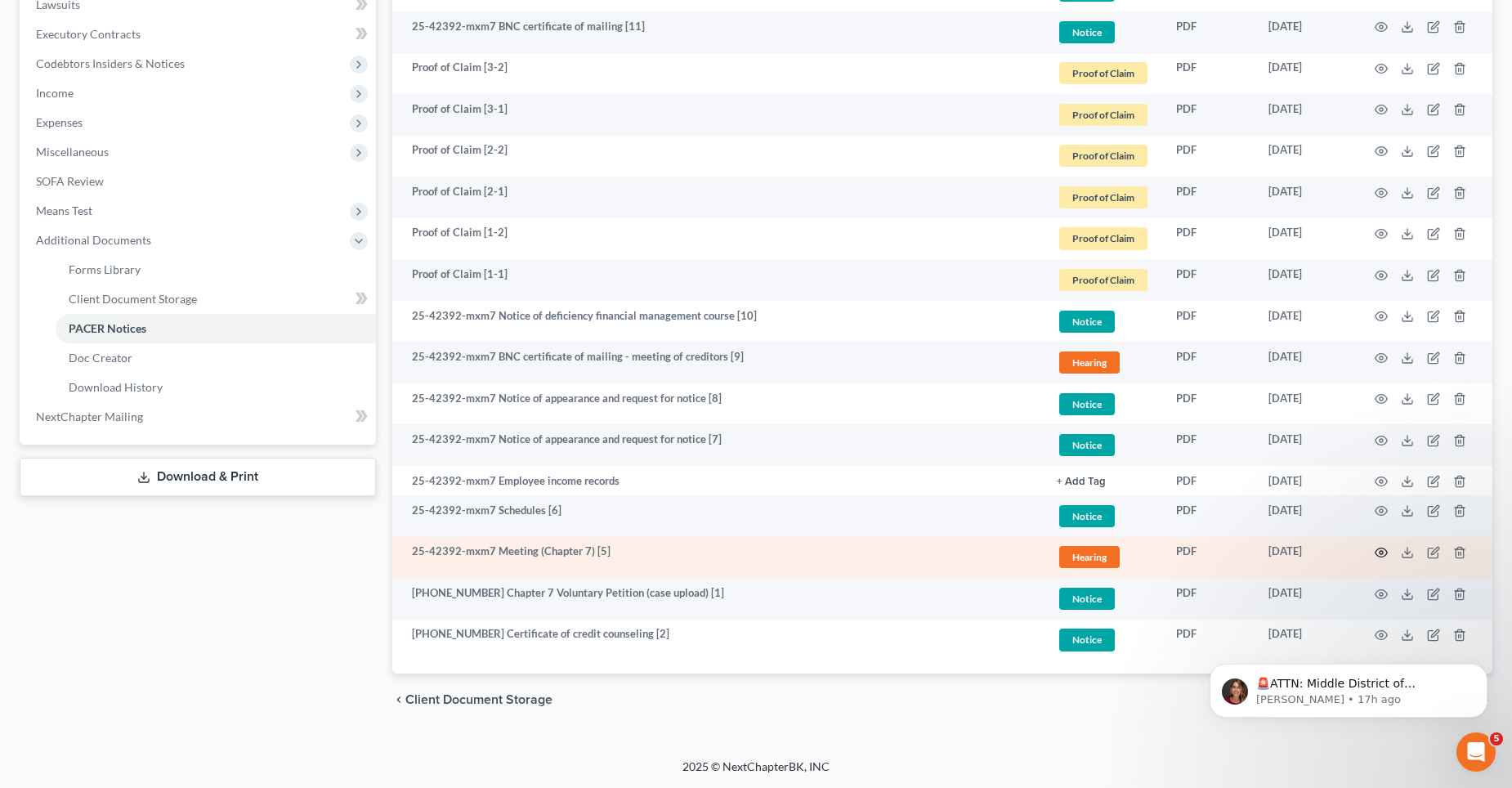
click at [1379, 552] on circle "button" at bounding box center [1381, 552] width 4 height 4
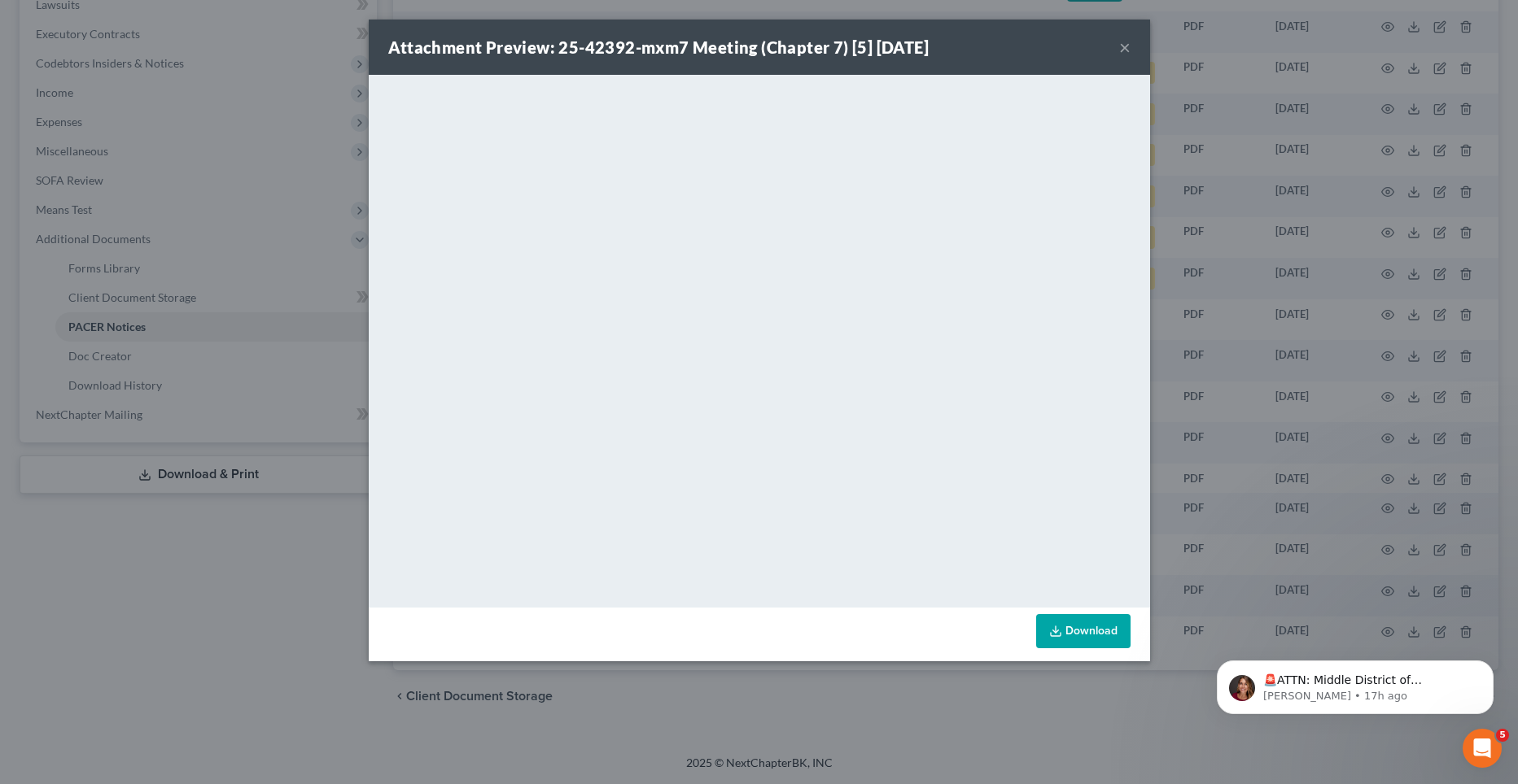
click at [1122, 46] on button "×" at bounding box center [1124, 47] width 11 height 19
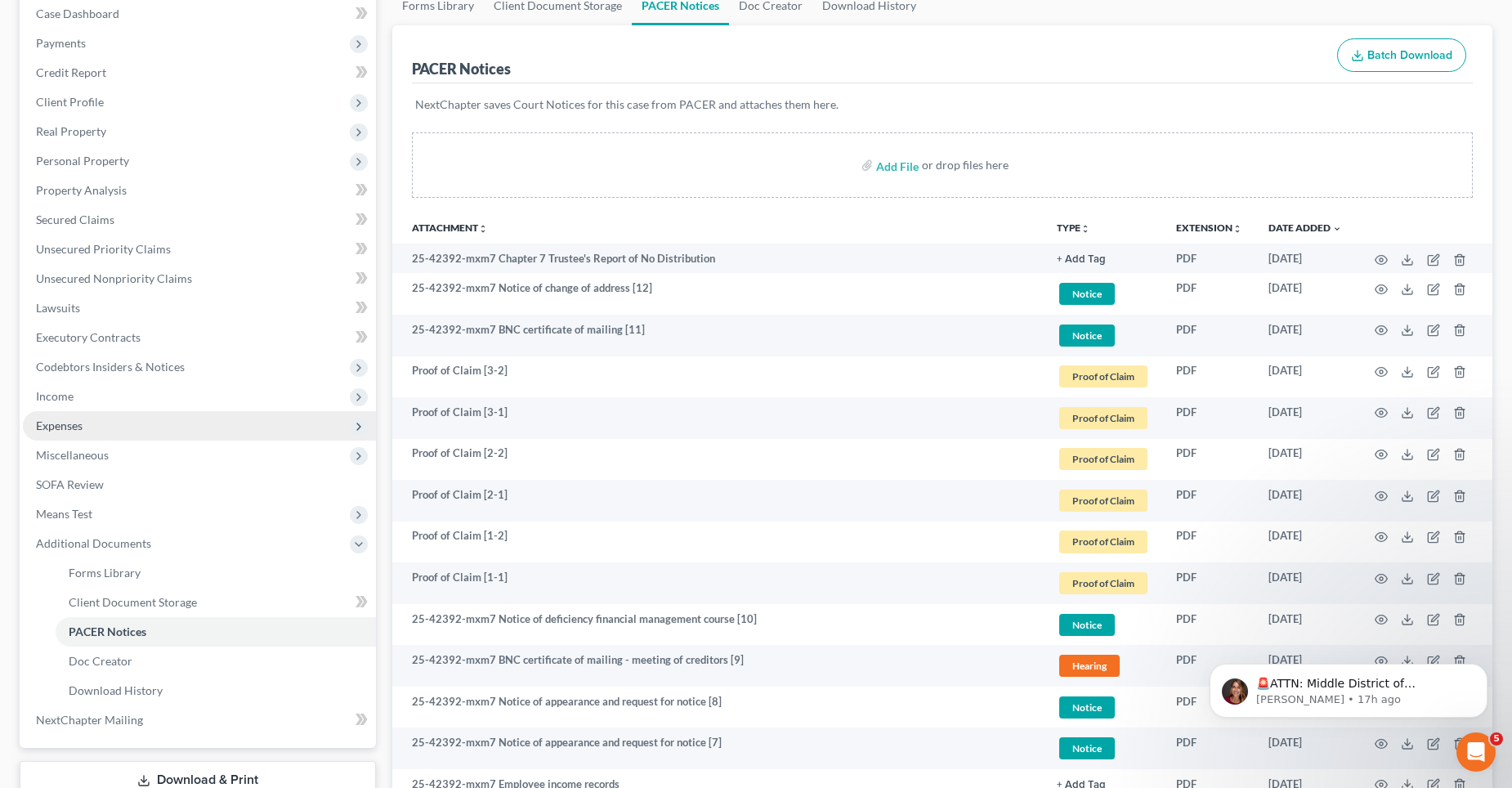
scroll to position [147, 0]
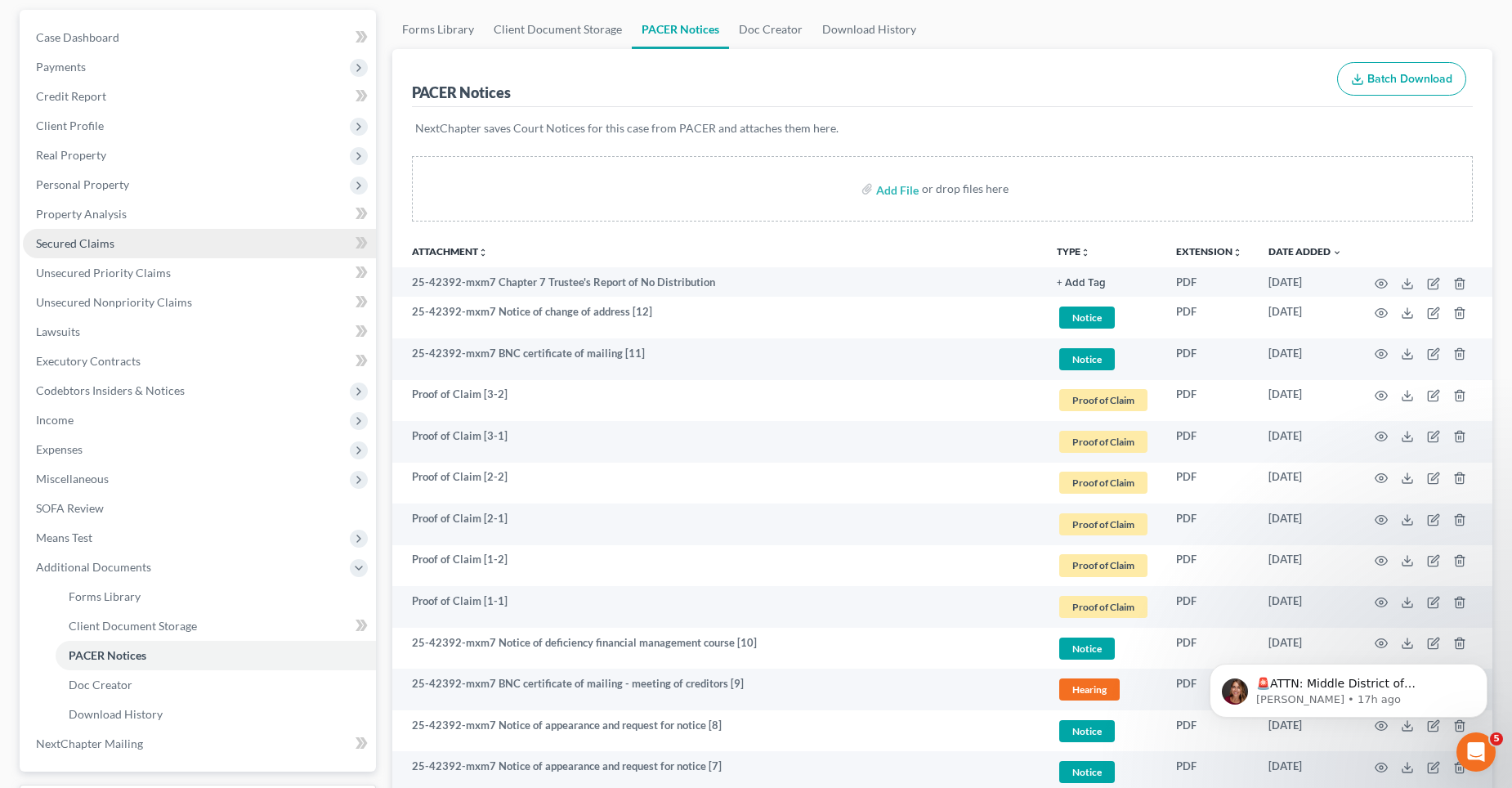
click at [186, 238] on link "Secured Claims" at bounding box center [199, 243] width 353 height 30
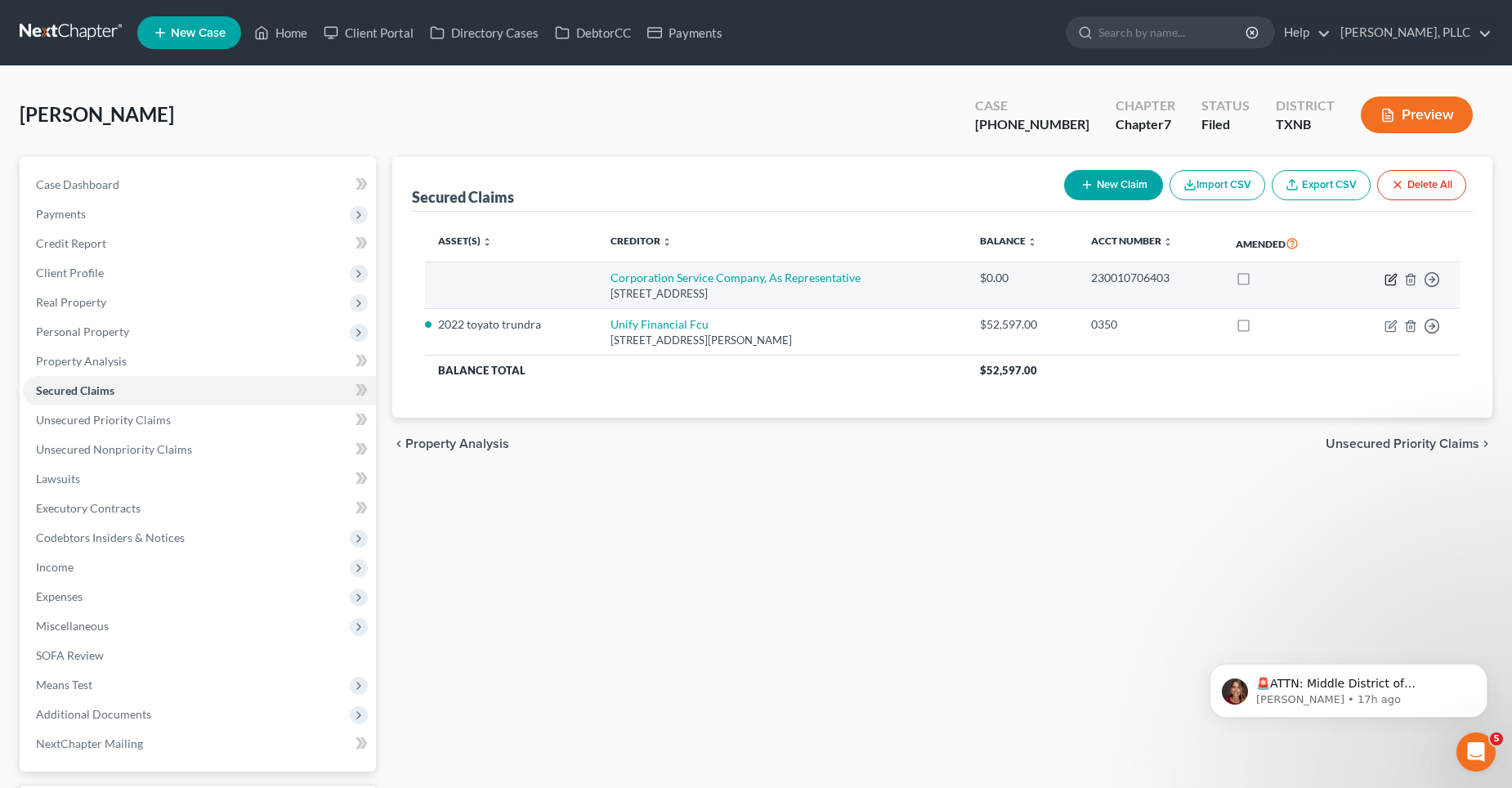
click at [1388, 278] on icon "button" at bounding box center [1390, 279] width 13 height 13
select select "14"
select select "0"
select select "4"
select select "0"
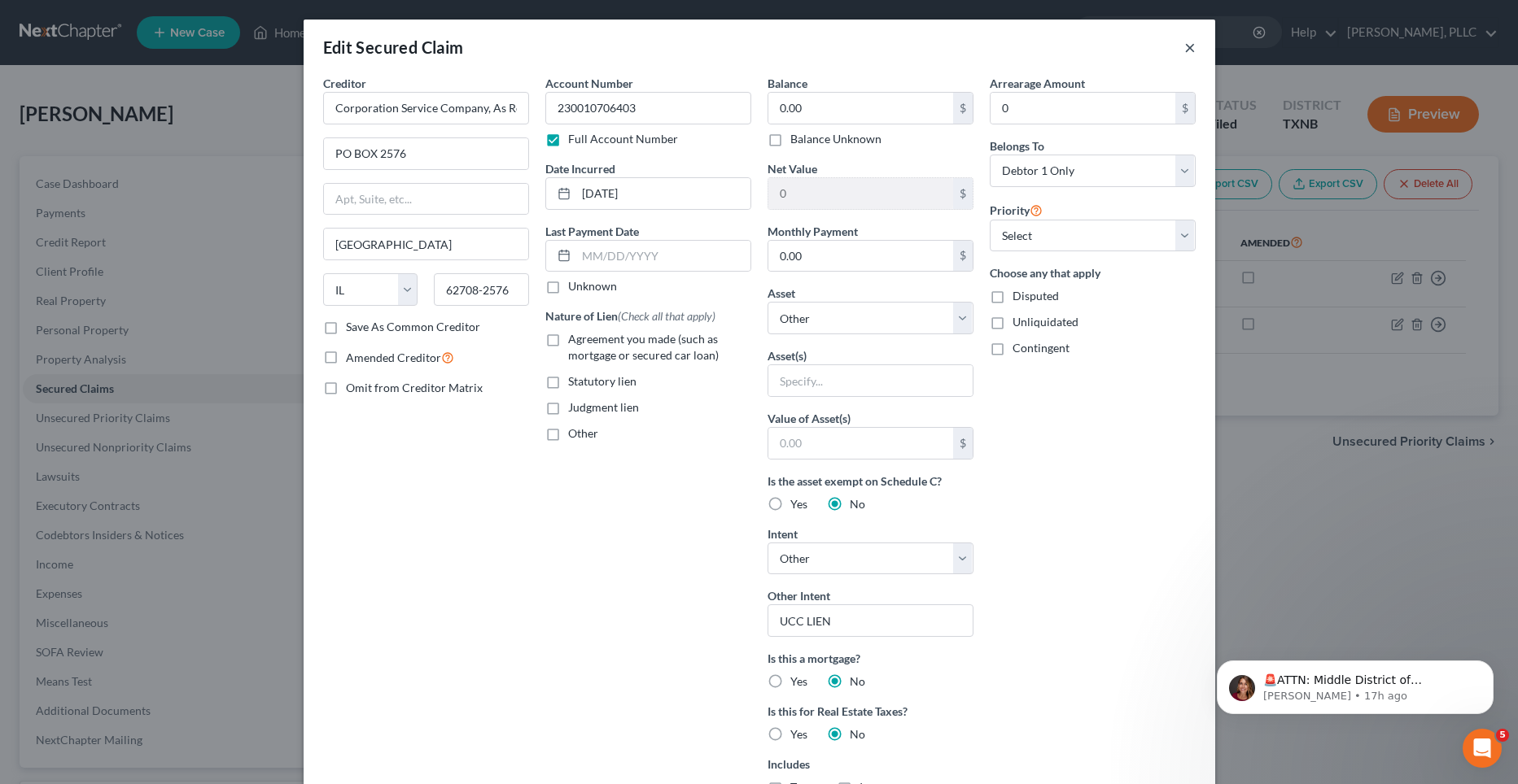
click at [1184, 44] on button "×" at bounding box center [1189, 47] width 11 height 19
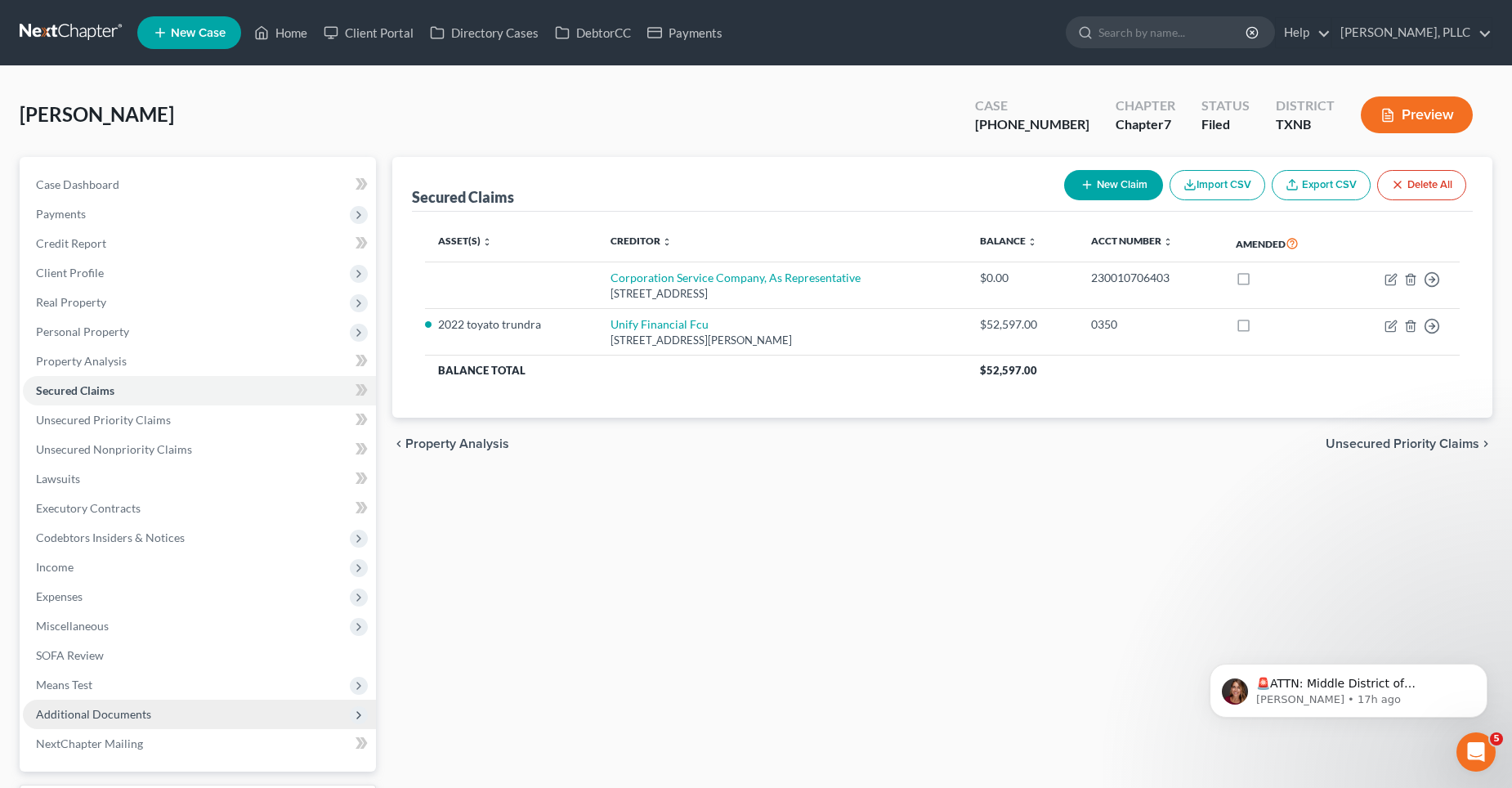
click at [191, 720] on span "Additional Documents" at bounding box center [199, 714] width 353 height 30
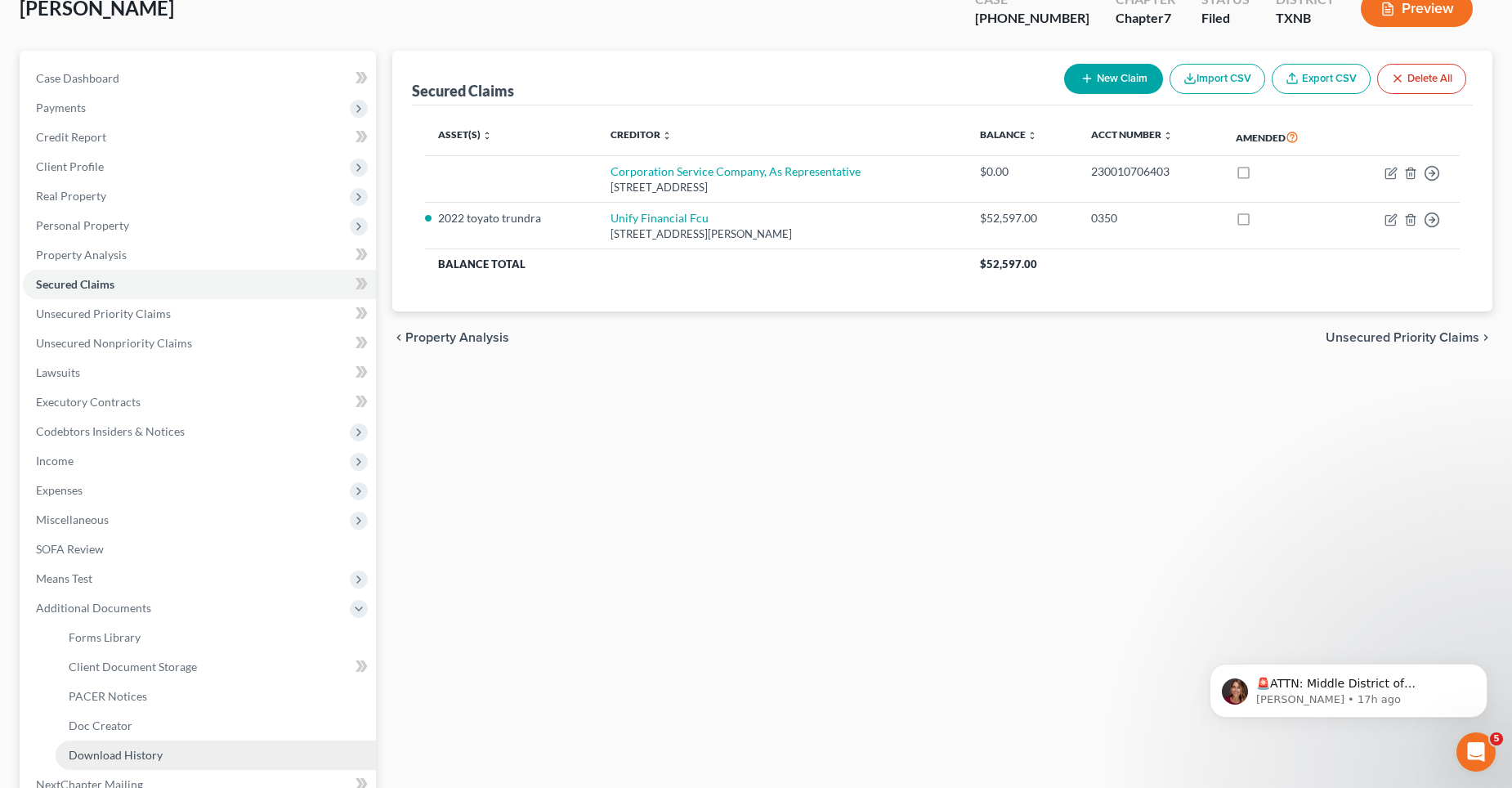
scroll to position [244, 0]
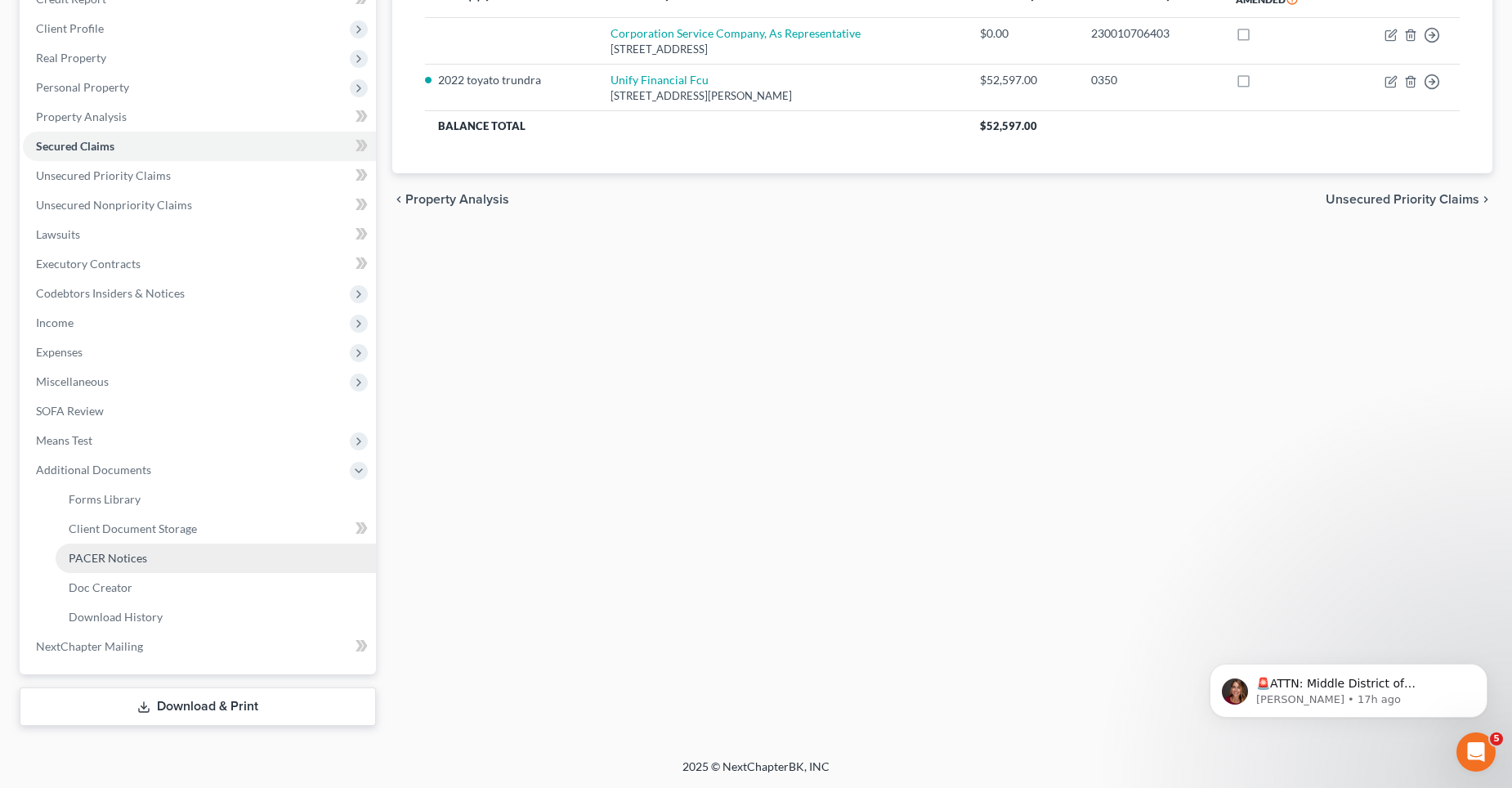
click at [130, 559] on span "PACER Notices" at bounding box center [108, 558] width 79 height 14
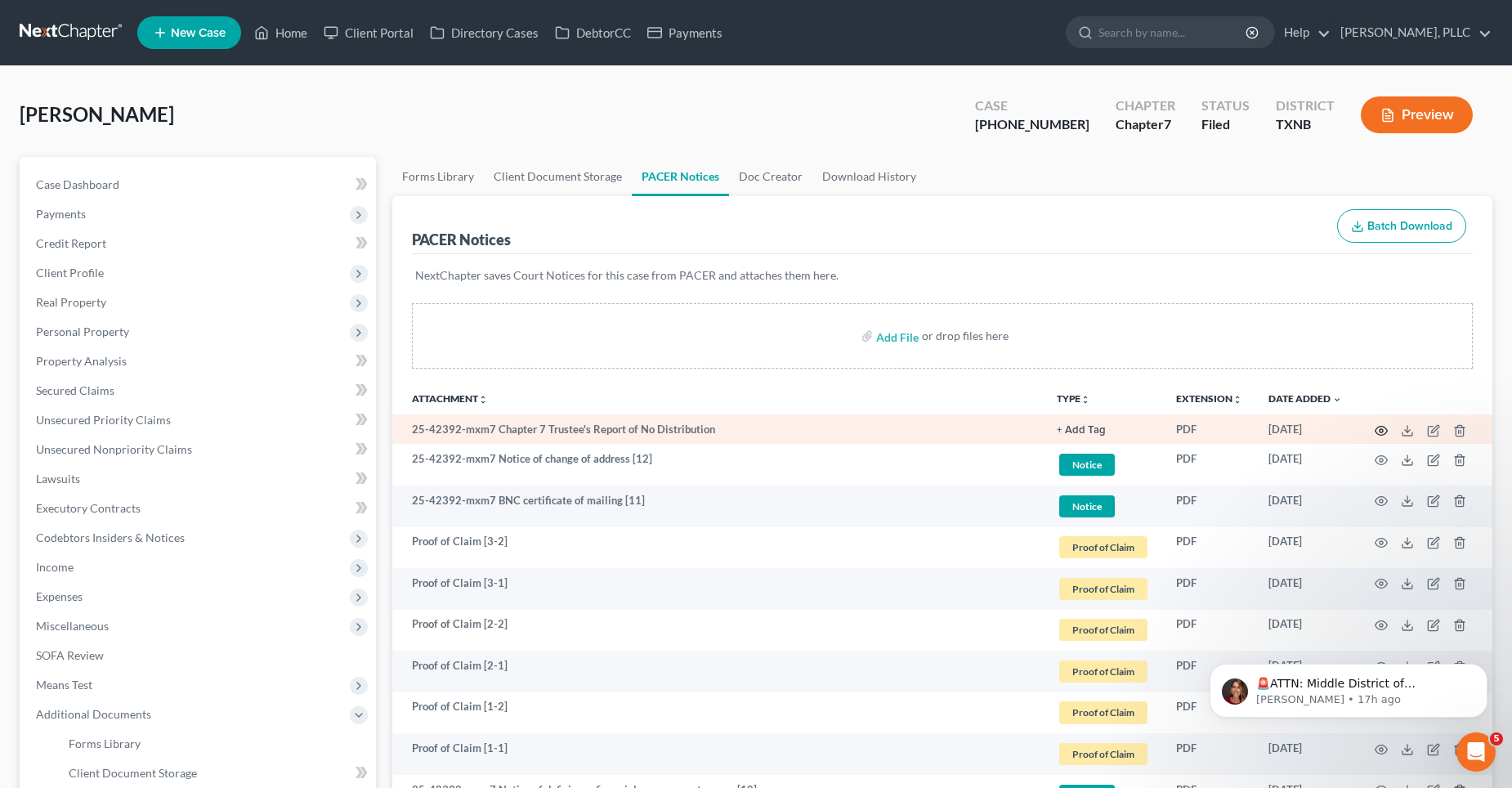
click at [1382, 433] on icon "button" at bounding box center [1381, 431] width 13 height 13
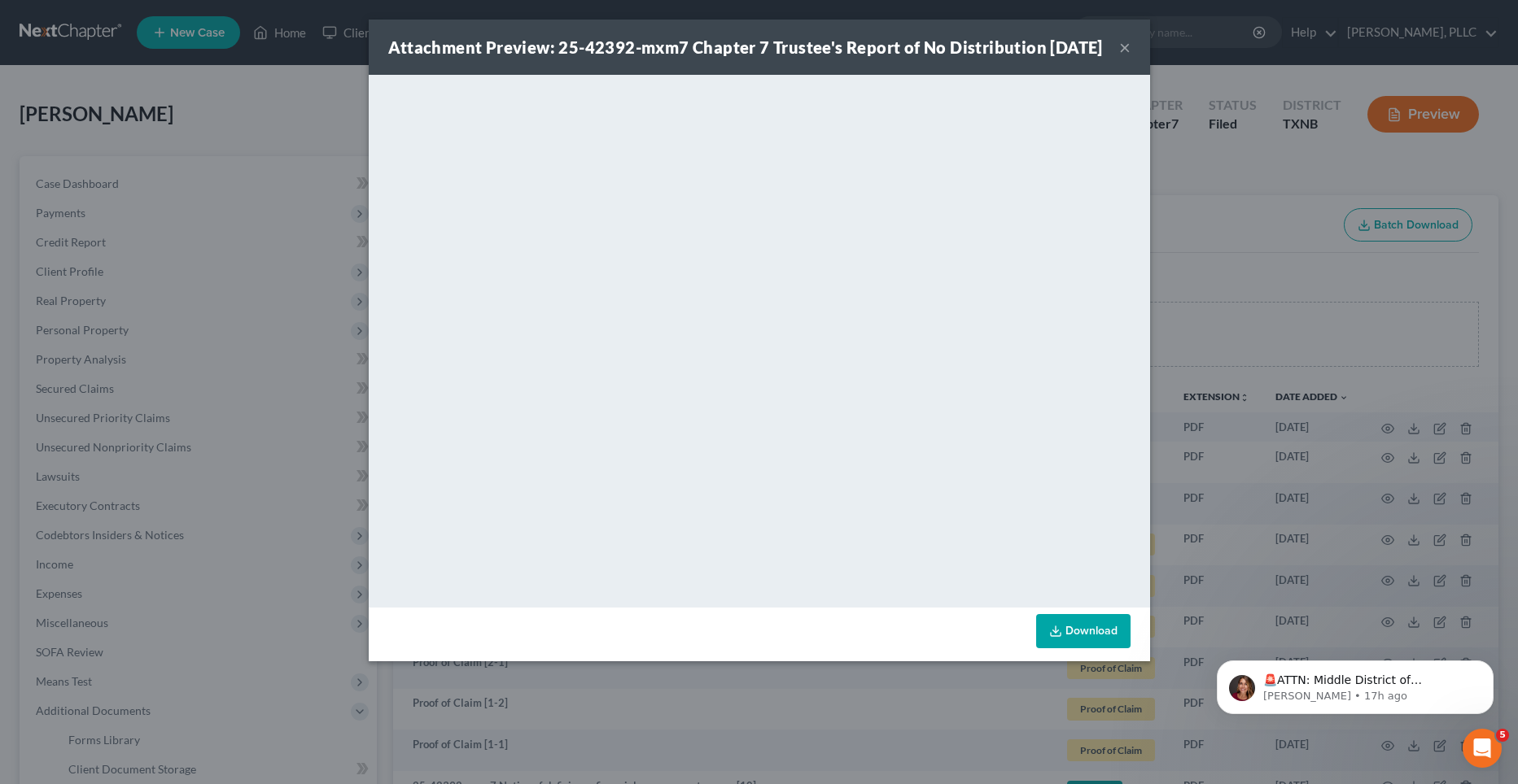
click at [1122, 57] on button "×" at bounding box center [1124, 47] width 11 height 19
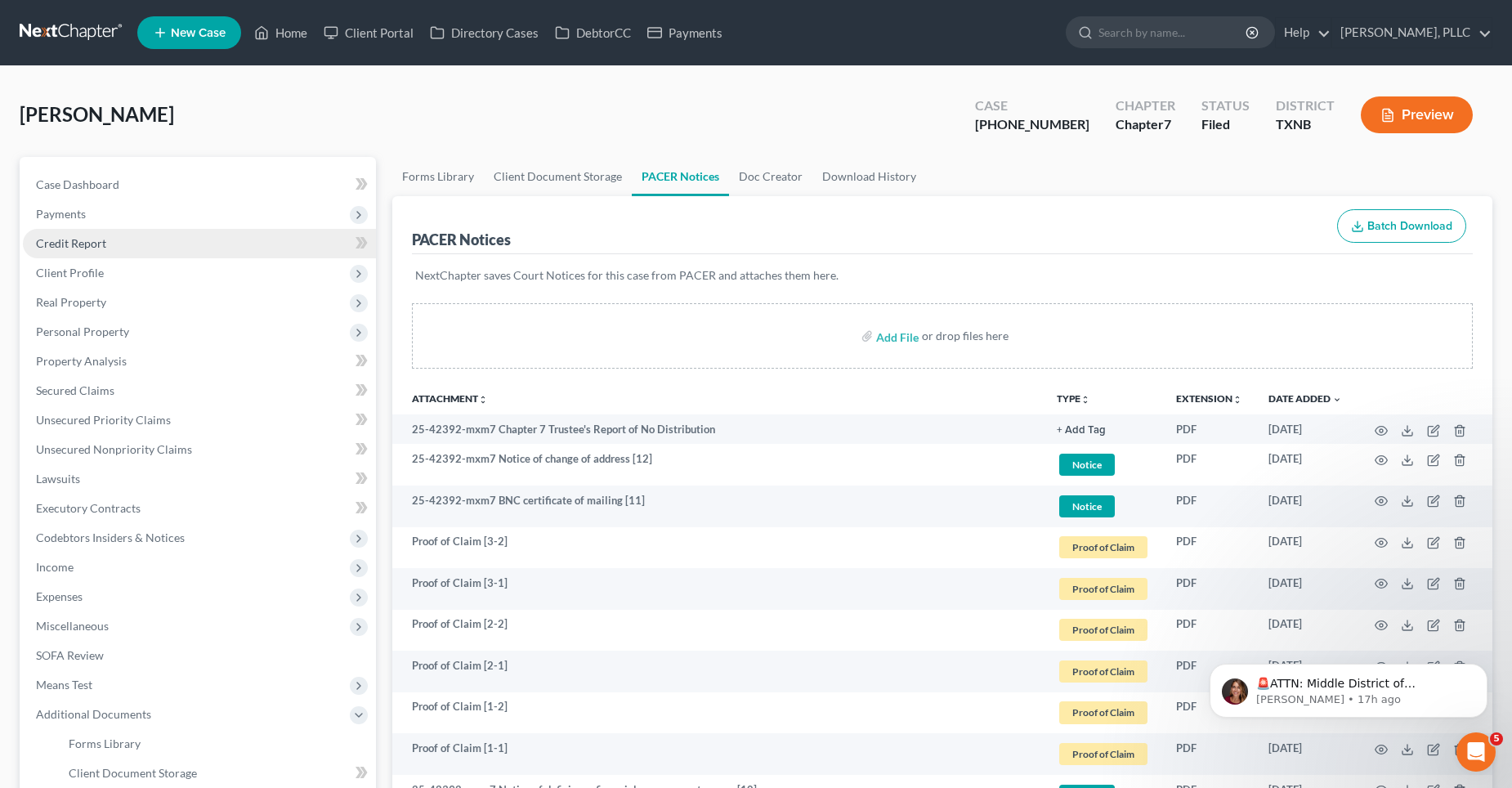
click at [164, 246] on link "Credit Report" at bounding box center [199, 243] width 353 height 30
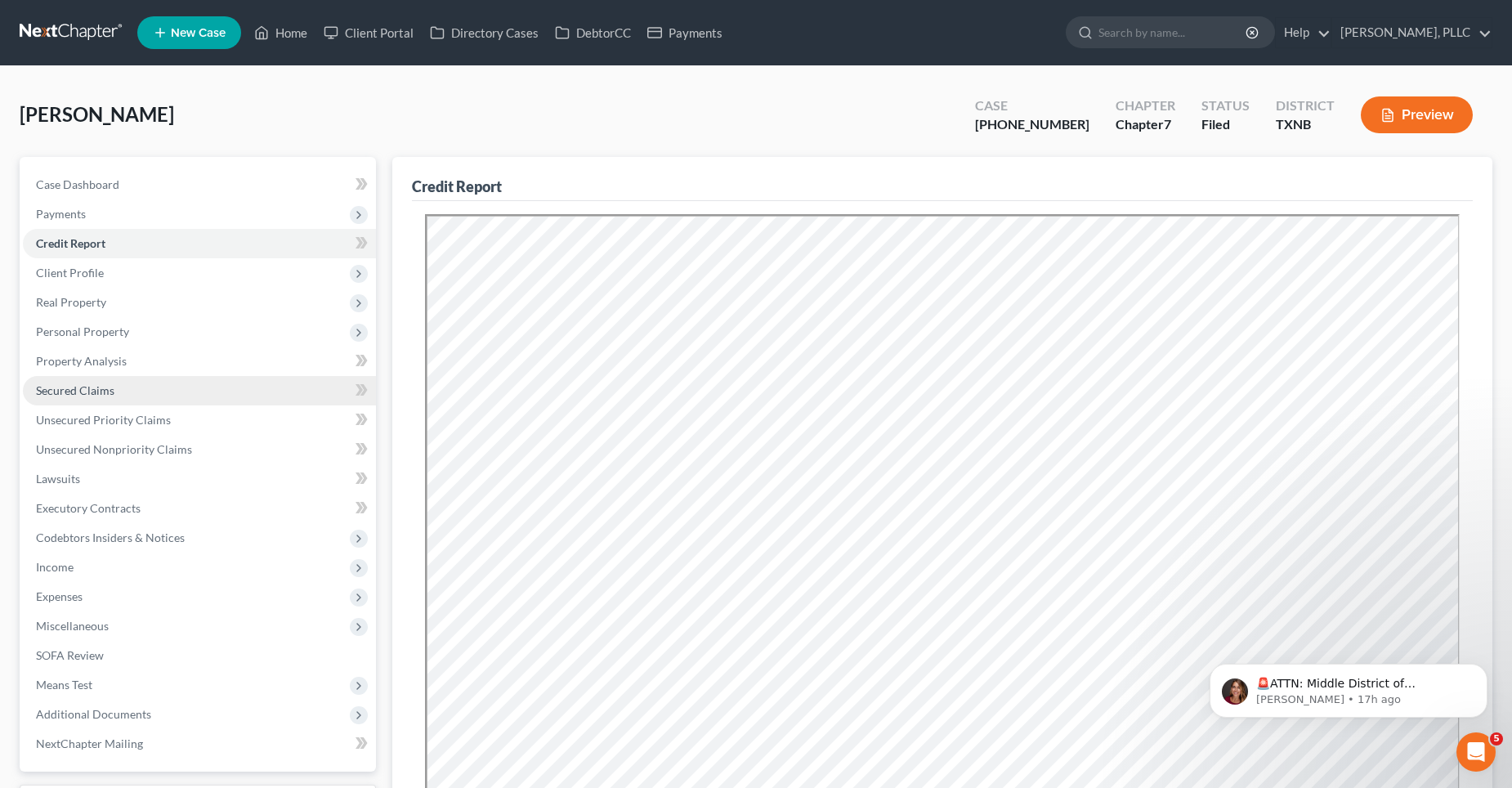
click at [96, 393] on span "Secured Claims" at bounding box center [75, 390] width 79 height 14
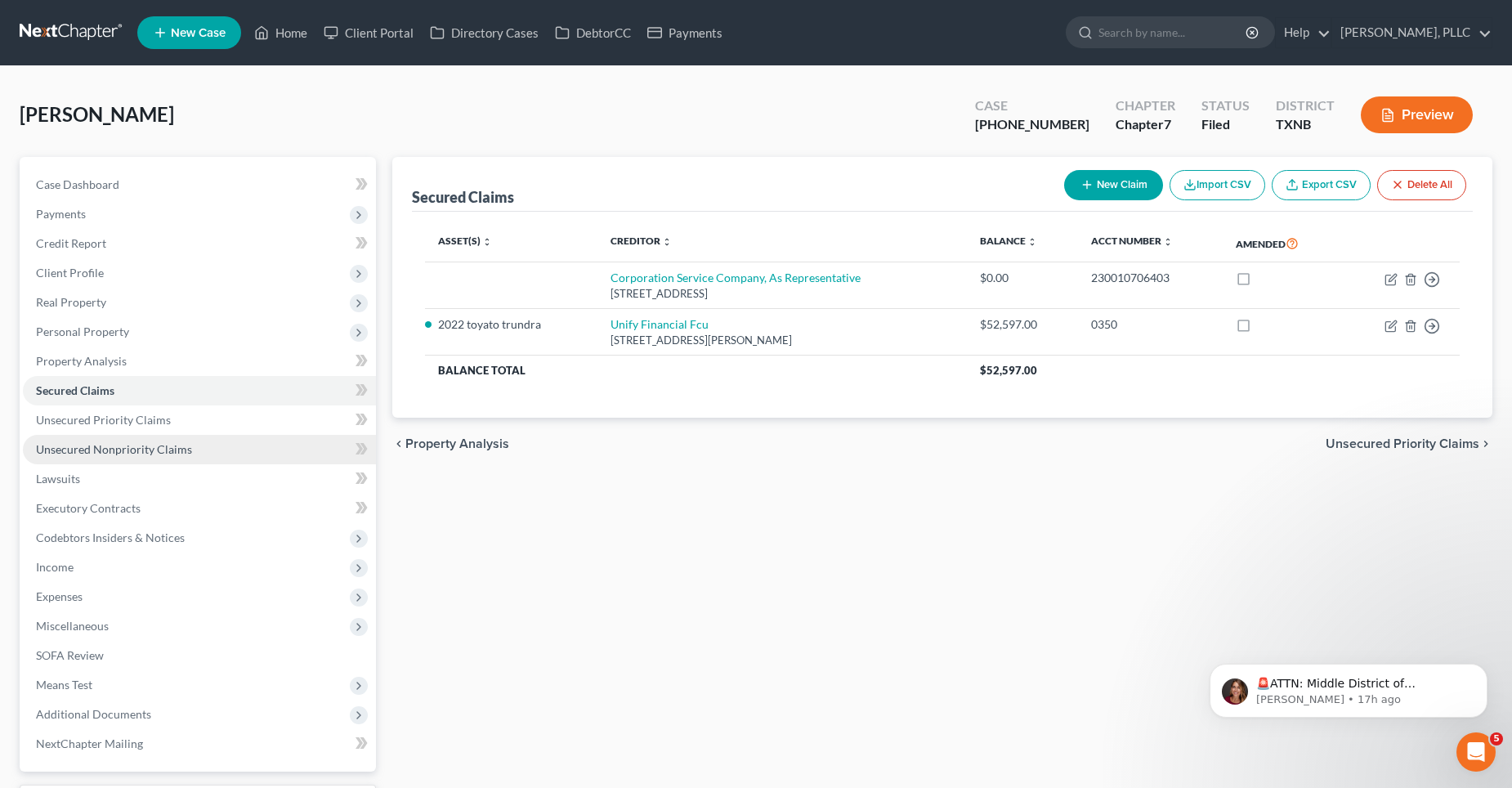
click at [97, 448] on span "Unsecured Nonpriority Claims" at bounding box center [114, 449] width 156 height 14
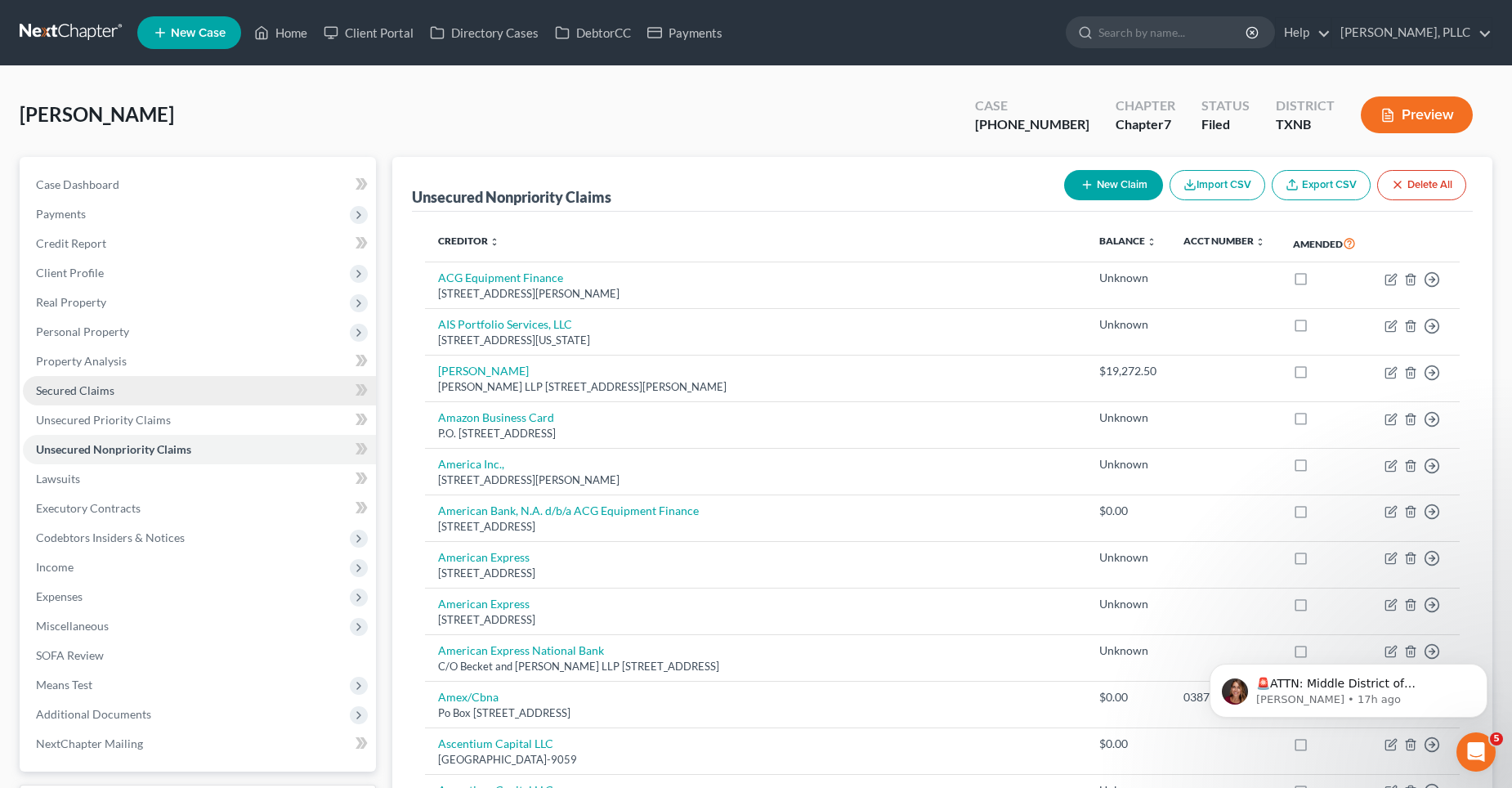
click at [108, 391] on span "Secured Claims" at bounding box center [75, 390] width 79 height 14
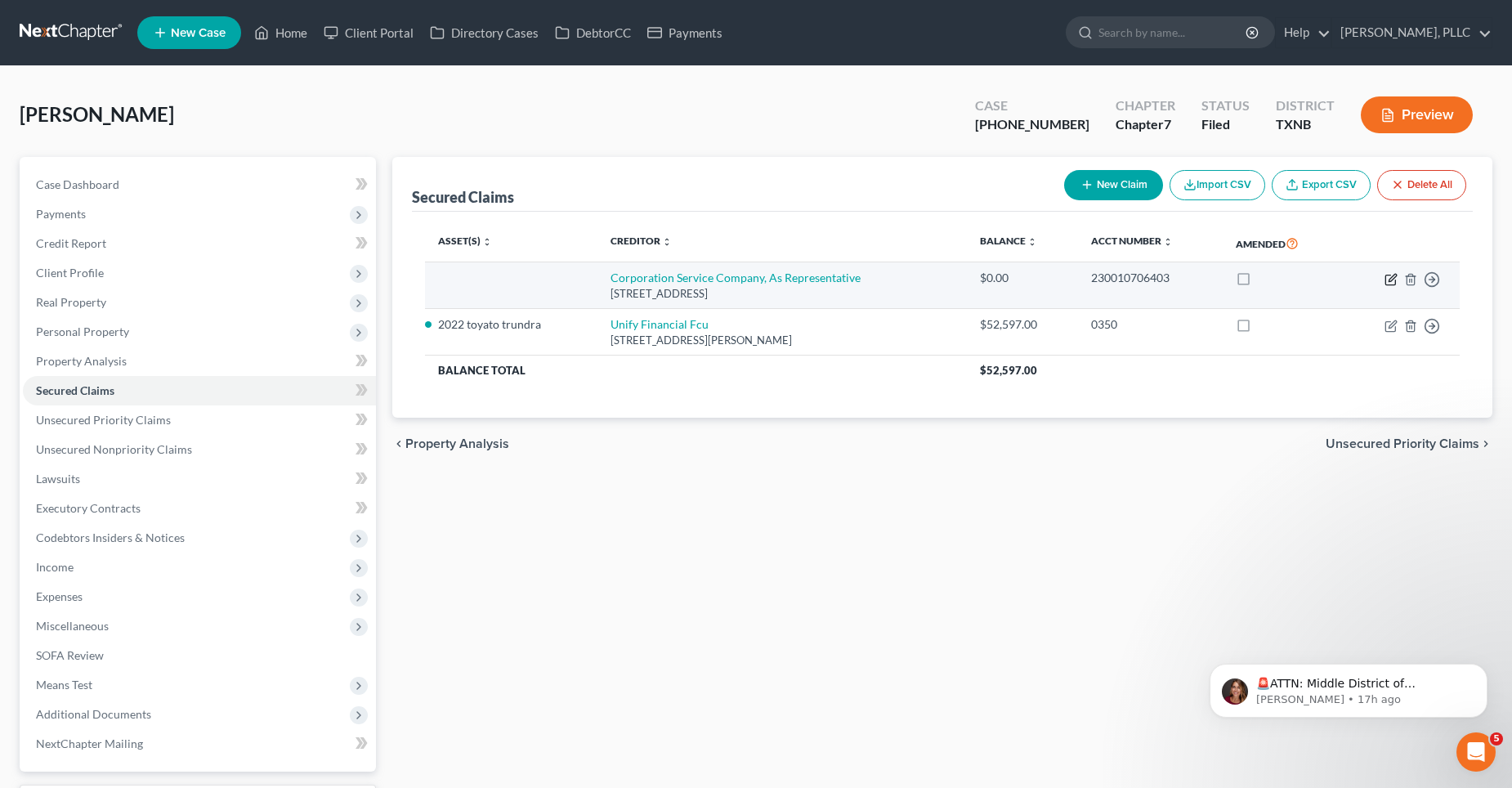
click at [1392, 278] on icon "button" at bounding box center [1390, 279] width 13 height 13
select select "14"
select select "0"
select select "4"
select select "0"
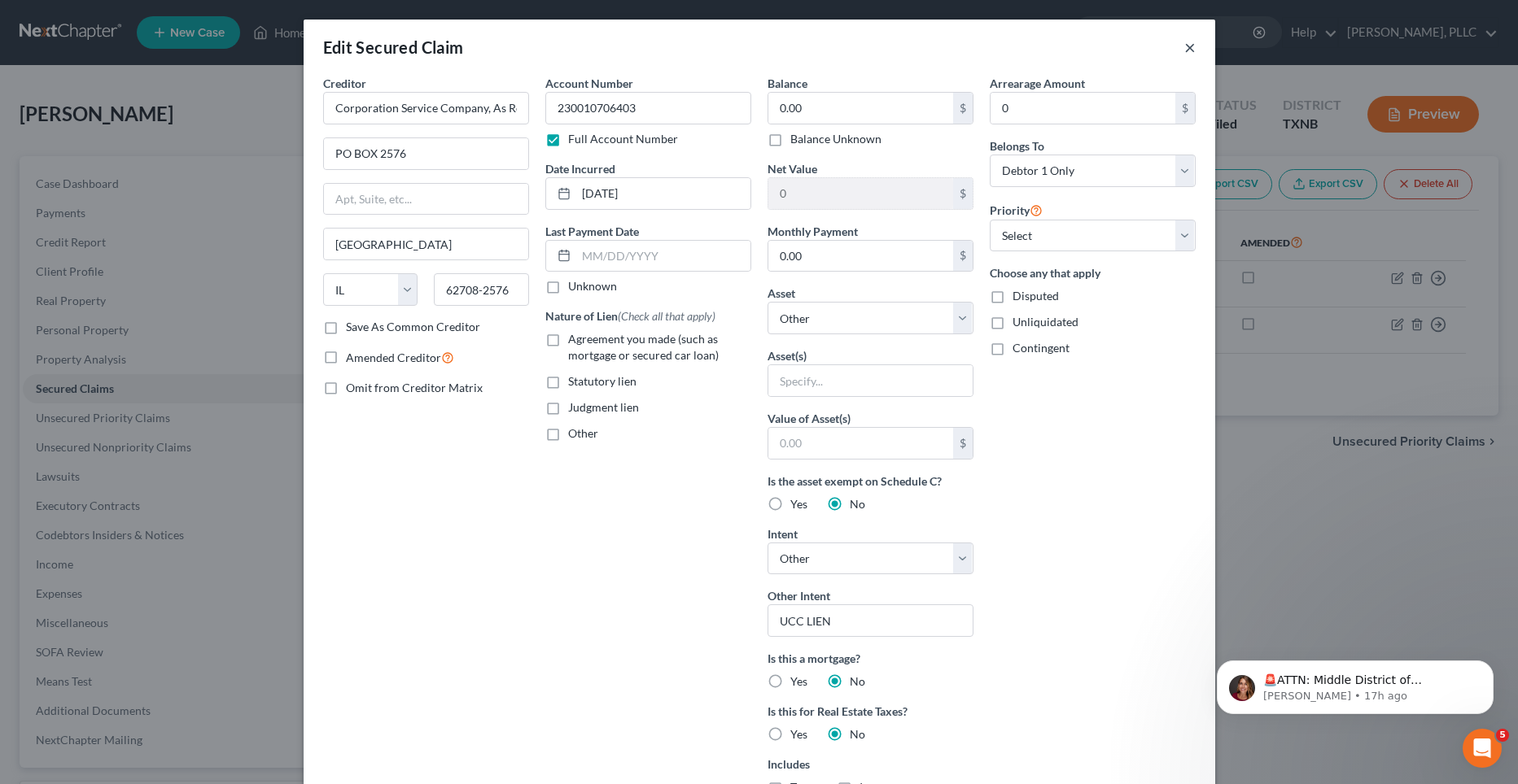
click at [1184, 45] on button "×" at bounding box center [1189, 47] width 11 height 19
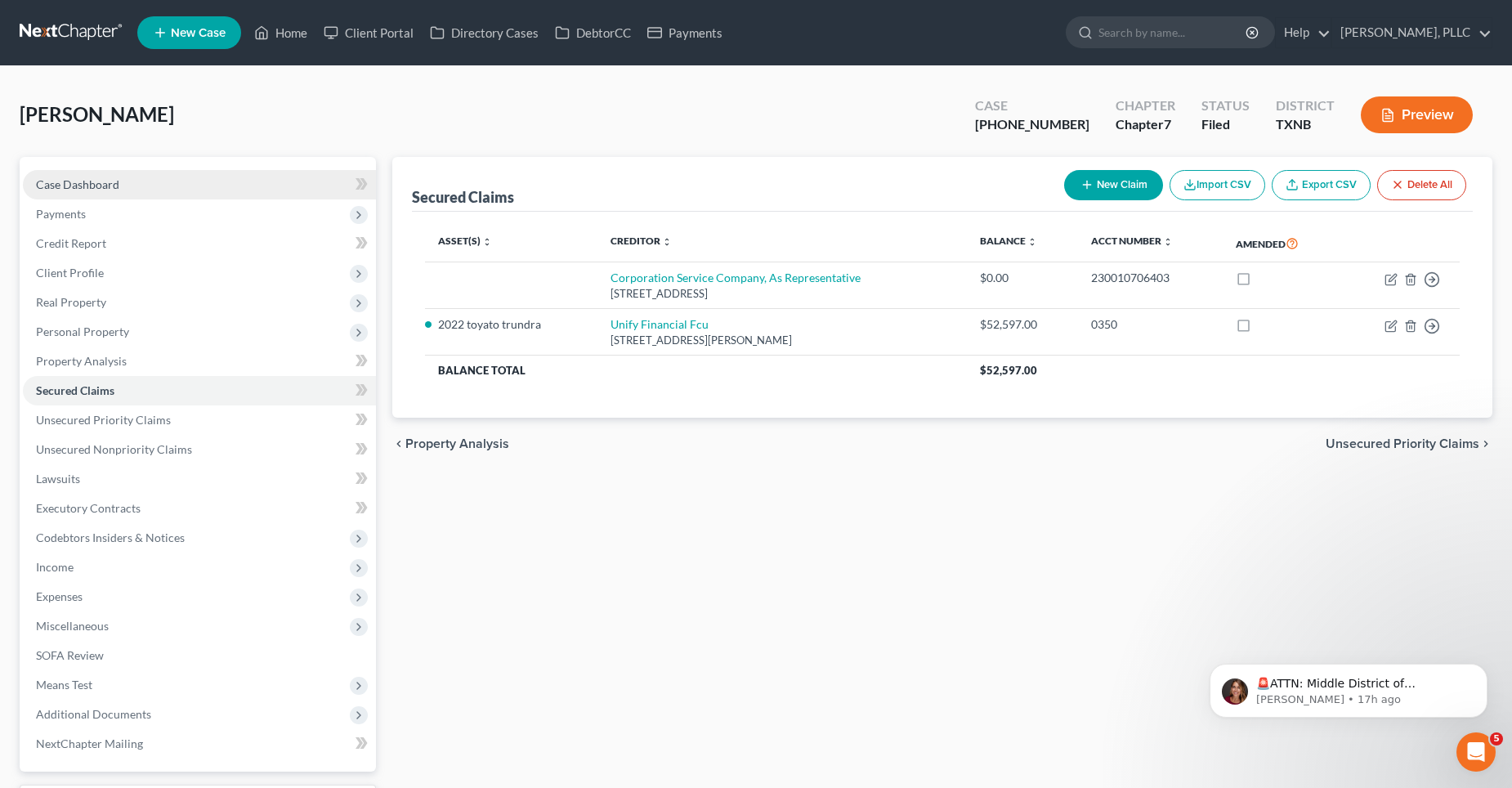
drag, startPoint x: 150, startPoint y: 179, endPoint x: 156, endPoint y: 191, distance: 13.4
click at [150, 179] on link "Case Dashboard" at bounding box center [199, 185] width 353 height 30
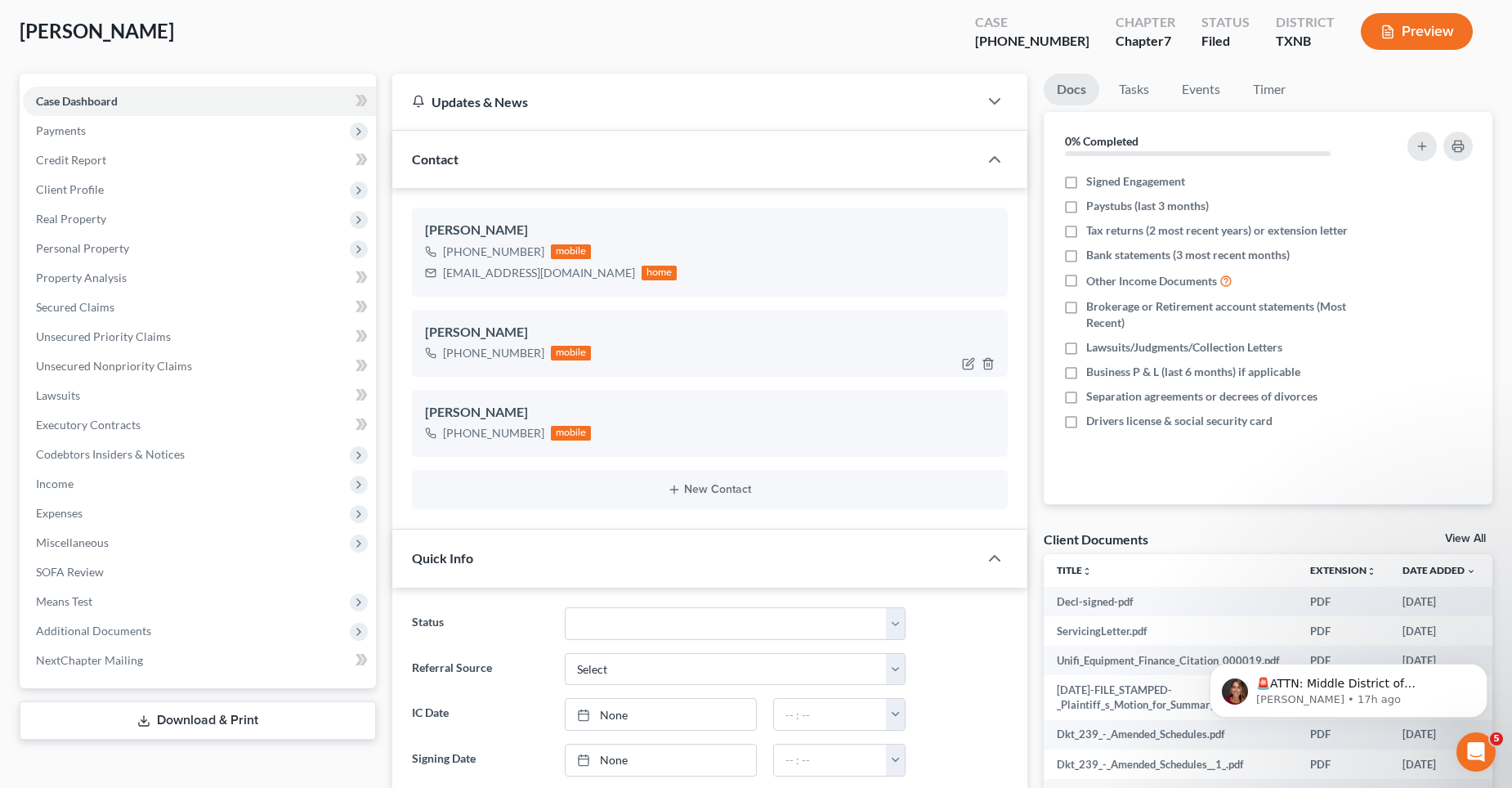
scroll to position [81, 0]
drag, startPoint x: 544, startPoint y: 272, endPoint x: 442, endPoint y: 282, distance: 102.5
click at [442, 282] on div "[EMAIL_ADDRESS][DOMAIN_NAME] home" at bounding box center [551, 275] width 253 height 21
copy div "[EMAIL_ADDRESS][DOMAIN_NAME]"
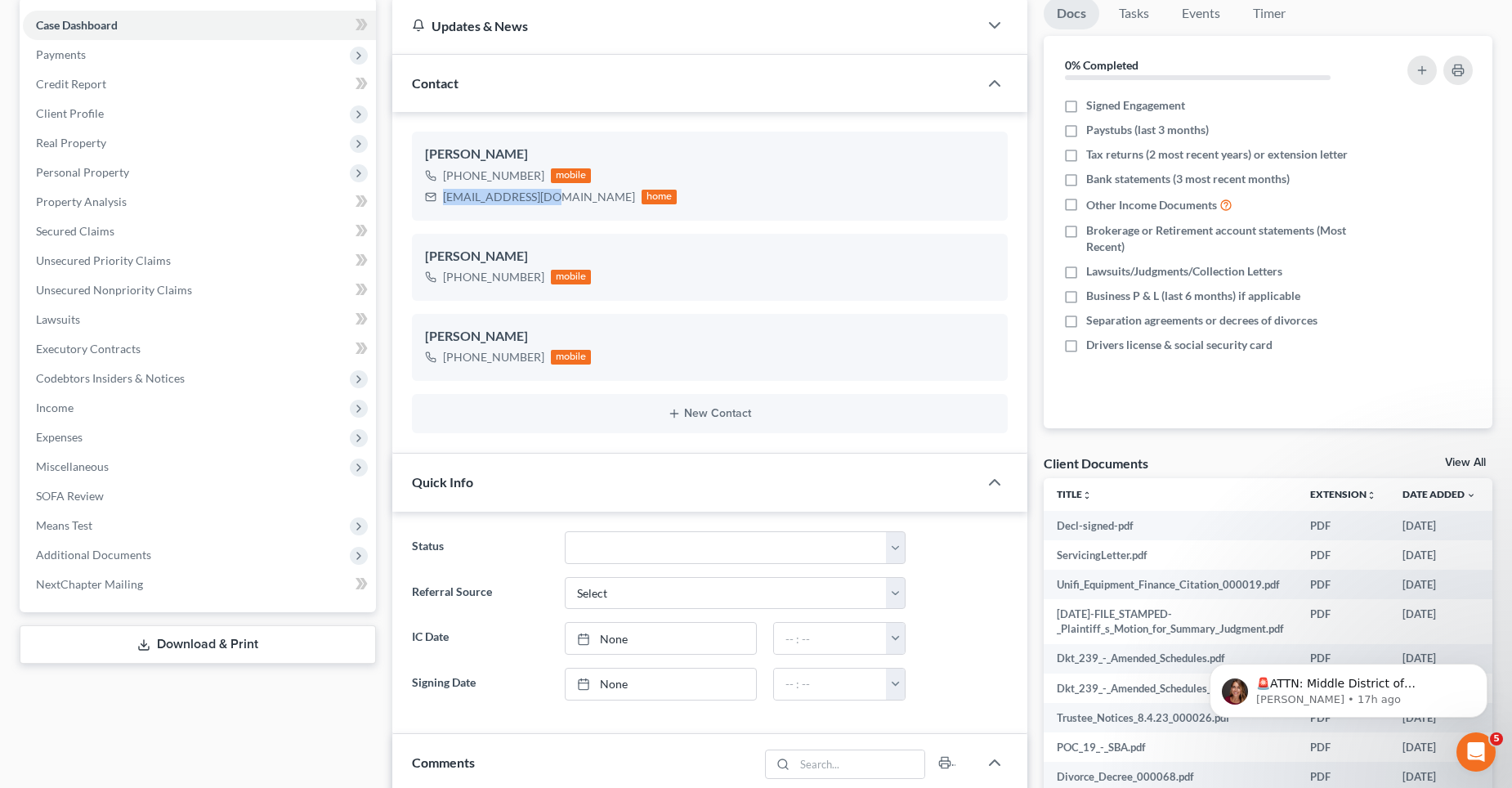
scroll to position [60, 0]
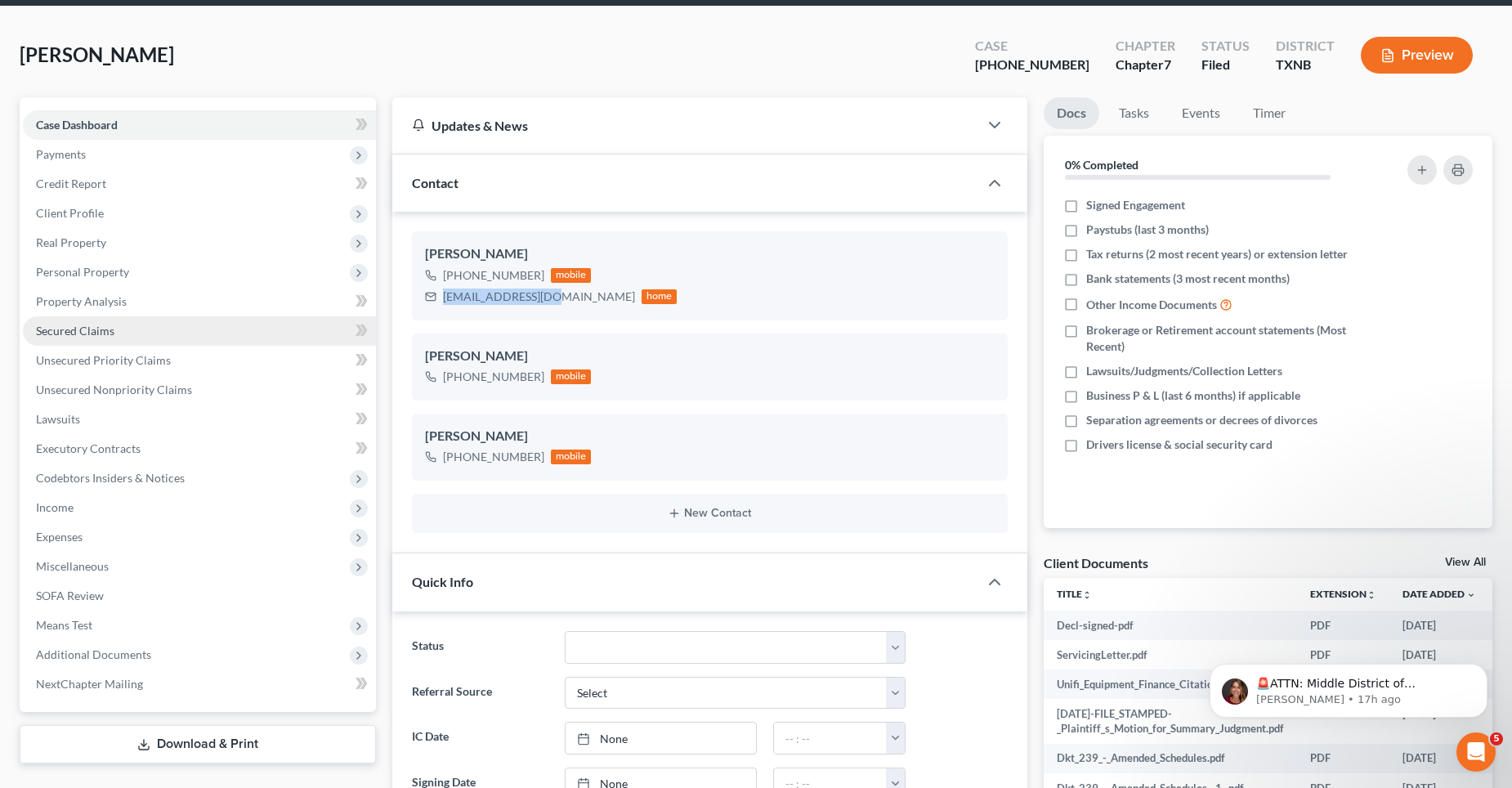
click at [107, 327] on span "Secured Claims" at bounding box center [75, 331] width 79 height 14
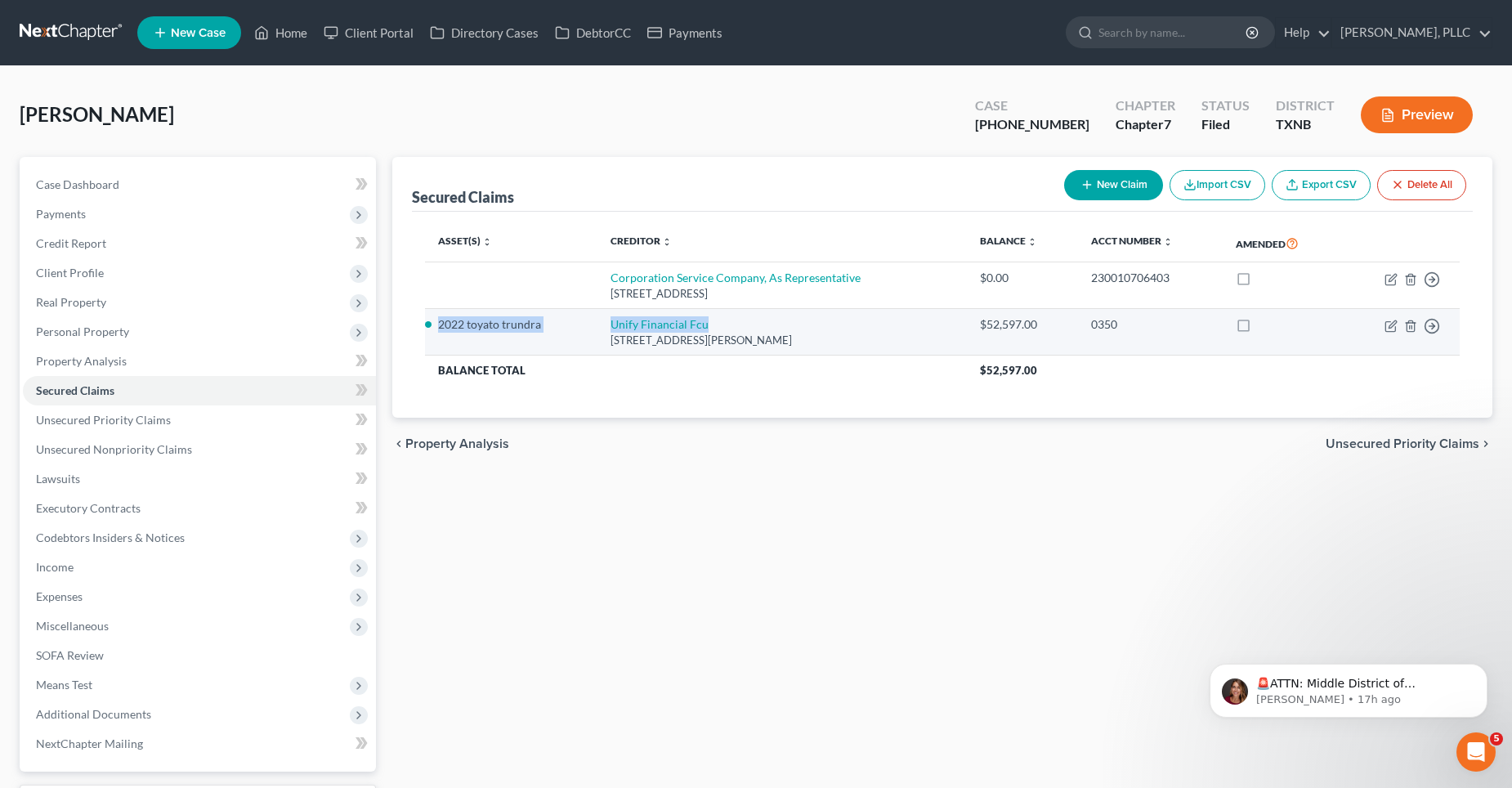
drag, startPoint x: 434, startPoint y: 325, endPoint x: 698, endPoint y: 324, distance: 264.0
click at [721, 330] on tr "2022 toyato trundra Unify Financial Fcu [STREET_ADDRESS][PERSON_NAME] $52,597.0…" at bounding box center [942, 332] width 1035 height 46
copy tr "2022 toyato trundra Unify Financial Fcu"
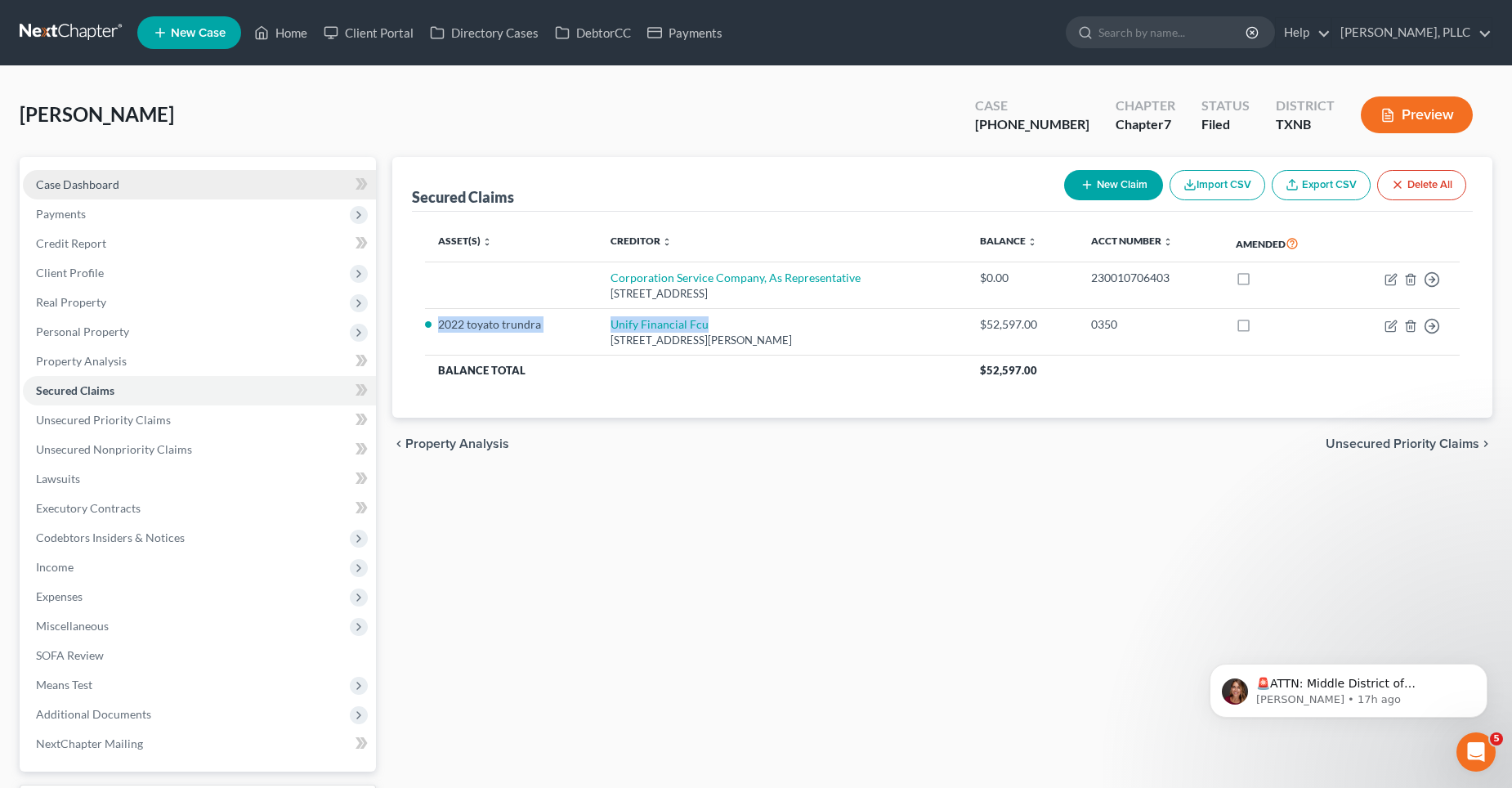
click at [138, 179] on link "Case Dashboard" at bounding box center [199, 185] width 353 height 30
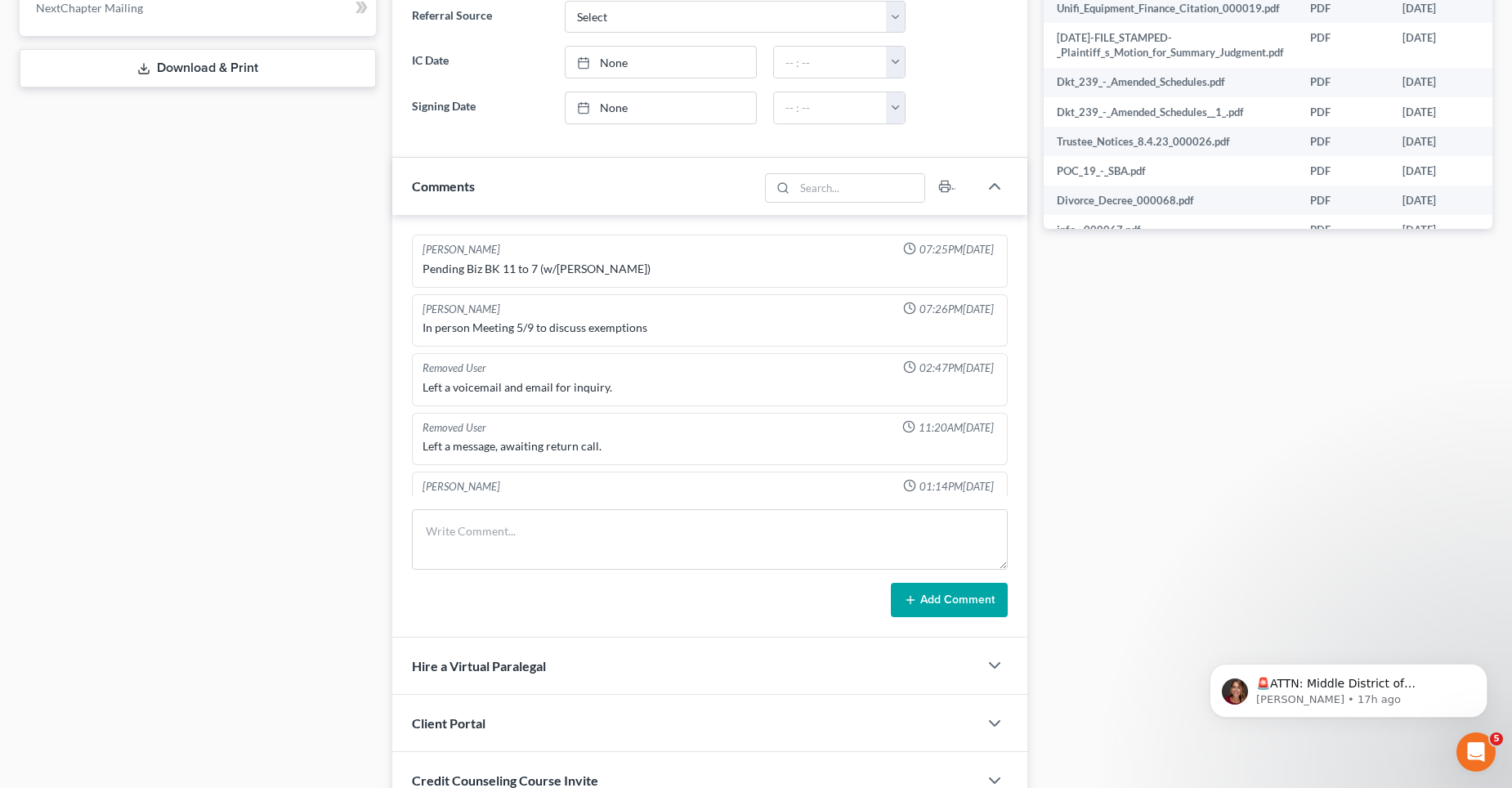
scroll to position [8087, 0]
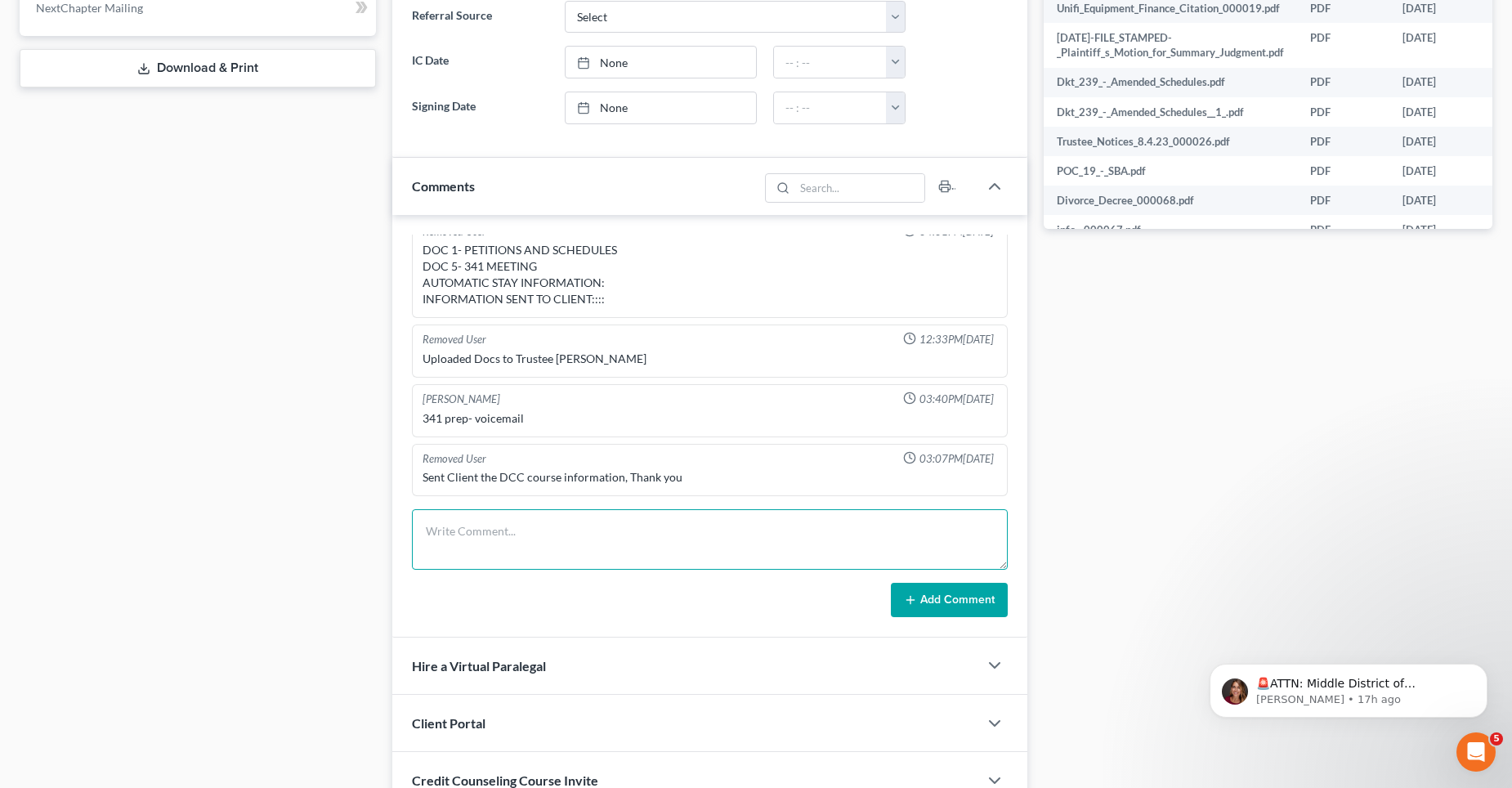
click at [526, 545] on textarea at bounding box center [710, 539] width 596 height 60
paste textarea "2022 toyato trundra Unify Financial Fcu"
click at [426, 550] on textarea "2022 toyato trundra Unify Financial Fcu Debtor wishes to reaffirm collateral." at bounding box center [710, 539] width 596 height 60
click at [603, 544] on textarea "2022 [PERSON_NAME] (UFcu) Debtor wishes to reaffirm collateral UFCU [PHONE_NUMB…" at bounding box center [710, 539] width 596 height 60
type textarea "2022 [PERSON_NAME] (UFcu) Debtor wishes to reaffirm collateral.... UFCU [PHONE_…"
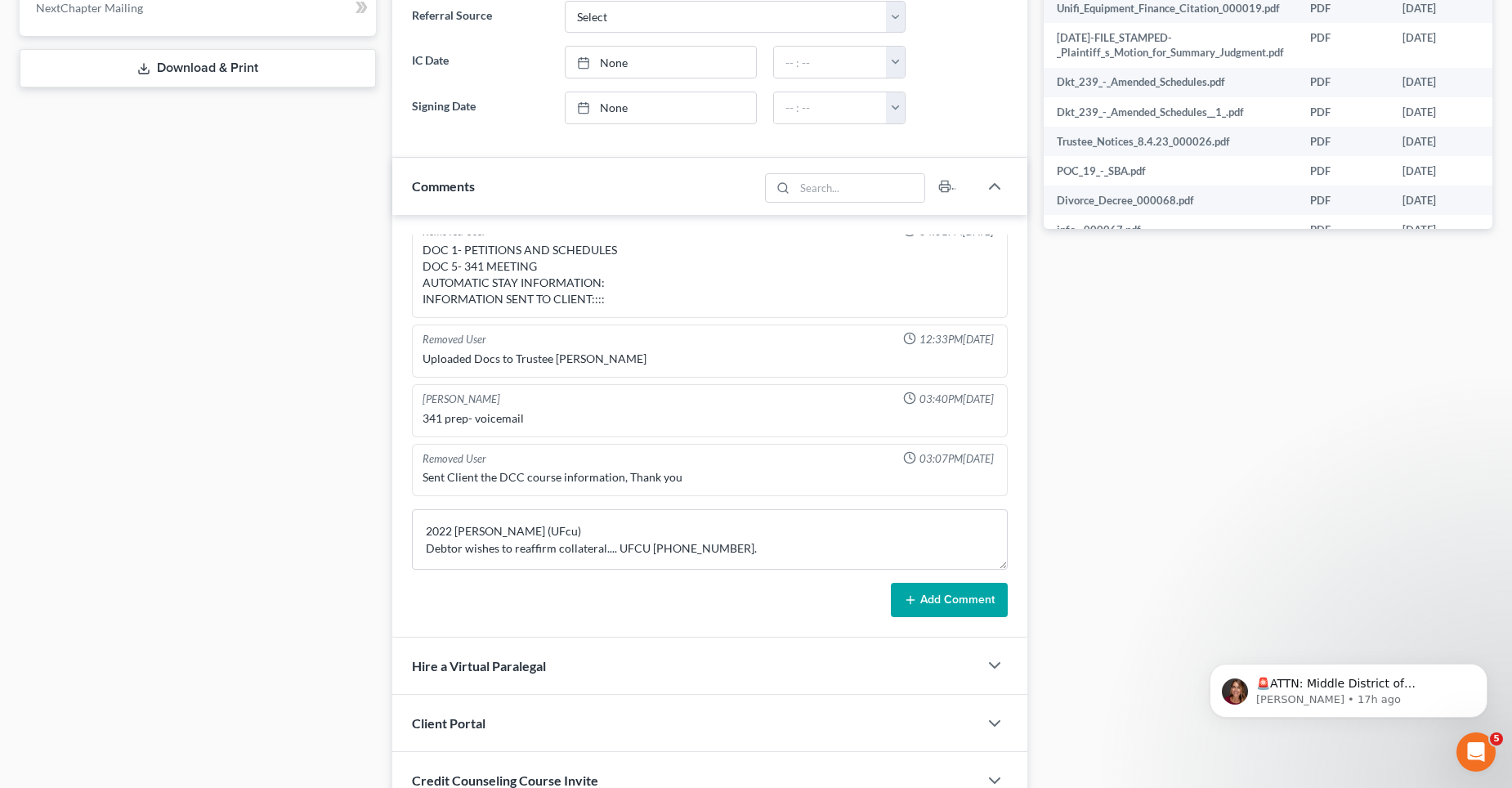
click at [984, 607] on button "Add Comment" at bounding box center [949, 600] width 117 height 34
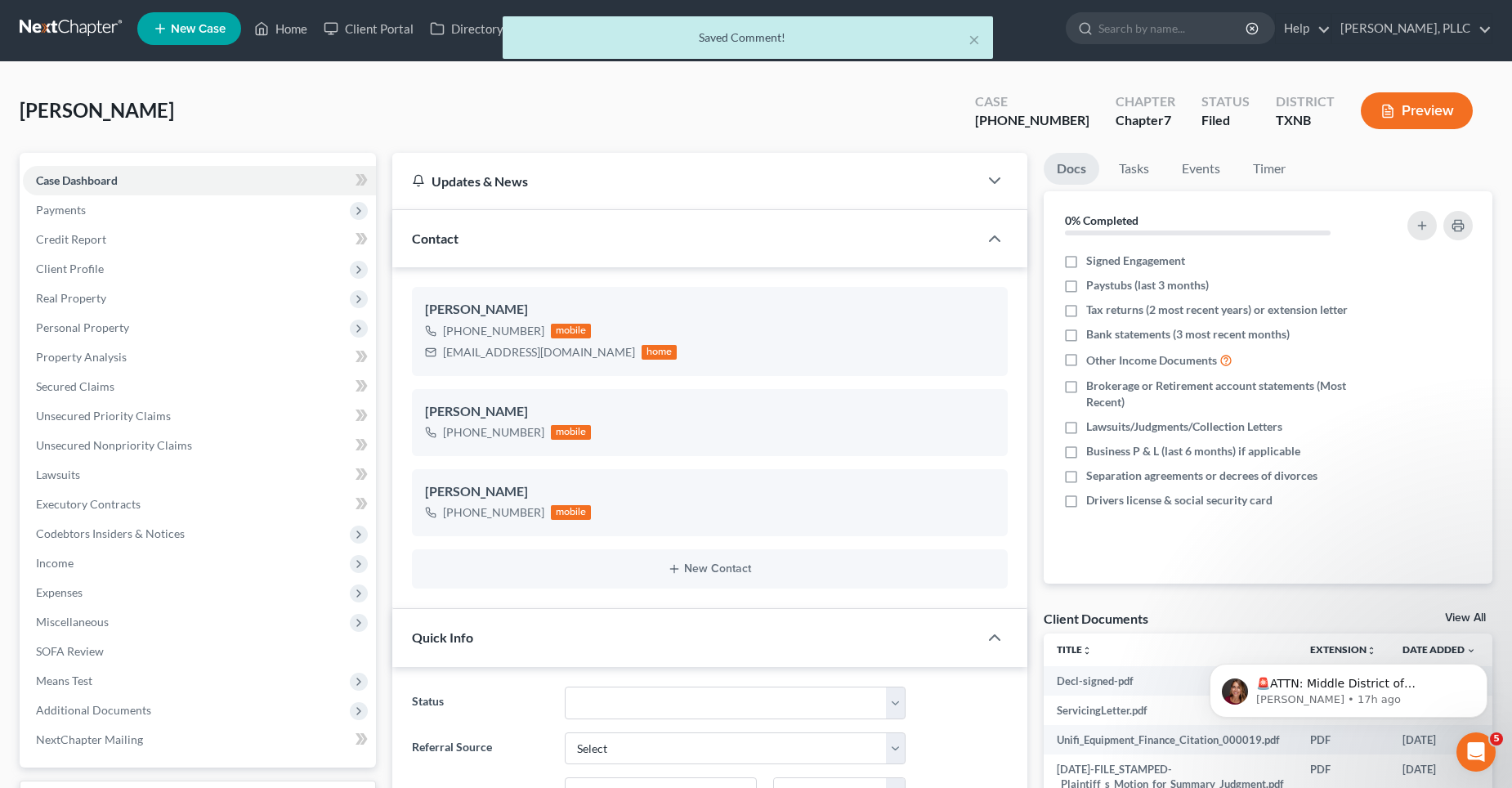
scroll to position [0, 0]
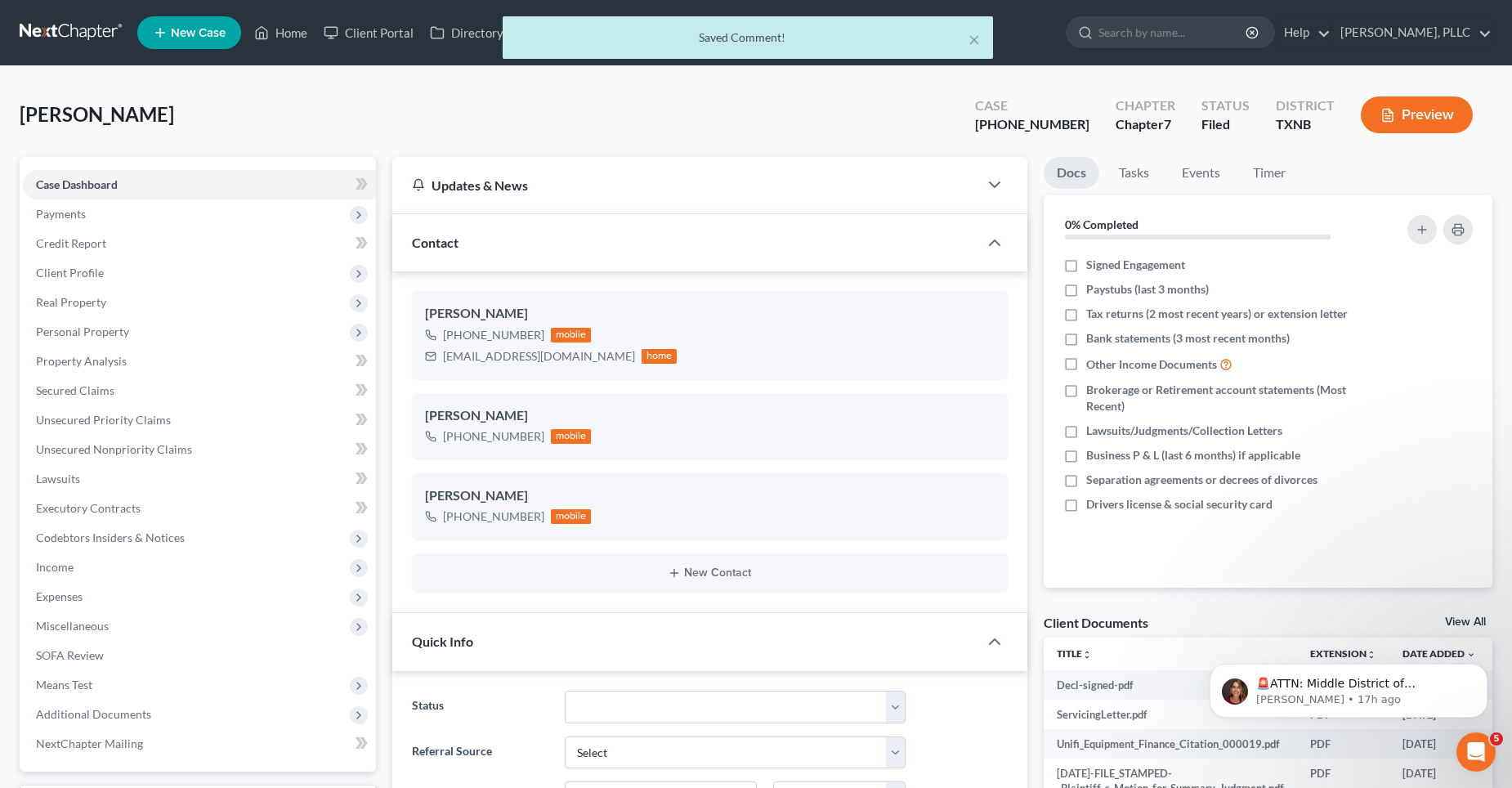
click at [295, 33] on div "× Saved Comment!" at bounding box center [748, 42] width 1512 height 51
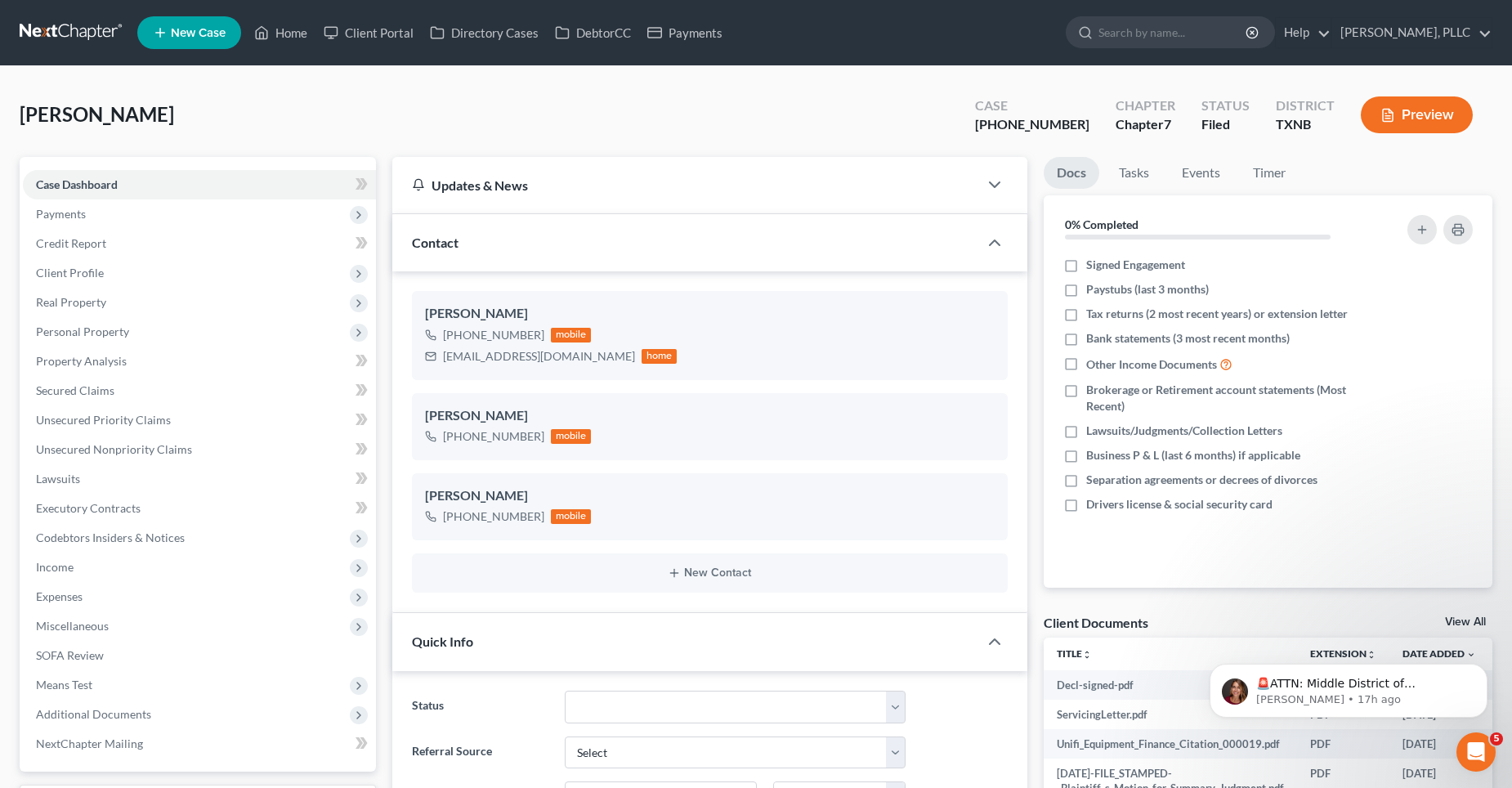
drag, startPoint x: 287, startPoint y: 31, endPoint x: 500, endPoint y: 151, distance: 244.5
click at [295, 31] on link "Home" at bounding box center [280, 33] width 69 height 30
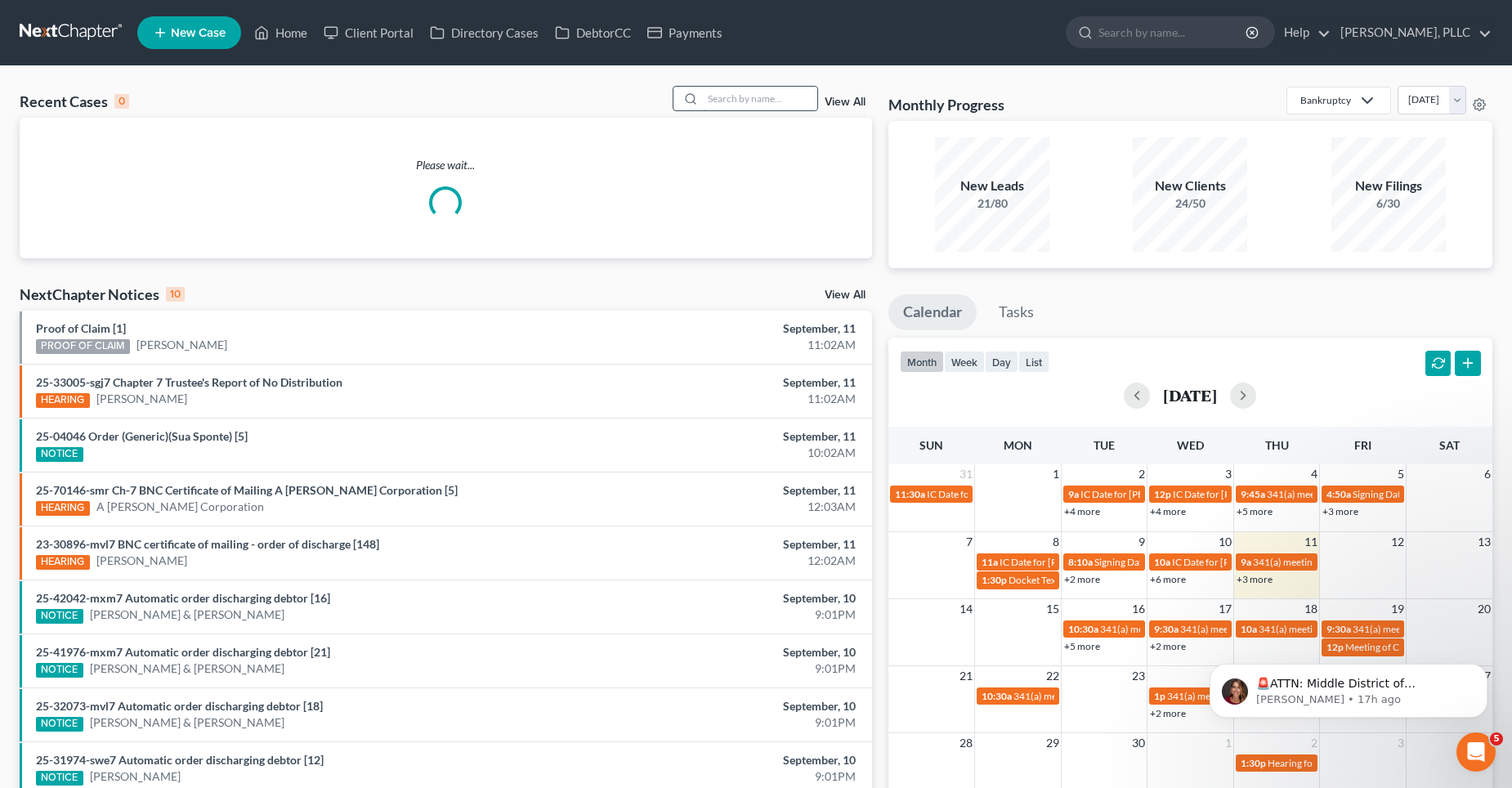
click at [748, 99] on input "search" at bounding box center [760, 98] width 115 height 24
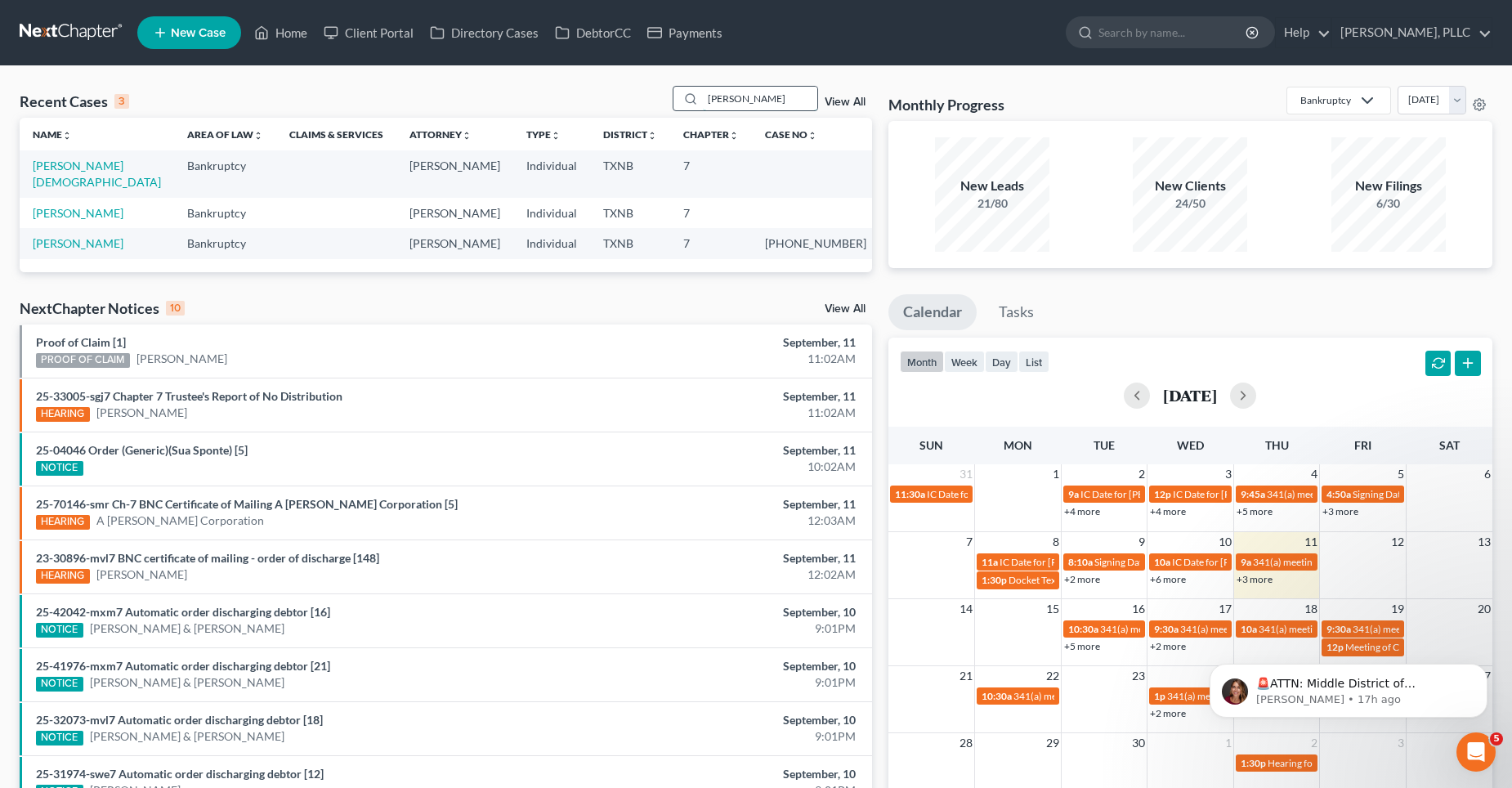
type input "[PERSON_NAME]"
click at [69, 168] on link "[PERSON_NAME][DEMOGRAPHIC_DATA]" at bounding box center [96, 173] width 129 height 31
select select "4"
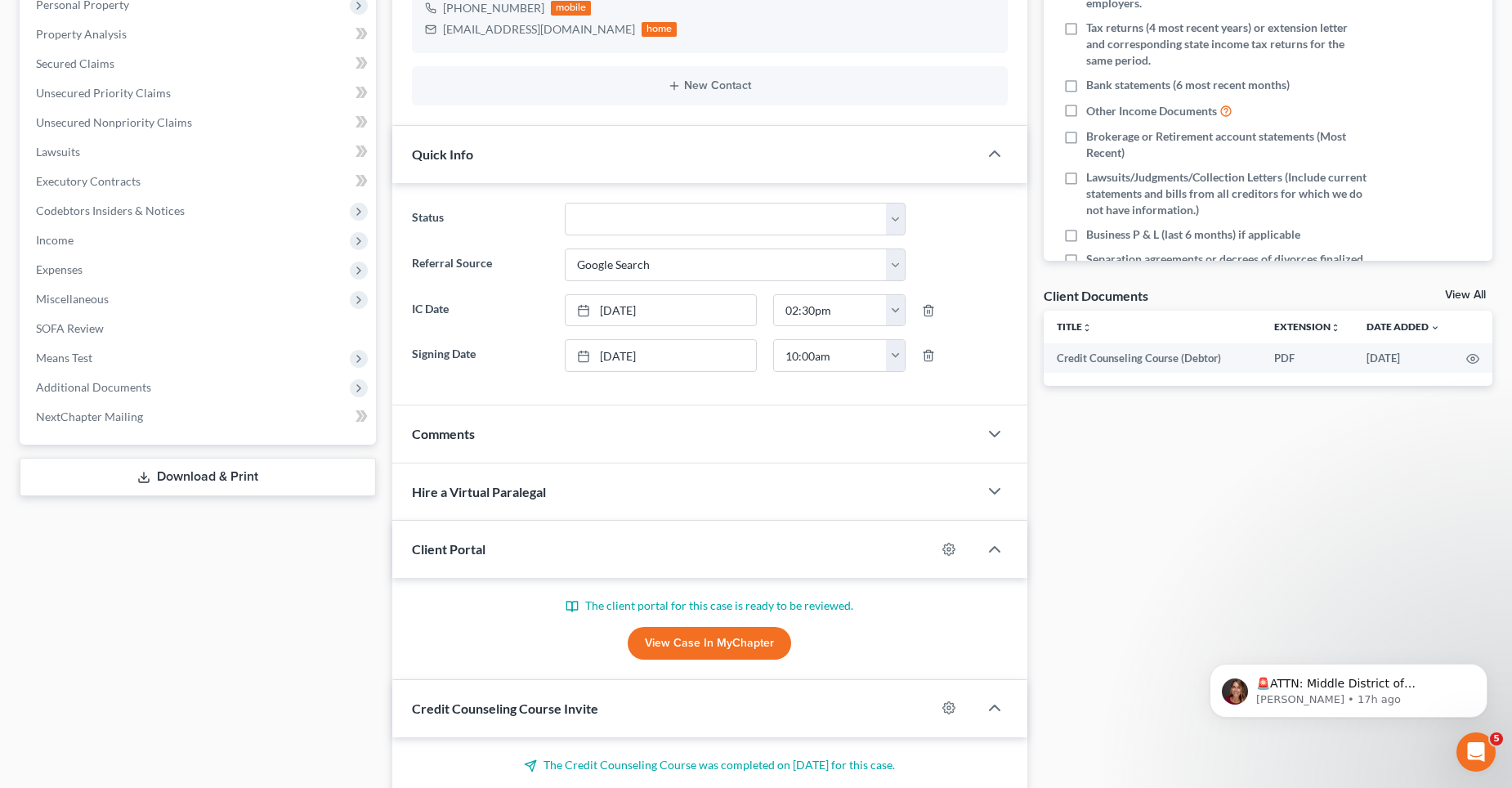
scroll to position [465, 0]
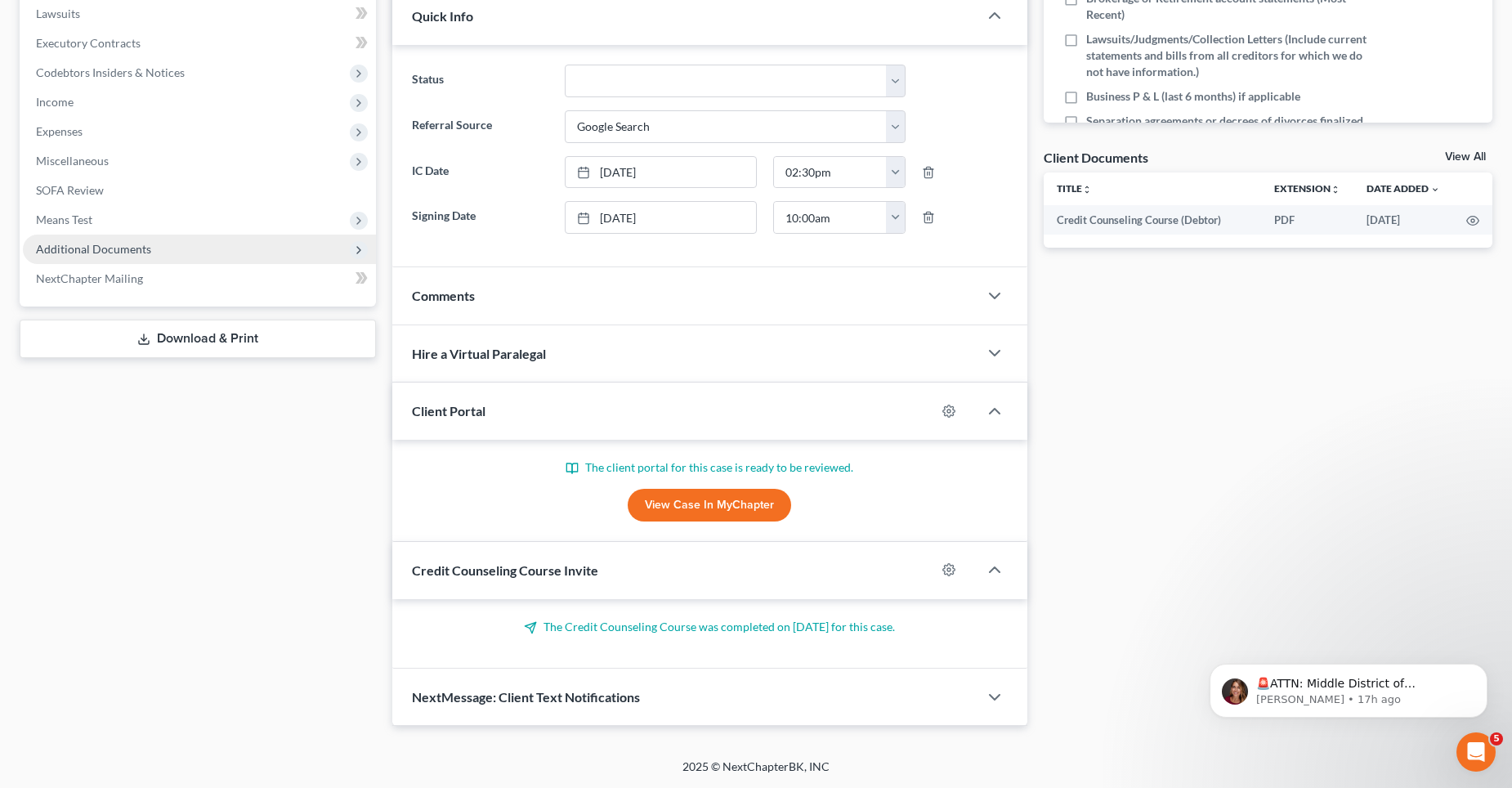
click at [113, 251] on span "Additional Documents" at bounding box center [94, 249] width 116 height 14
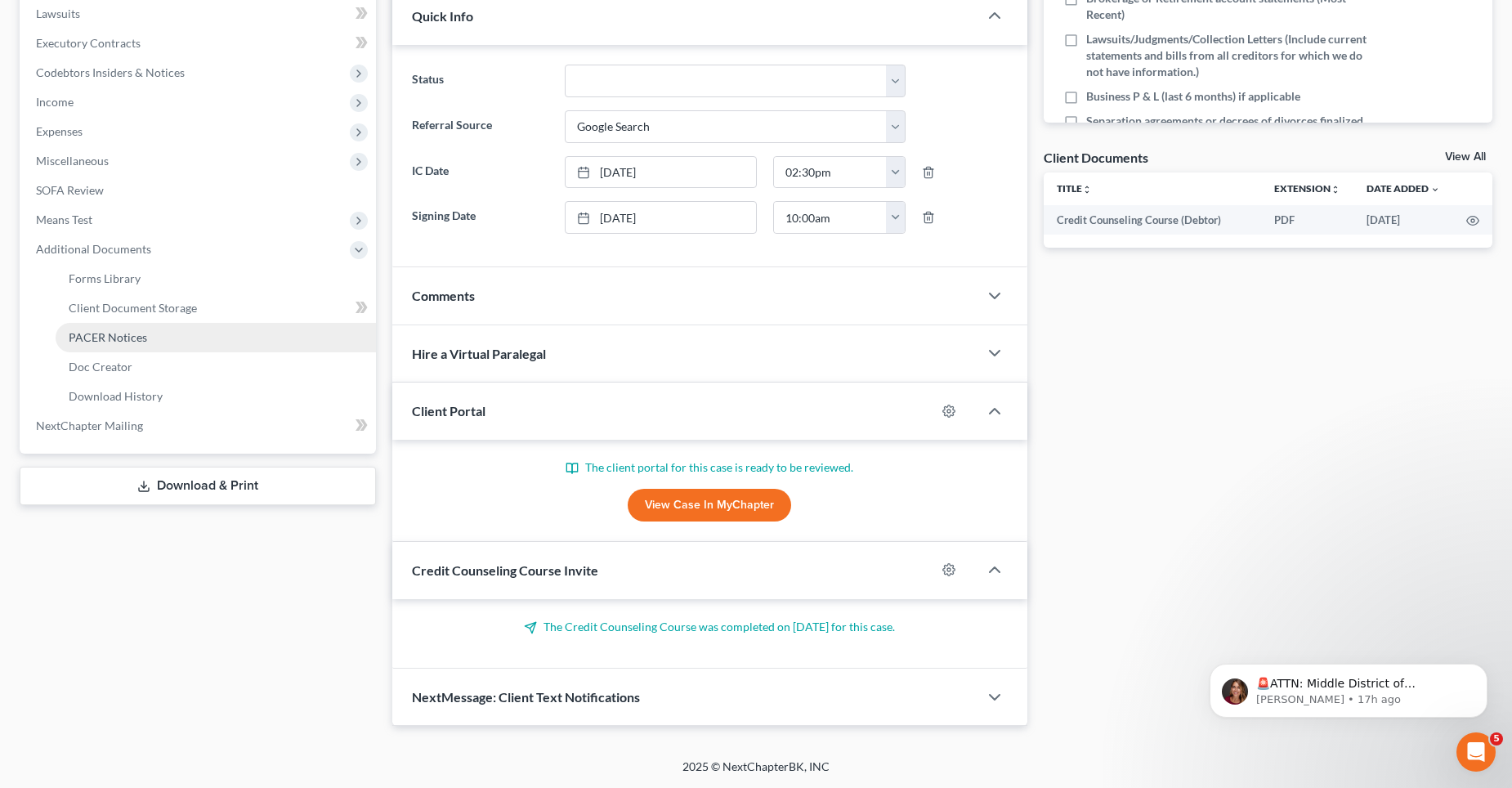
click at [128, 330] on span "PACER Notices" at bounding box center [108, 337] width 79 height 14
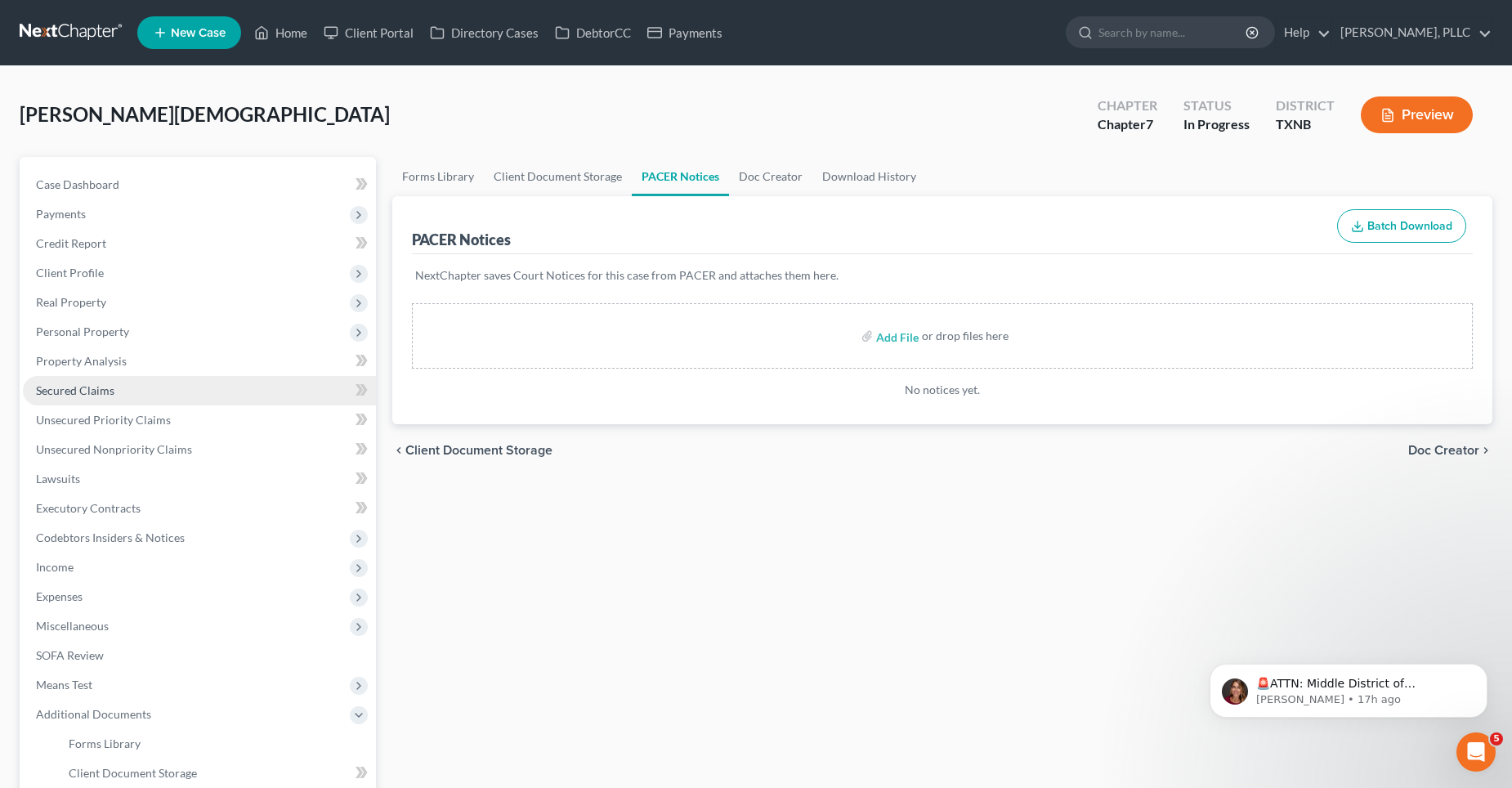
click at [94, 390] on span "Secured Claims" at bounding box center [75, 390] width 79 height 14
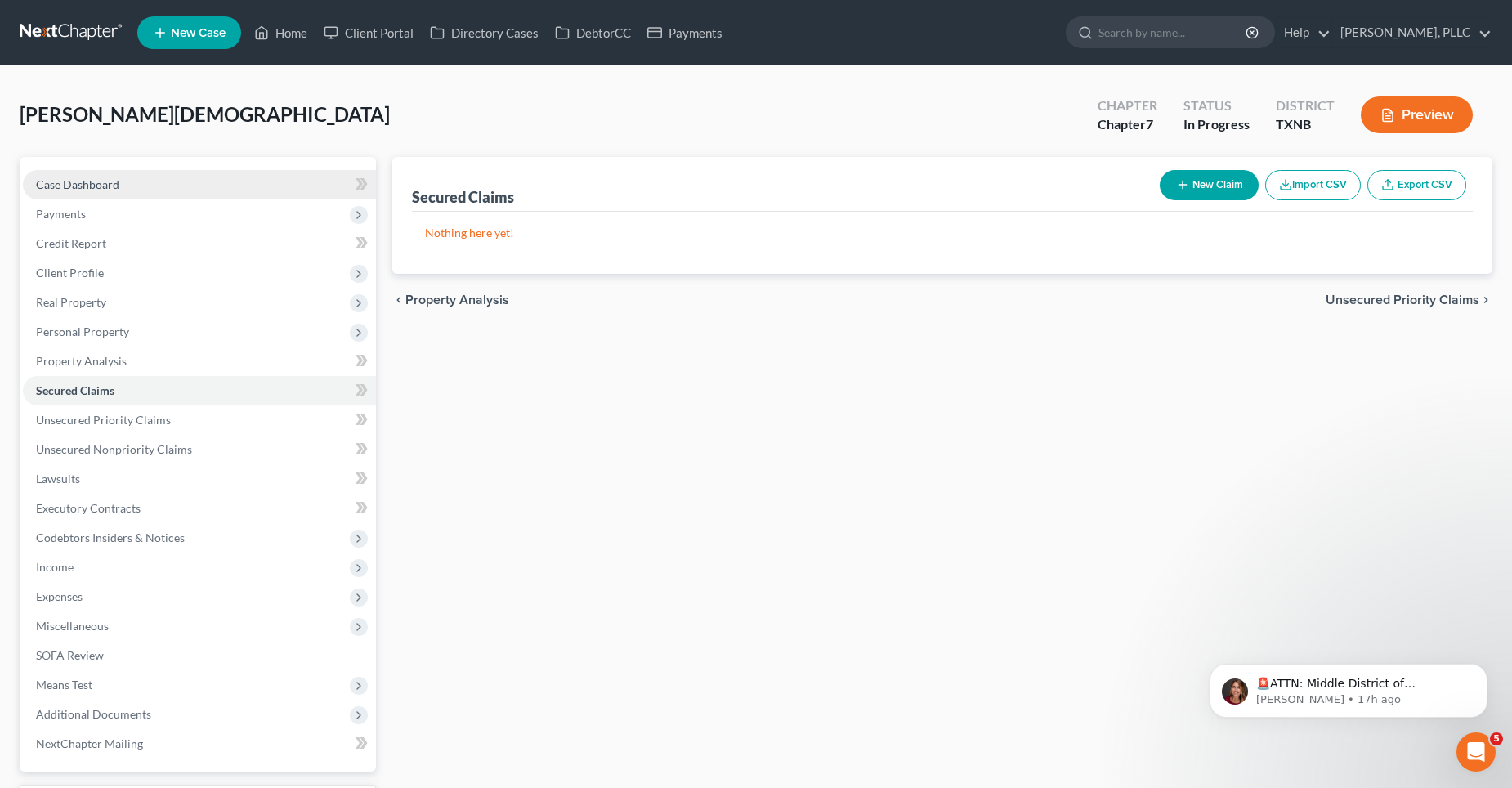
click at [136, 178] on link "Case Dashboard" at bounding box center [199, 185] width 353 height 30
select select "4"
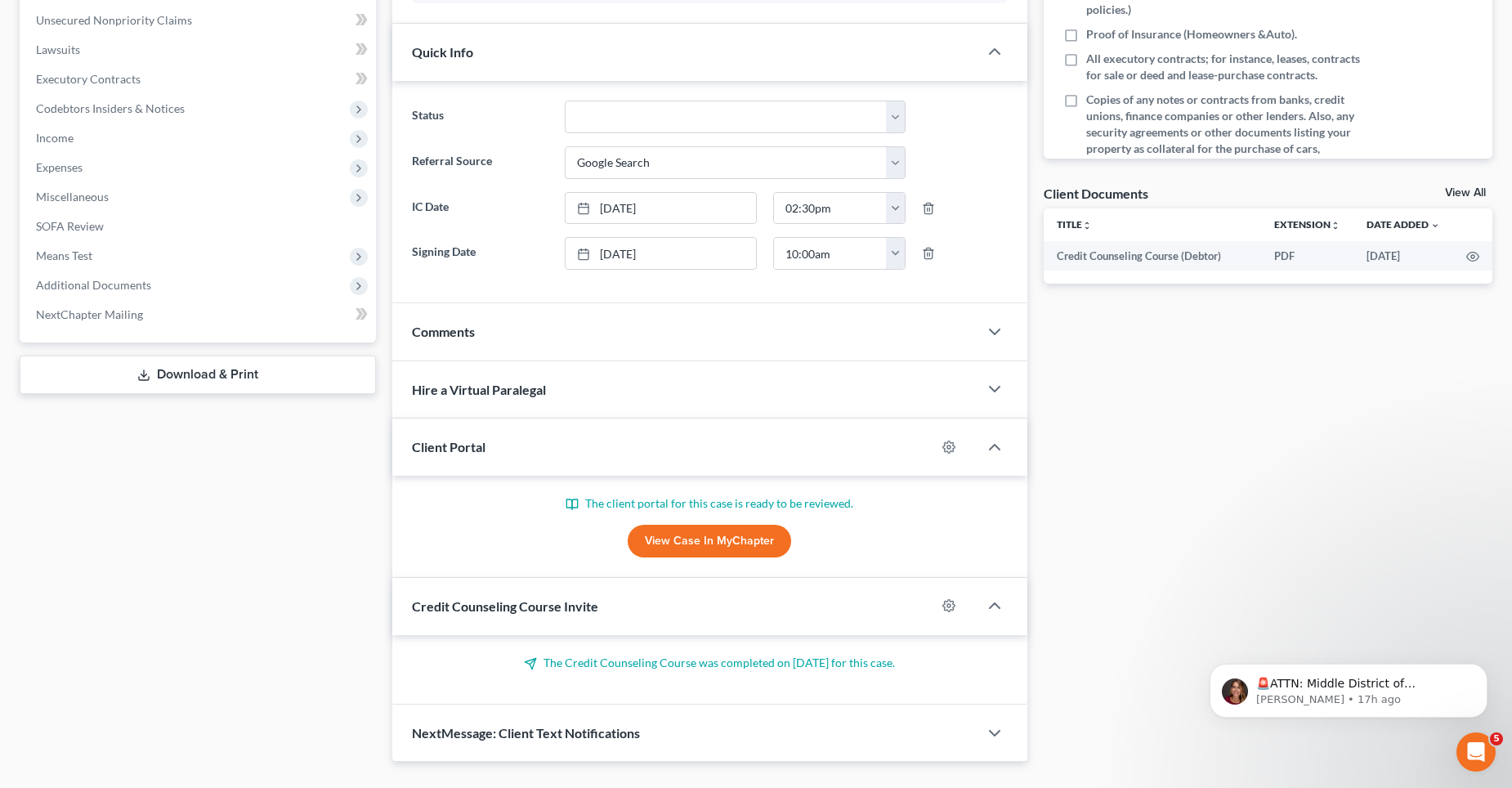
scroll to position [465, 0]
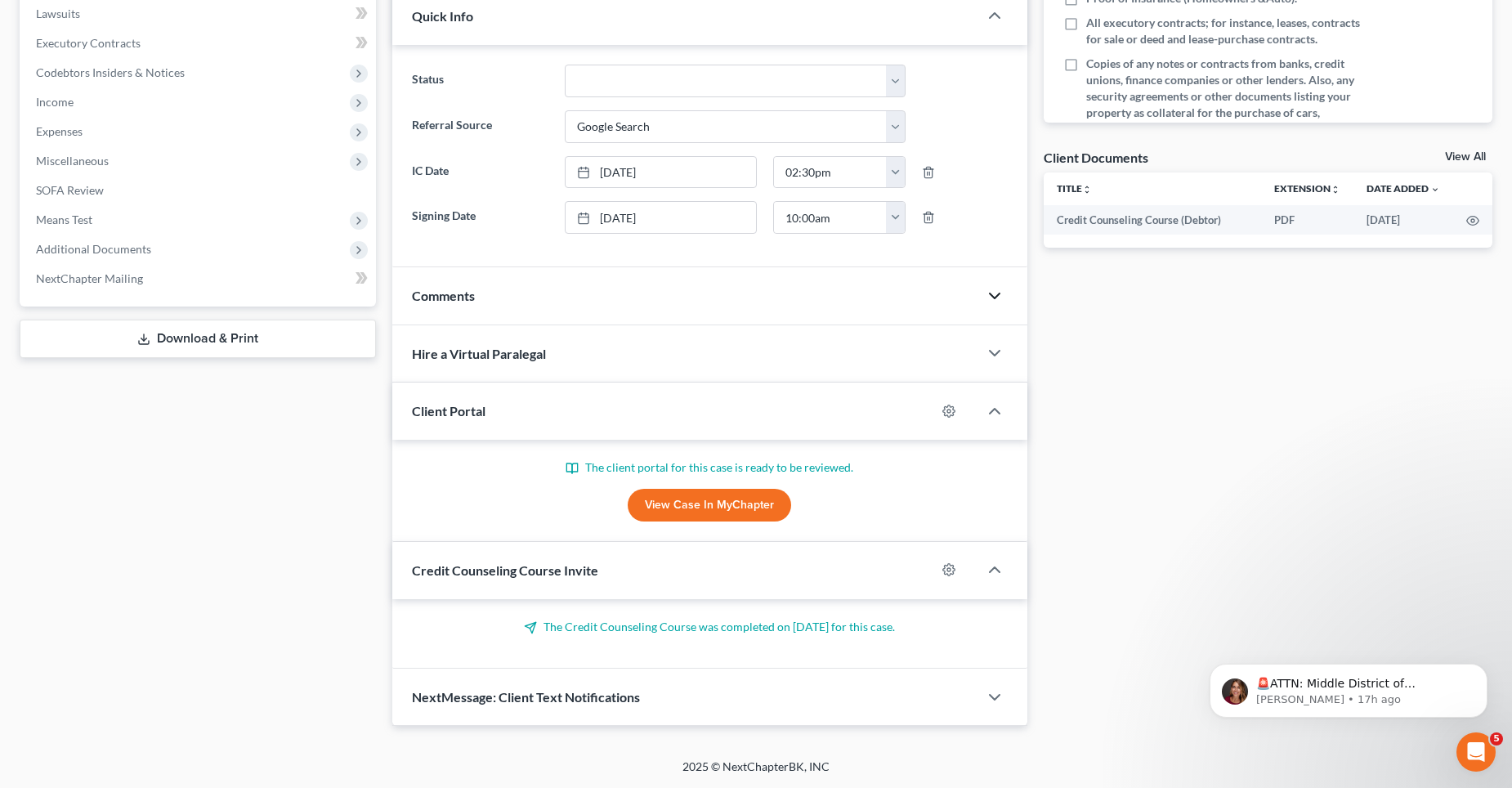
click at [996, 298] on icon "button" at bounding box center [994, 296] width 19 height 19
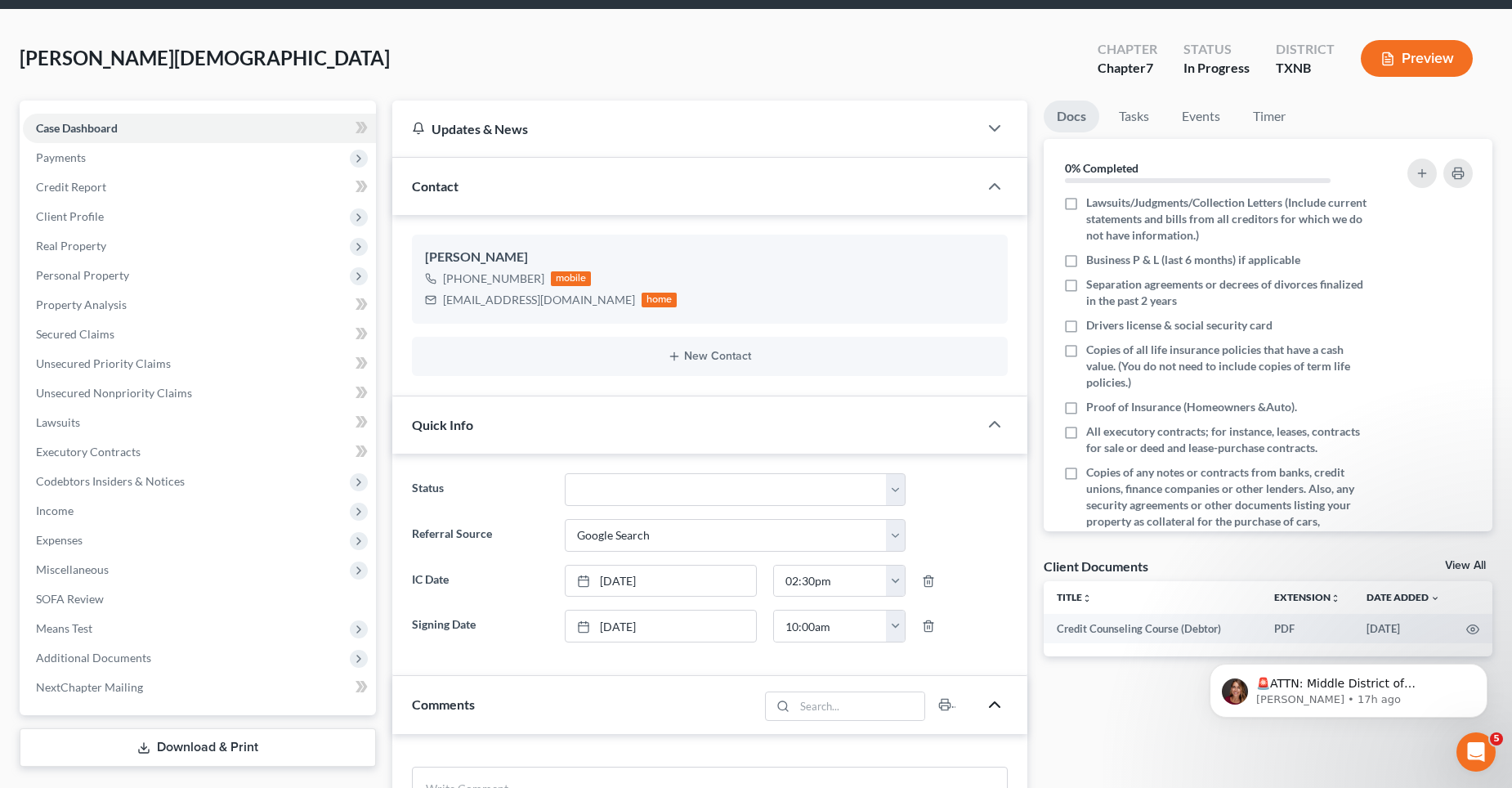
scroll to position [0, 0]
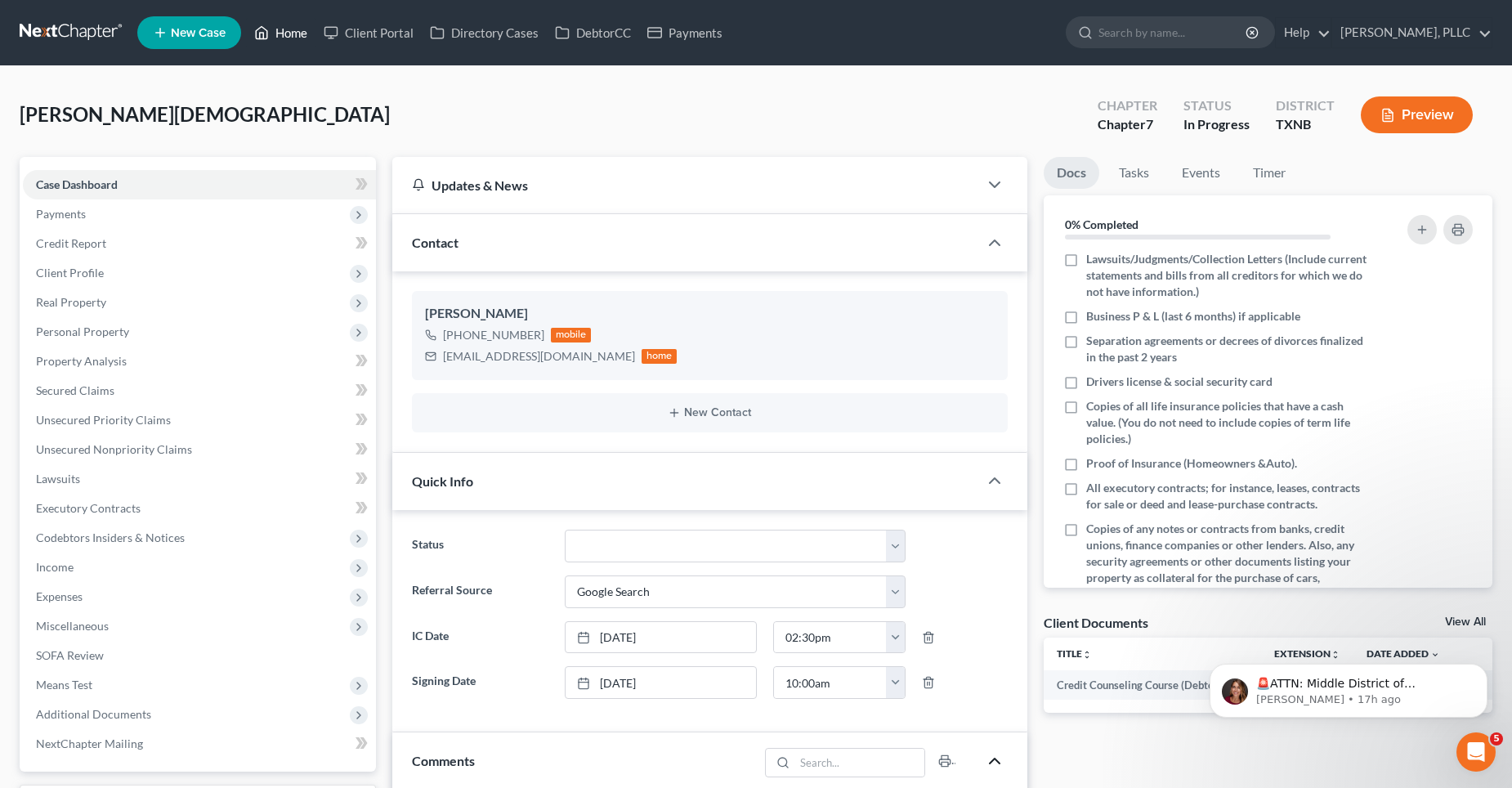
click at [287, 32] on link "Home" at bounding box center [280, 33] width 69 height 30
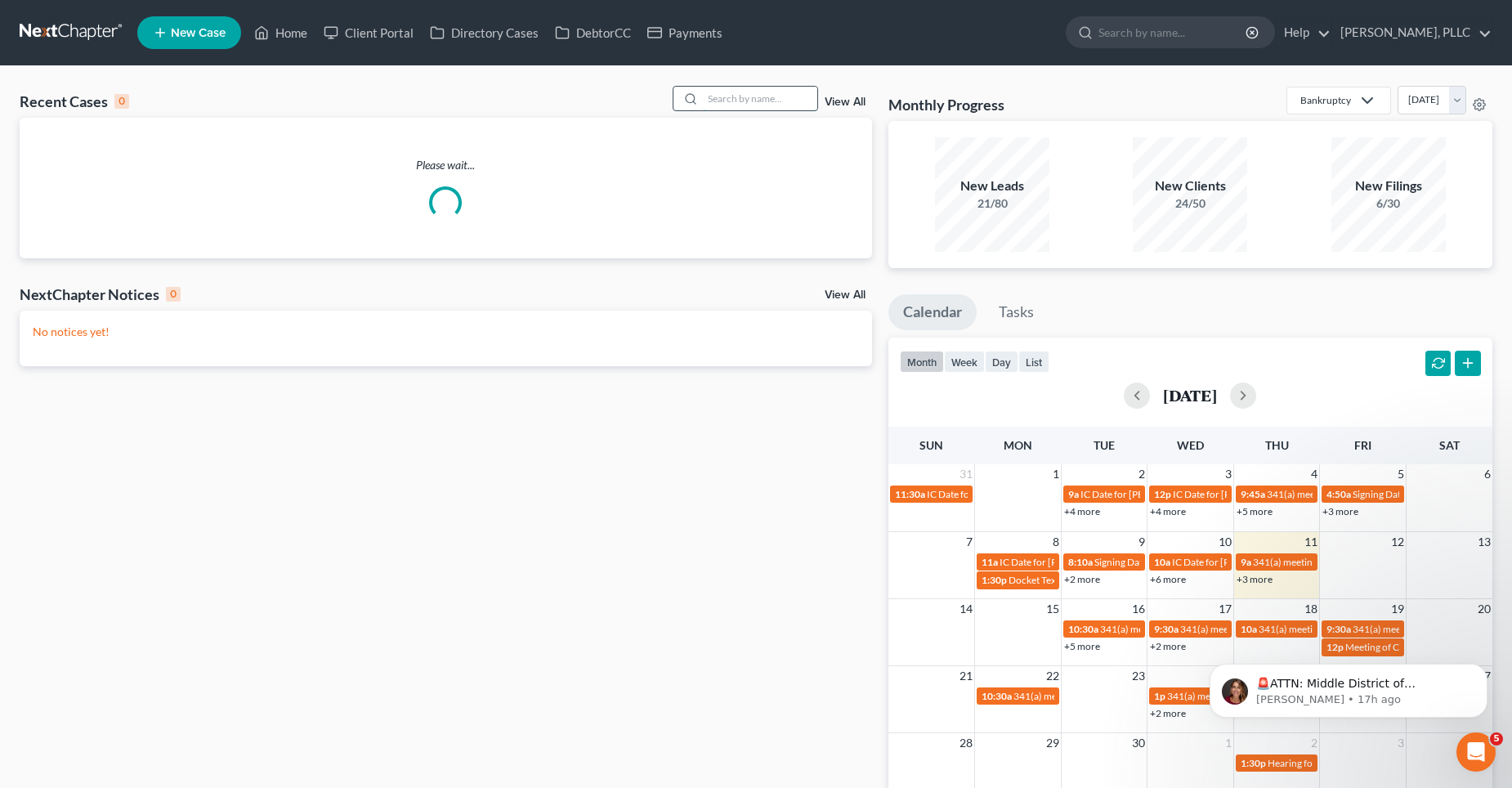
click at [744, 97] on input "search" at bounding box center [760, 98] width 115 height 24
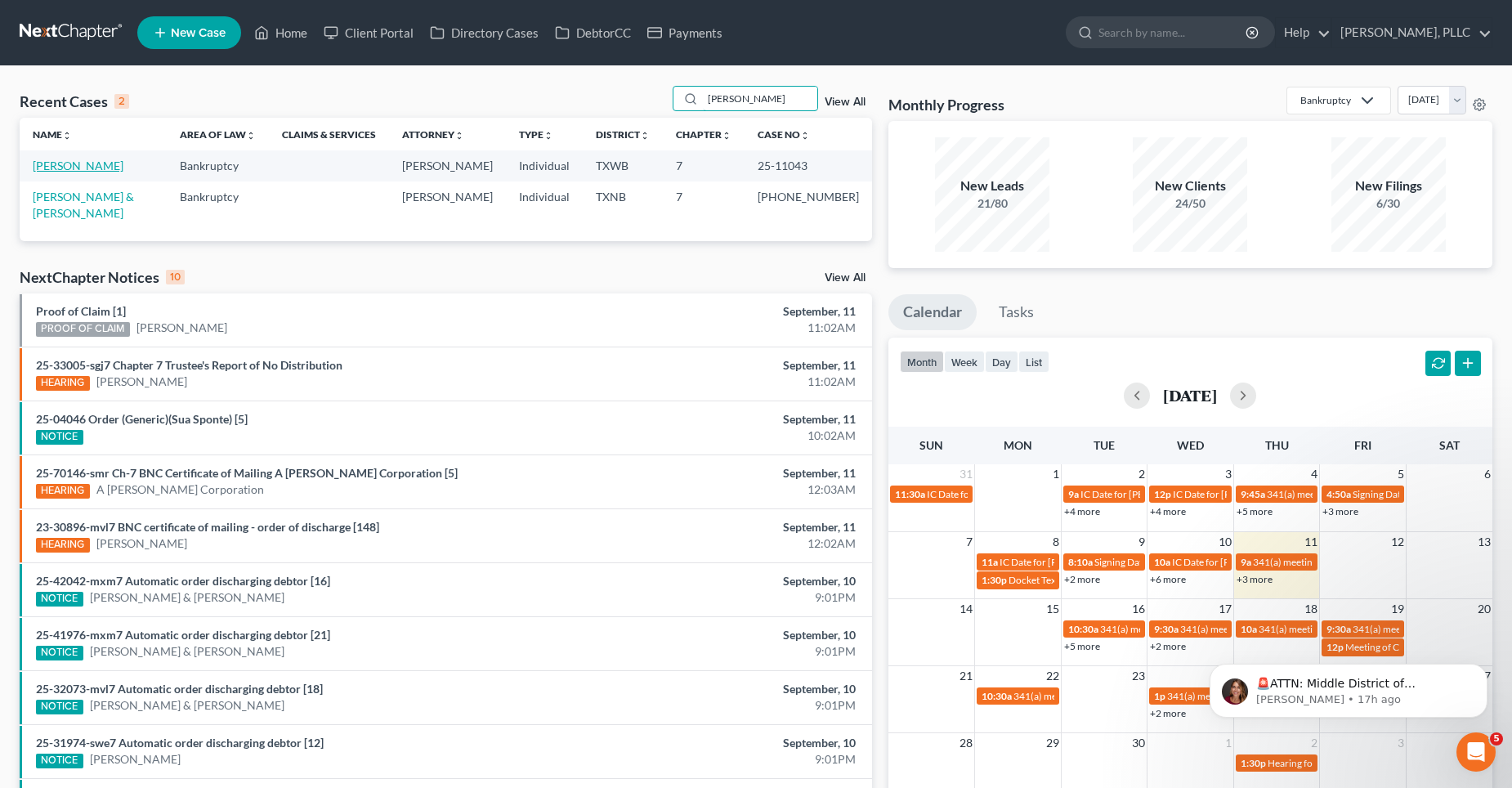
type input "[PERSON_NAME]"
click at [93, 166] on link "[PERSON_NAME]" at bounding box center [78, 165] width 91 height 14
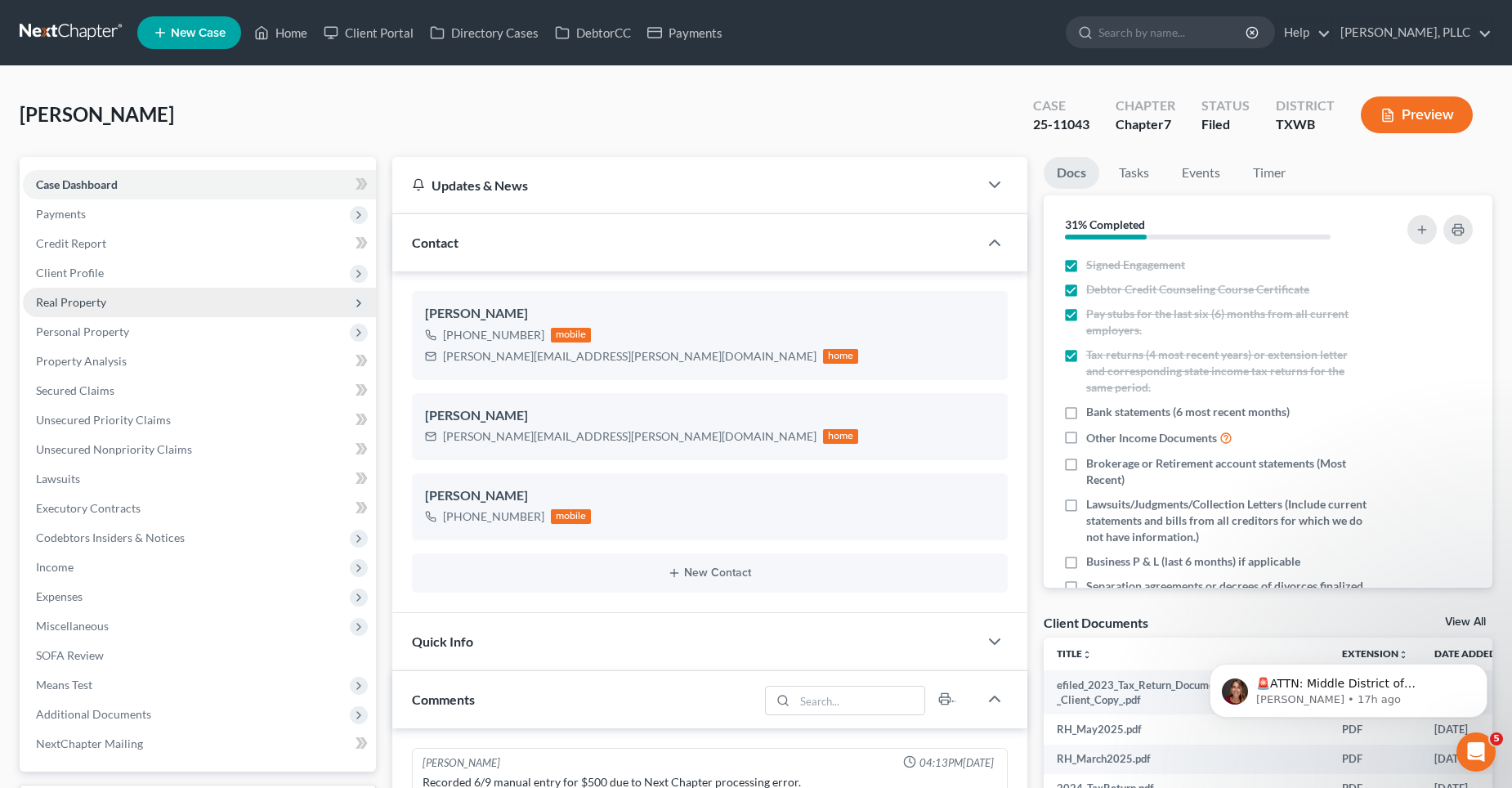
scroll to position [1775, 0]
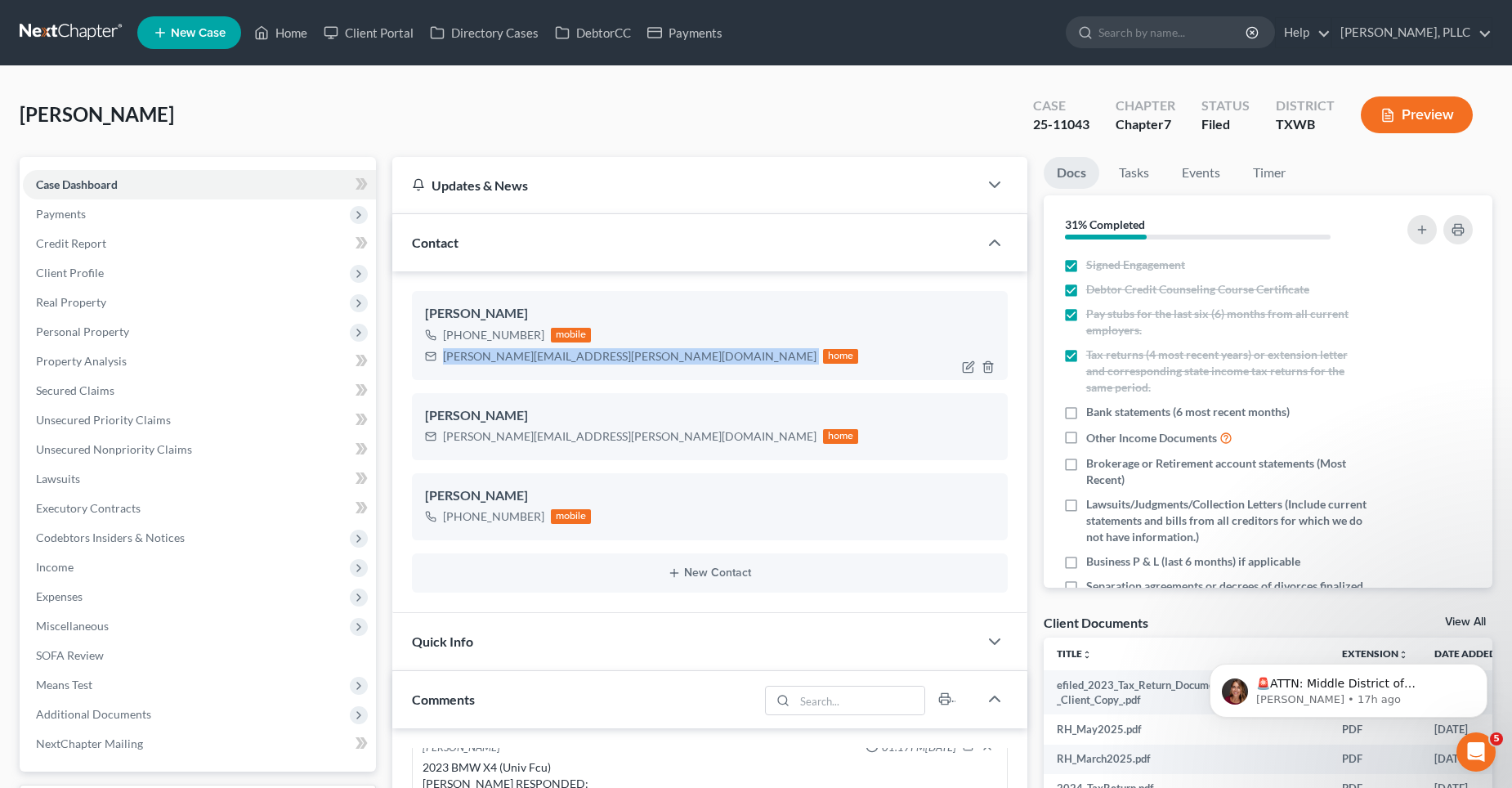
drag, startPoint x: 584, startPoint y: 360, endPoint x: 444, endPoint y: 361, distance: 140.0
click at [444, 361] on div "[PERSON_NAME][EMAIL_ADDRESS][PERSON_NAME][DOMAIN_NAME] home" at bounding box center [642, 356] width 434 height 21
copy div "[PERSON_NAME][EMAIL_ADDRESS][PERSON_NAME][DOMAIN_NAME]"
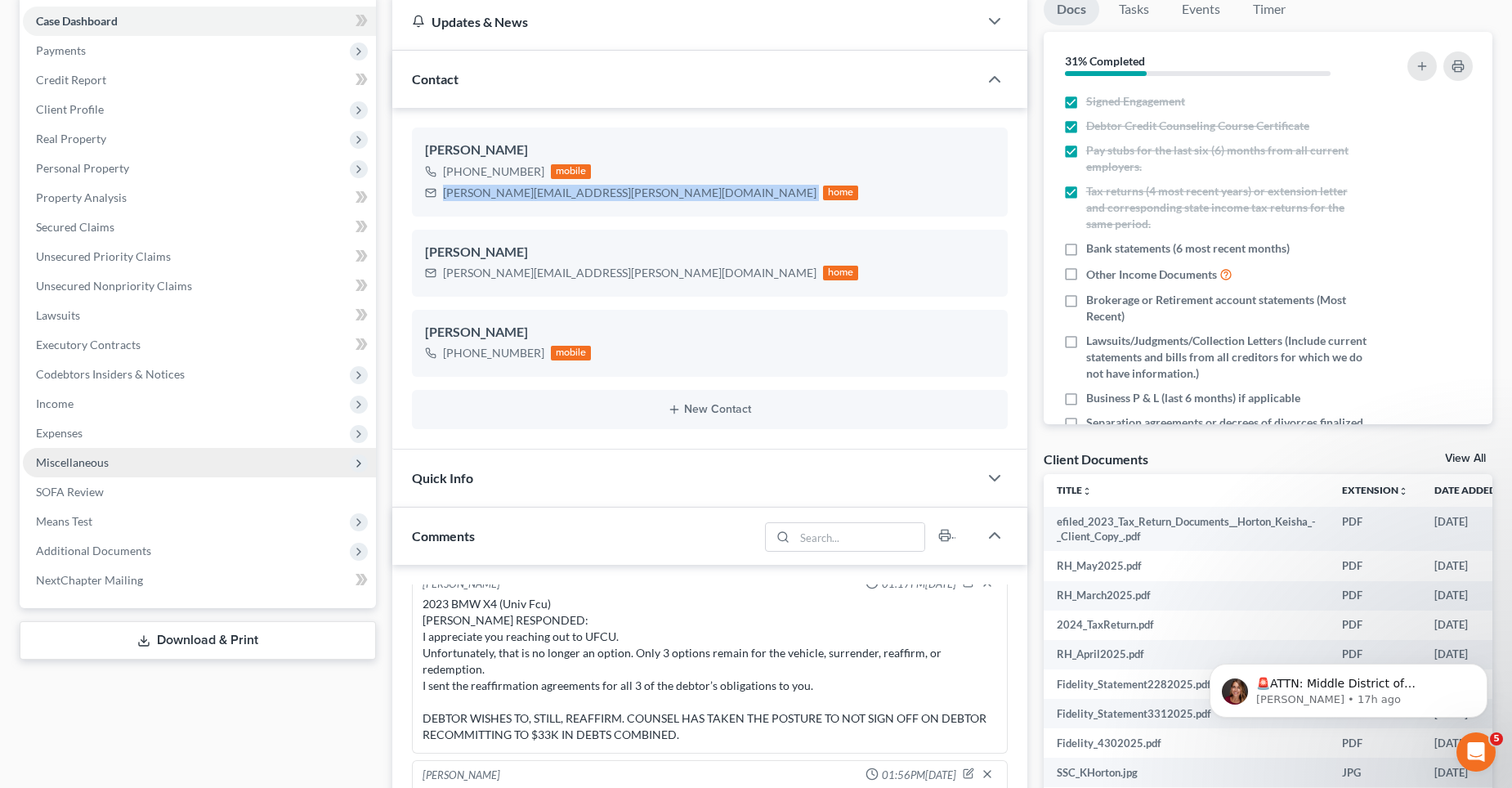
scroll to position [0, 0]
